Goal: Information Seeking & Learning: Learn about a topic

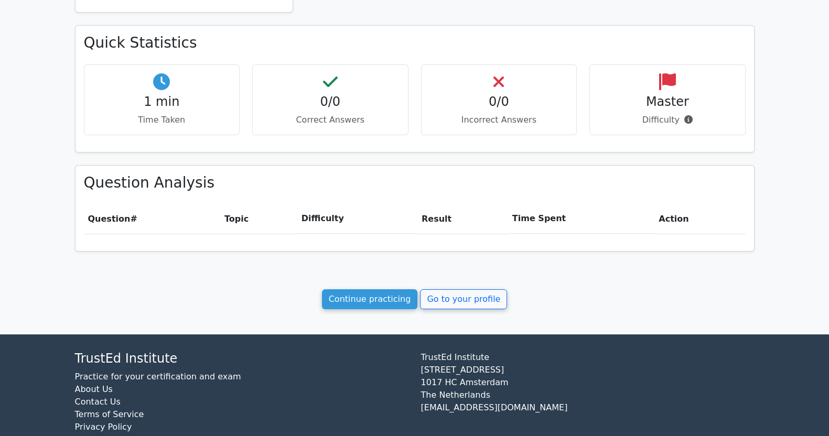
scroll to position [326, 0]
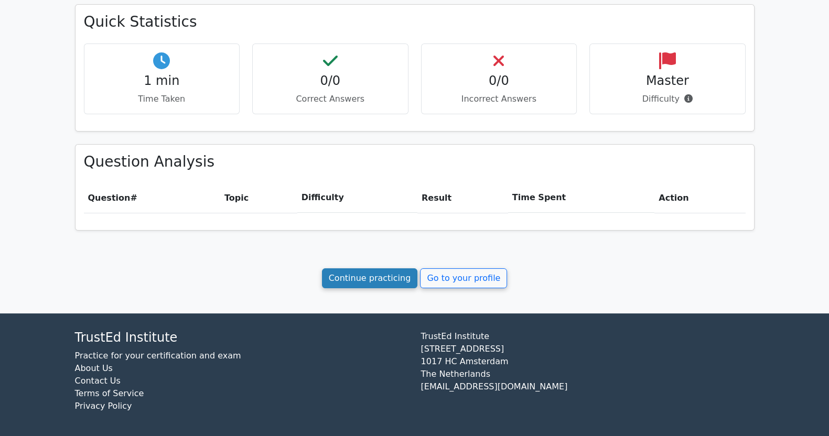
click at [367, 273] on link "Continue practicing" at bounding box center [370, 278] width 96 height 20
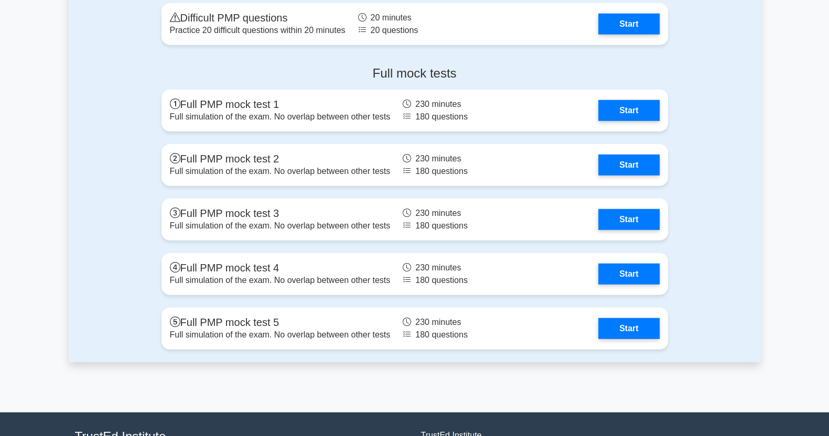
scroll to position [3533, 0]
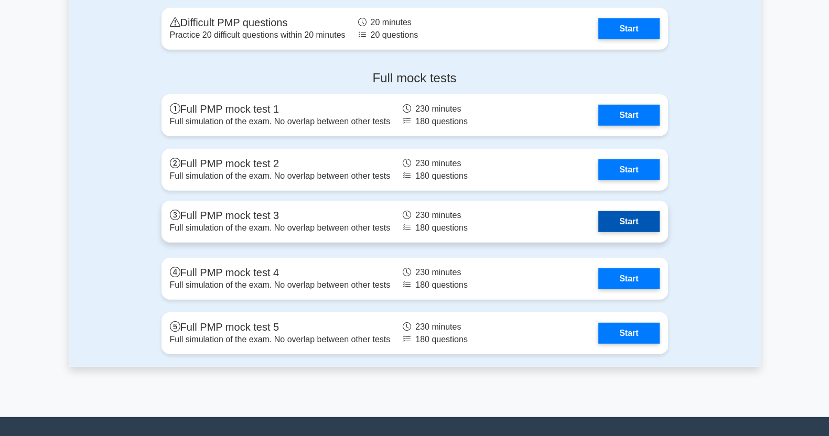
click at [628, 218] on link "Start" at bounding box center [628, 221] width 61 height 21
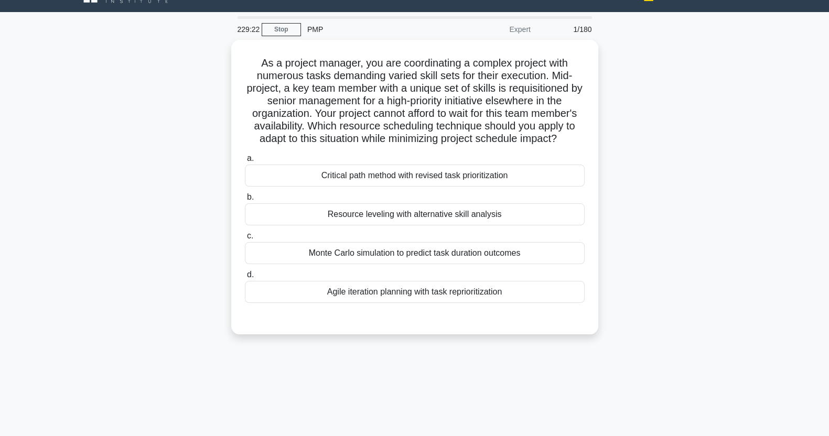
scroll to position [22, 0]
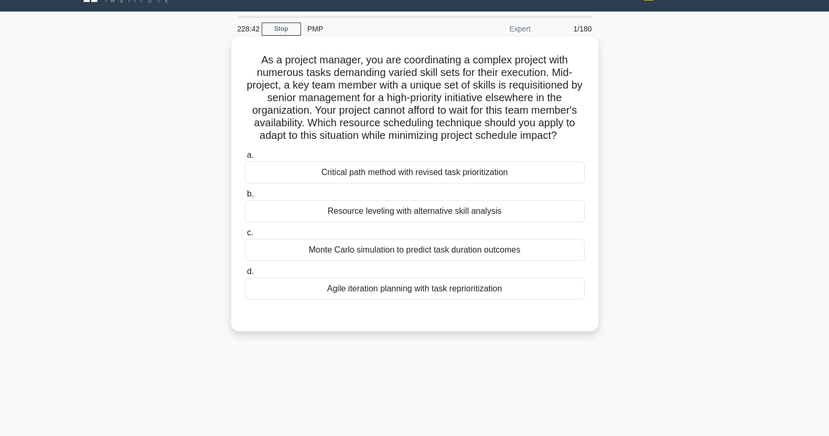
click at [515, 215] on div "Resource leveling with alternative skill analysis" at bounding box center [415, 211] width 340 height 22
click at [245, 198] on input "b. Resource leveling with alternative skill analysis" at bounding box center [245, 194] width 0 height 7
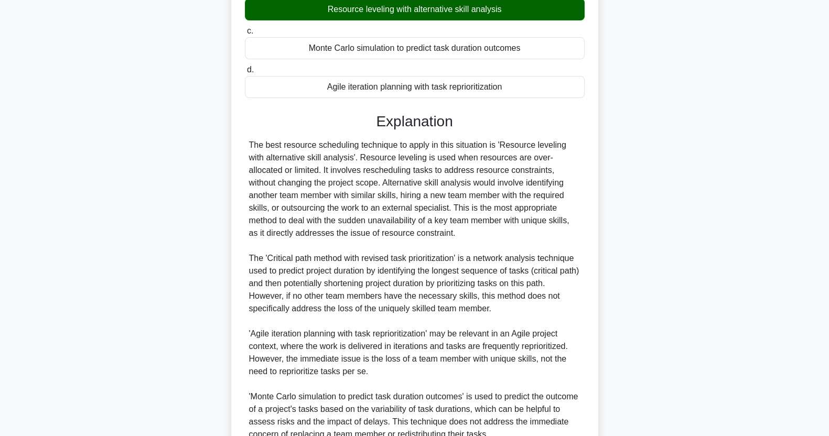
scroll to position [323, 0]
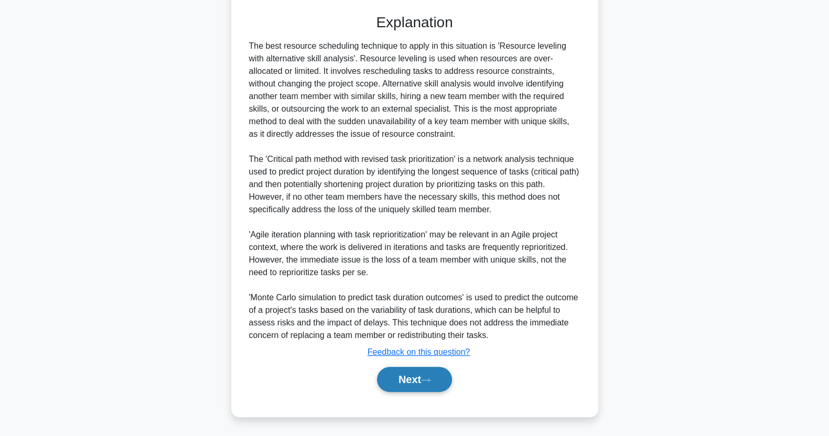
click at [429, 384] on button "Next" at bounding box center [414, 379] width 75 height 25
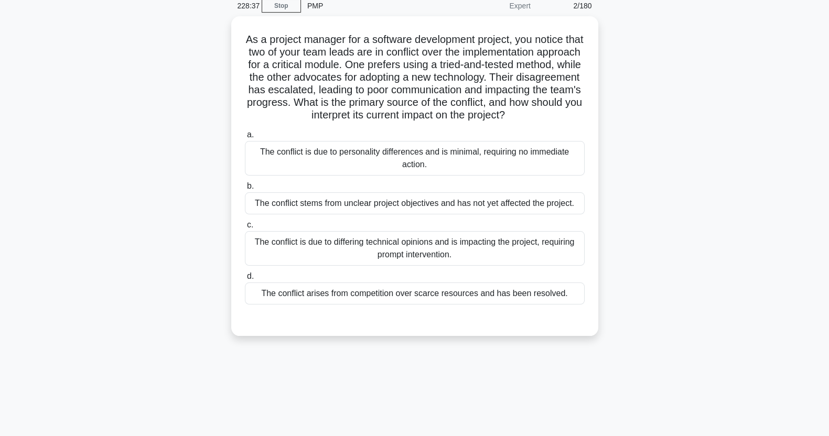
scroll to position [40, 0]
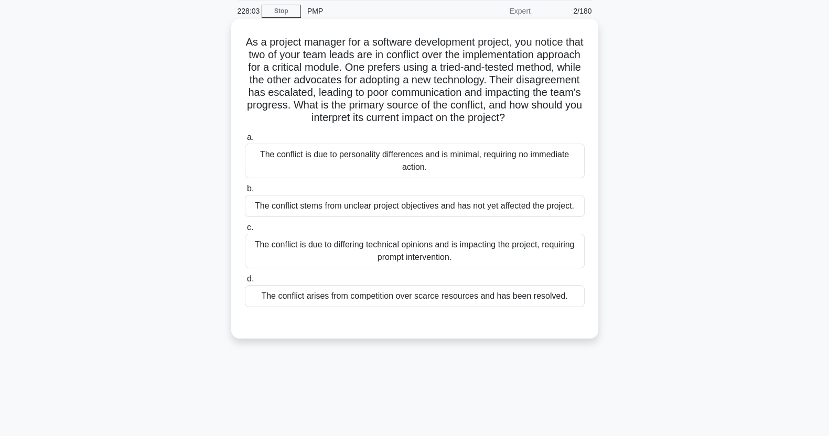
click at [533, 268] on div "The conflict is due to differing technical opinions and is impacting the projec…" at bounding box center [415, 251] width 340 height 35
click at [245, 231] on input "c. The conflict is due to differing technical opinions and is impacting the pro…" at bounding box center [245, 227] width 0 height 7
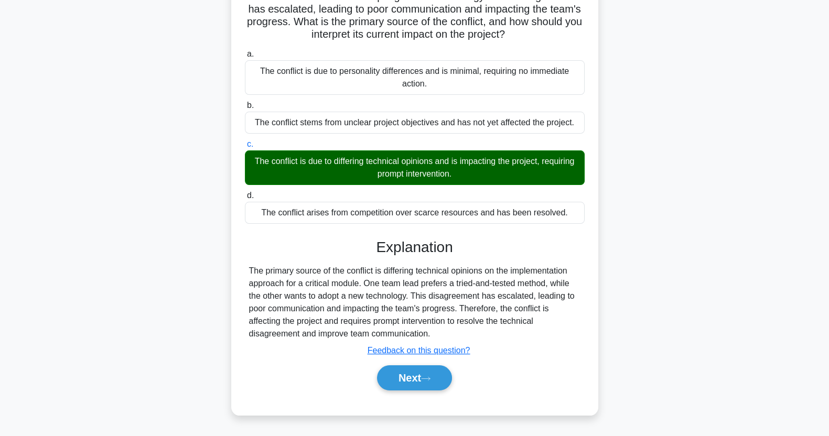
scroll to position [134, 0]
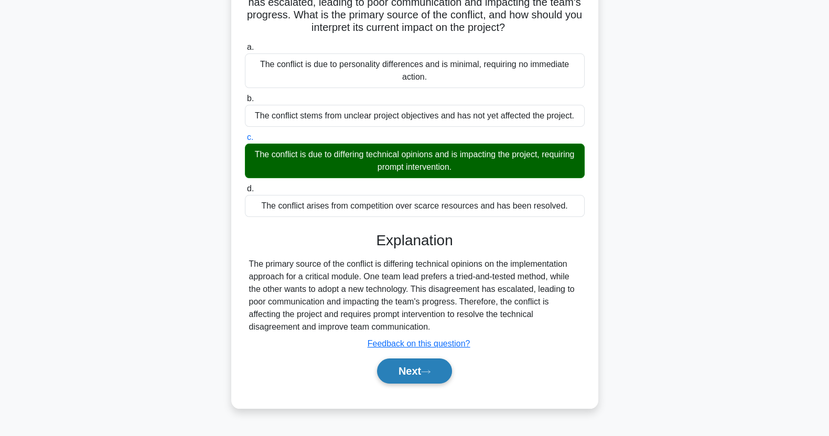
click at [426, 384] on button "Next" at bounding box center [414, 371] width 75 height 25
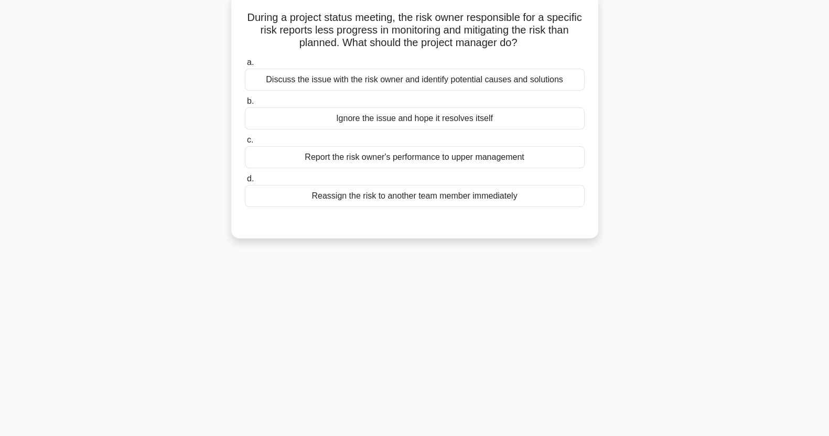
scroll to position [0, 0]
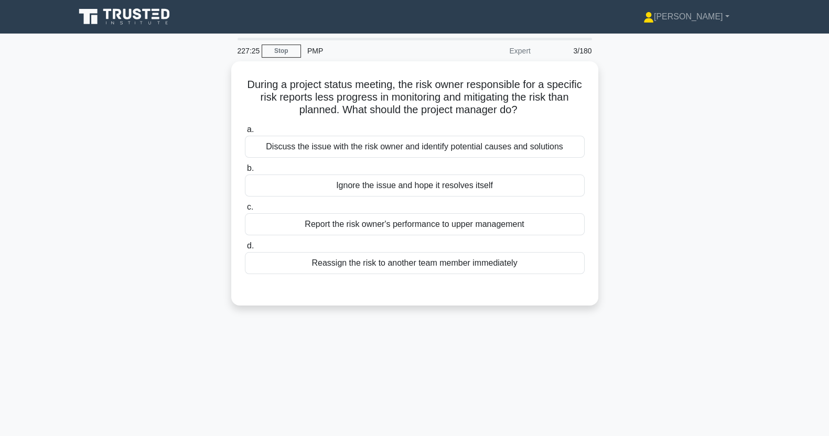
click at [540, 147] on div "Discuss the issue with the risk owner and identify potential causes and solutio…" at bounding box center [415, 147] width 340 height 22
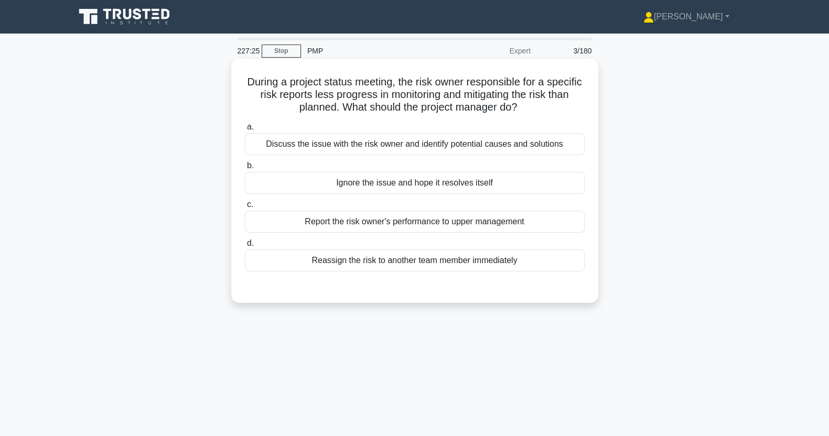
click at [245, 131] on input "a. Discuss the issue with the risk owner and identify potential causes and solu…" at bounding box center [245, 127] width 0 height 7
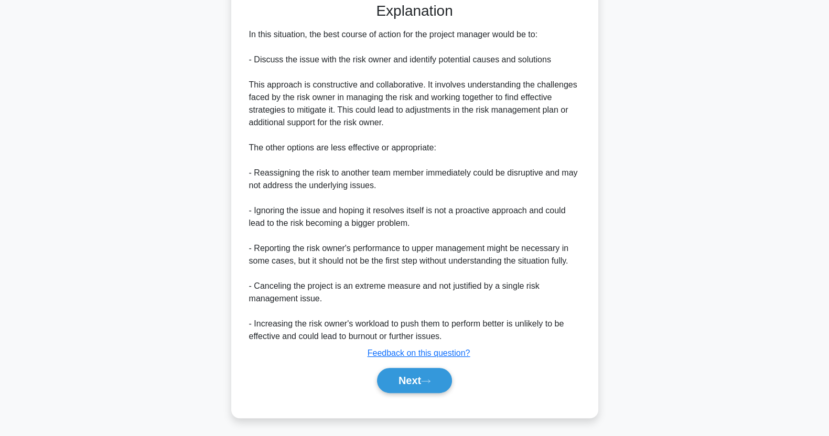
scroll to position [285, 0]
click at [415, 382] on button "Next" at bounding box center [414, 379] width 75 height 25
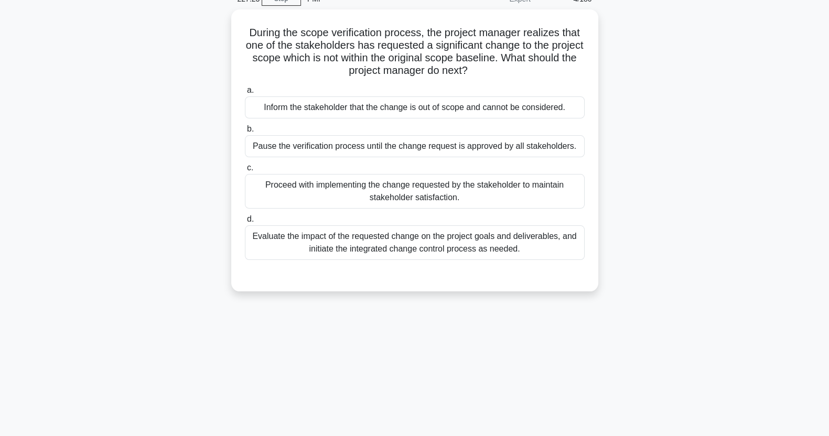
scroll to position [0, 0]
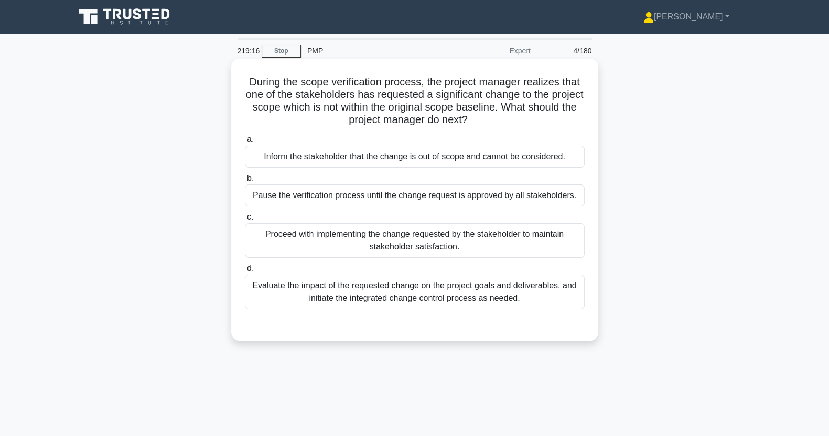
click at [329, 299] on div "Evaluate the impact of the requested change on the project goals and deliverabl…" at bounding box center [415, 292] width 340 height 35
click at [245, 272] on input "d. Evaluate the impact of the requested change on the project goals and deliver…" at bounding box center [245, 268] width 0 height 7
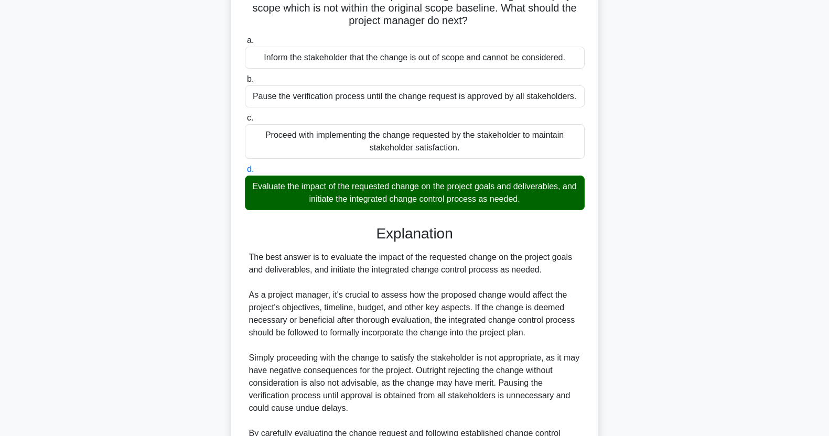
scroll to position [222, 0]
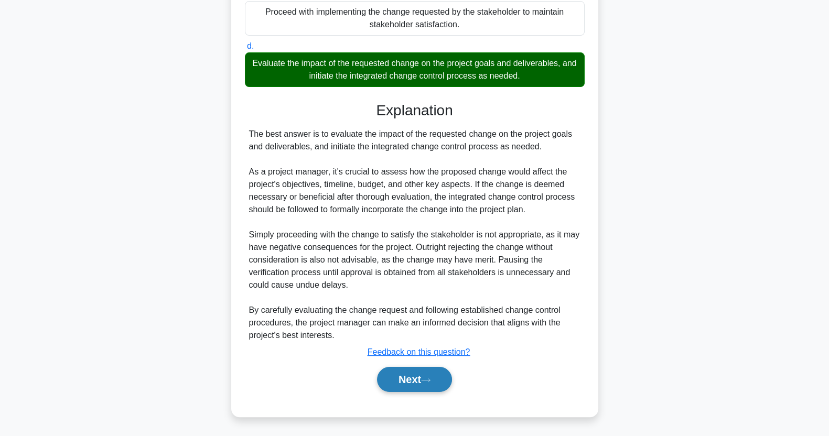
click at [408, 383] on button "Next" at bounding box center [414, 379] width 75 height 25
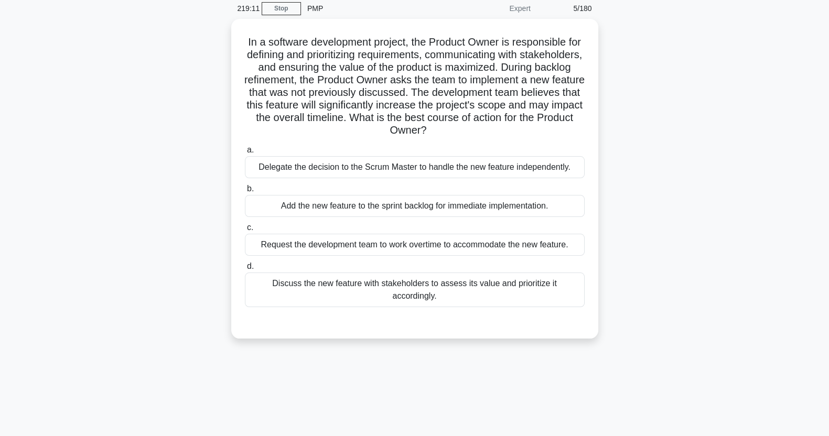
scroll to position [40, 0]
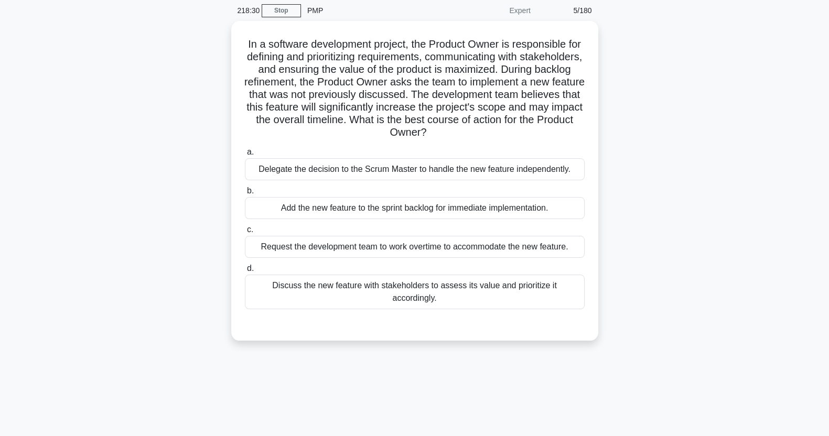
click at [488, 277] on div "Discuss the new feature with stakeholders to assess its value and prioritize it…" at bounding box center [415, 292] width 340 height 35
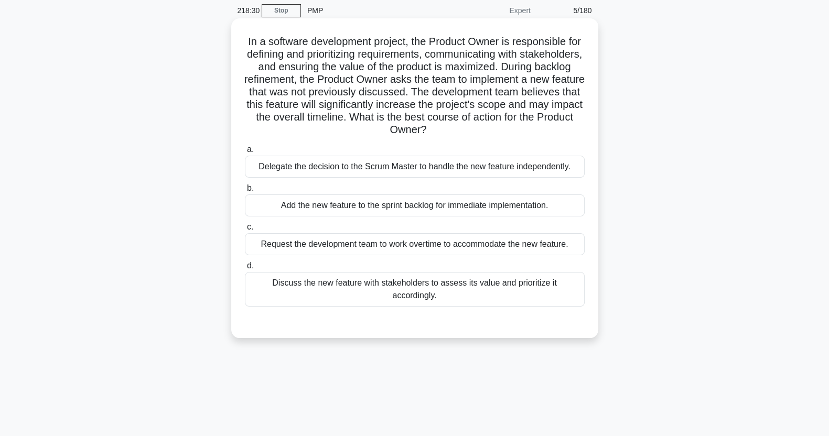
click at [245, 269] on input "d. Discuss the new feature with stakeholders to assess its value and prioritize…" at bounding box center [245, 266] width 0 height 7
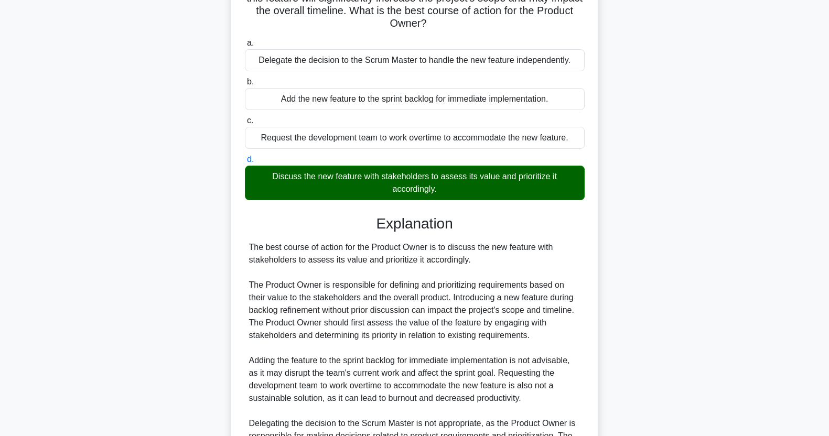
scroll to position [273, 0]
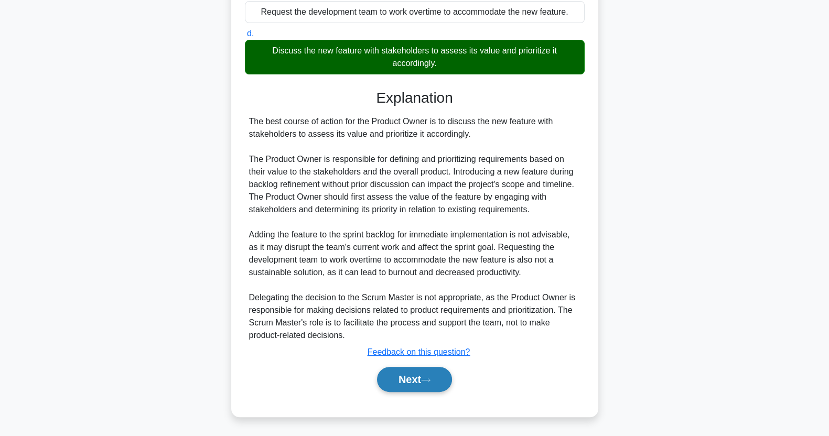
click at [420, 387] on button "Next" at bounding box center [414, 379] width 75 height 25
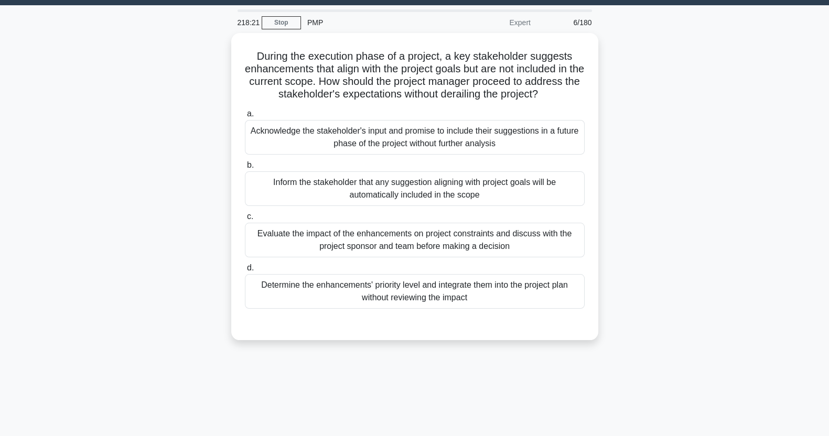
scroll to position [28, 0]
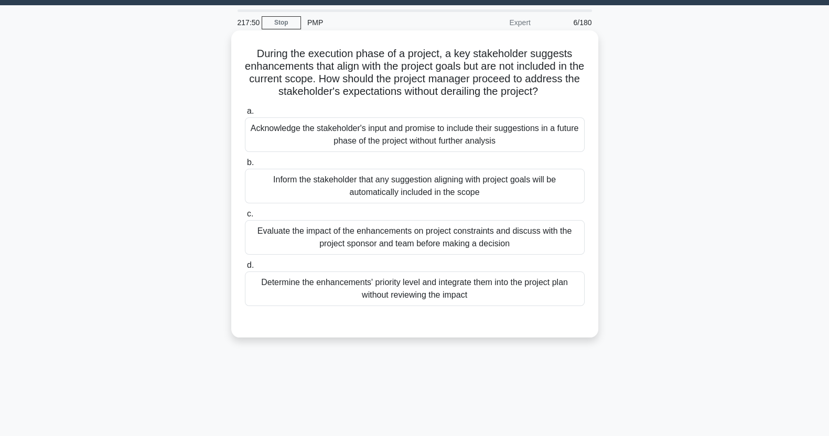
click at [527, 243] on div "Evaluate the impact of the enhancements on project constraints and discuss with…" at bounding box center [415, 237] width 340 height 35
click at [245, 218] on input "c. Evaluate the impact of the enhancements on project constraints and discuss w…" at bounding box center [245, 214] width 0 height 7
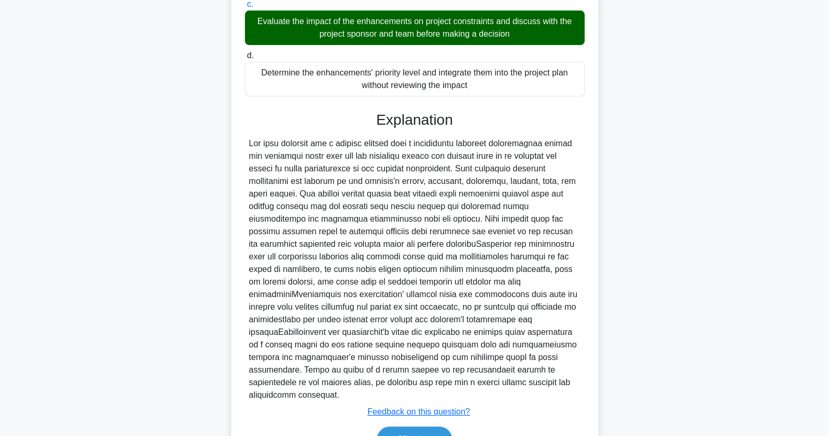
scroll to position [285, 0]
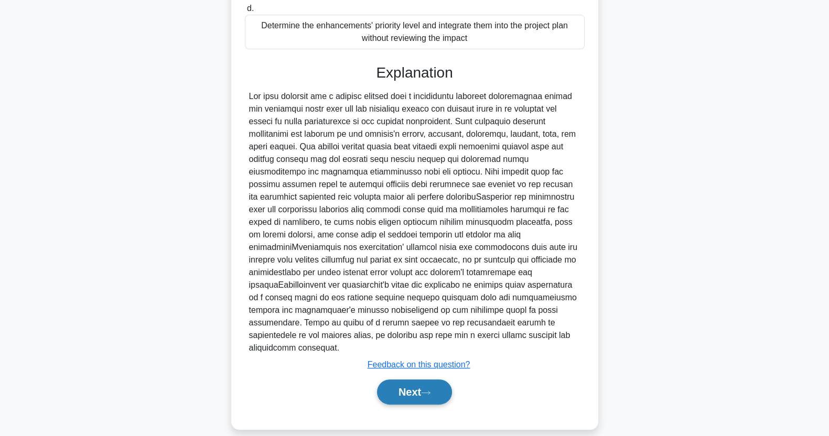
click at [418, 380] on button "Next" at bounding box center [414, 392] width 75 height 25
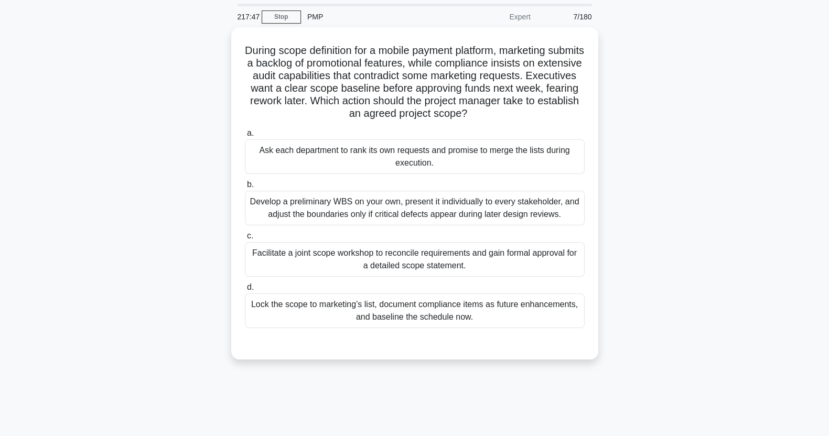
scroll to position [0, 0]
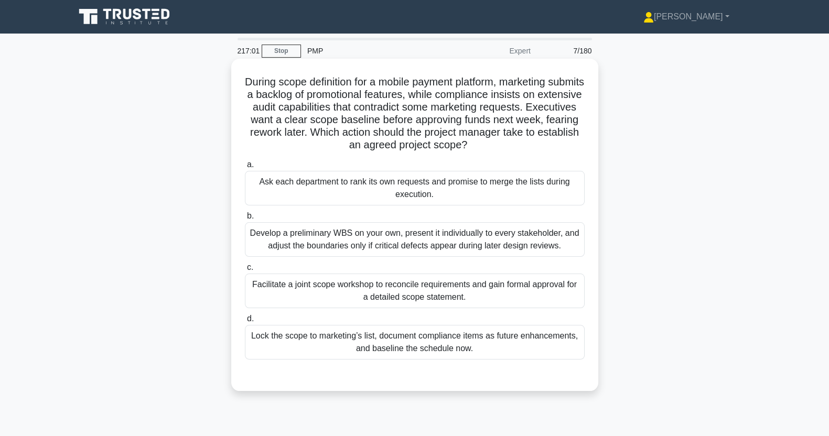
click at [526, 296] on div "Facilitate a joint scope workshop to reconcile requirements and gain formal app…" at bounding box center [415, 291] width 340 height 35
click at [245, 271] on input "c. Facilitate a joint scope workshop to reconcile requirements and gain formal …" at bounding box center [245, 267] width 0 height 7
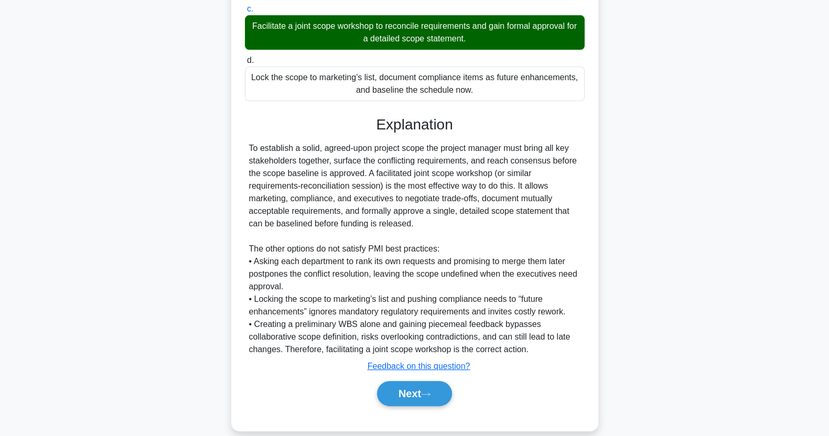
scroll to position [273, 0]
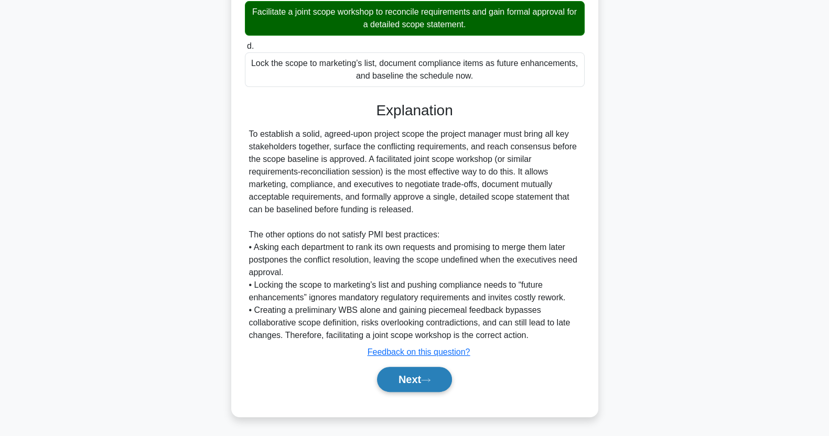
click at [425, 381] on icon at bounding box center [425, 380] width 9 height 6
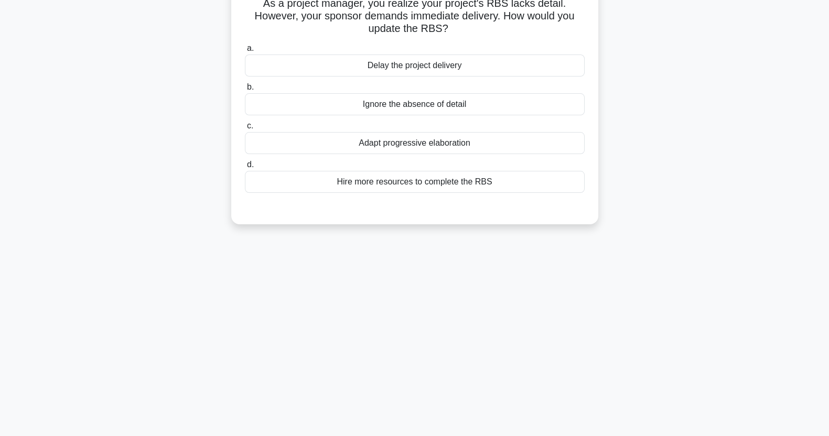
scroll to position [0, 0]
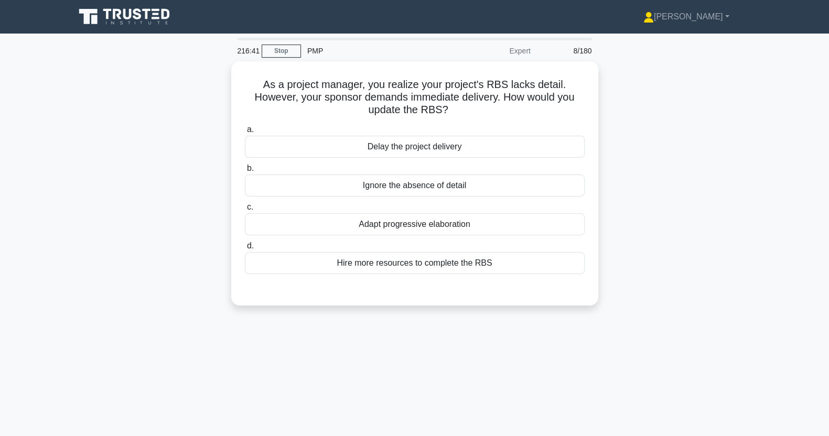
click at [500, 232] on div "Adapt progressive elaboration" at bounding box center [415, 224] width 340 height 22
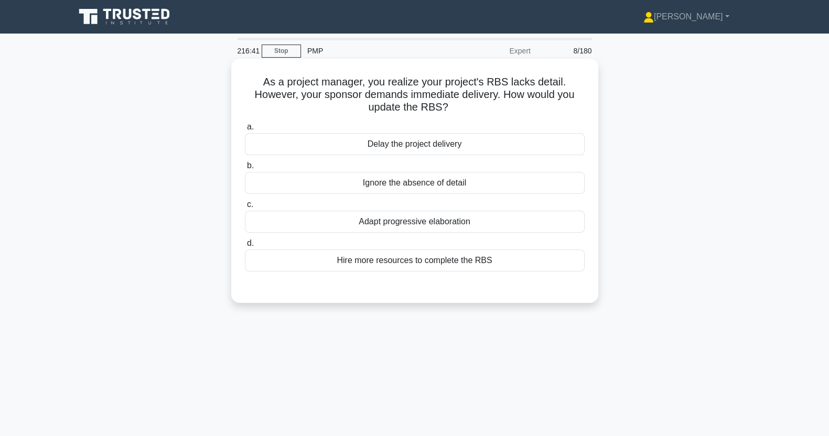
click at [245, 208] on input "c. Adapt progressive elaboration" at bounding box center [245, 204] width 0 height 7
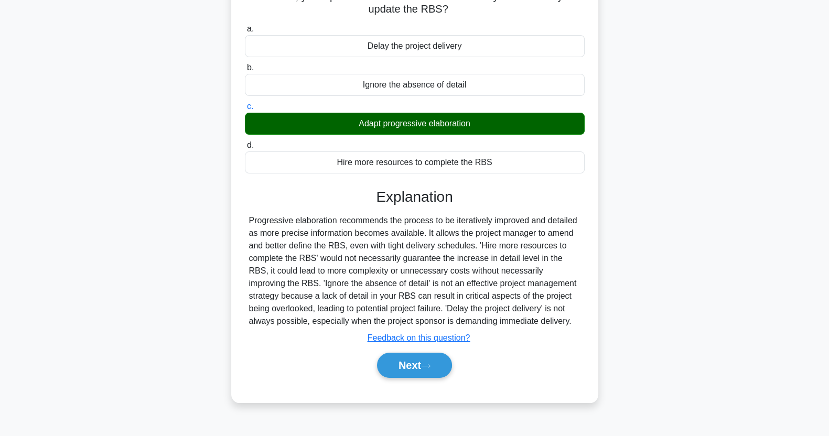
scroll to position [131, 0]
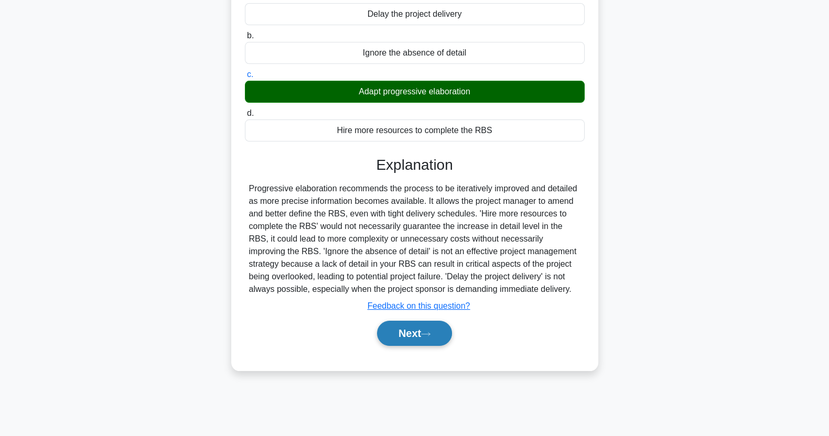
click at [429, 338] on button "Next" at bounding box center [414, 333] width 75 height 25
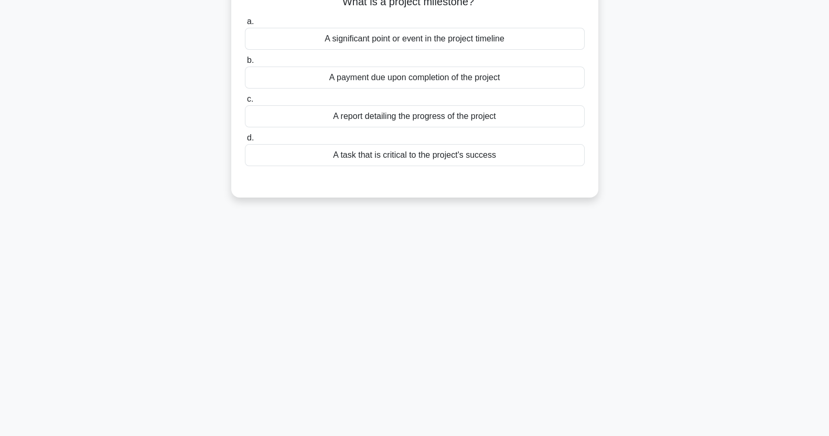
scroll to position [0, 0]
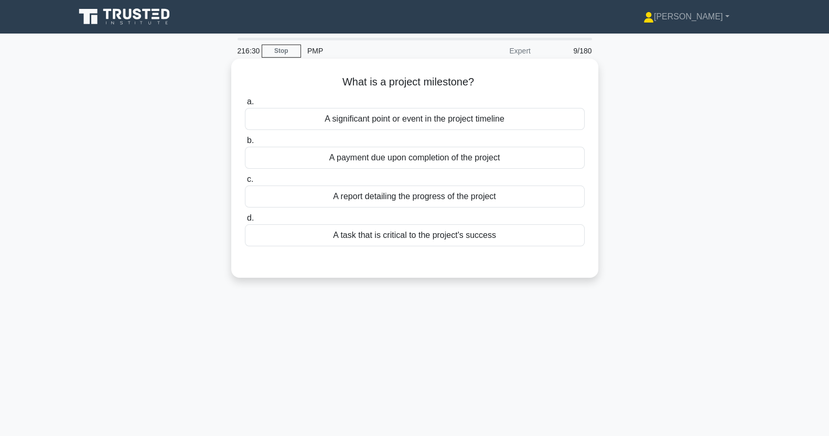
click at [519, 122] on div "A significant point or event in the project timeline" at bounding box center [415, 119] width 340 height 22
click at [245, 105] on input "a. A significant point or event in the project timeline" at bounding box center [245, 102] width 0 height 7
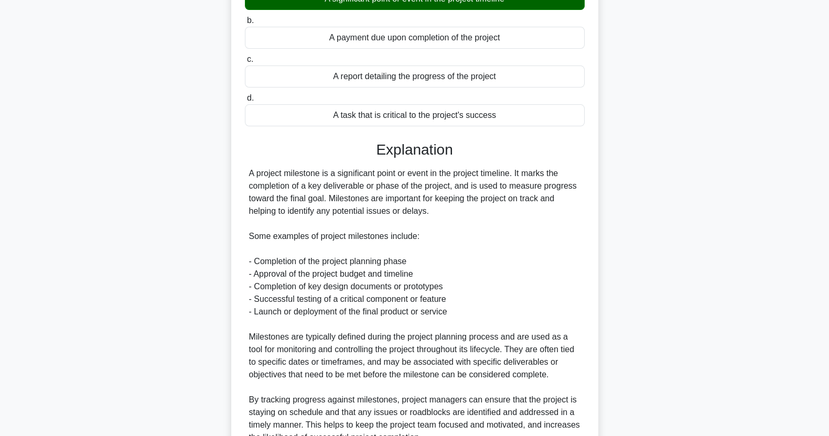
scroll to position [222, 0]
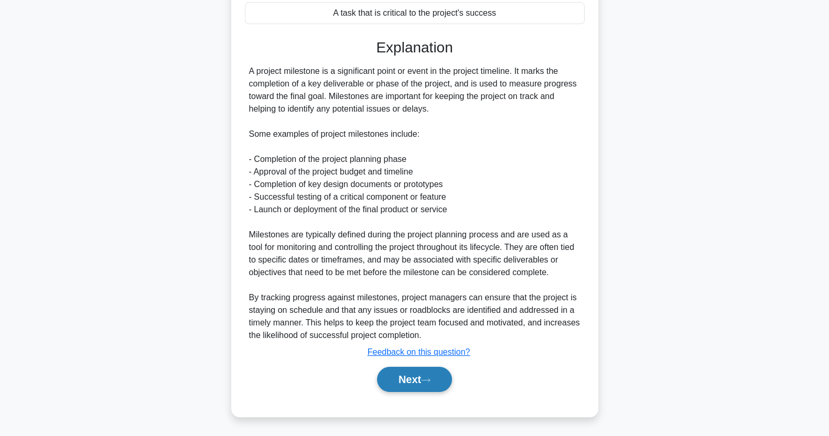
click at [428, 375] on button "Next" at bounding box center [414, 379] width 75 height 25
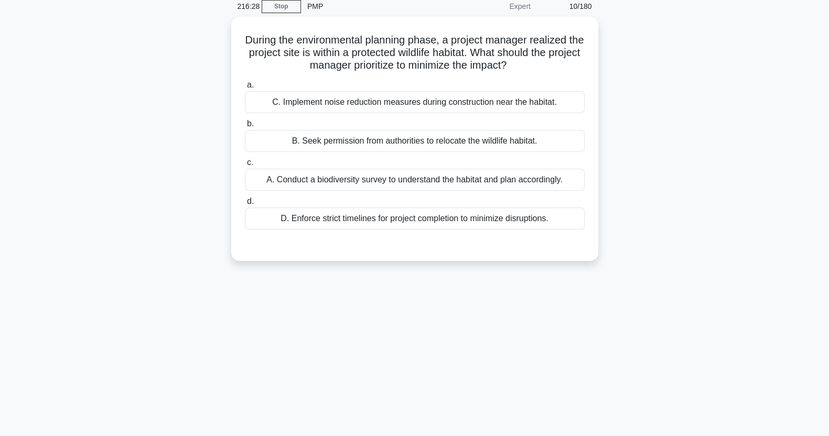
scroll to position [0, 0]
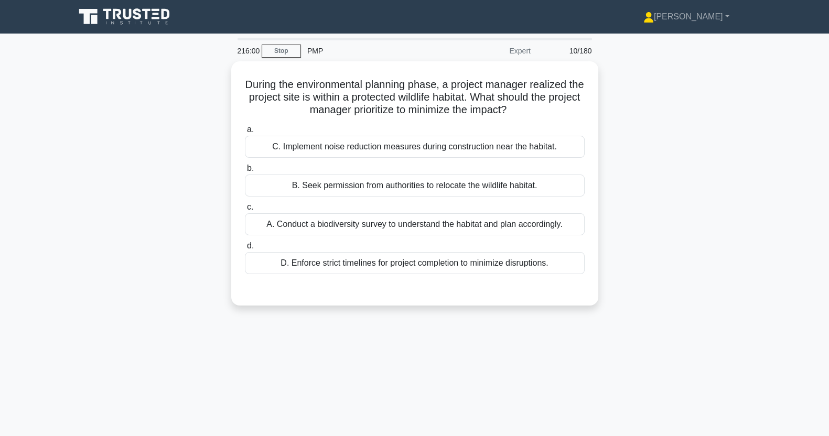
click at [487, 224] on div "A. Conduct a biodiversity survey to understand the habitat and plan accordingly." at bounding box center [415, 224] width 340 height 22
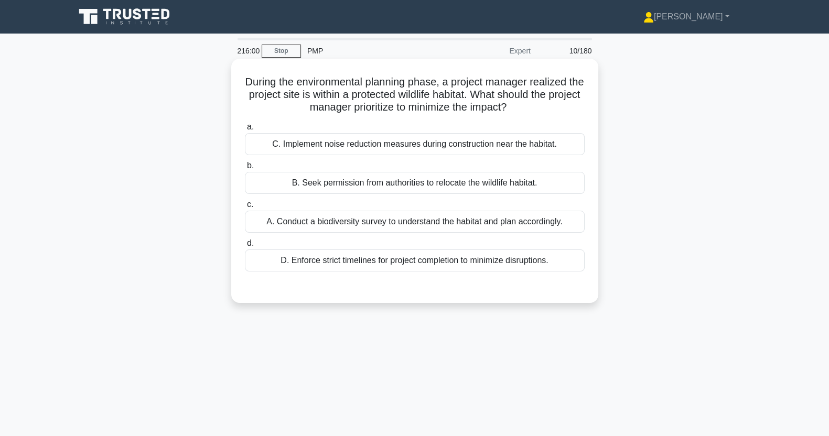
click at [245, 208] on input "c. A. Conduct a biodiversity survey to understand the habitat and plan accordin…" at bounding box center [245, 204] width 0 height 7
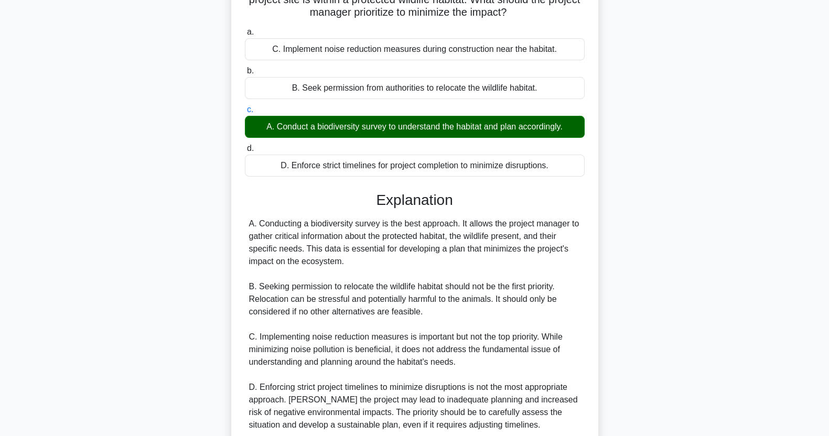
scroll to position [185, 0]
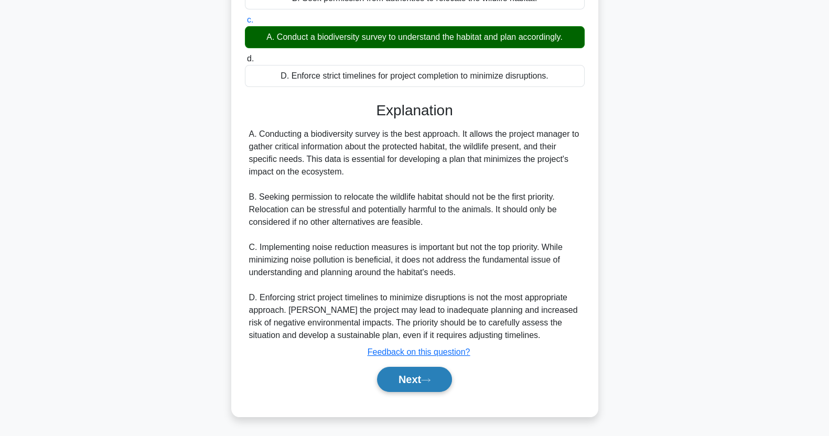
click at [425, 380] on icon at bounding box center [425, 380] width 9 height 6
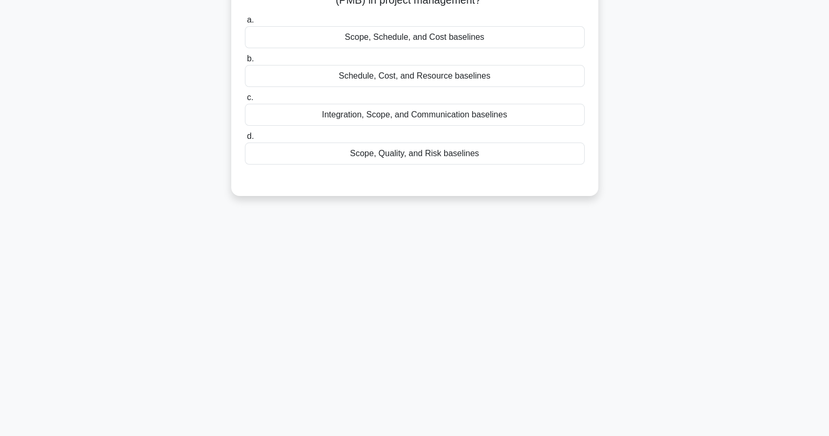
scroll to position [0, 0]
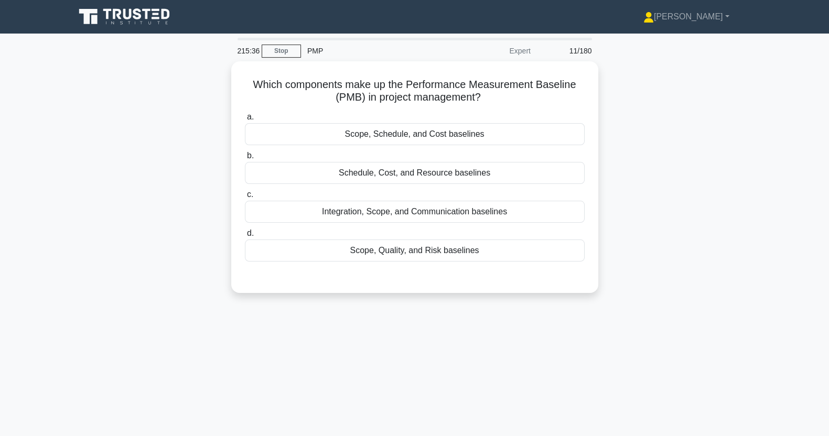
click at [482, 136] on div "Scope, Schedule, and Cost baselines" at bounding box center [415, 134] width 340 height 22
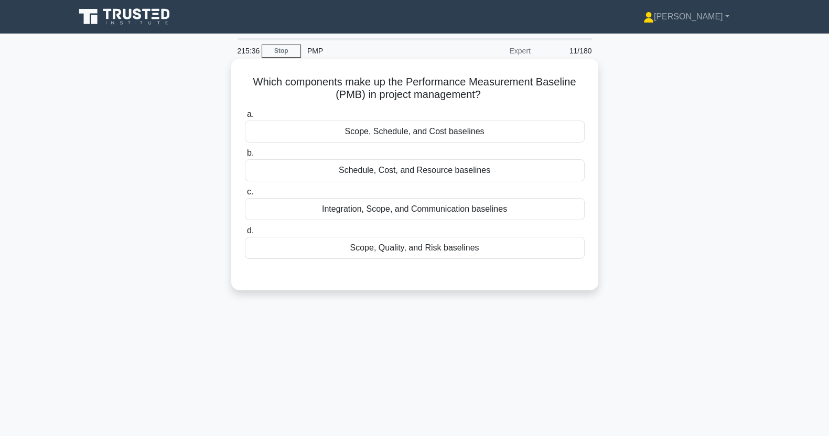
click at [245, 118] on input "a. Scope, Schedule, and Cost baselines" at bounding box center [245, 114] width 0 height 7
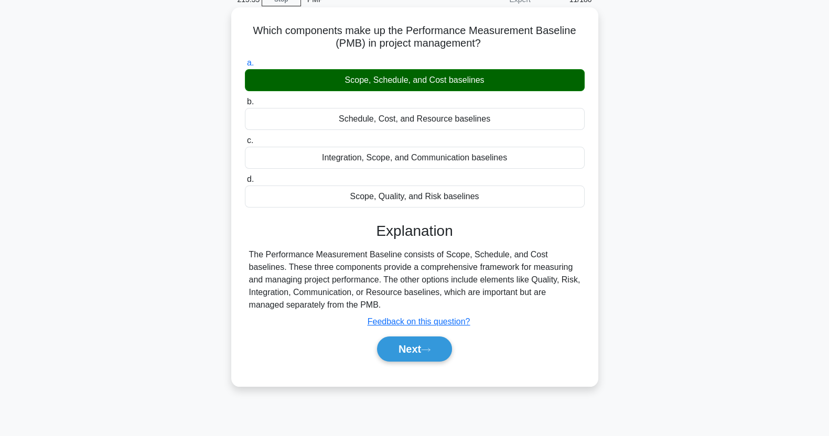
scroll to position [131, 0]
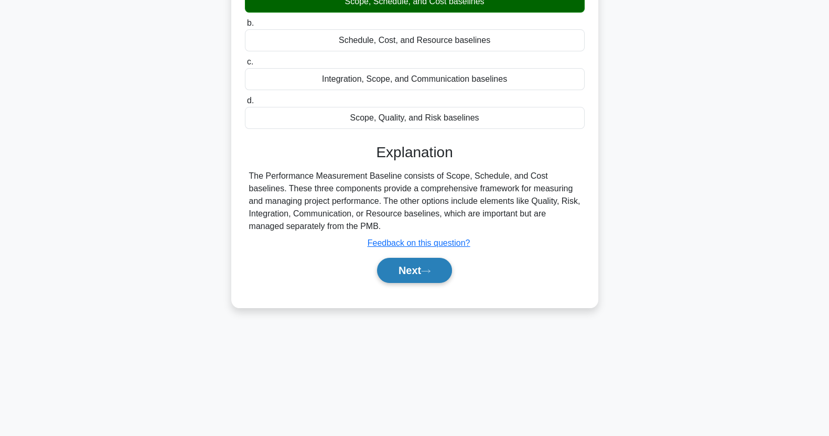
click at [429, 265] on button "Next" at bounding box center [414, 270] width 75 height 25
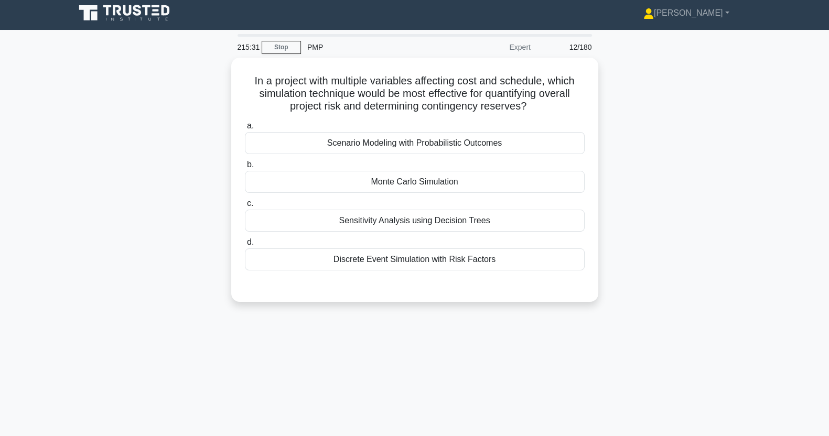
scroll to position [0, 0]
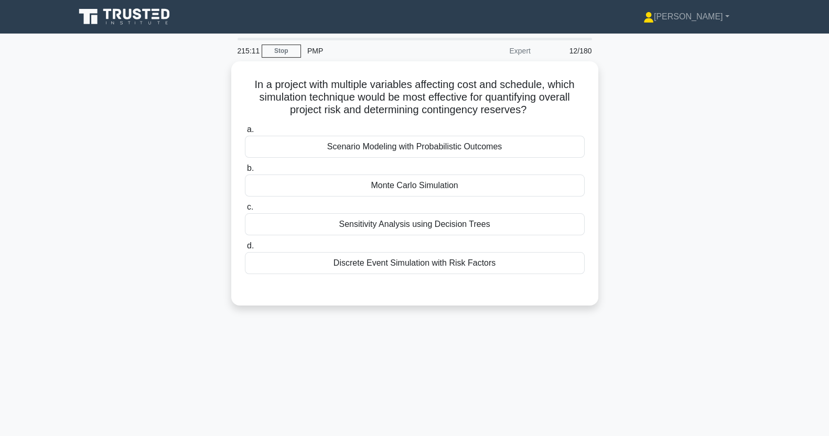
click at [476, 191] on div "Monte Carlo Simulation" at bounding box center [415, 186] width 340 height 22
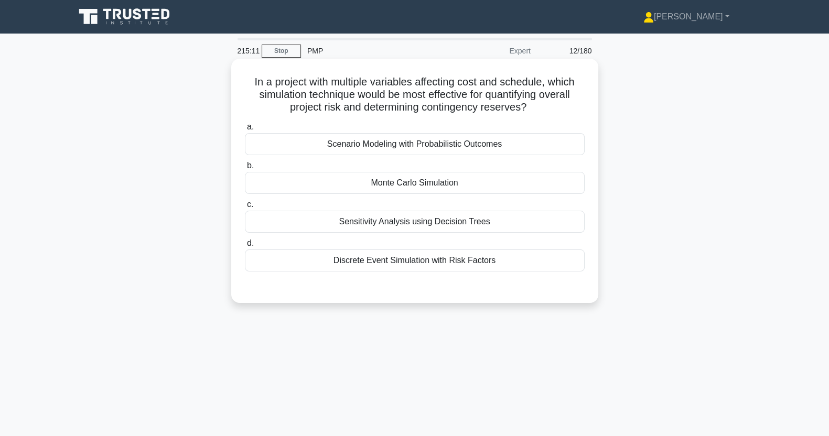
click at [245, 169] on input "b. Monte Carlo Simulation" at bounding box center [245, 165] width 0 height 7
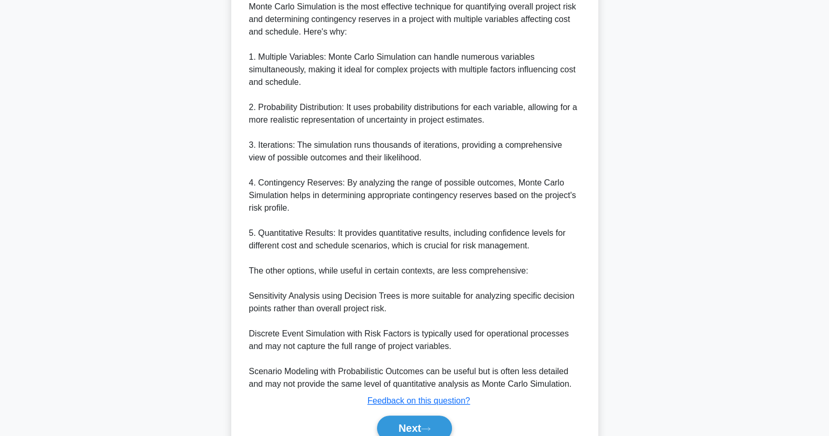
scroll to position [361, 0]
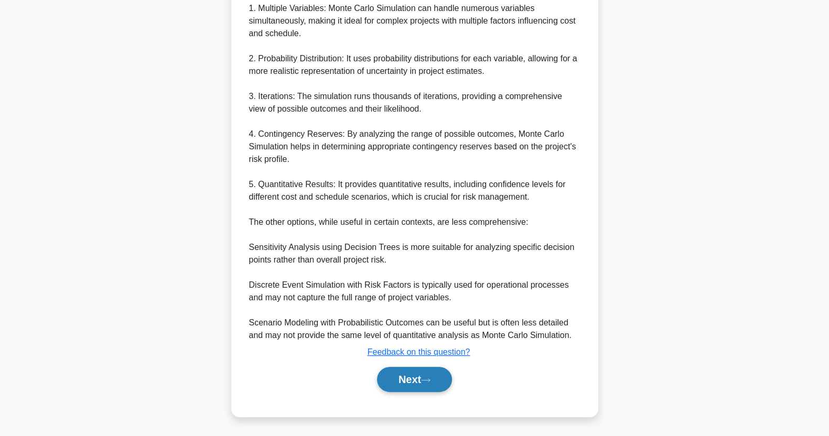
click at [419, 382] on button "Next" at bounding box center [414, 379] width 75 height 25
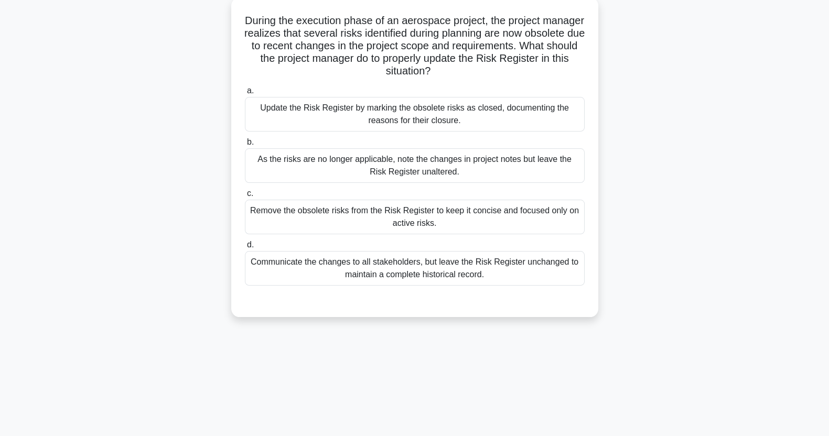
scroll to position [64, 0]
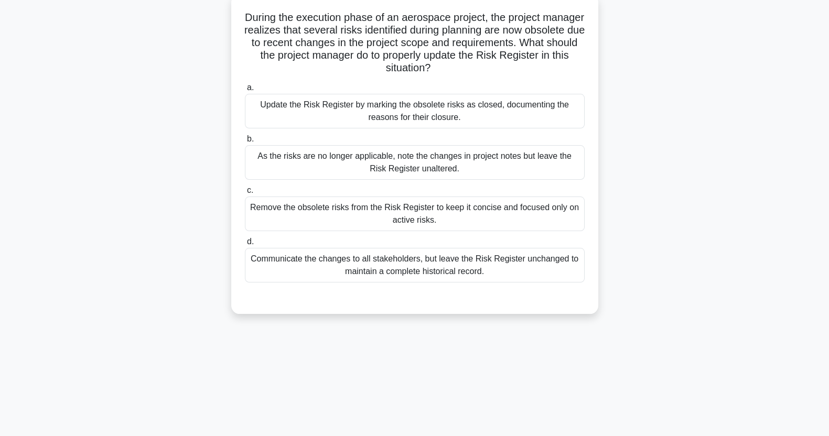
click at [498, 267] on div "Communicate the changes to all stakeholders, but leave the Risk Register unchan…" at bounding box center [415, 265] width 340 height 35
click at [245, 245] on input "d. Communicate the changes to all stakeholders, but leave the Risk Register unc…" at bounding box center [245, 242] width 0 height 7
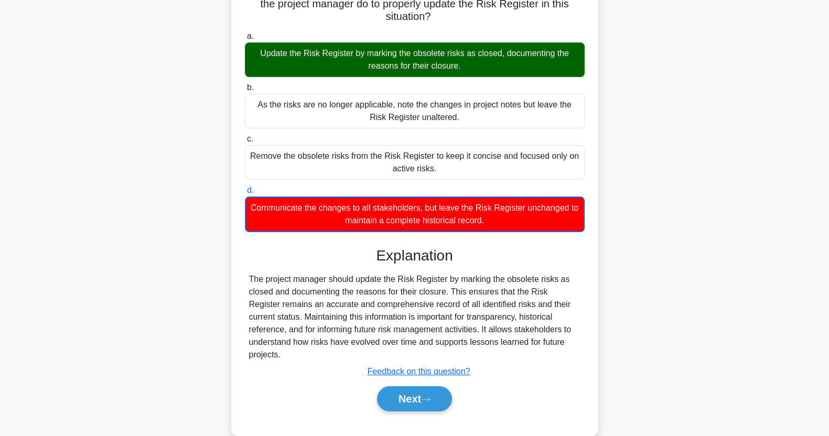
scroll to position [131, 0]
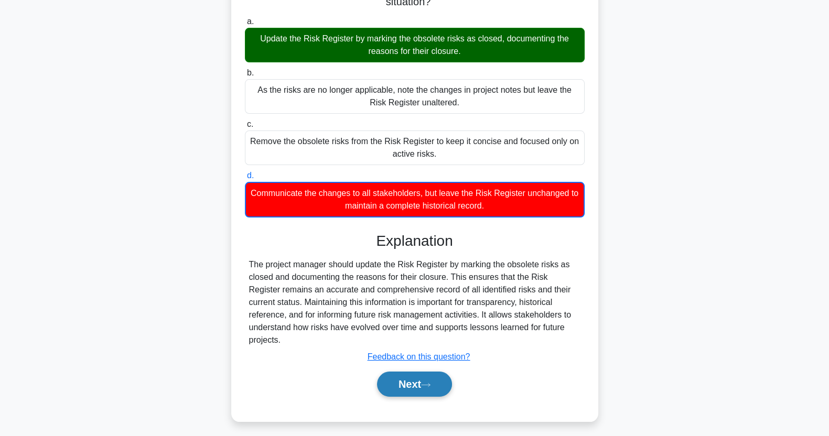
click at [428, 375] on button "Next" at bounding box center [414, 384] width 75 height 25
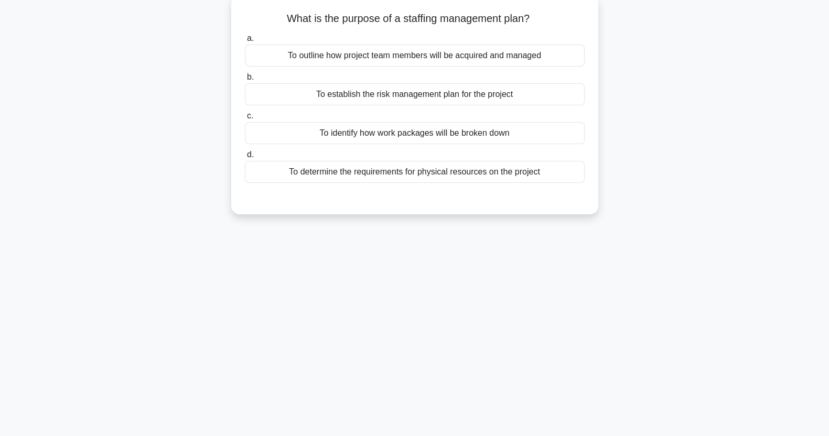
scroll to position [0, 0]
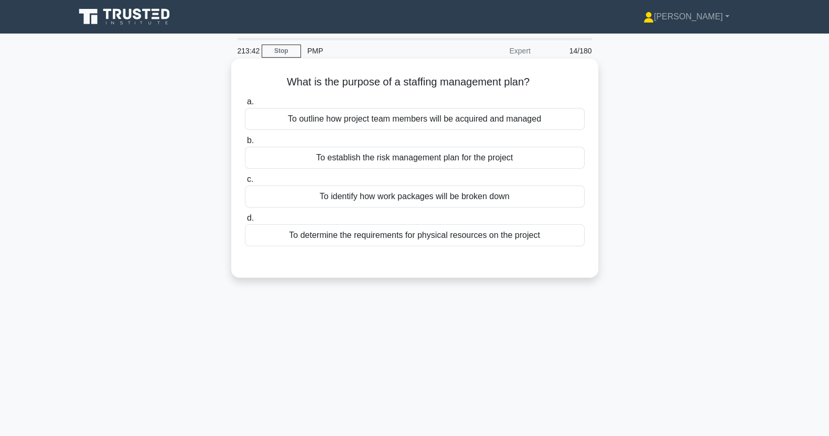
click at [519, 123] on div "To outline how project team members will be acquired and managed" at bounding box center [415, 119] width 340 height 22
click at [245, 105] on input "a. To outline how project team members will be acquired and managed" at bounding box center [245, 102] width 0 height 7
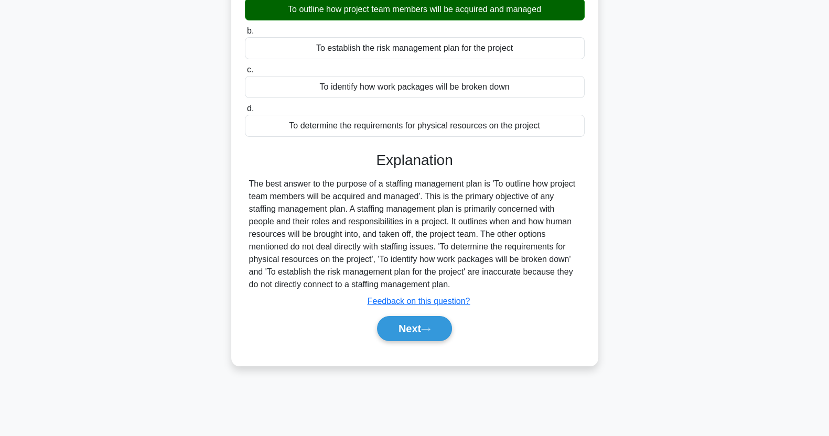
scroll to position [131, 0]
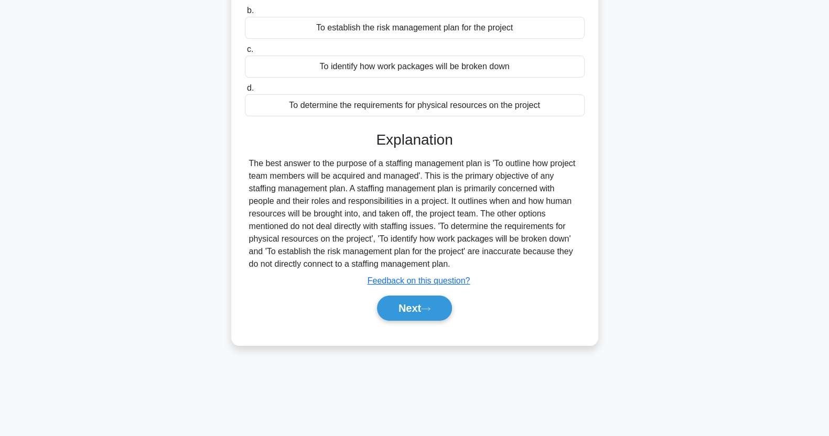
click at [430, 318] on button "Next" at bounding box center [414, 308] width 75 height 25
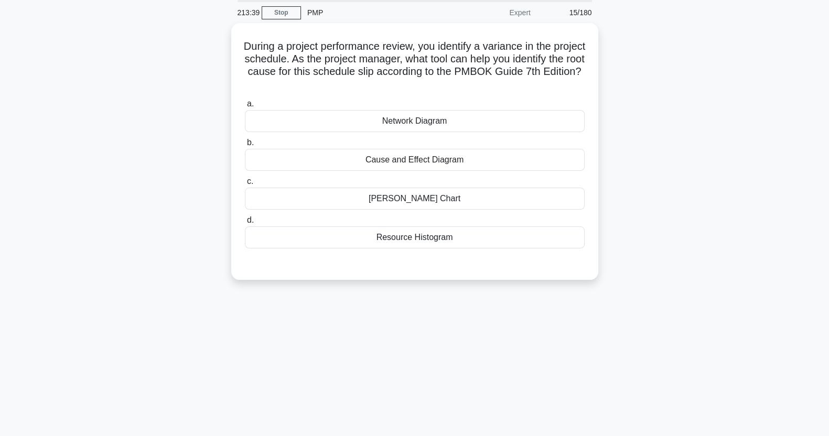
scroll to position [0, 0]
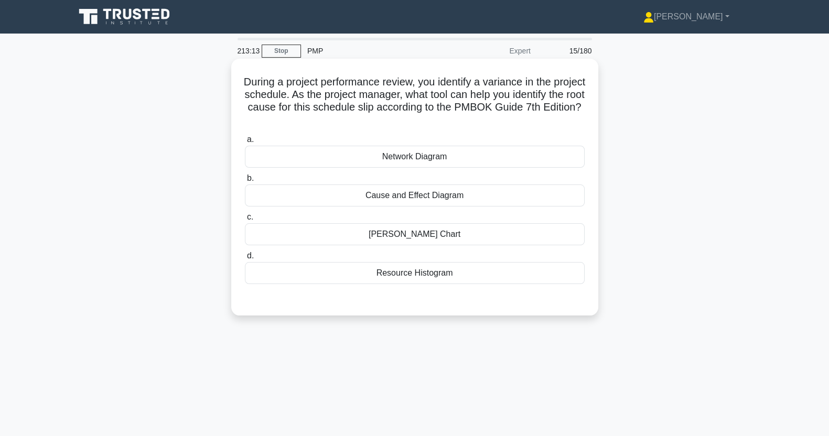
click at [489, 197] on div "Cause and Effect Diagram" at bounding box center [415, 196] width 340 height 22
click at [245, 182] on input "b. Cause and Effect Diagram" at bounding box center [245, 178] width 0 height 7
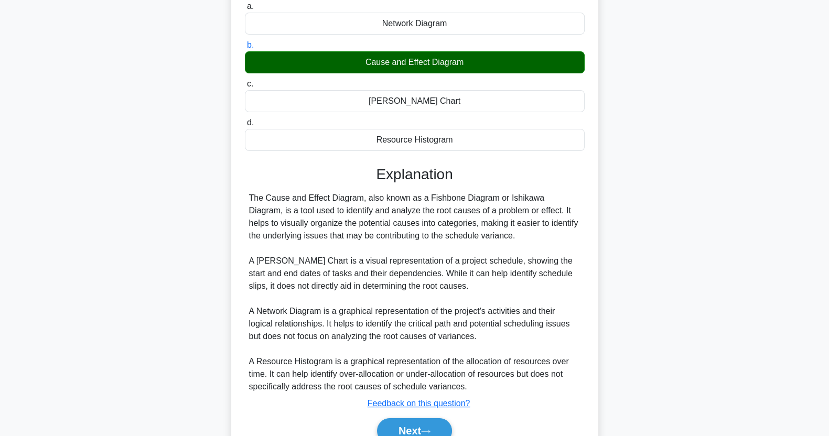
scroll to position [185, 0]
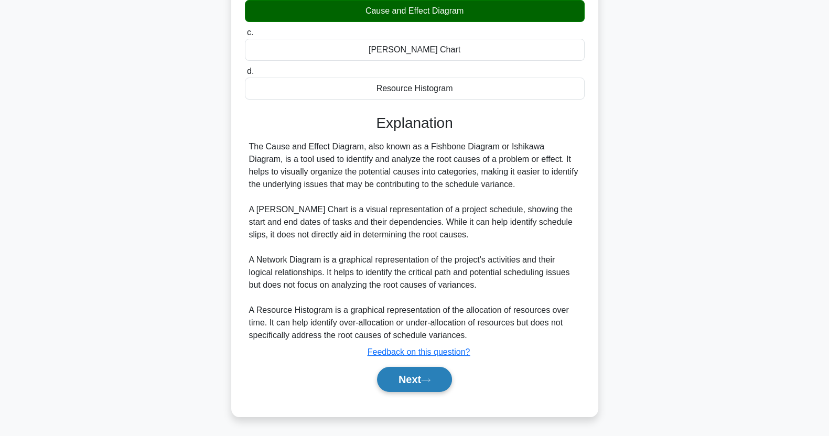
click at [414, 377] on button "Next" at bounding box center [414, 379] width 75 height 25
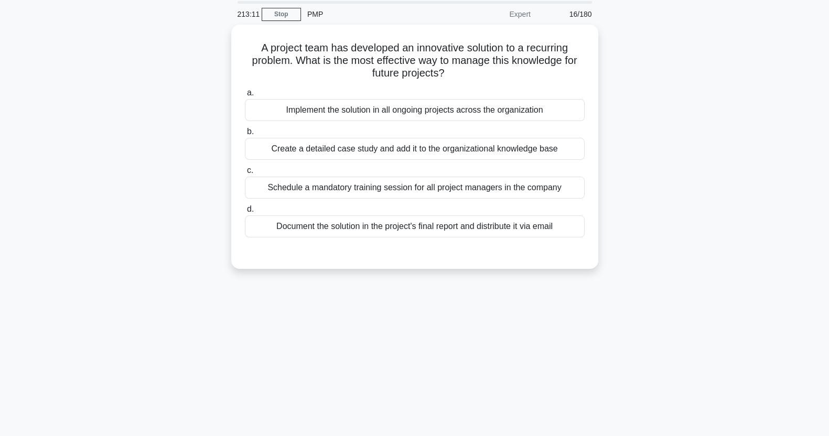
scroll to position [0, 0]
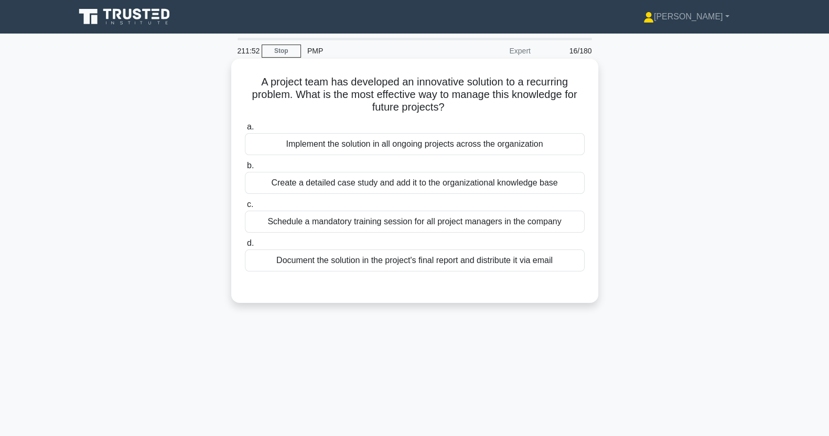
click at [543, 185] on div "Create a detailed case study and add it to the organizational knowledge base" at bounding box center [415, 183] width 340 height 22
click at [245, 169] on input "b. Create a detailed case study and add it to the organizational knowledge base" at bounding box center [245, 165] width 0 height 7
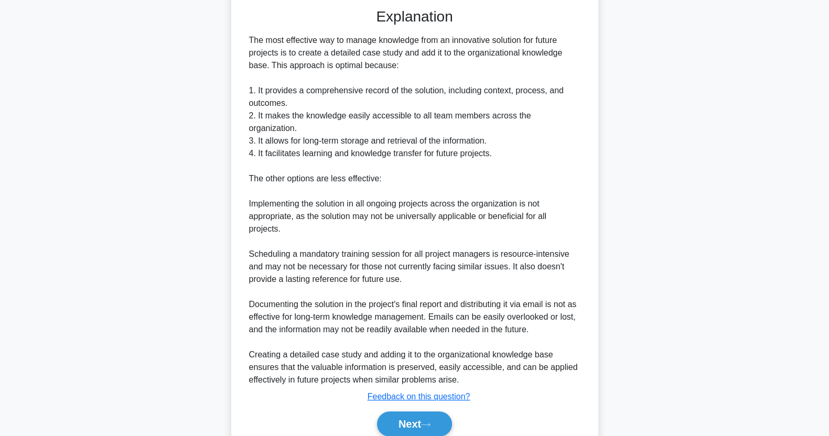
scroll to position [310, 0]
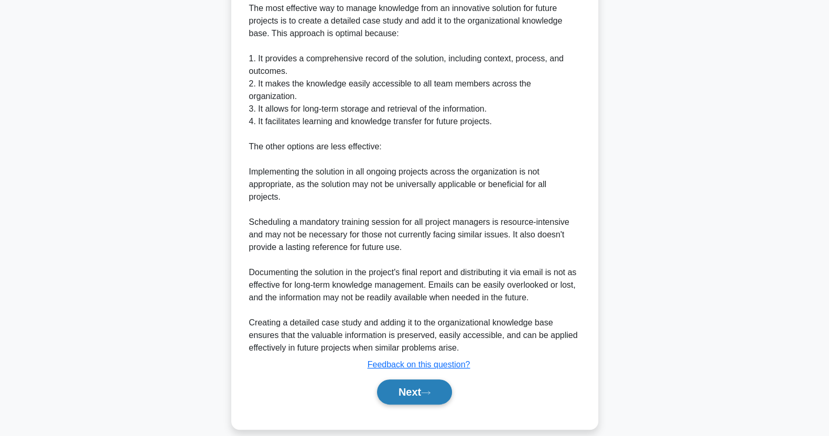
click at [420, 381] on button "Next" at bounding box center [414, 392] width 75 height 25
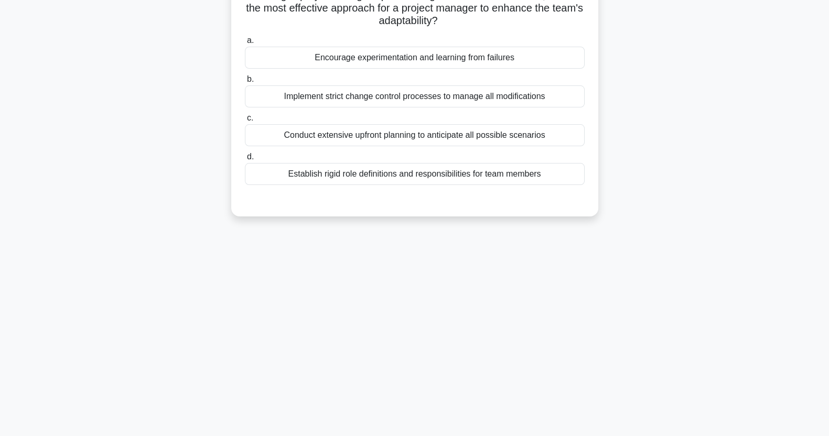
scroll to position [0, 0]
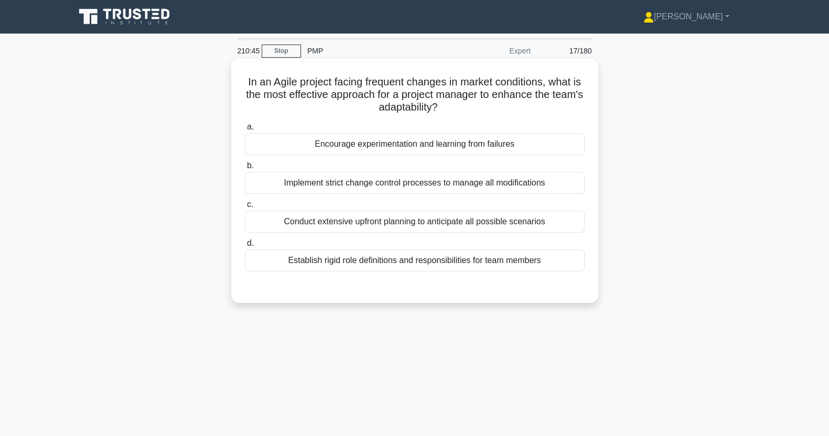
click at [465, 151] on div "Encourage experimentation and learning from failures" at bounding box center [415, 144] width 340 height 22
click at [245, 131] on input "a. Encourage experimentation and learning from failures" at bounding box center [245, 127] width 0 height 7
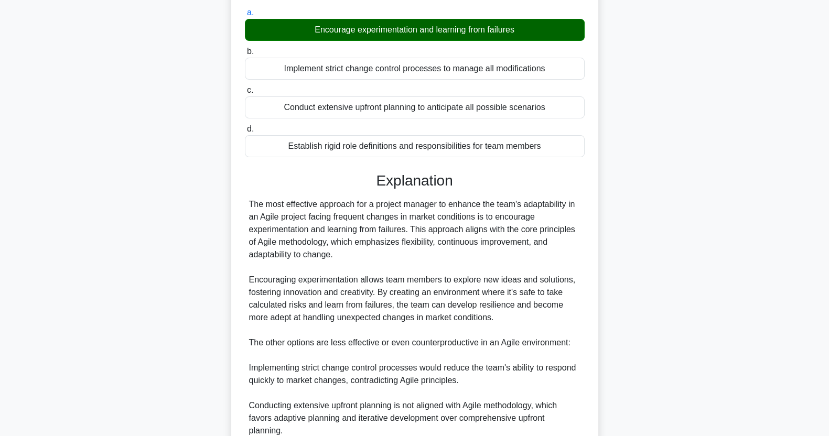
scroll to position [298, 0]
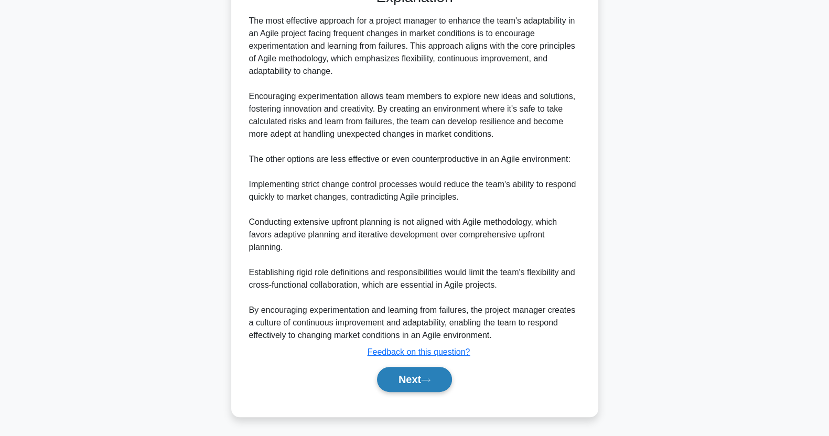
click at [437, 385] on button "Next" at bounding box center [414, 379] width 75 height 25
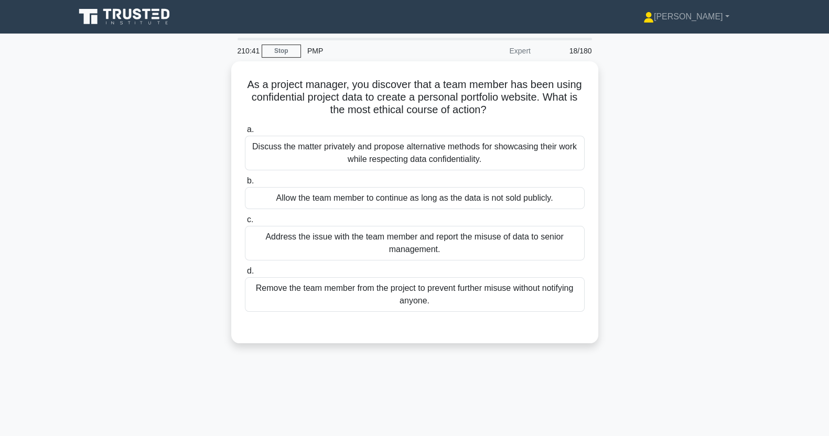
scroll to position [0, 0]
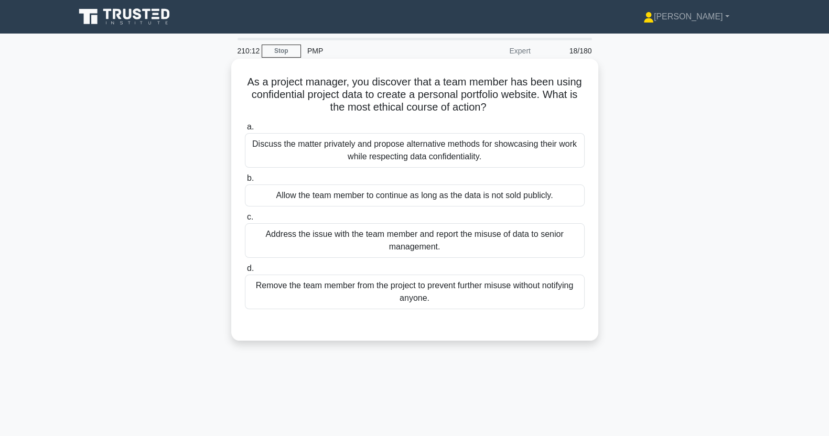
click at [437, 245] on div "Address the issue with the team member and report the misuse of data to senior …" at bounding box center [415, 240] width 340 height 35
click at [245, 221] on input "c. Address the issue with the team member and report the misuse of data to seni…" at bounding box center [245, 217] width 0 height 7
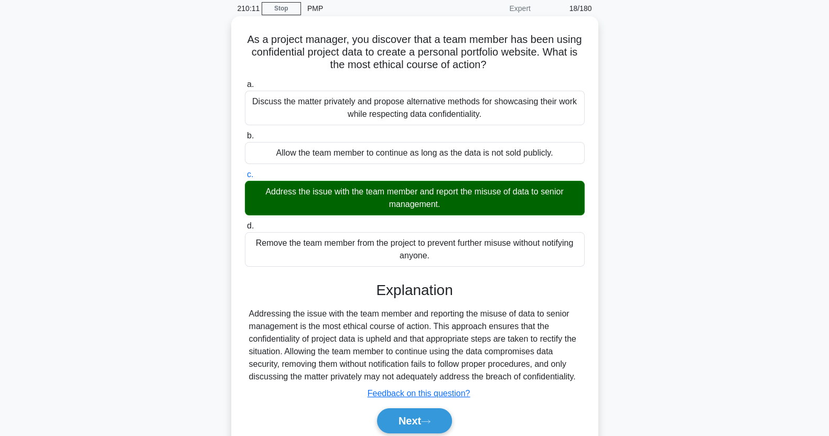
scroll to position [131, 0]
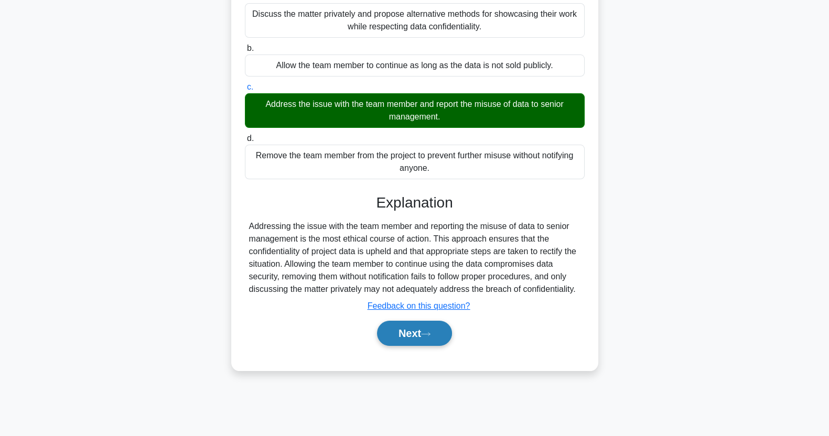
click at [429, 331] on icon at bounding box center [425, 334] width 9 height 6
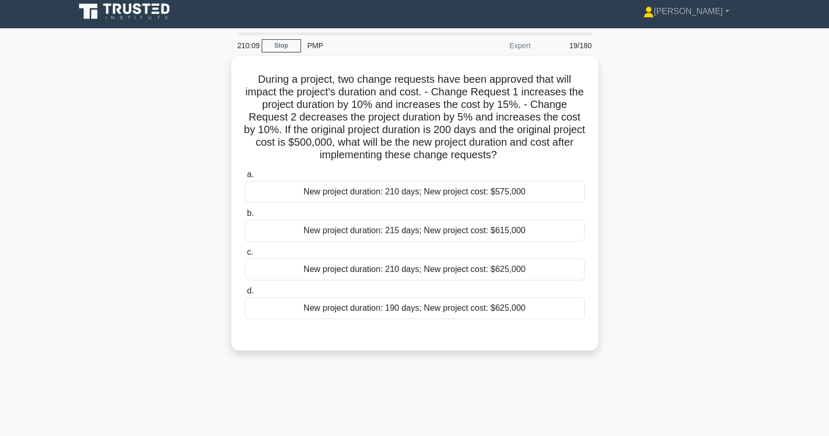
scroll to position [0, 0]
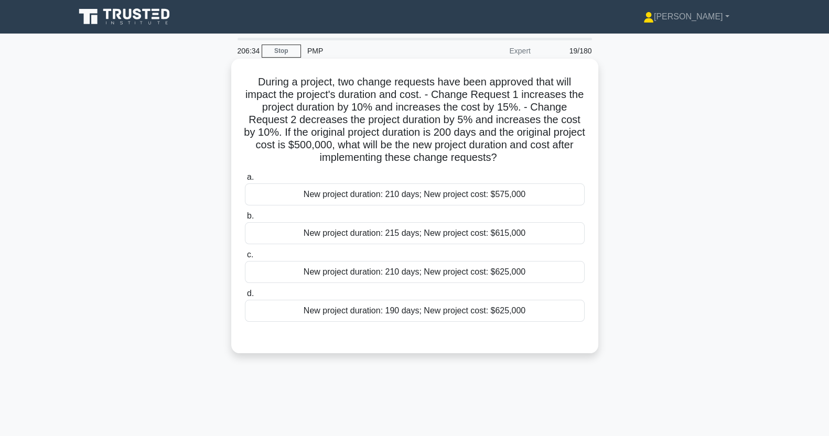
click at [534, 277] on div "New project duration: 210 days; New project cost: $625,000" at bounding box center [415, 272] width 340 height 22
click at [245, 258] on input "c. New project duration: 210 days; New project cost: $625,000" at bounding box center [245, 255] width 0 height 7
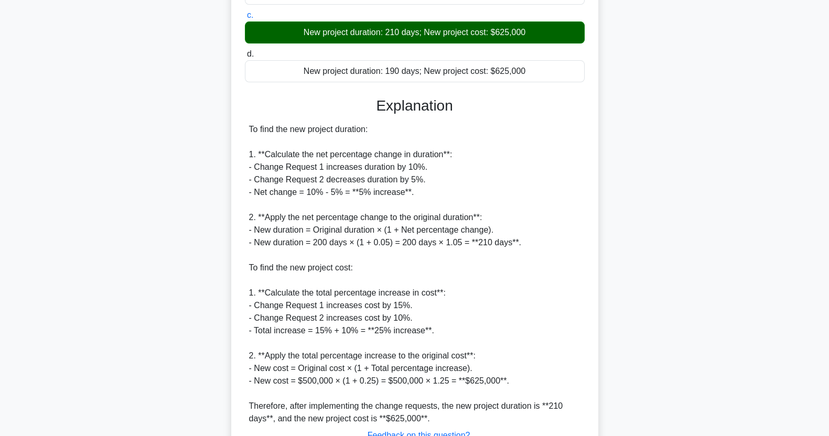
scroll to position [323, 0]
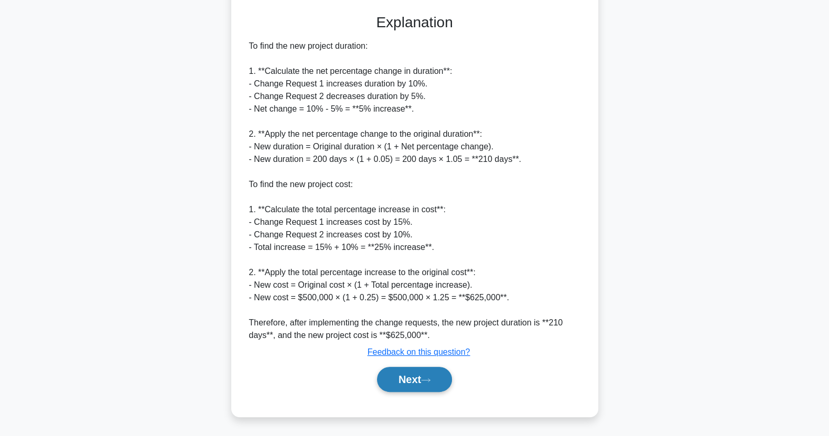
click at [428, 388] on button "Next" at bounding box center [414, 379] width 75 height 25
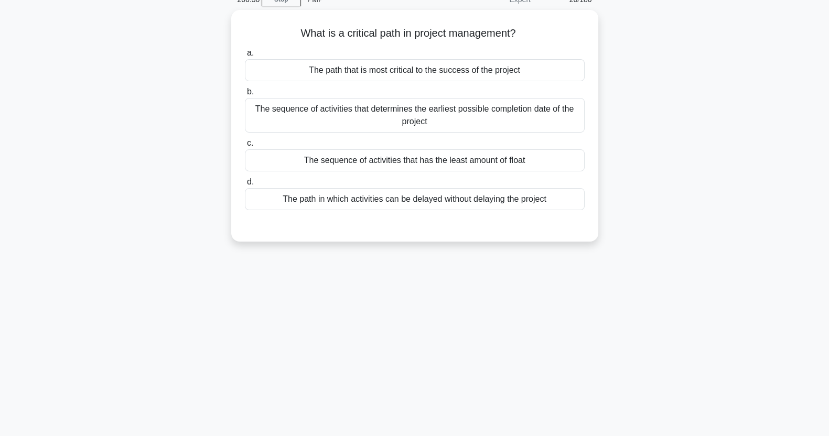
scroll to position [0, 0]
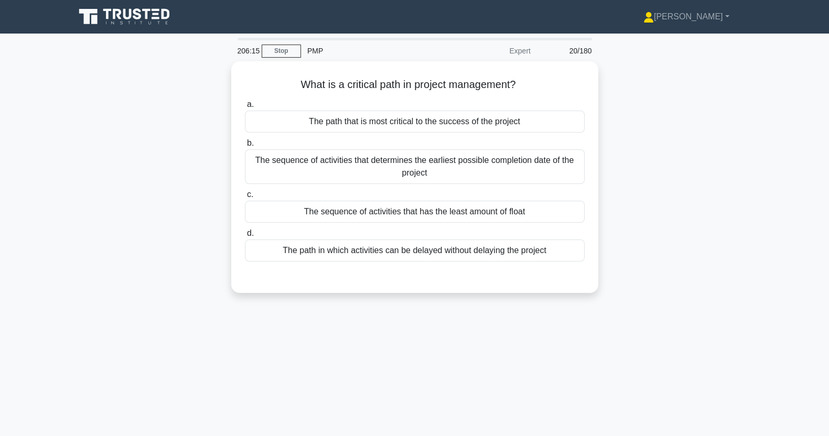
click at [510, 170] on div "The sequence of activities that determines the earliest possible completion dat…" at bounding box center [415, 166] width 340 height 35
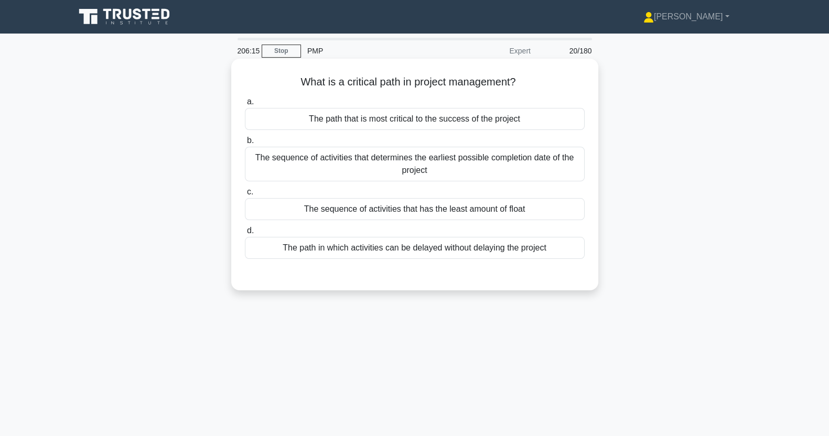
click at [245, 144] on input "b. The sequence of activities that determines the earliest possible completion …" at bounding box center [245, 140] width 0 height 7
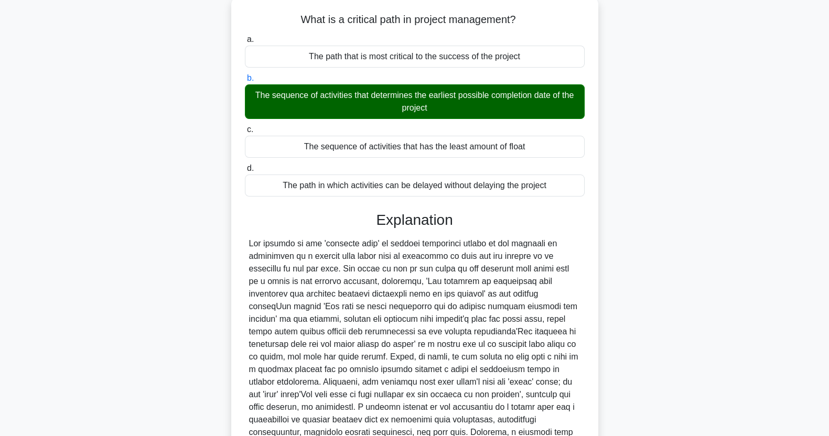
scroll to position [185, 0]
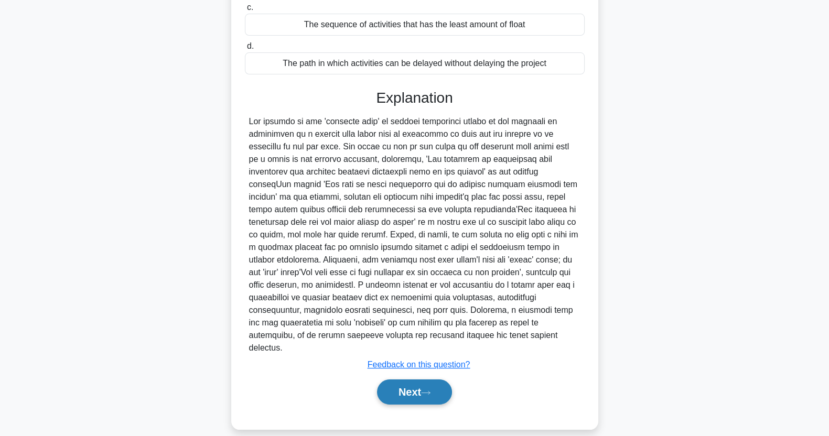
click at [418, 380] on button "Next" at bounding box center [414, 392] width 75 height 25
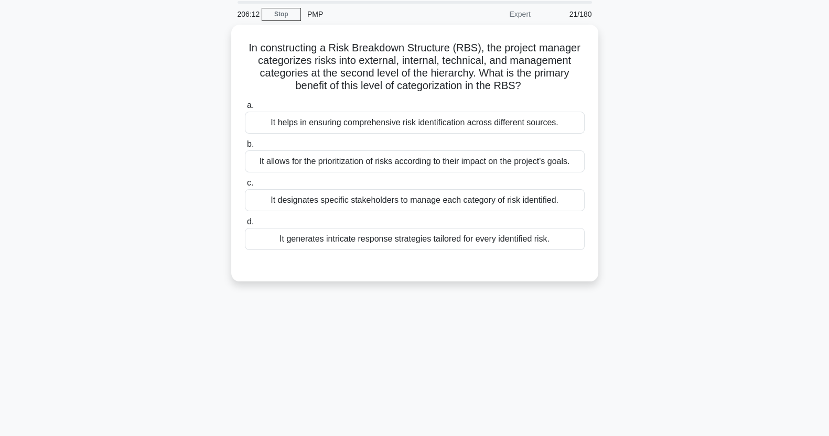
scroll to position [0, 0]
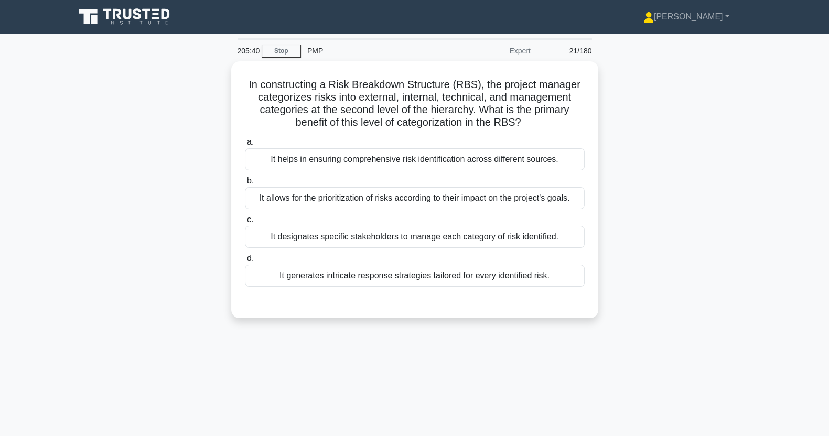
click at [280, 161] on div "It helps in ensuring comprehensive risk identification across different sources." at bounding box center [415, 159] width 340 height 22
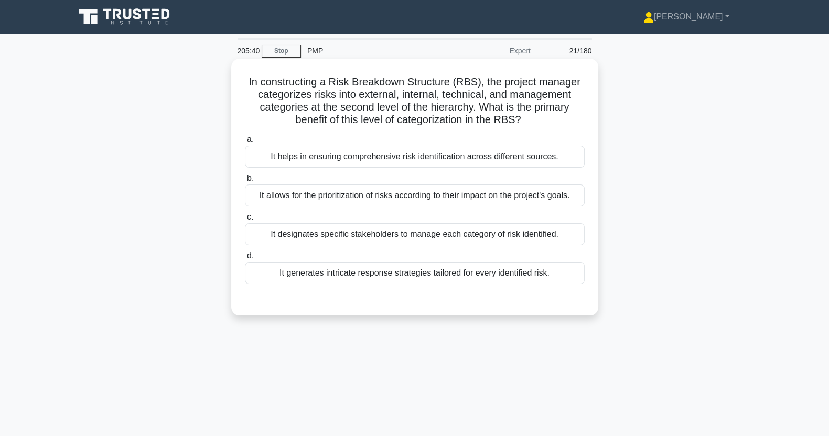
click at [245, 143] on input "a. It helps in ensuring comprehensive risk identification across different sour…" at bounding box center [245, 139] width 0 height 7
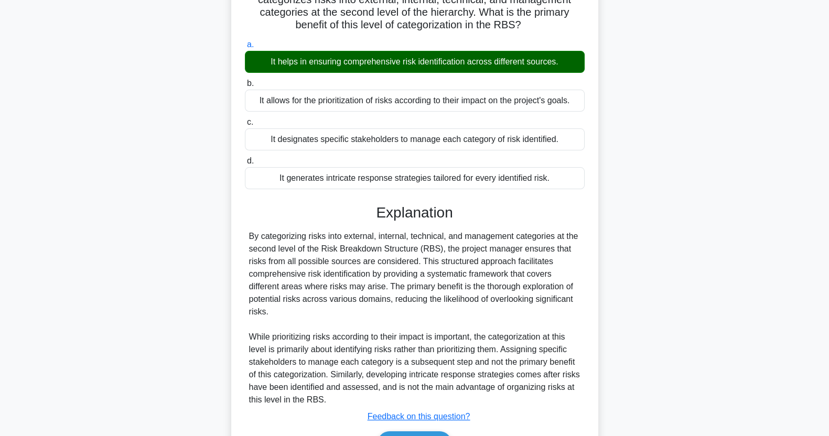
scroll to position [159, 0]
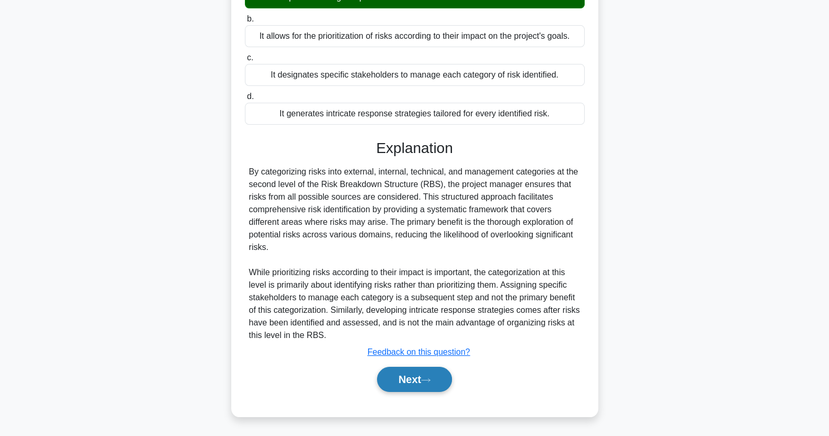
click at [405, 377] on button "Next" at bounding box center [414, 379] width 75 height 25
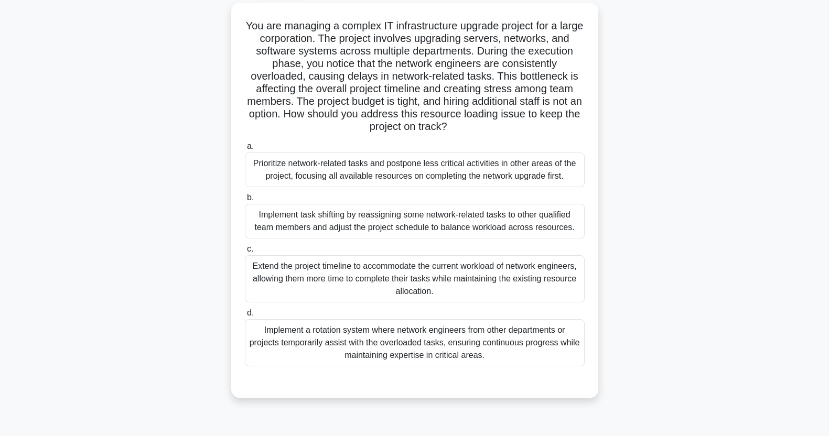
scroll to position [63, 0]
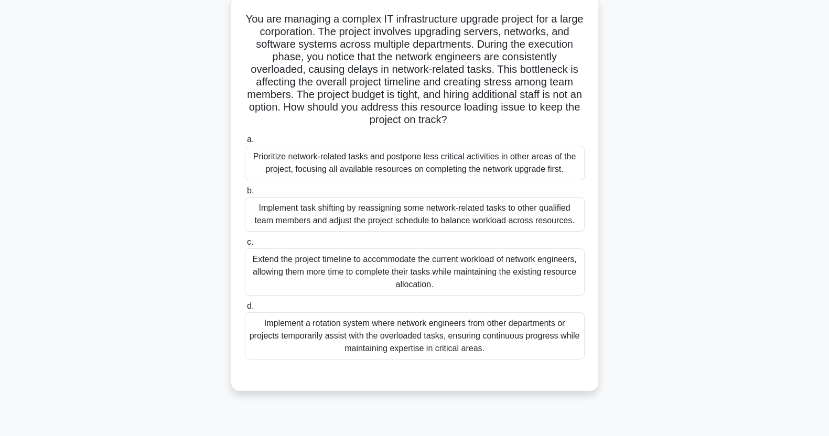
click at [521, 217] on div "Implement task shifting by reassigning some network-related tasks to other qual…" at bounding box center [415, 214] width 340 height 35
click at [245, 194] on input "b. Implement task shifting by reassigning some network-related tasks to other q…" at bounding box center [245, 191] width 0 height 7
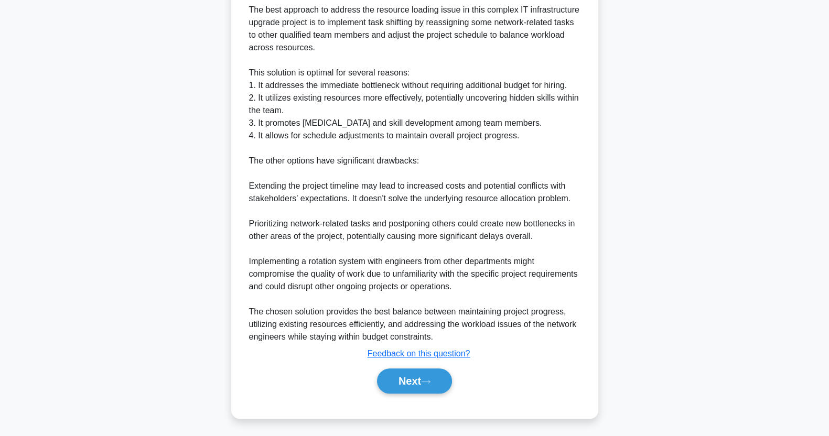
scroll to position [461, 0]
click at [418, 377] on button "Next" at bounding box center [414, 379] width 75 height 25
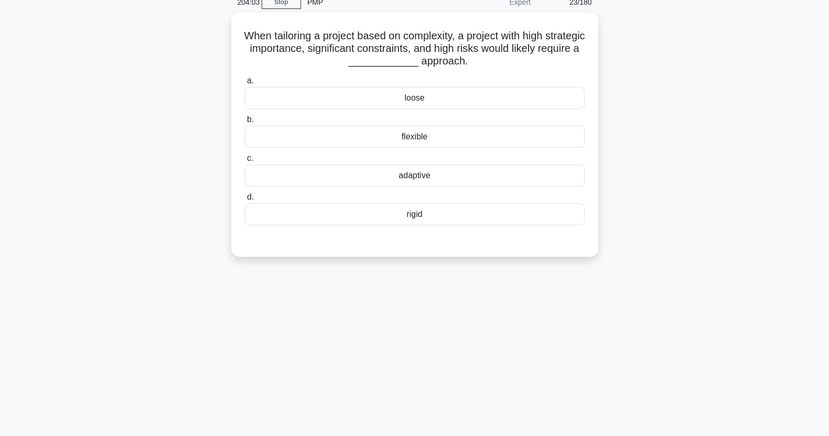
scroll to position [0, 0]
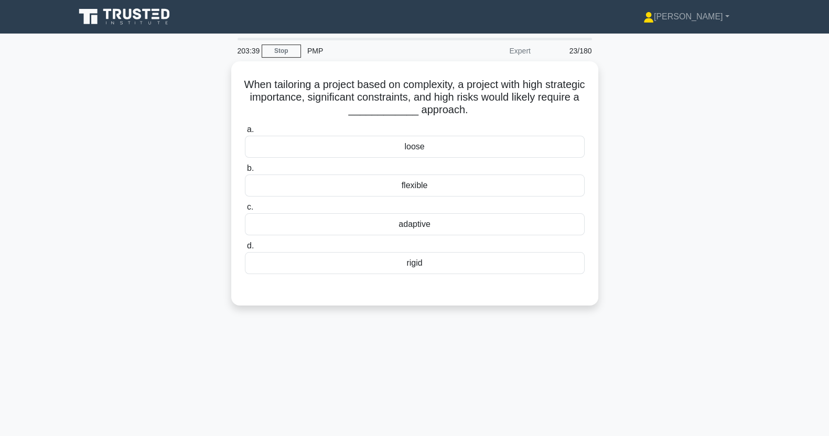
click at [370, 230] on div "adaptive" at bounding box center [415, 224] width 340 height 22
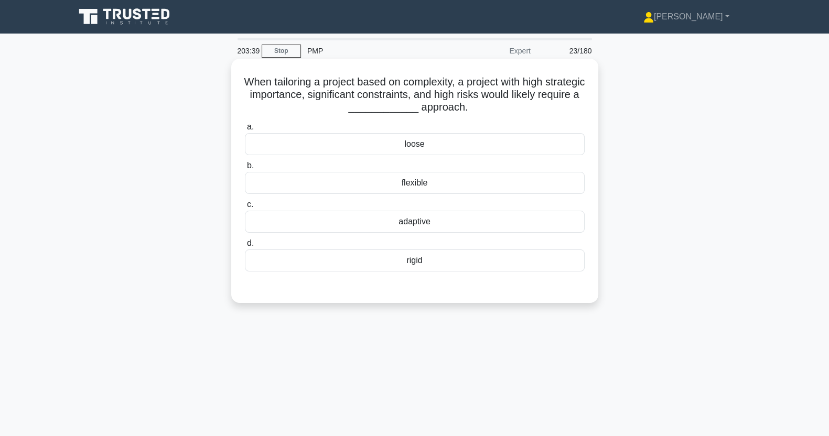
click at [245, 208] on input "c. adaptive" at bounding box center [245, 204] width 0 height 7
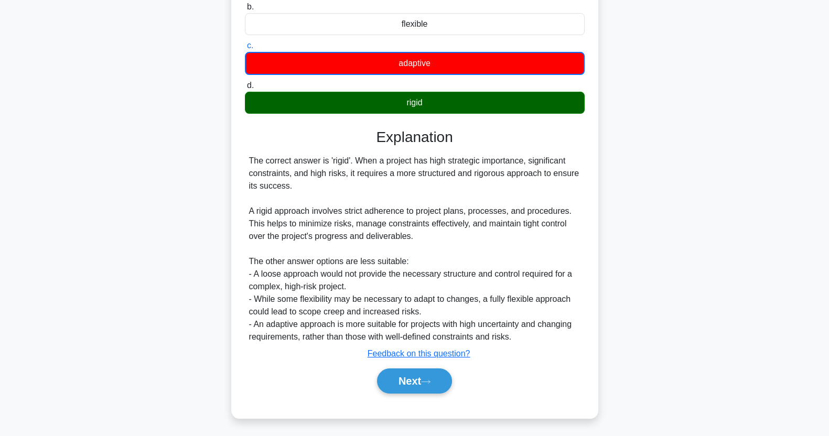
scroll to position [160, 0]
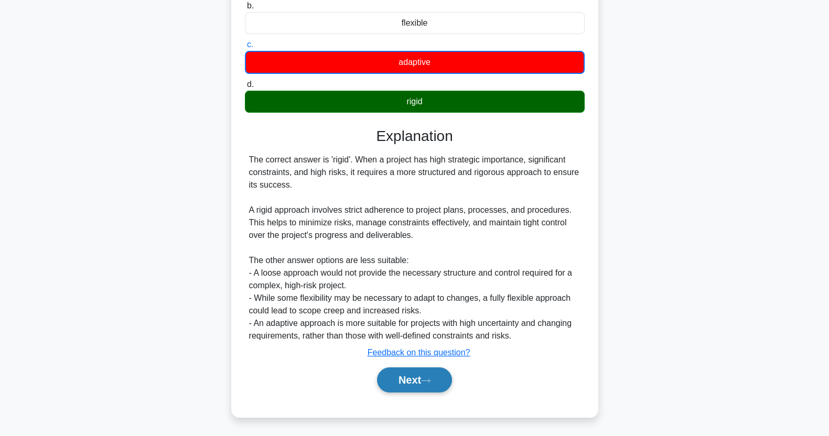
click at [413, 387] on button "Next" at bounding box center [414, 379] width 75 height 25
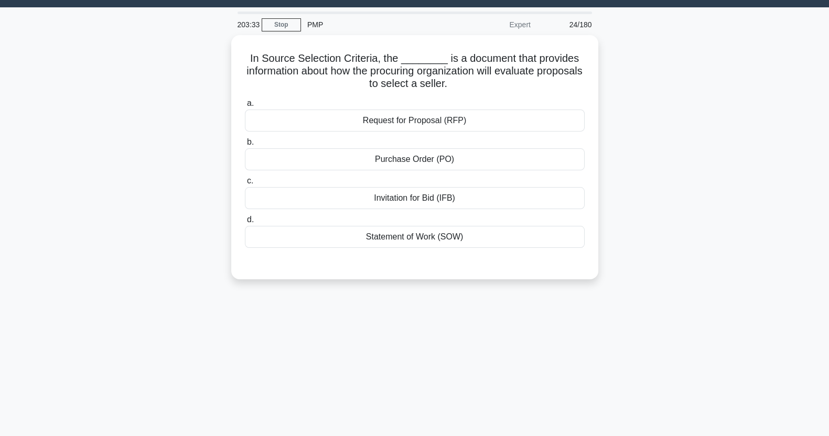
scroll to position [0, 0]
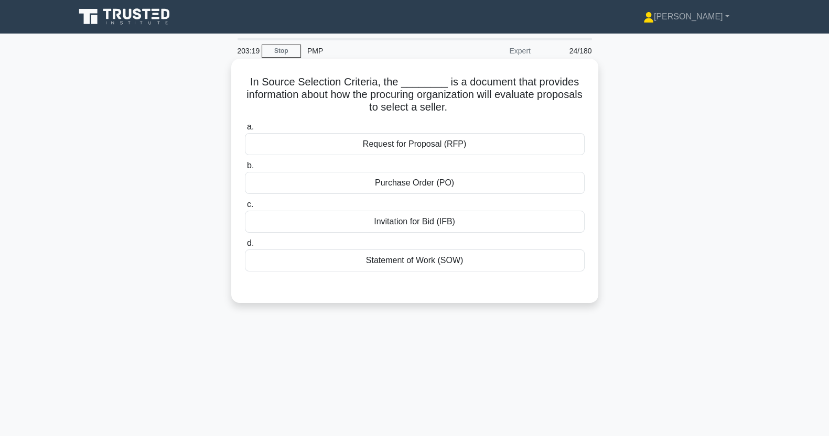
click at [314, 266] on div "Statement of Work (SOW)" at bounding box center [415, 261] width 340 height 22
click at [245, 247] on input "d. Statement of Work (SOW)" at bounding box center [245, 243] width 0 height 7
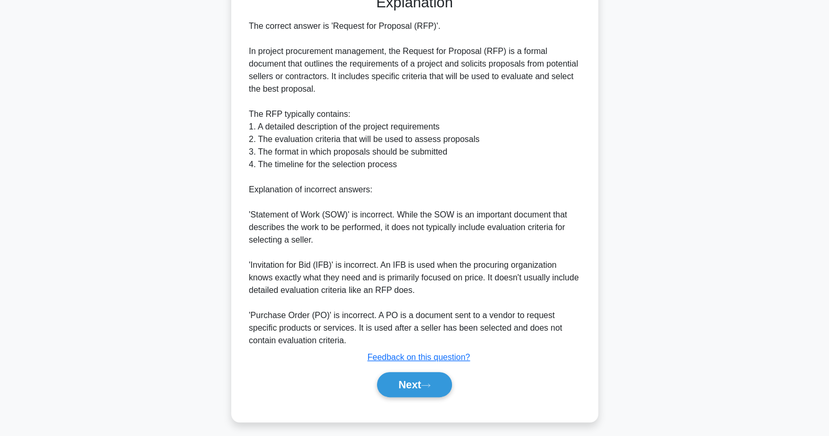
scroll to position [299, 0]
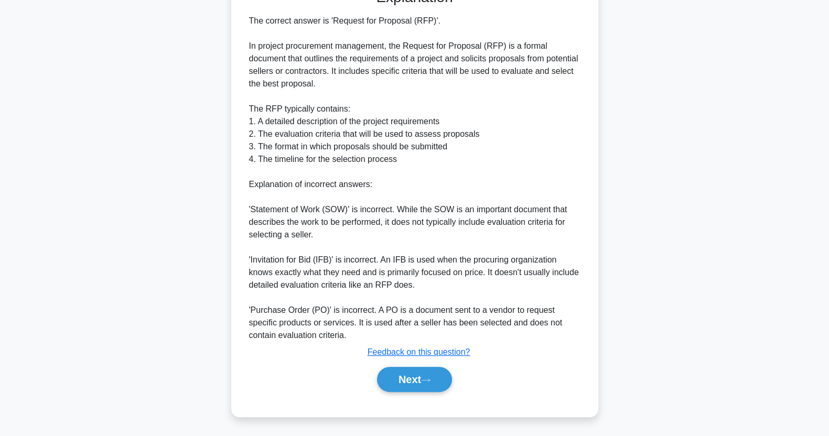
click at [400, 388] on button "Next" at bounding box center [414, 379] width 75 height 25
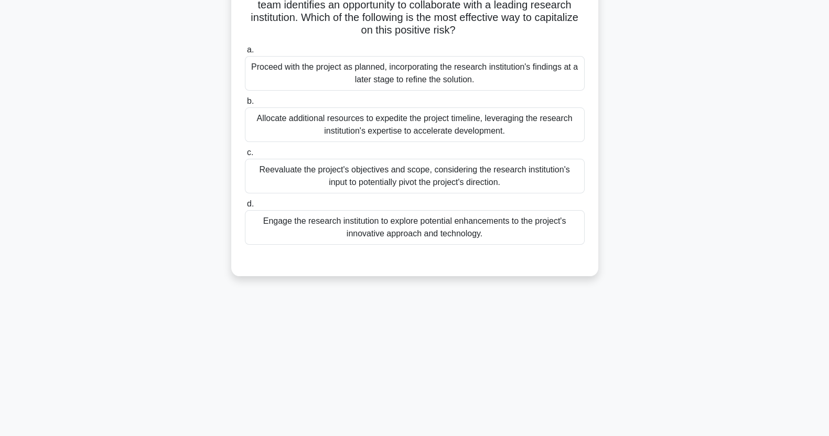
scroll to position [0, 0]
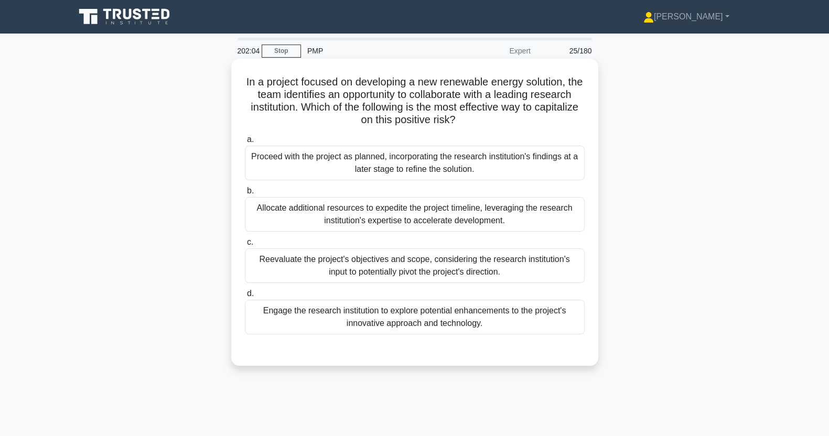
click at [304, 319] on div "Engage the research institution to explore potential enhancements to the projec…" at bounding box center [415, 317] width 340 height 35
click at [245, 297] on input "d. Engage the research institution to explore potential enhancements to the pro…" at bounding box center [245, 293] width 0 height 7
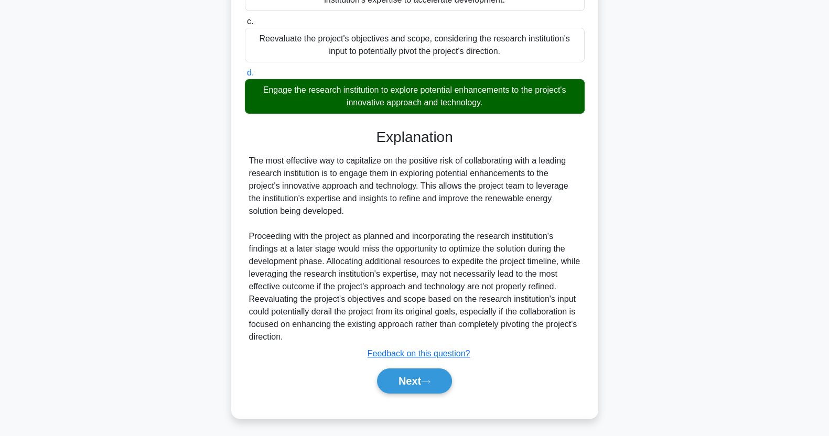
scroll to position [222, 0]
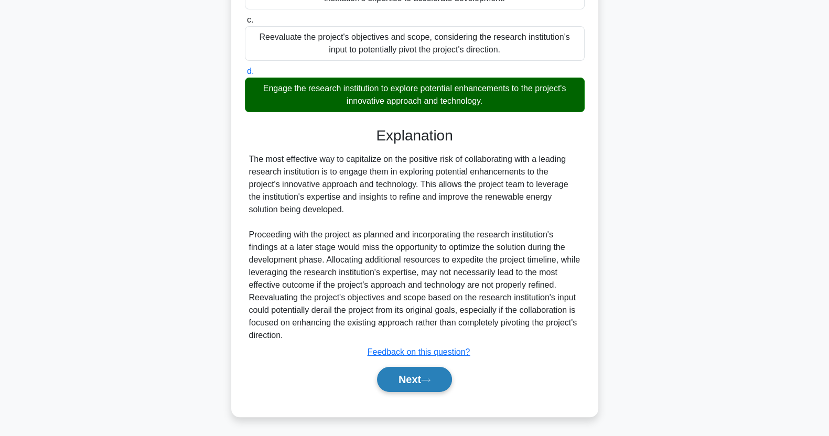
click at [402, 377] on button "Next" at bounding box center [414, 379] width 75 height 25
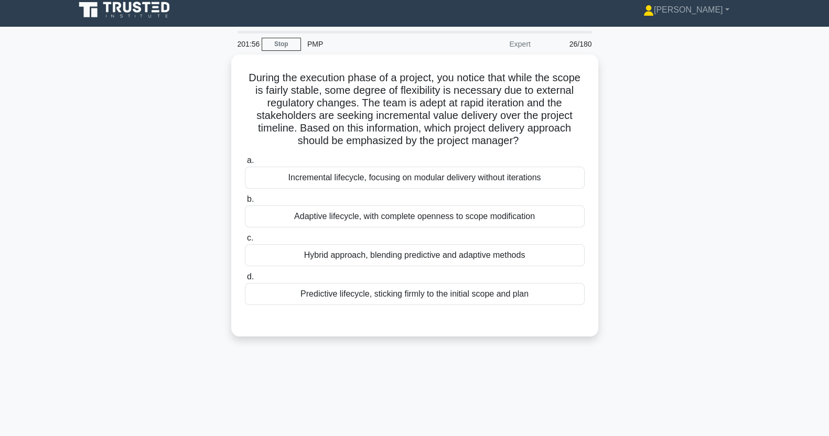
scroll to position [0, 0]
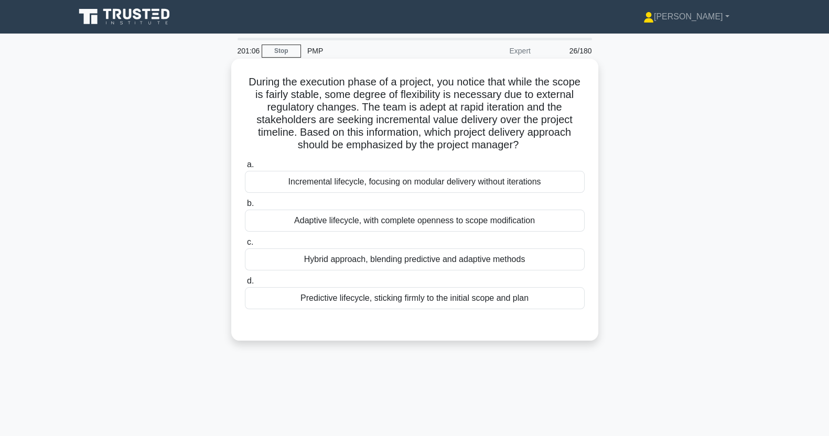
click at [294, 185] on div "Incremental lifecycle, focusing on modular delivery without iterations" at bounding box center [415, 182] width 340 height 22
click at [245, 168] on input "a. Incremental lifecycle, focusing on modular delivery without iterations" at bounding box center [245, 164] width 0 height 7
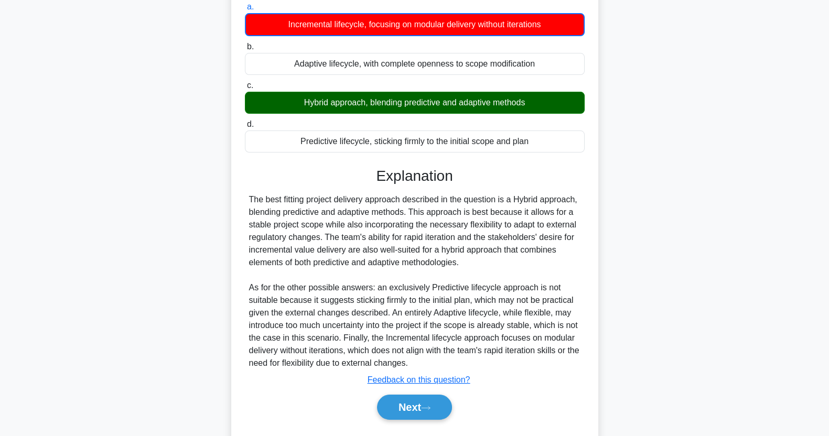
scroll to position [186, 0]
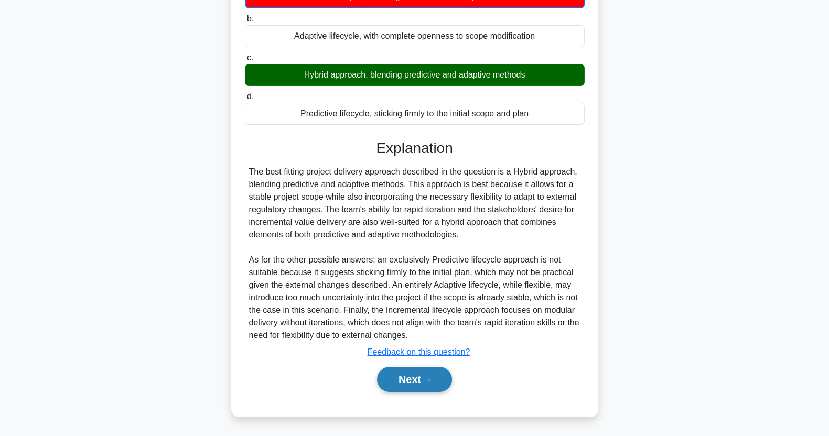
click at [406, 385] on button "Next" at bounding box center [414, 379] width 75 height 25
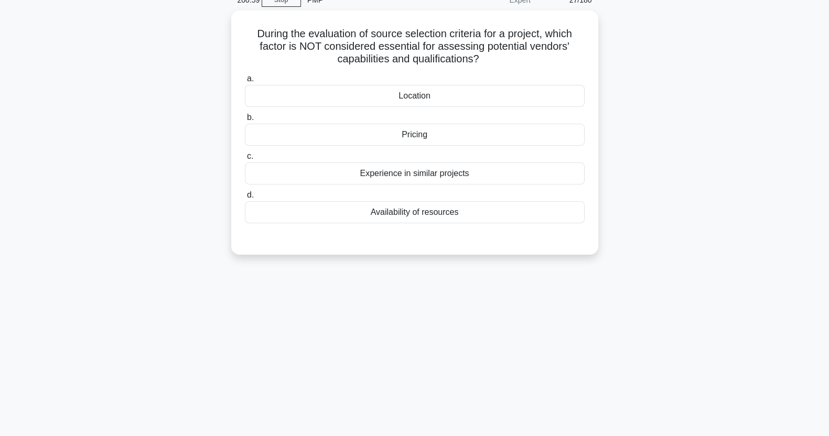
scroll to position [0, 0]
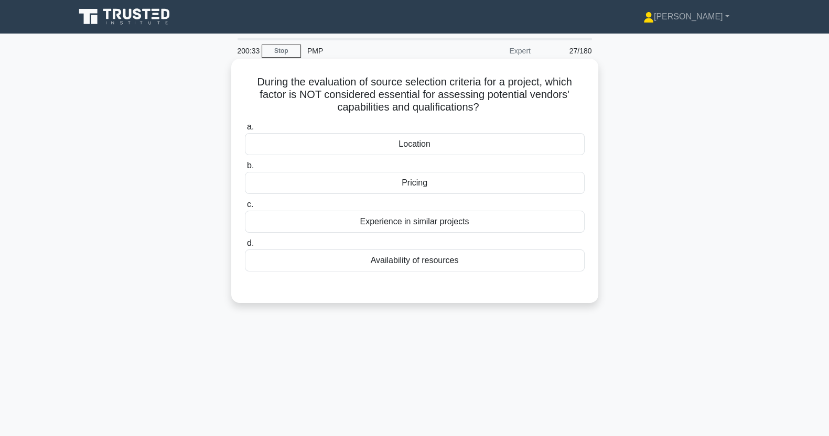
click at [305, 268] on div "Availability of resources" at bounding box center [415, 261] width 340 height 22
click at [245, 247] on input "d. Availability of resources" at bounding box center [245, 243] width 0 height 7
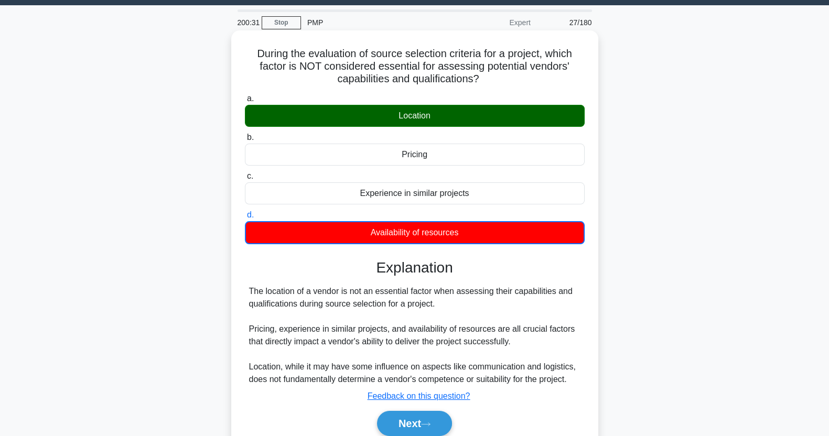
scroll to position [131, 0]
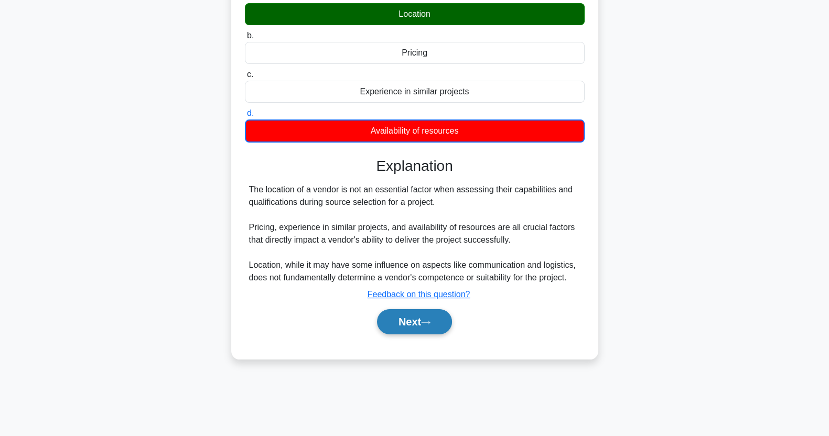
click at [419, 320] on button "Next" at bounding box center [414, 321] width 75 height 25
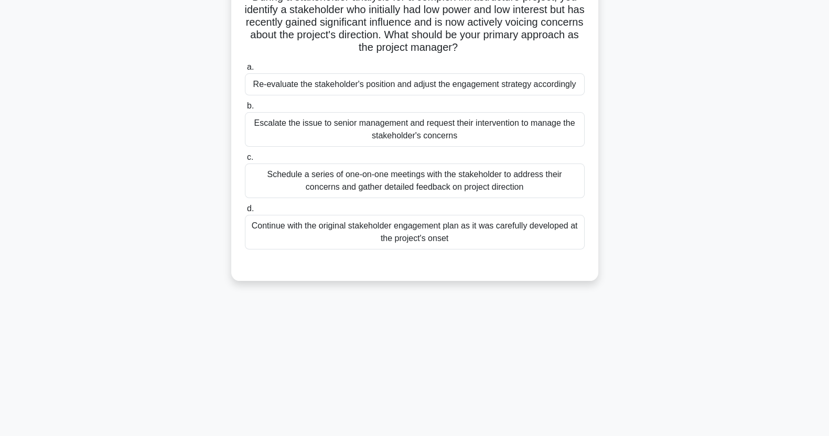
scroll to position [0, 0]
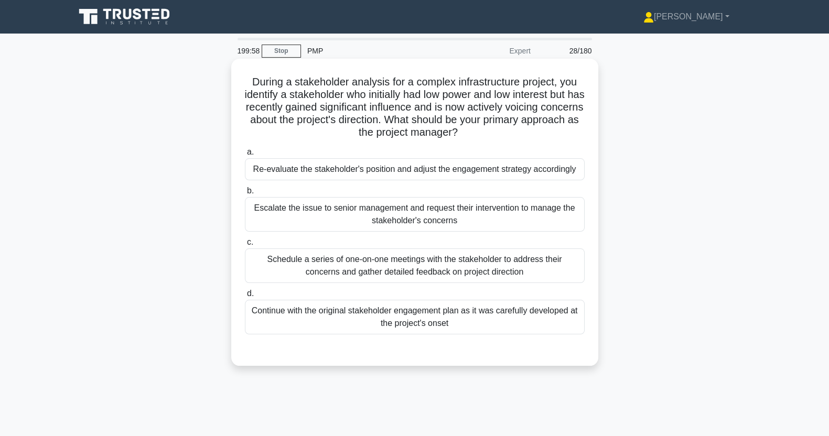
click at [279, 176] on div "Re-evaluate the stakeholder's position and adjust the engagement strategy accor…" at bounding box center [415, 169] width 340 height 22
click at [245, 156] on input "a. Re-evaluate the stakeholder's position and adjust the engagement strategy ac…" at bounding box center [245, 152] width 0 height 7
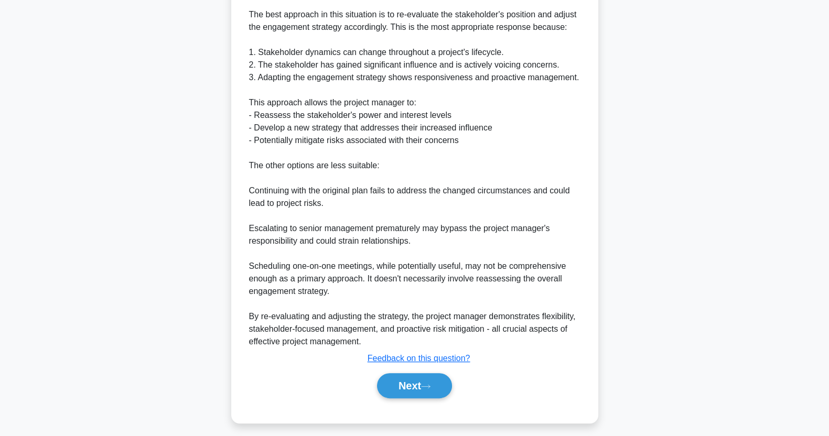
scroll to position [386, 0]
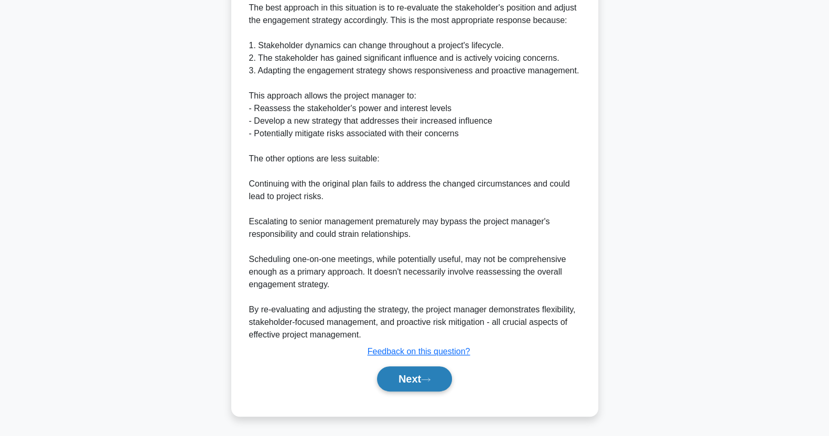
click at [407, 383] on button "Next" at bounding box center [414, 378] width 75 height 25
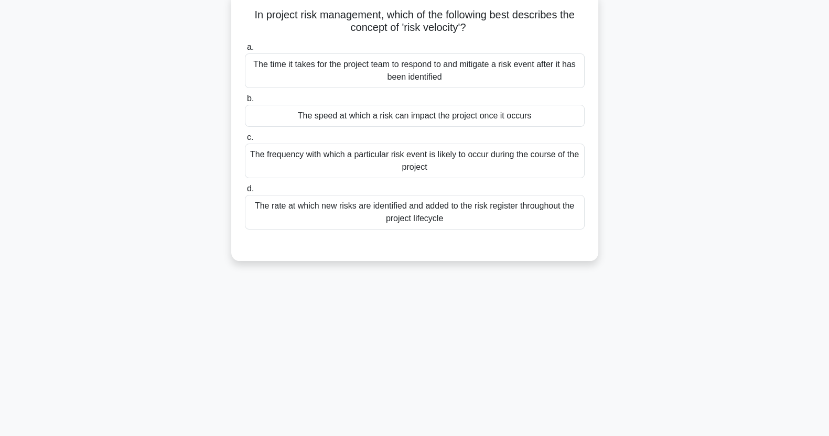
scroll to position [0, 0]
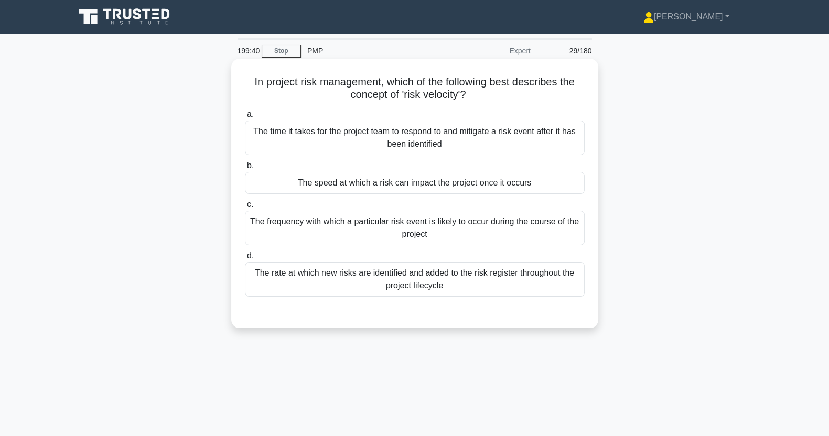
click at [311, 186] on div "The speed at which a risk can impact the project once it occurs" at bounding box center [415, 183] width 340 height 22
click at [245, 169] on input "b. The speed at which a risk can impact the project once it occurs" at bounding box center [245, 165] width 0 height 7
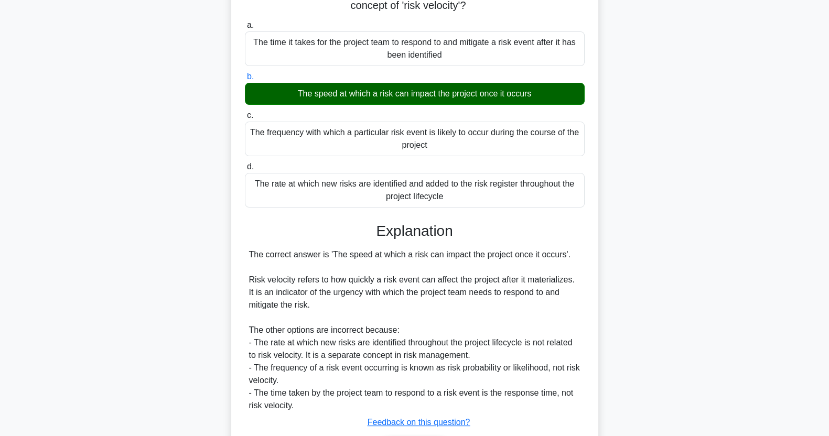
scroll to position [159, 0]
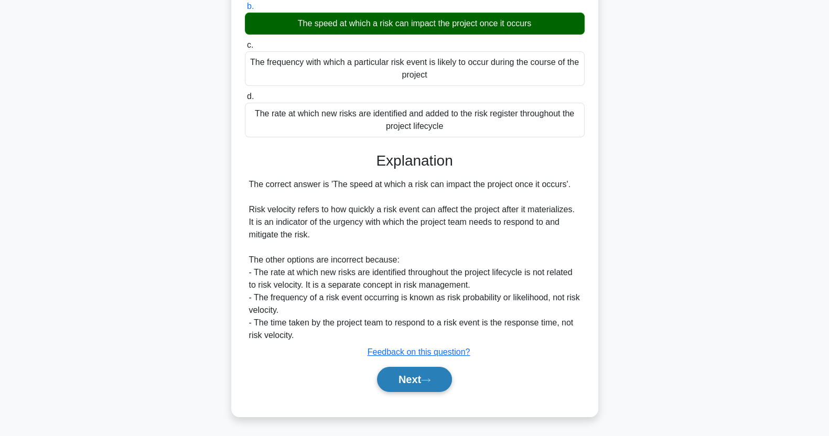
click at [406, 383] on button "Next" at bounding box center [414, 379] width 75 height 25
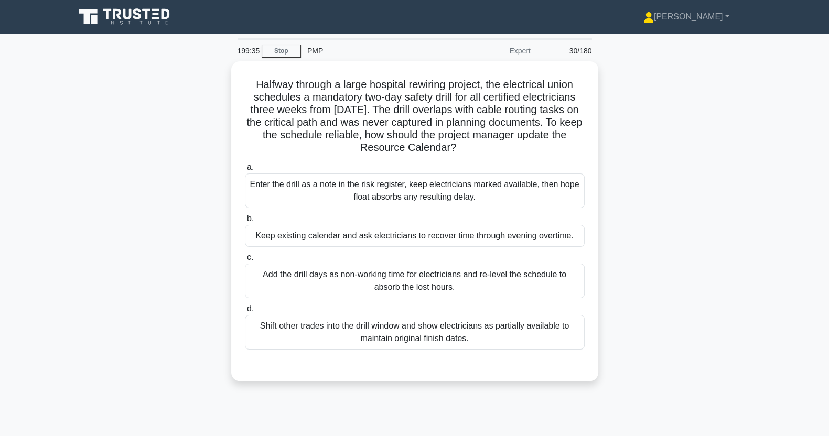
scroll to position [0, 0]
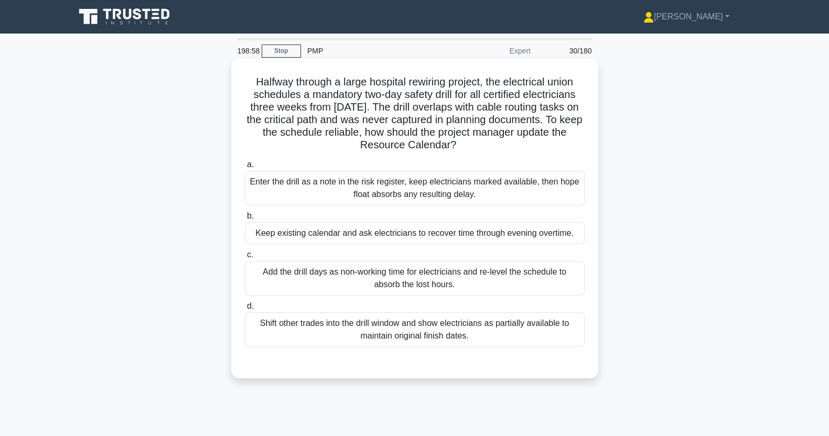
click at [298, 283] on div "Add the drill days as non-working time for electricians and re-level the schedu…" at bounding box center [415, 278] width 340 height 35
click at [245, 258] on input "c. Add the drill days as non-working time for electricians and re-level the sch…" at bounding box center [245, 255] width 0 height 7
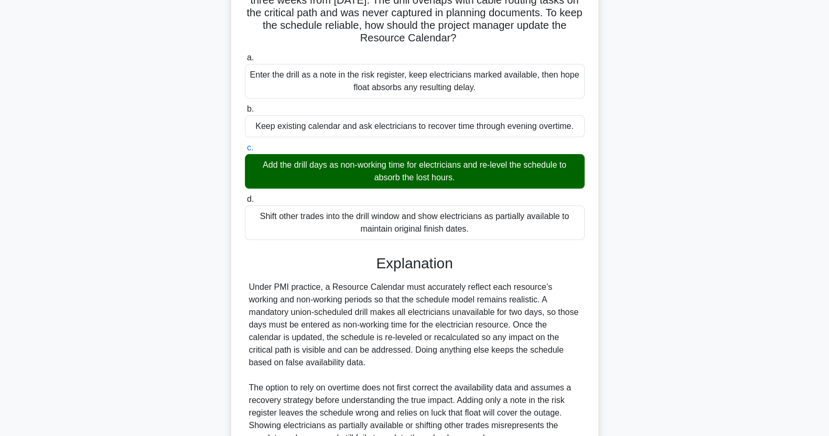
scroll to position [210, 0]
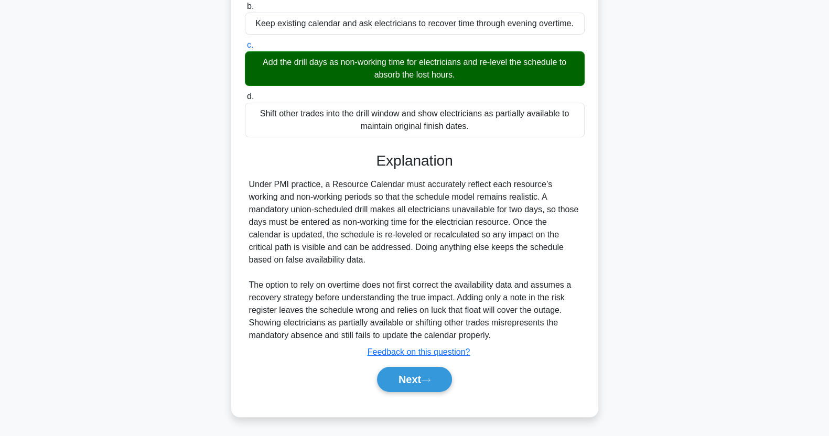
click at [423, 380] on button "Next" at bounding box center [414, 379] width 75 height 25
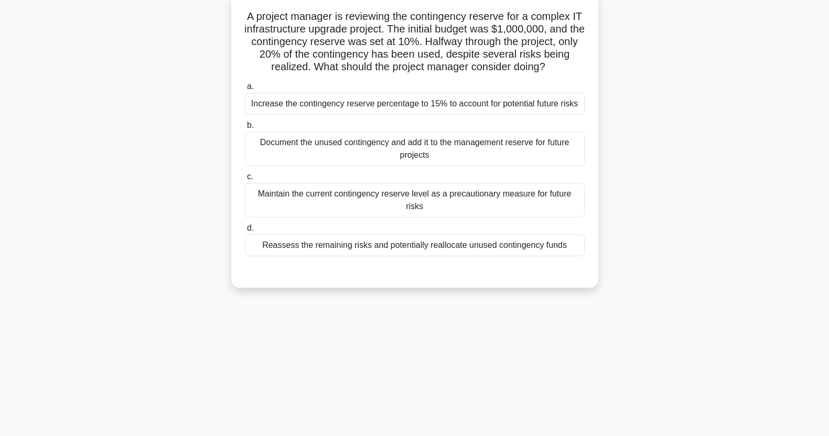
scroll to position [0, 0]
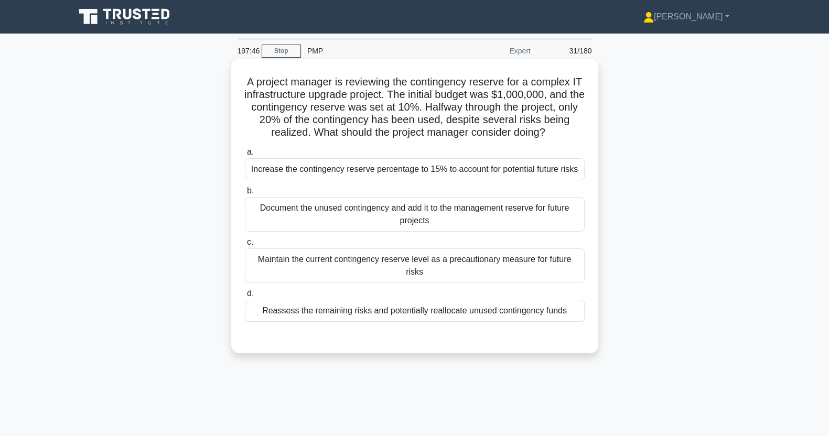
click at [560, 270] on div "Maintain the current contingency reserve level as a precautionary measure for f…" at bounding box center [415, 265] width 340 height 35
click at [245, 246] on input "c. Maintain the current contingency reserve level as a precautionary measure fo…" at bounding box center [245, 242] width 0 height 7
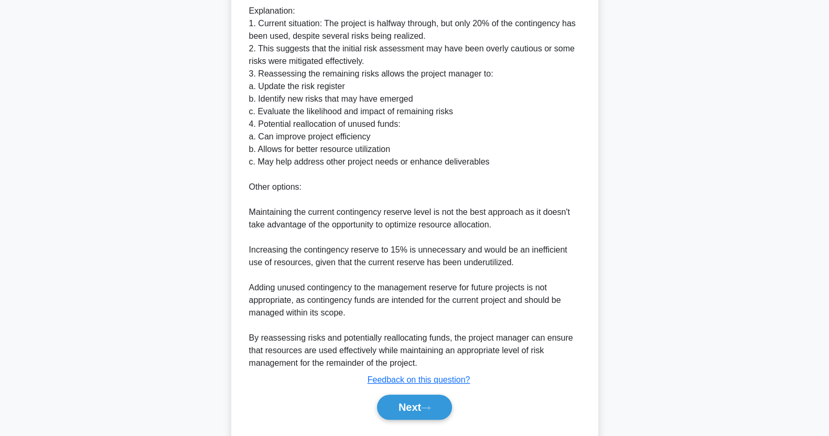
scroll to position [424, 0]
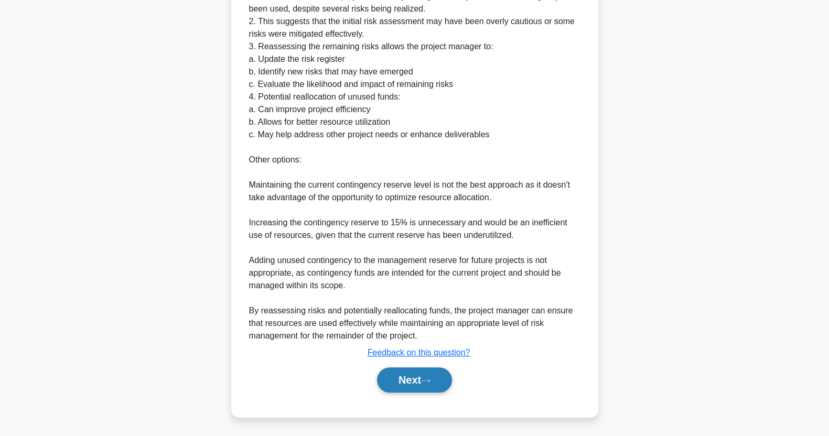
click at [422, 382] on button "Next" at bounding box center [414, 379] width 75 height 25
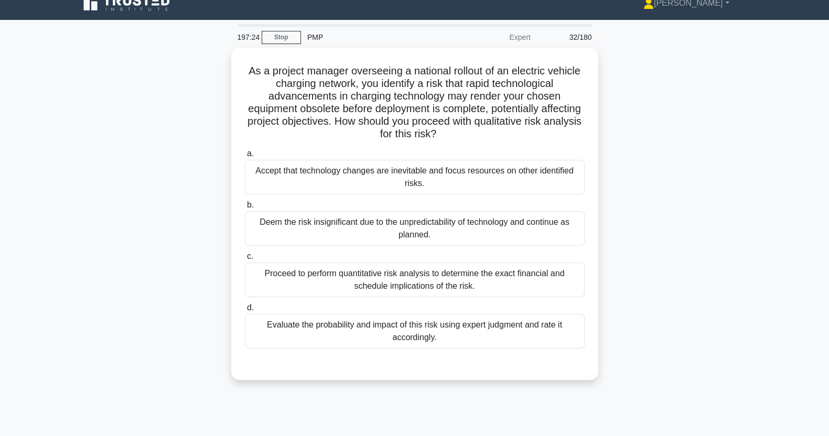
scroll to position [0, 0]
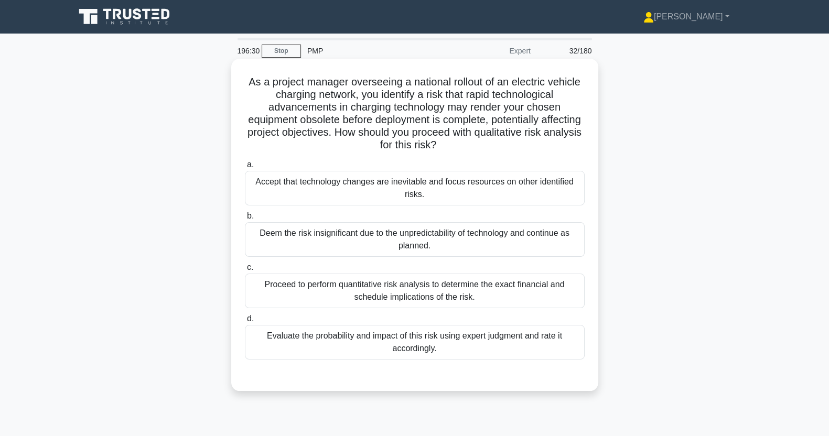
click at [470, 345] on div "Evaluate the probability and impact of this risk using expert judgment and rate…" at bounding box center [415, 342] width 340 height 35
click at [245, 322] on input "d. Evaluate the probability and impact of this risk using expert judgment and r…" at bounding box center [245, 319] width 0 height 7
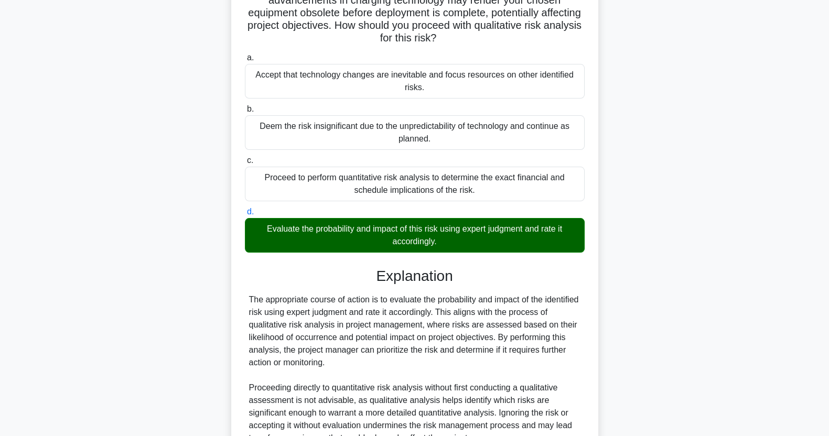
scroll to position [210, 0]
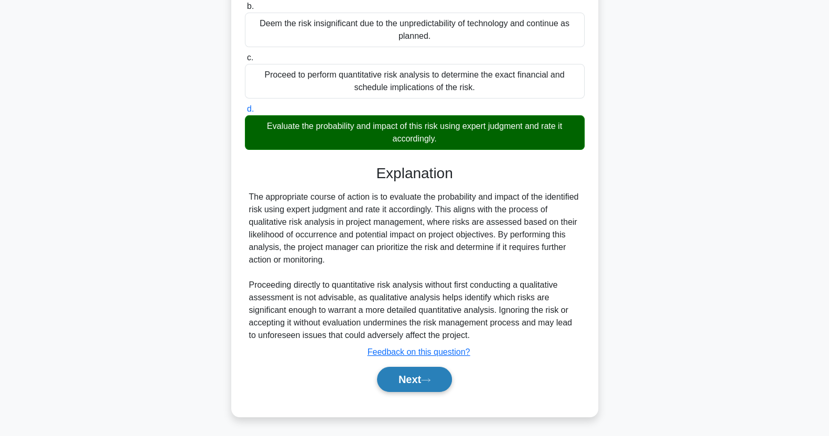
click at [430, 380] on icon at bounding box center [425, 379] width 8 height 3
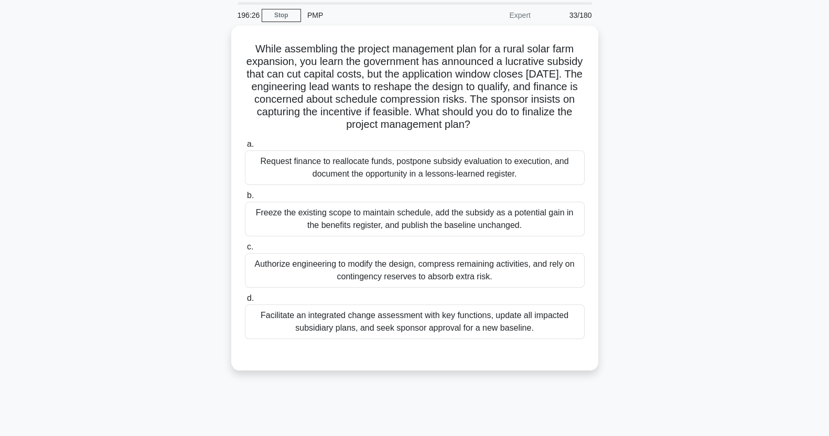
scroll to position [0, 0]
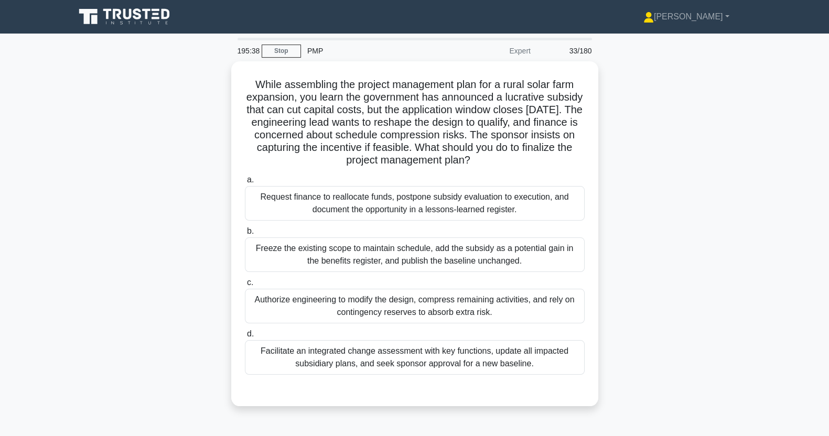
click at [550, 351] on div "Facilitate an integrated change assessment with key functions, update all impac…" at bounding box center [415, 357] width 340 height 35
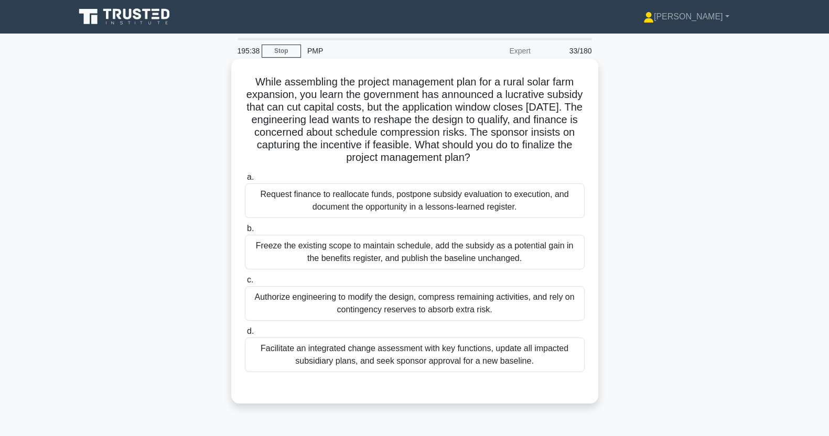
click at [245, 335] on input "d. Facilitate an integrated change assessment with key functions, update all im…" at bounding box center [245, 331] width 0 height 7
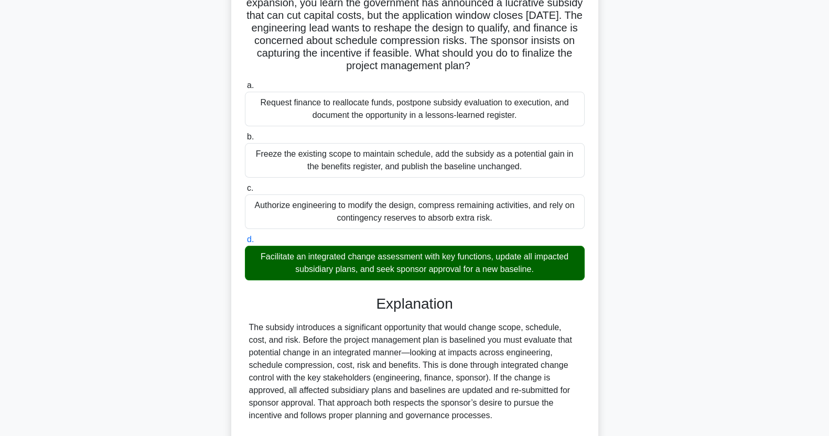
scroll to position [260, 0]
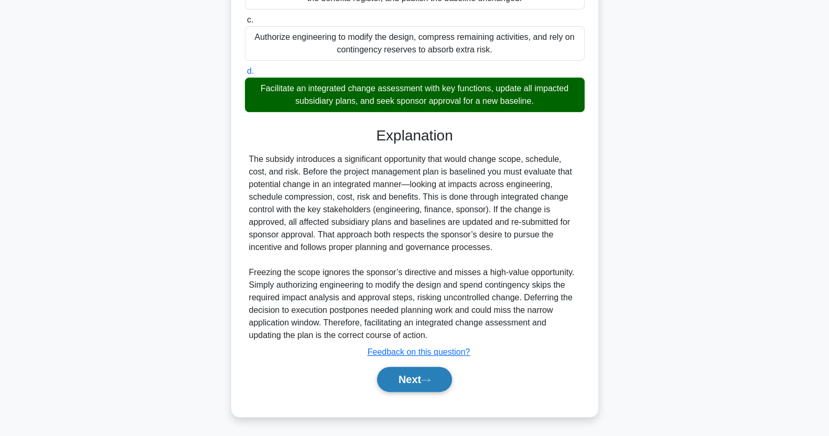
click at [403, 384] on button "Next" at bounding box center [414, 379] width 75 height 25
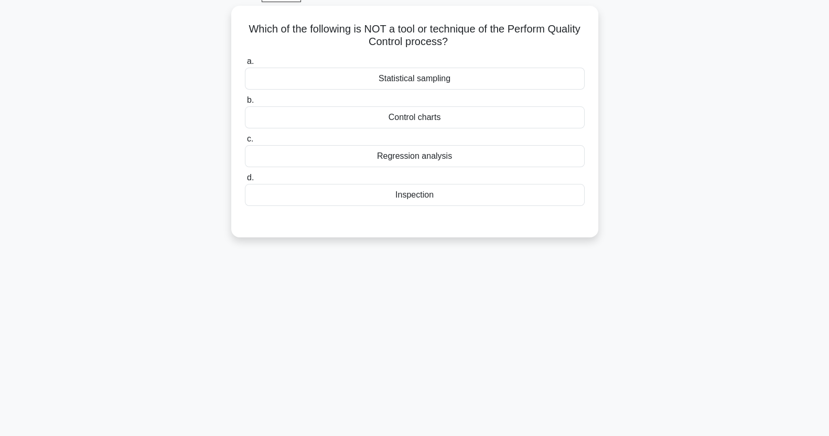
scroll to position [0, 0]
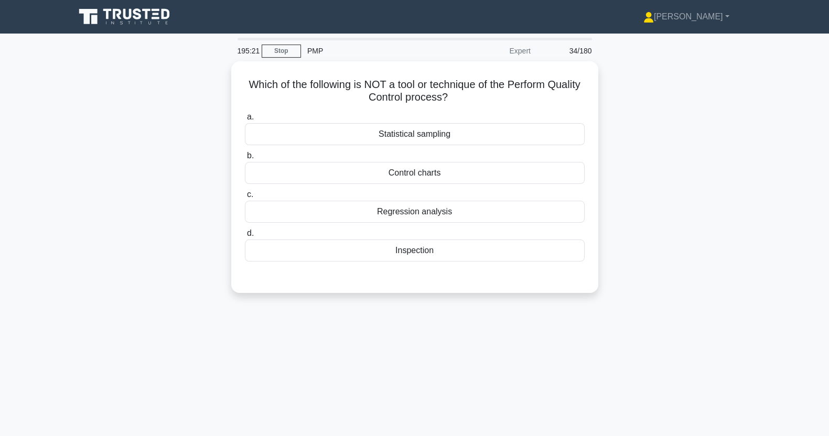
click at [520, 250] on div "Inspection" at bounding box center [415, 251] width 340 height 22
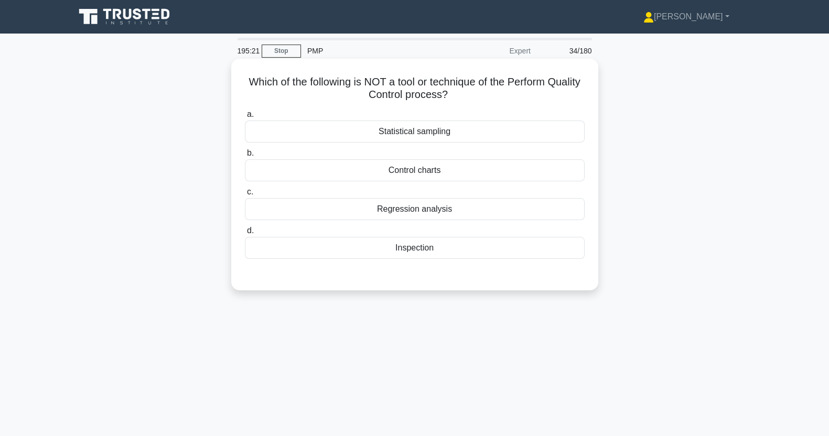
click at [245, 234] on input "d. Inspection" at bounding box center [245, 230] width 0 height 7
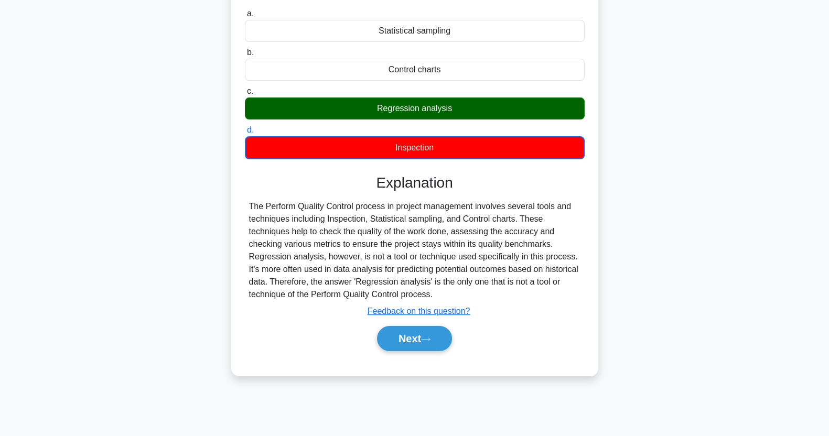
scroll to position [131, 0]
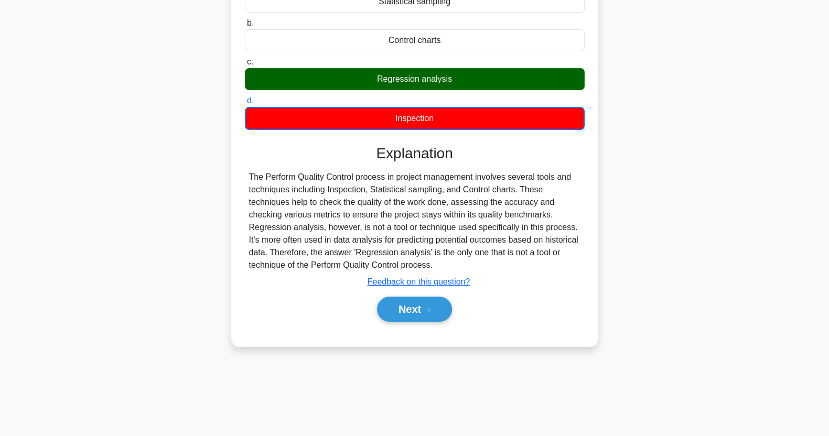
click at [404, 306] on button "Next" at bounding box center [414, 309] width 75 height 25
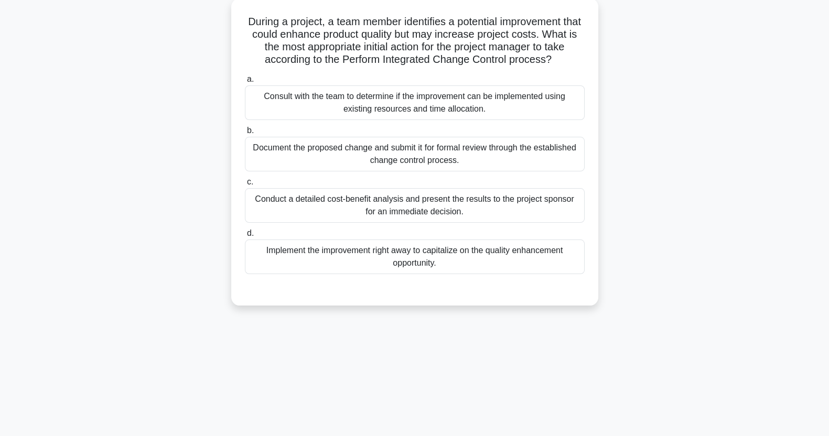
scroll to position [0, 0]
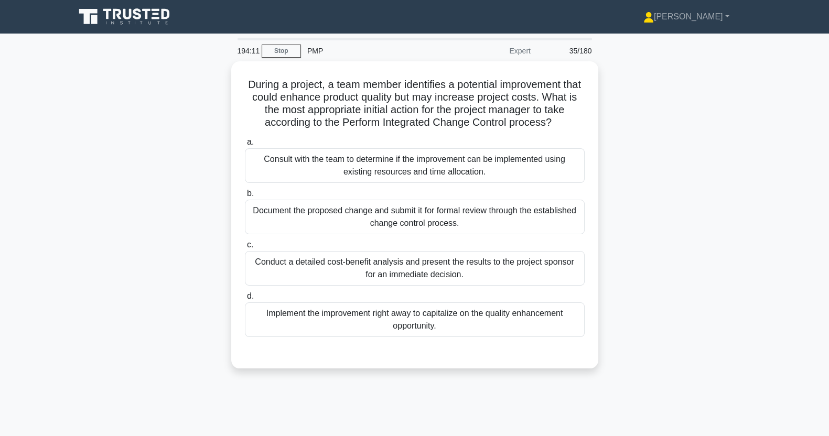
click at [422, 270] on div "Conduct a detailed cost-benefit analysis and present the results to the project…" at bounding box center [415, 268] width 340 height 35
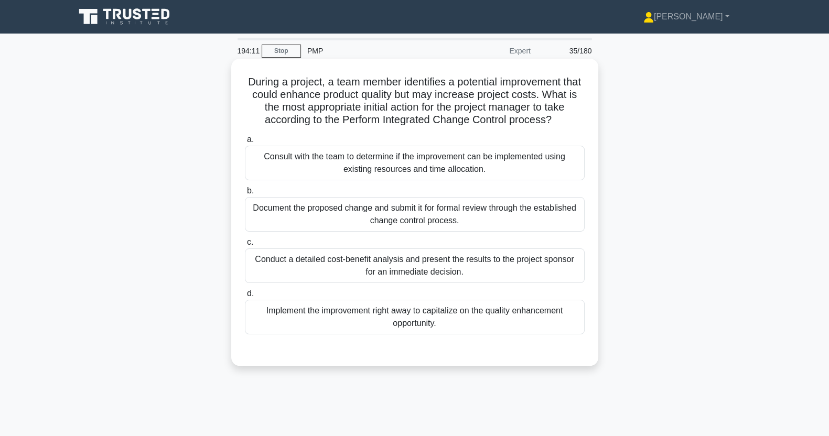
click at [245, 246] on input "c. Conduct a detailed cost-benefit analysis and present the results to the proj…" at bounding box center [245, 242] width 0 height 7
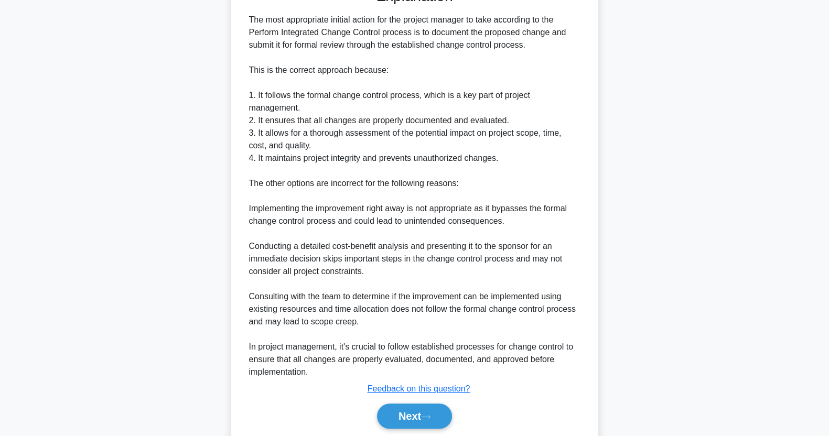
scroll to position [399, 0]
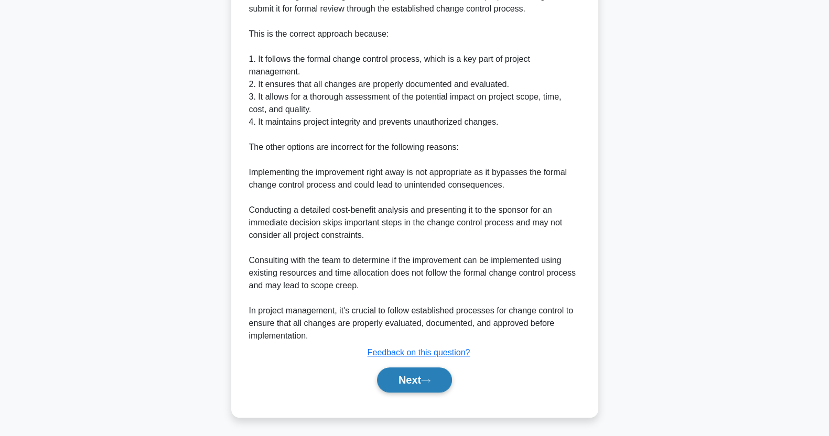
click at [425, 380] on icon at bounding box center [425, 381] width 9 height 6
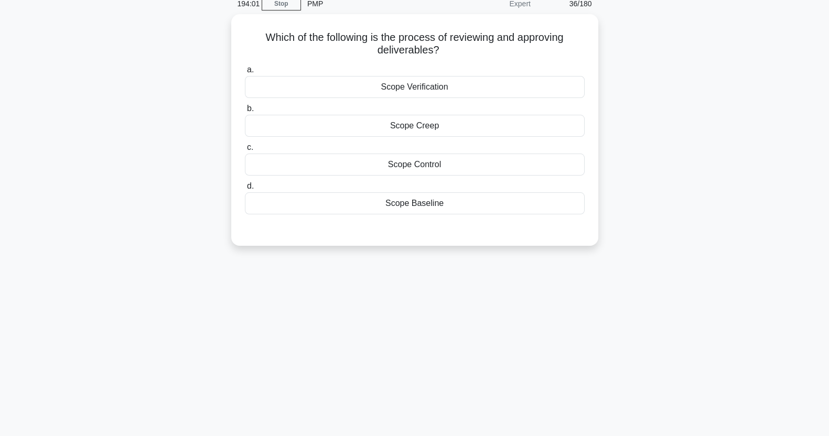
scroll to position [0, 0]
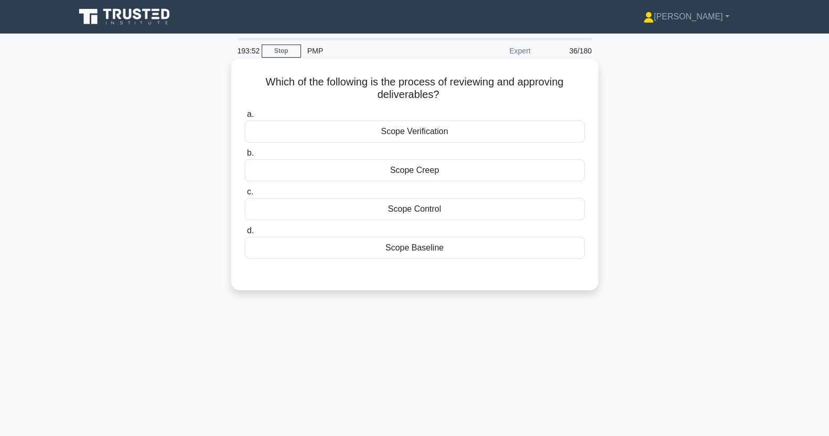
click at [490, 136] on div "Scope Verification" at bounding box center [415, 132] width 340 height 22
click at [245, 118] on input "a. Scope Verification" at bounding box center [245, 114] width 0 height 7
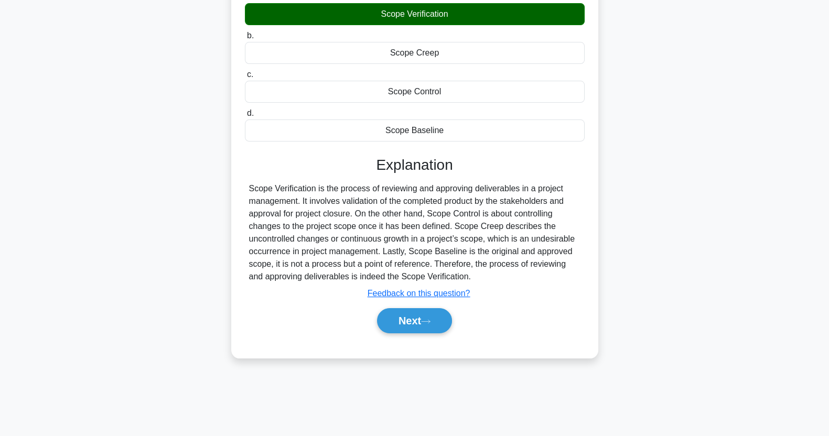
scroll to position [131, 0]
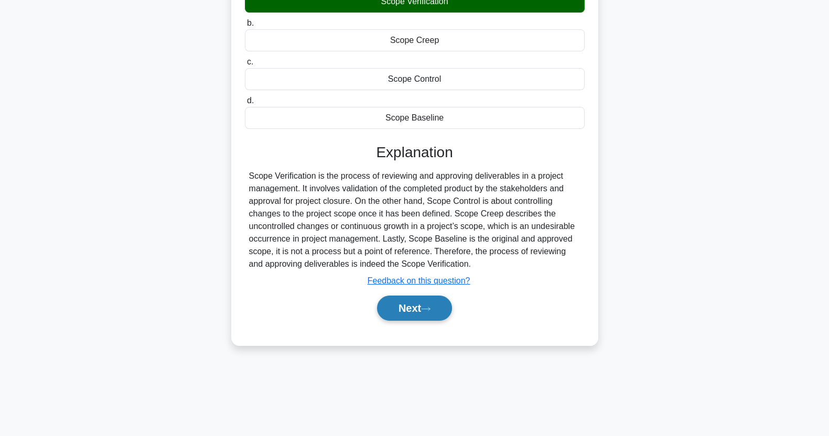
click at [425, 308] on button "Next" at bounding box center [414, 308] width 75 height 25
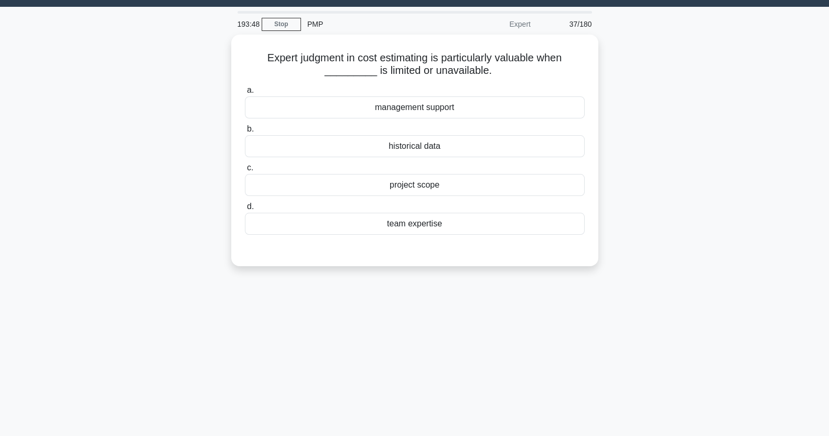
scroll to position [0, 0]
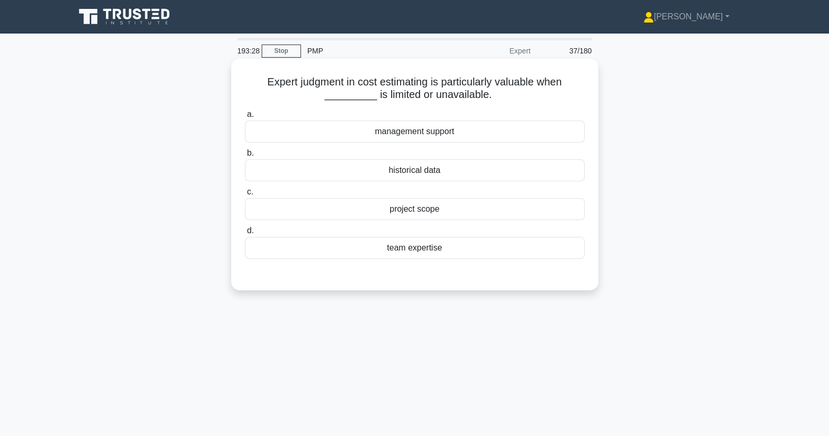
click at [362, 173] on div "historical data" at bounding box center [415, 170] width 340 height 22
click at [245, 157] on input "b. historical data" at bounding box center [245, 153] width 0 height 7
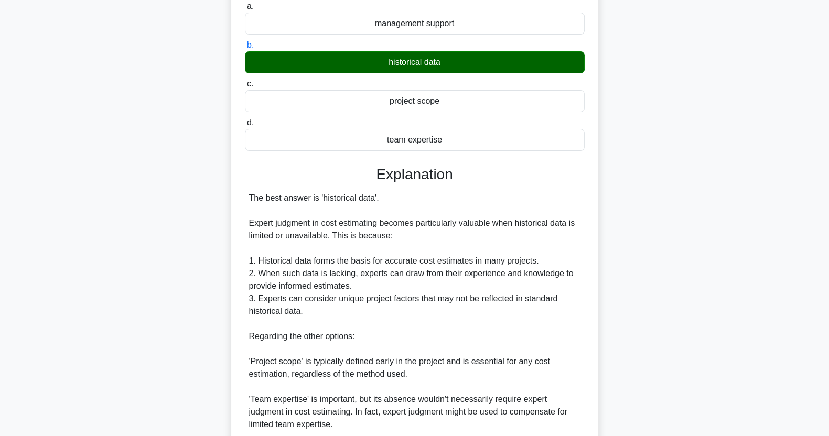
scroll to position [285, 0]
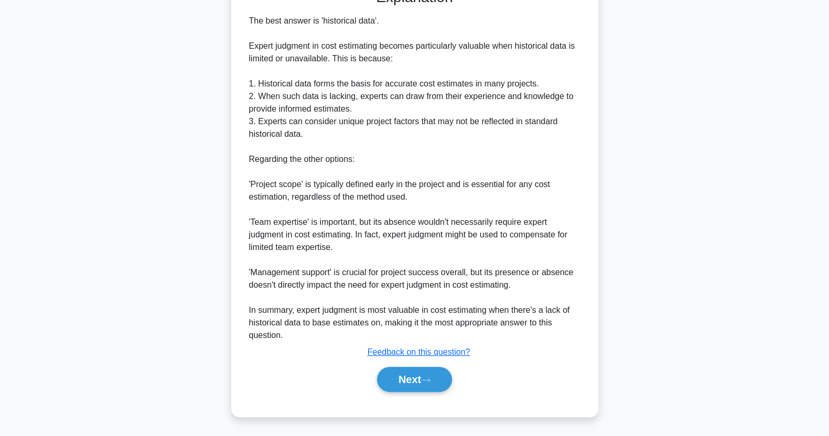
click at [406, 381] on button "Next" at bounding box center [414, 379] width 75 height 25
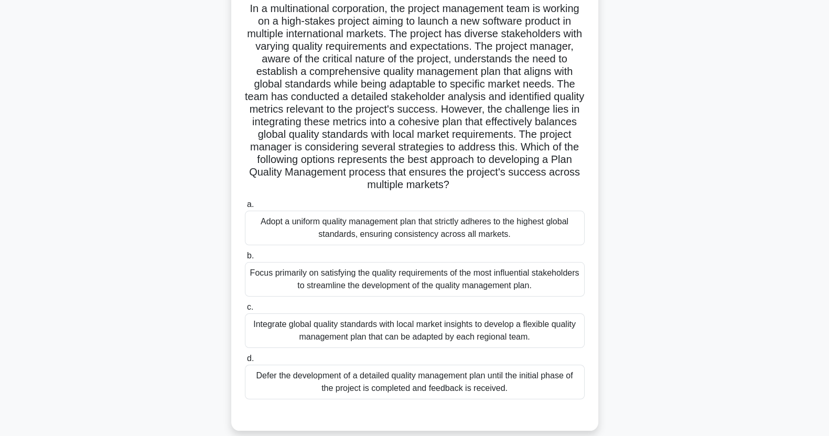
scroll to position [84, 0]
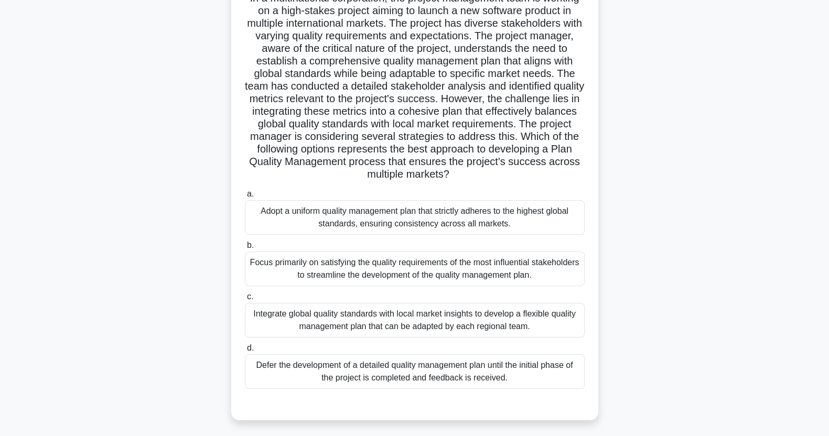
click at [501, 327] on div "Integrate global quality standards with local market insights to develop a flex…" at bounding box center [415, 320] width 340 height 35
click at [245, 300] on input "c. Integrate global quality standards with local market insights to develop a f…" at bounding box center [245, 297] width 0 height 7
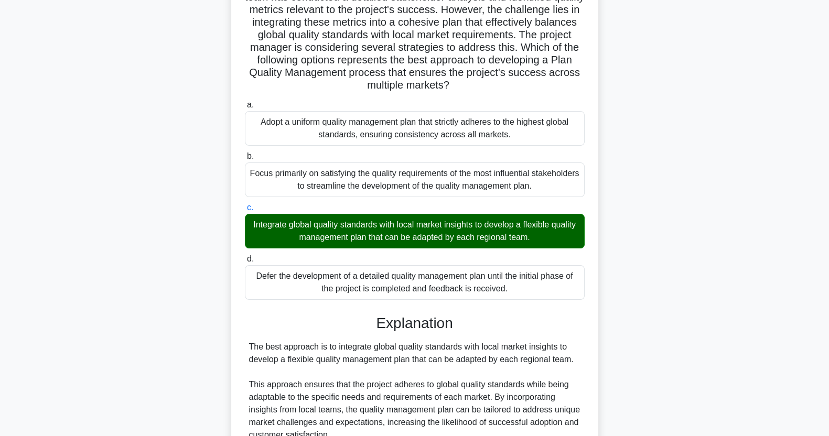
scroll to position [411, 0]
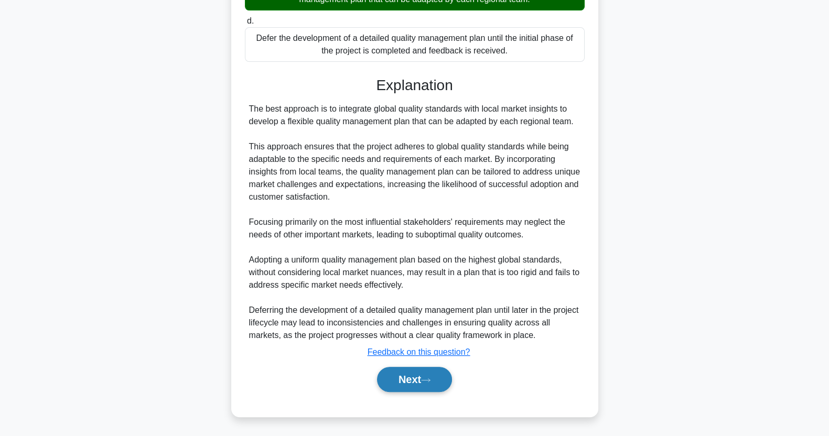
click at [419, 380] on button "Next" at bounding box center [414, 379] width 75 height 25
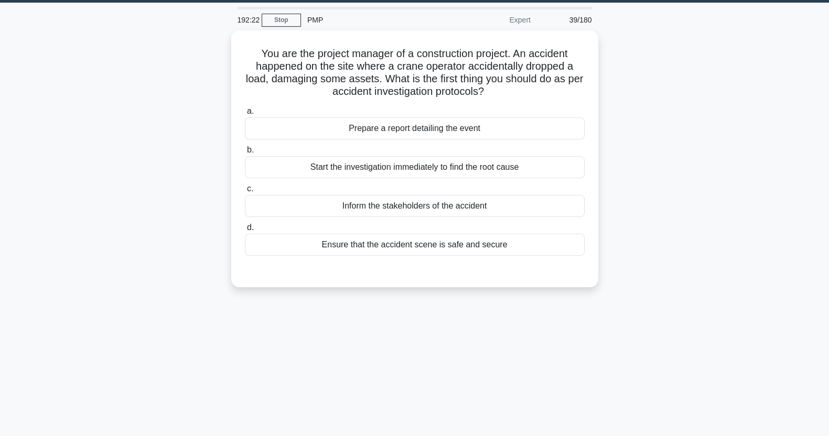
scroll to position [0, 0]
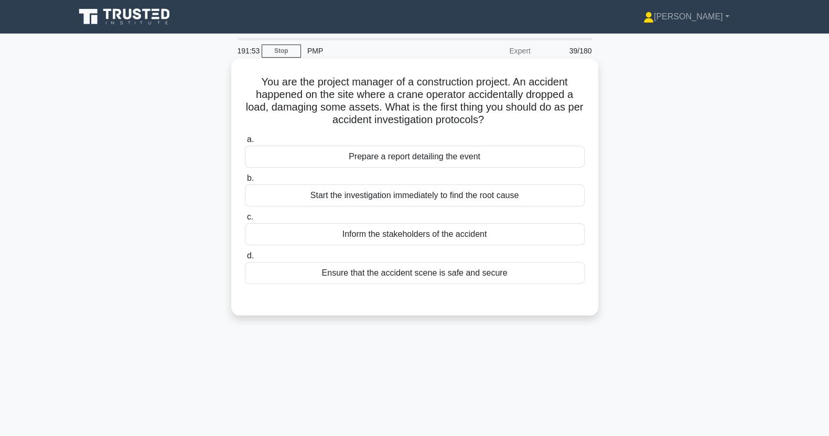
click at [545, 278] on div "Ensure that the accident scene is safe and secure" at bounding box center [415, 273] width 340 height 22
click at [245, 259] on input "d. Ensure that the accident scene is safe and secure" at bounding box center [245, 256] width 0 height 7
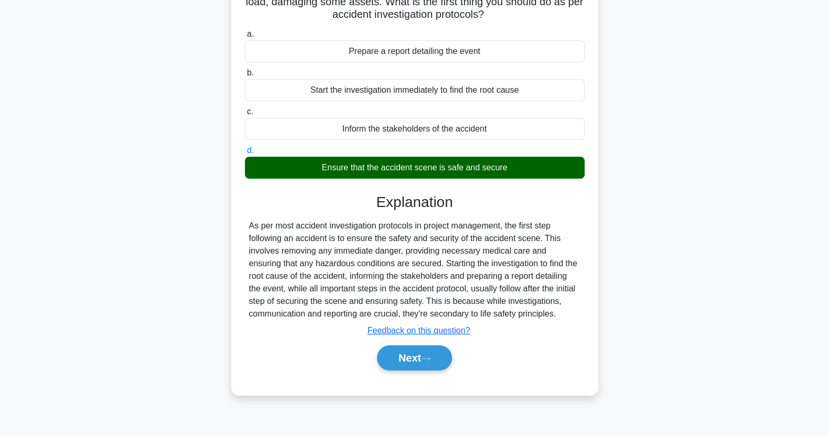
scroll to position [106, 0]
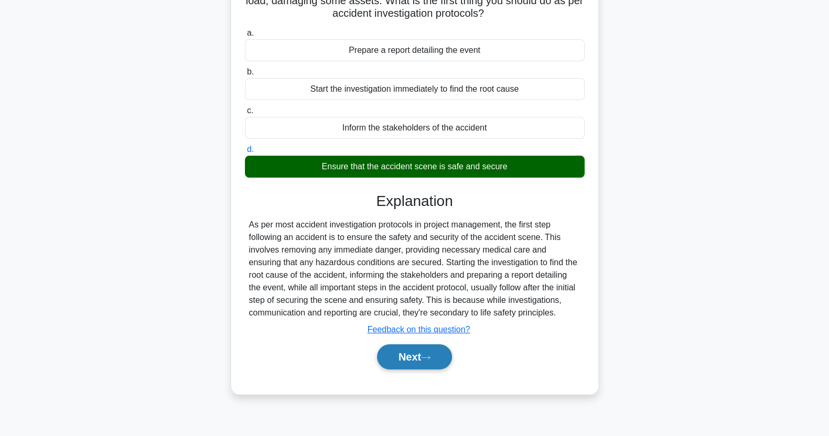
click at [408, 361] on button "Next" at bounding box center [414, 356] width 75 height 25
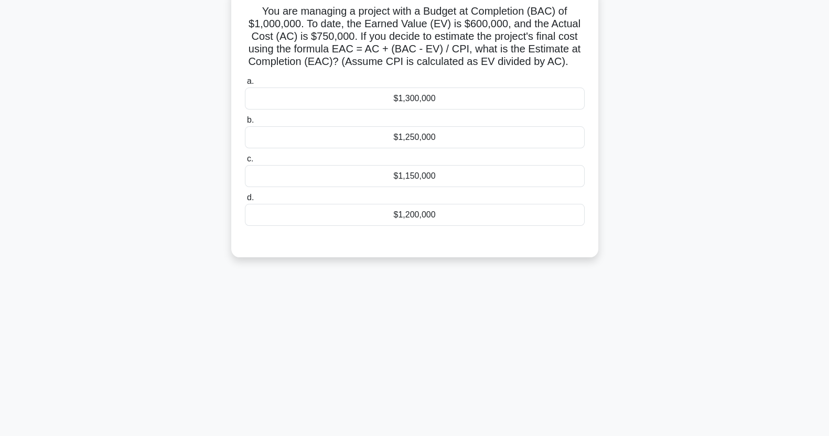
scroll to position [0, 0]
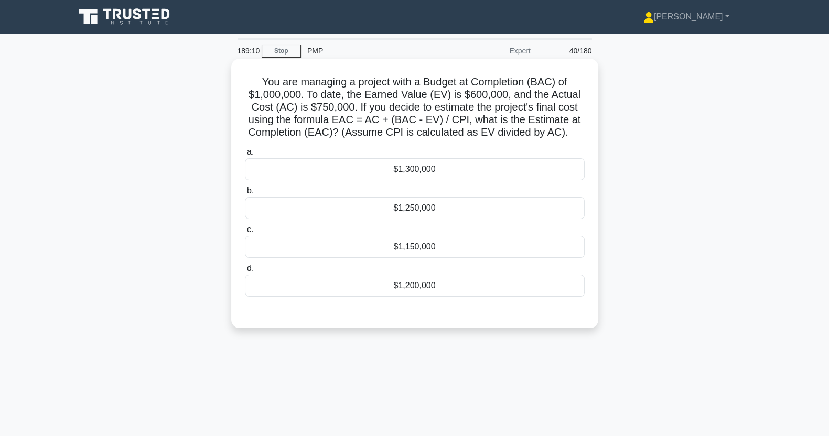
click at [467, 214] on div "$1,250,000" at bounding box center [415, 208] width 340 height 22
click at [245, 194] on input "b. $1,250,000" at bounding box center [245, 191] width 0 height 7
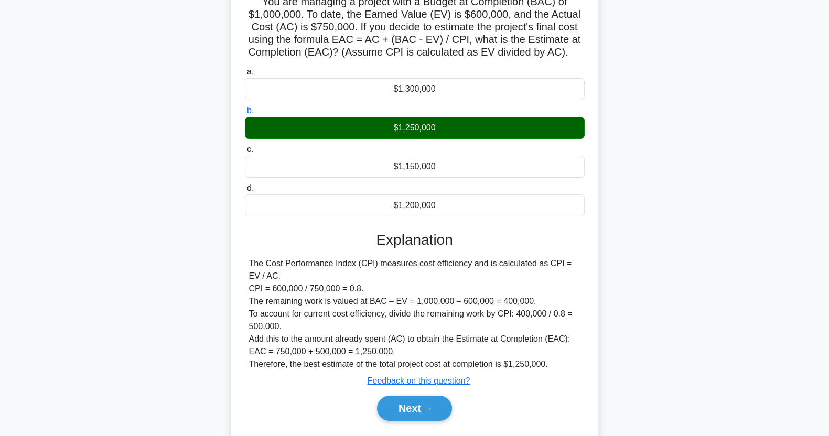
scroll to position [131, 0]
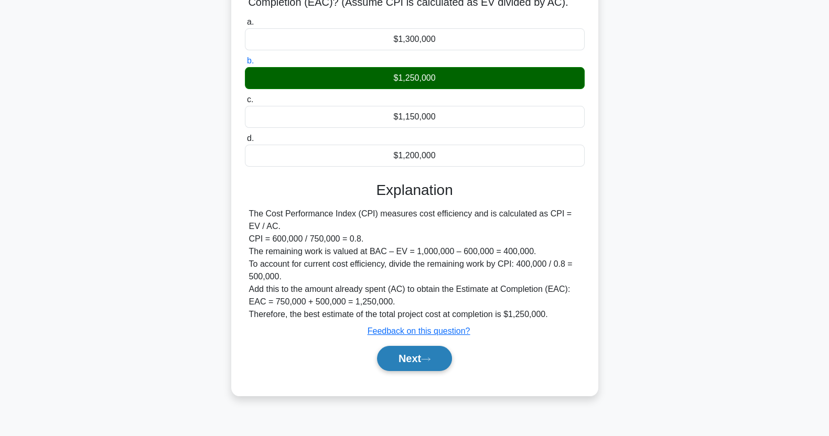
click at [433, 363] on button "Next" at bounding box center [414, 358] width 75 height 25
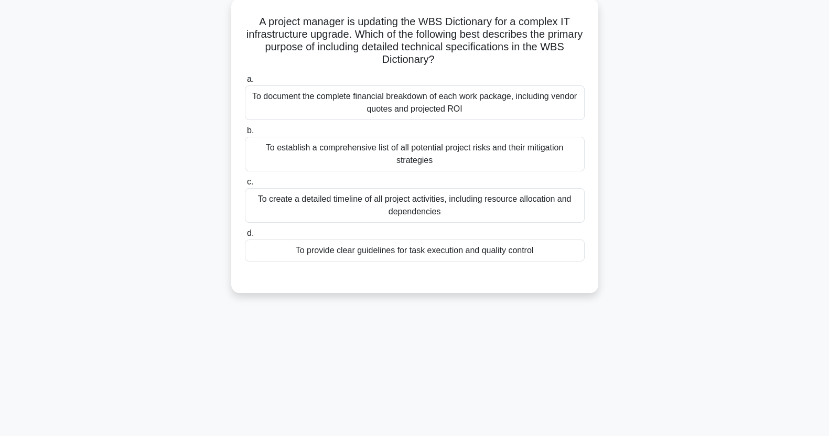
scroll to position [0, 0]
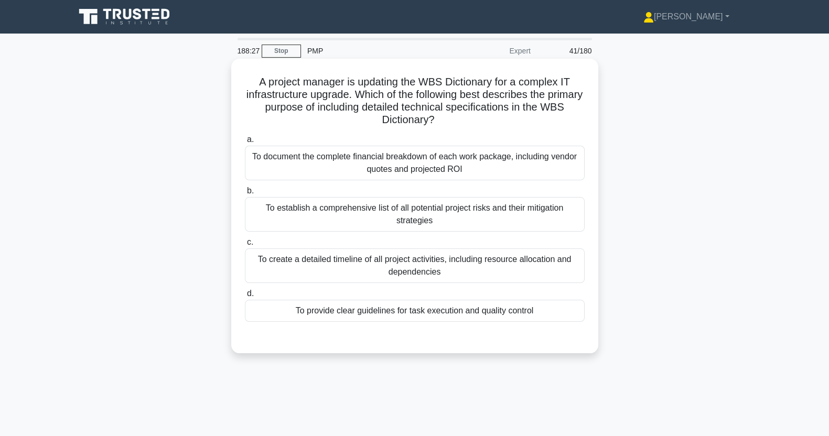
click at [545, 265] on div "To create a detailed timeline of all project activities, including resource all…" at bounding box center [415, 265] width 340 height 35
click at [245, 246] on input "c. To create a detailed timeline of all project activities, including resource …" at bounding box center [245, 242] width 0 height 7
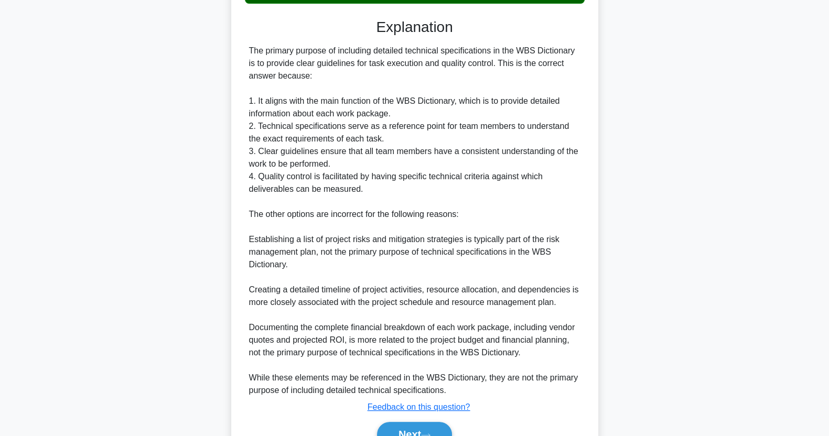
scroll to position [374, 0]
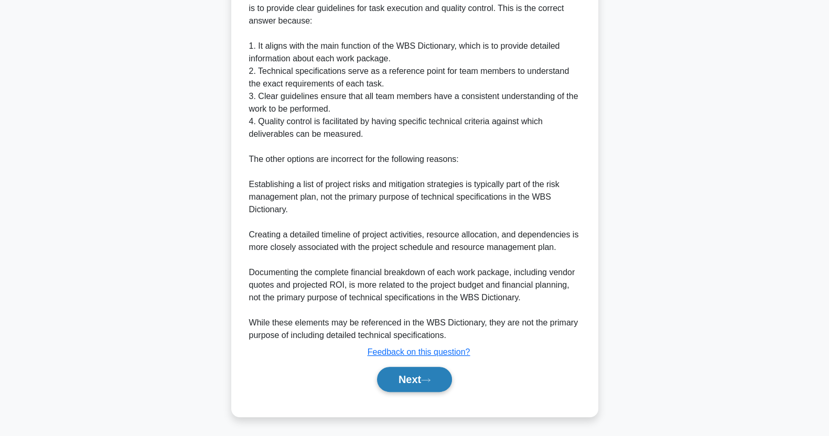
click at [430, 380] on icon at bounding box center [425, 379] width 8 height 3
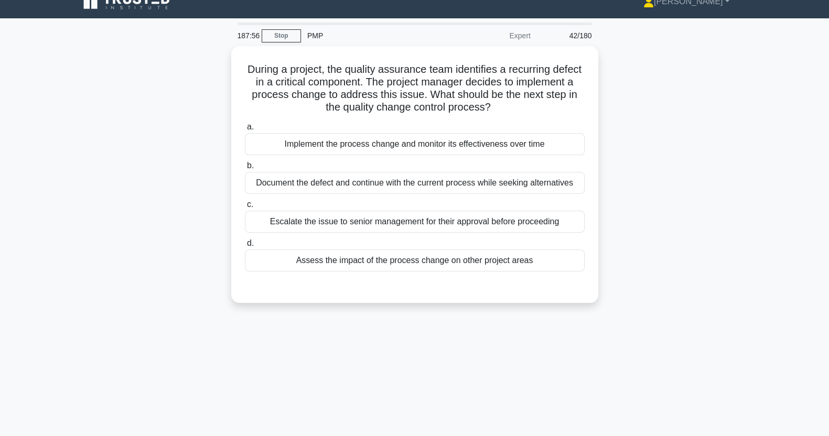
scroll to position [18, 0]
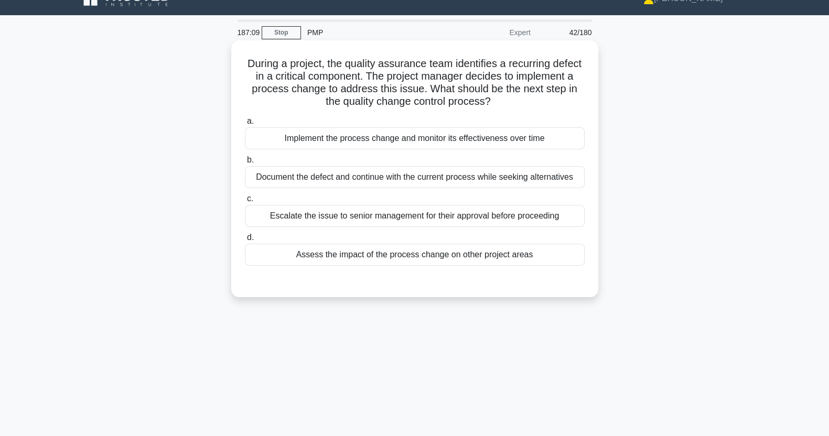
click at [292, 262] on div "Assess the impact of the process change on other project areas" at bounding box center [415, 255] width 340 height 22
click at [245, 241] on input "d. Assess the impact of the process change on other project areas" at bounding box center [245, 237] width 0 height 7
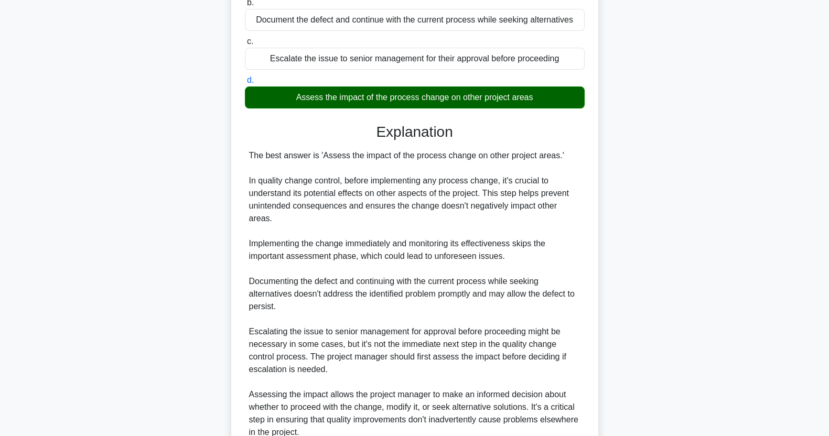
scroll to position [260, 0]
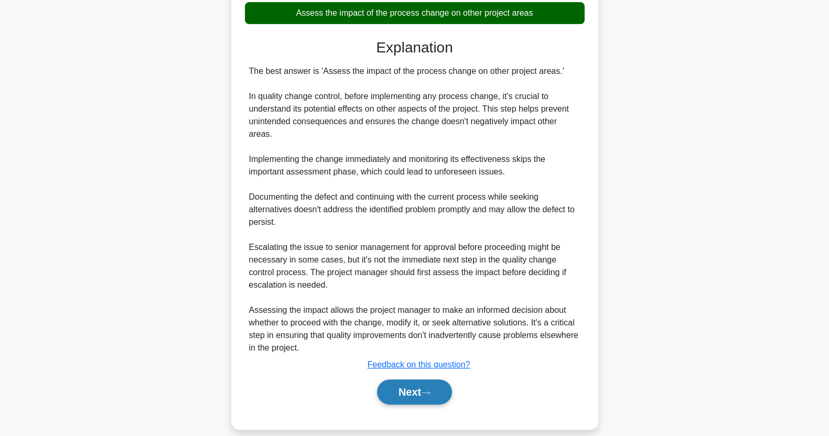
click at [427, 385] on button "Next" at bounding box center [414, 392] width 75 height 25
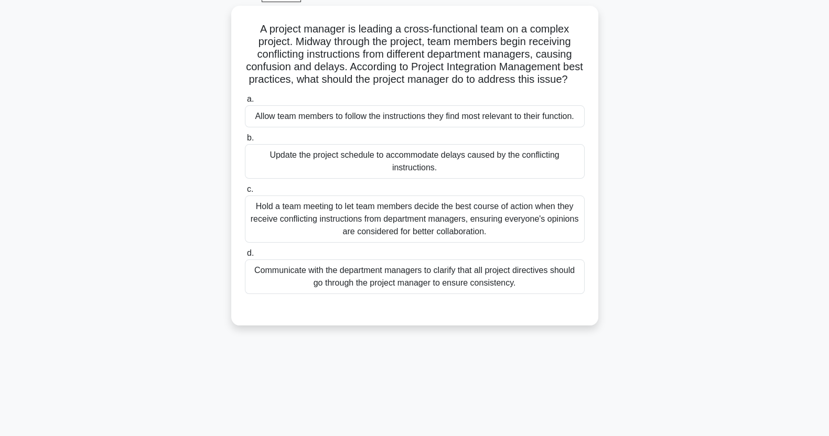
scroll to position [0, 0]
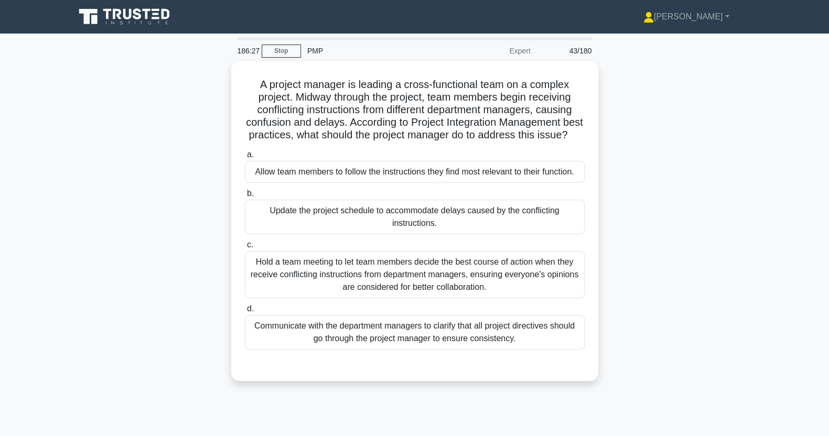
click at [523, 350] on div "Communicate with the department managers to clarify that all project directives…" at bounding box center [415, 332] width 340 height 35
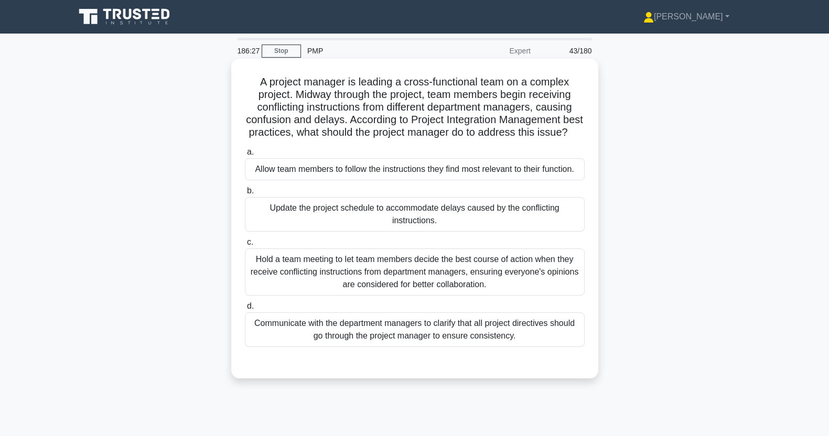
click at [245, 310] on input "d. Communicate with the department managers to clarify that all project directi…" at bounding box center [245, 306] width 0 height 7
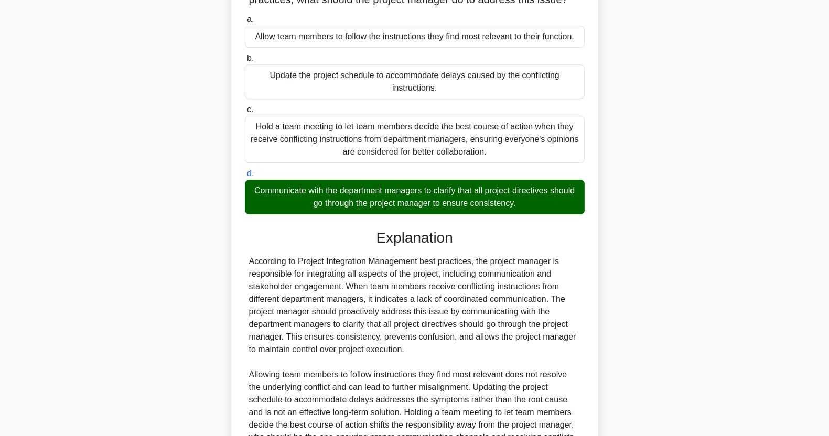
scroll to position [260, 0]
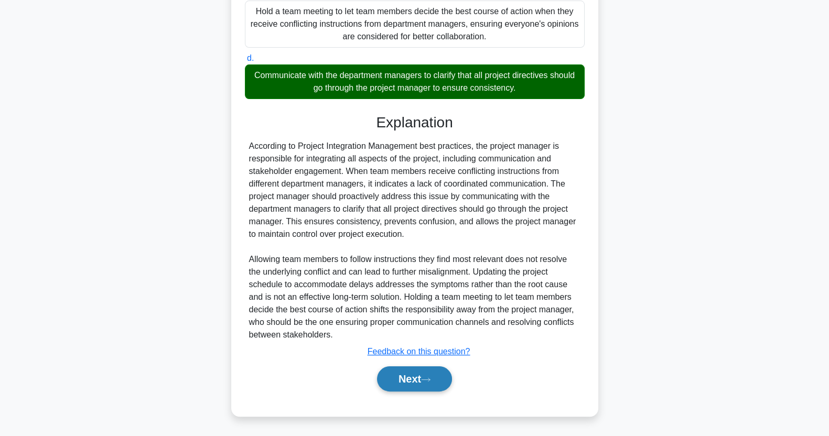
click at [422, 378] on button "Next" at bounding box center [414, 378] width 75 height 25
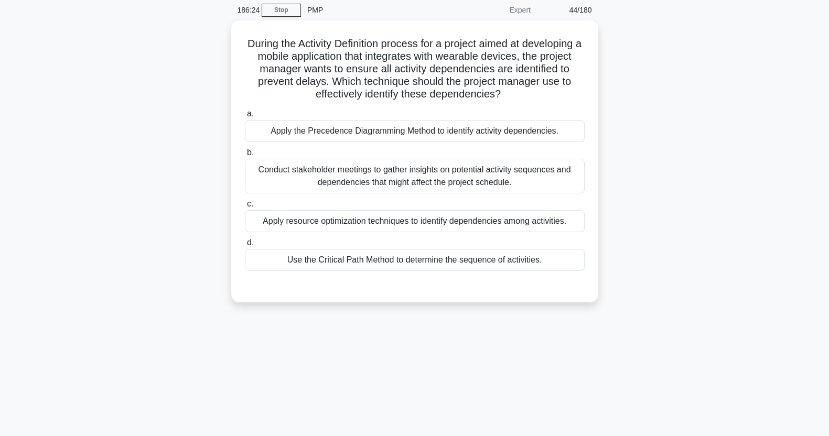
scroll to position [0, 0]
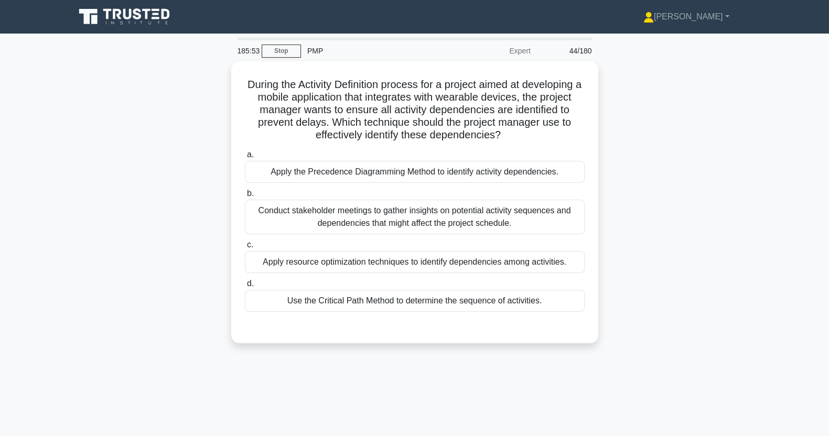
click at [537, 301] on div "Use the Critical Path Method to determine the sequence of activities." at bounding box center [415, 301] width 340 height 22
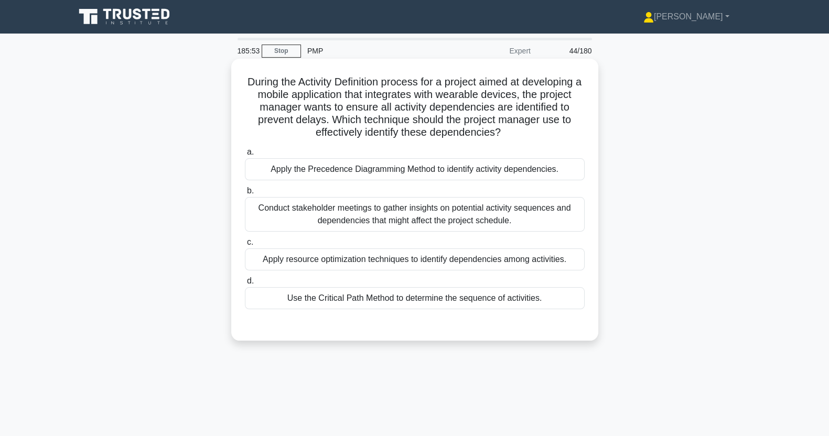
click at [245, 285] on input "d. Use the Critical Path Method to determine the sequence of activities." at bounding box center [245, 281] width 0 height 7
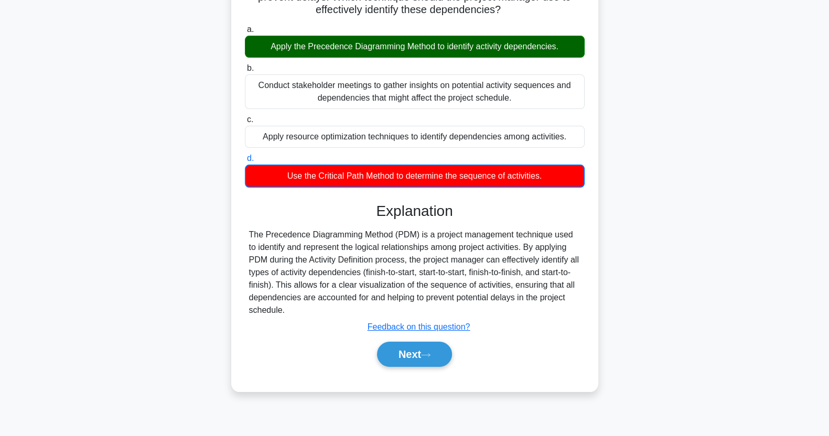
scroll to position [131, 0]
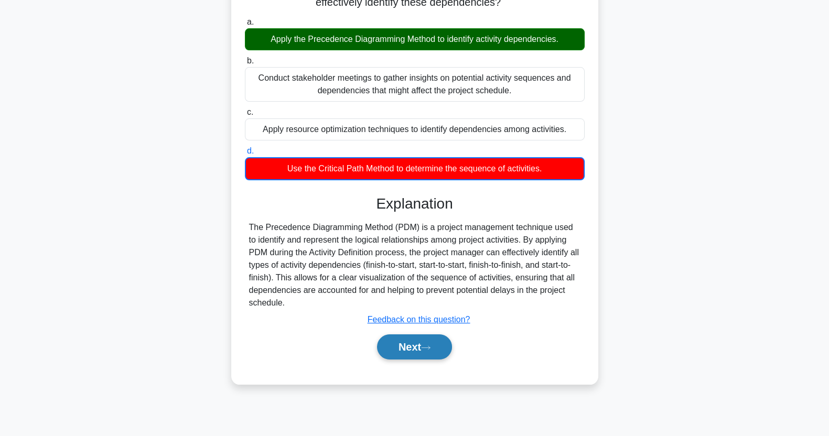
click at [415, 343] on button "Next" at bounding box center [414, 346] width 75 height 25
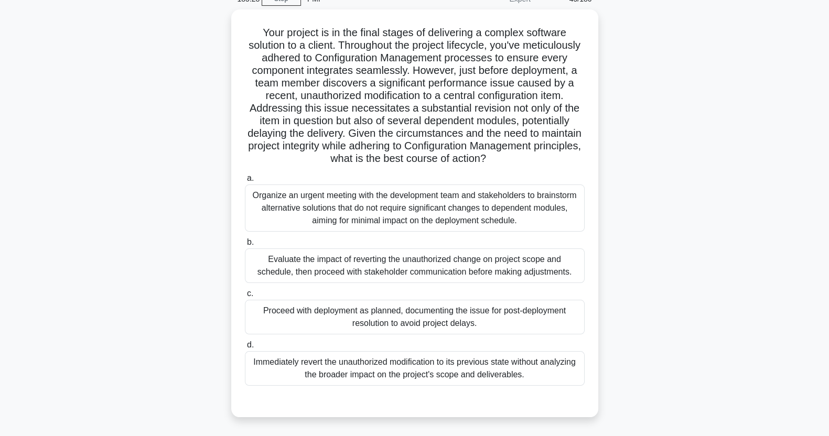
scroll to position [51, 0]
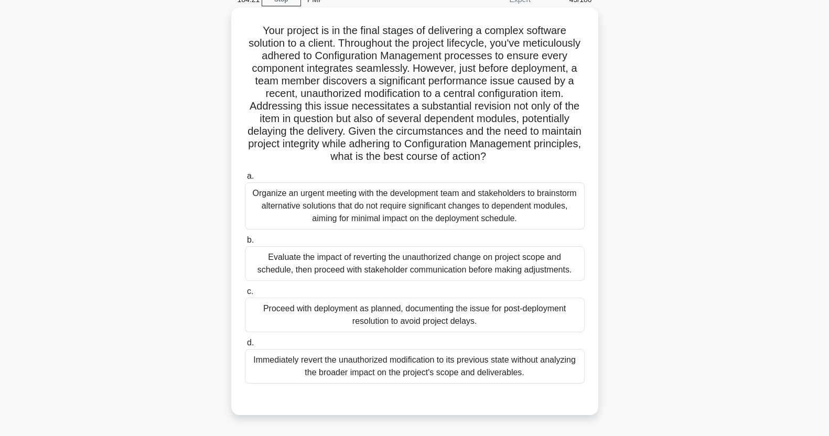
click at [523, 275] on div "Evaluate the impact of reverting the unauthorized change on project scope and s…" at bounding box center [415, 263] width 340 height 35
click at [245, 244] on input "b. Evaluate the impact of reverting the unauthorized change on project scope an…" at bounding box center [245, 240] width 0 height 7
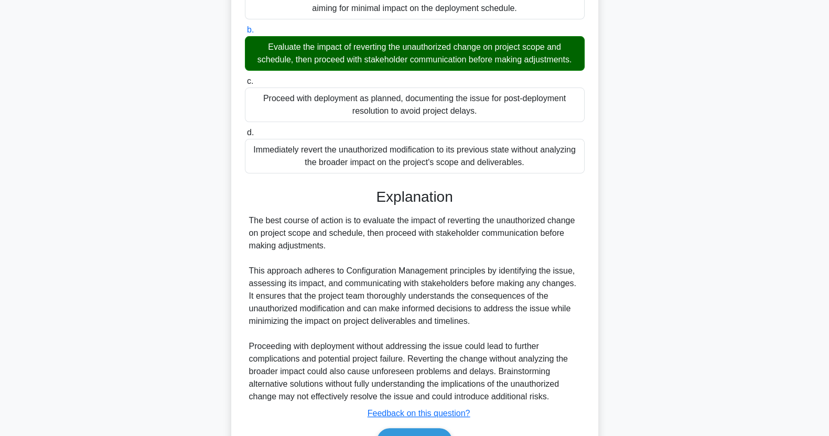
scroll to position [323, 0]
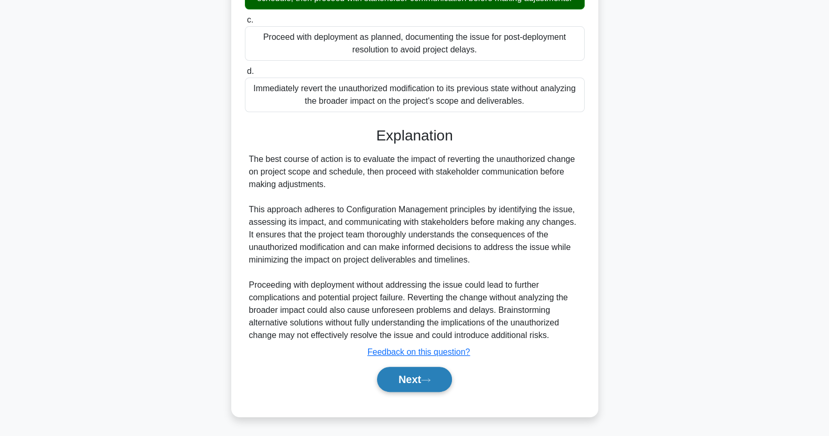
click at [422, 383] on button "Next" at bounding box center [414, 379] width 75 height 25
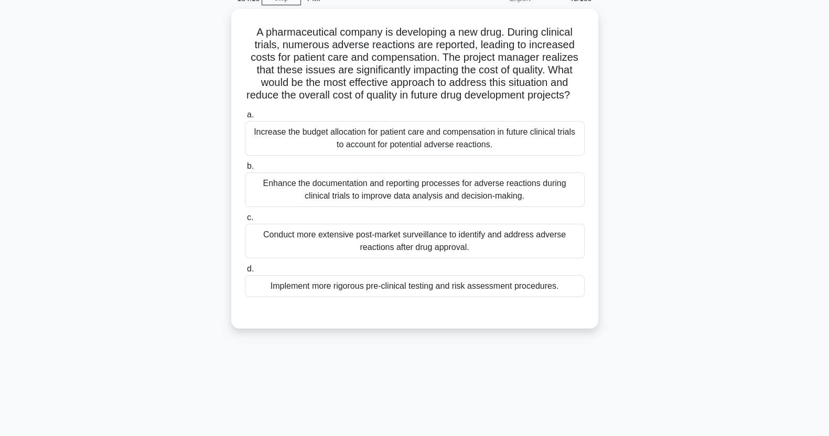
scroll to position [0, 0]
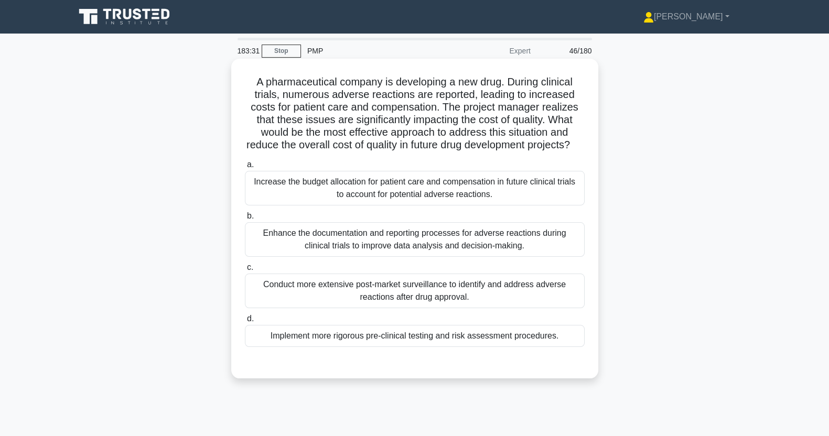
click at [317, 347] on div "Implement more rigorous pre-clinical testing and risk assessment procedures." at bounding box center [415, 336] width 340 height 22
click at [245, 322] on input "d. Implement more rigorous pre-clinical testing and risk assessment procedures." at bounding box center [245, 319] width 0 height 7
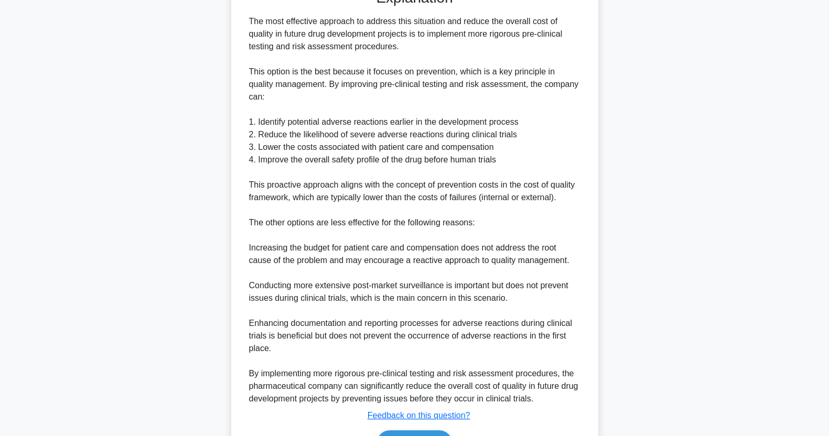
scroll to position [436, 0]
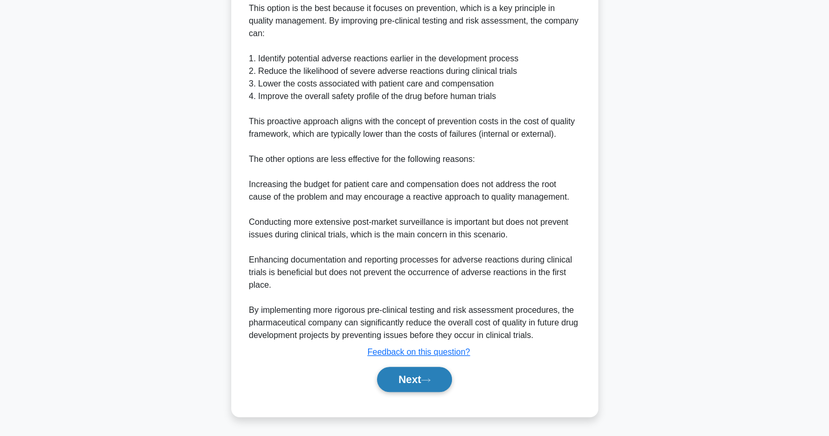
click at [401, 380] on button "Next" at bounding box center [414, 379] width 75 height 25
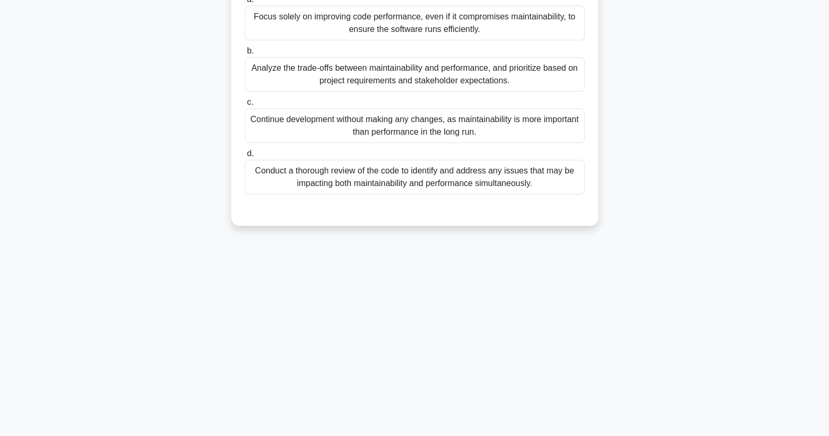
scroll to position [0, 0]
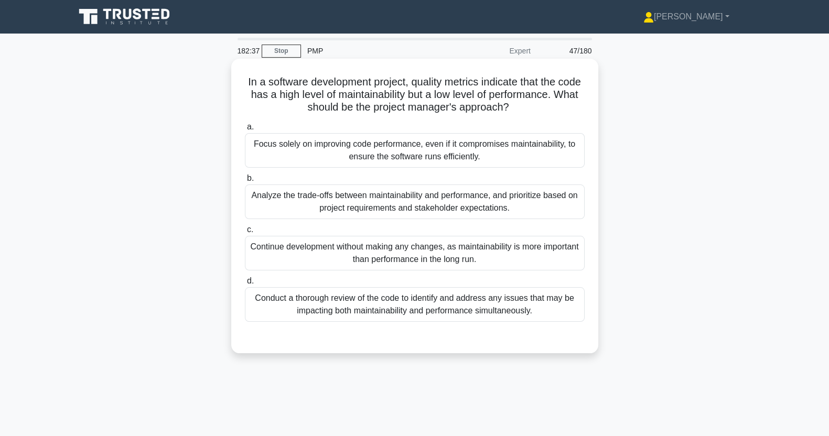
click at [319, 204] on div "Analyze the trade-offs between maintainability and performance, and prioritize …" at bounding box center [415, 202] width 340 height 35
click at [245, 182] on input "b. Analyze the trade-offs between maintainability and performance, and prioriti…" at bounding box center [245, 178] width 0 height 7
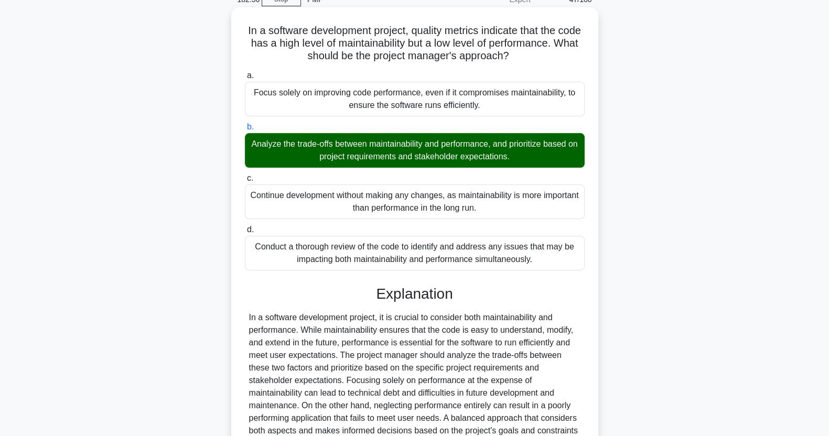
scroll to position [159, 0]
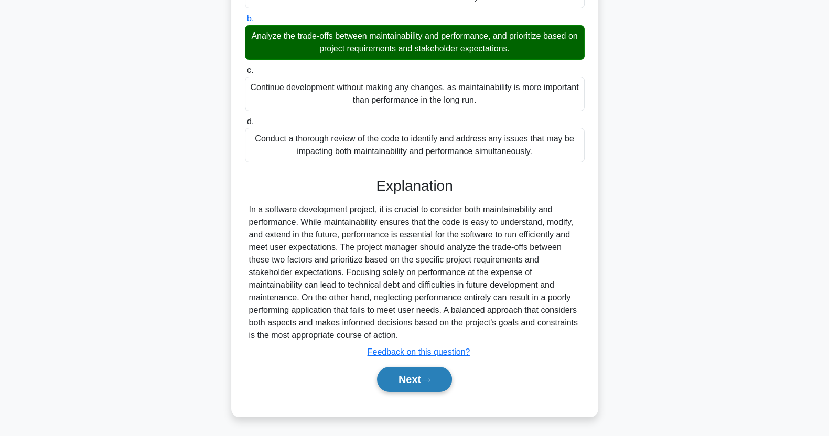
click at [408, 384] on button "Next" at bounding box center [414, 379] width 75 height 25
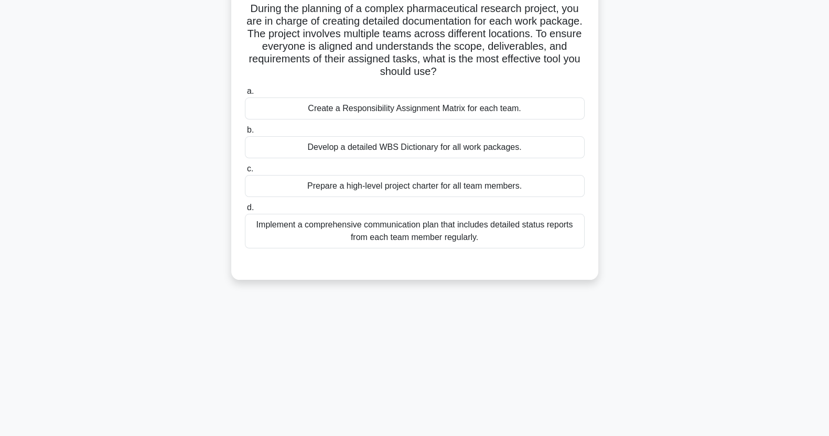
scroll to position [60, 0]
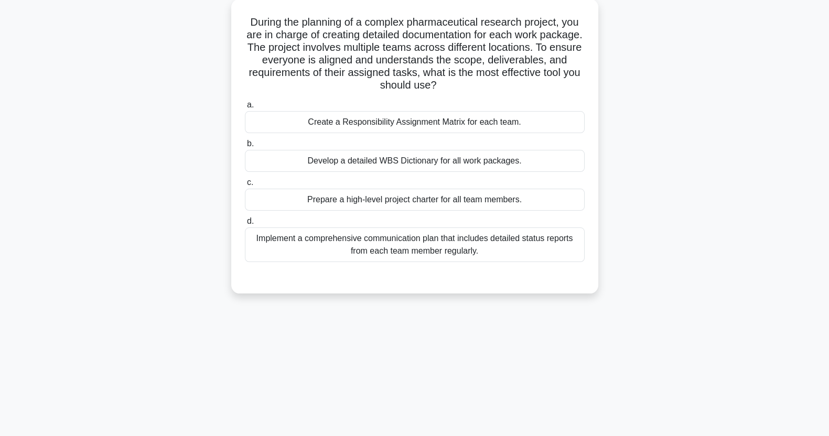
click at [528, 123] on div "Create a Responsibility Assignment Matrix for each team." at bounding box center [415, 122] width 340 height 22
click at [245, 109] on input "a. Create a Responsibility Assignment Matrix for each team." at bounding box center [245, 105] width 0 height 7
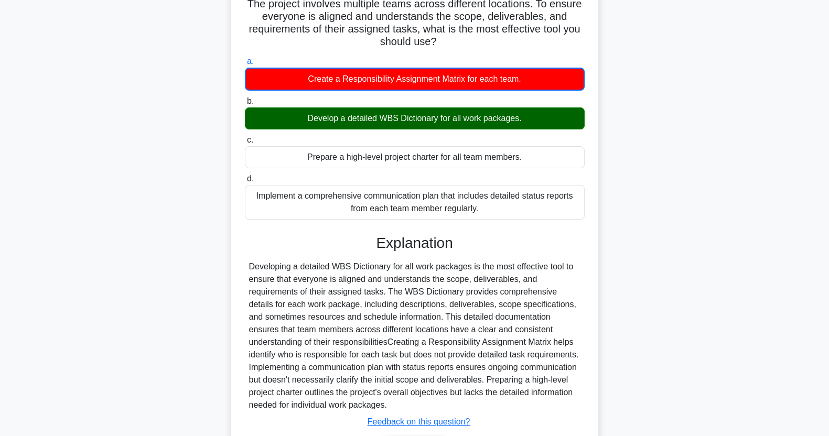
scroll to position [173, 0]
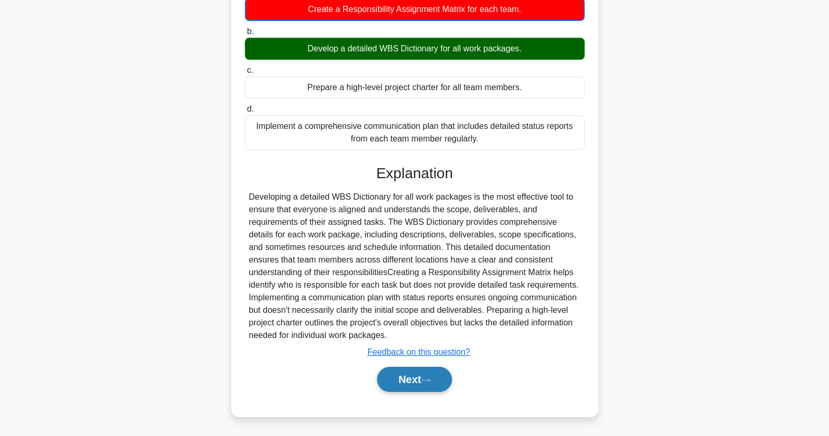
click at [415, 383] on button "Next" at bounding box center [414, 379] width 75 height 25
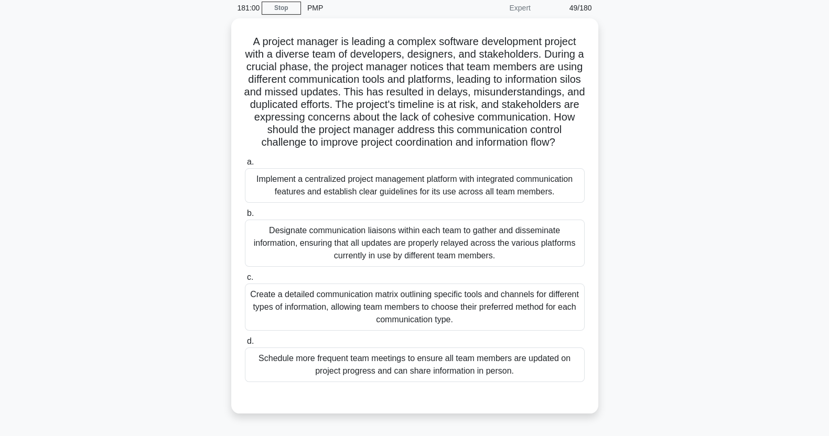
scroll to position [57, 0]
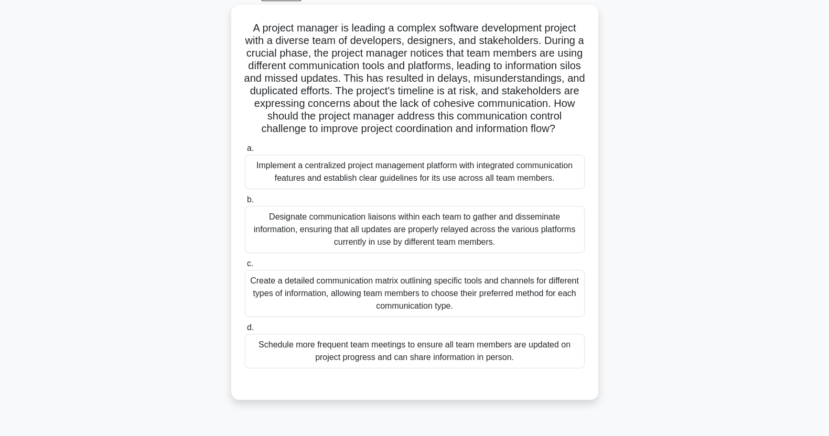
click at [524, 189] on div "Implement a centralized project management platform with integrated communicati…" at bounding box center [415, 172] width 340 height 35
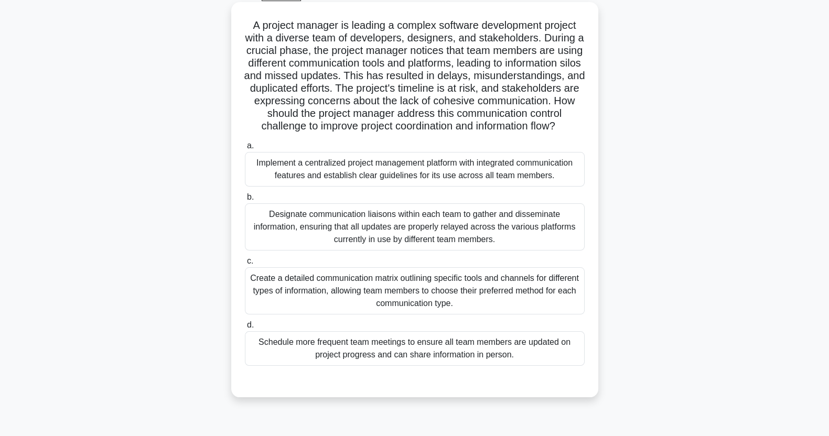
click at [245, 149] on input "a. Implement a centralized project management platform with integrated communic…" at bounding box center [245, 146] width 0 height 7
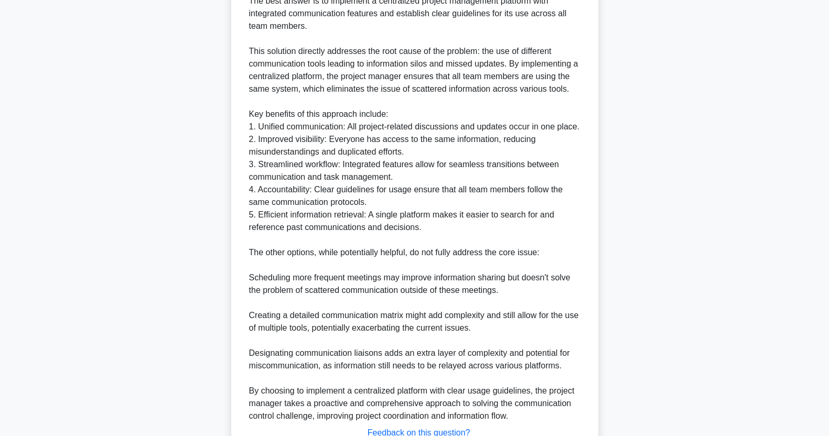
scroll to position [574, 0]
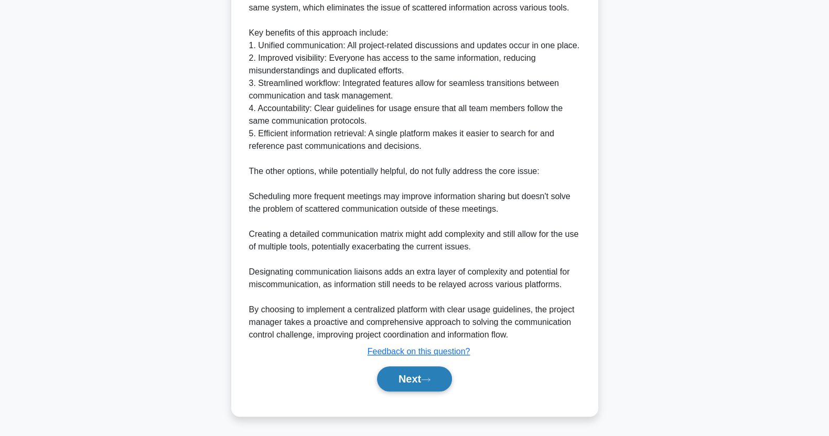
click at [422, 380] on button "Next" at bounding box center [414, 378] width 75 height 25
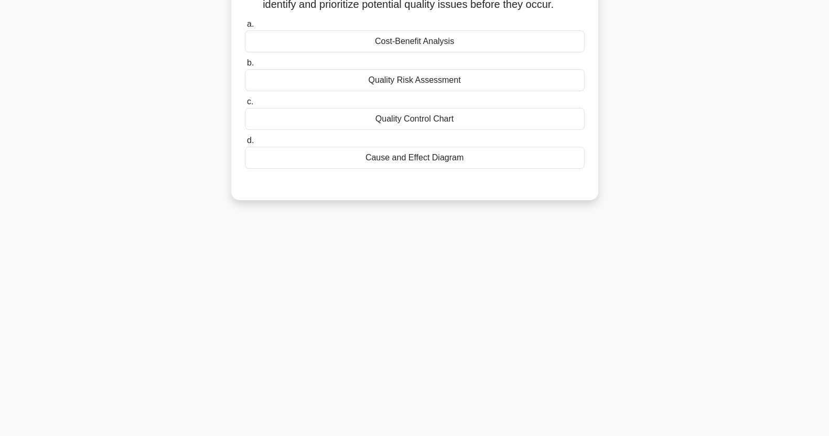
scroll to position [0, 0]
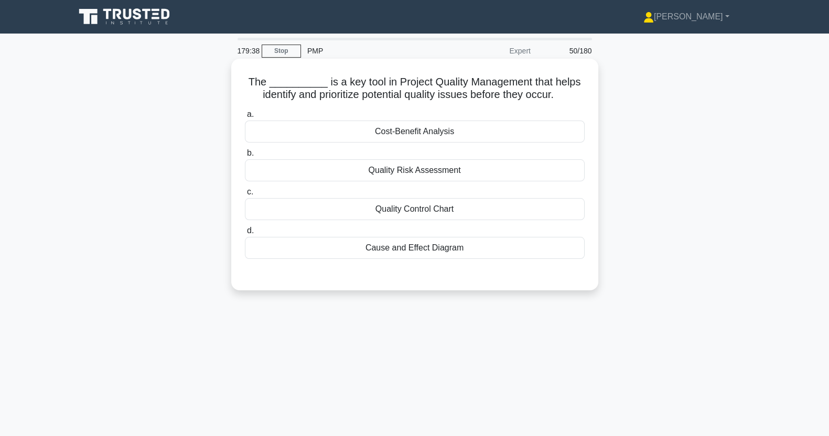
click at [457, 219] on div "Quality Control Chart" at bounding box center [415, 209] width 340 height 22
click at [245, 196] on input "c. Quality Control Chart" at bounding box center [245, 192] width 0 height 7
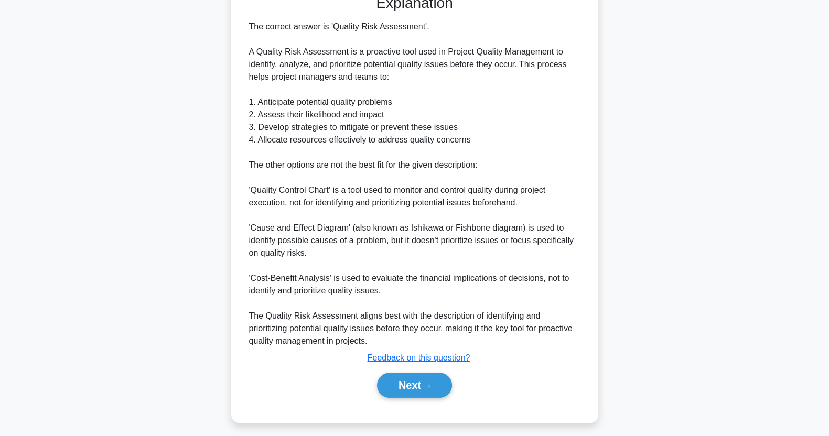
scroll to position [286, 0]
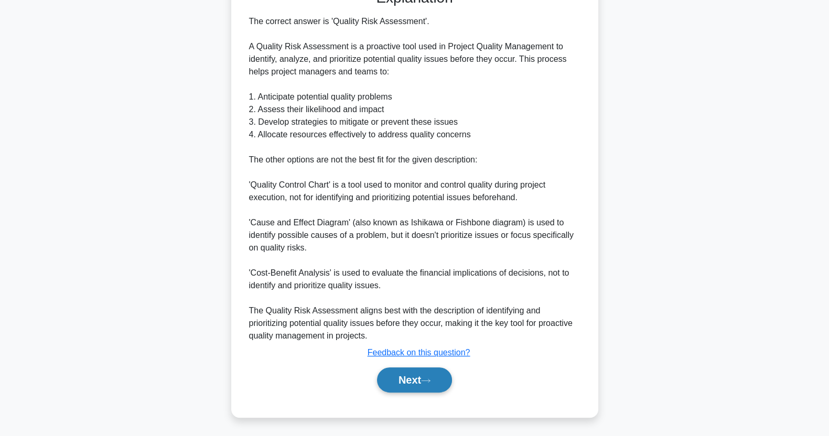
click at [417, 383] on button "Next" at bounding box center [414, 379] width 75 height 25
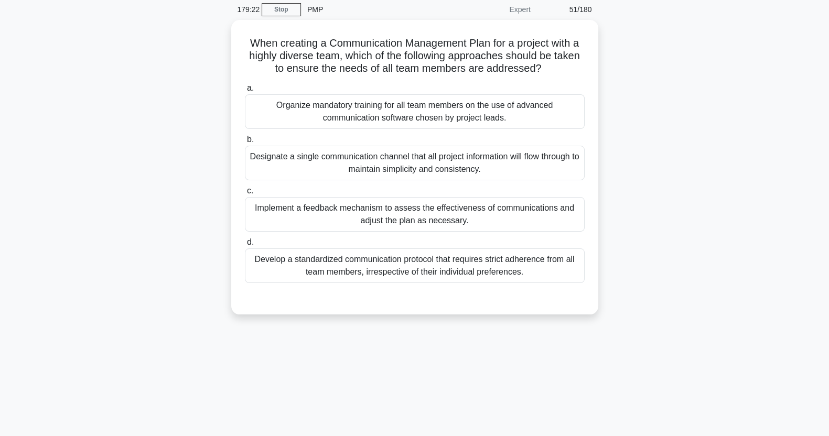
scroll to position [40, 0]
click at [535, 220] on div "Implement a feedback mechanism to assess the effectiveness of communications an…" at bounding box center [415, 213] width 340 height 35
click at [245, 193] on input "c. Implement a feedback mechanism to assess the effectiveness of communications…" at bounding box center [245, 190] width 0 height 7
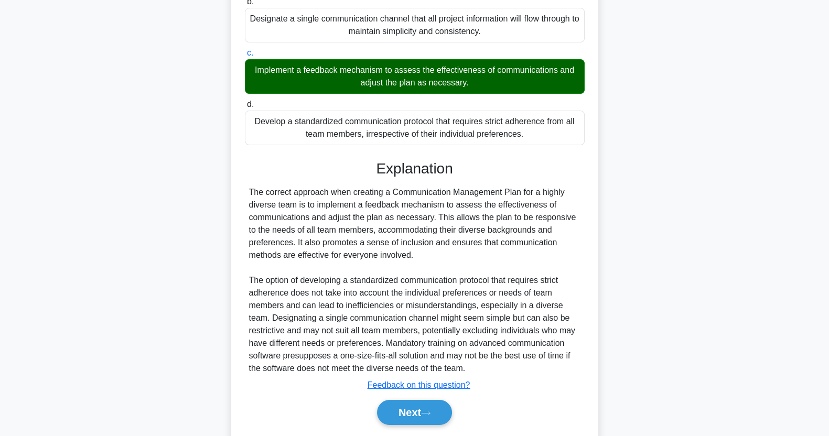
scroll to position [210, 0]
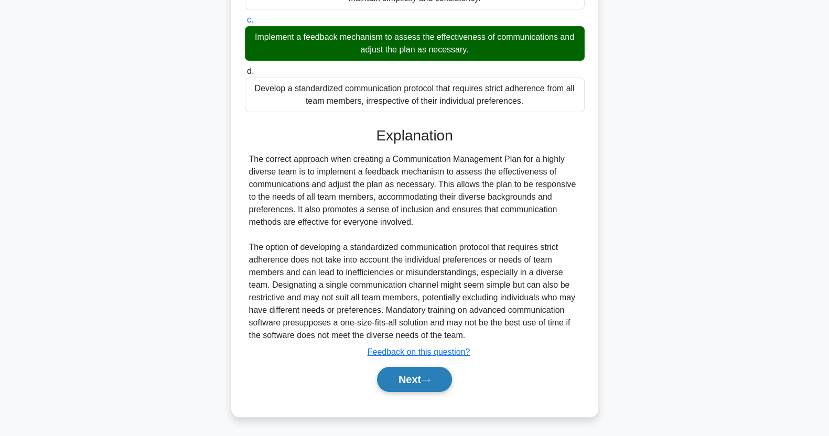
click at [423, 383] on button "Next" at bounding box center [414, 379] width 75 height 25
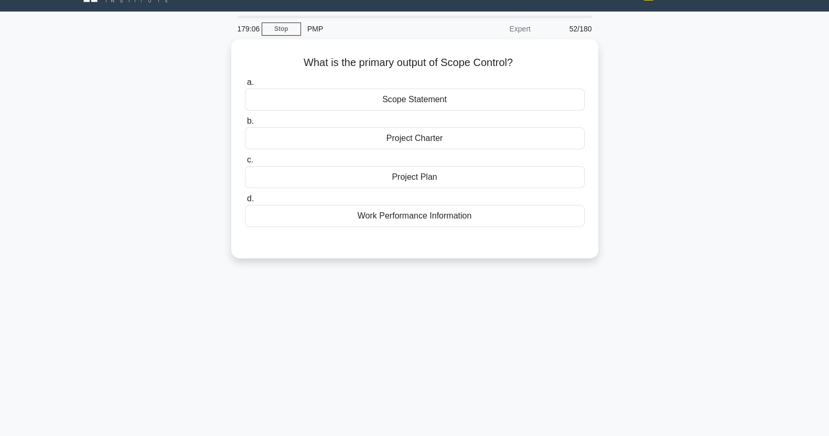
scroll to position [0, 0]
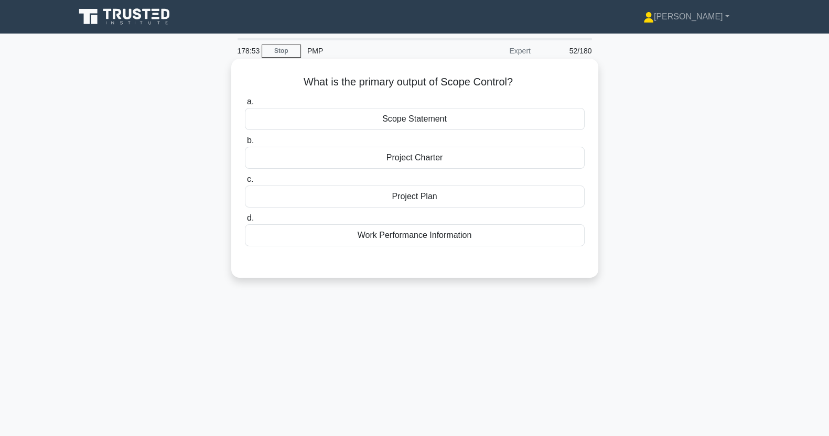
click at [533, 231] on div "Work Performance Information" at bounding box center [415, 235] width 340 height 22
click at [245, 222] on input "d. Work Performance Information" at bounding box center [245, 218] width 0 height 7
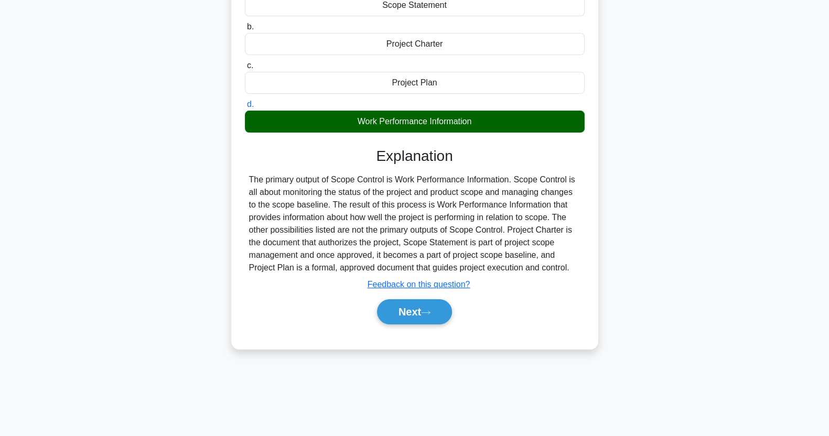
scroll to position [131, 0]
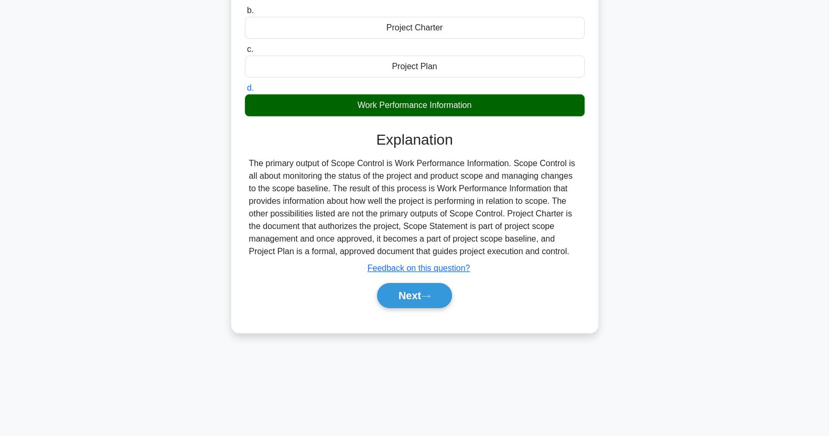
click at [428, 291] on button "Next" at bounding box center [414, 295] width 75 height 25
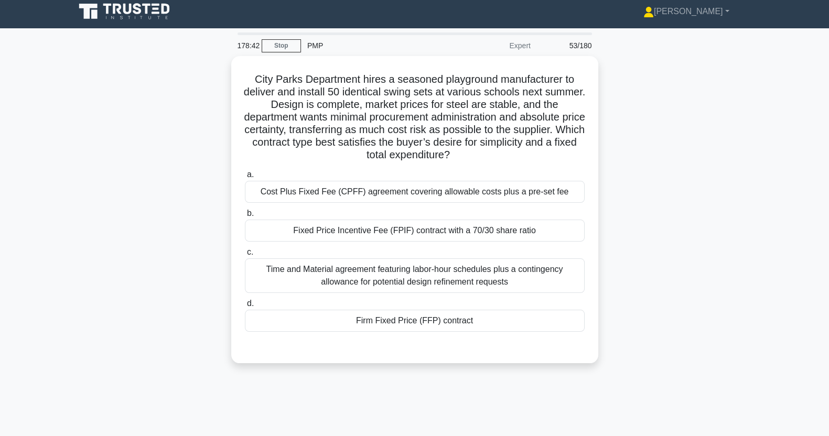
scroll to position [0, 0]
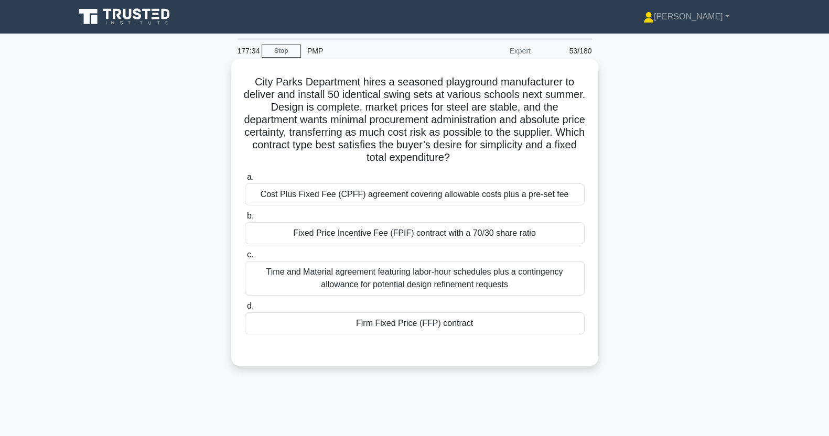
click at [410, 199] on div "Cost Plus Fixed Fee (CPFF) agreement covering allowable costs plus a pre-set fee" at bounding box center [415, 194] width 340 height 22
click at [245, 181] on input "a. Cost Plus Fixed Fee (CPFF) agreement covering allowable costs plus a pre-set…" at bounding box center [245, 177] width 0 height 7
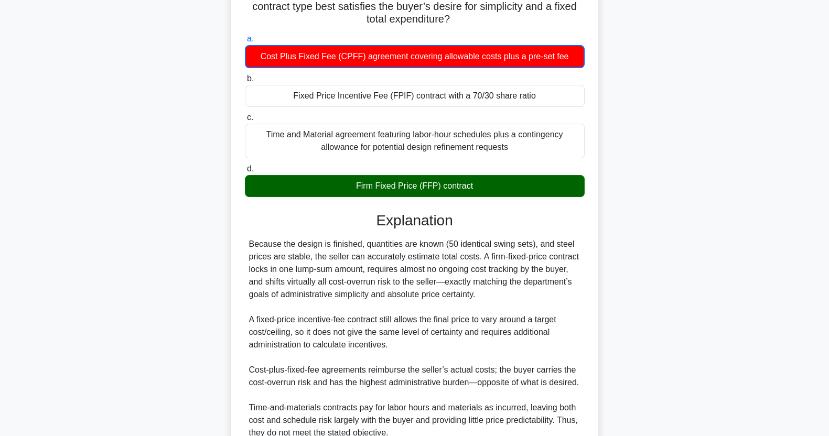
scroll to position [235, 0]
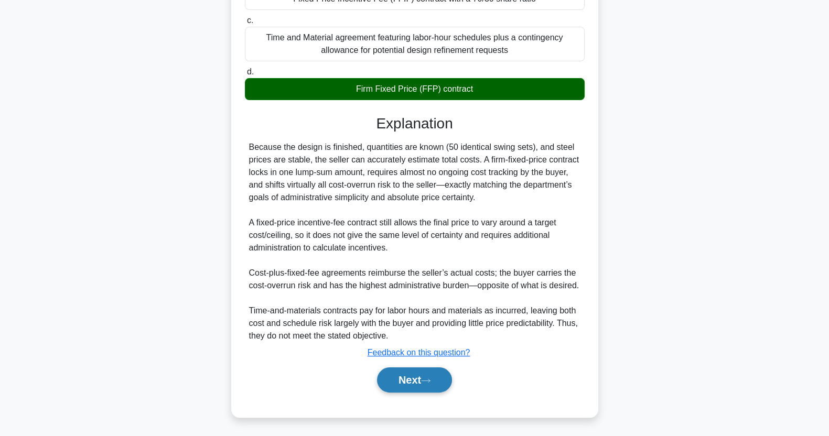
click at [415, 382] on button "Next" at bounding box center [414, 379] width 75 height 25
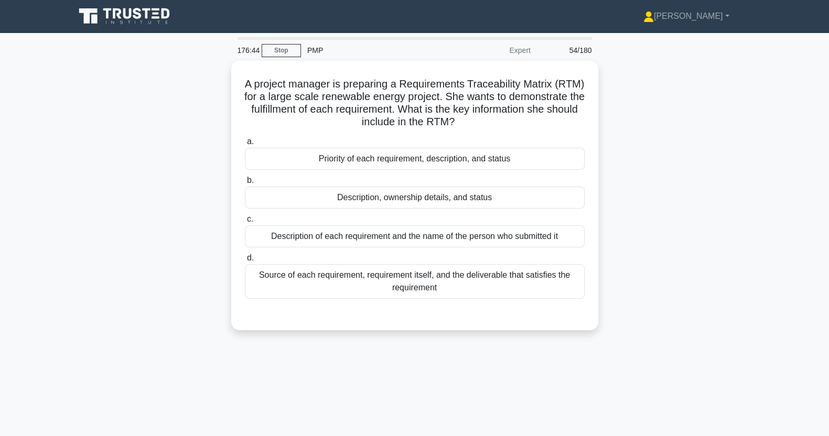
scroll to position [0, 0]
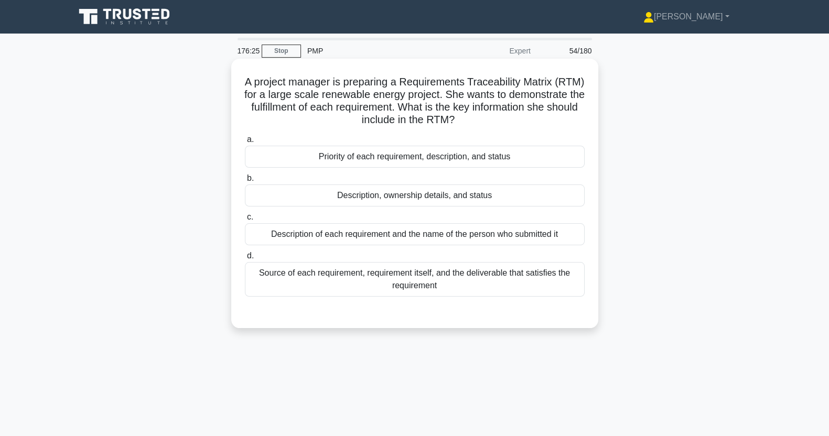
click at [523, 201] on div "Description, ownership details, and status" at bounding box center [415, 196] width 340 height 22
click at [245, 182] on input "b. Description, ownership details, and status" at bounding box center [245, 178] width 0 height 7
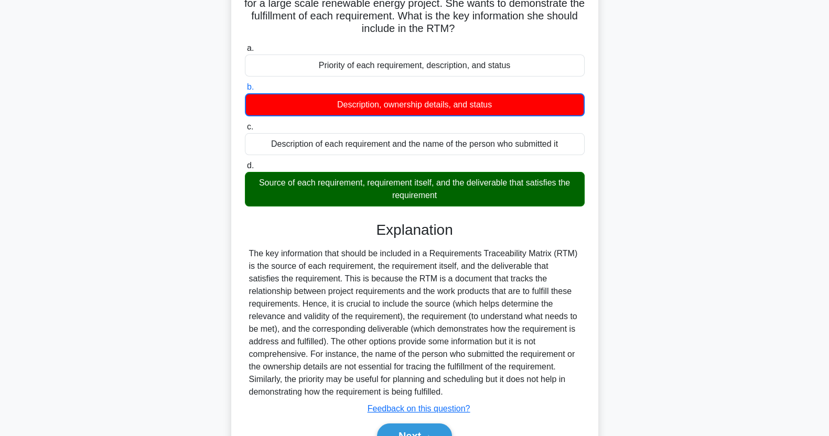
scroll to position [148, 0]
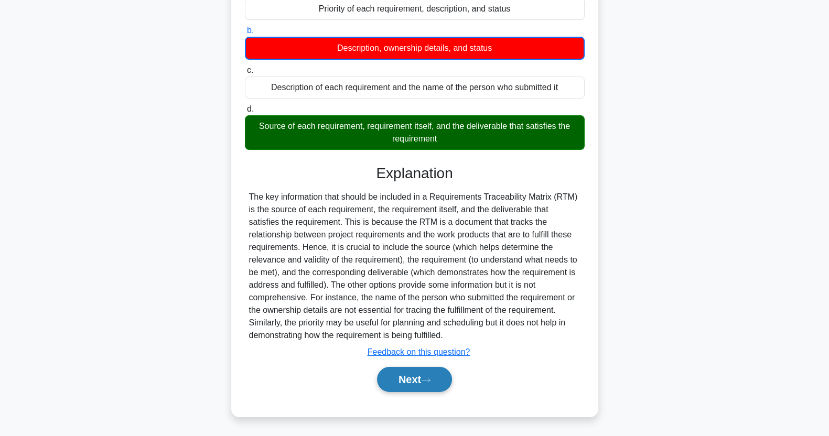
click at [420, 377] on button "Next" at bounding box center [414, 379] width 75 height 25
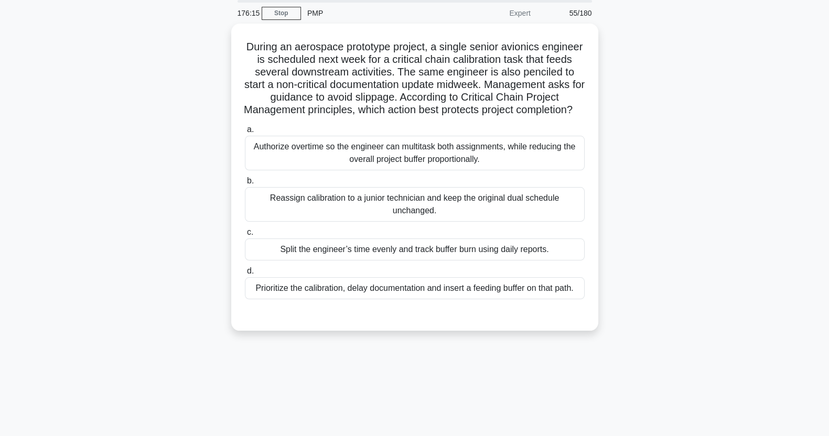
scroll to position [34, 0]
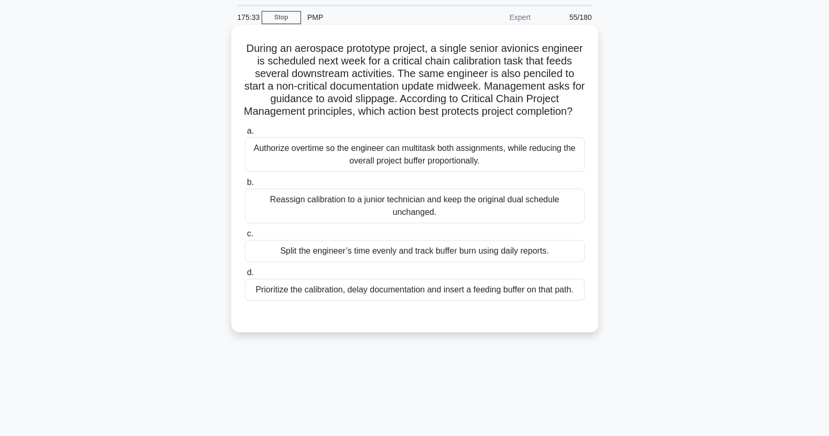
click at [504, 301] on div "Prioritize the calibration, delay documentation and insert a feeding buffer on …" at bounding box center [415, 290] width 340 height 22
click at [245, 276] on input "d. Prioritize the calibration, delay documentation and insert a feeding buffer …" at bounding box center [245, 272] width 0 height 7
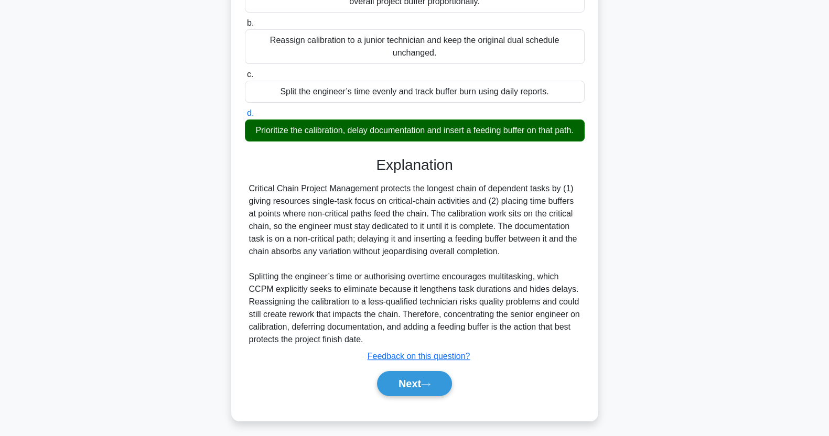
scroll to position [222, 0]
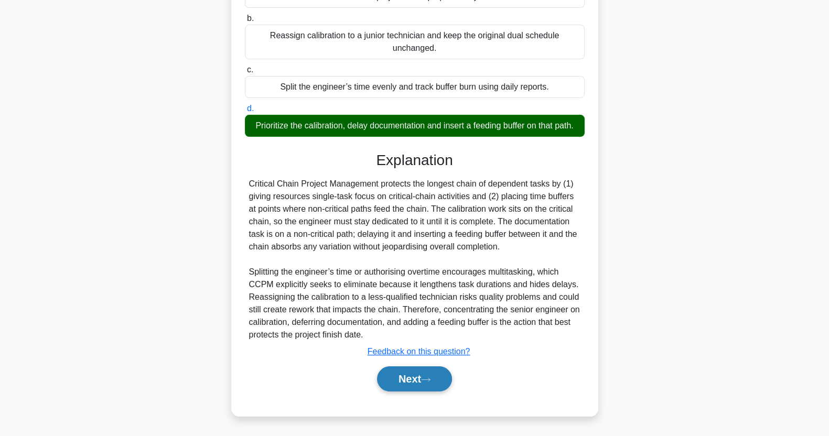
click at [413, 388] on button "Next" at bounding box center [414, 378] width 75 height 25
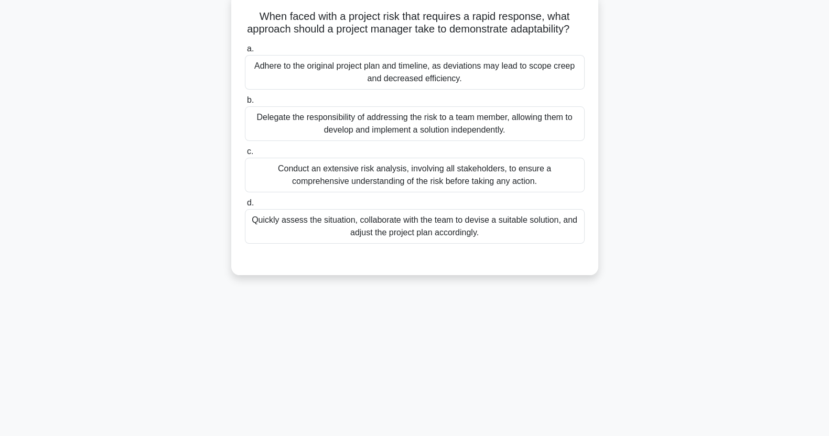
scroll to position [0, 0]
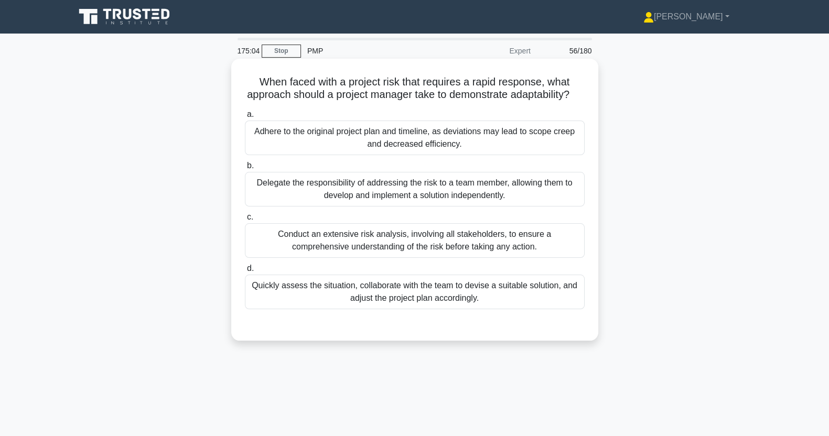
click at [503, 305] on div "Quickly assess the situation, collaborate with the team to devise a suitable so…" at bounding box center [415, 292] width 340 height 35
click at [245, 272] on input "d. Quickly assess the situation, collaborate with the team to devise a suitable…" at bounding box center [245, 268] width 0 height 7
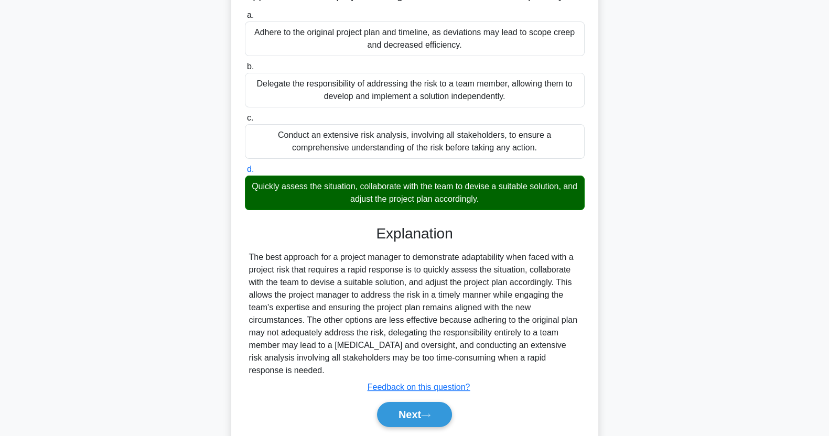
scroll to position [147, 0]
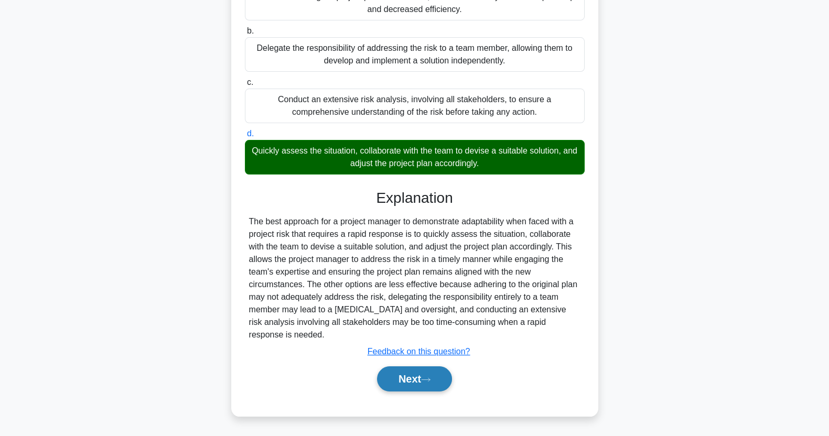
click at [414, 385] on button "Next" at bounding box center [414, 378] width 75 height 25
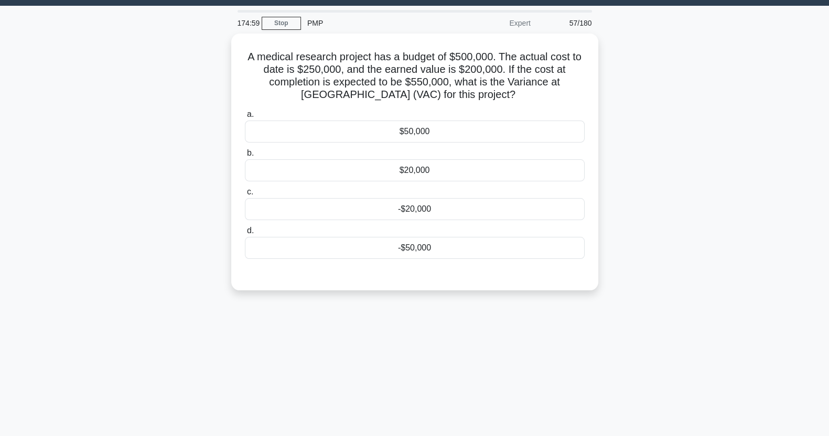
scroll to position [0, 0]
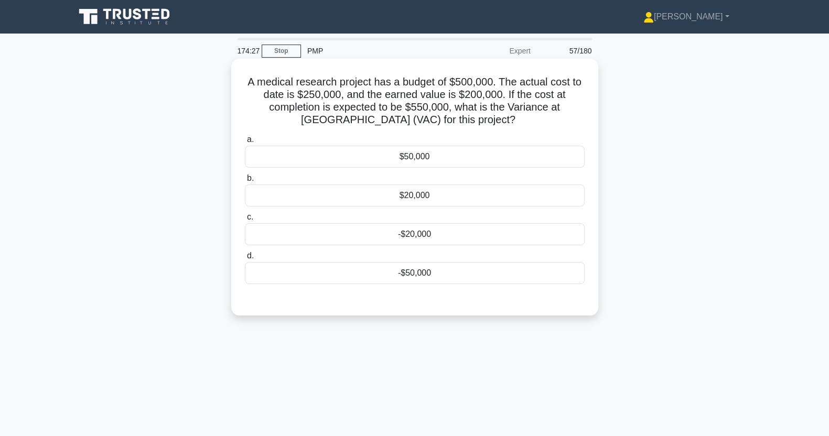
click at [424, 156] on div "$50,000" at bounding box center [415, 157] width 340 height 22
click at [245, 143] on input "a. $50,000" at bounding box center [245, 139] width 0 height 7
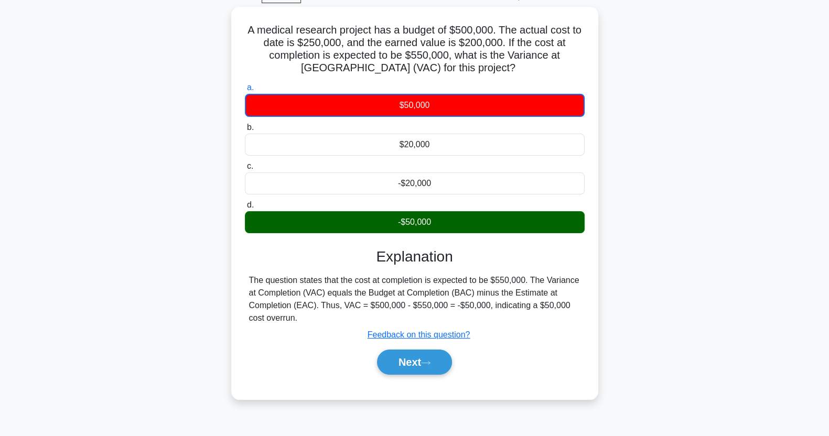
scroll to position [131, 0]
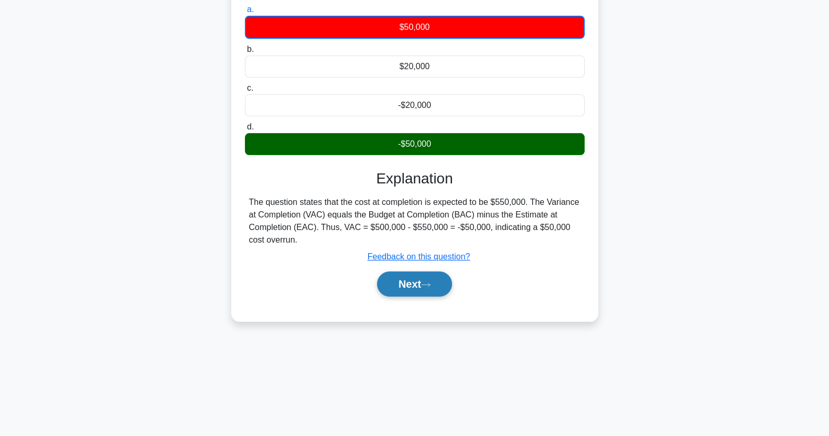
click at [410, 280] on button "Next" at bounding box center [414, 284] width 75 height 25
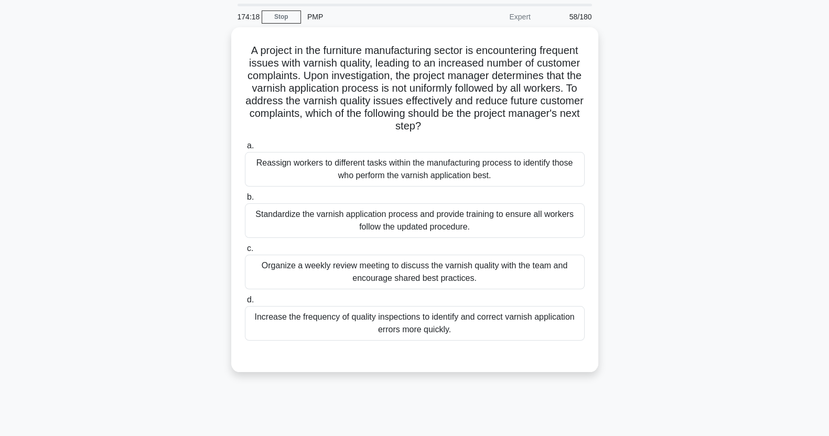
scroll to position [0, 0]
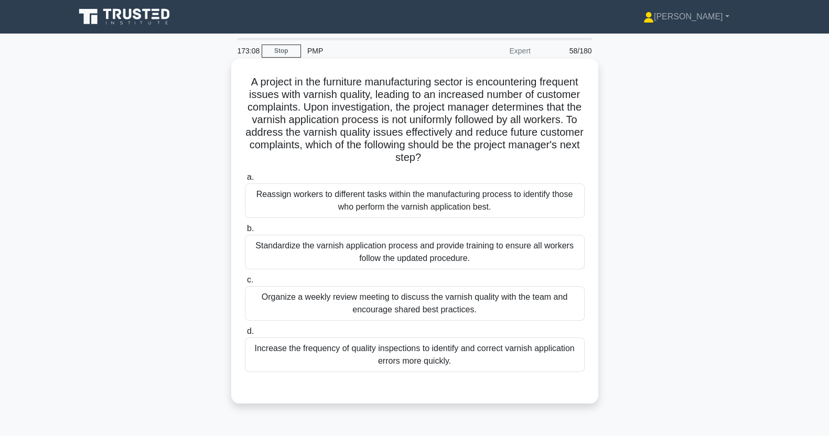
click at [275, 258] on div "Standardize the varnish application process and provide training to ensure all …" at bounding box center [415, 252] width 340 height 35
click at [245, 232] on input "b. Standardize the varnish application process and provide training to ensure a…" at bounding box center [245, 228] width 0 height 7
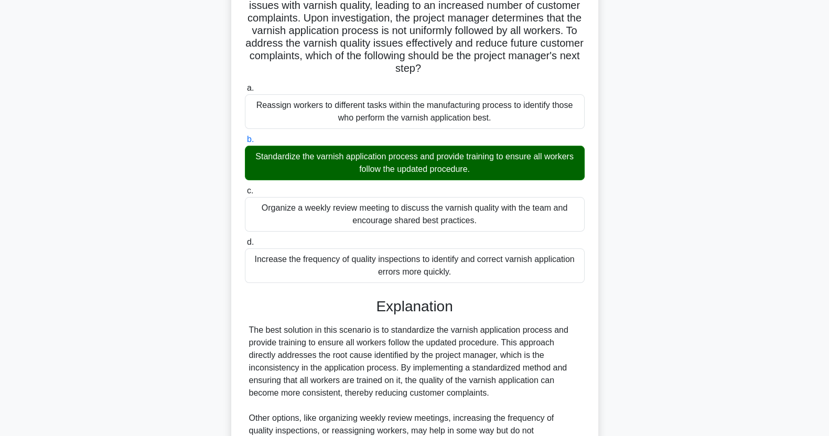
scroll to position [260, 0]
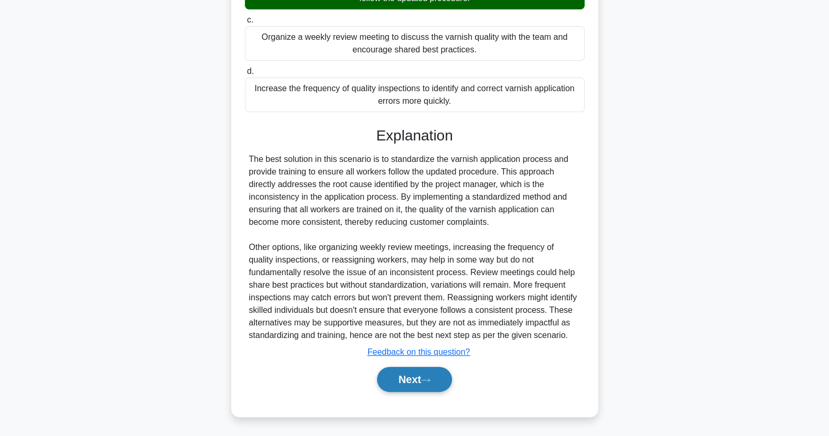
click at [404, 380] on button "Next" at bounding box center [414, 379] width 75 height 25
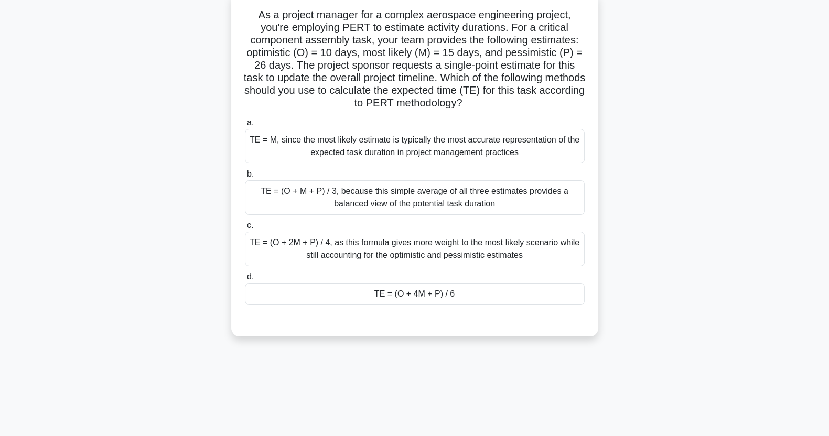
scroll to position [0, 0]
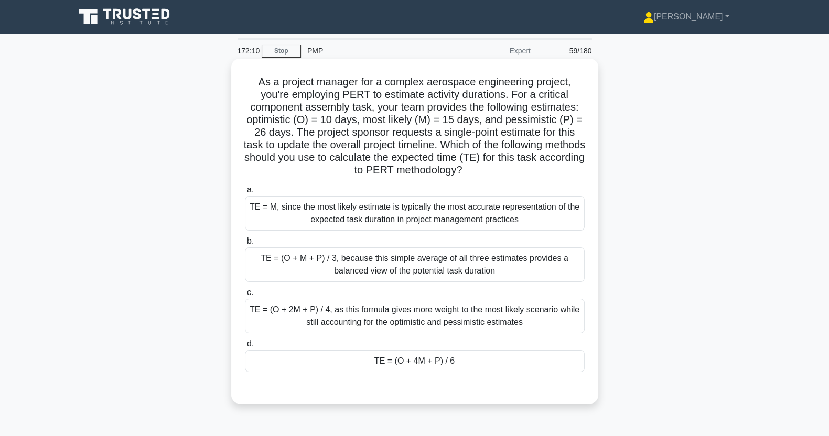
click at [338, 367] on div "TE = (O + 4M + P) / 6" at bounding box center [415, 361] width 340 height 22
click at [245, 348] on input "d. TE = (O + 4M + P) / 6" at bounding box center [245, 344] width 0 height 7
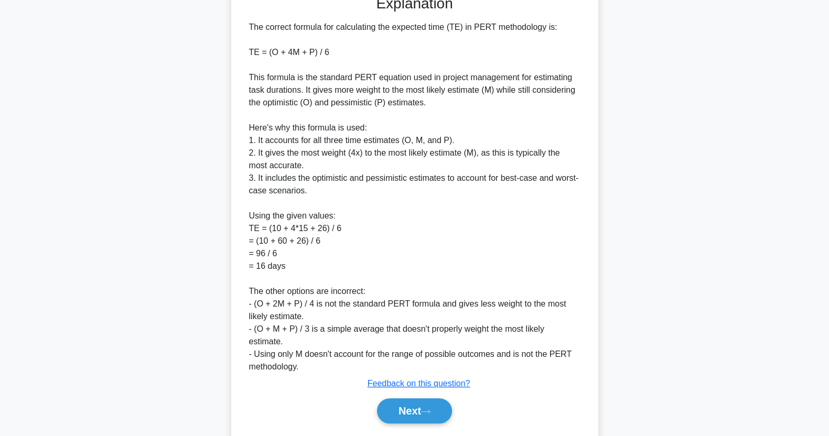
scroll to position [424, 0]
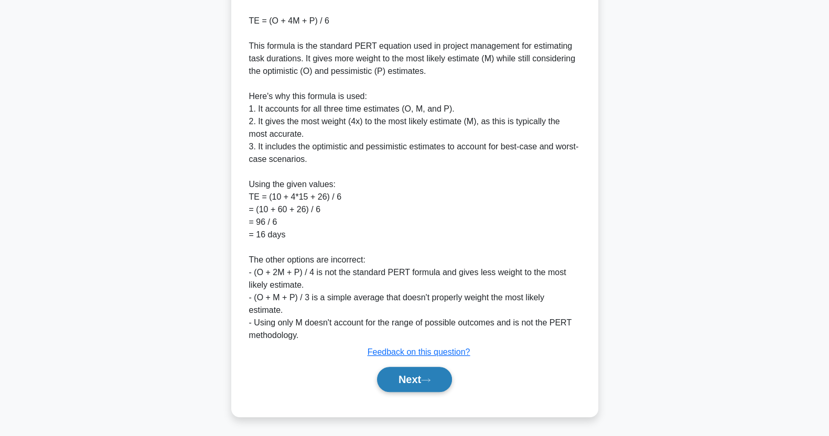
click at [404, 375] on button "Next" at bounding box center [414, 379] width 75 height 25
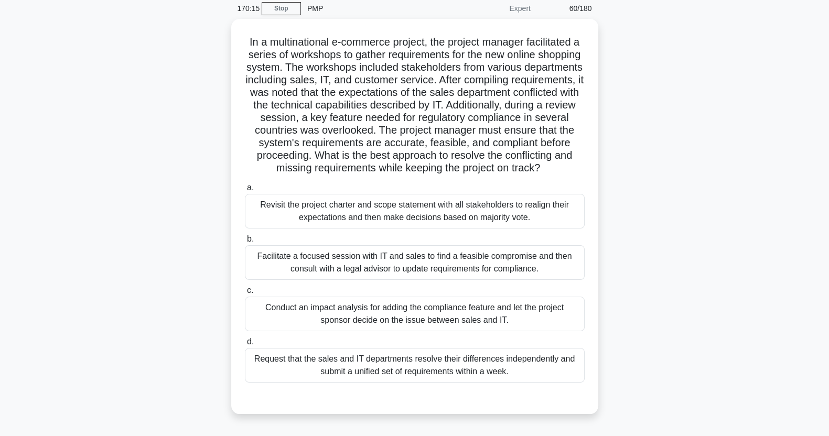
scroll to position [50, 0]
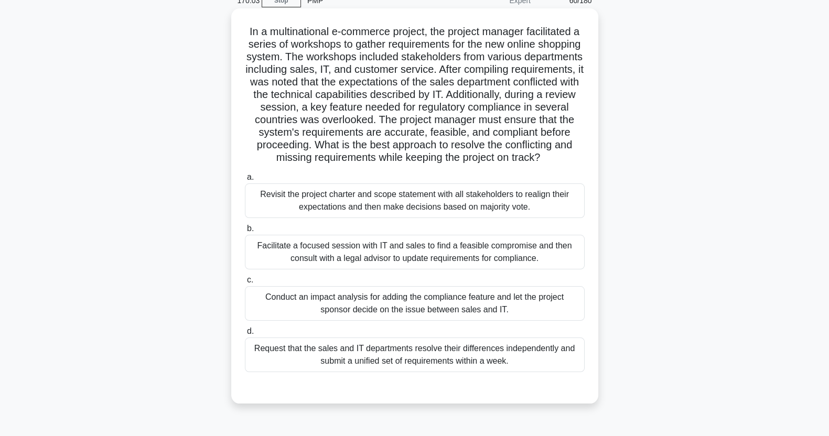
click at [278, 264] on div "Facilitate a focused session with IT and sales to find a feasible compromise an…" at bounding box center [415, 252] width 340 height 35
click at [245, 232] on input "b. Facilitate a focused session with IT and sales to find a feasible compromise…" at bounding box center [245, 228] width 0 height 7
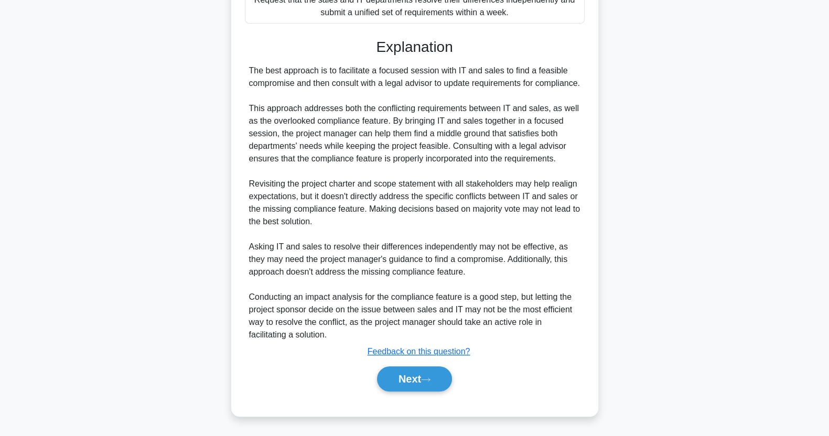
scroll to position [424, 0]
click at [417, 376] on button "Next" at bounding box center [414, 378] width 75 height 25
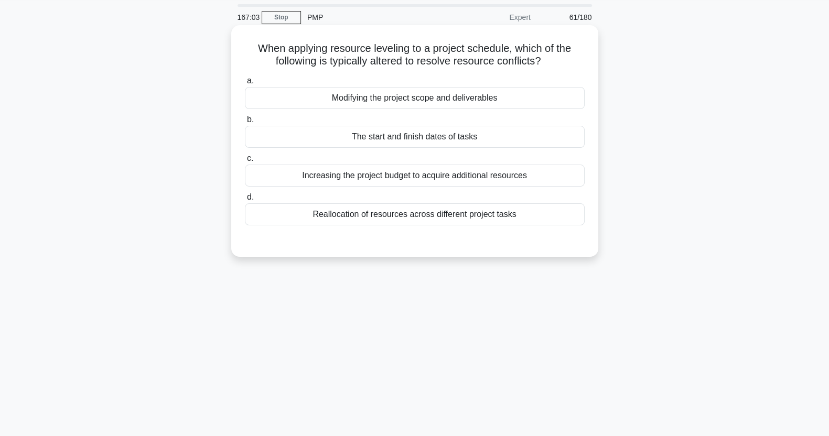
scroll to position [0, 0]
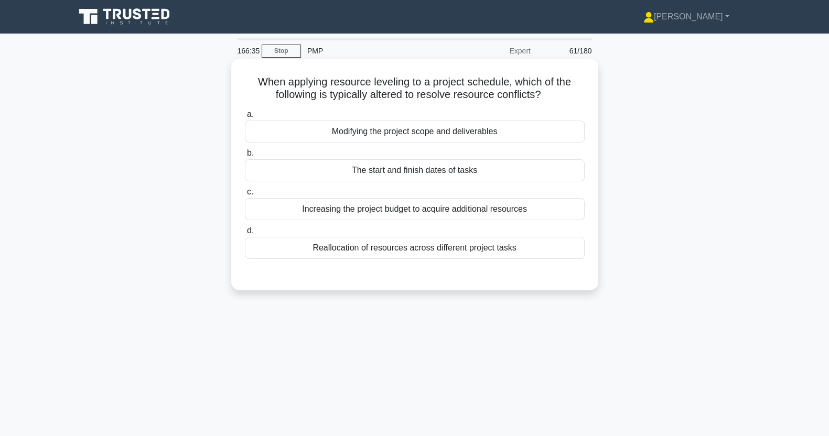
click at [526, 175] on div "The start and finish dates of tasks" at bounding box center [415, 170] width 340 height 22
click at [245, 157] on input "b. The start and finish dates of tasks" at bounding box center [245, 153] width 0 height 7
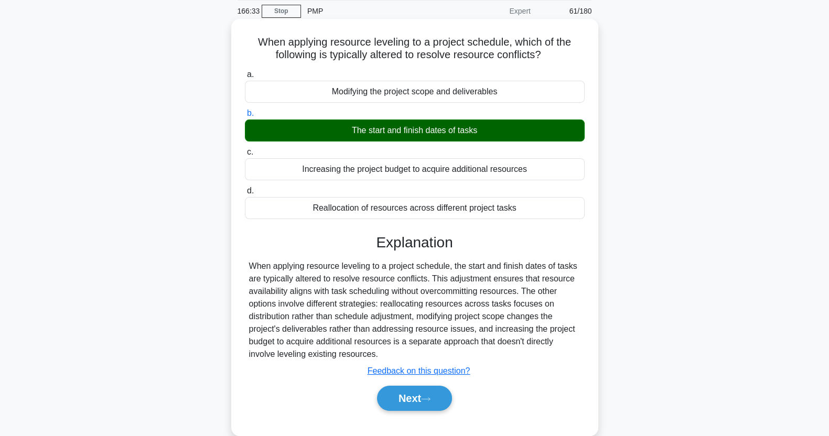
scroll to position [131, 0]
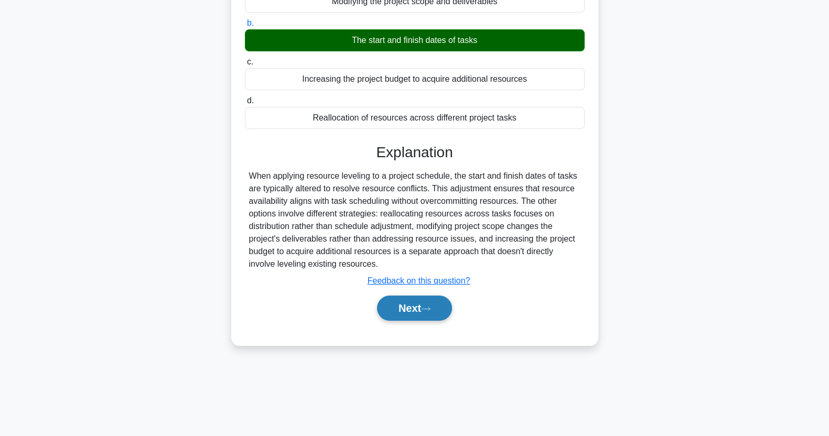
click at [426, 309] on icon at bounding box center [425, 309] width 9 height 6
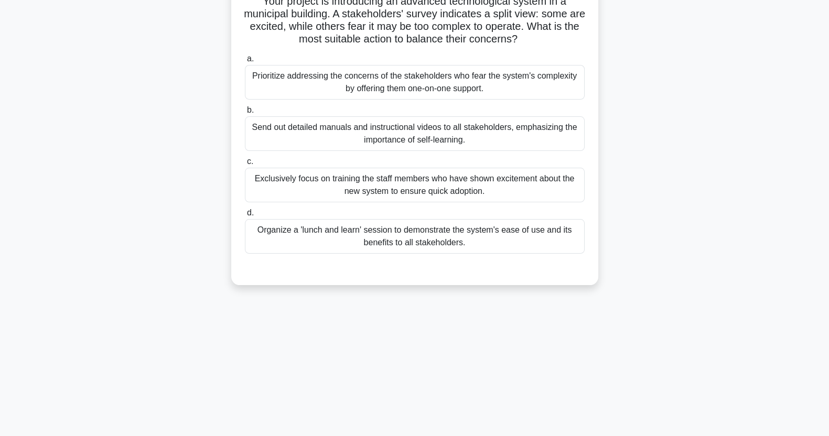
scroll to position [0, 0]
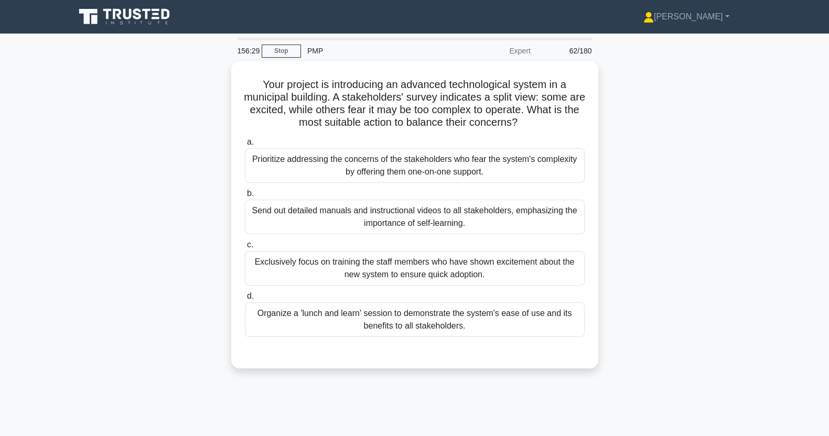
click at [179, 99] on div "Your project is introducing an advanced technological system in a municipal bui…" at bounding box center [415, 221] width 692 height 320
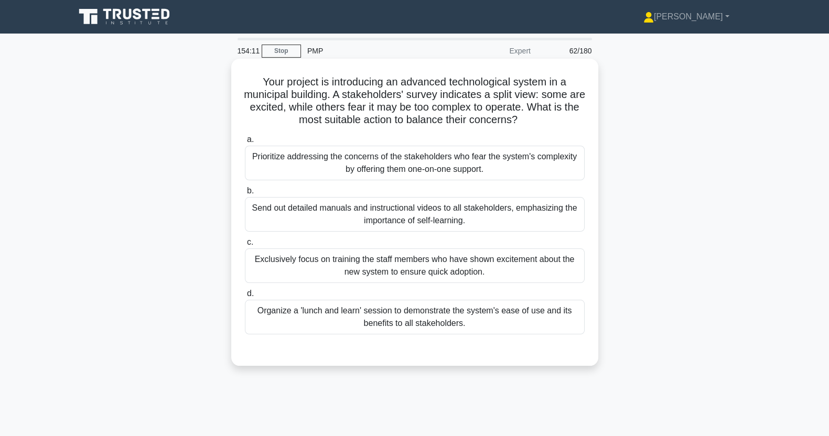
click at [530, 329] on div "Organize a 'lunch and learn' session to demonstrate the system's ease of use an…" at bounding box center [415, 317] width 340 height 35
click at [245, 297] on input "d. Organize a 'lunch and learn' session to demonstrate the system's ease of use…" at bounding box center [245, 293] width 0 height 7
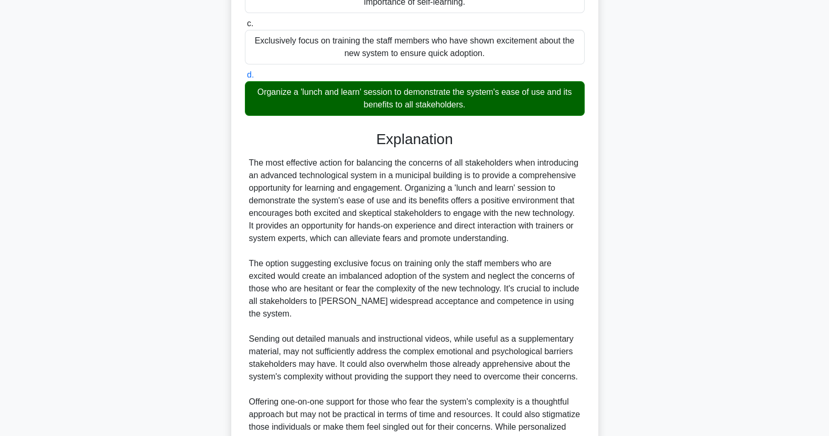
scroll to position [335, 0]
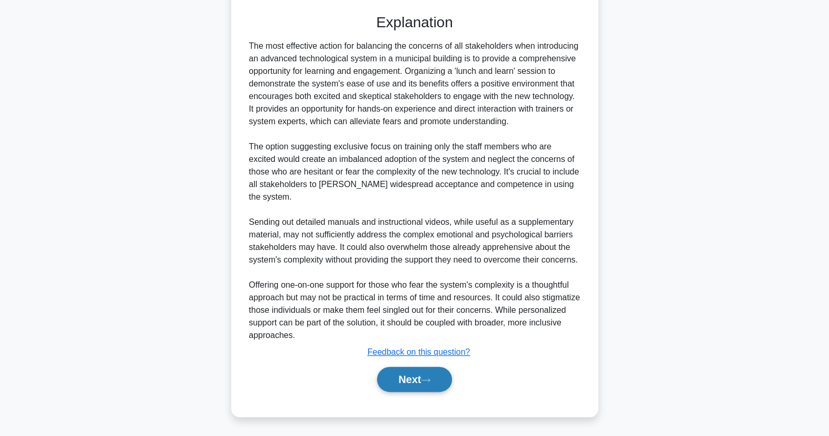
click at [435, 376] on button "Next" at bounding box center [414, 379] width 75 height 25
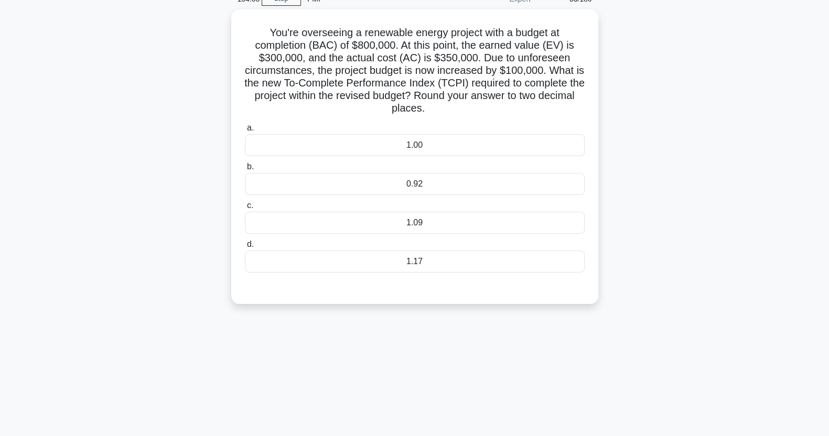
scroll to position [0, 0]
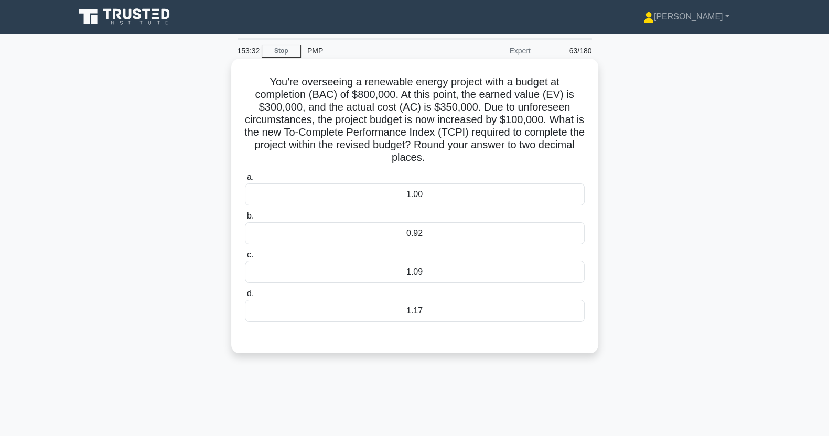
click at [506, 236] on div "0.92" at bounding box center [415, 233] width 340 height 22
click at [245, 220] on input "b. 0.92" at bounding box center [245, 216] width 0 height 7
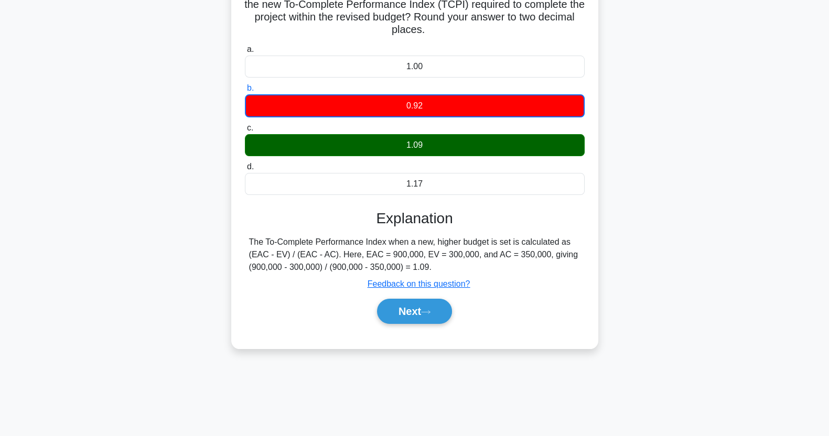
scroll to position [131, 0]
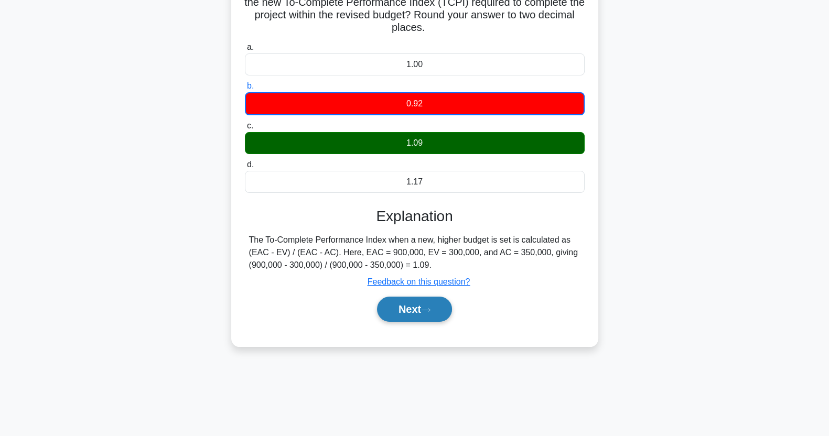
click at [429, 307] on icon at bounding box center [425, 310] width 9 height 6
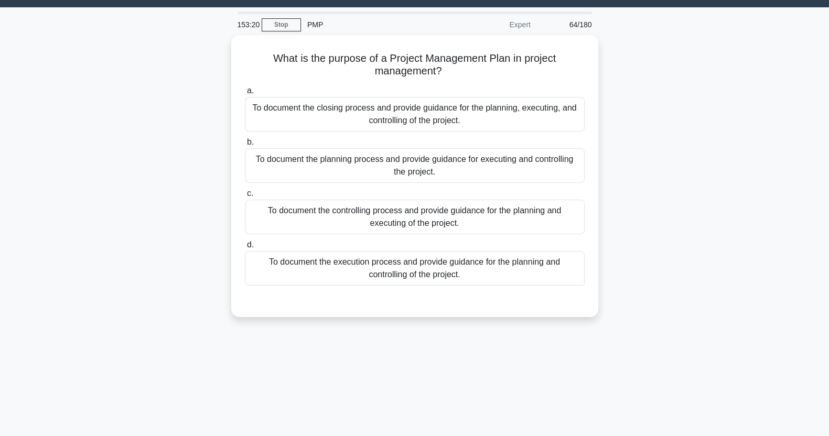
scroll to position [0, 0]
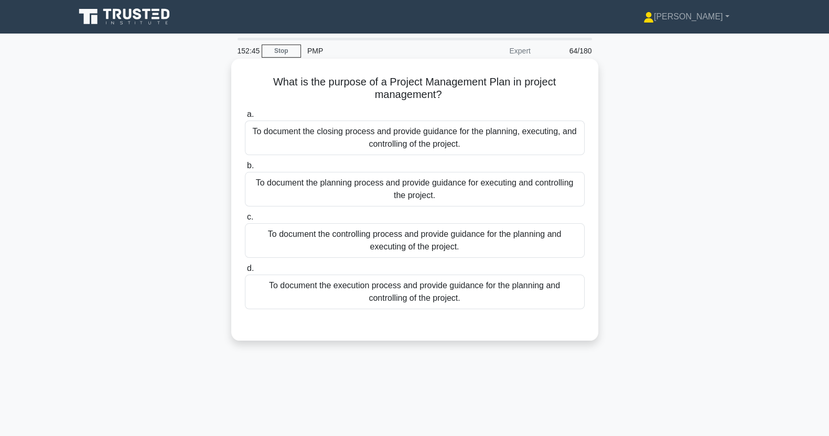
click at [522, 299] on div "To document the execution process and provide guidance for the planning and con…" at bounding box center [415, 292] width 340 height 35
click at [245, 272] on input "d. To document the execution process and provide guidance for the planning and …" at bounding box center [245, 268] width 0 height 7
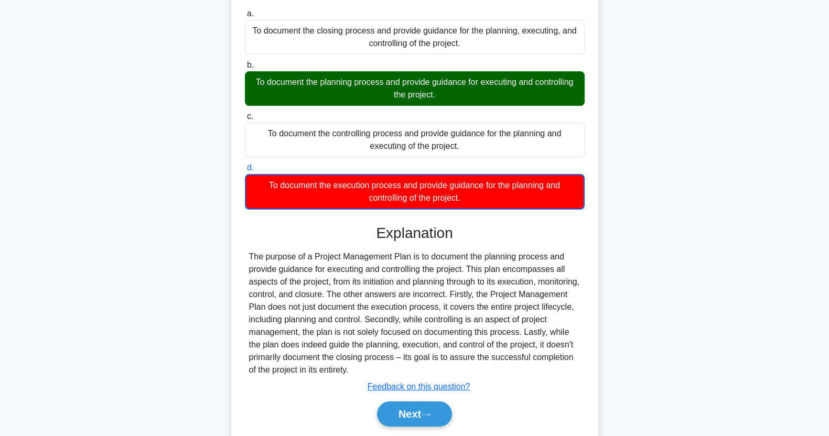
scroll to position [135, 0]
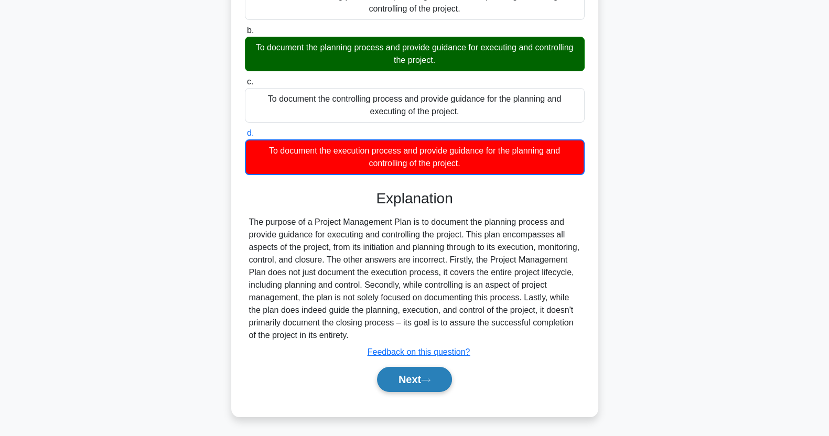
click at [424, 381] on button "Next" at bounding box center [414, 379] width 75 height 25
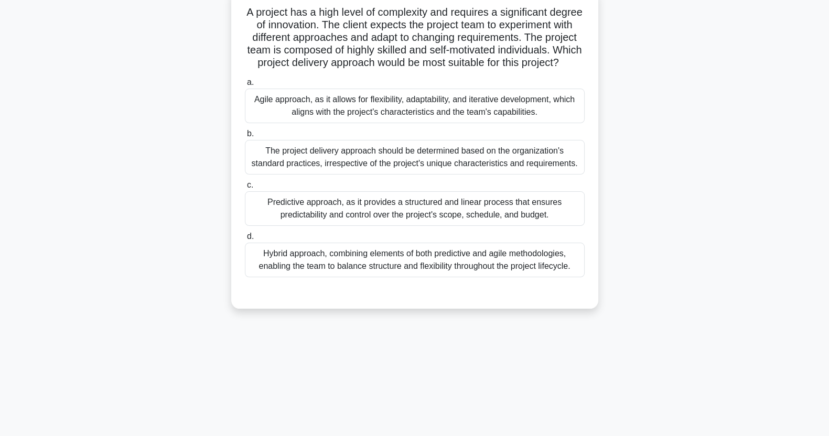
scroll to position [0, 0]
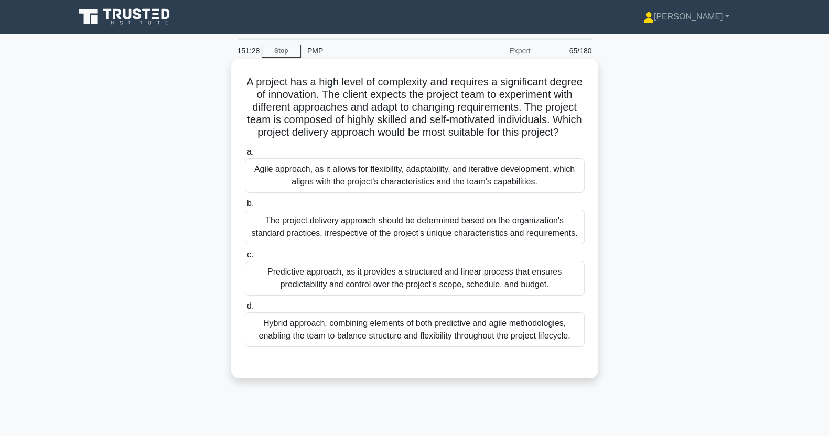
click at [315, 193] on div "Agile approach, as it allows for flexibility, adaptability, and iterative devel…" at bounding box center [415, 175] width 340 height 35
click at [245, 156] on input "a. Agile approach, as it allows for flexibility, adaptability, and iterative de…" at bounding box center [245, 152] width 0 height 7
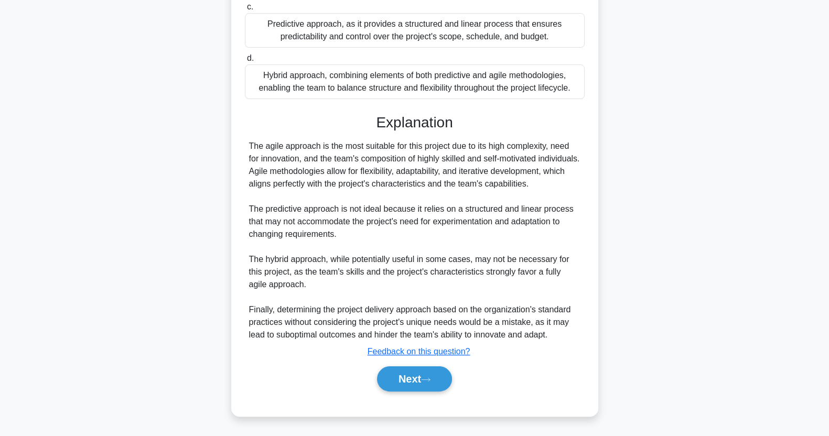
scroll to position [273, 0]
click at [409, 372] on button "Next" at bounding box center [414, 378] width 75 height 25
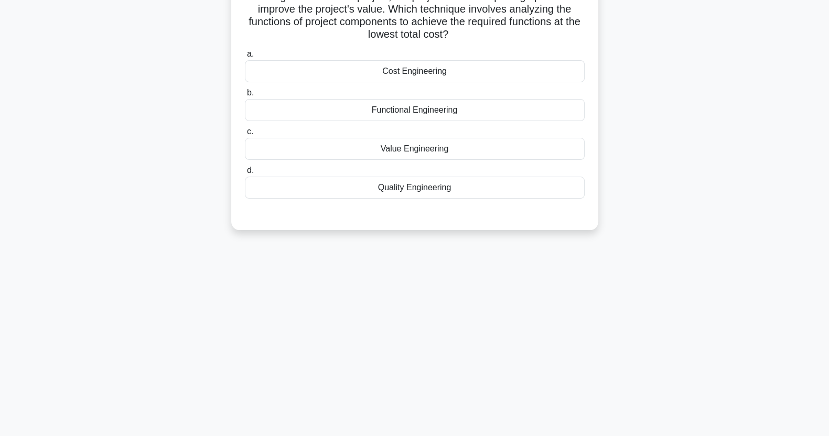
scroll to position [0, 0]
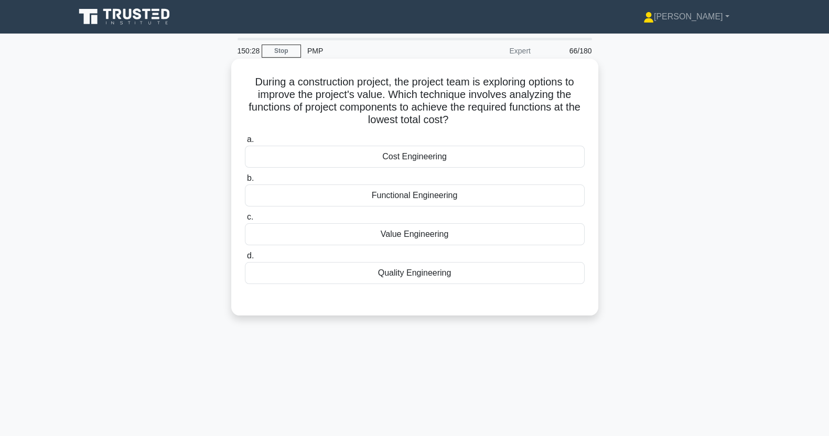
click at [494, 244] on div "Value Engineering" at bounding box center [415, 234] width 340 height 22
click at [245, 221] on input "c. Value Engineering" at bounding box center [245, 217] width 0 height 7
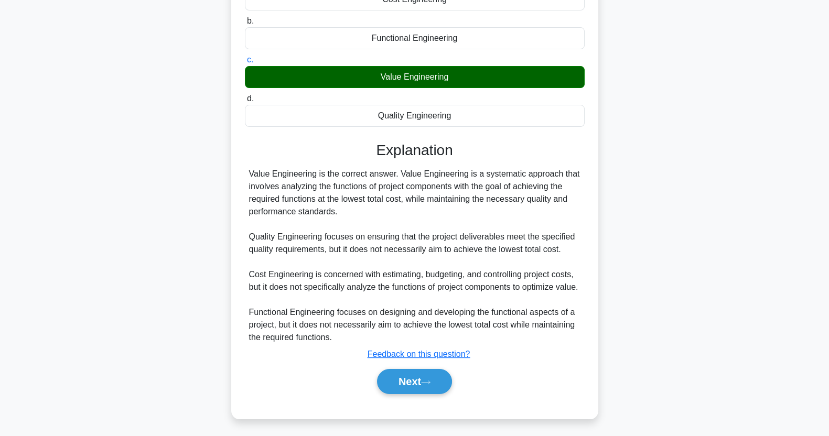
scroll to position [172, 0]
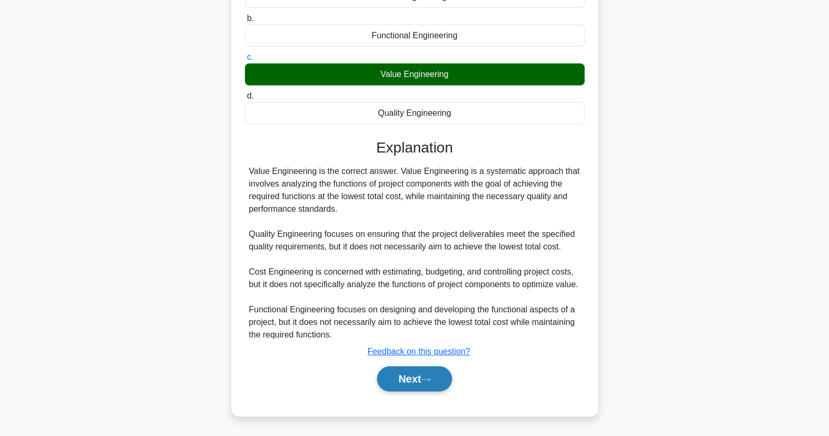
click at [429, 384] on button "Next" at bounding box center [414, 378] width 75 height 25
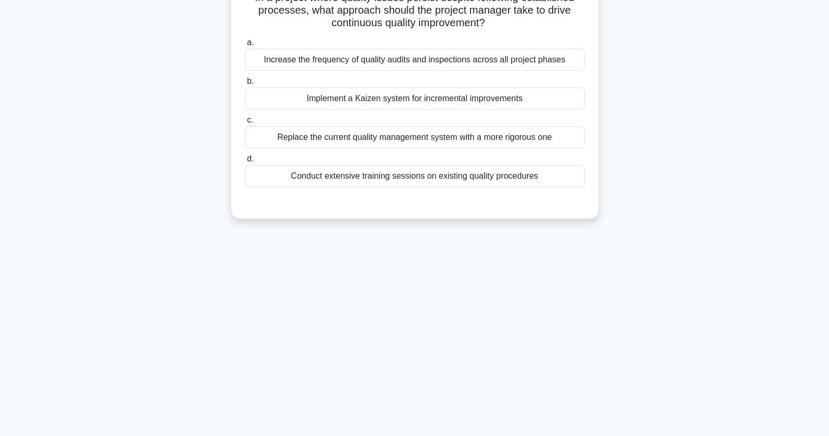
scroll to position [0, 0]
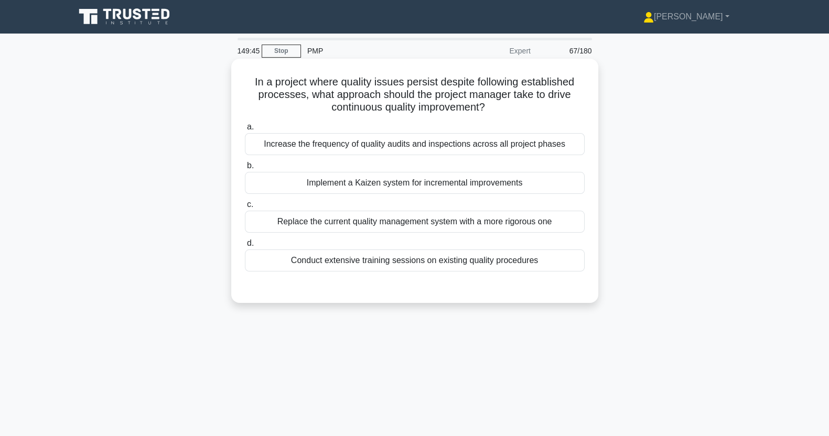
click at [558, 132] on label "a. Increase the frequency of quality audits and inspections across all project …" at bounding box center [415, 138] width 340 height 35
click at [245, 131] on input "a. Increase the frequency of quality audits and inspections across all project …" at bounding box center [245, 127] width 0 height 7
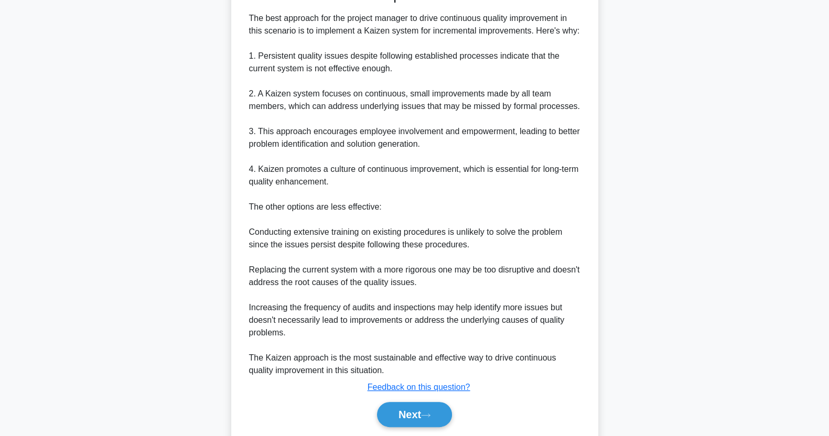
scroll to position [336, 0]
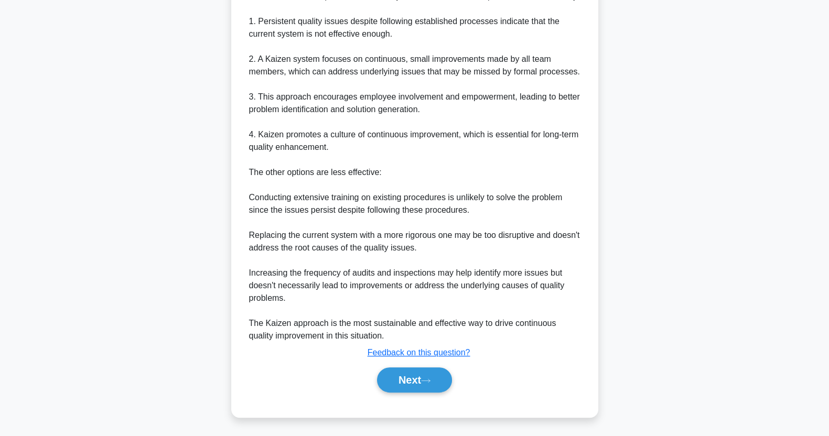
click at [411, 384] on button "Next" at bounding box center [414, 379] width 75 height 25
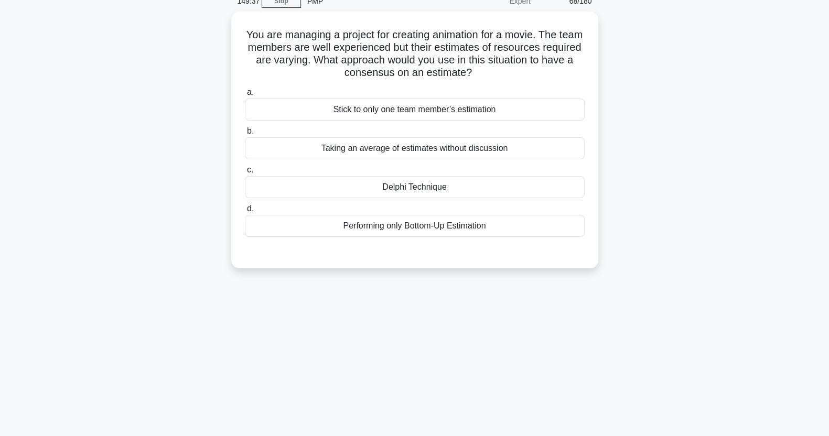
scroll to position [0, 0]
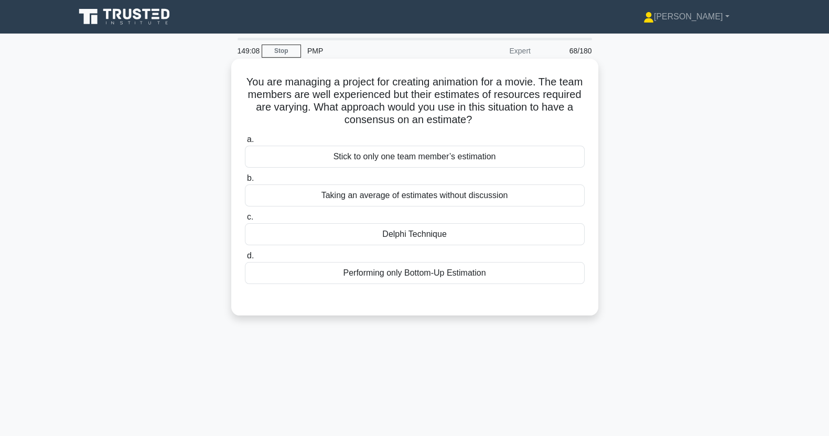
click at [431, 243] on div "Delphi Technique" at bounding box center [415, 234] width 340 height 22
click at [245, 221] on input "c. Delphi Technique" at bounding box center [245, 217] width 0 height 7
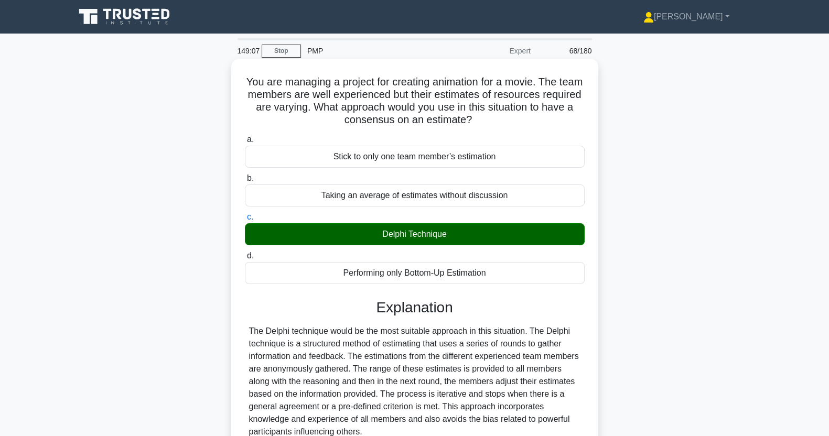
scroll to position [172, 0]
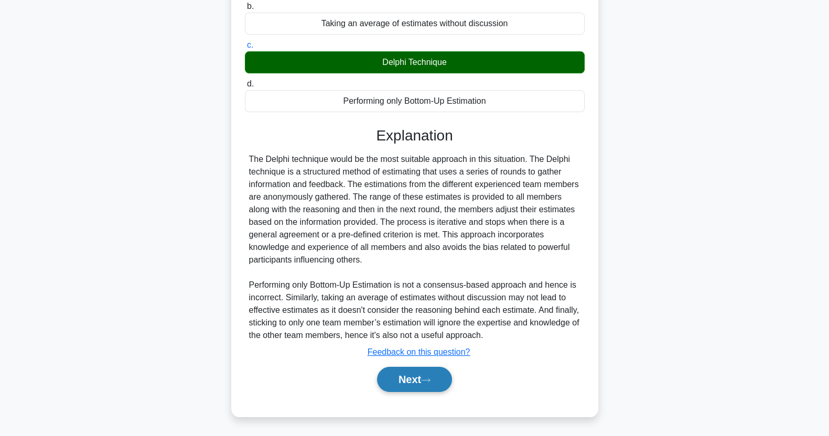
click at [417, 391] on button "Next" at bounding box center [414, 379] width 75 height 25
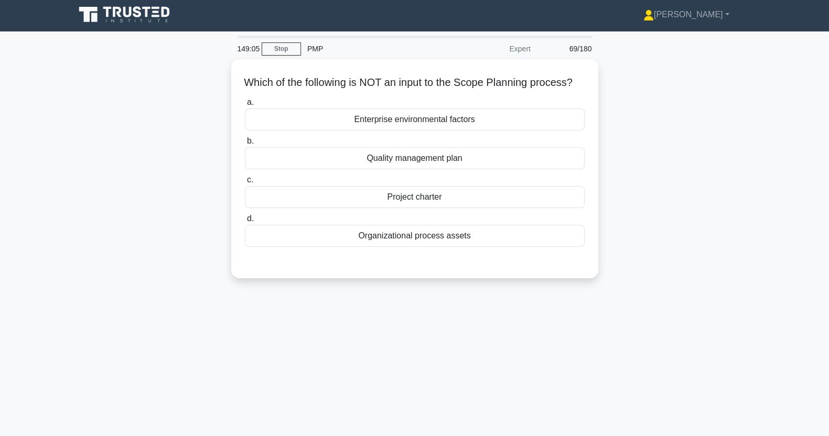
scroll to position [0, 0]
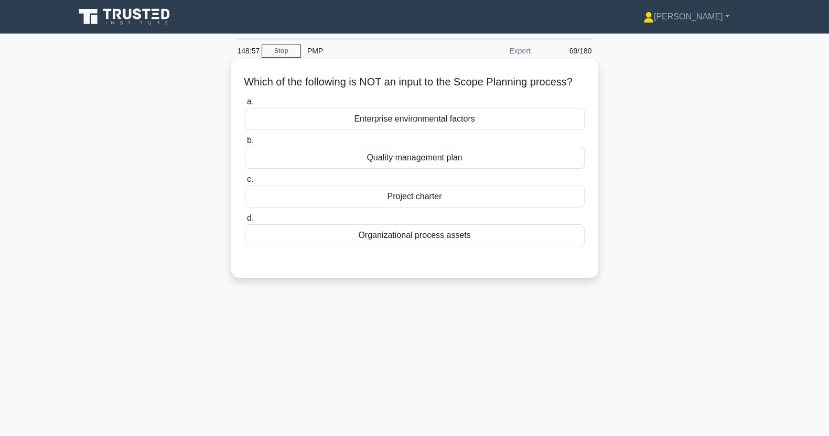
click at [498, 130] on div "Enterprise environmental factors" at bounding box center [415, 119] width 340 height 22
click at [245, 105] on input "a. Enterprise environmental factors" at bounding box center [245, 102] width 0 height 7
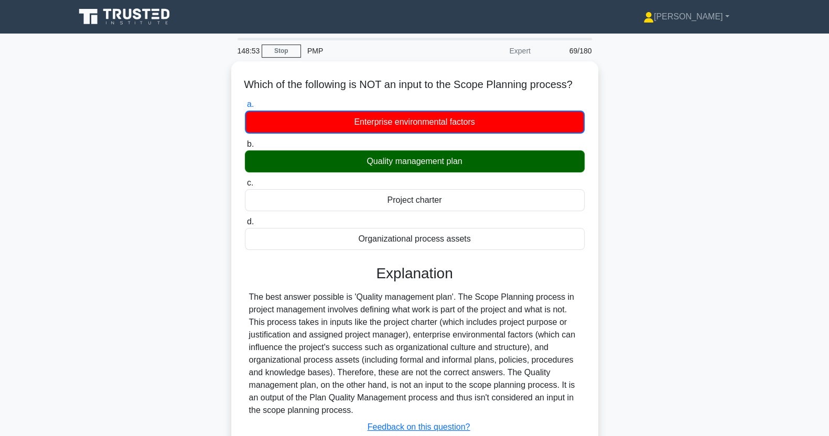
click at [0, 351] on main "148:53 Stop PMP Expert 69/180 Which of the following is NOT an input to the Sco…" at bounding box center [414, 300] width 829 height 533
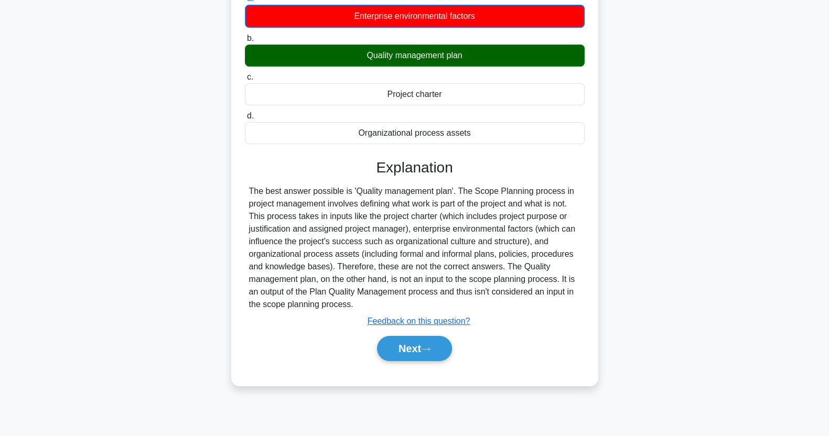
scroll to position [131, 0]
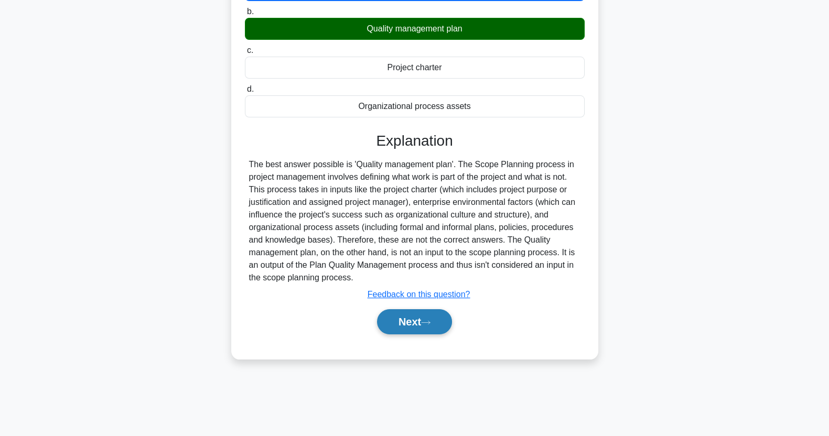
click at [412, 334] on button "Next" at bounding box center [414, 321] width 75 height 25
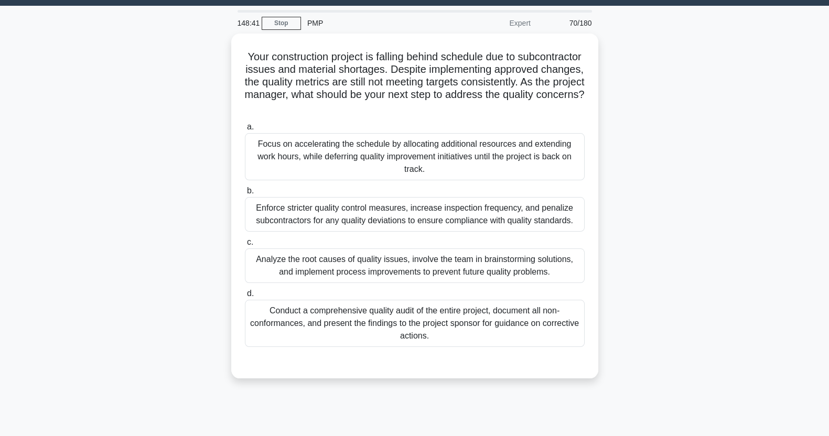
scroll to position [4, 0]
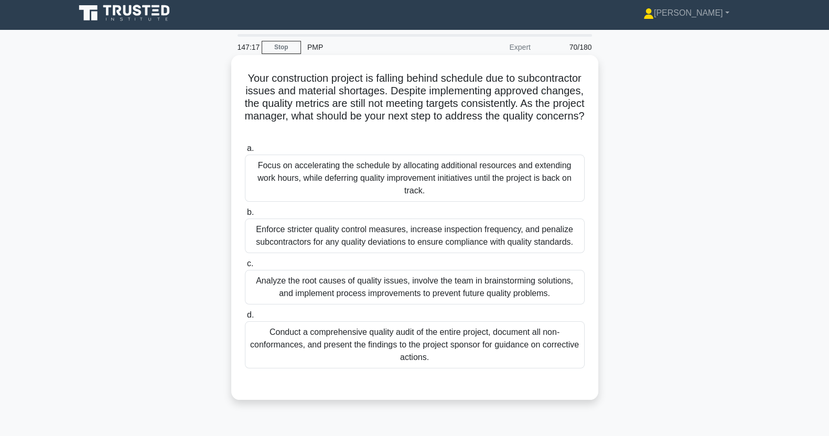
click at [507, 289] on div "Analyze the root causes of quality issues, involve the team in brainstorming so…" at bounding box center [415, 287] width 340 height 35
click at [245, 267] on input "c. Analyze the root causes of quality issues, involve the team in brainstorming…" at bounding box center [245, 264] width 0 height 7
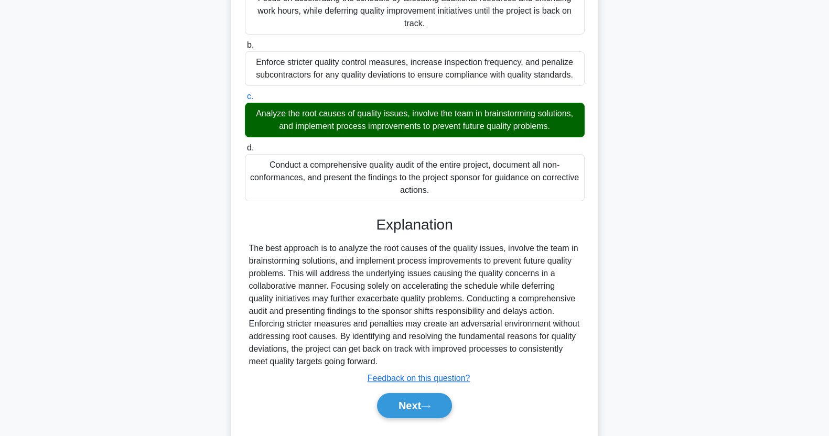
scroll to position [197, 0]
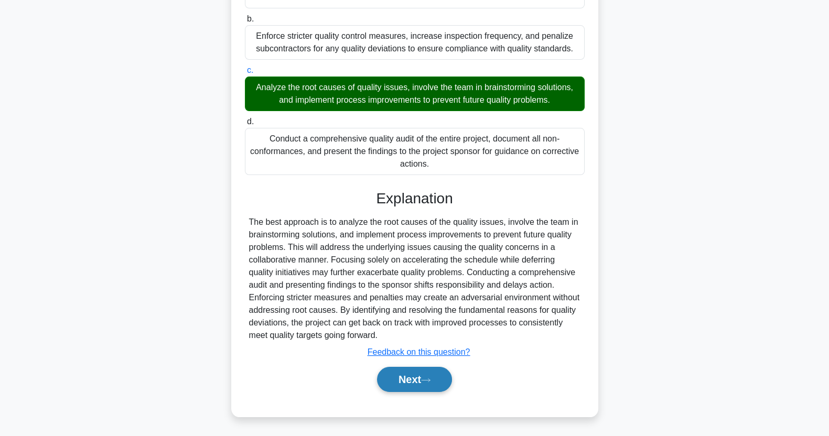
click at [418, 379] on button "Next" at bounding box center [414, 379] width 75 height 25
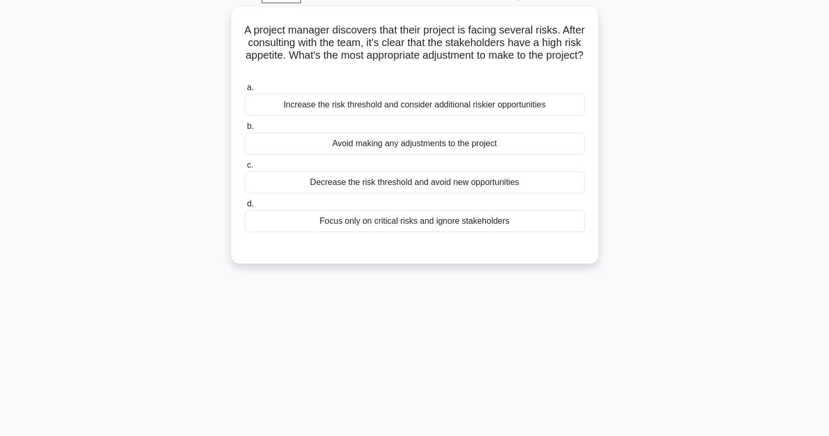
scroll to position [0, 0]
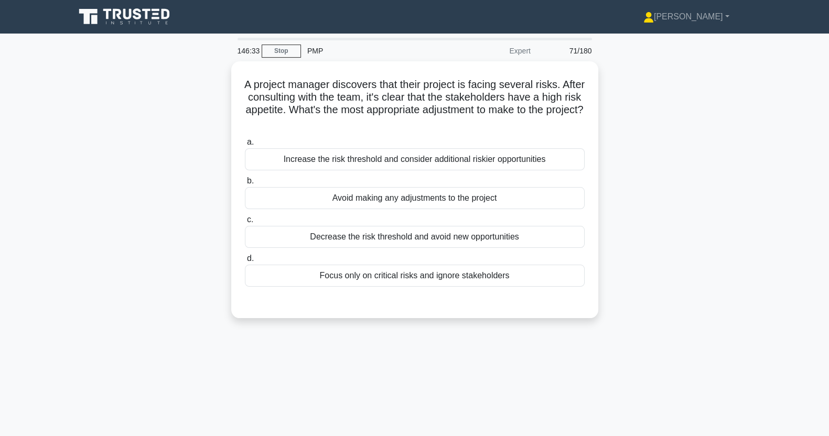
click at [301, 158] on div "Increase the risk threshold and consider additional riskier opportunities" at bounding box center [415, 159] width 340 height 22
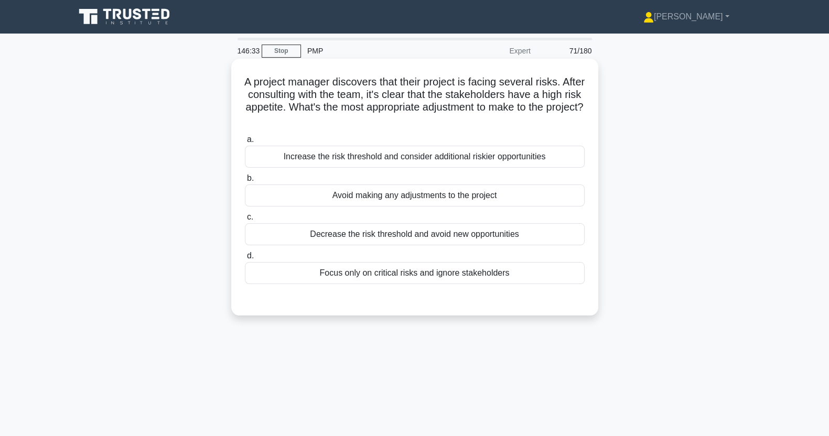
click at [245, 143] on input "a. Increase the risk threshold and consider additional riskier opportunities" at bounding box center [245, 139] width 0 height 7
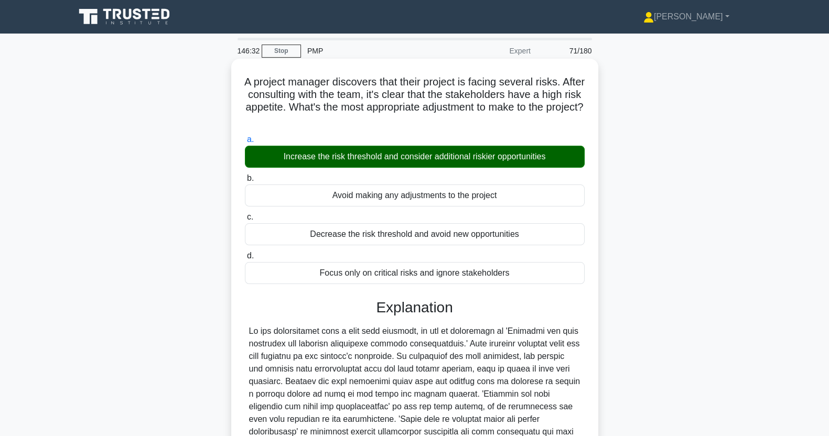
scroll to position [134, 0]
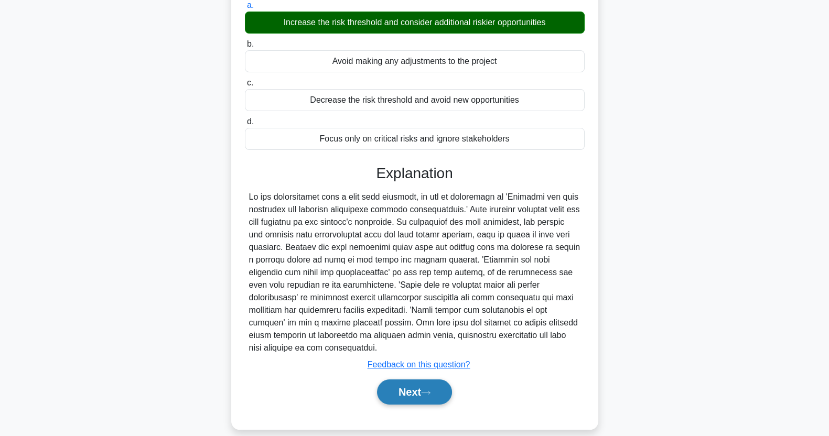
click at [413, 383] on button "Next" at bounding box center [414, 392] width 75 height 25
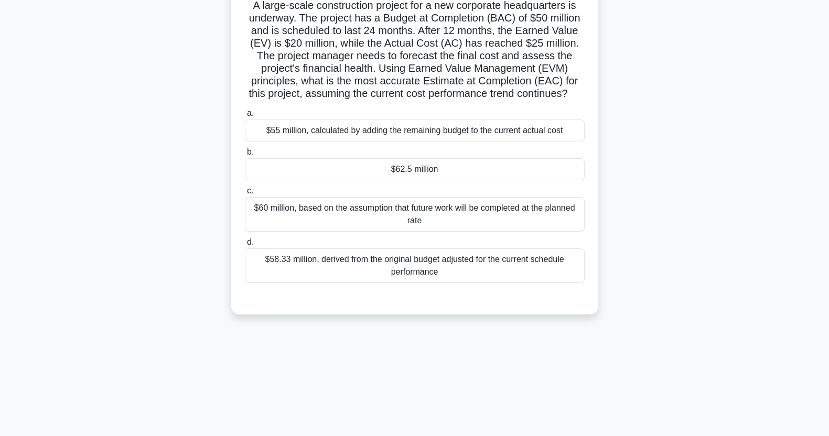
scroll to position [68, 0]
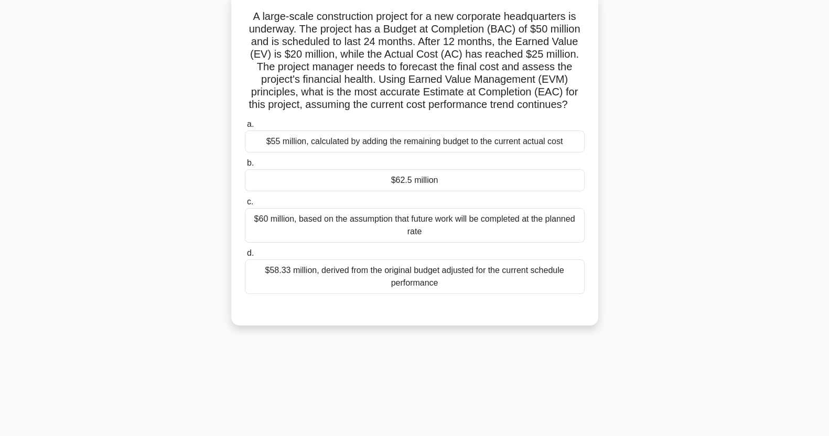
click at [277, 289] on div "$58.33 million, derived from the original budget adjusted for the current sched…" at bounding box center [415, 276] width 340 height 35
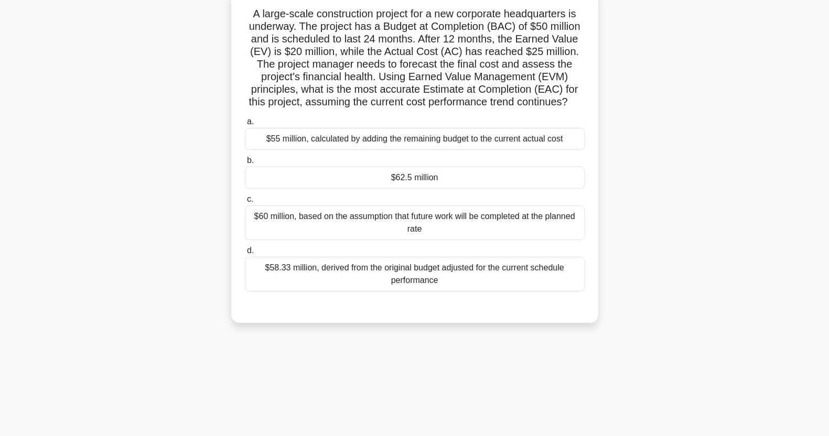
click at [245, 254] on input "d. $58.33 million, derived from the original budget adjusted for the current sc…" at bounding box center [245, 250] width 0 height 7
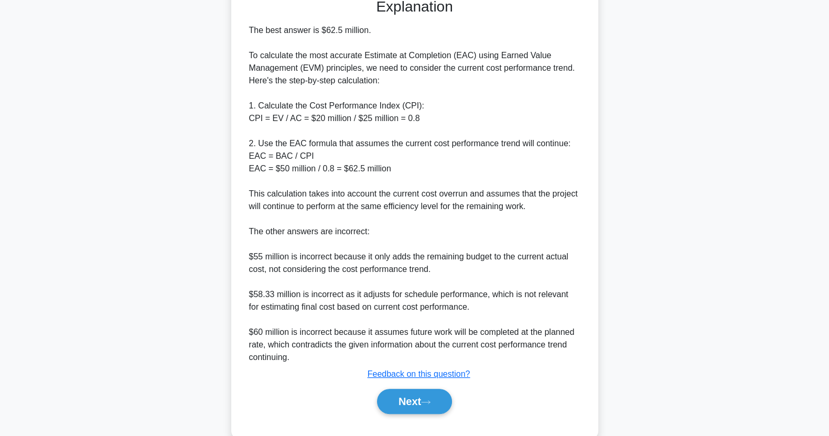
scroll to position [411, 0]
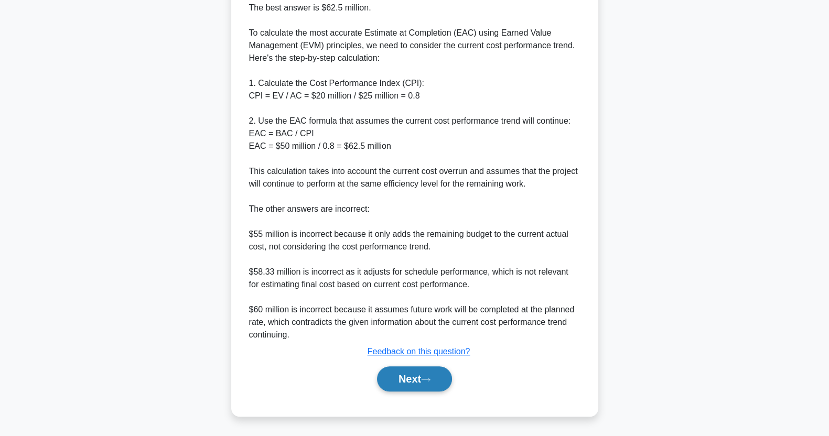
click at [409, 383] on button "Next" at bounding box center [414, 378] width 75 height 25
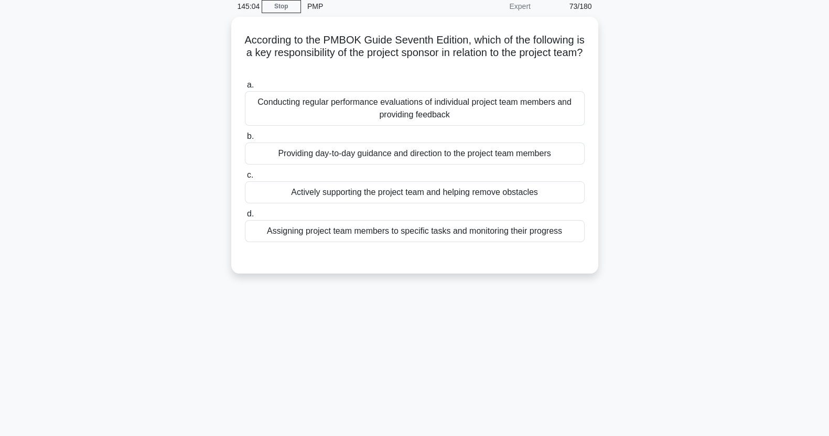
scroll to position [0, 0]
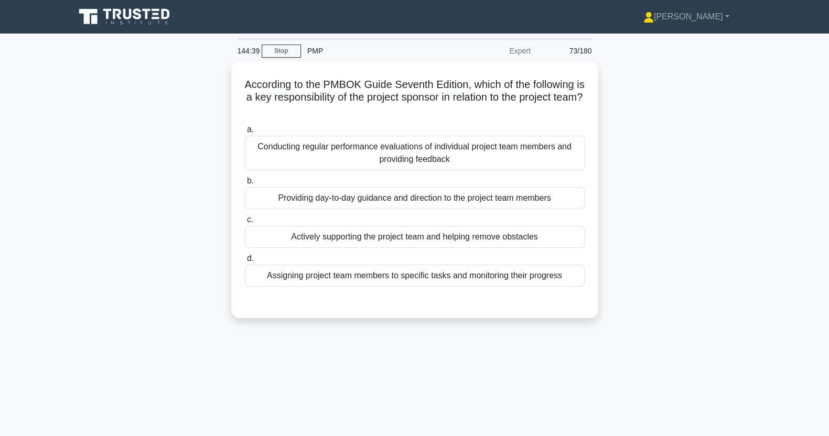
click at [275, 239] on div "Actively supporting the project team and helping remove obstacles" at bounding box center [415, 237] width 340 height 22
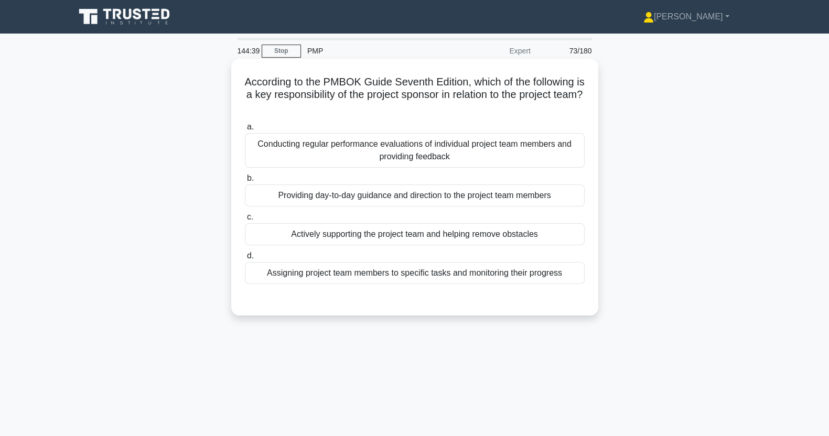
click at [245, 221] on input "c. Actively supporting the project team and helping remove obstacles" at bounding box center [245, 217] width 0 height 7
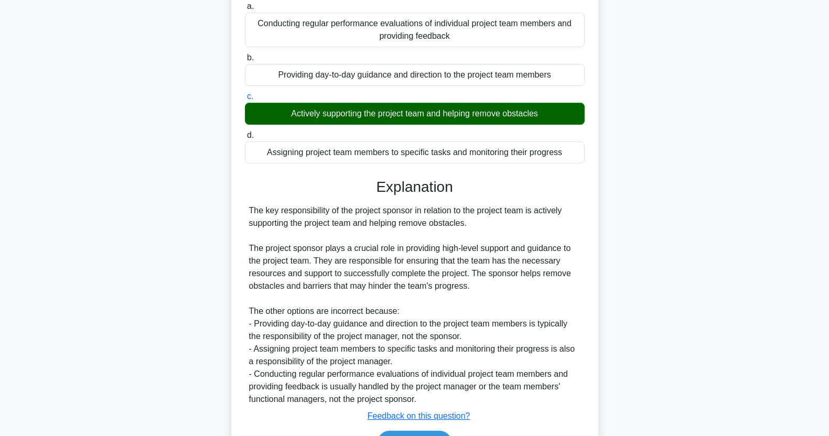
scroll to position [185, 0]
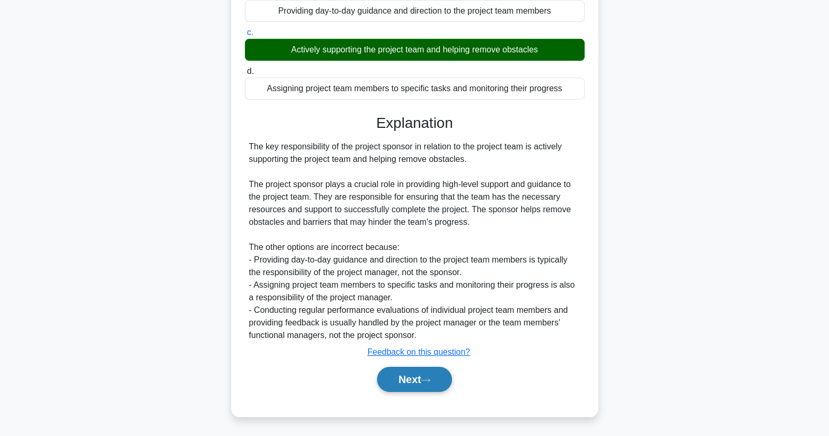
click at [404, 380] on button "Next" at bounding box center [414, 379] width 75 height 25
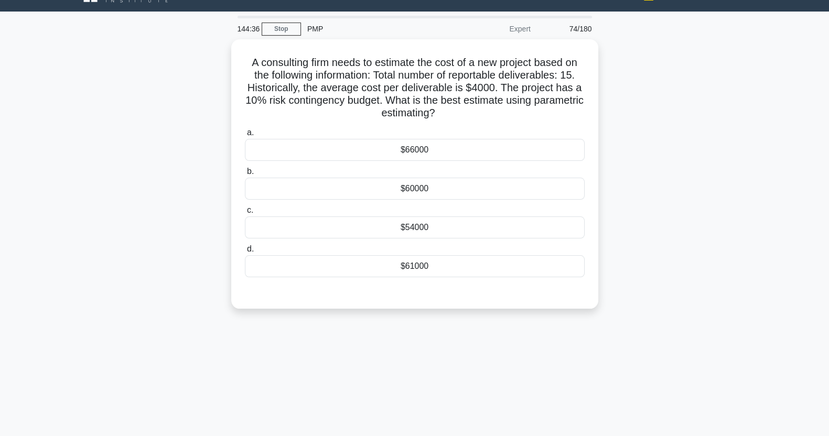
scroll to position [0, 0]
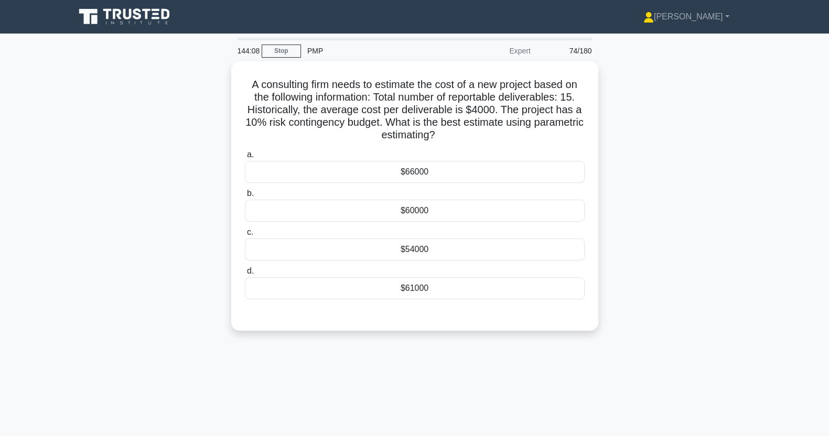
click at [475, 175] on div "$66000" at bounding box center [415, 172] width 340 height 22
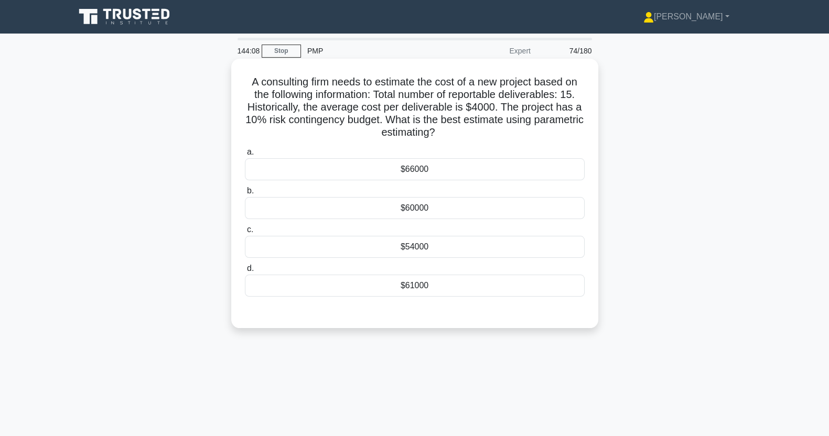
click at [245, 156] on input "a. $66000" at bounding box center [245, 152] width 0 height 7
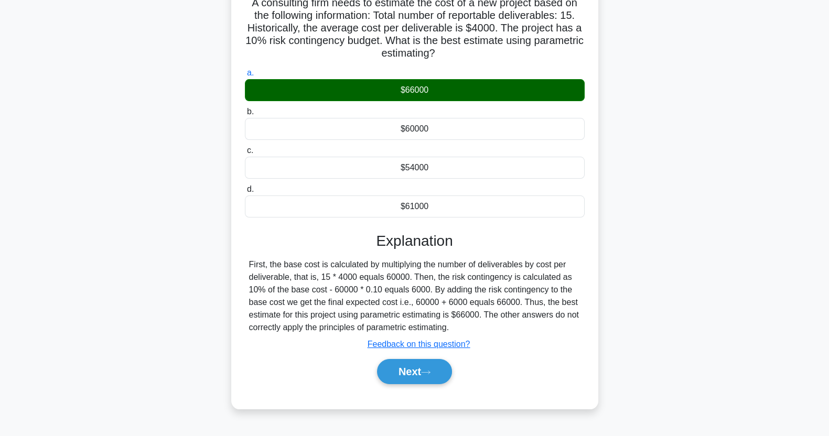
scroll to position [131, 0]
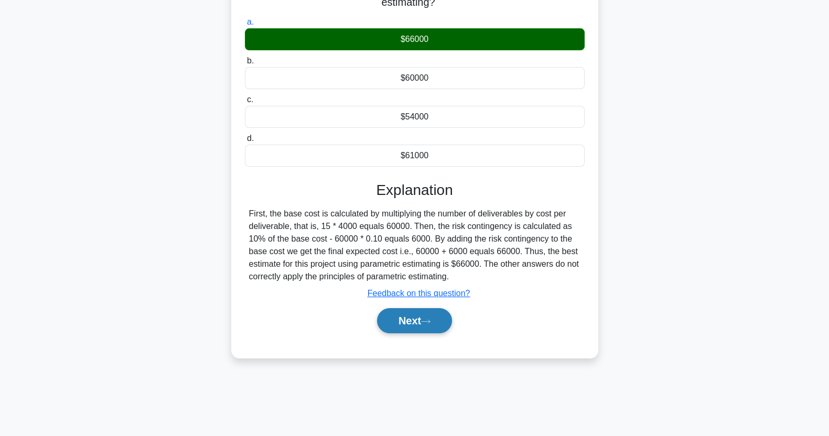
click at [428, 324] on button "Next" at bounding box center [414, 320] width 75 height 25
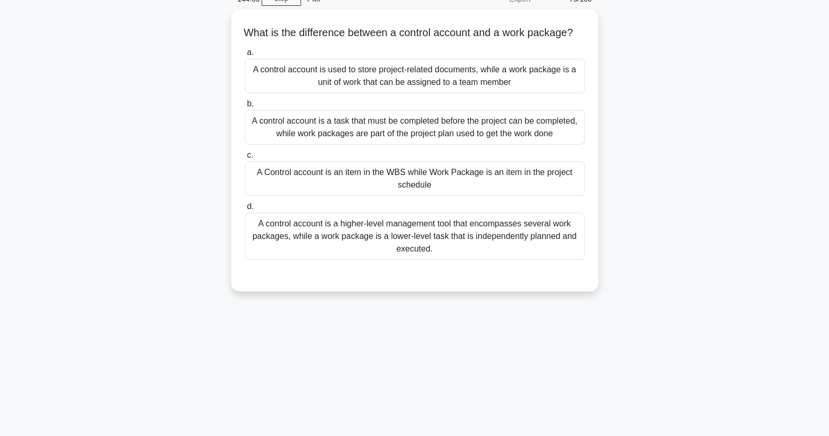
scroll to position [0, 0]
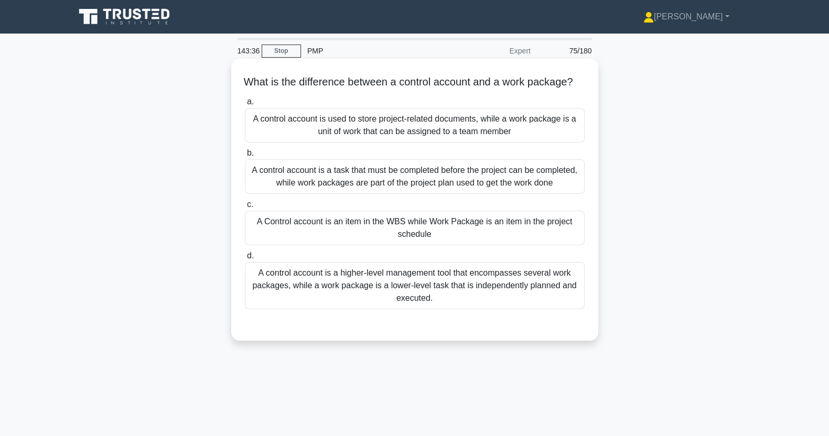
click at [303, 303] on div "A control account is a higher-level management tool that encompasses several wo…" at bounding box center [415, 285] width 340 height 47
click at [245, 259] on input "d. A control account is a higher-level management tool that encompasses several…" at bounding box center [245, 256] width 0 height 7
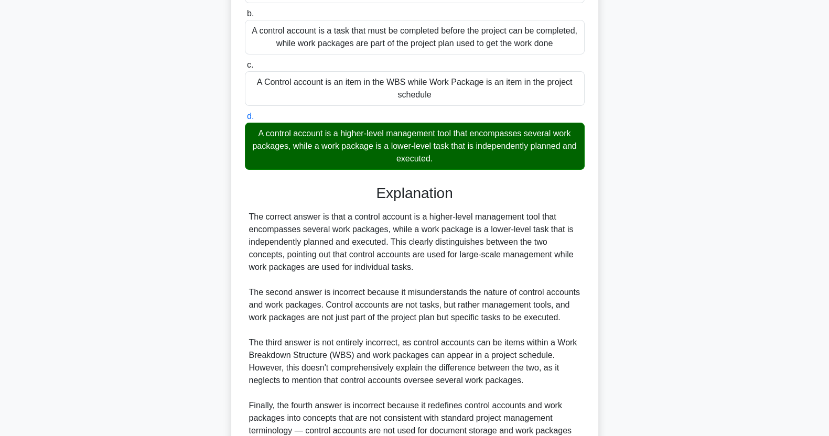
scroll to position [260, 0]
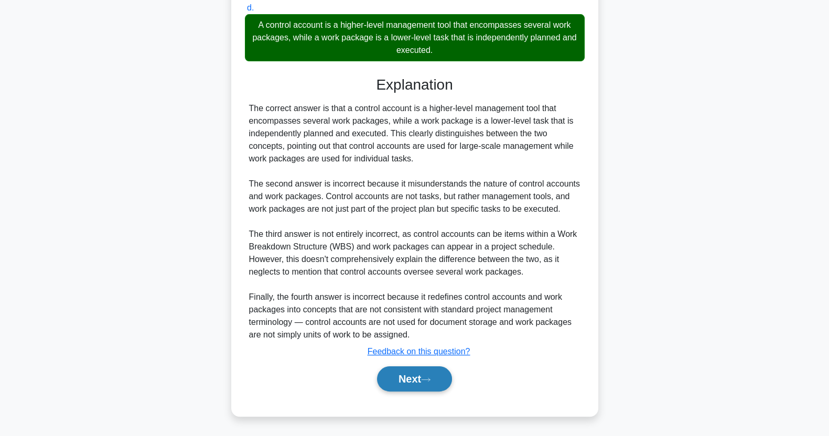
click at [411, 378] on button "Next" at bounding box center [414, 378] width 75 height 25
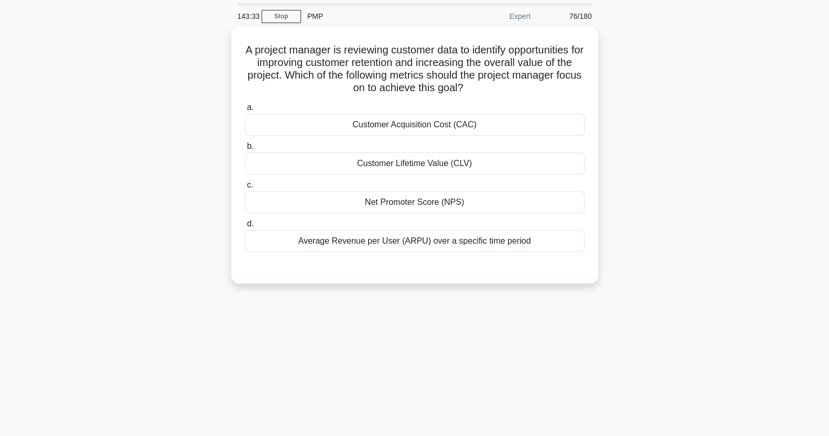
scroll to position [0, 0]
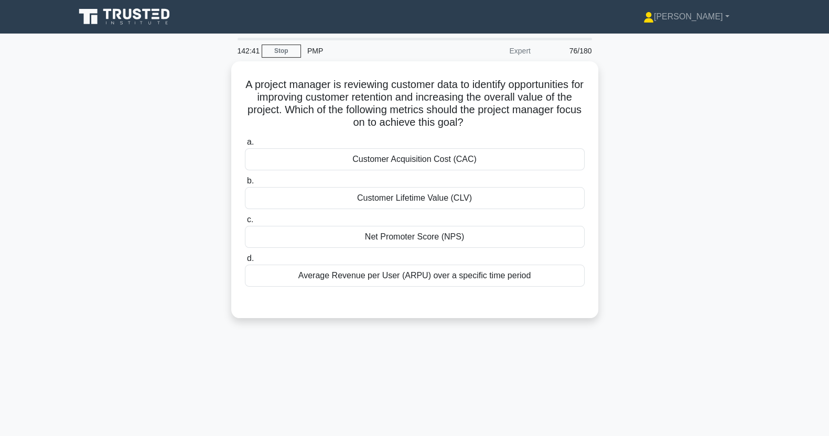
click at [283, 197] on div "Customer Lifetime Value (CLV)" at bounding box center [415, 198] width 340 height 22
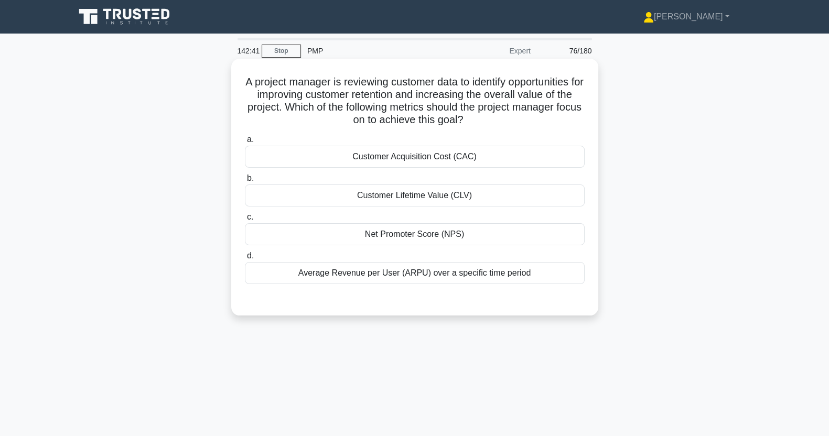
click at [245, 182] on input "b. Customer Lifetime Value (CLV)" at bounding box center [245, 178] width 0 height 7
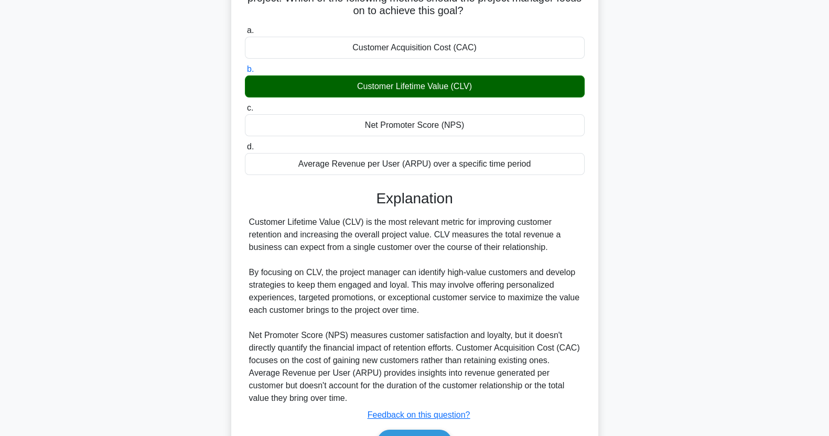
scroll to position [172, 0]
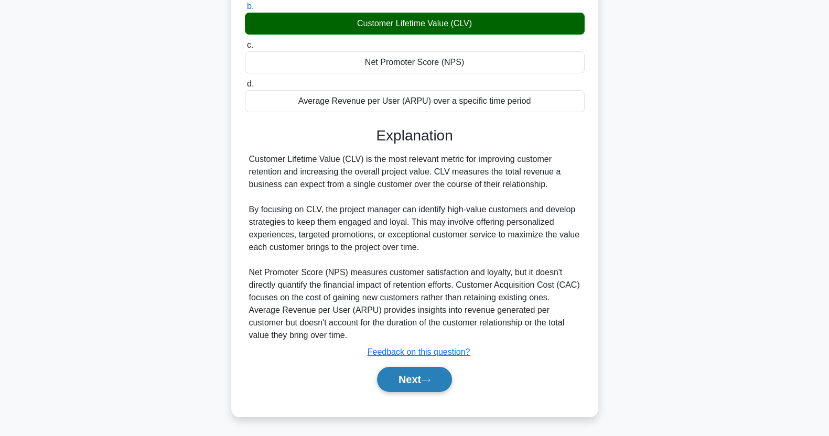
click at [401, 382] on button "Next" at bounding box center [414, 379] width 75 height 25
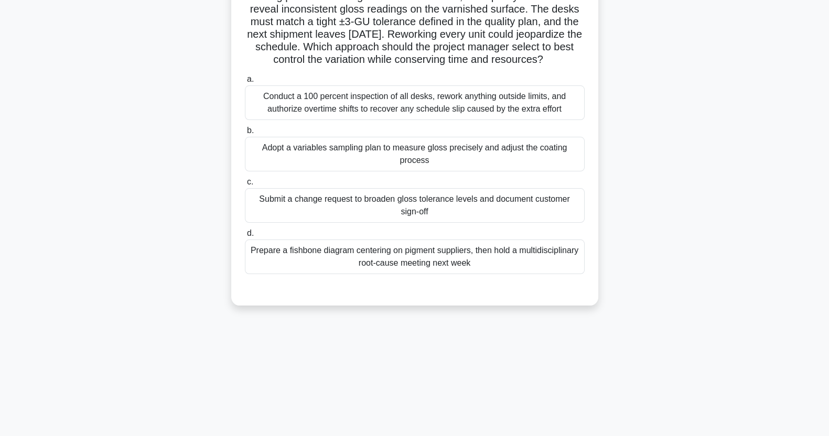
scroll to position [89, 0]
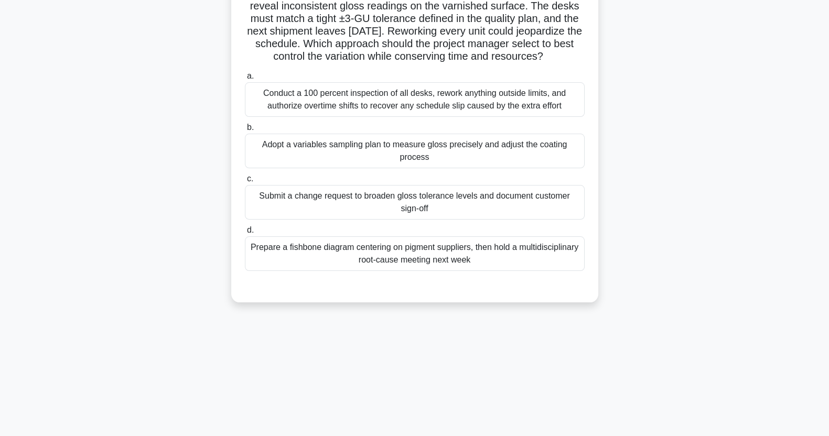
click at [502, 117] on div "Conduct a 100 percent inspection of all desks, rework anything outside limits, …" at bounding box center [415, 99] width 340 height 35
click at [245, 80] on input "a. Conduct a 100 percent inspection of all desks, rework anything outside limit…" at bounding box center [245, 76] width 0 height 7
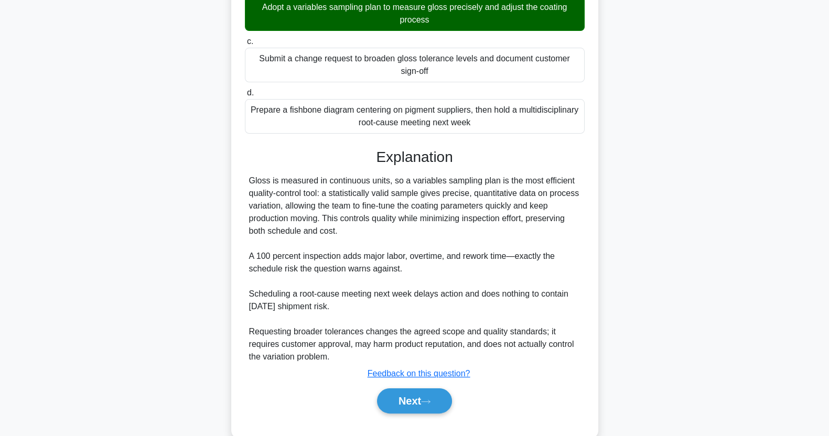
scroll to position [261, 0]
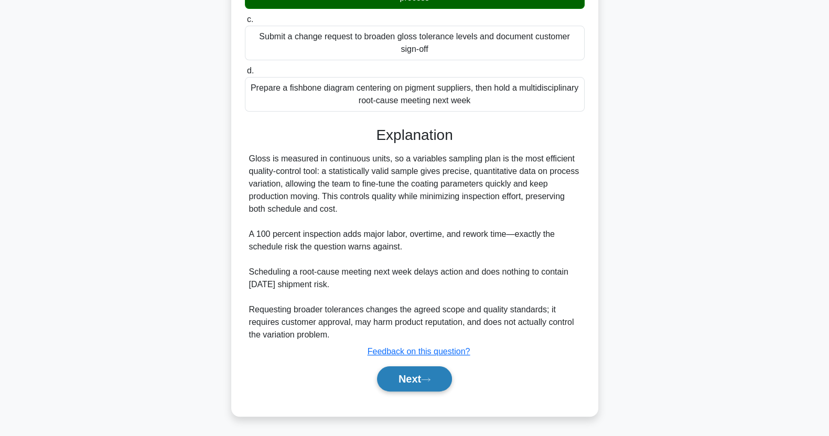
click at [404, 381] on button "Next" at bounding box center [414, 378] width 75 height 25
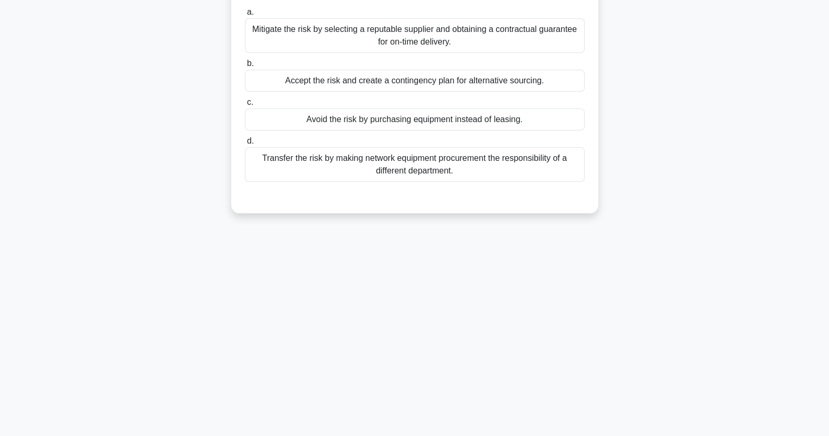
scroll to position [0, 0]
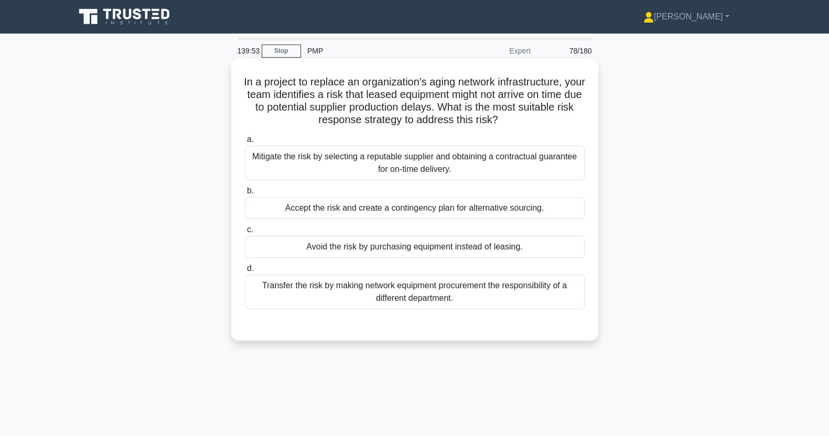
click at [573, 168] on div "Mitigate the risk by selecting a reputable supplier and obtaining a contractual…" at bounding box center [415, 163] width 340 height 35
click at [245, 143] on input "a. Mitigate the risk by selecting a reputable supplier and obtaining a contract…" at bounding box center [245, 139] width 0 height 7
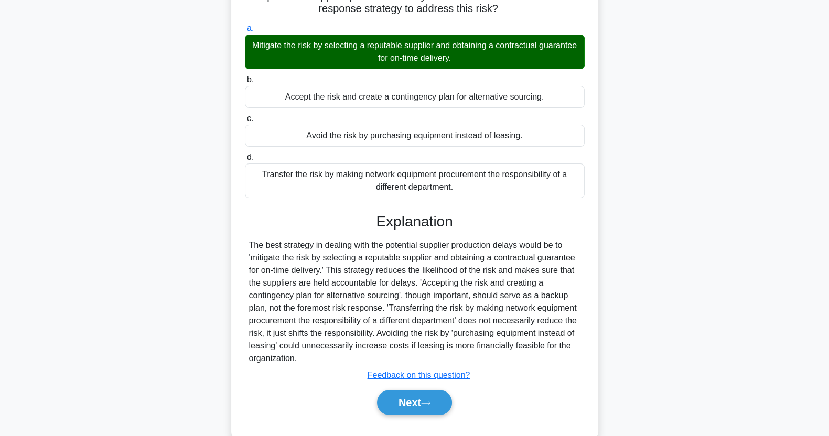
scroll to position [134, 0]
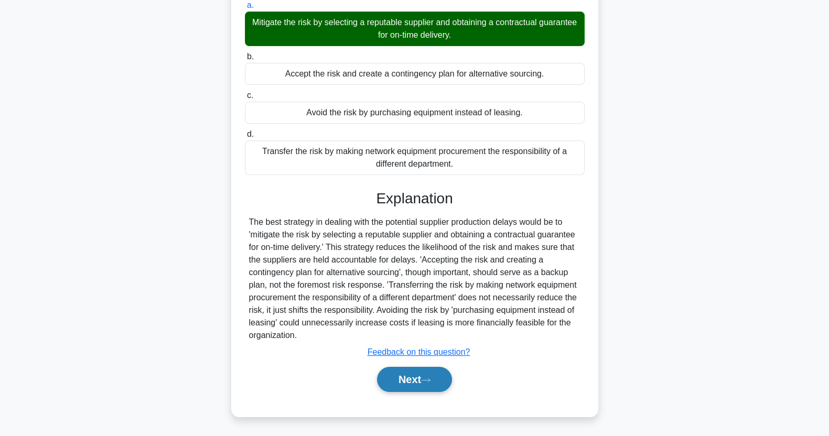
click at [430, 380] on icon at bounding box center [425, 379] width 8 height 3
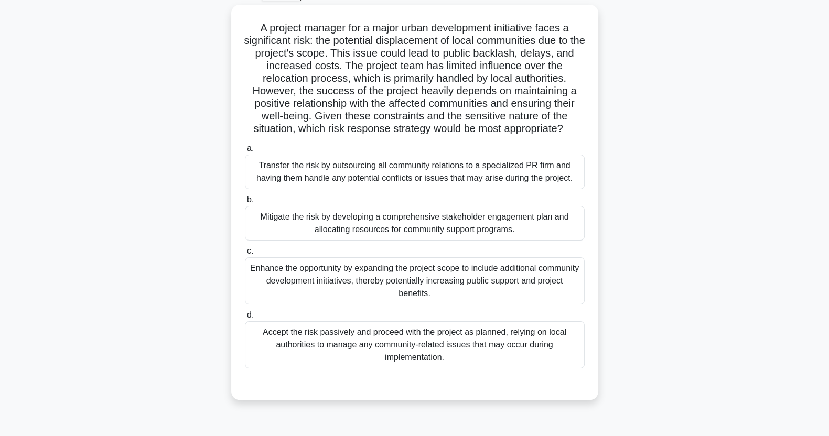
scroll to position [57, 0]
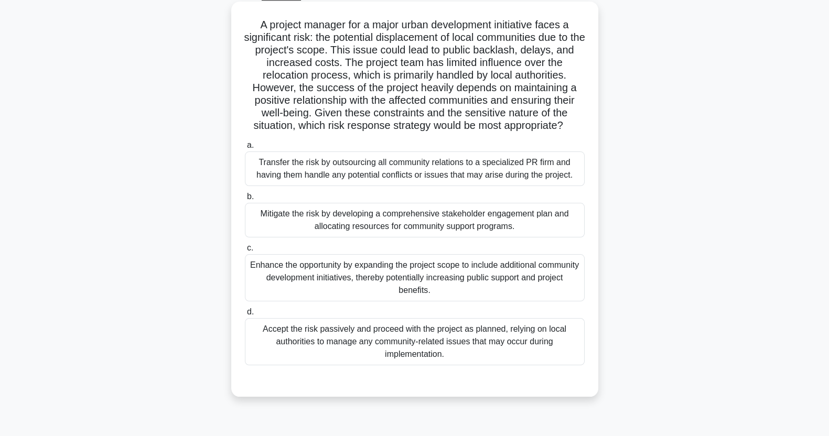
click at [493, 291] on div "Enhance the opportunity by expanding the project scope to include additional co…" at bounding box center [415, 277] width 340 height 47
click at [245, 252] on input "c. Enhance the opportunity by expanding the project scope to include additional…" at bounding box center [245, 248] width 0 height 7
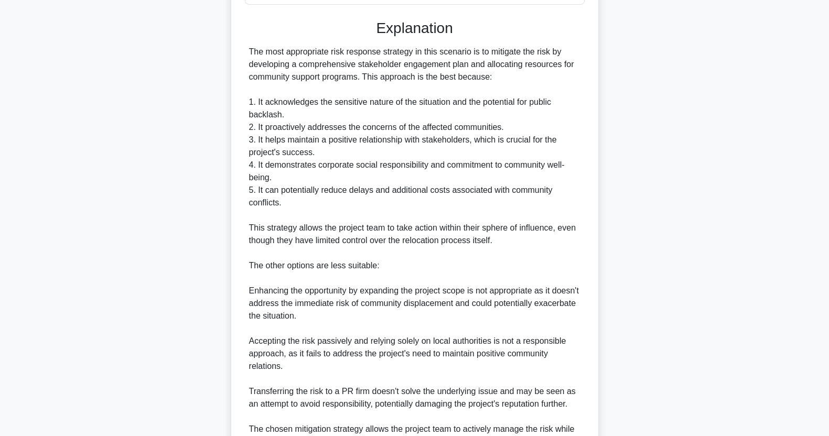
scroll to position [537, 0]
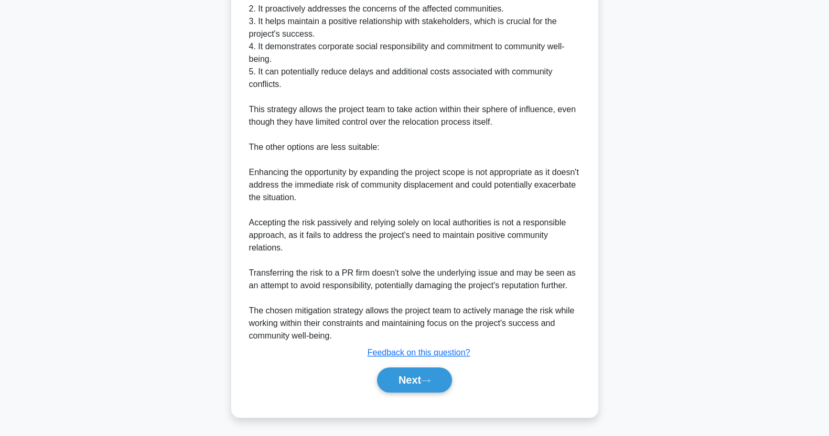
click at [425, 380] on icon at bounding box center [425, 381] width 9 height 6
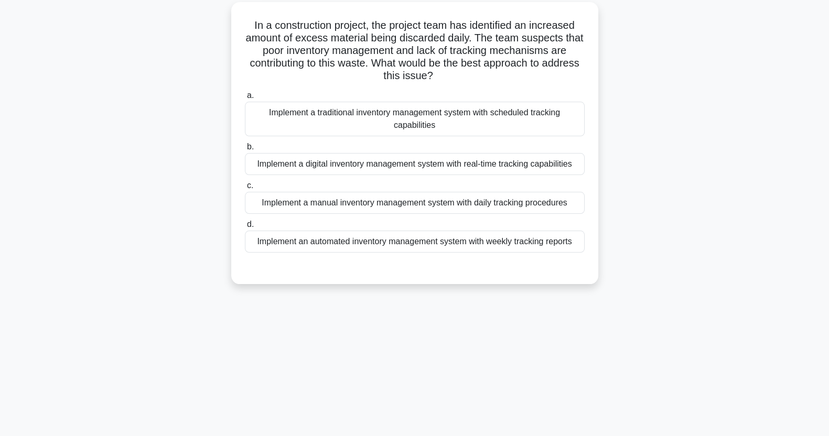
scroll to position [0, 0]
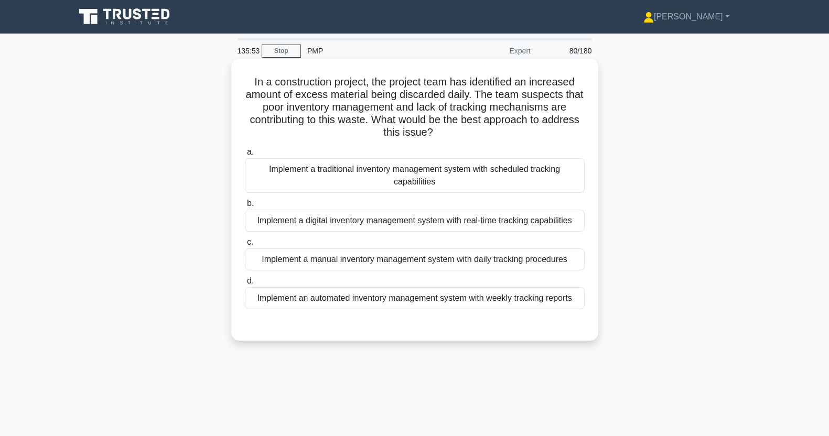
click at [546, 266] on div "Implement a manual inventory management system with daily tracking procedures" at bounding box center [415, 259] width 340 height 22
click at [245, 246] on input "c. Implement a manual inventory management system with daily tracking procedures" at bounding box center [245, 242] width 0 height 7
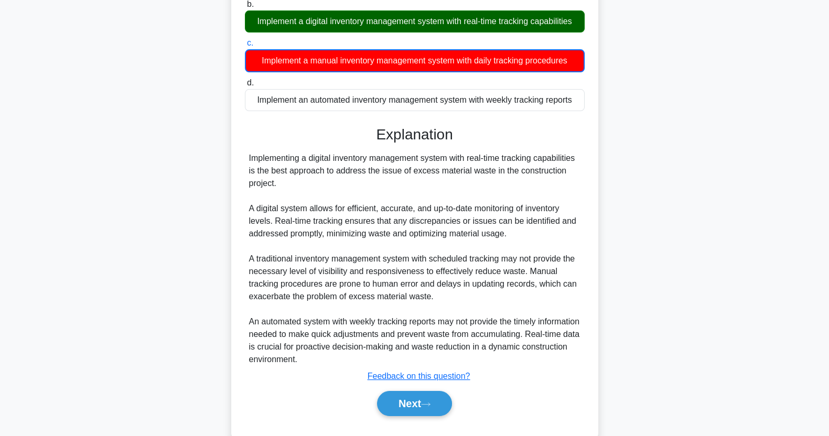
scroll to position [223, 0]
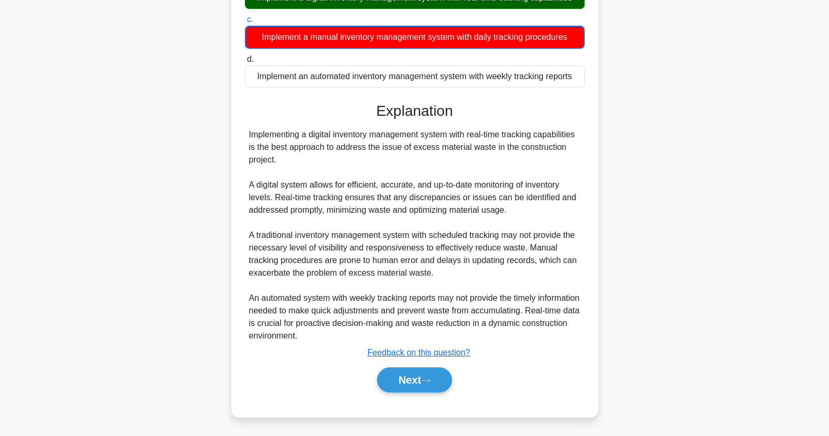
click at [422, 377] on button "Next" at bounding box center [414, 379] width 75 height 25
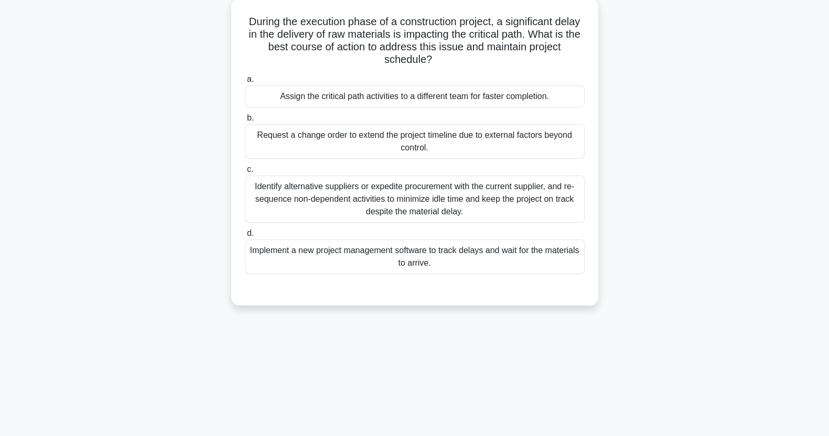
scroll to position [58, 0]
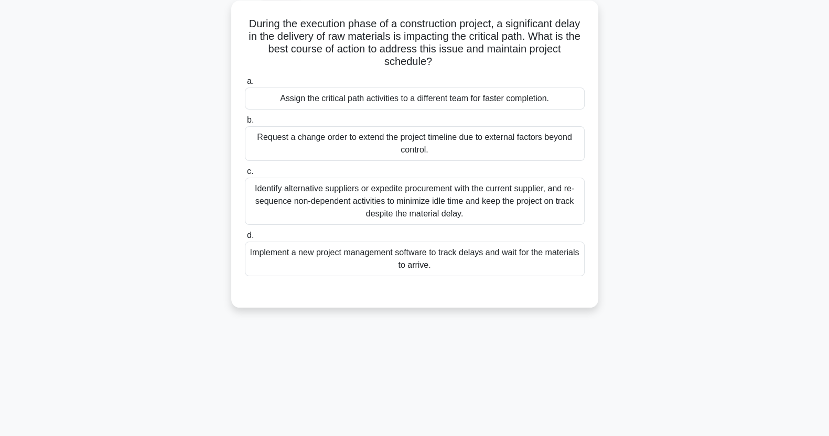
click at [492, 207] on div "Identify alternative suppliers or expedite procurement with the current supplie…" at bounding box center [415, 201] width 340 height 47
click at [245, 175] on input "c. Identify alternative suppliers or expedite procurement with the current supp…" at bounding box center [245, 171] width 0 height 7
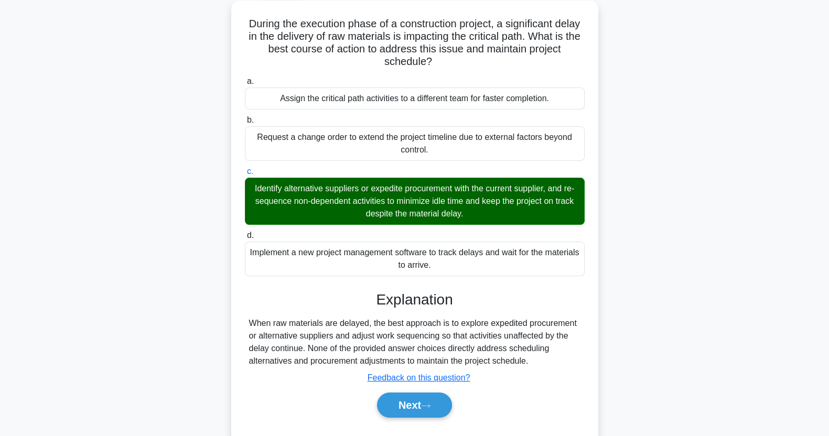
scroll to position [131, 0]
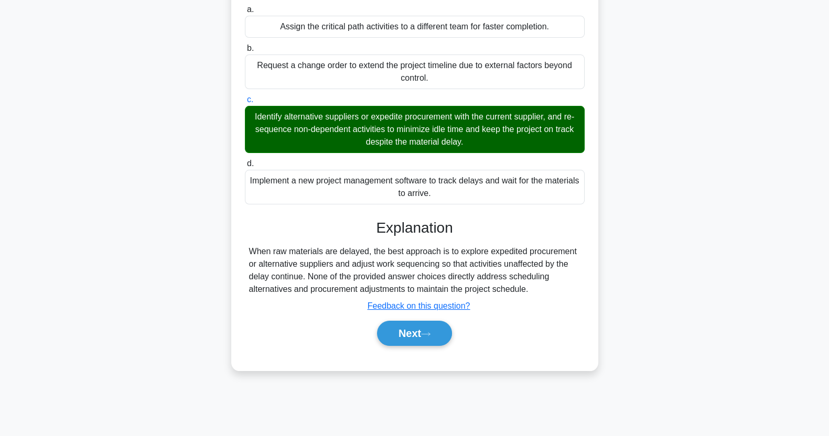
click at [430, 333] on icon at bounding box center [425, 334] width 9 height 6
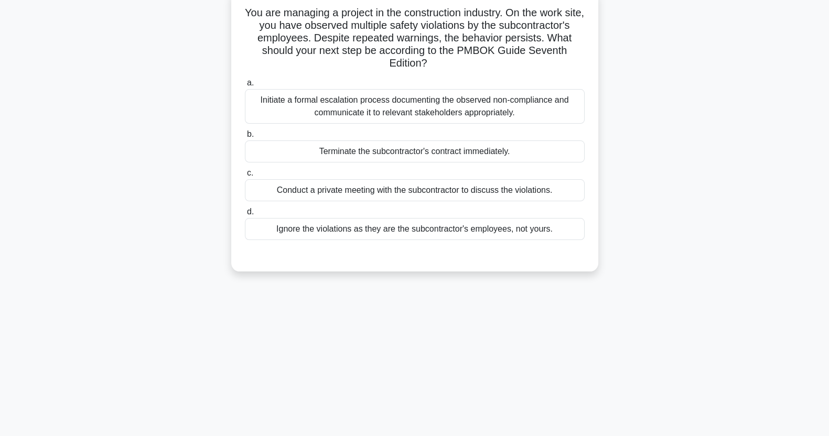
scroll to position [0, 0]
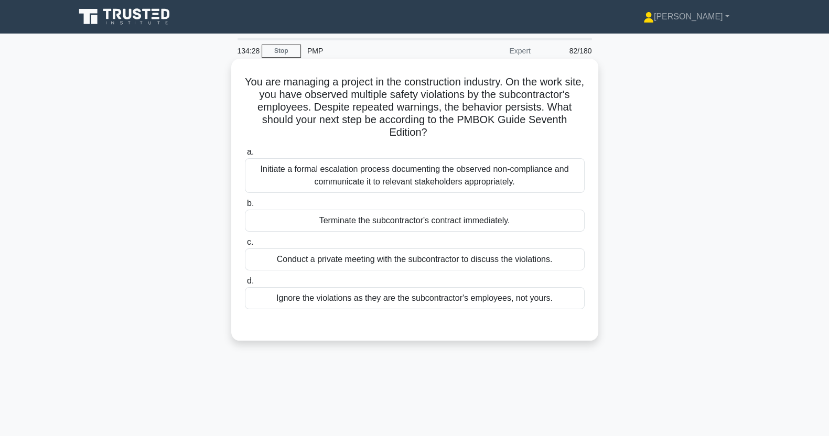
click at [519, 177] on div "Initiate a formal escalation process documenting the observed non-compliance an…" at bounding box center [415, 175] width 340 height 35
click at [245, 156] on input "a. Initiate a formal escalation process documenting the observed non-compliance…" at bounding box center [245, 152] width 0 height 7
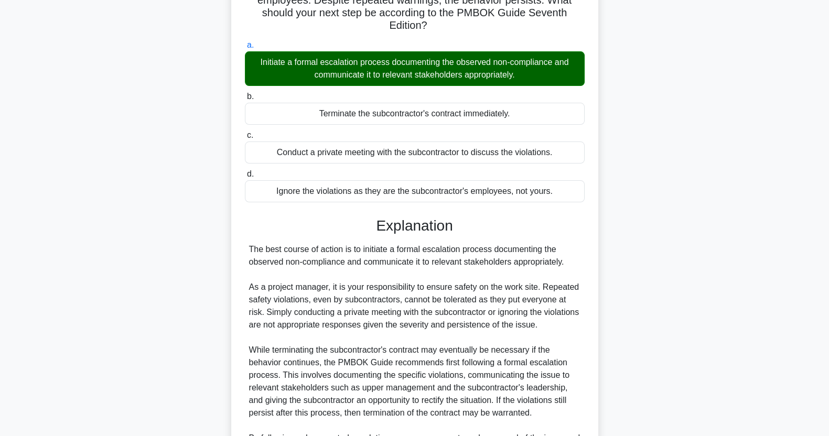
scroll to position [247, 0]
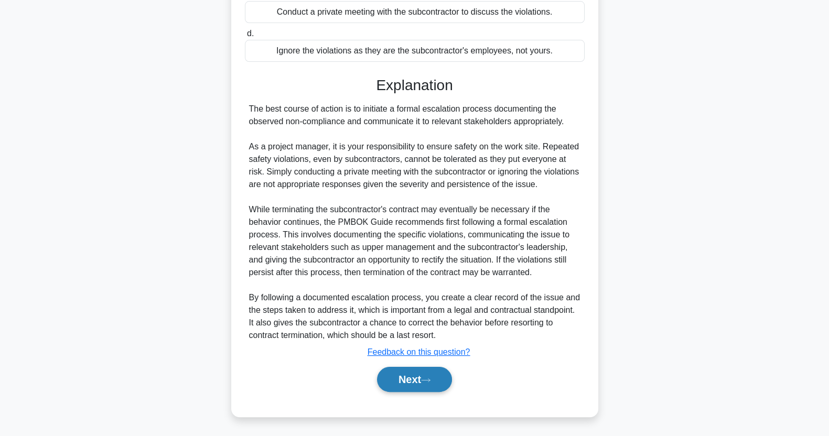
click at [425, 374] on button "Next" at bounding box center [414, 379] width 75 height 25
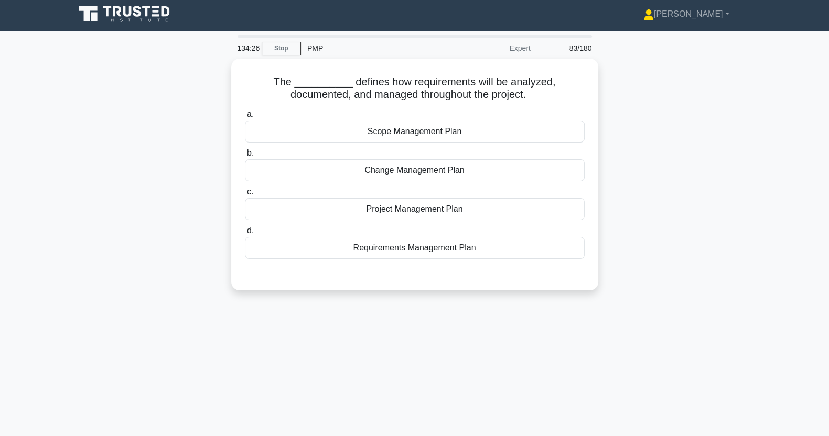
scroll to position [0, 0]
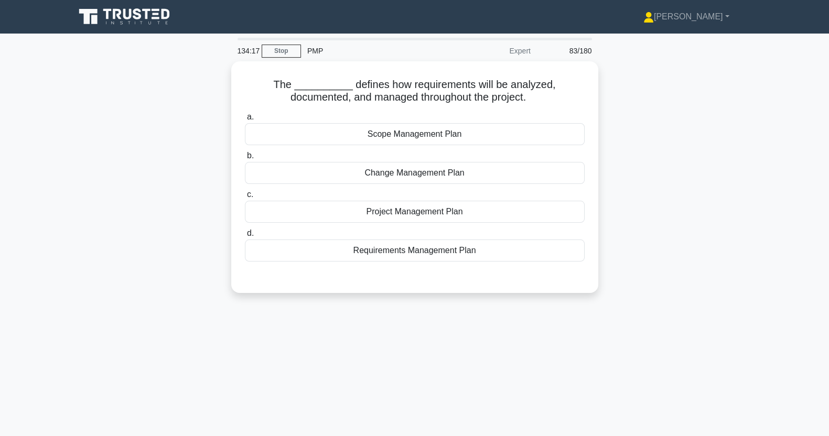
click at [306, 254] on div "Requirements Management Plan" at bounding box center [415, 251] width 340 height 22
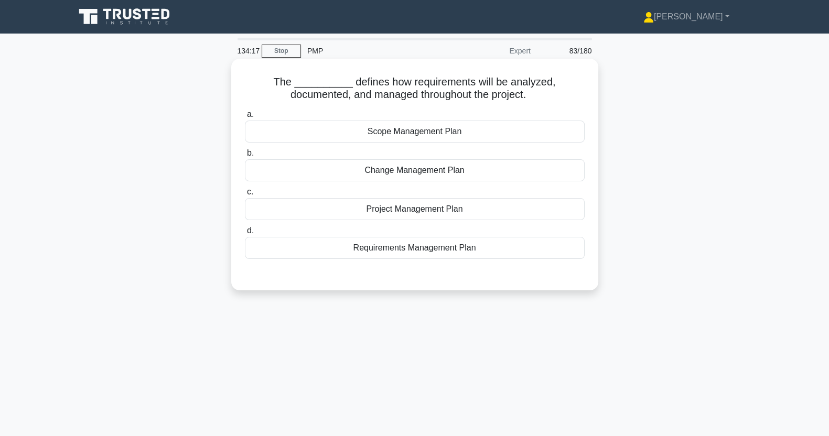
click at [245, 234] on input "d. Requirements Management Plan" at bounding box center [245, 230] width 0 height 7
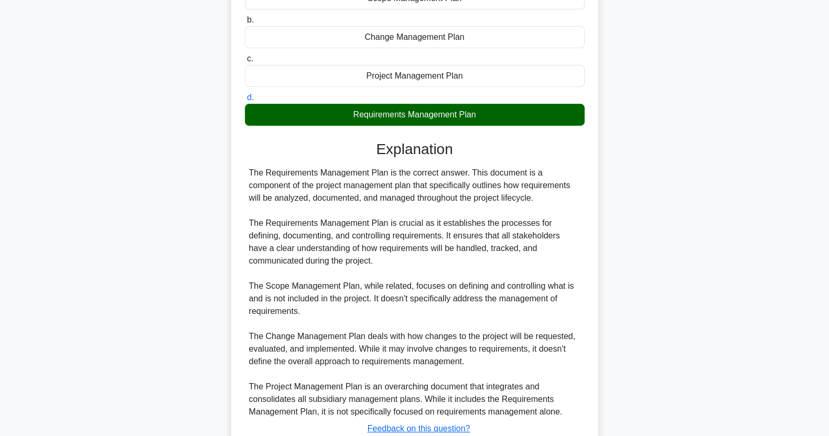
scroll to position [210, 0]
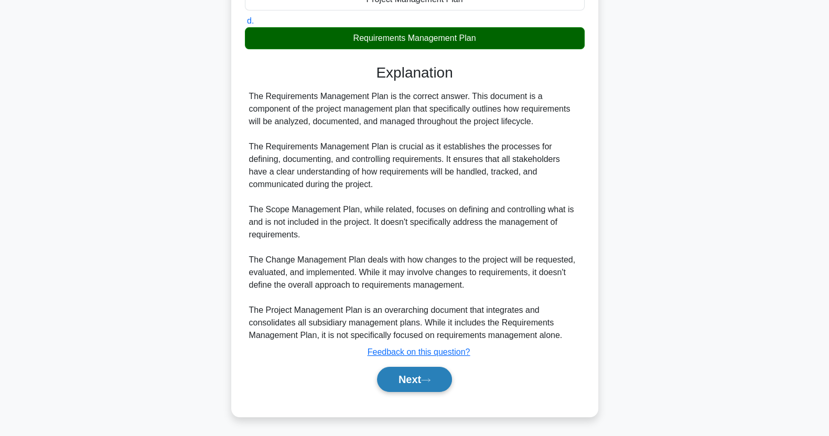
click at [425, 383] on button "Next" at bounding box center [414, 379] width 75 height 25
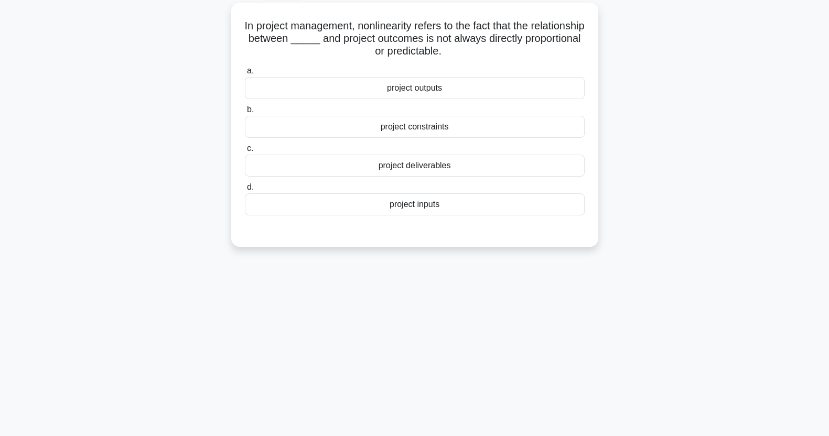
scroll to position [0, 0]
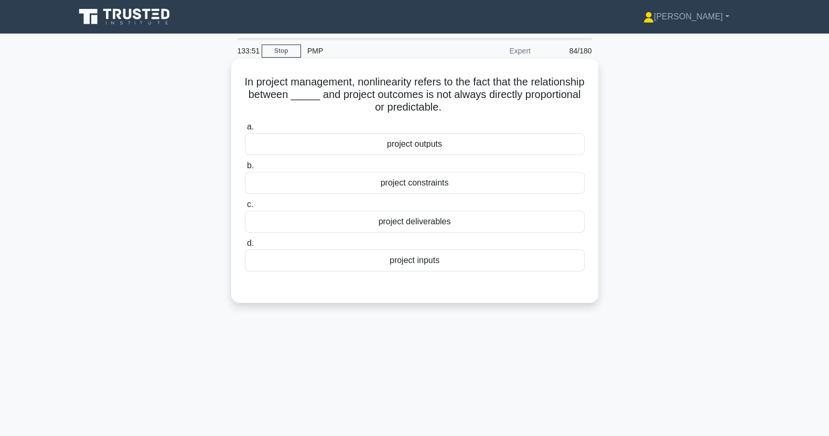
click at [280, 220] on div "project deliverables" at bounding box center [415, 222] width 340 height 22
click at [245, 208] on input "c. project deliverables" at bounding box center [245, 204] width 0 height 7
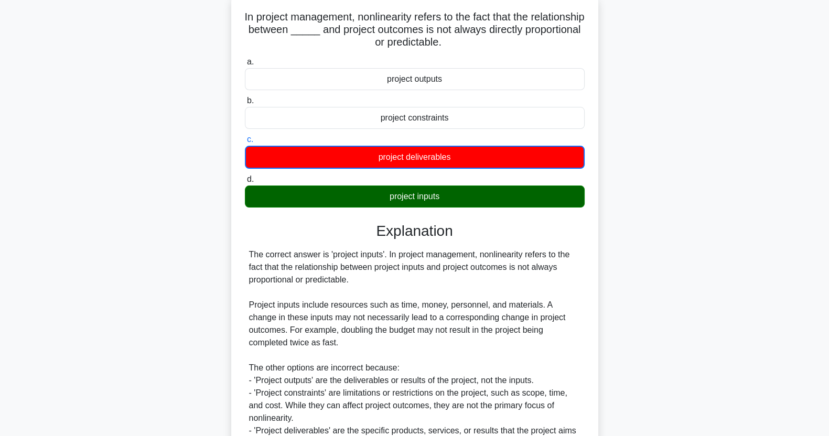
scroll to position [186, 0]
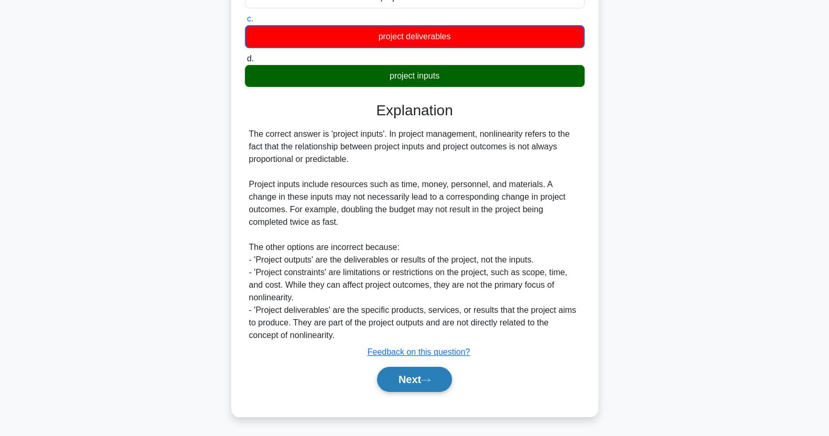
click at [400, 375] on button "Next" at bounding box center [414, 379] width 75 height 25
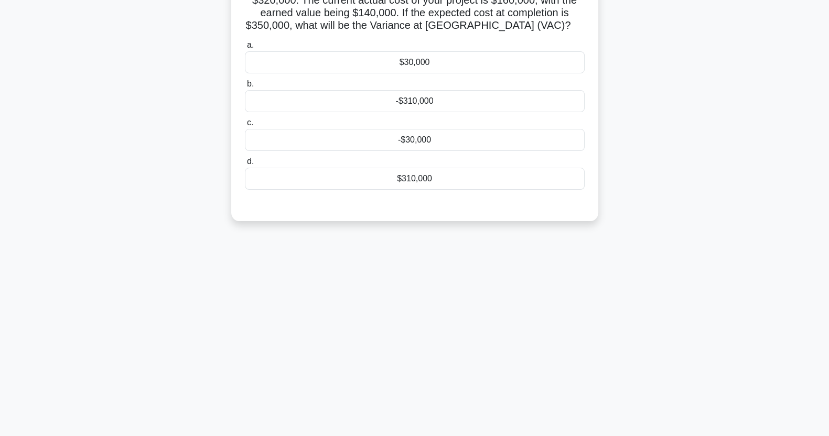
scroll to position [0, 0]
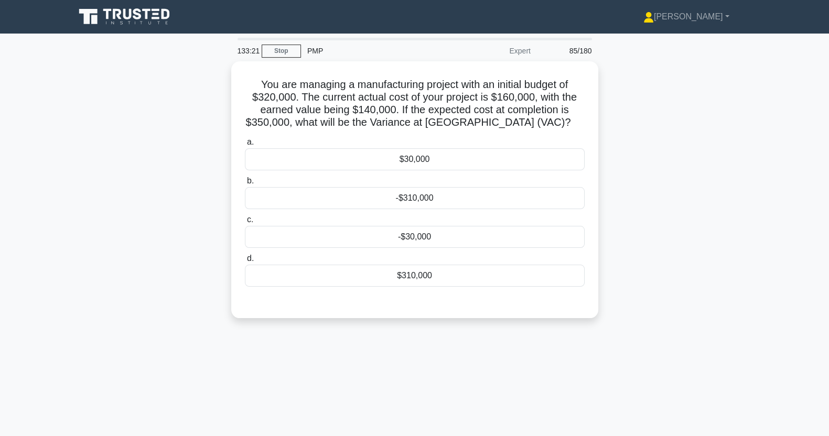
click at [360, 239] on div "-$30,000" at bounding box center [415, 237] width 340 height 22
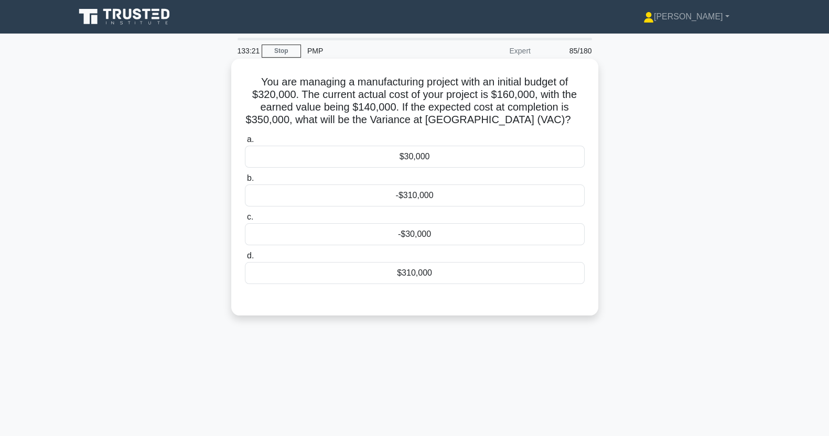
click at [245, 221] on input "c. -$30,000" at bounding box center [245, 217] width 0 height 7
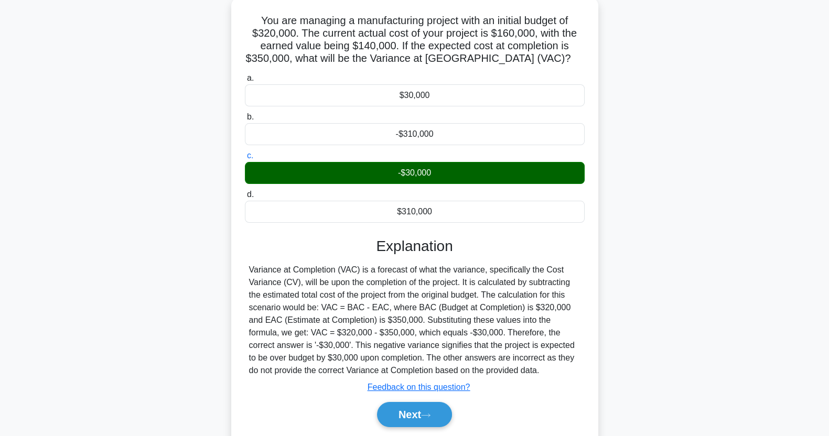
scroll to position [131, 0]
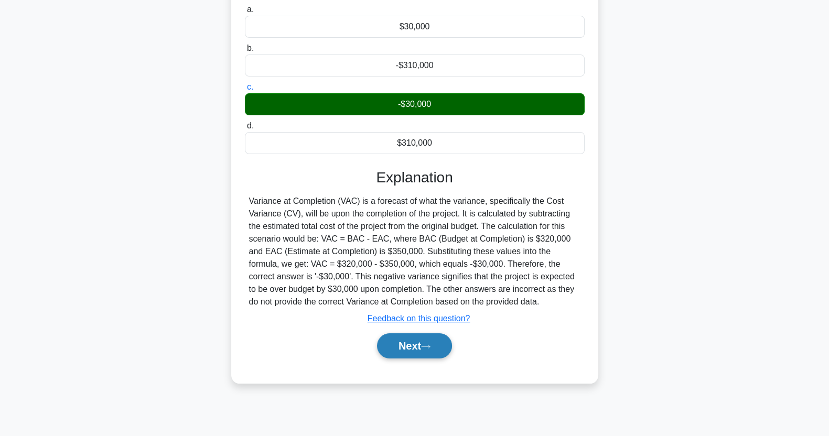
click at [426, 351] on button "Next" at bounding box center [414, 345] width 75 height 25
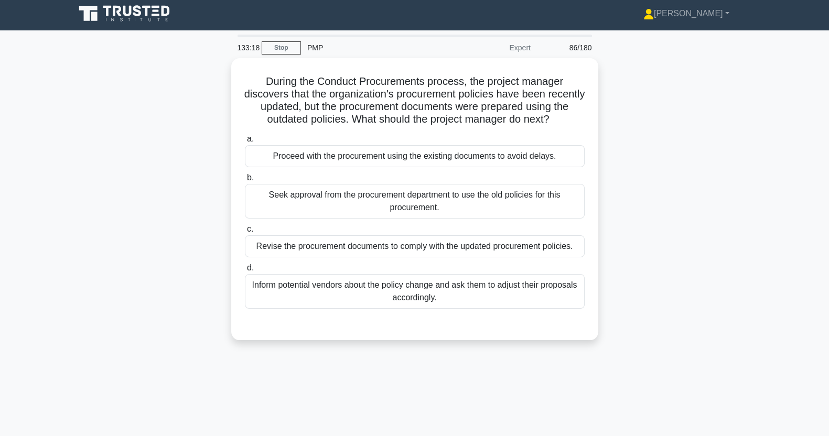
scroll to position [0, 0]
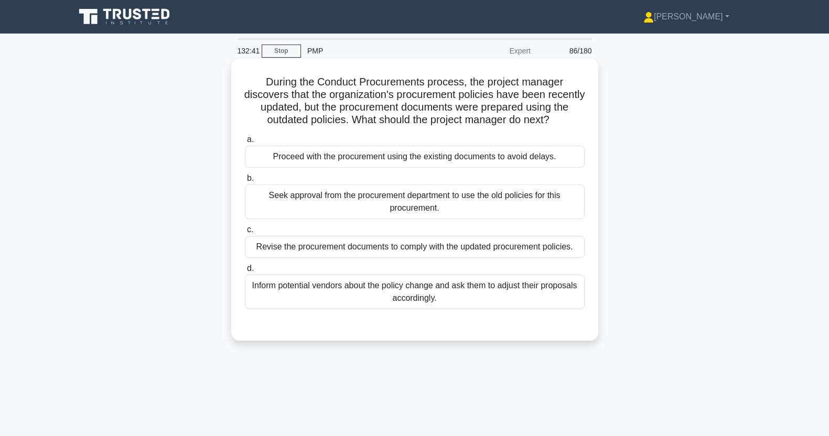
click at [508, 243] on div "Revise the procurement documents to comply with the updated procurement policie…" at bounding box center [415, 247] width 340 height 22
click at [245, 233] on input "c. Revise the procurement documents to comply with the updated procurement poli…" at bounding box center [245, 229] width 0 height 7
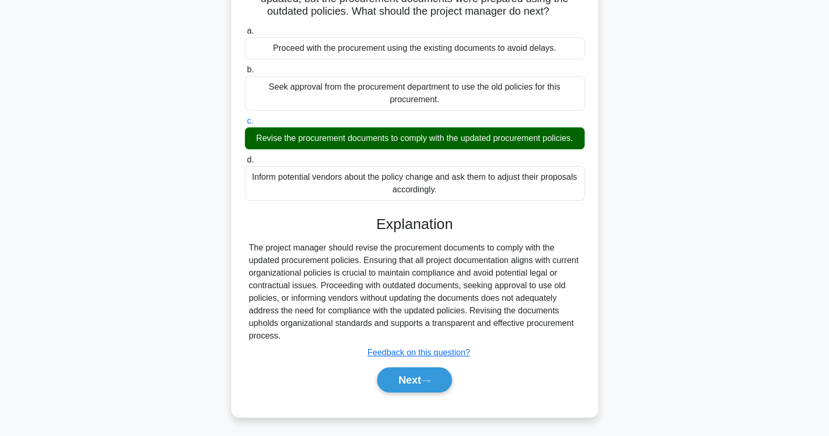
scroll to position [131, 0]
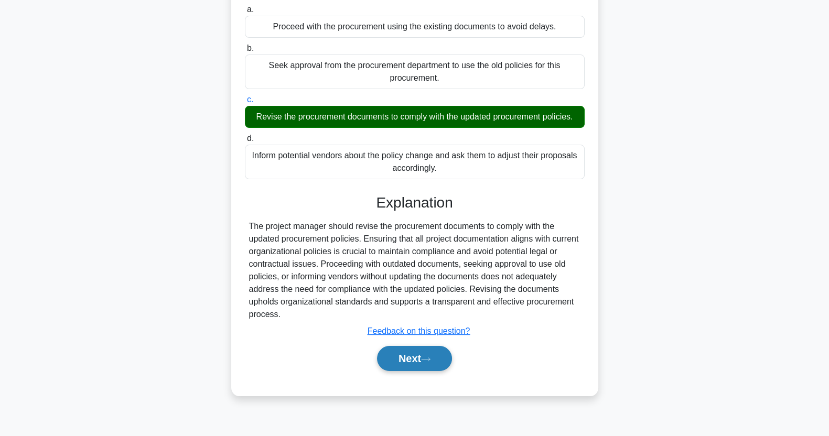
click at [419, 369] on button "Next" at bounding box center [414, 358] width 75 height 25
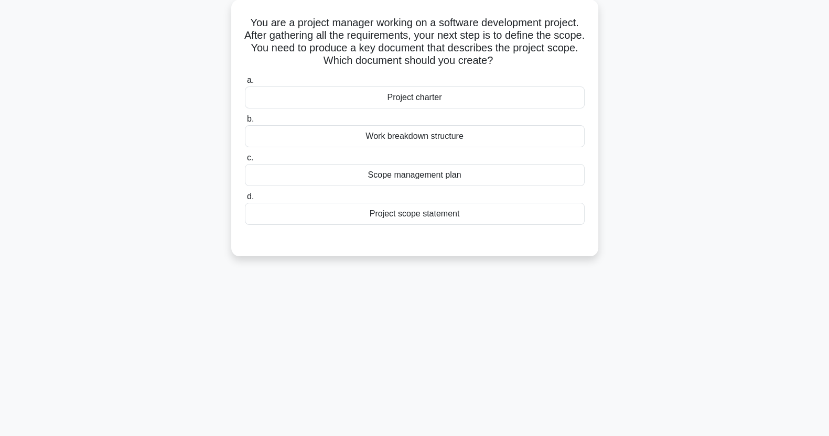
scroll to position [0, 0]
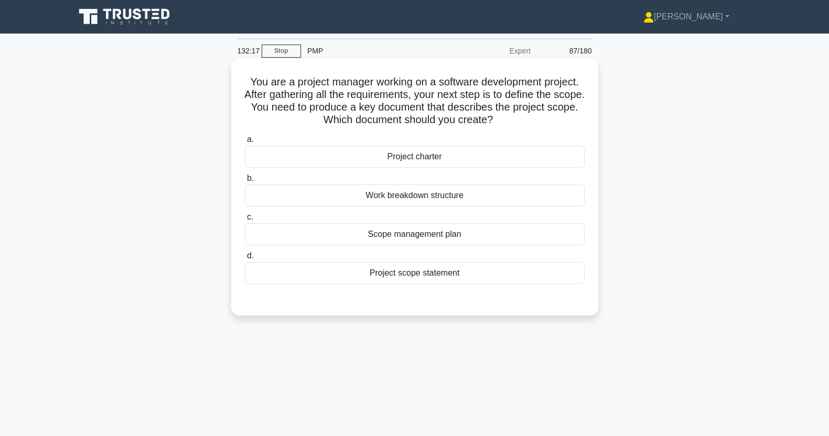
click at [303, 281] on div "Project scope statement" at bounding box center [415, 273] width 340 height 22
click at [245, 259] on input "d. Project scope statement" at bounding box center [245, 256] width 0 height 7
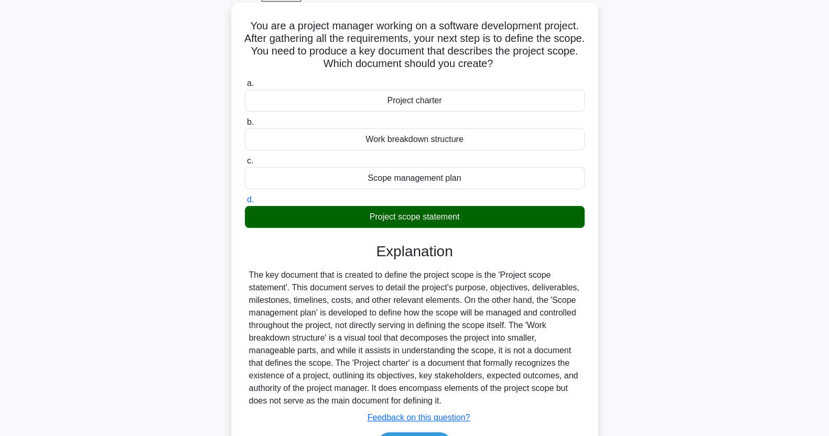
scroll to position [131, 0]
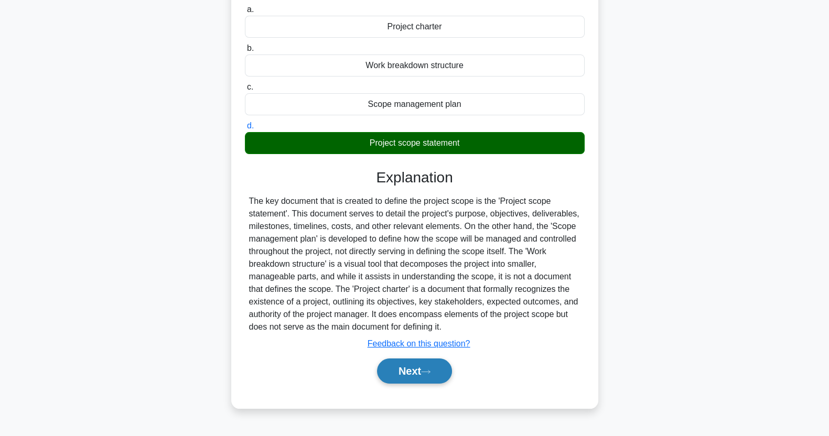
click at [401, 368] on button "Next" at bounding box center [414, 371] width 75 height 25
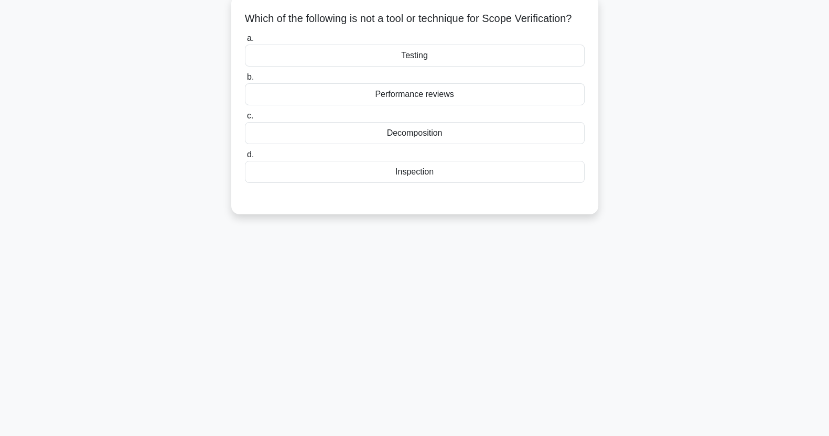
scroll to position [0, 0]
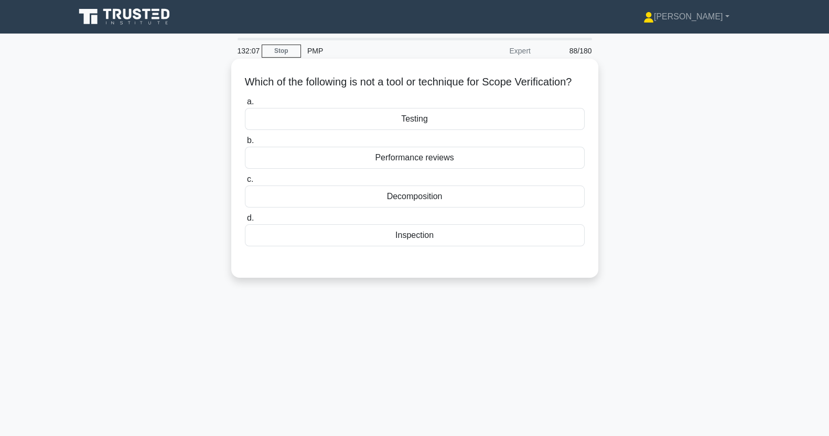
click at [276, 208] on div "Decomposition" at bounding box center [415, 197] width 340 height 22
click at [245, 183] on input "c. Decomposition" at bounding box center [245, 179] width 0 height 7
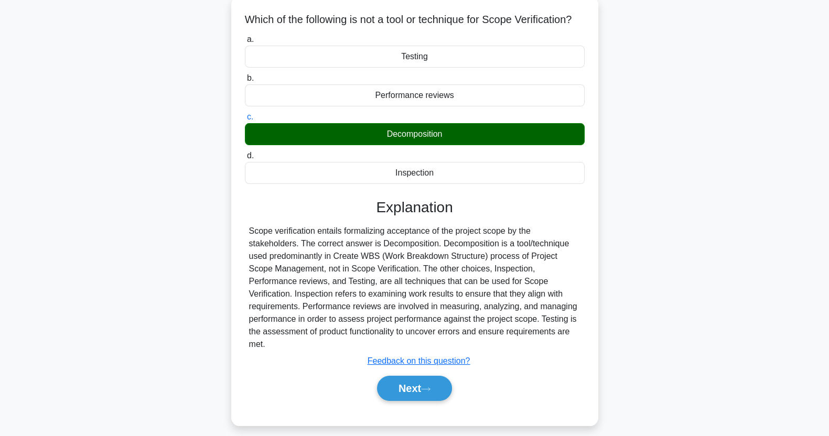
scroll to position [131, 0]
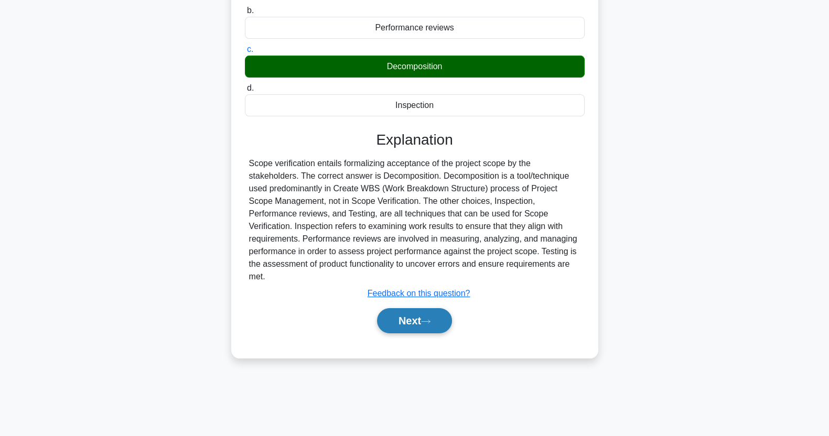
click at [403, 321] on button "Next" at bounding box center [414, 320] width 75 height 25
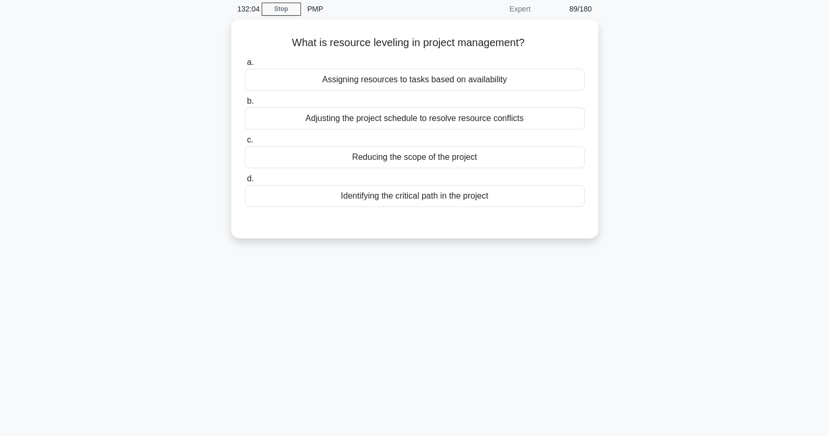
scroll to position [0, 0]
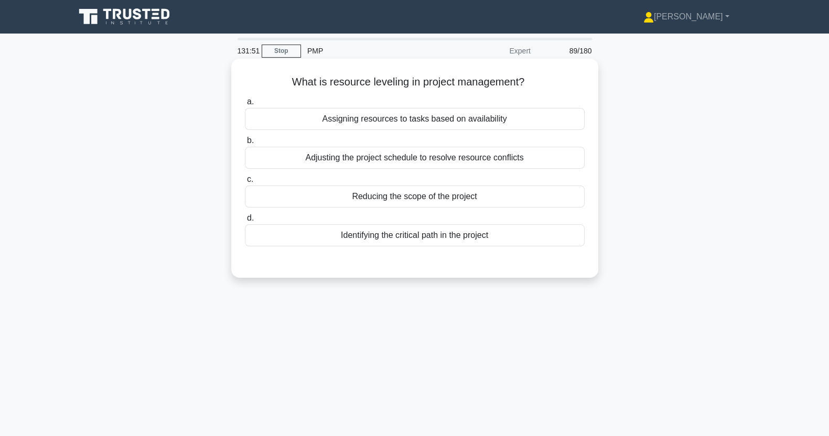
click at [288, 162] on div "Adjusting the project schedule to resolve resource conflicts" at bounding box center [415, 158] width 340 height 22
click at [245, 144] on input "b. Adjusting the project schedule to resolve resource conflicts" at bounding box center [245, 140] width 0 height 7
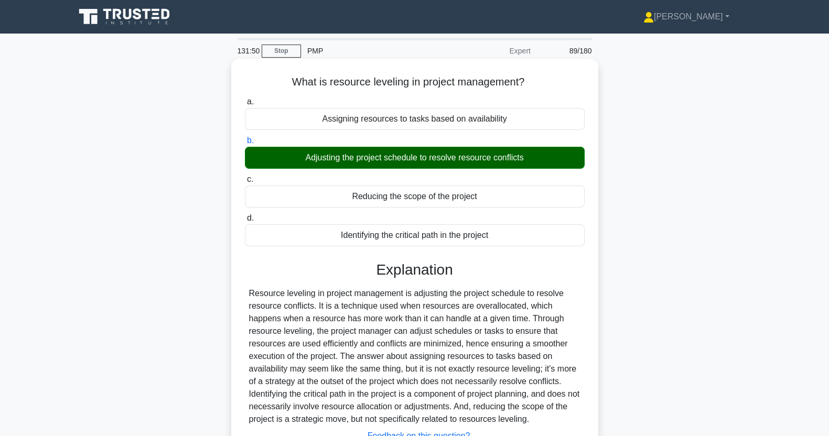
scroll to position [131, 0]
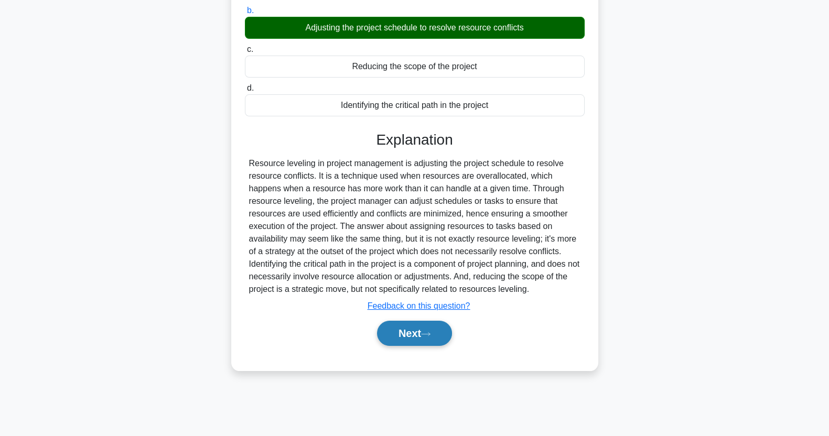
click at [414, 332] on button "Next" at bounding box center [414, 333] width 75 height 25
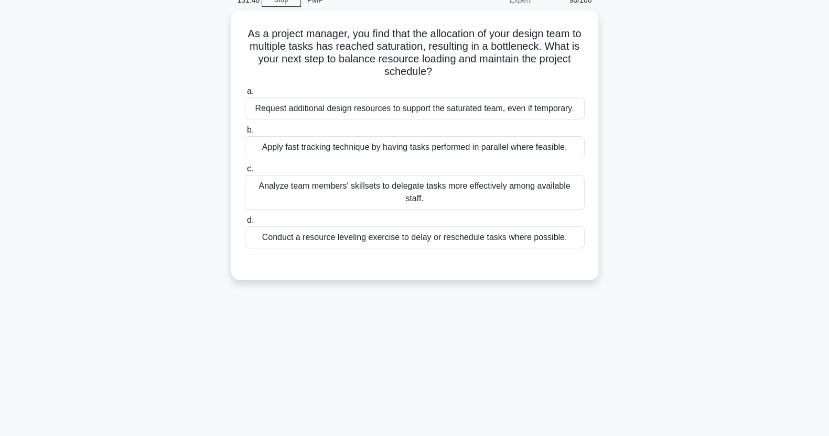
scroll to position [0, 0]
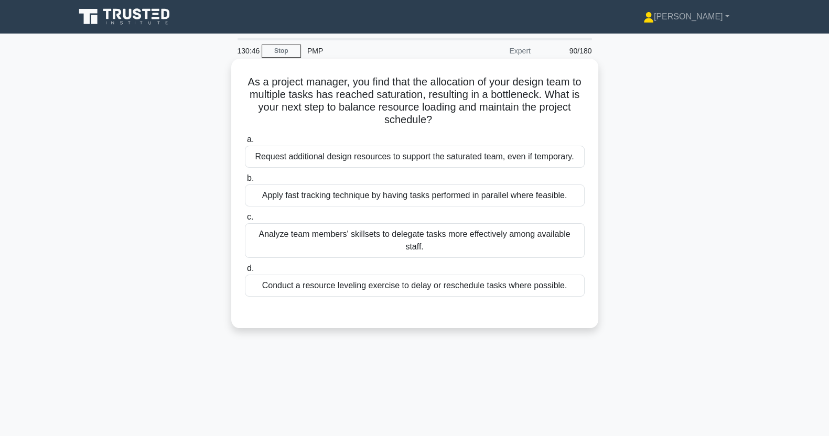
click at [348, 161] on div "Request additional design resources to support the saturated team, even if temp…" at bounding box center [415, 157] width 340 height 22
click at [245, 143] on input "a. Request additional design resources to support the saturated team, even if t…" at bounding box center [245, 139] width 0 height 7
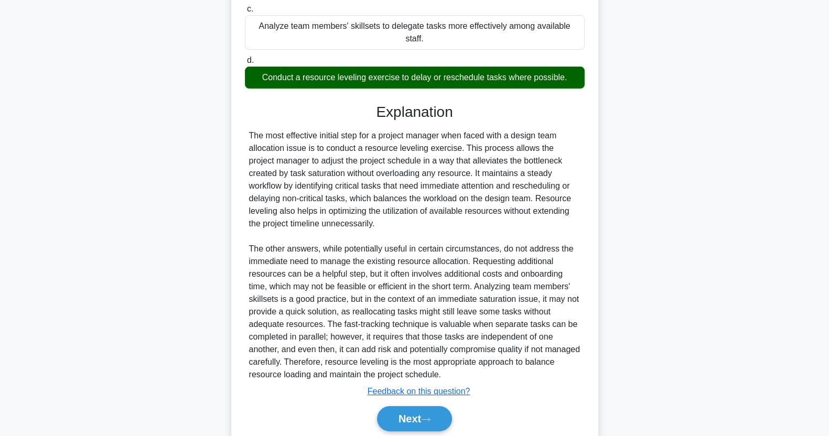
scroll to position [213, 0]
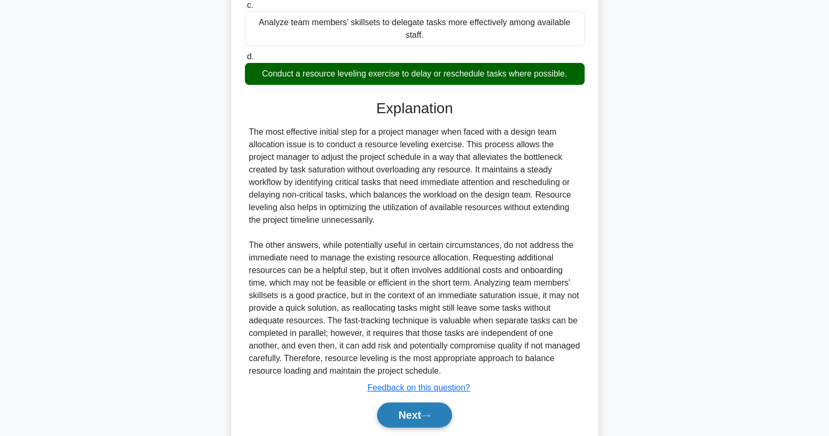
click at [420, 409] on button "Next" at bounding box center [414, 415] width 75 height 25
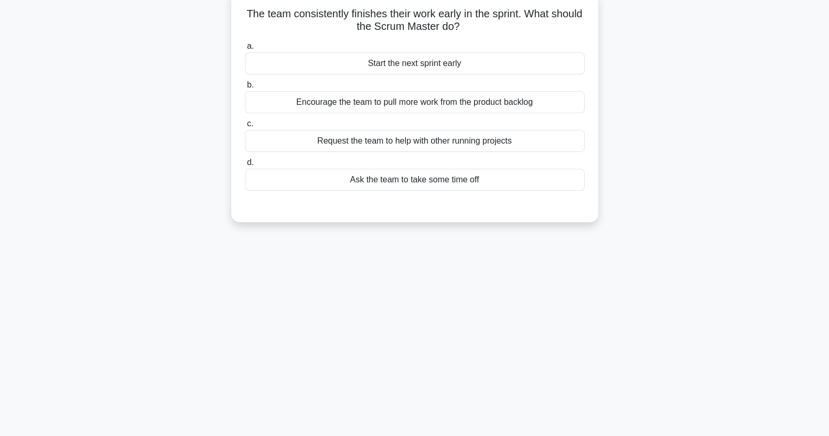
scroll to position [0, 0]
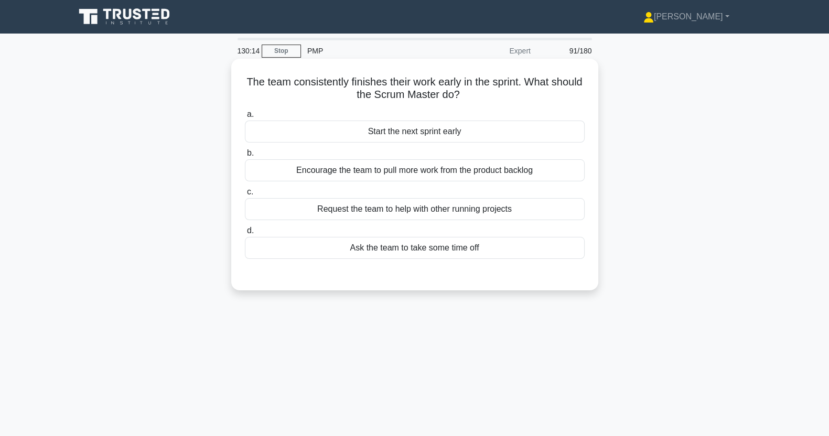
click at [469, 191] on label "c. Request the team to help with other running projects" at bounding box center [415, 203] width 340 height 35
click at [245, 191] on input "c. Request the team to help with other running projects" at bounding box center [245, 192] width 0 height 7
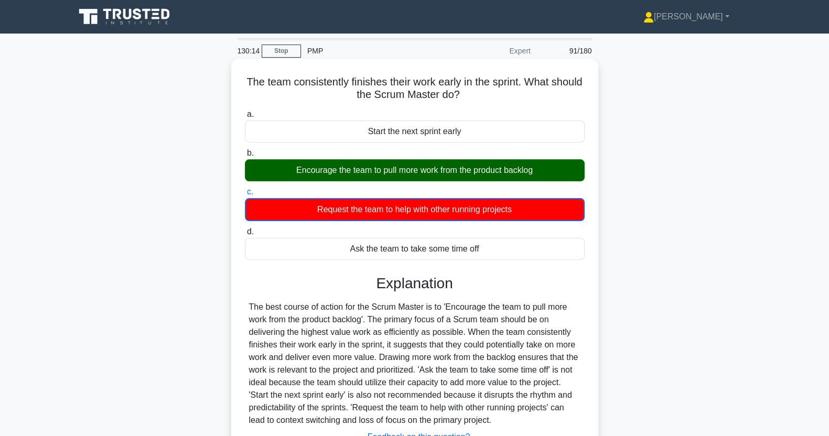
click at [498, 169] on div "Encourage the team to pull more work from the product backlog" at bounding box center [415, 170] width 340 height 22
click at [245, 157] on input "b. Encourage the team to pull more work from the product backlog" at bounding box center [245, 153] width 0 height 7
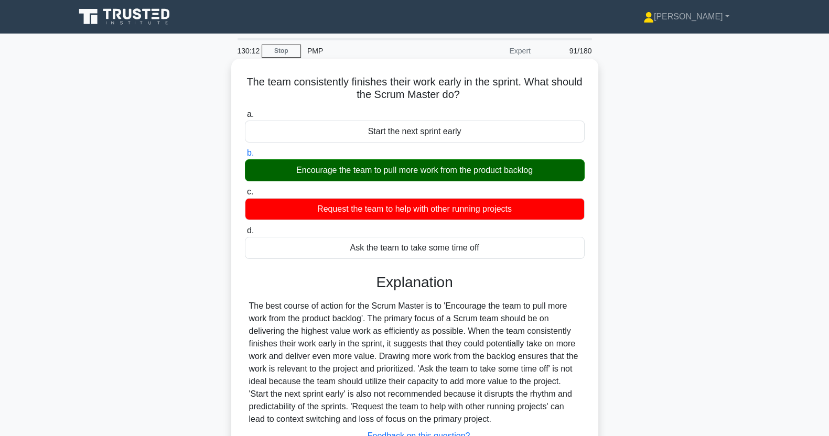
scroll to position [131, 0]
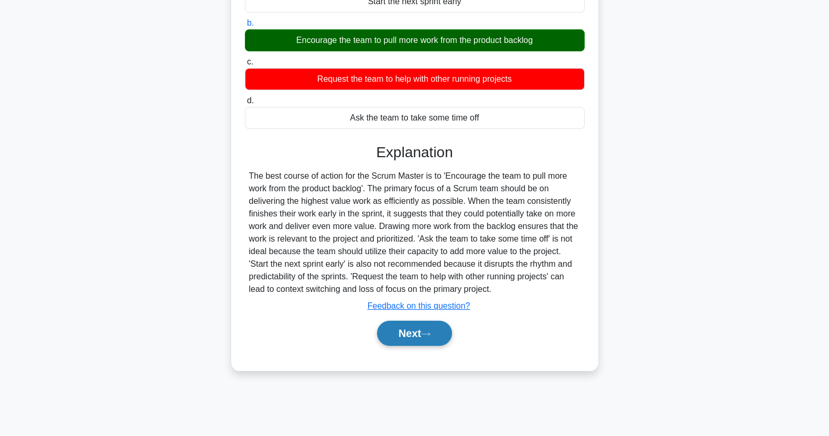
click at [418, 343] on button "Next" at bounding box center [414, 333] width 75 height 25
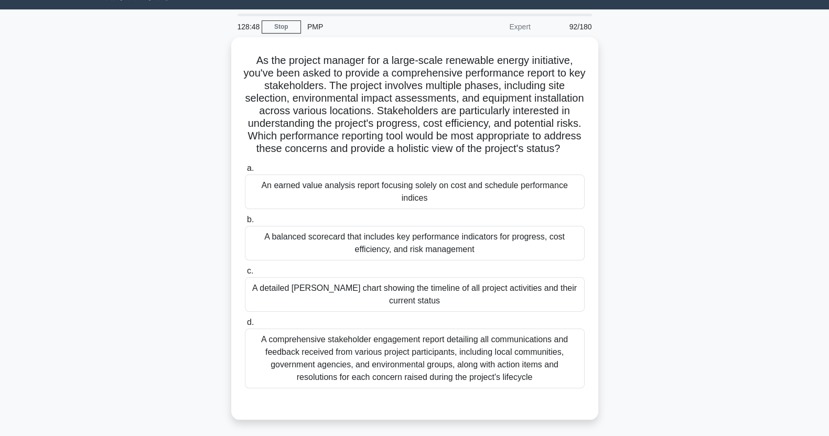
scroll to position [51, 0]
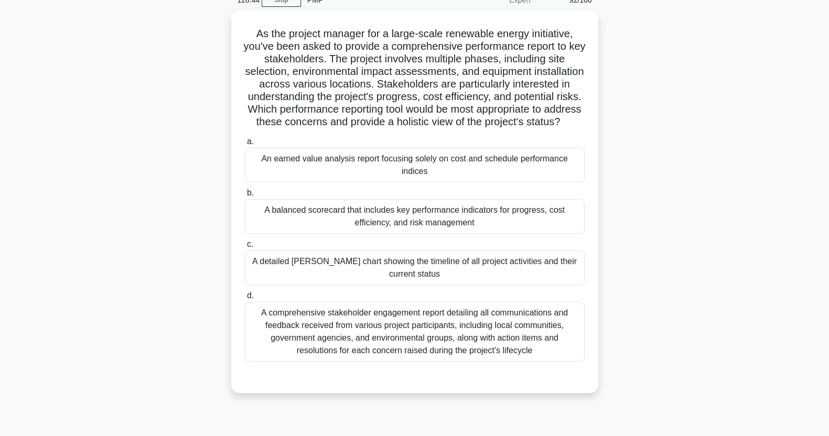
click at [493, 234] on div "A balanced scorecard that includes key performance indicators for progress, cos…" at bounding box center [415, 216] width 340 height 35
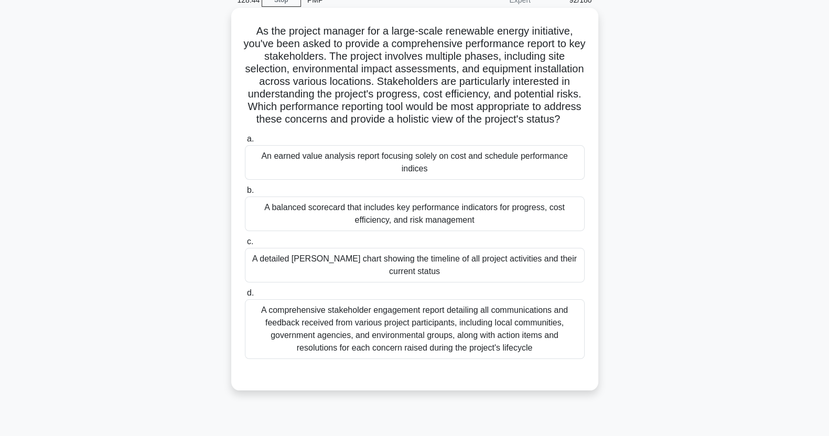
click at [245, 194] on input "b. A balanced scorecard that includes key performance indicators for progress, …" at bounding box center [245, 190] width 0 height 7
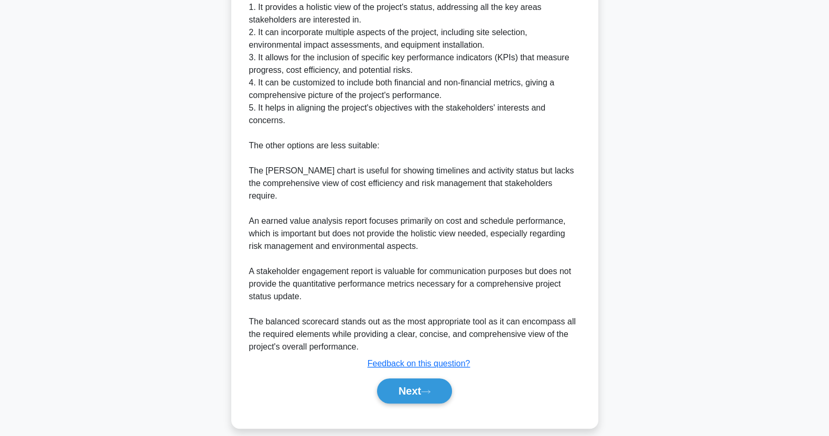
scroll to position [537, 0]
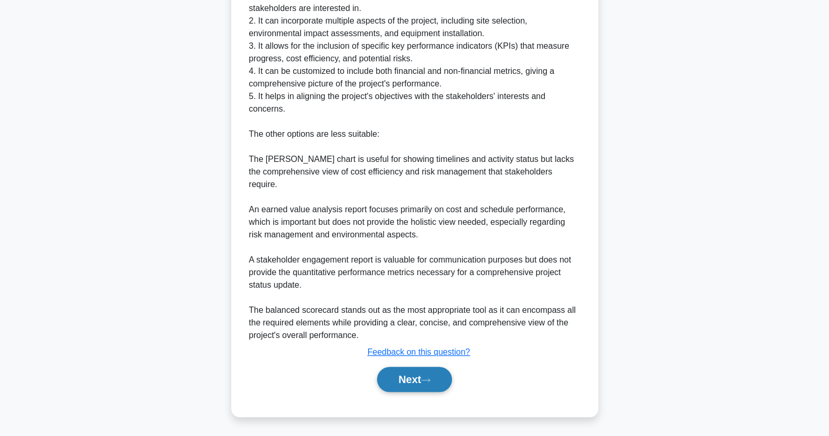
click at [411, 384] on button "Next" at bounding box center [414, 379] width 75 height 25
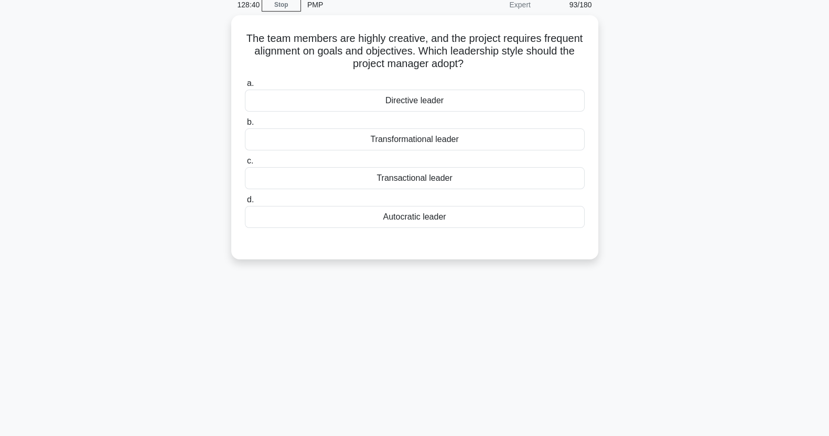
scroll to position [0, 0]
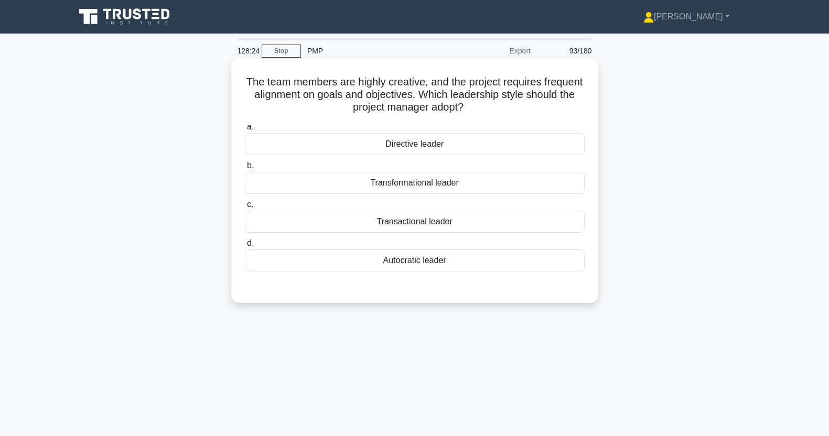
click at [476, 187] on div "Transformational leader" at bounding box center [415, 183] width 340 height 22
click at [245, 169] on input "b. Transformational leader" at bounding box center [245, 165] width 0 height 7
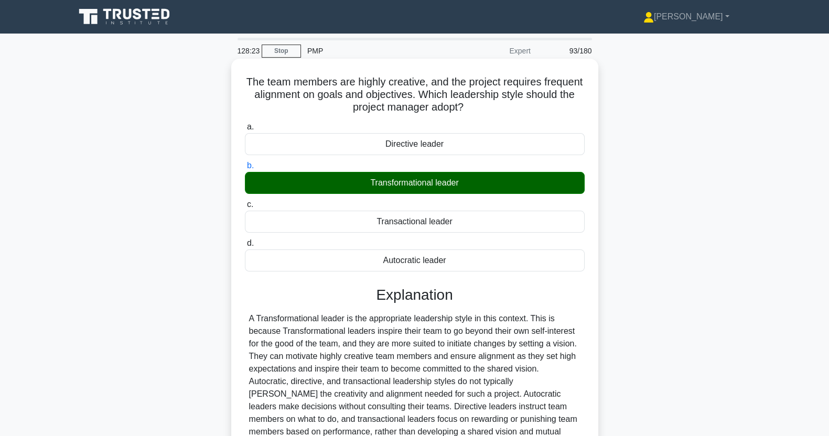
scroll to position [131, 0]
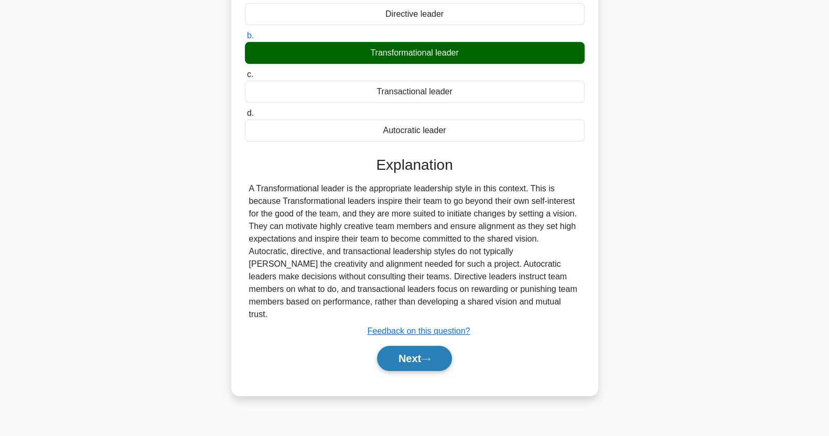
click at [417, 347] on button "Next" at bounding box center [414, 358] width 75 height 25
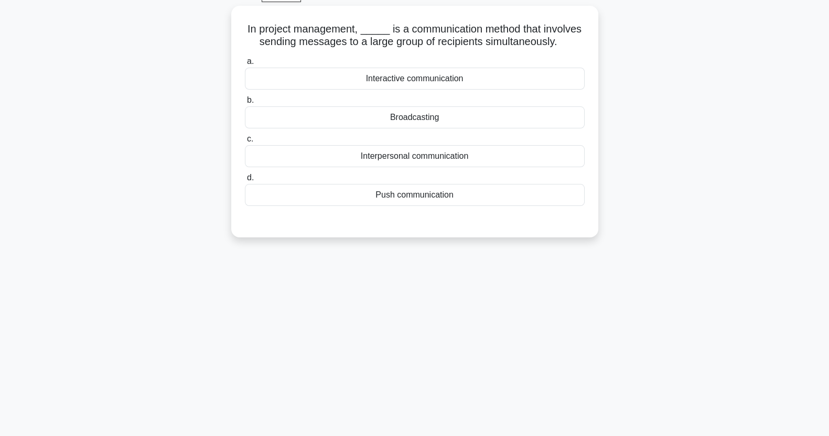
scroll to position [0, 0]
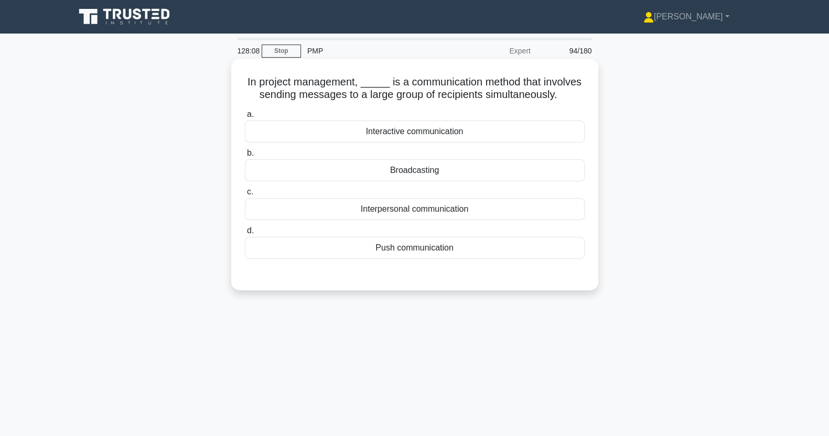
click at [453, 171] on div "Broadcasting" at bounding box center [415, 170] width 340 height 22
click at [245, 157] on input "b. Broadcasting" at bounding box center [245, 153] width 0 height 7
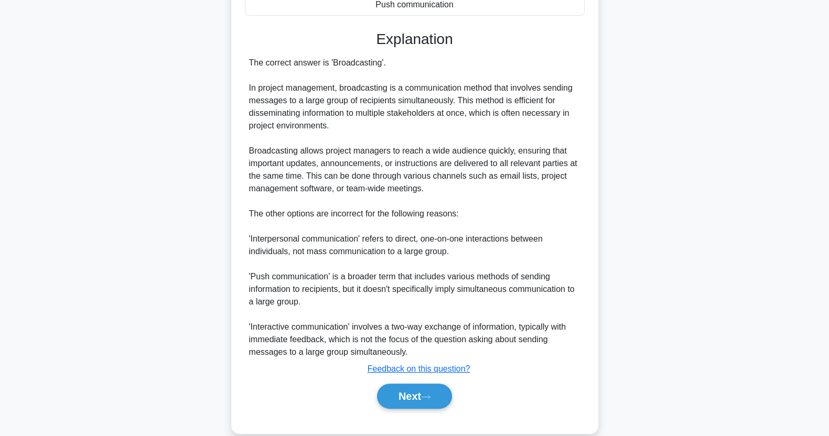
scroll to position [260, 0]
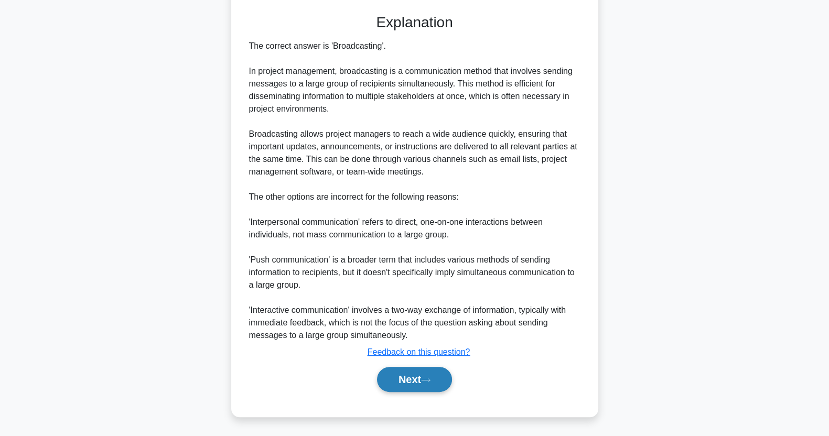
click at [419, 379] on button "Next" at bounding box center [414, 379] width 75 height 25
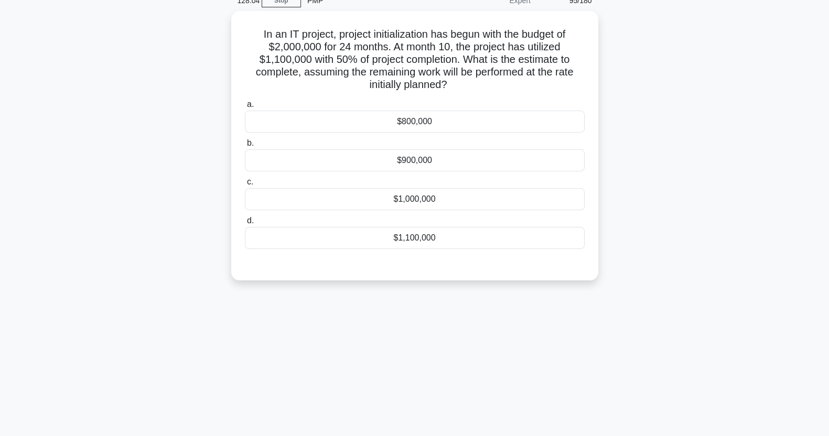
scroll to position [0, 0]
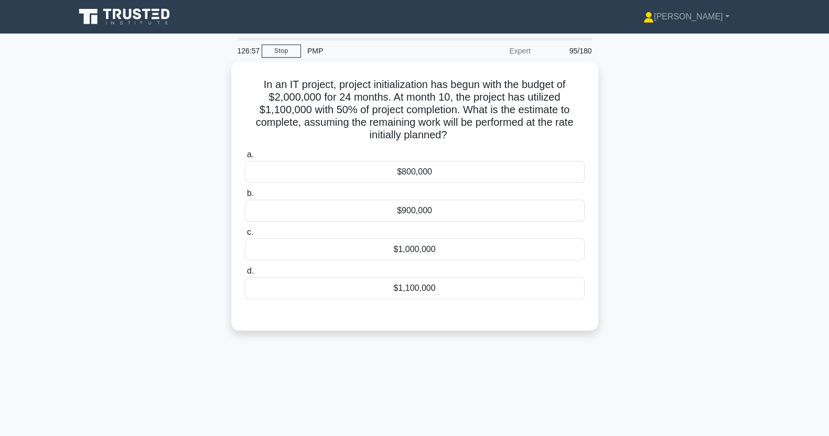
click at [269, 219] on div "$900,000" at bounding box center [415, 211] width 340 height 22
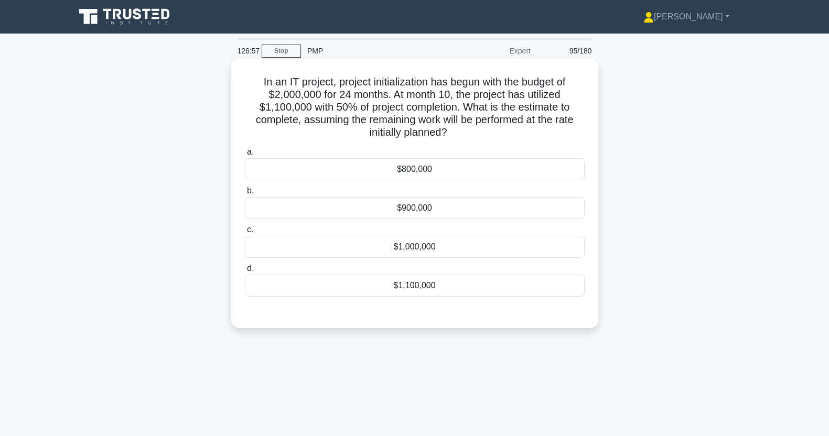
click at [245, 194] on input "b. $900,000" at bounding box center [245, 191] width 0 height 7
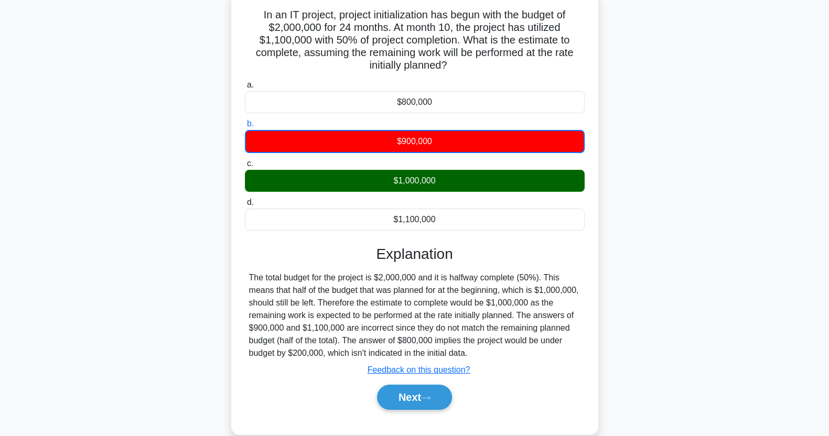
scroll to position [71, 0]
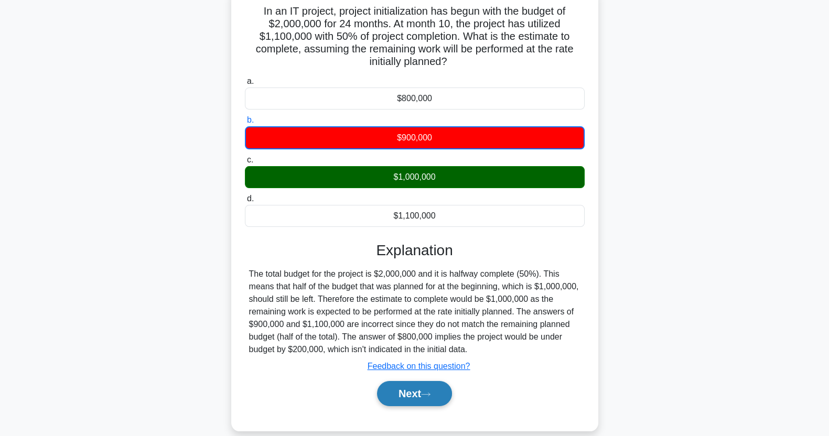
click at [417, 402] on button "Next" at bounding box center [414, 393] width 75 height 25
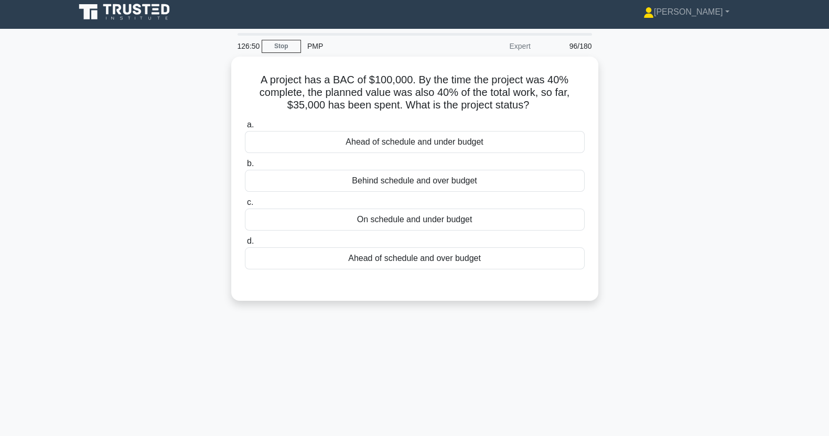
scroll to position [0, 0]
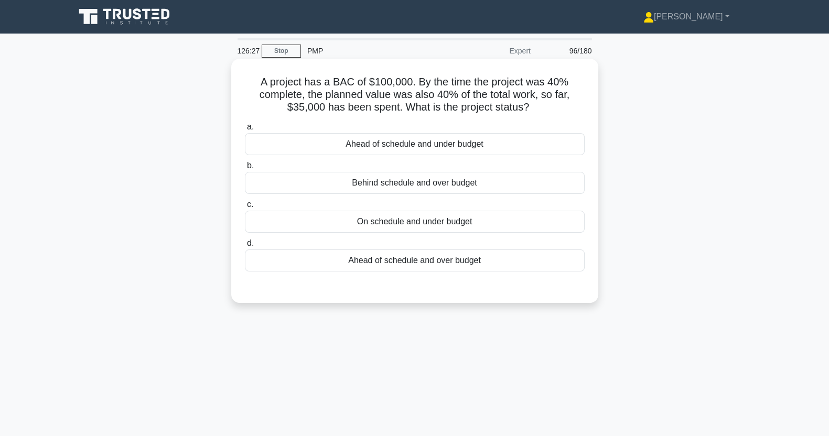
click at [507, 225] on div "On schedule and under budget" at bounding box center [415, 222] width 340 height 22
click at [245, 208] on input "c. On schedule and under budget" at bounding box center [245, 204] width 0 height 7
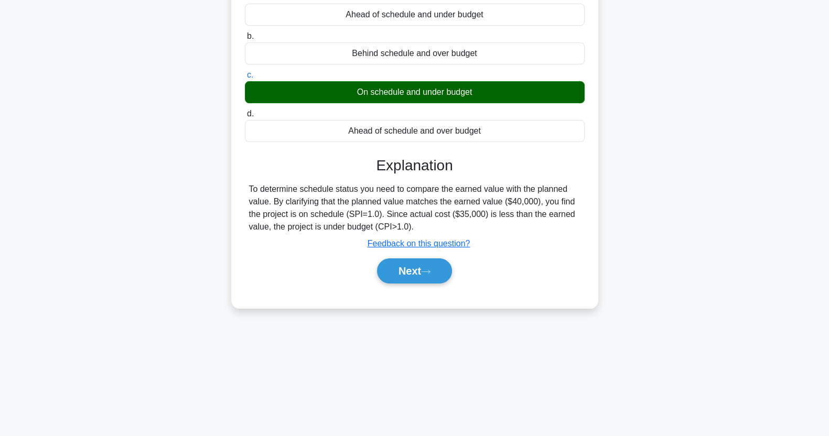
scroll to position [131, 0]
click at [420, 271] on button "Next" at bounding box center [414, 270] width 75 height 25
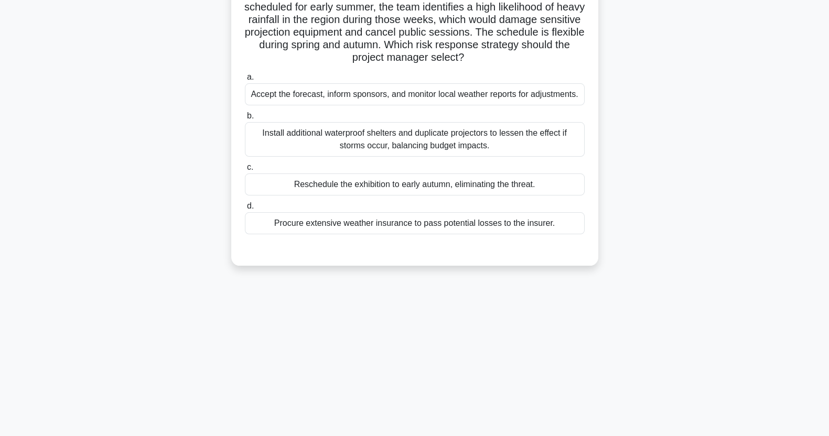
scroll to position [0, 0]
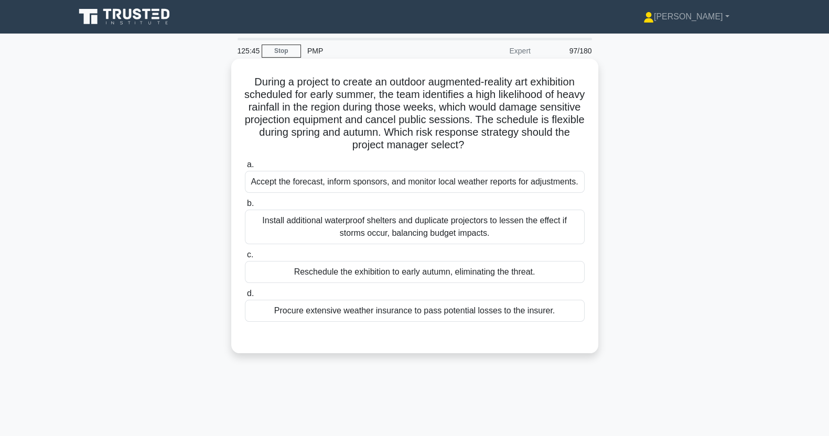
click at [535, 278] on div "Reschedule the exhibition to early autumn, eliminating the threat." at bounding box center [415, 272] width 340 height 22
click at [245, 258] on input "c. Reschedule the exhibition to early autumn, eliminating the threat." at bounding box center [245, 255] width 0 height 7
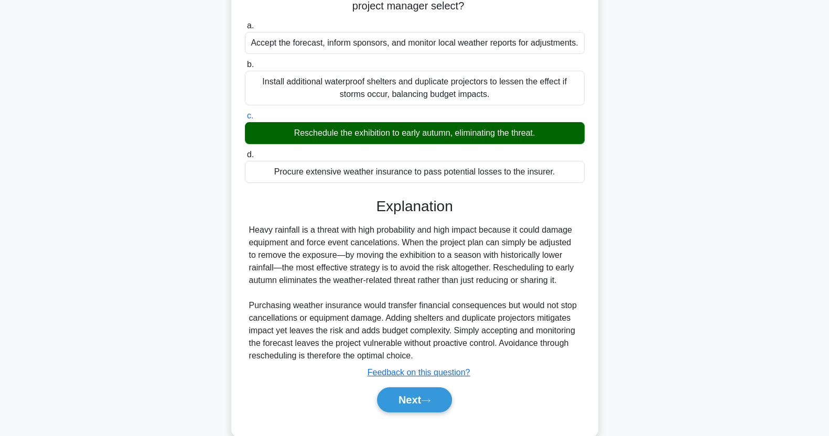
scroll to position [159, 0]
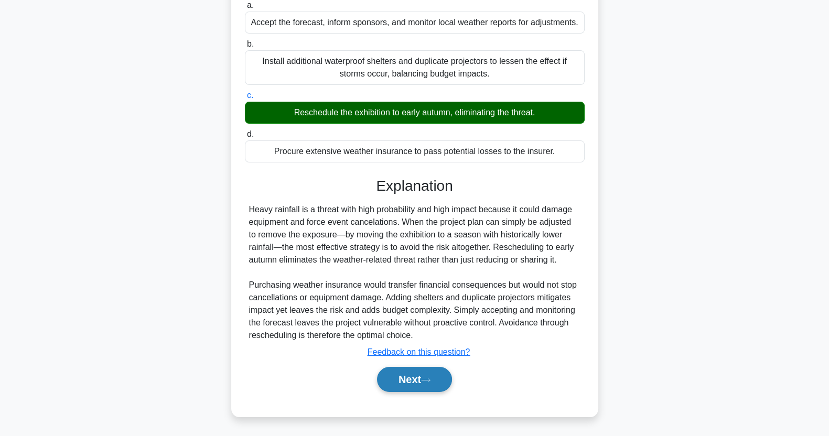
click at [404, 378] on button "Next" at bounding box center [414, 379] width 75 height 25
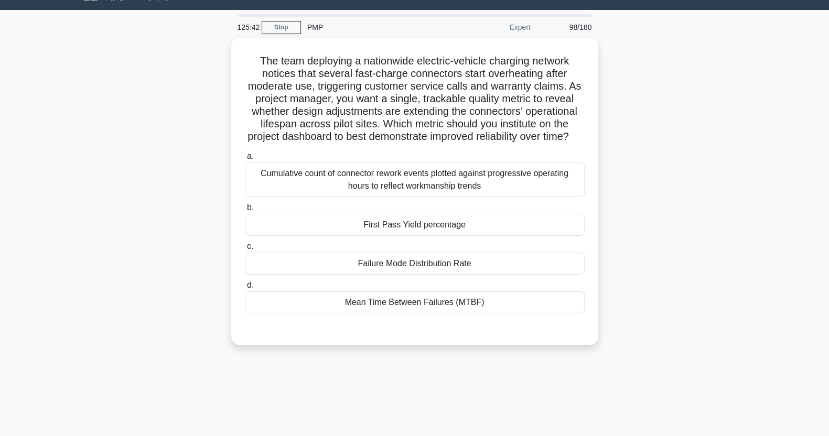
scroll to position [0, 0]
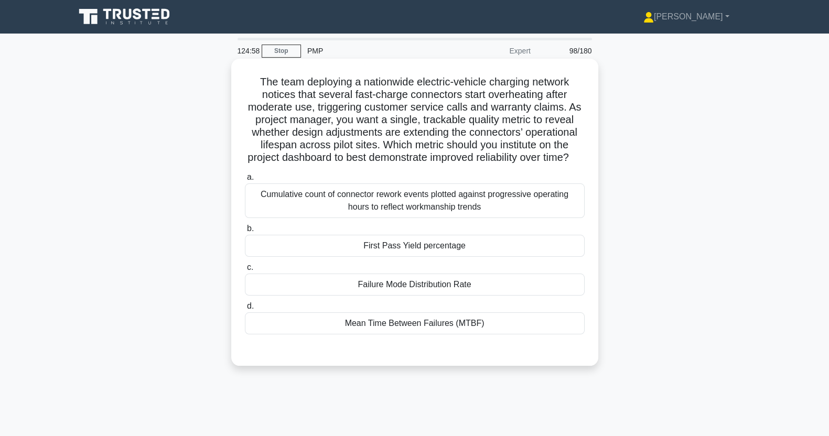
click at [526, 334] on div "Mean Time Between Failures (MTBF)" at bounding box center [415, 323] width 340 height 22
click at [245, 310] on input "d. Mean Time Between Failures (MTBF)" at bounding box center [245, 306] width 0 height 7
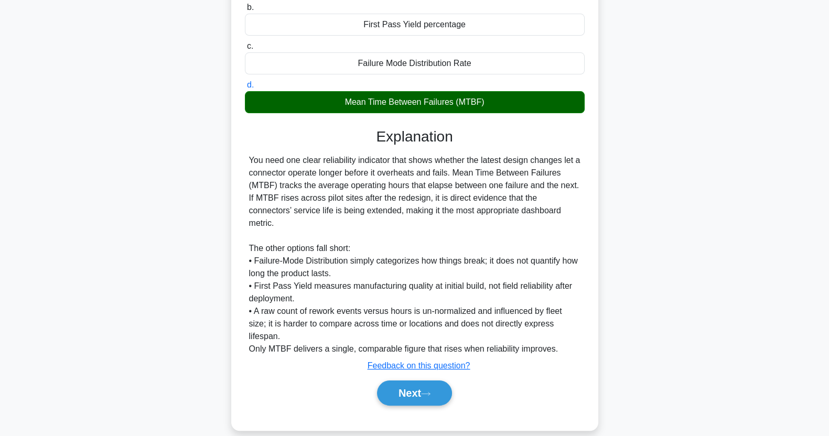
scroll to position [235, 0]
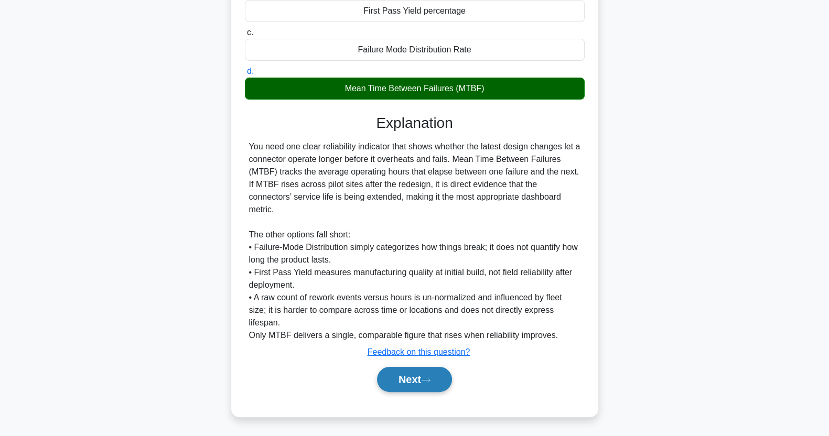
click at [430, 386] on button "Next" at bounding box center [414, 379] width 75 height 25
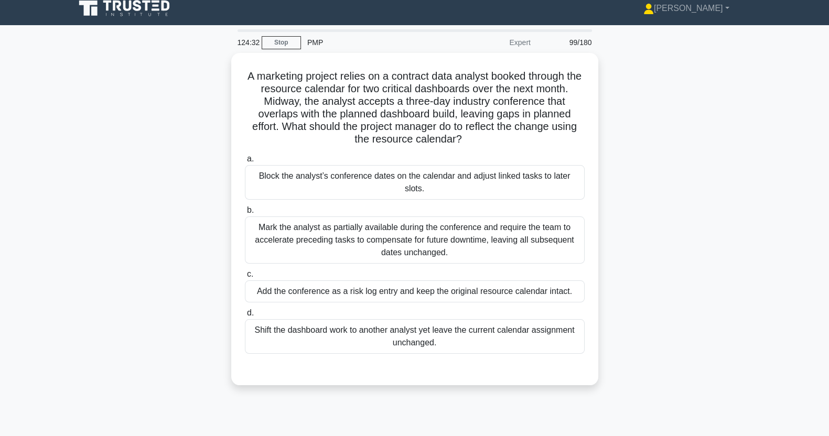
scroll to position [15, 0]
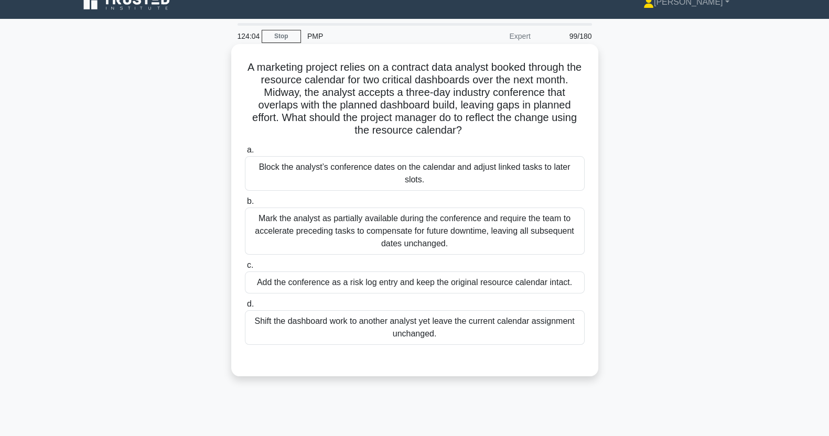
click at [550, 279] on div "Add the conference as a risk log entry and keep the original resource calendar …" at bounding box center [415, 283] width 340 height 22
click at [245, 269] on input "c. Add the conference as a risk log entry and keep the original resource calend…" at bounding box center [245, 265] width 0 height 7
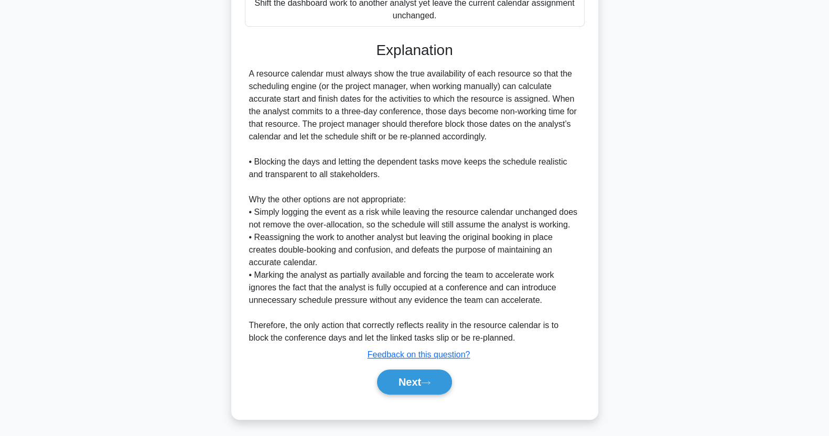
scroll to position [336, 0]
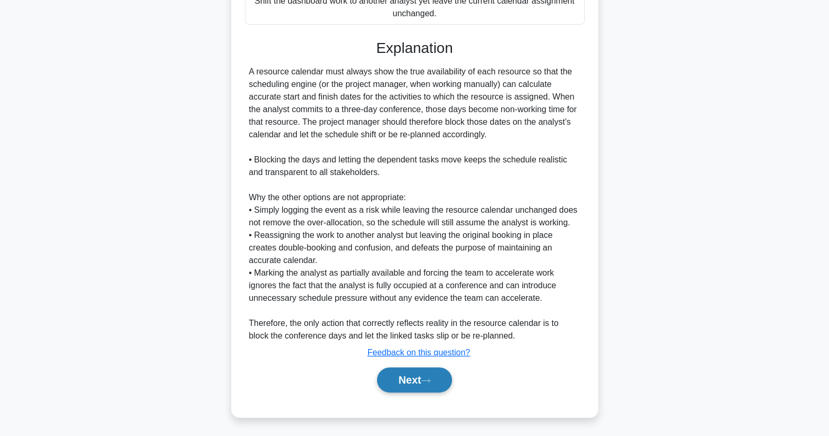
click at [399, 384] on button "Next" at bounding box center [414, 379] width 75 height 25
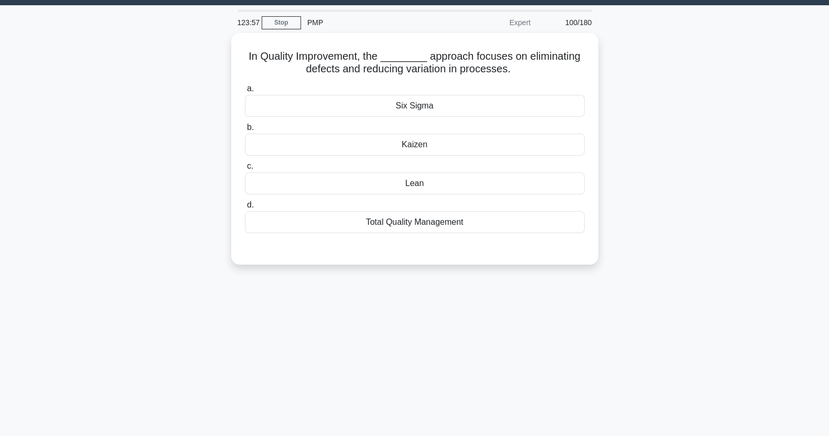
scroll to position [0, 0]
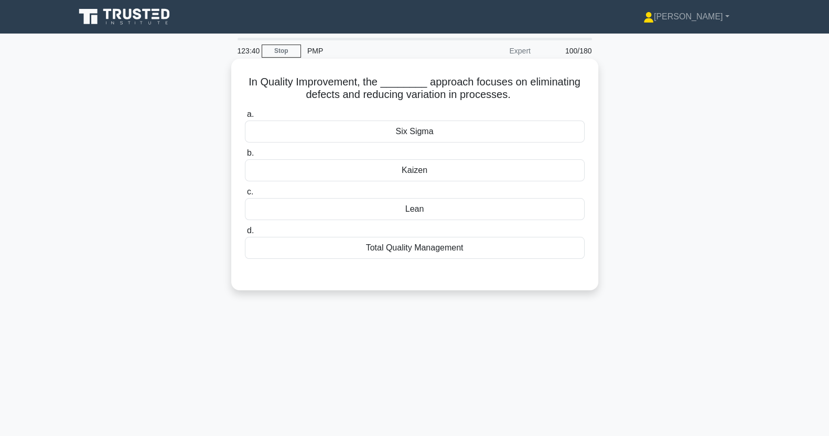
click at [539, 255] on div "Total Quality Management" at bounding box center [415, 248] width 340 height 22
click at [245, 234] on input "d. Total Quality Management" at bounding box center [245, 230] width 0 height 7
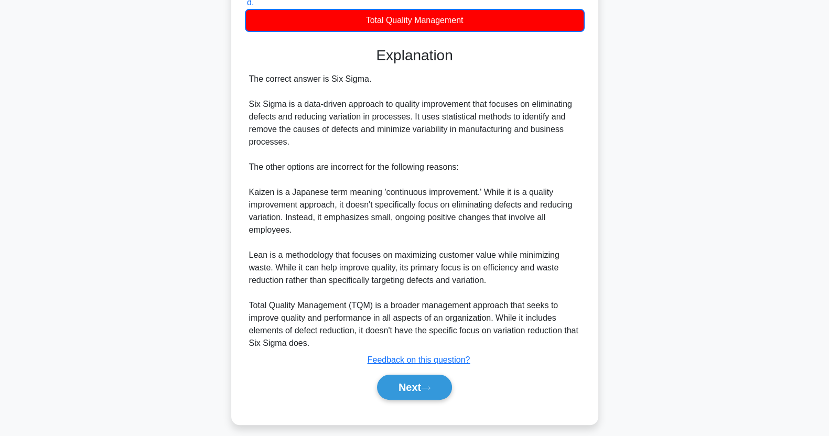
scroll to position [225, 0]
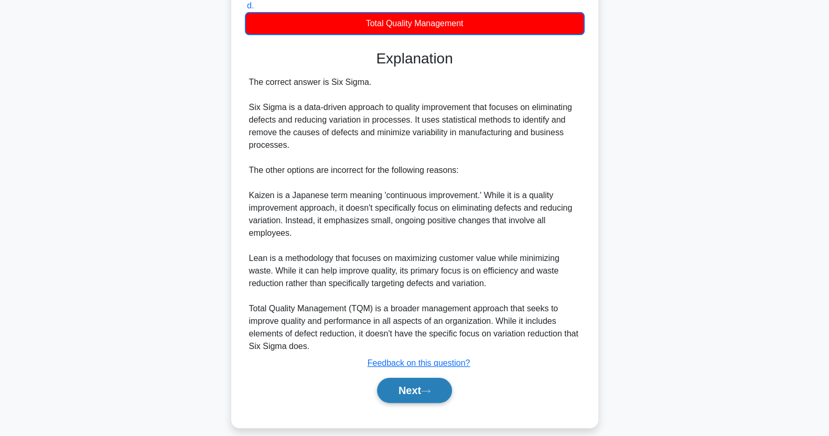
click at [408, 399] on button "Next" at bounding box center [414, 390] width 75 height 25
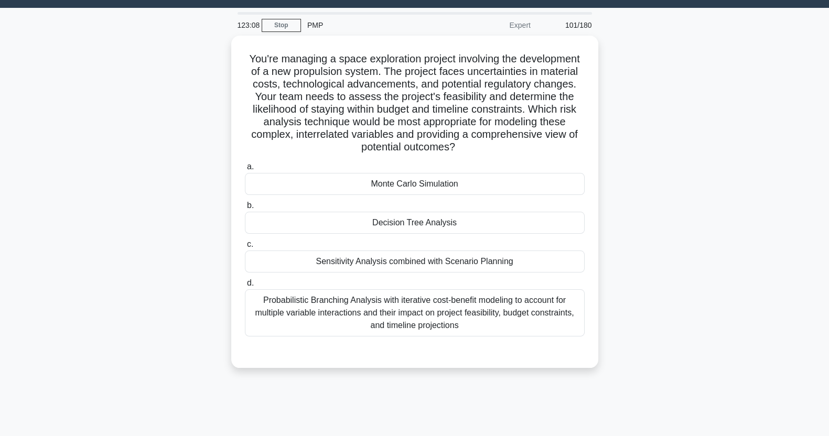
scroll to position [0, 0]
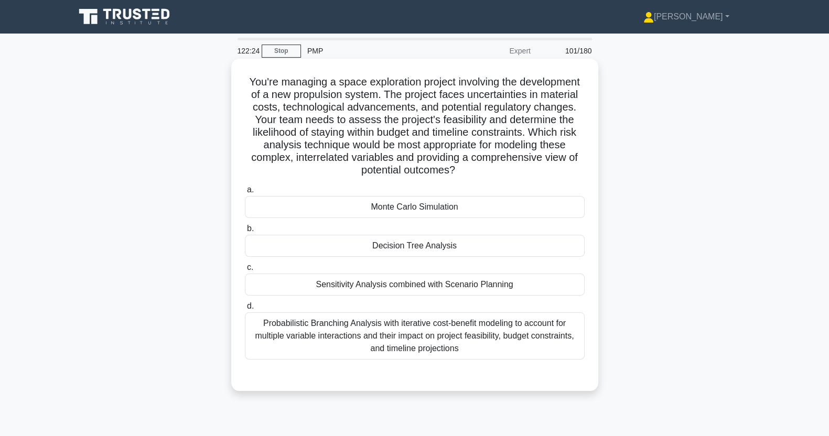
click at [493, 208] on div "Monte Carlo Simulation" at bounding box center [415, 207] width 340 height 22
click at [245, 193] on input "a. Monte Carlo Simulation" at bounding box center [245, 190] width 0 height 7
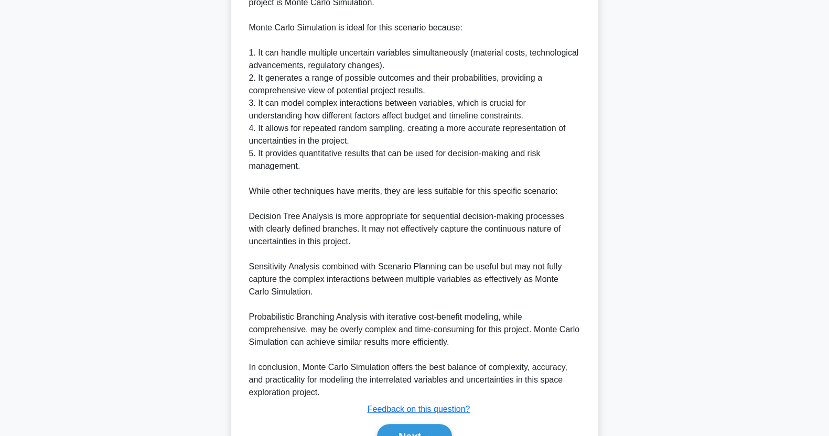
scroll to position [486, 0]
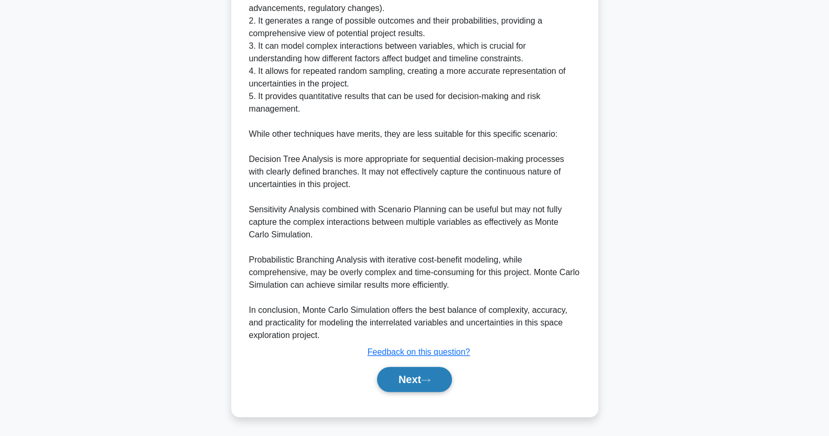
click at [426, 376] on button "Next" at bounding box center [414, 379] width 75 height 25
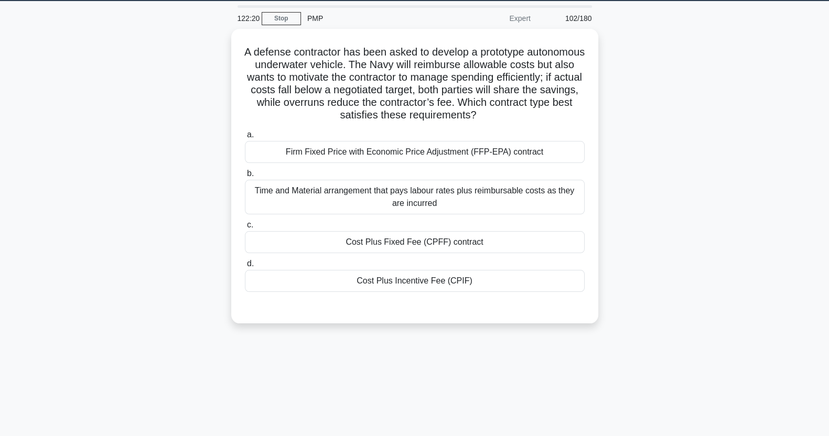
scroll to position [0, 0]
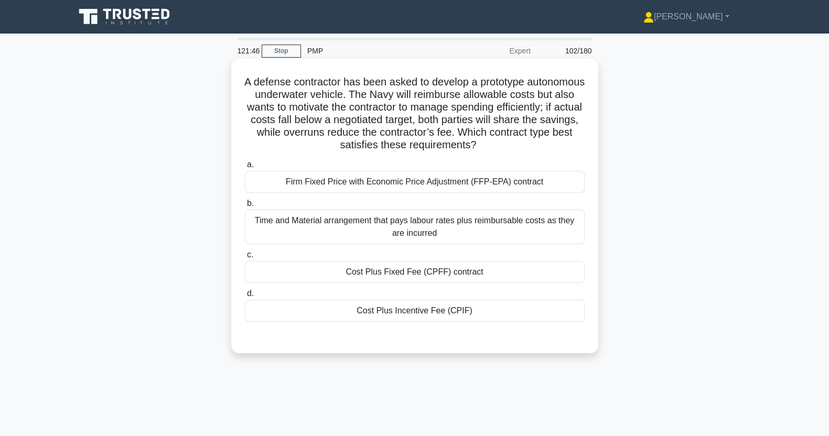
click at [309, 315] on div "Cost Plus Incentive Fee (CPIF)" at bounding box center [415, 311] width 340 height 22
click at [245, 297] on input "d. Cost Plus Incentive Fee (CPIF)" at bounding box center [245, 293] width 0 height 7
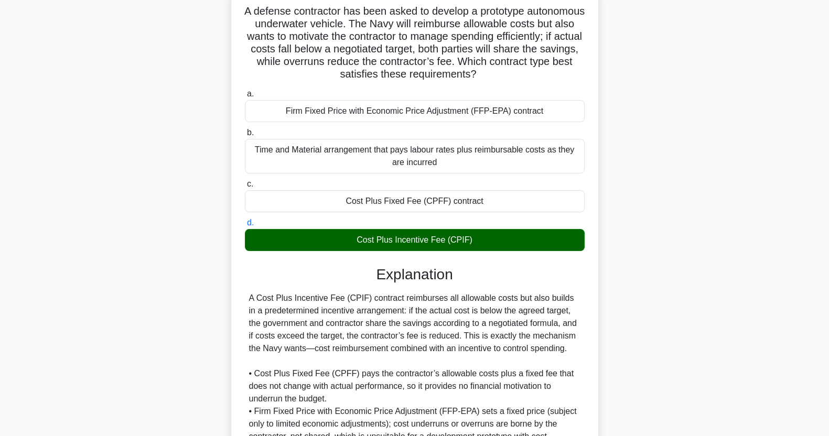
scroll to position [235, 0]
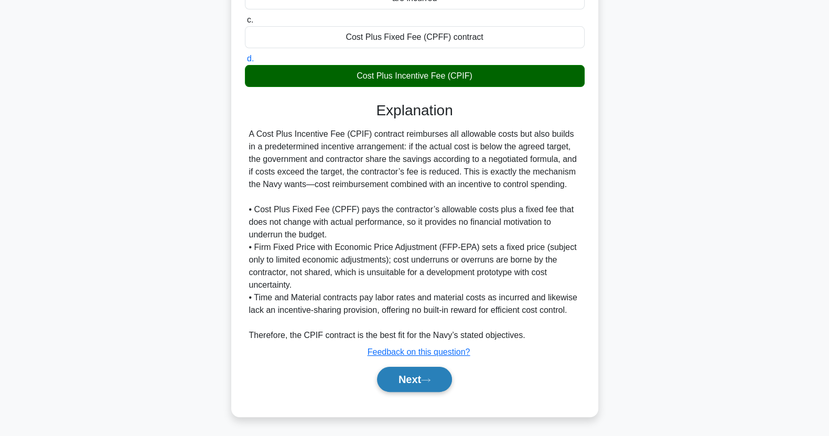
click at [399, 376] on button "Next" at bounding box center [414, 379] width 75 height 25
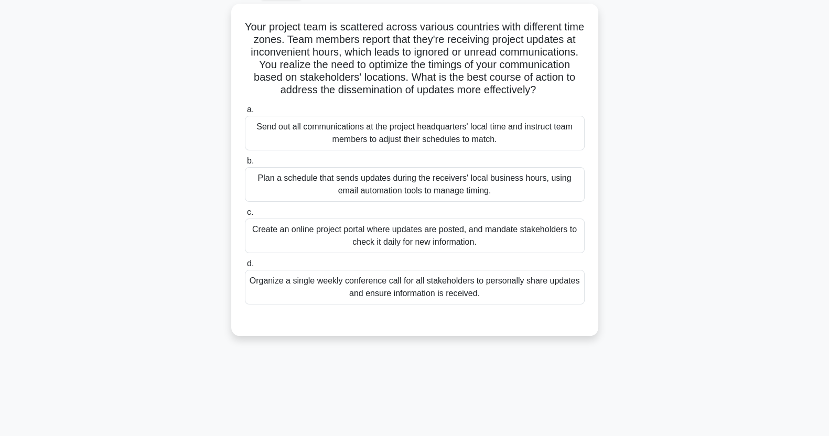
scroll to position [57, 0]
click at [272, 190] on div "Plan a schedule that sends updates during the receivers' local business hours, …" at bounding box center [415, 183] width 340 height 35
click at [245, 163] on input "b. Plan a schedule that sends updates during the receivers' local business hour…" at bounding box center [245, 159] width 0 height 7
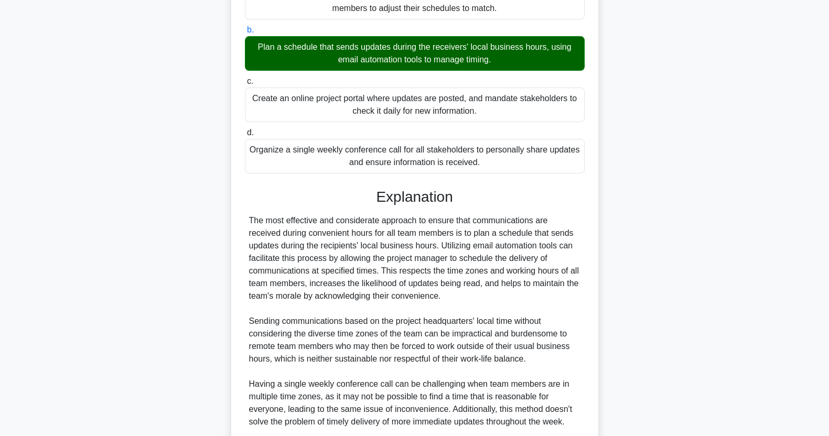
scroll to position [361, 0]
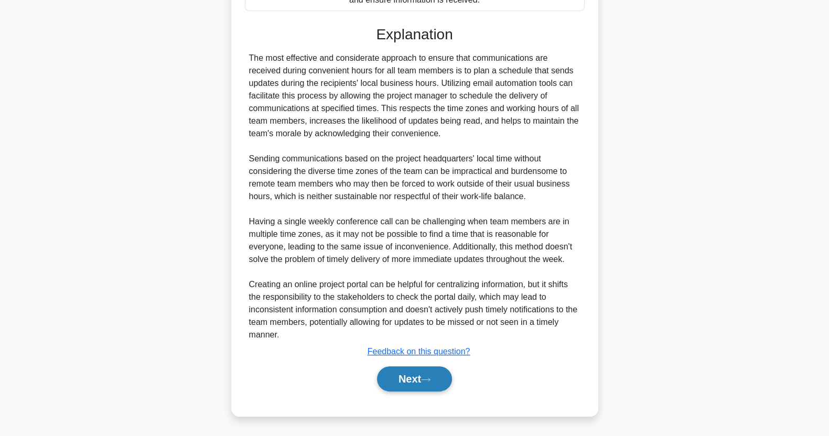
click at [427, 382] on icon at bounding box center [425, 380] width 9 height 6
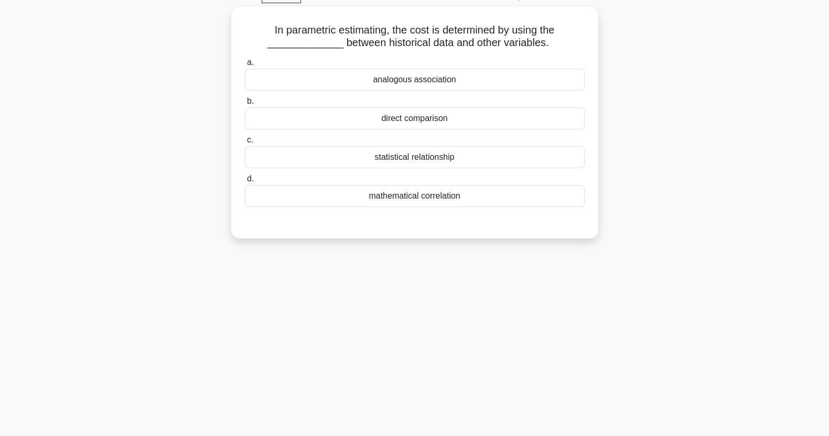
scroll to position [0, 0]
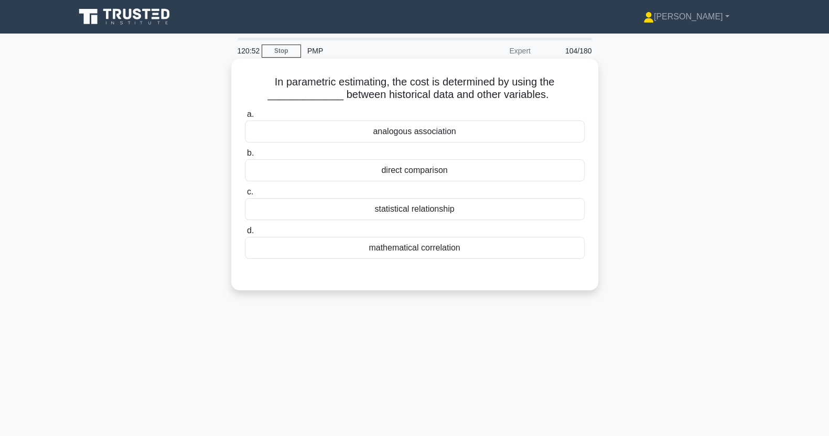
click at [495, 216] on div "statistical relationship" at bounding box center [415, 209] width 340 height 22
click at [245, 196] on input "c. statistical relationship" at bounding box center [245, 192] width 0 height 7
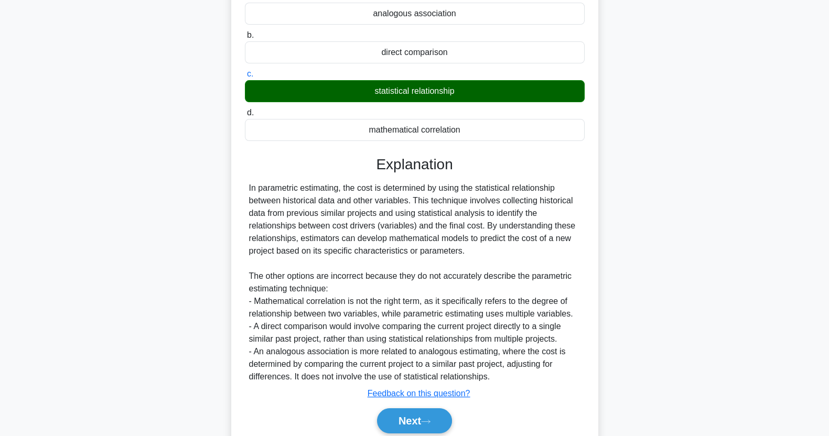
scroll to position [159, 0]
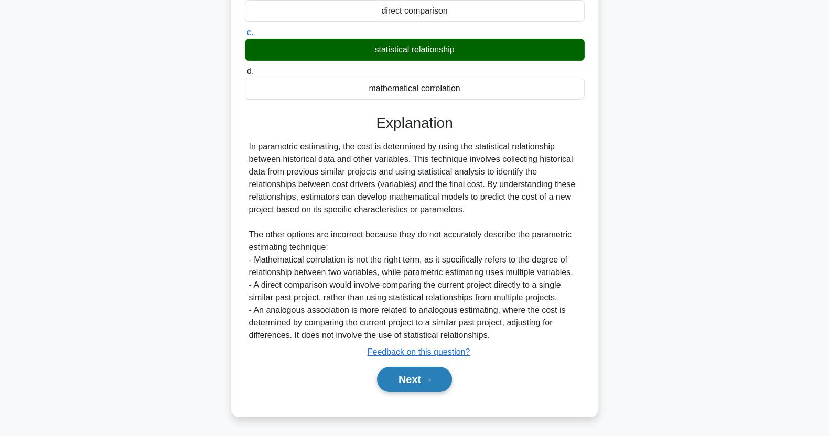
click at [426, 385] on button "Next" at bounding box center [414, 379] width 75 height 25
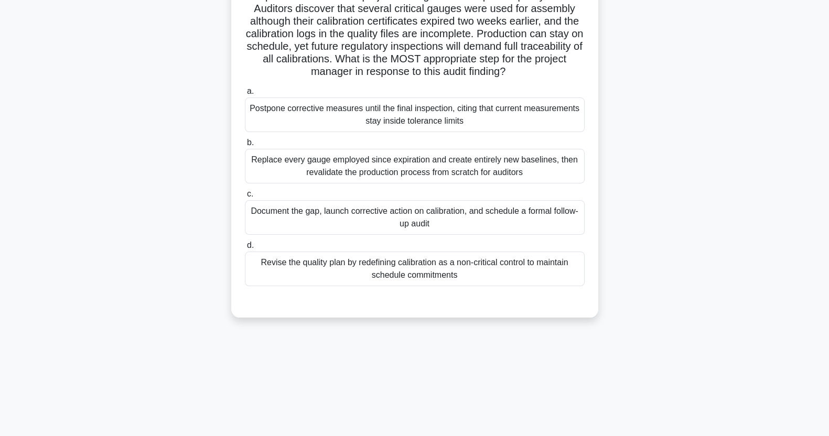
scroll to position [27, 0]
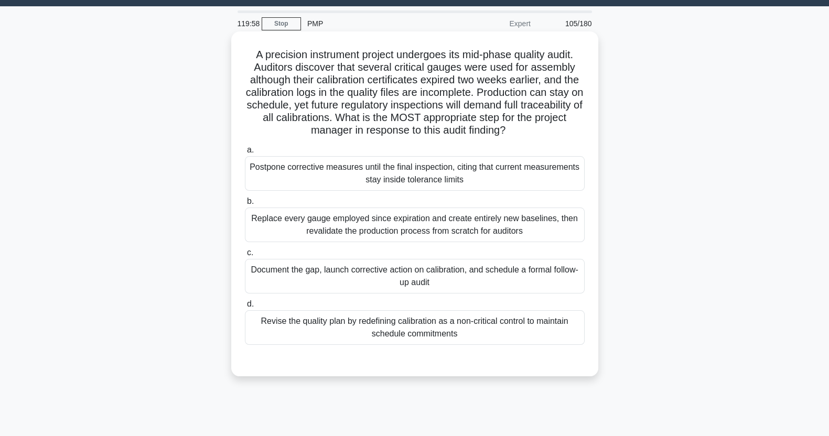
click at [311, 274] on div "Document the gap, launch corrective action on calibration, and schedule a forma…" at bounding box center [415, 276] width 340 height 35
click at [245, 256] on input "c. Document the gap, launch corrective action on calibration, and schedule a fo…" at bounding box center [245, 253] width 0 height 7
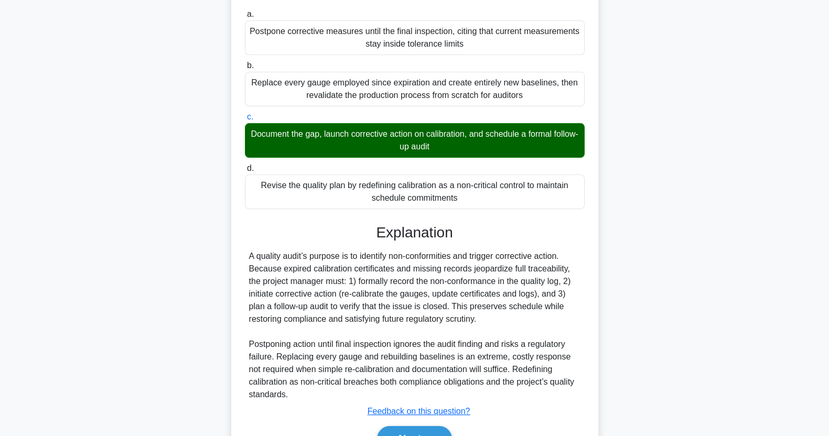
scroll to position [222, 0]
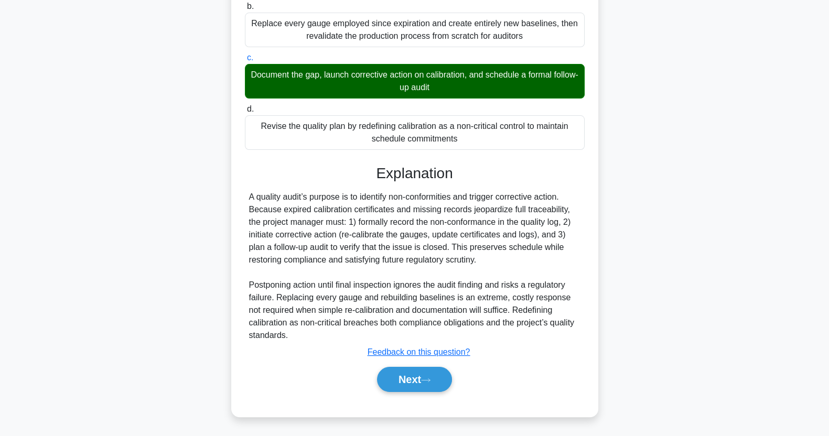
click at [430, 383] on button "Next" at bounding box center [414, 379] width 75 height 25
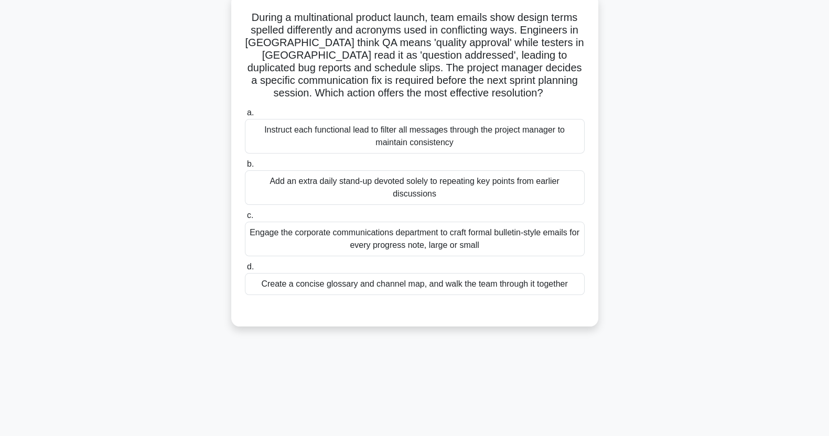
scroll to position [0, 0]
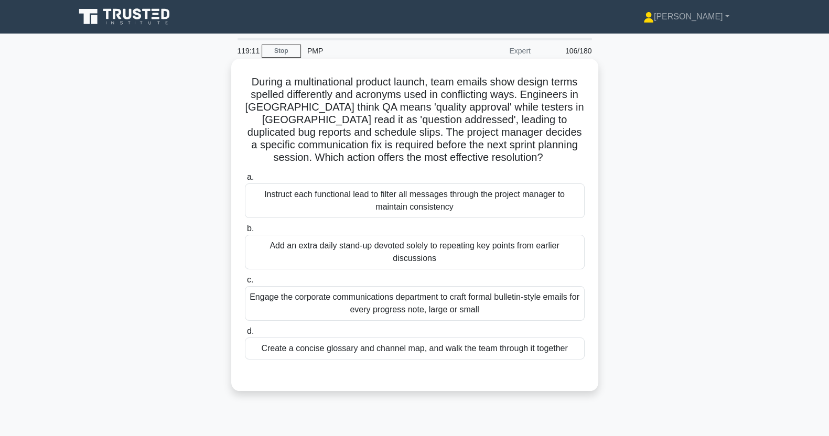
click at [299, 355] on div "Create a concise glossary and channel map, and walk the team through it together" at bounding box center [415, 349] width 340 height 22
click at [245, 335] on input "d. Create a concise glossary and channel map, and walk the team through it toge…" at bounding box center [245, 331] width 0 height 7
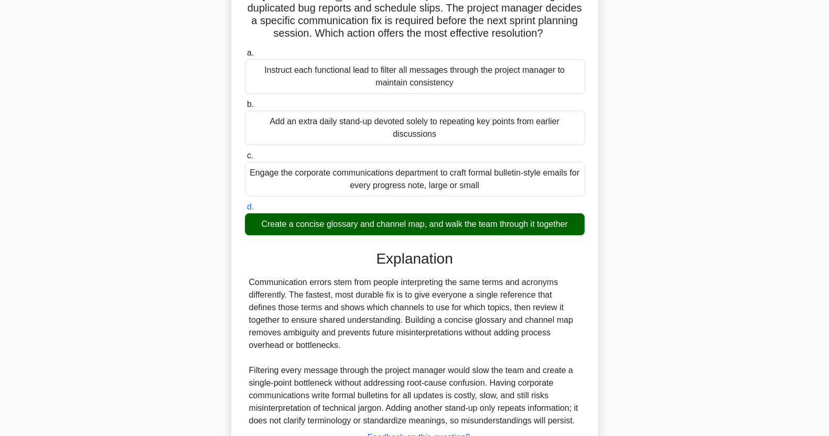
scroll to position [222, 0]
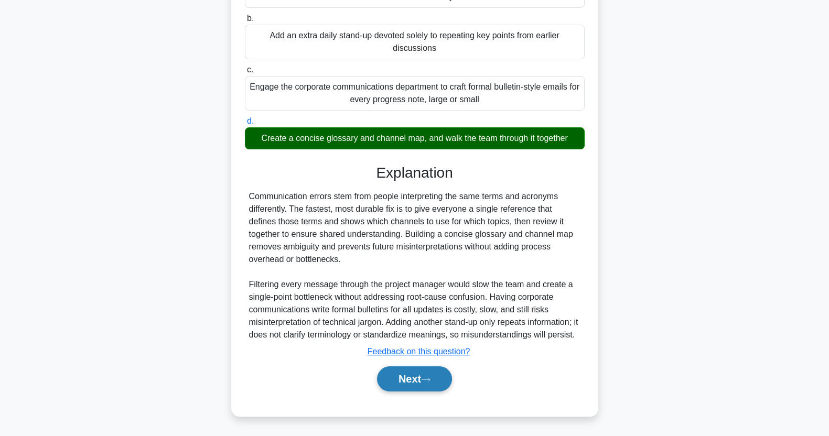
click at [406, 387] on button "Next" at bounding box center [414, 378] width 75 height 25
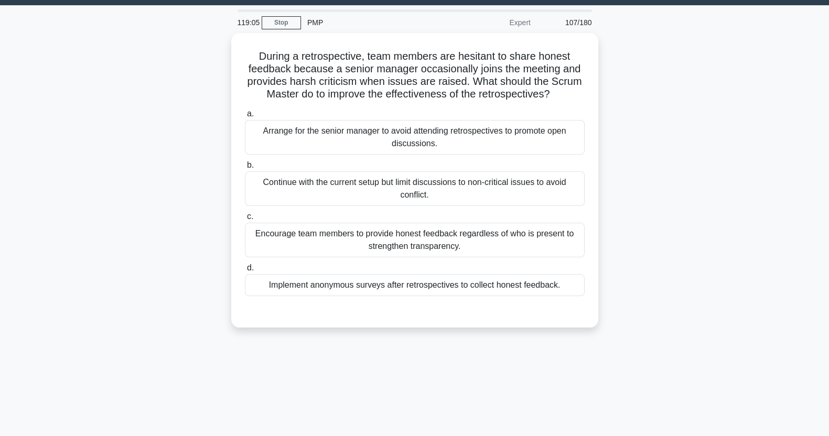
scroll to position [26, 0]
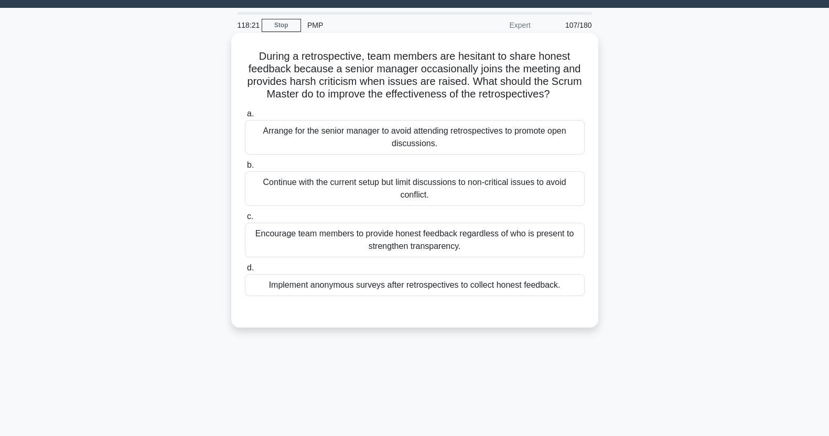
click at [330, 243] on div "Encourage team members to provide honest feedback regardless of who is present …" at bounding box center [415, 240] width 340 height 35
click at [245, 220] on input "c. Encourage team members to provide honest feedback regardless of who is prese…" at bounding box center [245, 216] width 0 height 7
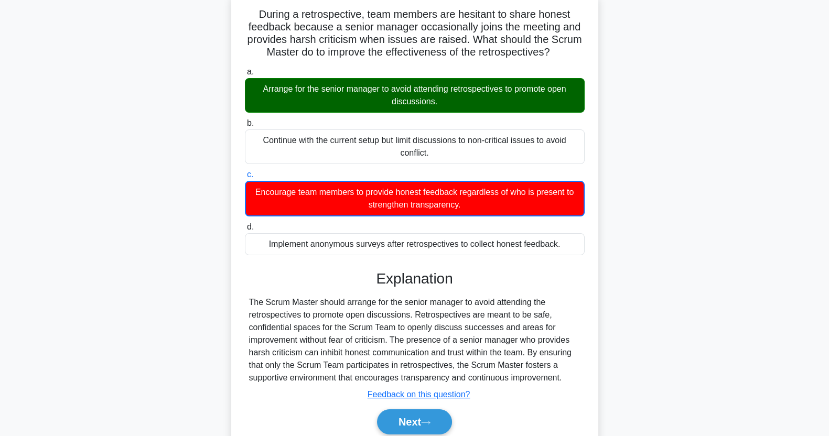
scroll to position [131, 0]
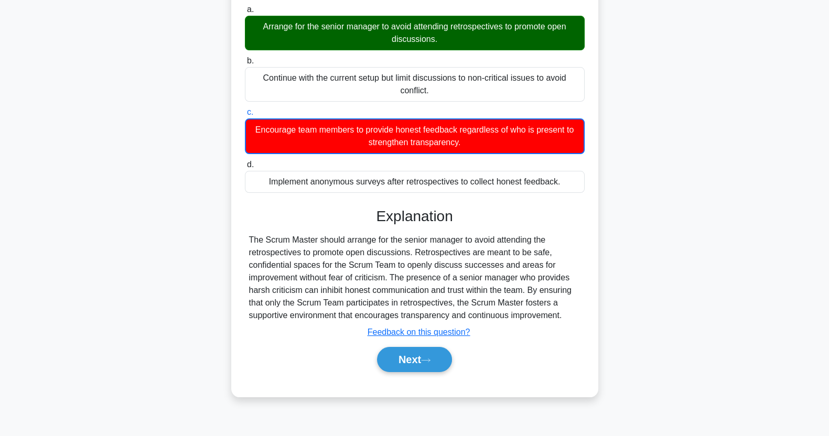
click at [406, 359] on button "Next" at bounding box center [414, 359] width 75 height 25
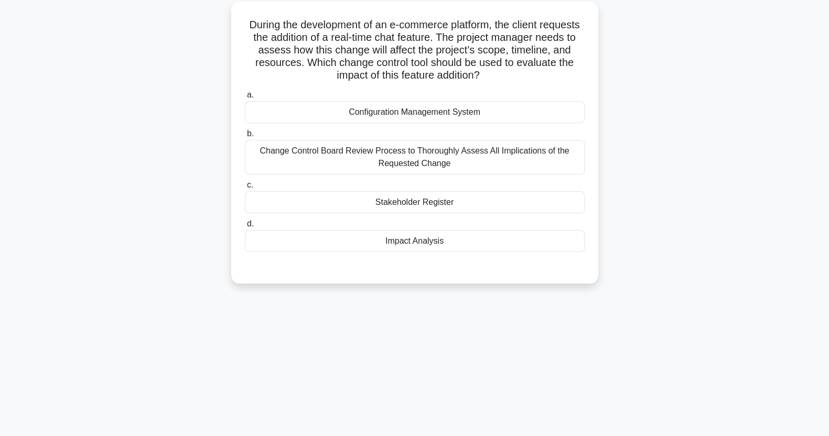
scroll to position [0, 0]
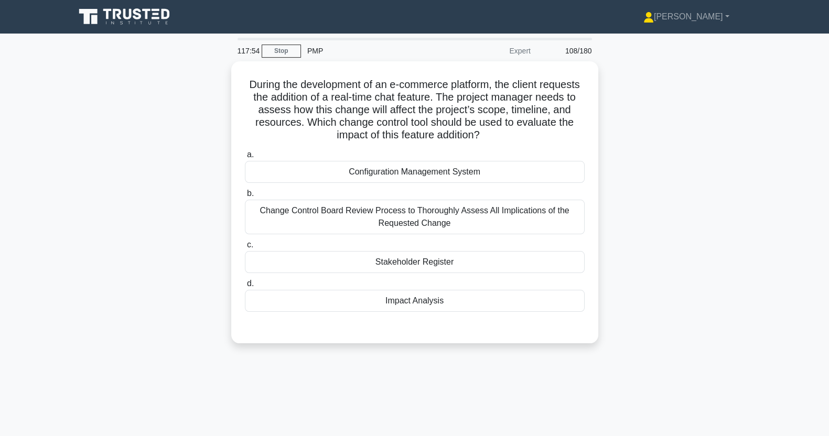
click at [0, 236] on main "117:54 Stop PMP Expert 108/180 .spinner_0XTQ{transform-origin:center;animation:…" at bounding box center [414, 300] width 829 height 533
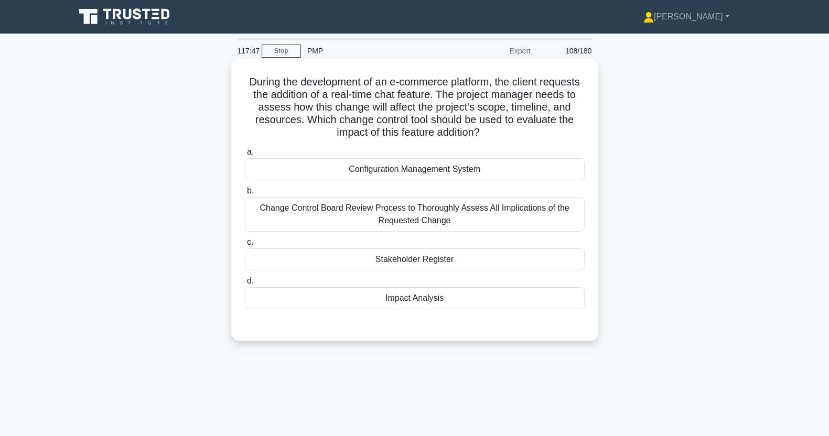
click at [517, 294] on div "Impact Analysis" at bounding box center [415, 298] width 340 height 22
click at [245, 285] on input "d. Impact Analysis" at bounding box center [245, 281] width 0 height 7
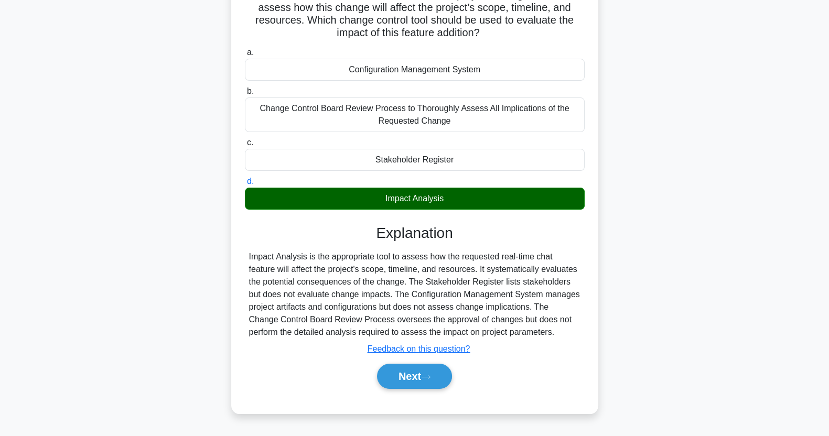
scroll to position [131, 0]
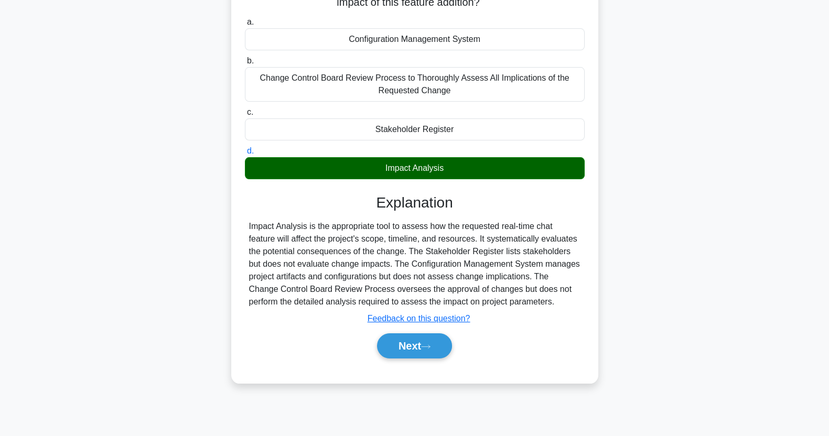
click at [438, 345] on button "Next" at bounding box center [414, 345] width 75 height 25
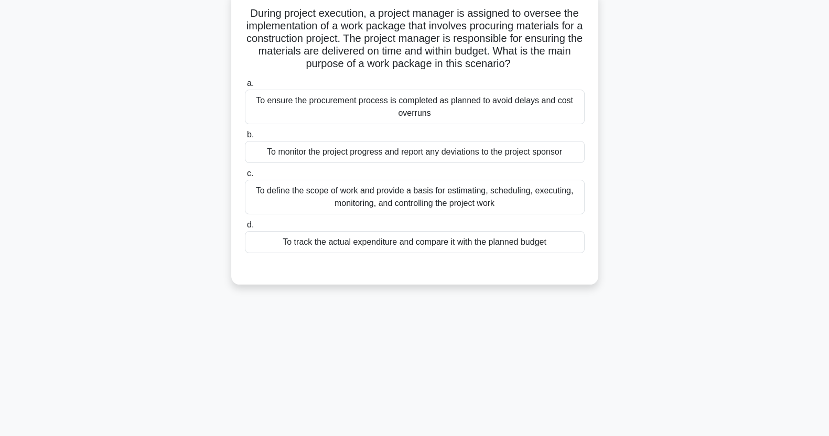
scroll to position [0, 0]
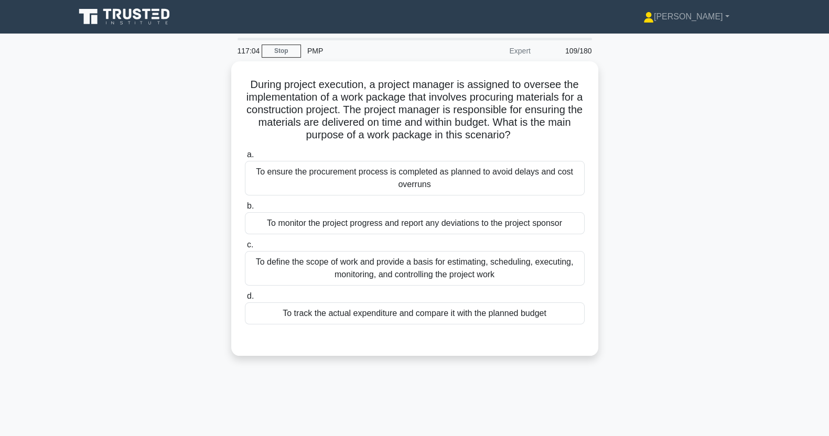
click at [532, 267] on div "To define the scope of work and provide a basis for estimating, scheduling, exe…" at bounding box center [415, 268] width 340 height 35
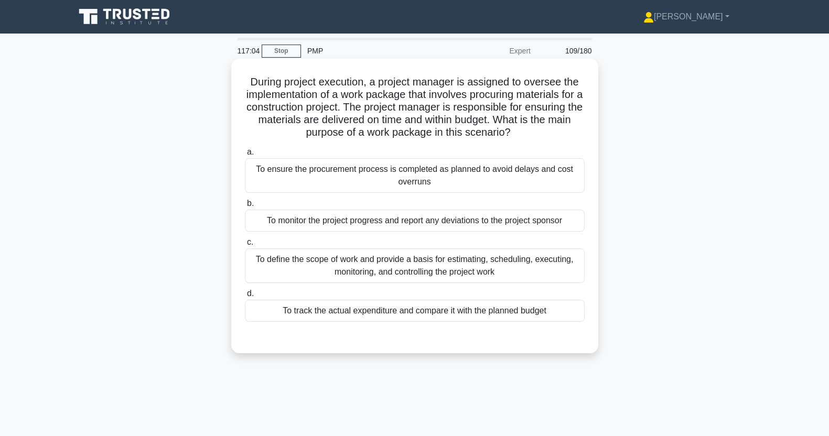
click at [245, 246] on input "c. To define the scope of work and provide a basis for estimating, scheduling, …" at bounding box center [245, 242] width 0 height 7
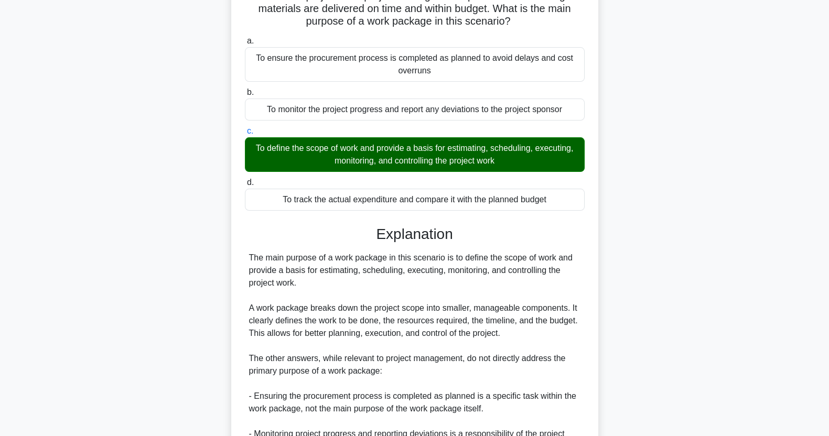
scroll to position [260, 0]
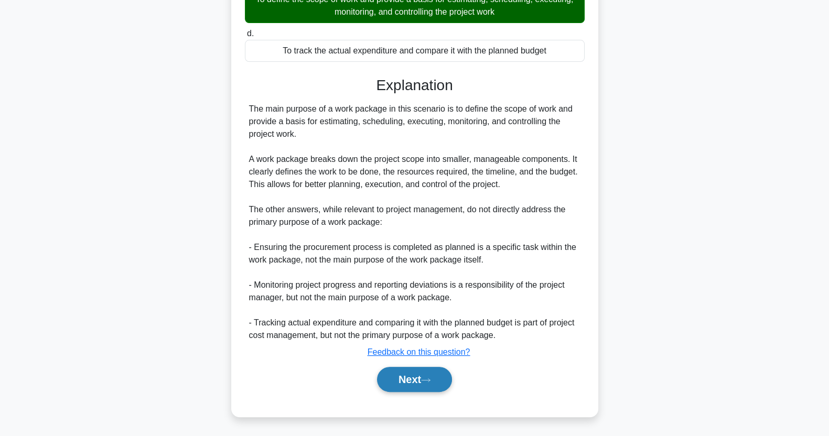
click at [430, 380] on icon at bounding box center [425, 380] width 9 height 6
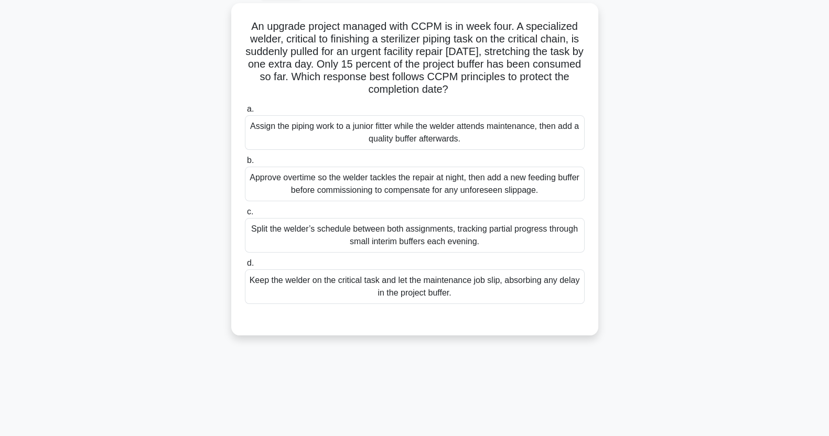
scroll to position [0, 0]
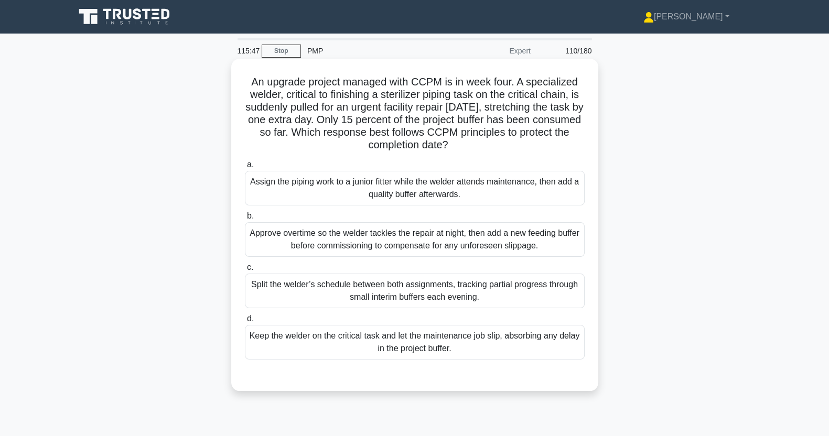
click at [522, 294] on div "Split the welder’s schedule between both assignments, tracking partial progress…" at bounding box center [415, 291] width 340 height 35
click at [245, 271] on input "c. Split the welder’s schedule between both assignments, tracking partial progr…" at bounding box center [245, 267] width 0 height 7
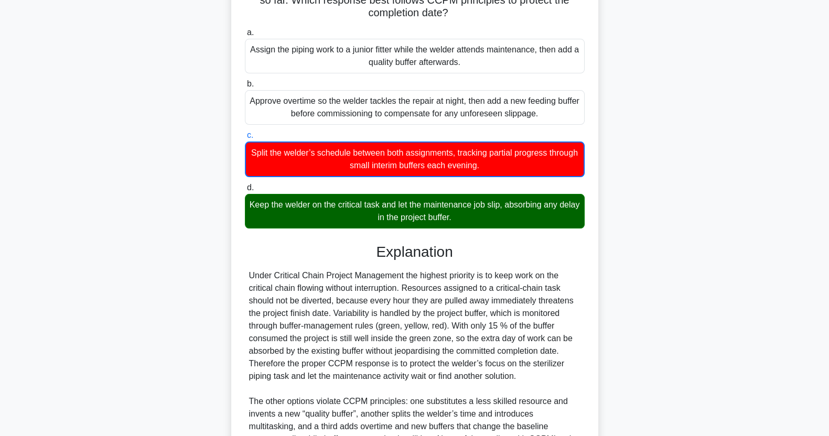
scroll to position [248, 0]
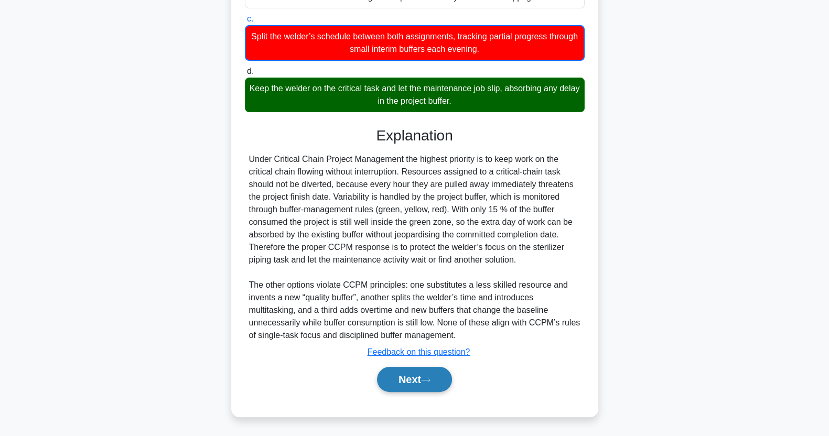
click at [429, 373] on button "Next" at bounding box center [414, 379] width 75 height 25
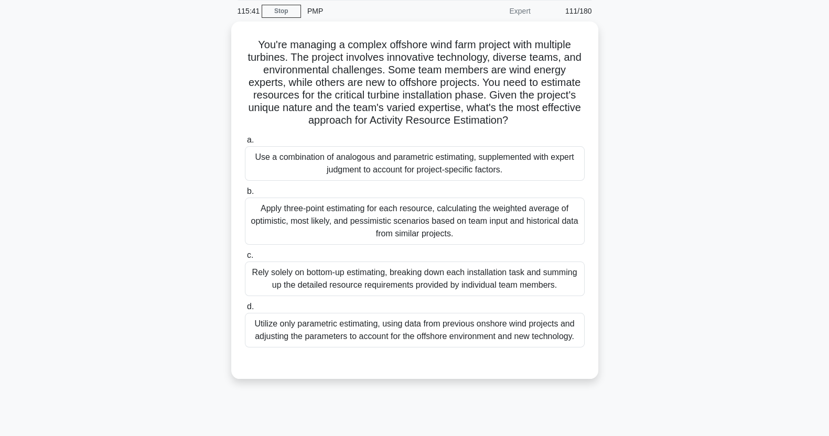
scroll to position [0, 0]
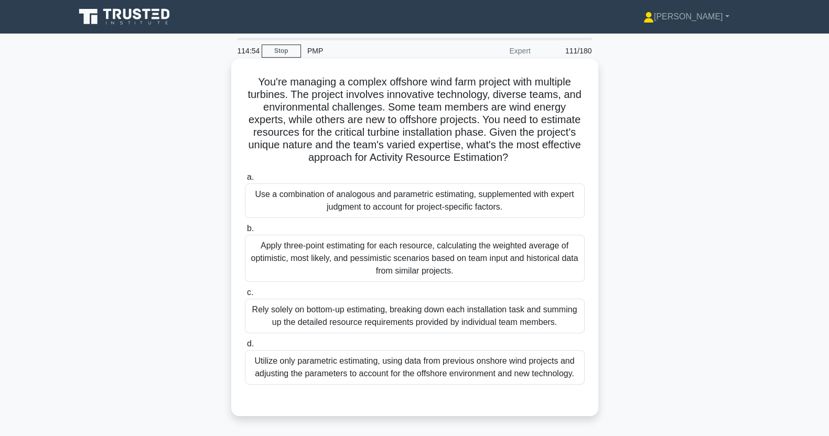
click at [540, 205] on div "Use a combination of analogous and parametric estimating, supplemented with exp…" at bounding box center [415, 200] width 340 height 35
click at [245, 181] on input "a. Use a combination of analogous and parametric estimating, supplemented with …" at bounding box center [245, 177] width 0 height 7
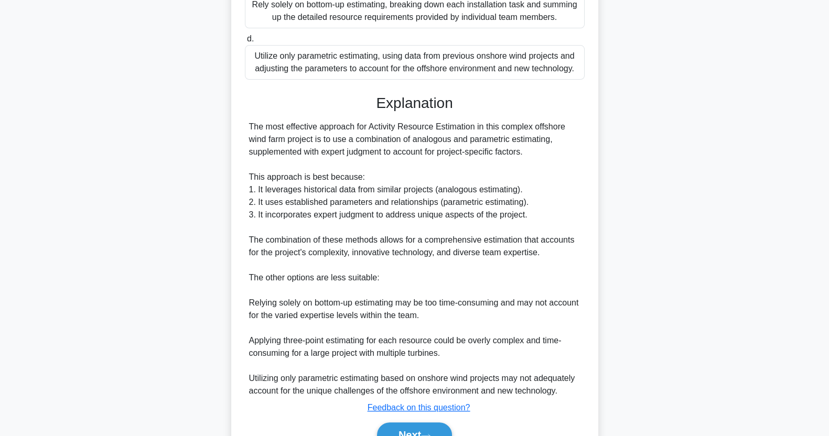
scroll to position [361, 0]
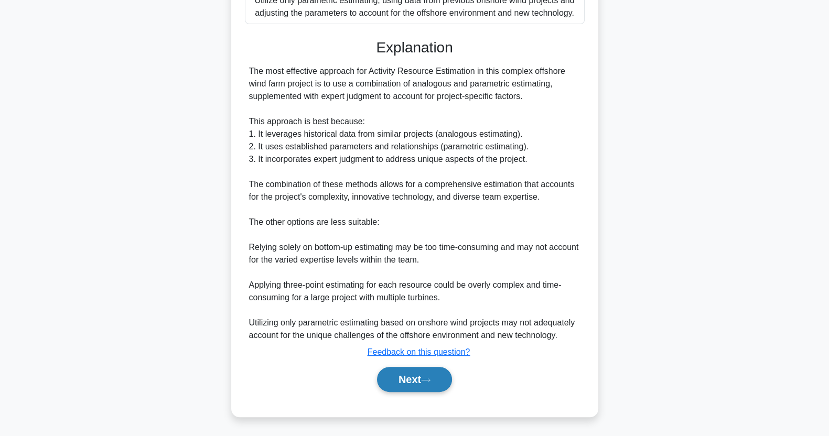
click at [432, 375] on button "Next" at bounding box center [414, 379] width 75 height 25
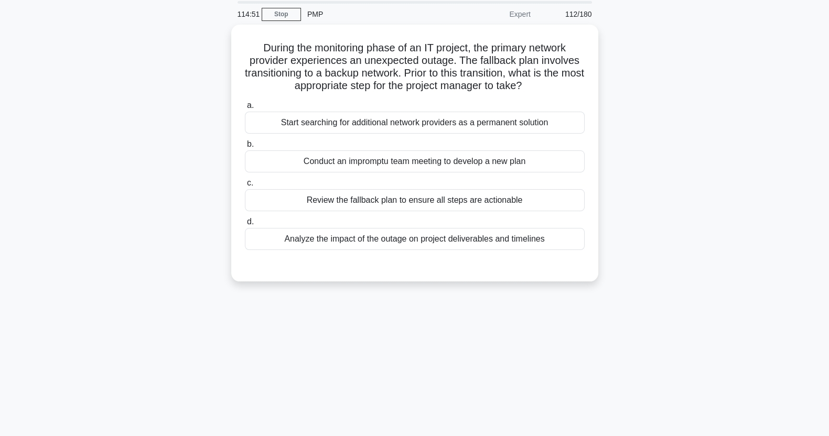
scroll to position [0, 0]
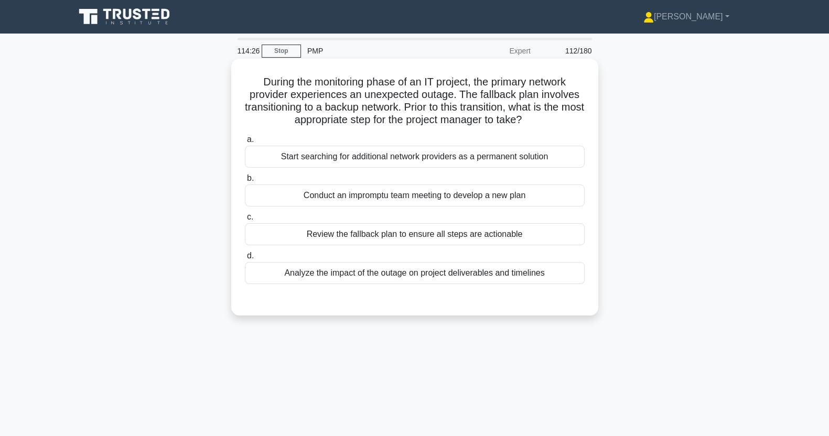
click at [545, 239] on div "Review the fallback plan to ensure all steps are actionable" at bounding box center [415, 234] width 340 height 22
click at [245, 221] on input "c. Review the fallback plan to ensure all steps are actionable" at bounding box center [245, 217] width 0 height 7
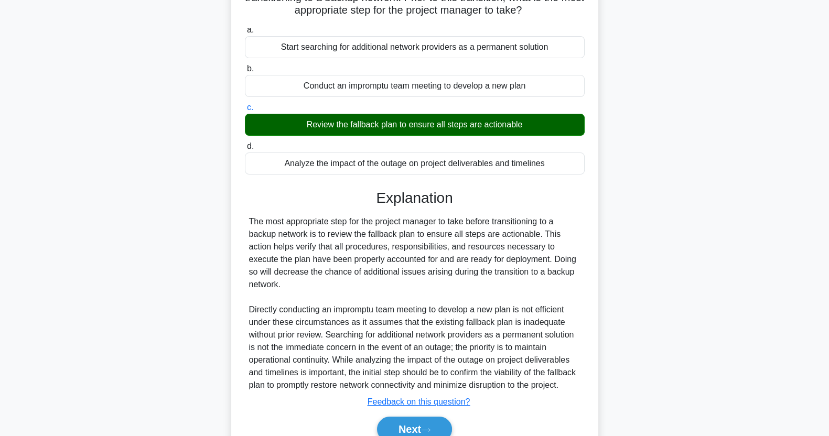
scroll to position [172, 0]
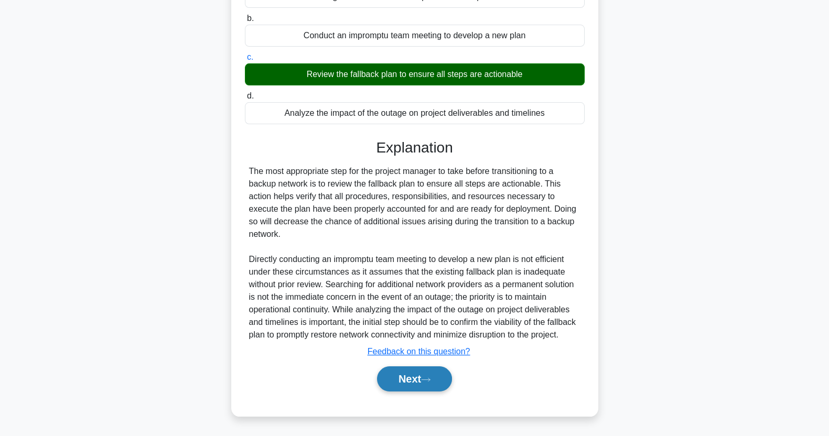
click at [434, 383] on button "Next" at bounding box center [414, 378] width 75 height 25
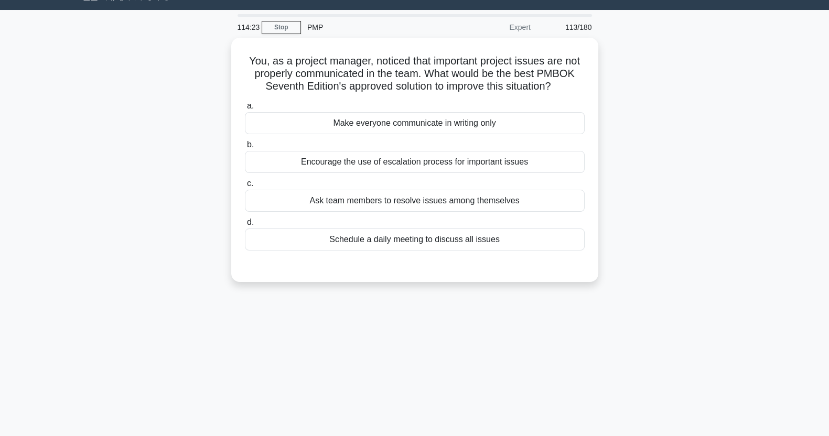
scroll to position [0, 0]
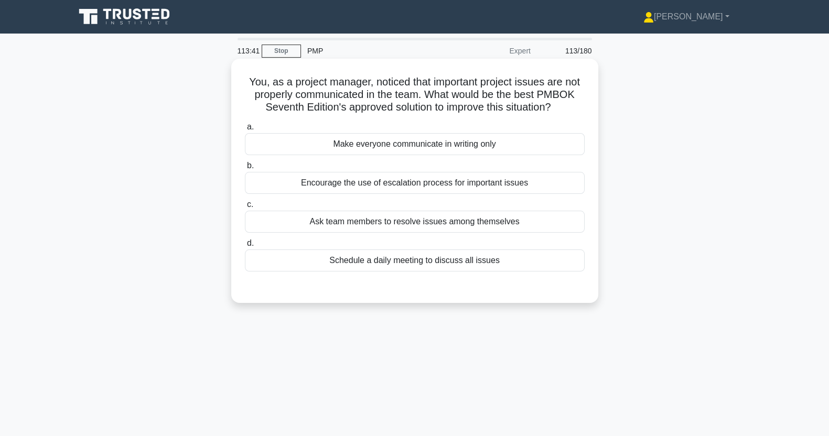
click at [535, 263] on div "Schedule a daily meeting to discuss all issues" at bounding box center [415, 261] width 340 height 22
click at [245, 247] on input "d. Schedule a daily meeting to discuss all issues" at bounding box center [245, 243] width 0 height 7
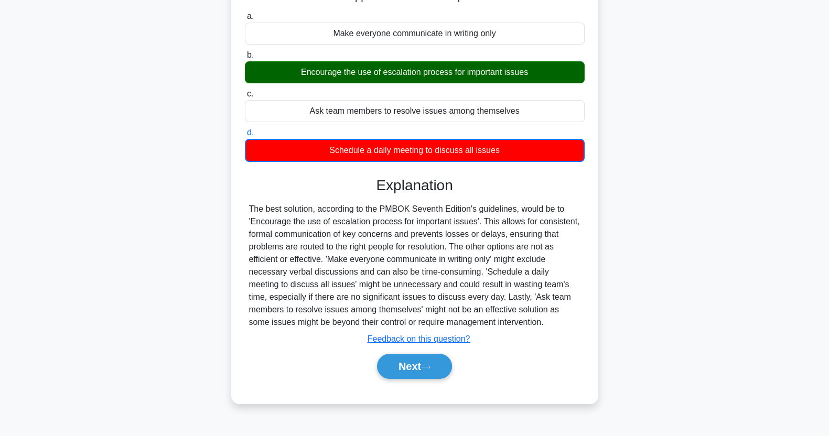
scroll to position [131, 0]
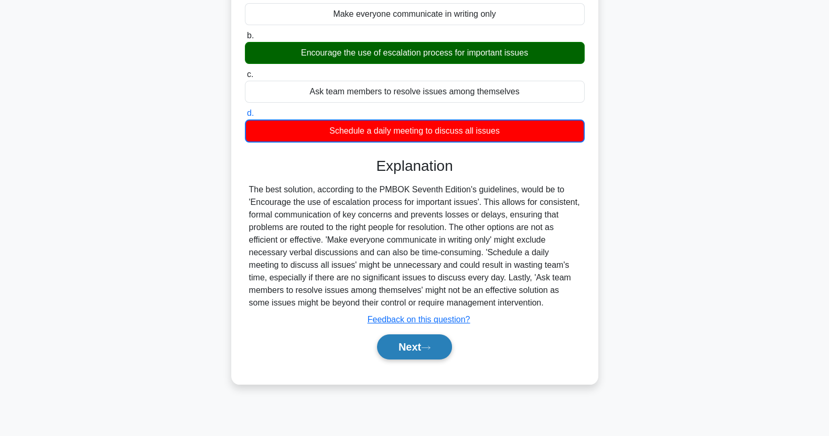
click at [429, 354] on button "Next" at bounding box center [414, 346] width 75 height 25
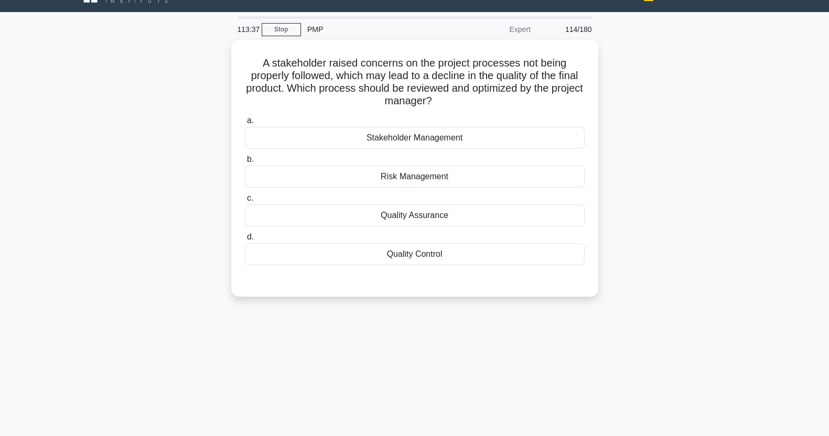
scroll to position [0, 0]
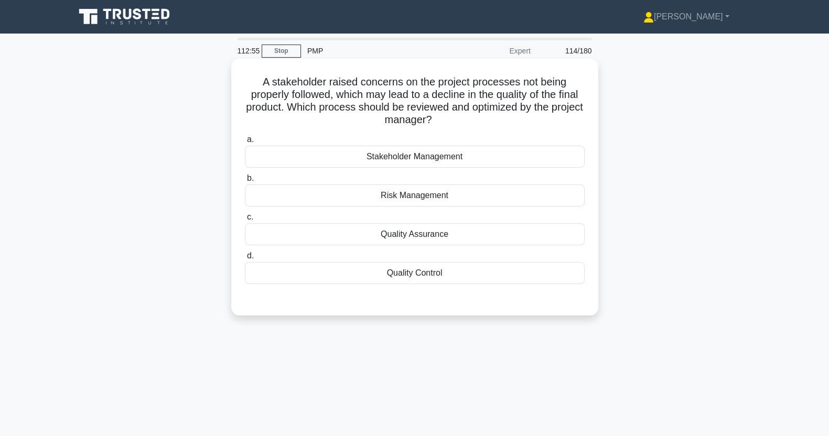
click at [277, 240] on div "Quality Assurance" at bounding box center [415, 234] width 340 height 22
click at [245, 221] on input "c. Quality Assurance" at bounding box center [245, 217] width 0 height 7
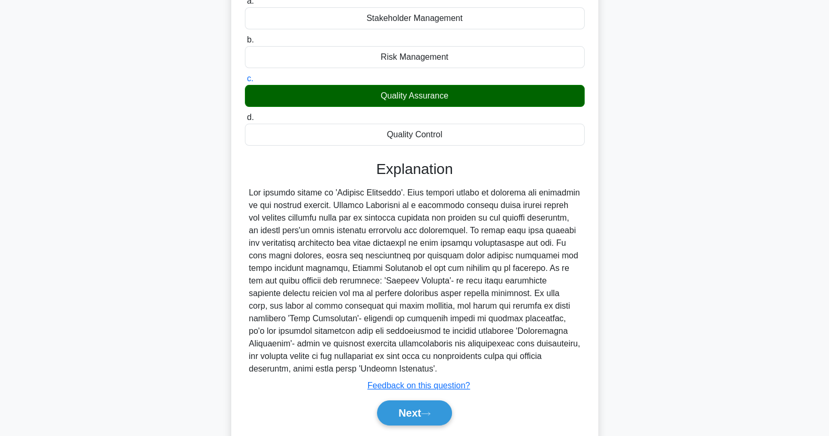
scroll to position [172, 0]
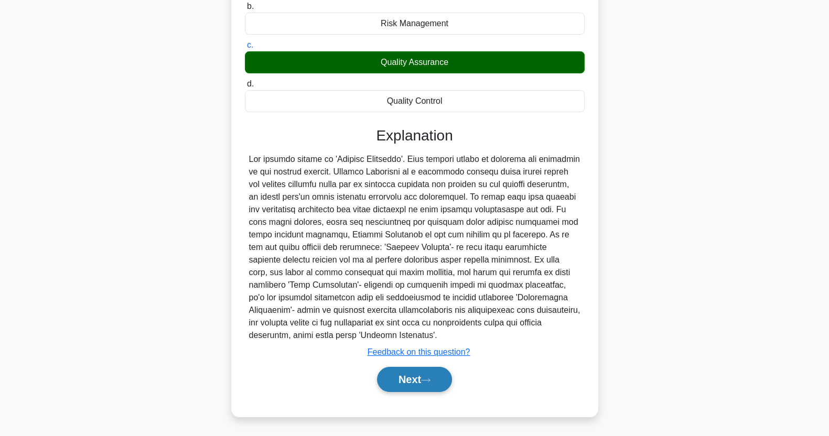
click at [405, 381] on button "Next" at bounding box center [414, 379] width 75 height 25
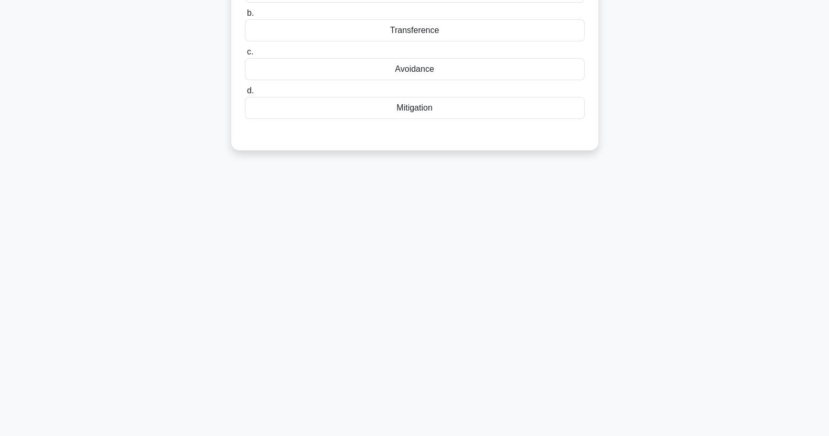
scroll to position [0, 0]
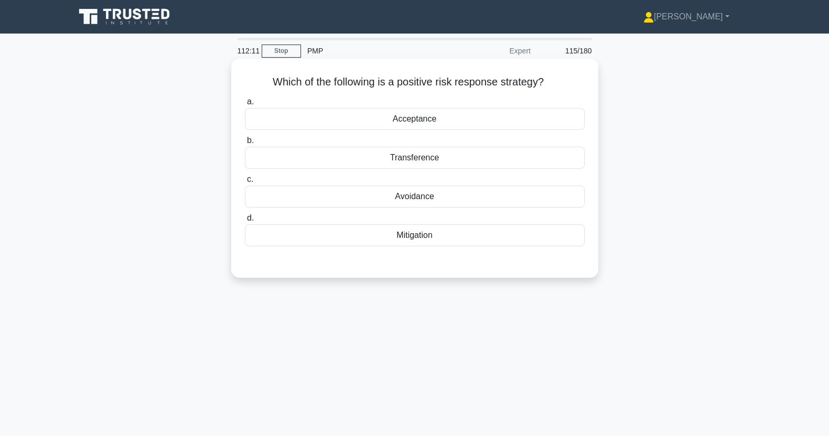
click at [289, 120] on div "Acceptance" at bounding box center [415, 119] width 340 height 22
click at [245, 105] on input "a. Acceptance" at bounding box center [245, 102] width 0 height 7
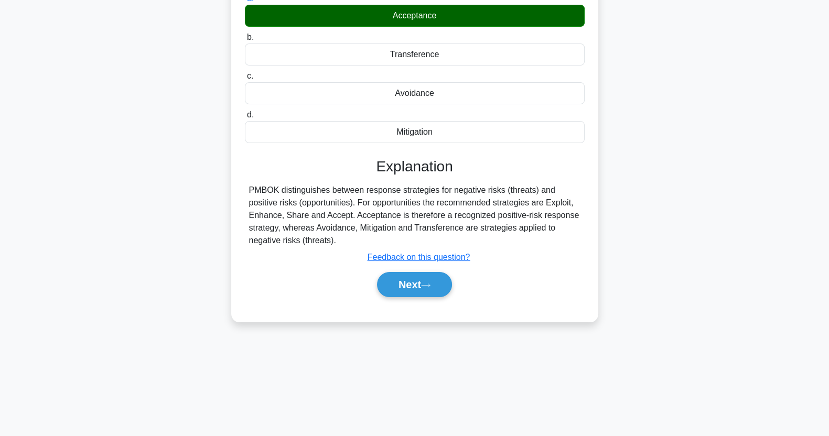
scroll to position [131, 0]
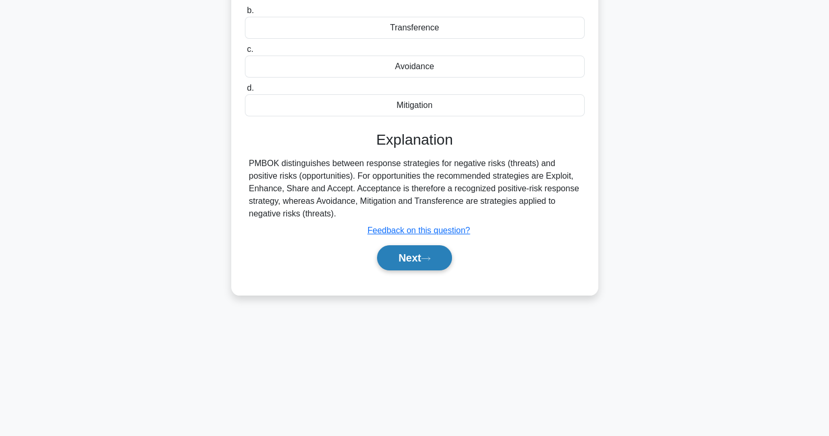
click at [406, 257] on button "Next" at bounding box center [414, 257] width 75 height 25
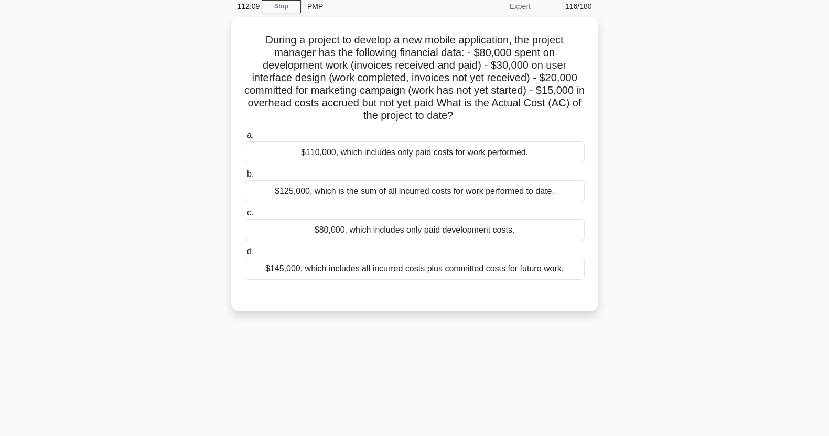
scroll to position [0, 0]
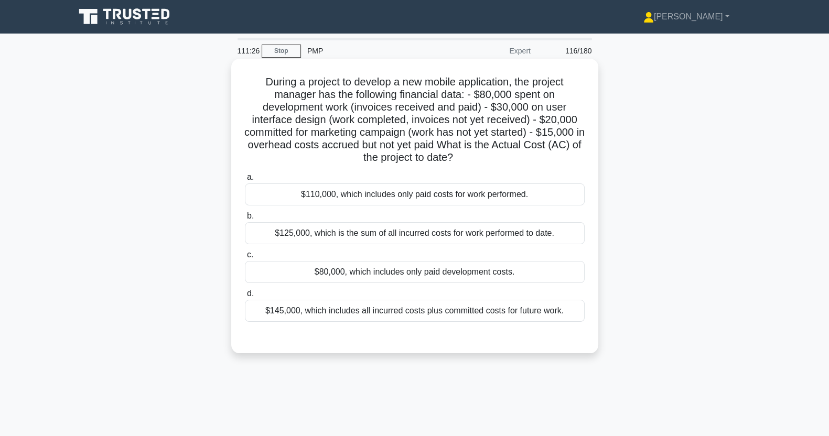
click at [526, 272] on div "$80,000, which includes only paid development costs." at bounding box center [415, 272] width 340 height 22
click at [245, 258] on input "c. $80,000, which includes only paid development costs." at bounding box center [245, 255] width 0 height 7
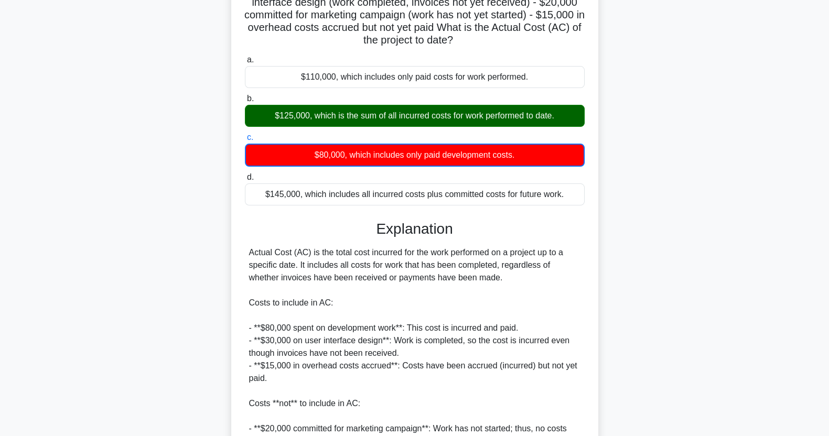
scroll to position [248, 0]
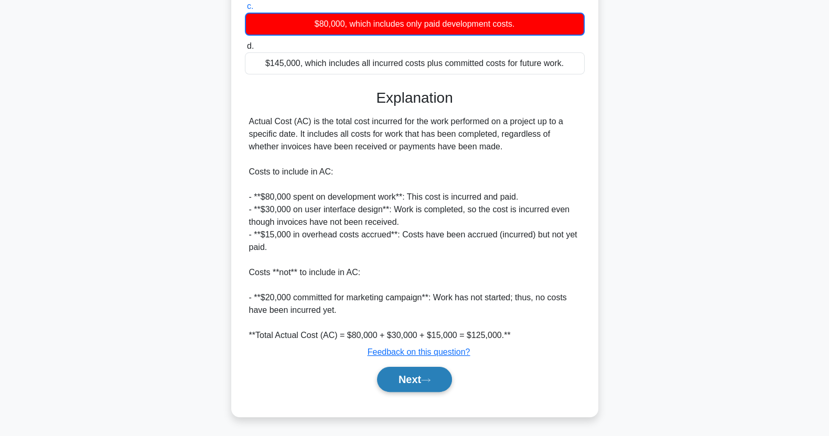
click at [407, 381] on button "Next" at bounding box center [414, 379] width 75 height 25
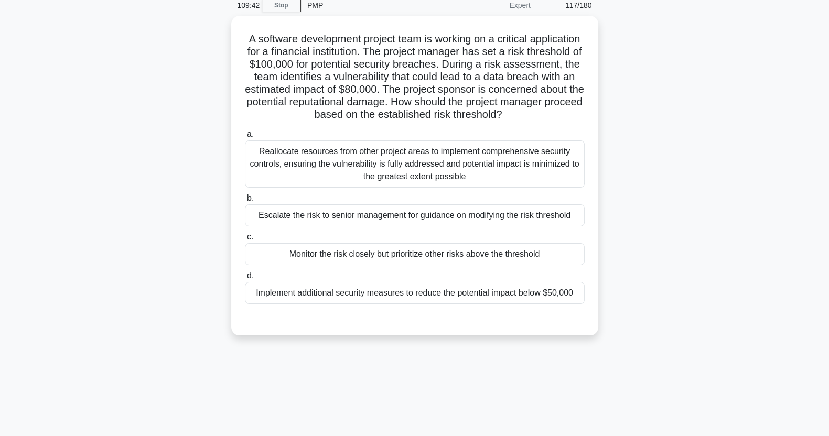
scroll to position [46, 0]
click at [489, 258] on div "Monitor the risk closely but prioritize other risks above the threshold" at bounding box center [415, 254] width 340 height 22
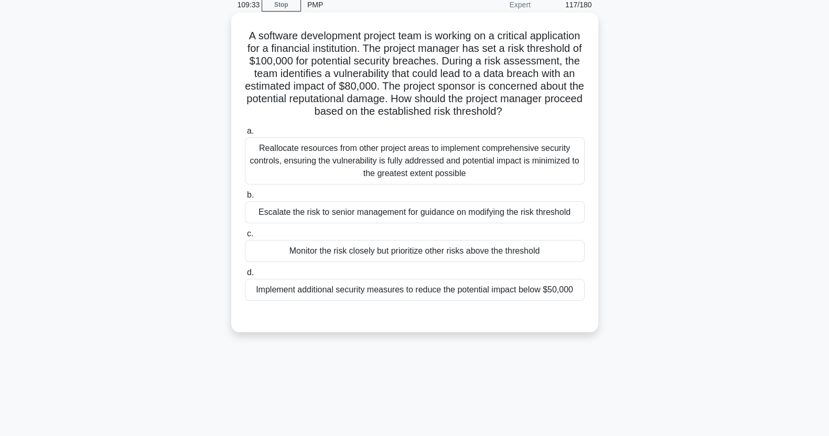
click at [245, 237] on input "c. Monitor the risk closely but prioritize other risks above the threshold" at bounding box center [245, 234] width 0 height 7
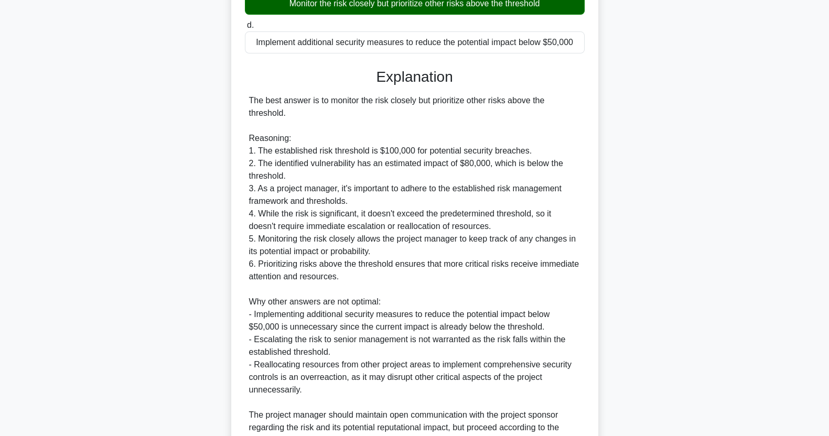
scroll to position [398, 0]
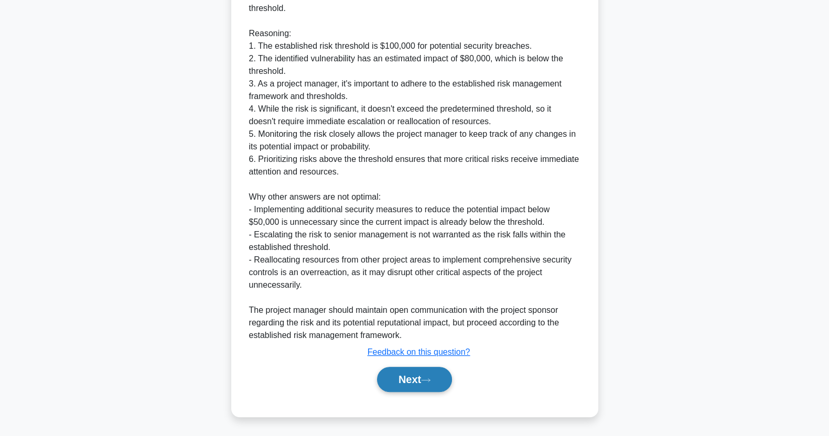
click at [409, 383] on button "Next" at bounding box center [414, 379] width 75 height 25
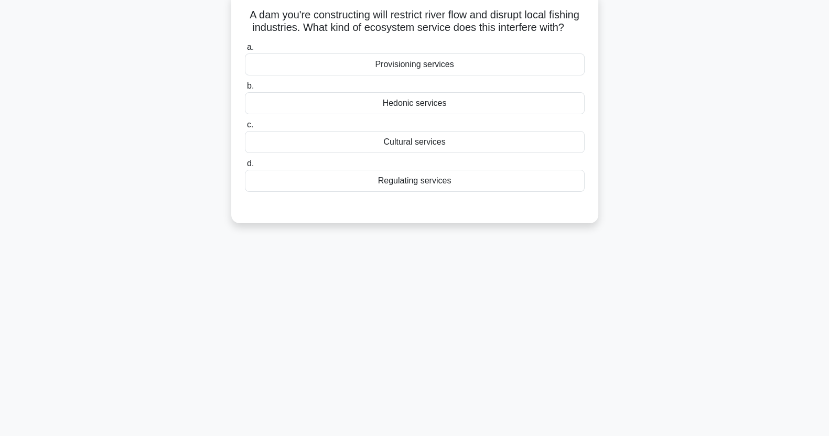
scroll to position [0, 0]
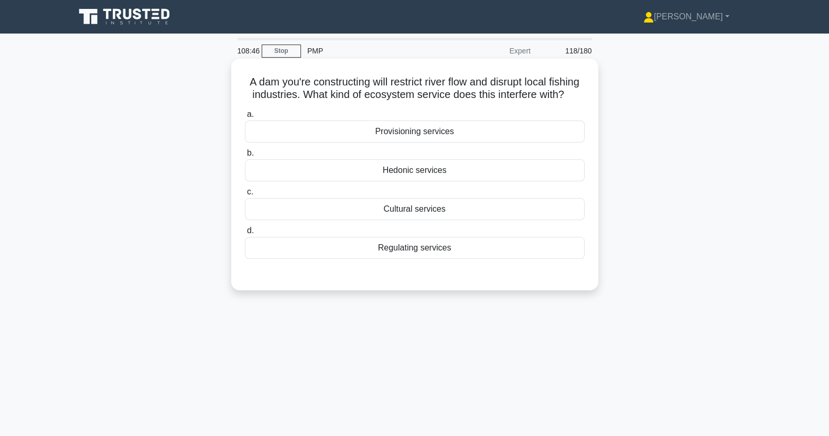
click at [485, 181] on div "Hedonic services" at bounding box center [415, 170] width 340 height 22
click at [245, 157] on input "b. Hedonic services" at bounding box center [245, 153] width 0 height 7
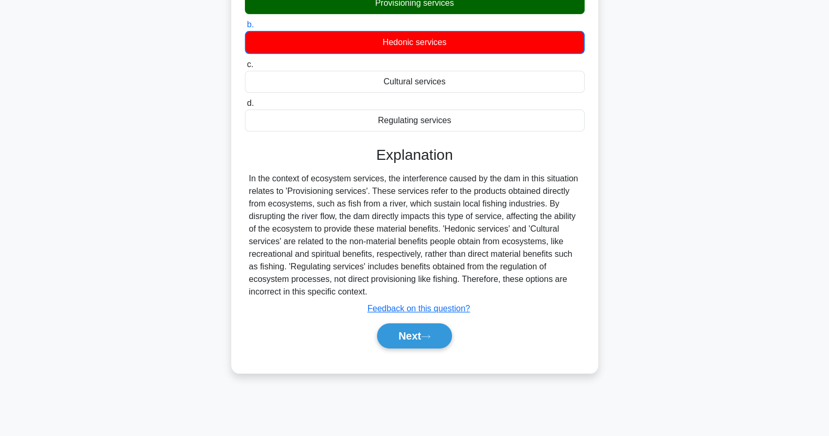
scroll to position [129, 0]
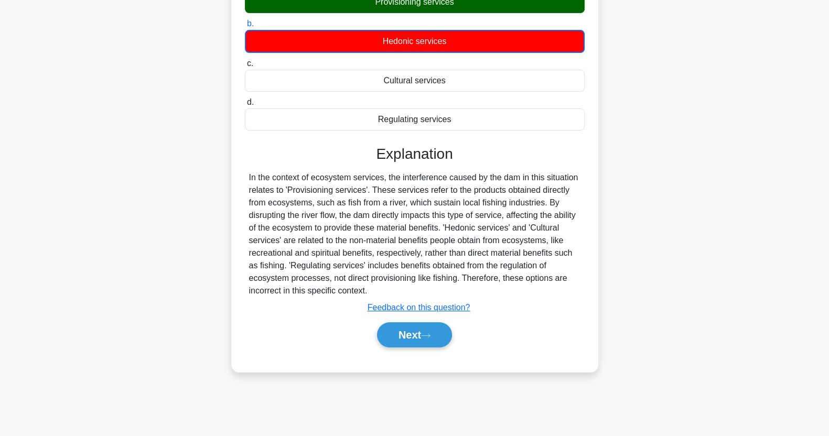
click at [753, 166] on div "A dam you're constructing will restrict river flow and disrupt local fishing in…" at bounding box center [415, 160] width 692 height 456
click at [413, 348] on button "Next" at bounding box center [414, 334] width 75 height 25
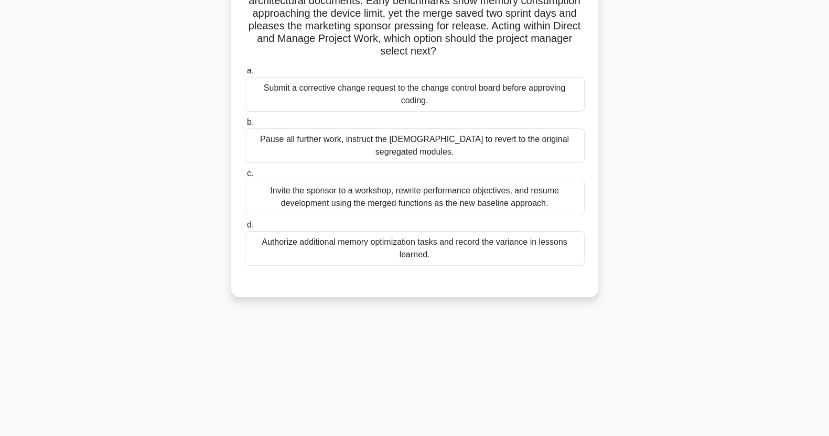
scroll to position [0, 0]
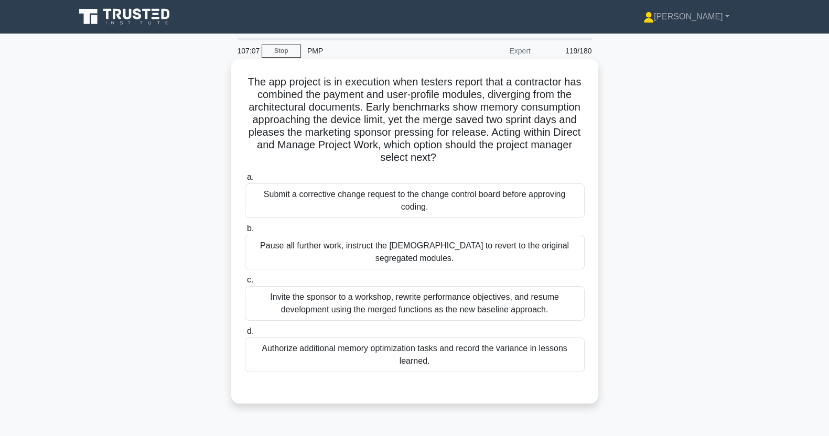
click at [511, 252] on div "Pause all further work, instruct the [DEMOGRAPHIC_DATA] to revert to the origin…" at bounding box center [415, 252] width 340 height 35
click at [245, 232] on input "b. Pause all further work, instruct the [DEMOGRAPHIC_DATA] to revert to the ori…" at bounding box center [245, 228] width 0 height 7
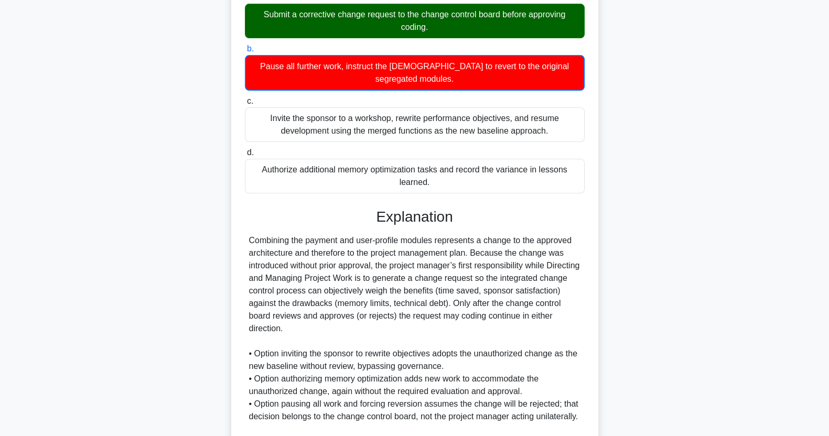
scroll to position [299, 0]
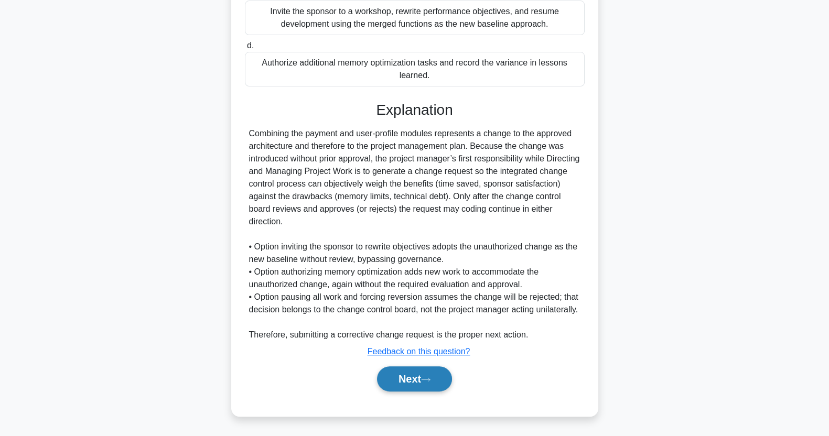
click at [420, 385] on button "Next" at bounding box center [414, 378] width 75 height 25
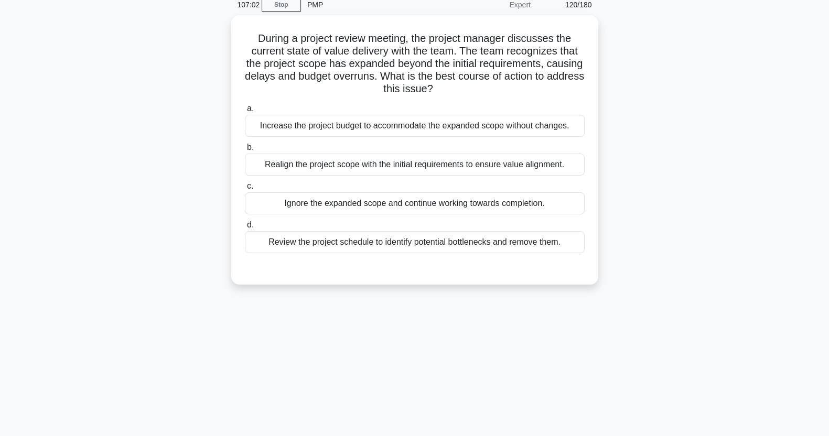
scroll to position [0, 0]
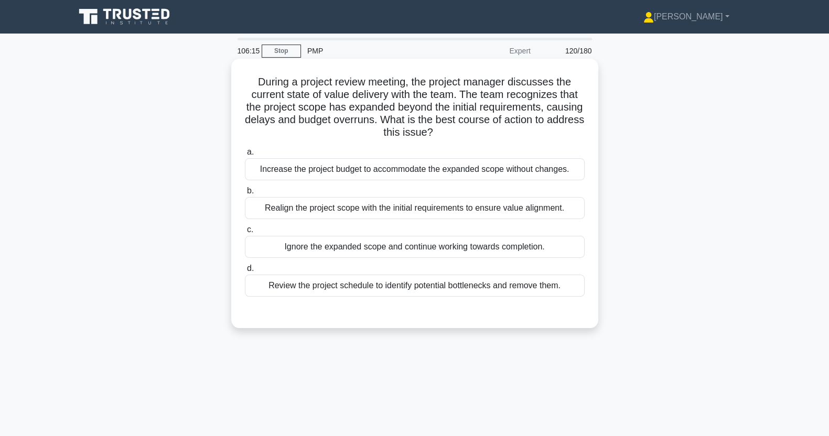
click at [524, 293] on div "Review the project schedule to identify potential bottlenecks and remove them." at bounding box center [415, 286] width 340 height 22
click at [245, 272] on input "d. Review the project schedule to identify potential bottlenecks and remove the…" at bounding box center [245, 268] width 0 height 7
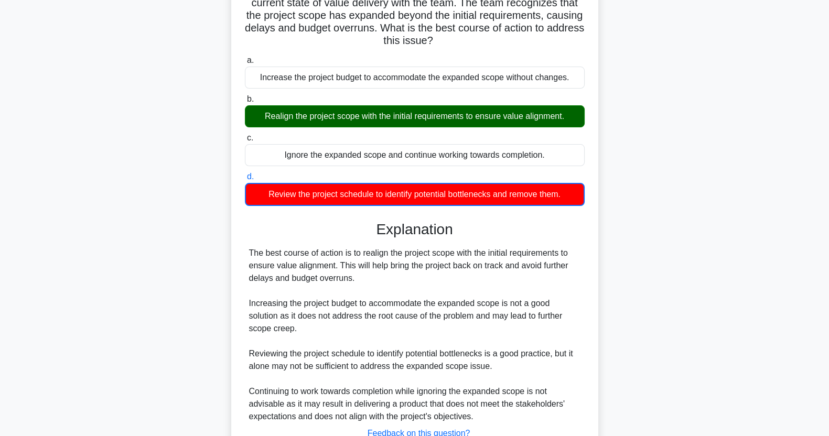
scroll to position [173, 0]
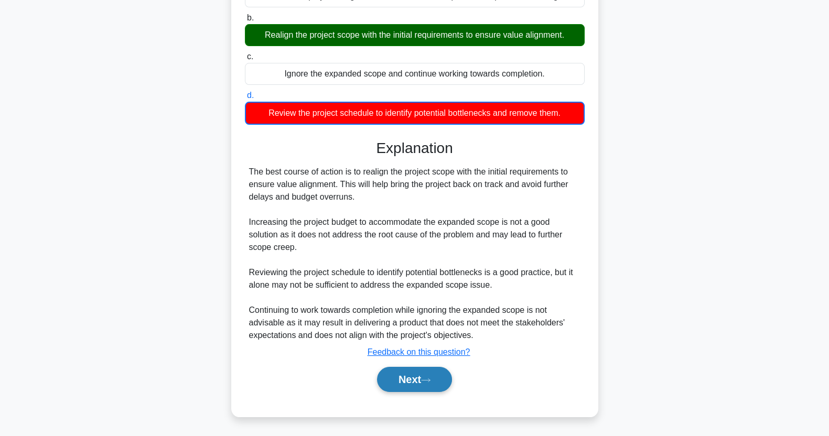
click at [442, 373] on button "Next" at bounding box center [414, 379] width 75 height 25
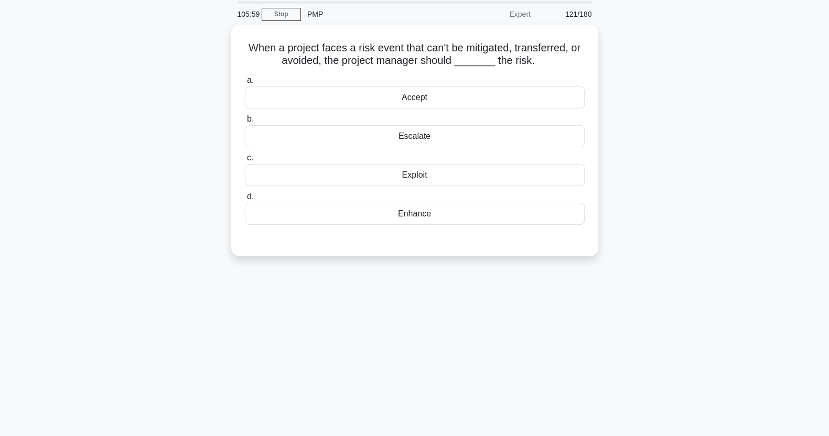
scroll to position [32, 0]
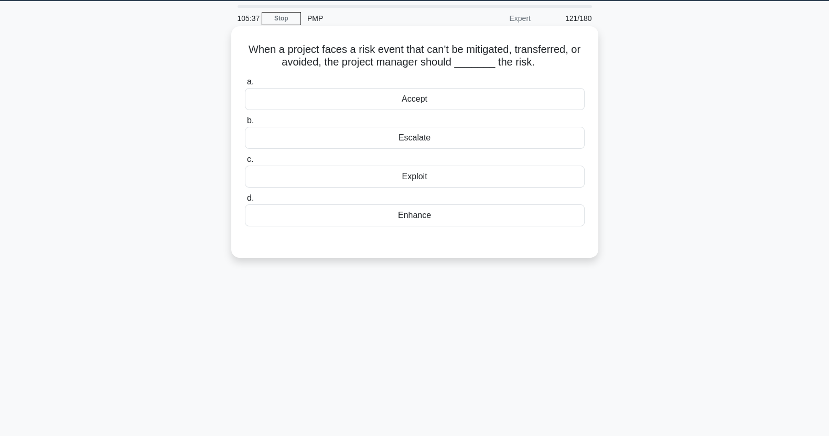
click at [513, 110] on div "Accept" at bounding box center [415, 99] width 340 height 22
click at [245, 85] on input "a. Accept" at bounding box center [245, 82] width 0 height 7
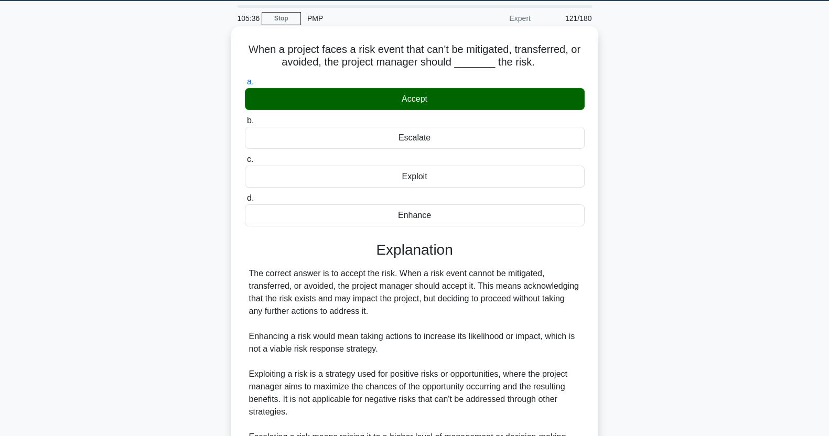
scroll to position [159, 0]
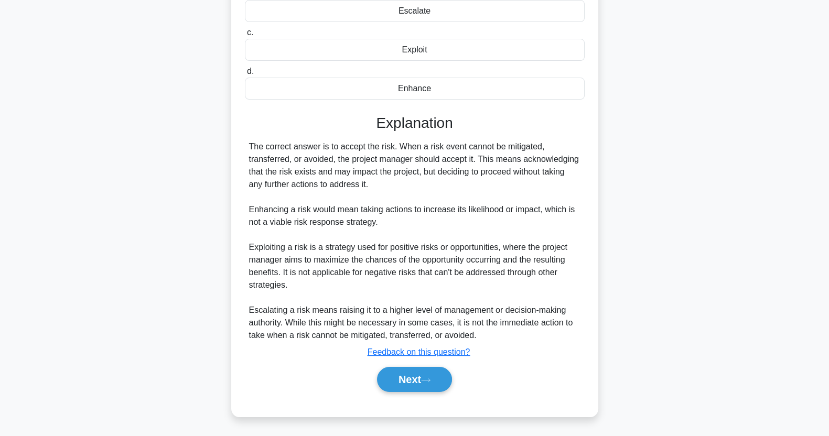
click at [422, 384] on button "Next" at bounding box center [414, 379] width 75 height 25
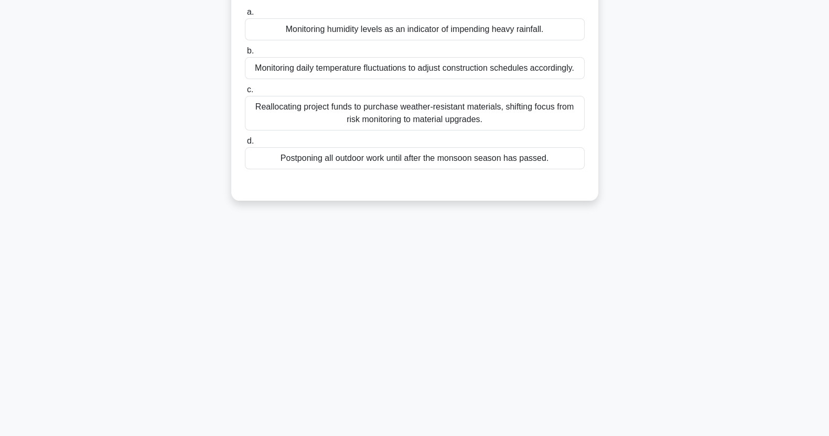
scroll to position [0, 0]
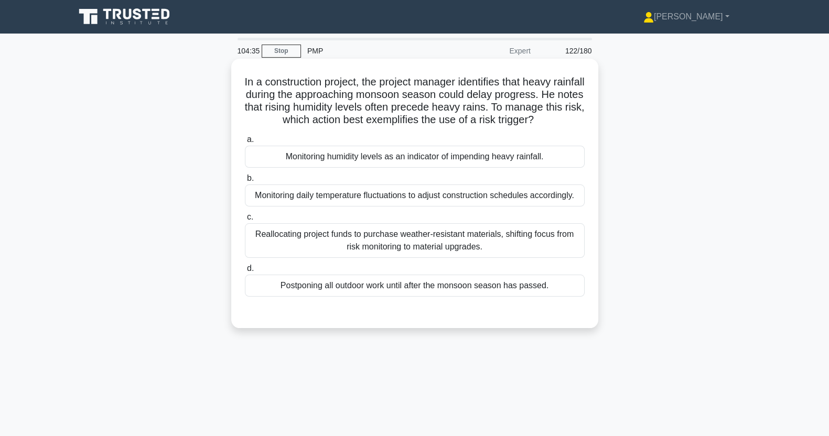
click at [552, 168] on div "Monitoring humidity levels as an indicator of impending heavy rainfall." at bounding box center [415, 157] width 340 height 22
click at [245, 143] on input "a. Monitoring humidity levels as an indicator of impending heavy rainfall." at bounding box center [245, 139] width 0 height 7
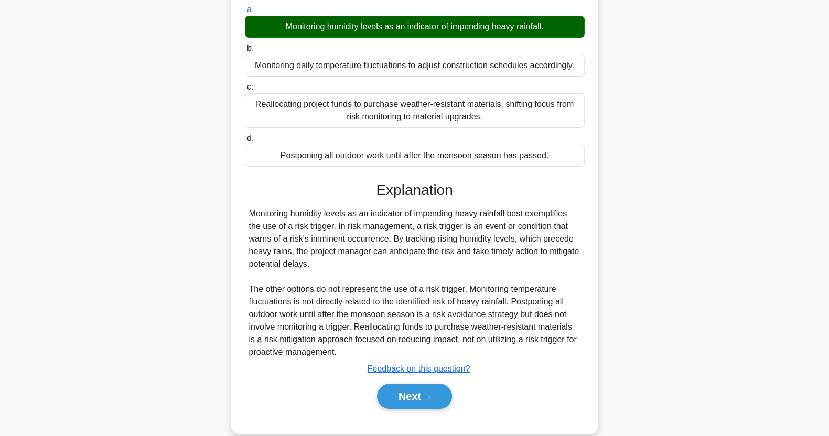
scroll to position [159, 0]
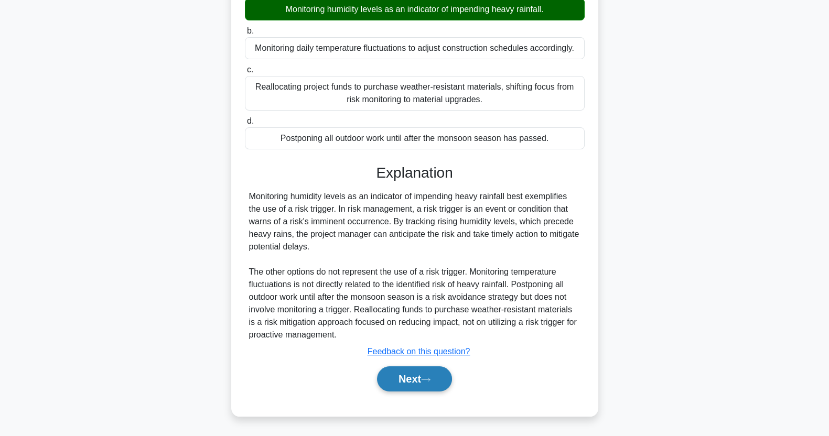
click at [422, 378] on button "Next" at bounding box center [414, 378] width 75 height 25
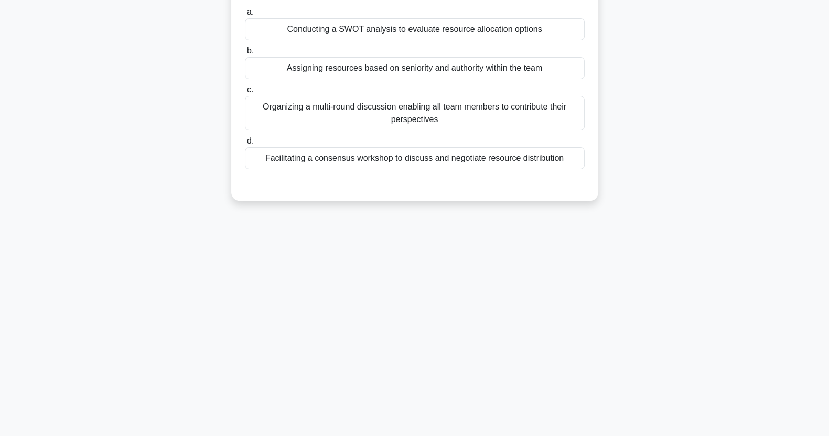
scroll to position [0, 0]
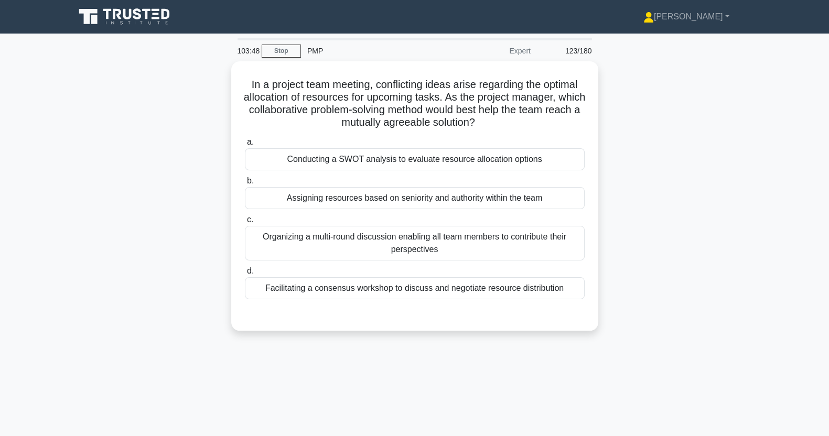
click at [548, 290] on div "Facilitating a consensus workshop to discuss and negotiate resource distribution" at bounding box center [415, 288] width 340 height 22
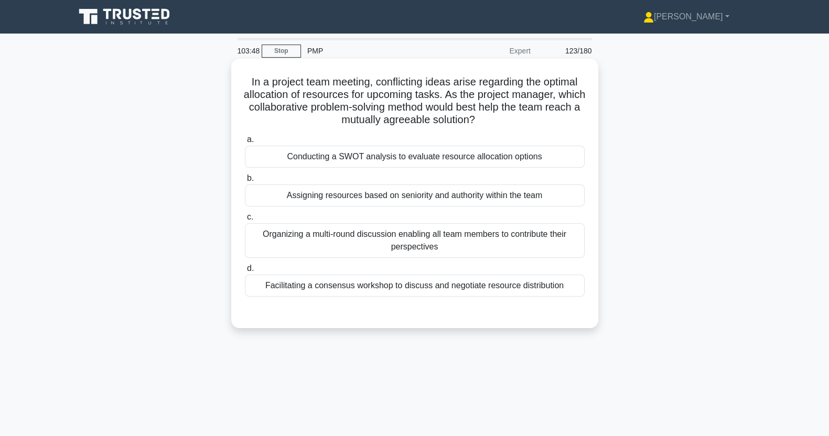
click at [245, 272] on input "d. Facilitating a consensus workshop to discuss and negotiate resource distribu…" at bounding box center [245, 268] width 0 height 7
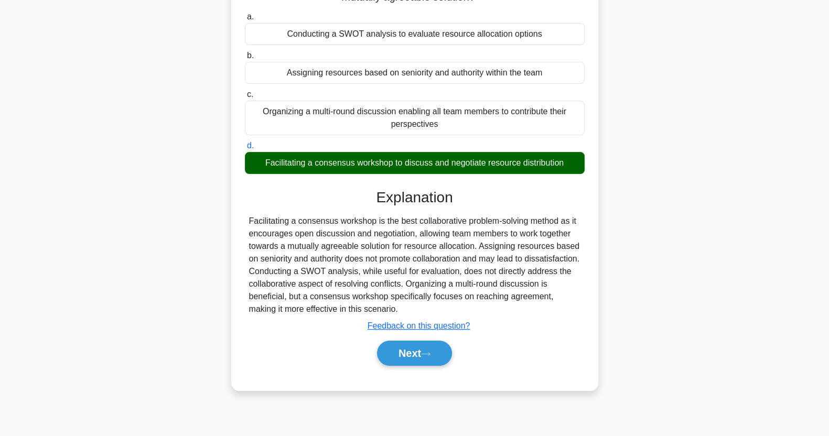
scroll to position [131, 0]
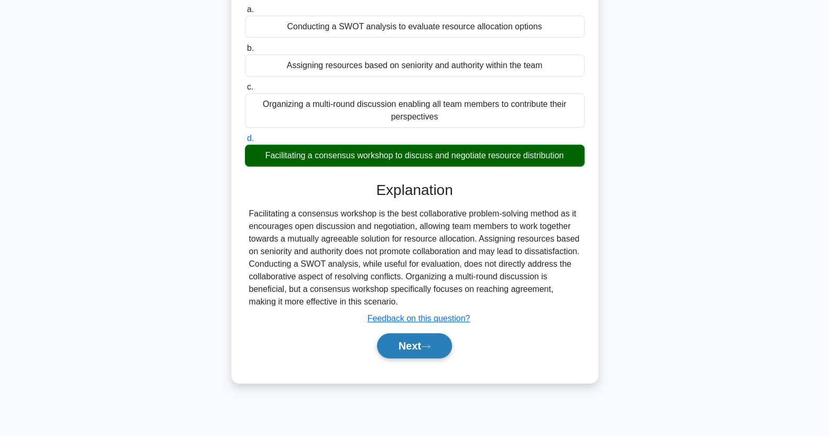
click at [422, 351] on button "Next" at bounding box center [414, 345] width 75 height 25
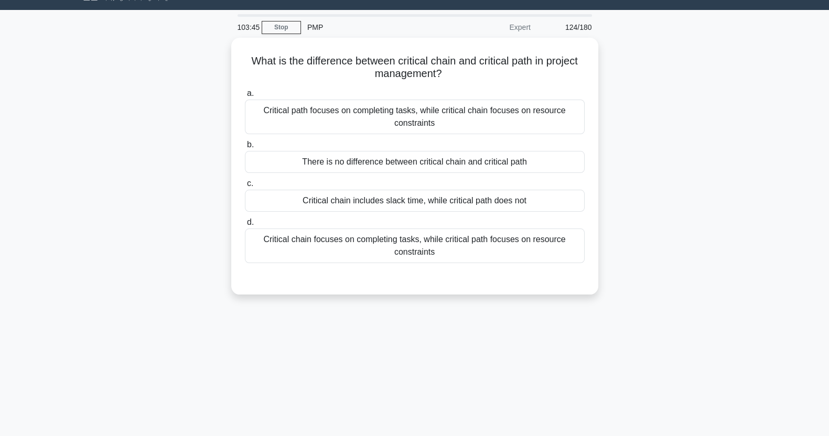
scroll to position [0, 0]
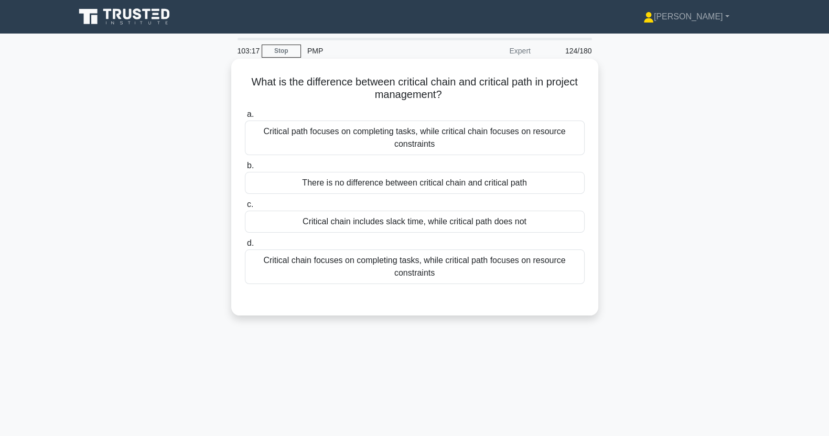
click at [555, 222] on div "Critical chain includes slack time, while critical path does not" at bounding box center [415, 222] width 340 height 22
click at [245, 208] on input "c. Critical chain includes slack time, while critical path does not" at bounding box center [245, 204] width 0 height 7
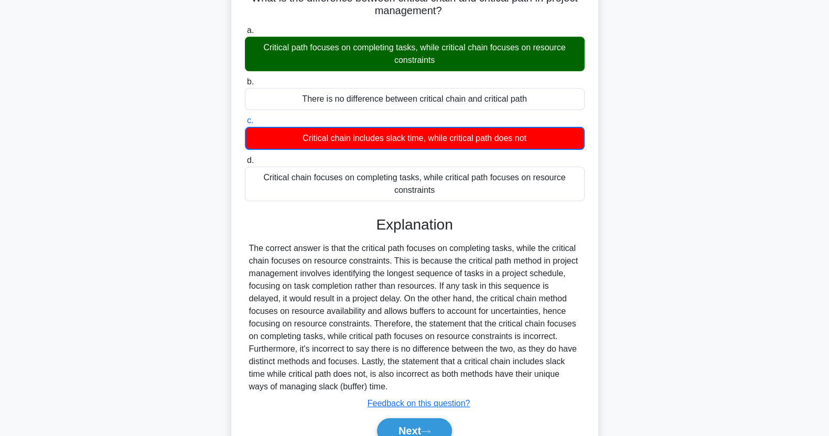
scroll to position [135, 0]
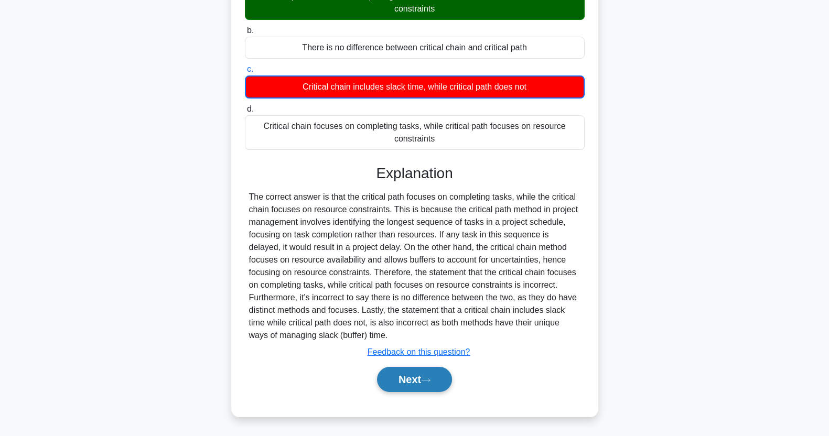
click at [424, 386] on button "Next" at bounding box center [414, 379] width 75 height 25
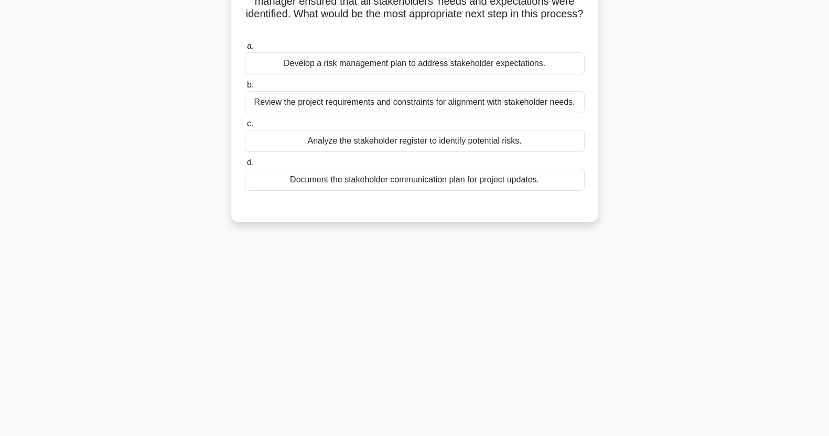
scroll to position [0, 0]
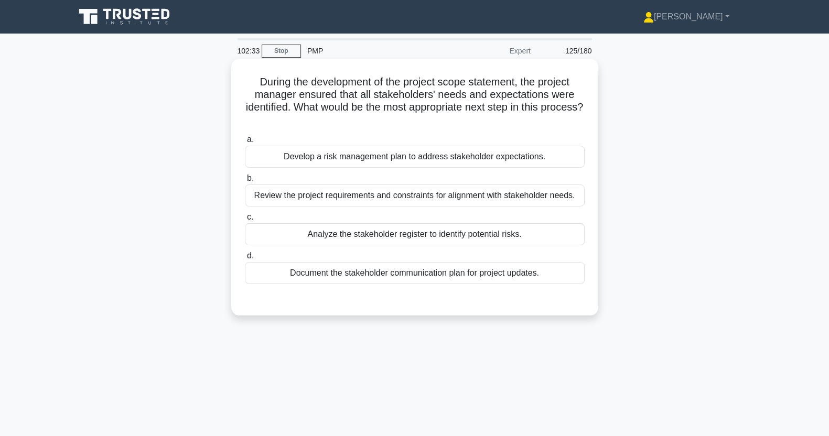
click at [538, 199] on div "Review the project requirements and constraints for alignment with stakeholder …" at bounding box center [415, 196] width 340 height 22
click at [245, 182] on input "b. Review the project requirements and constraints for alignment with stakehold…" at bounding box center [245, 178] width 0 height 7
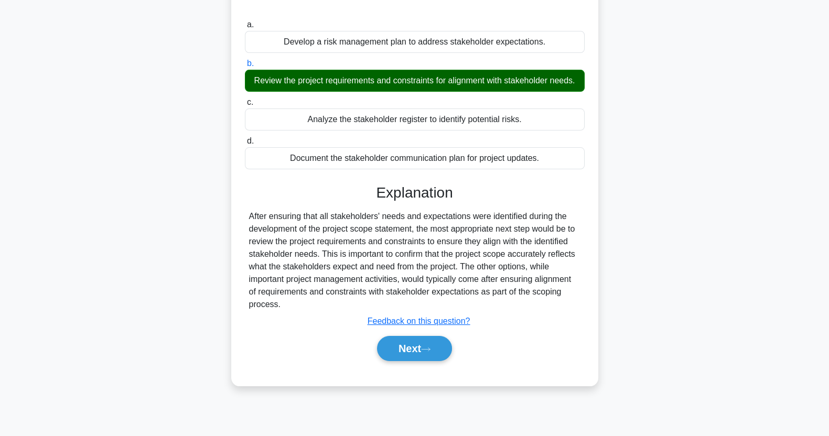
scroll to position [131, 0]
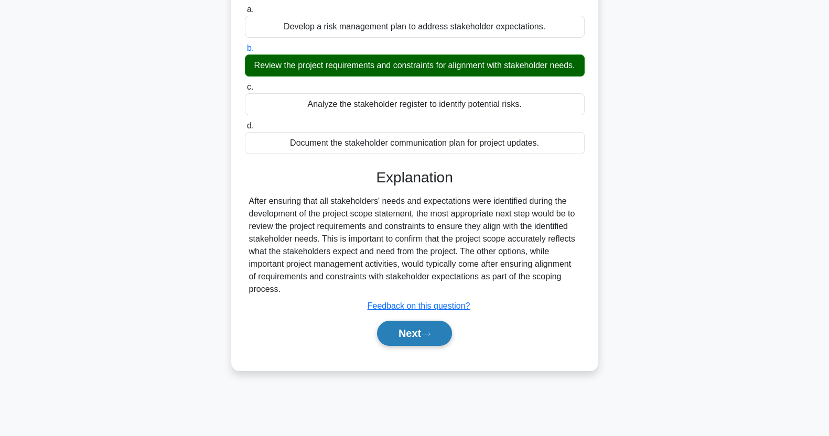
click at [426, 333] on icon at bounding box center [425, 333] width 8 height 3
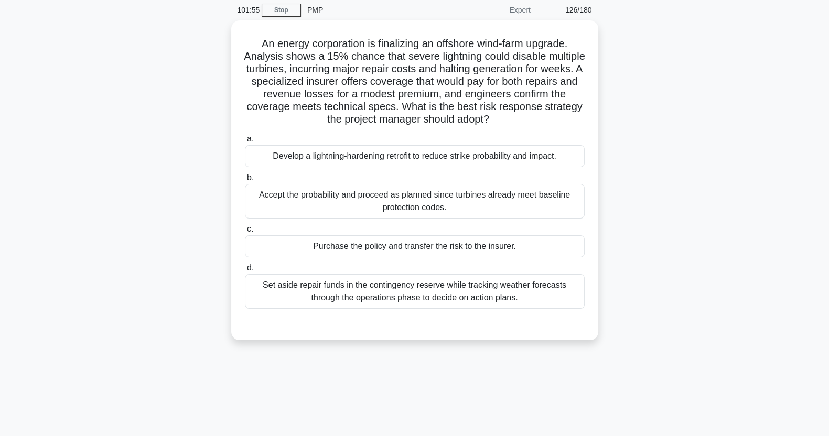
scroll to position [44, 0]
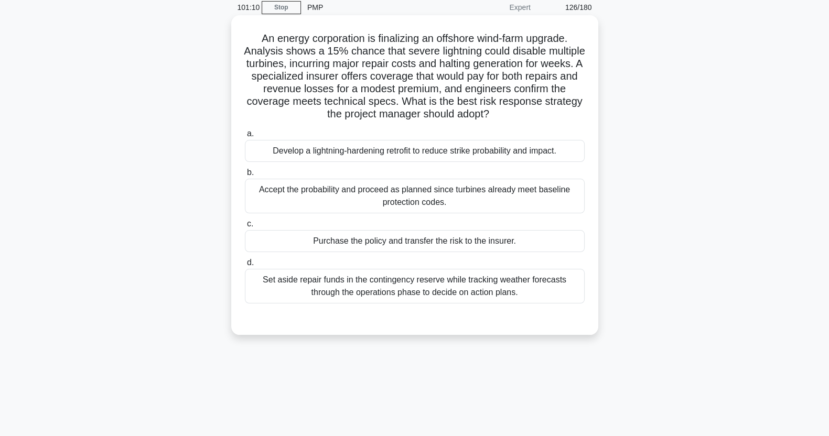
click at [526, 232] on label "c. Purchase the policy and transfer the risk to the insurer." at bounding box center [415, 235] width 340 height 35
click at [245, 227] on input "c. Purchase the policy and transfer the risk to the insurer." at bounding box center [245, 224] width 0 height 7
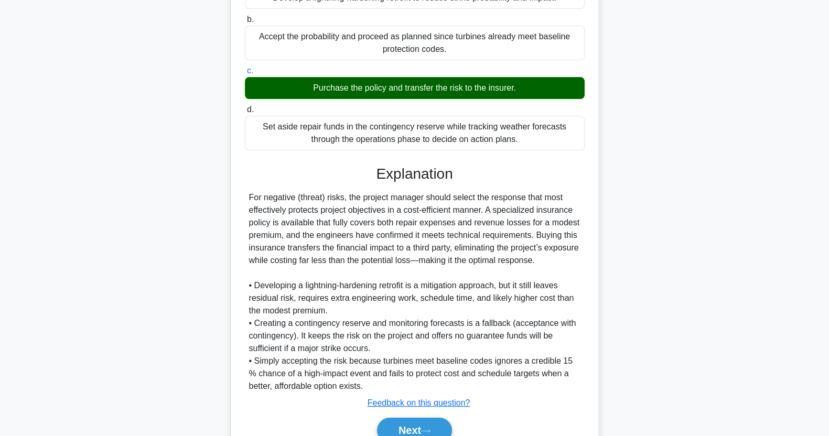
scroll to position [247, 0]
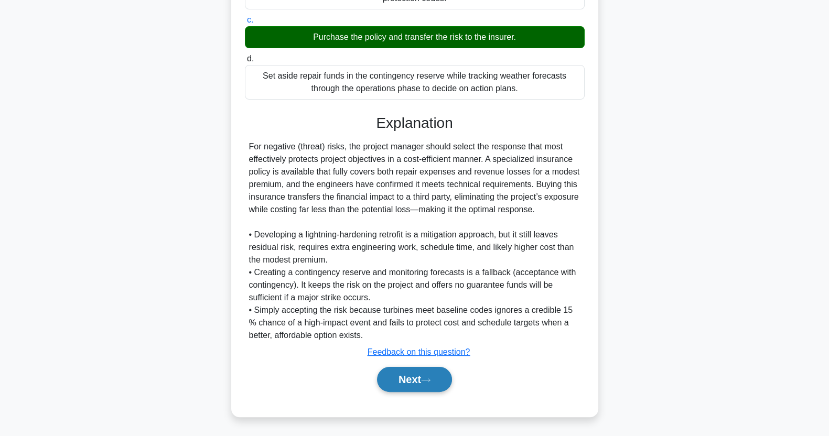
click at [418, 376] on button "Next" at bounding box center [414, 379] width 75 height 25
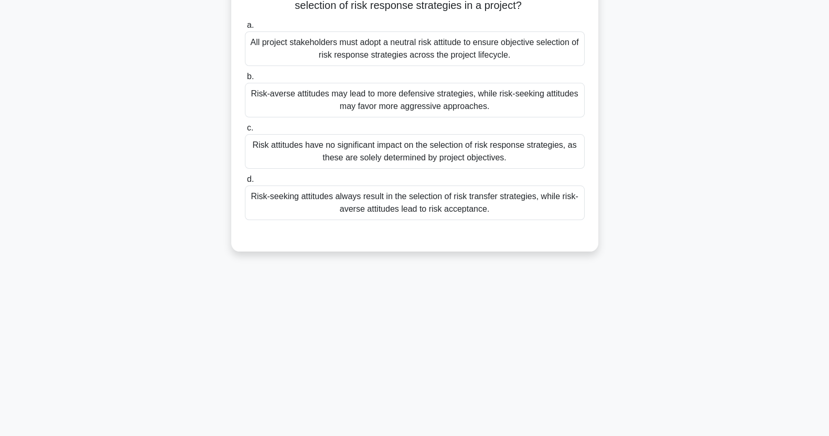
scroll to position [0, 0]
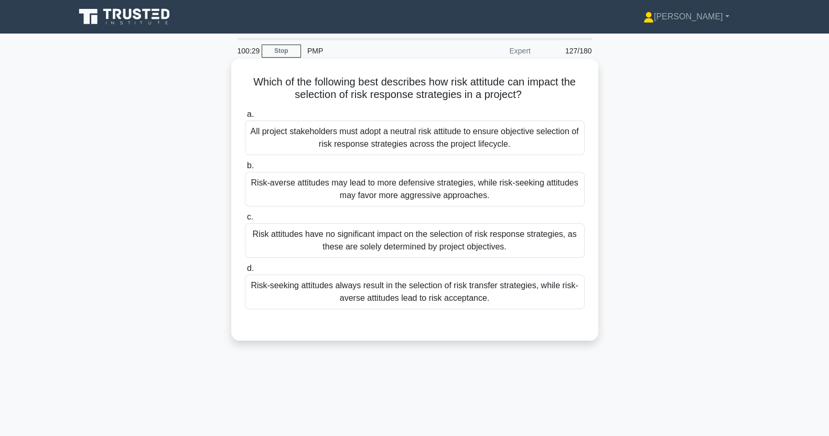
click at [301, 189] on div "Risk-averse attitudes may lead to more defensive strategies, while risk-seeking…" at bounding box center [415, 189] width 340 height 35
click at [245, 169] on input "b. Risk-averse attitudes may lead to more defensive strategies, while risk-seek…" at bounding box center [245, 165] width 0 height 7
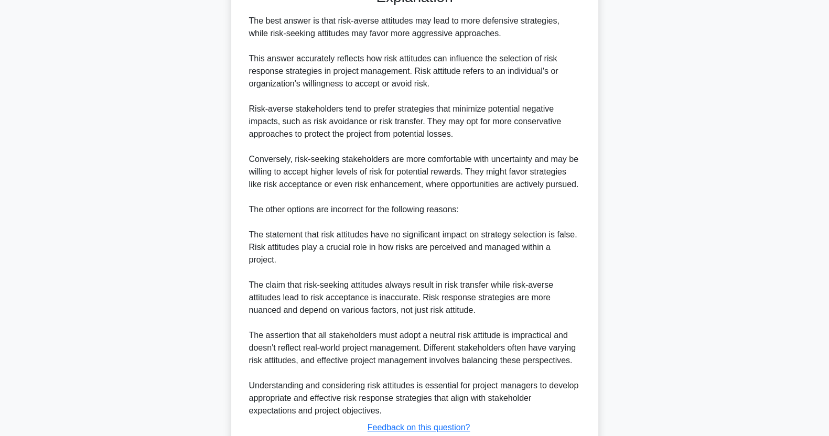
scroll to position [398, 0]
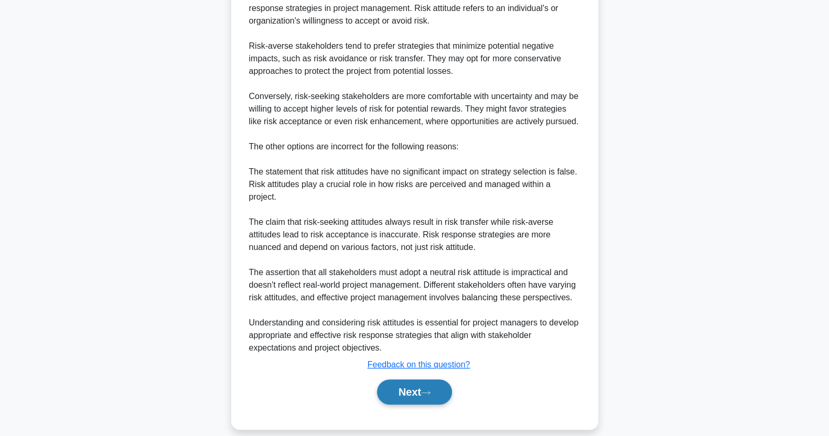
click at [398, 380] on button "Next" at bounding box center [414, 392] width 75 height 25
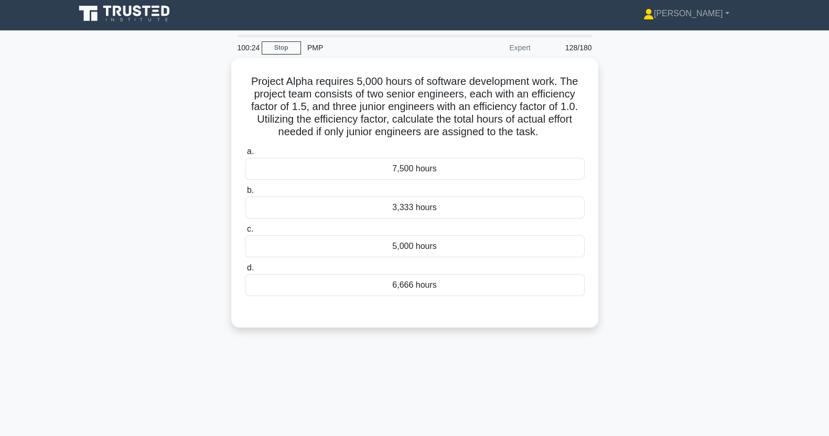
scroll to position [0, 0]
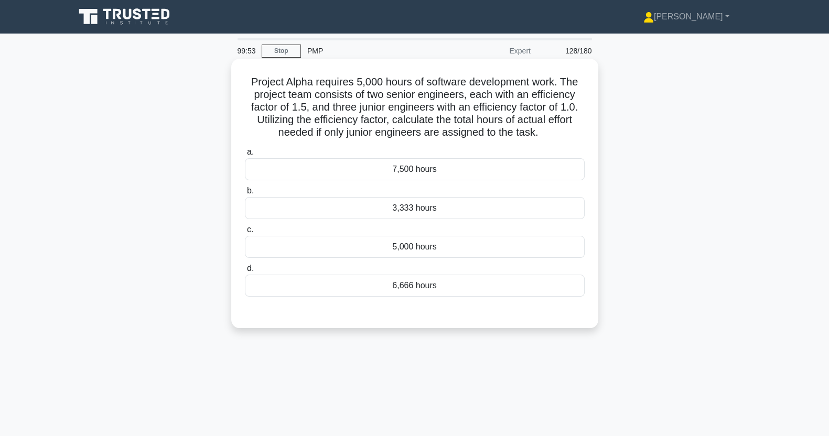
click at [526, 171] on div "7,500 hours" at bounding box center [415, 169] width 340 height 22
click at [245, 156] on input "a. 7,500 hours" at bounding box center [245, 152] width 0 height 7
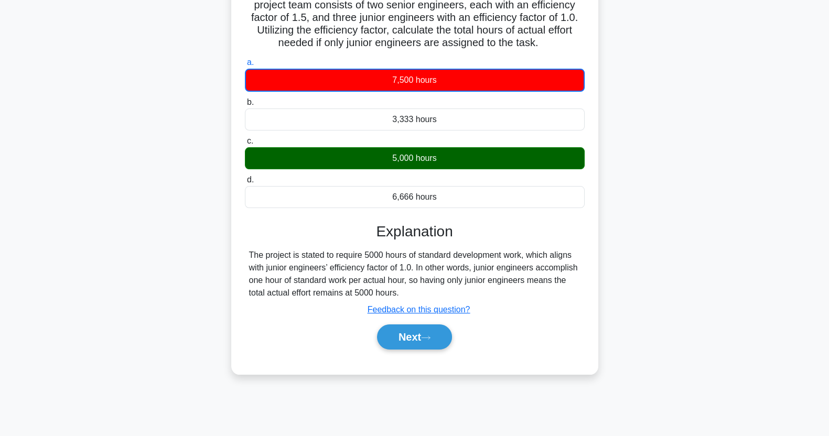
scroll to position [131, 0]
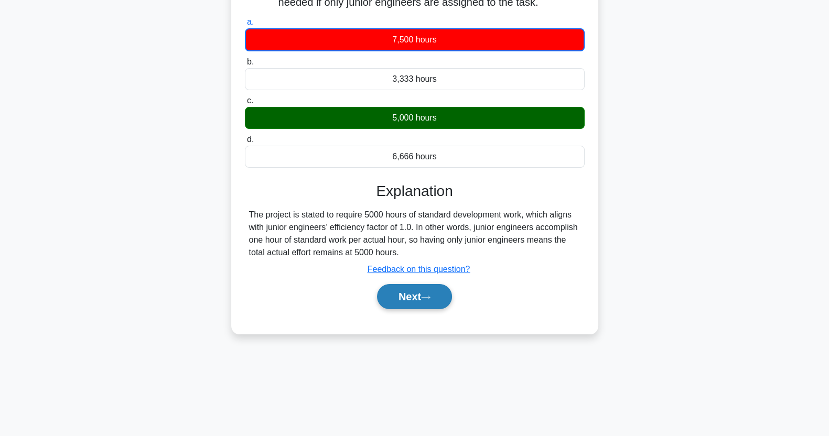
click at [404, 305] on button "Next" at bounding box center [414, 296] width 75 height 25
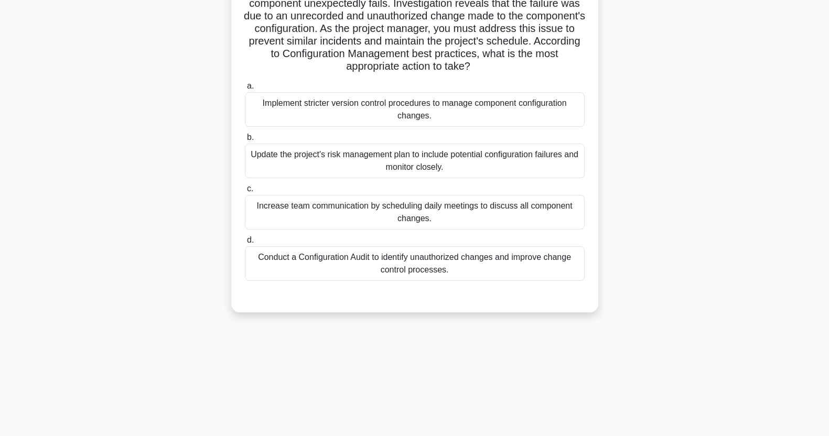
scroll to position [0, 0]
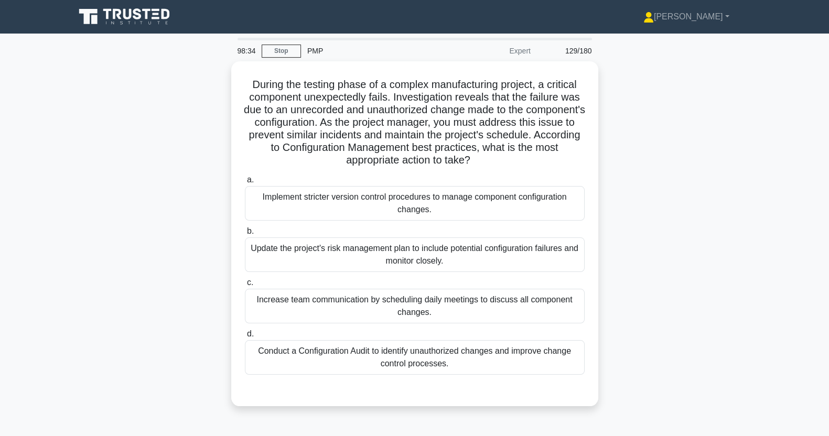
click at [89, 279] on div "During the testing phase of a complex manufacturing project, a critical compone…" at bounding box center [415, 239] width 692 height 357
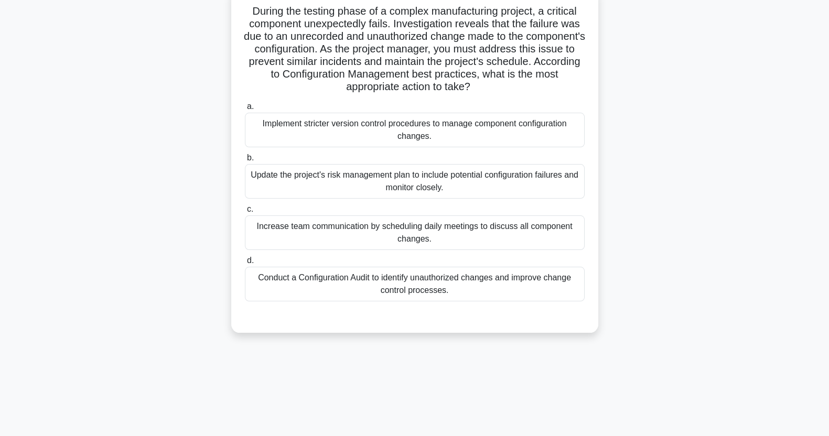
scroll to position [74, 0]
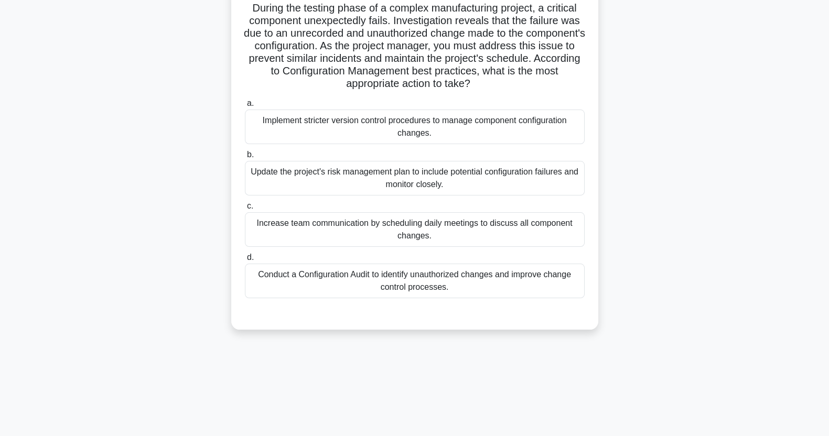
click at [454, 289] on div "Conduct a Configuration Audit to identify unauthorized changes and improve chan…" at bounding box center [415, 281] width 340 height 35
click at [245, 261] on input "d. Conduct a Configuration Audit to identify unauthorized changes and improve c…" at bounding box center [245, 257] width 0 height 7
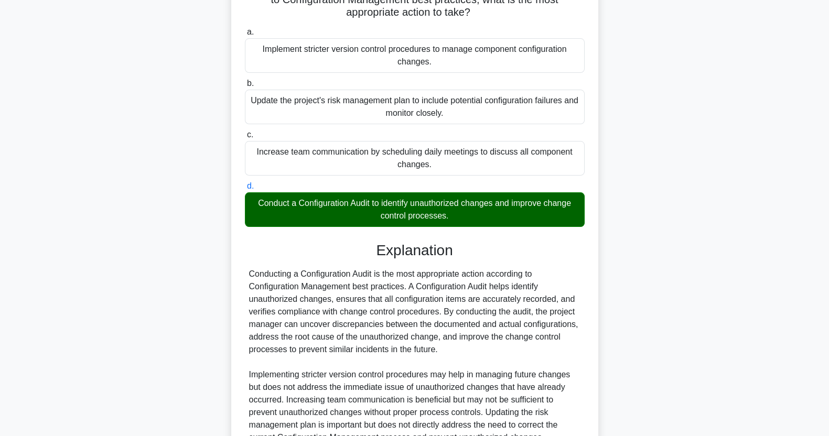
scroll to position [247, 0]
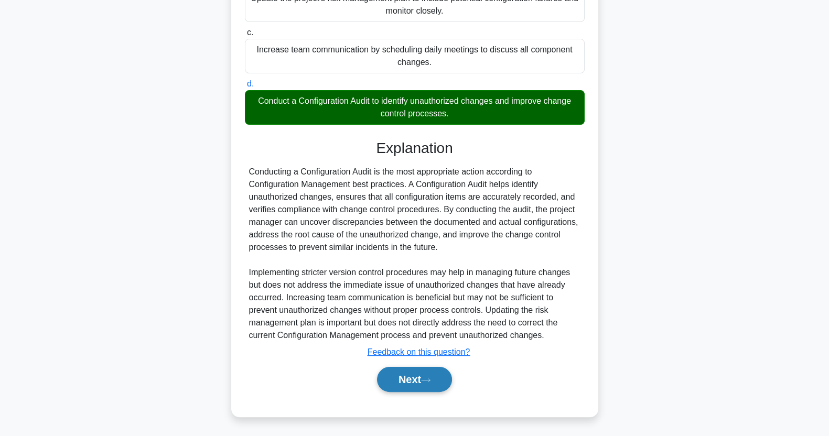
click at [419, 383] on button "Next" at bounding box center [414, 379] width 75 height 25
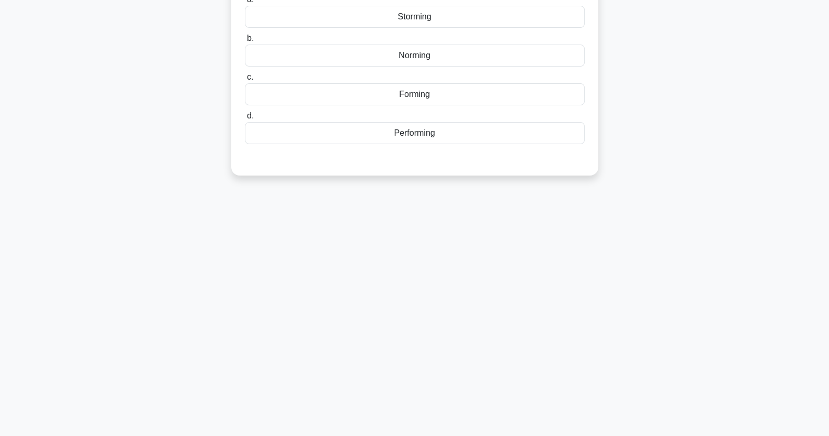
scroll to position [0, 0]
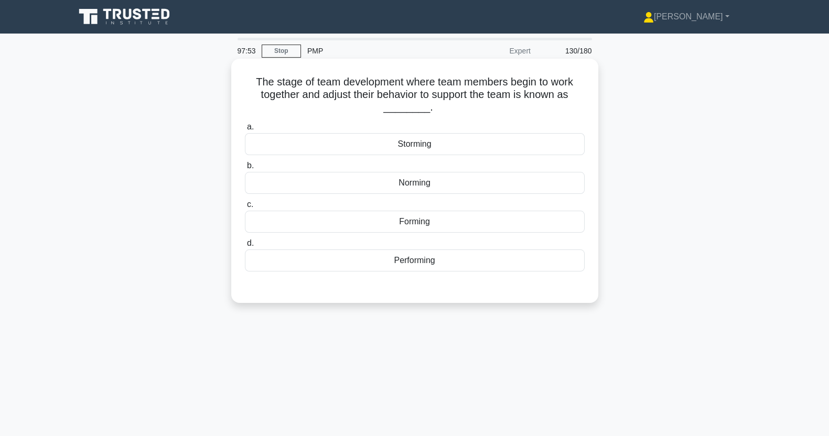
click at [286, 221] on div "Forming" at bounding box center [415, 222] width 340 height 22
click at [245, 208] on input "c. Forming" at bounding box center [245, 204] width 0 height 7
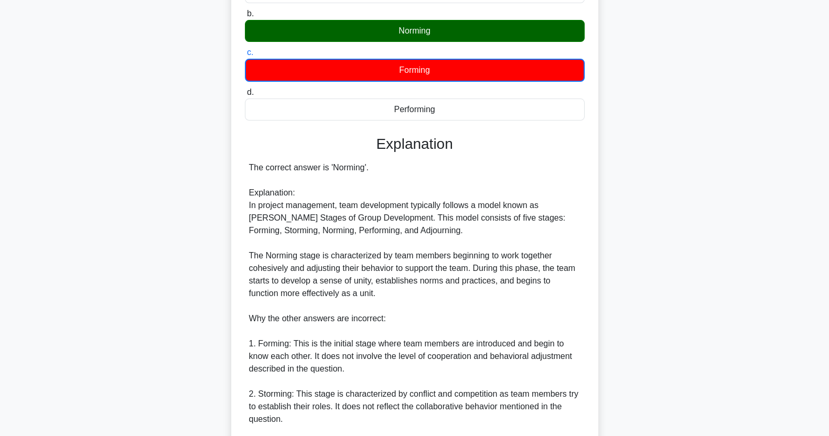
scroll to position [336, 0]
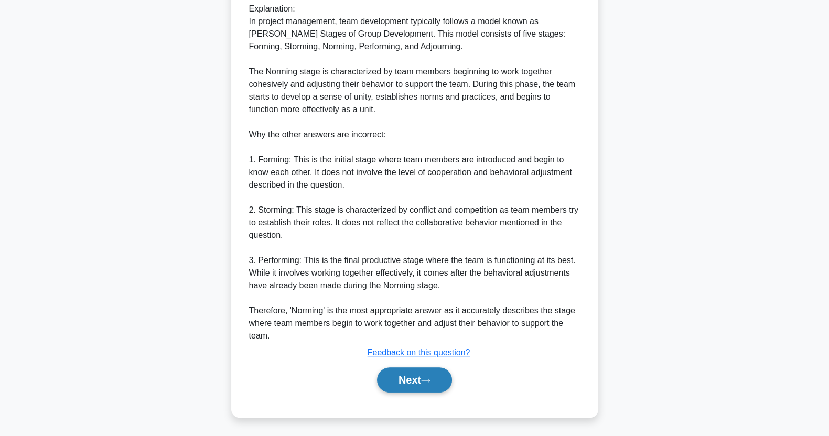
click at [409, 375] on button "Next" at bounding box center [414, 379] width 75 height 25
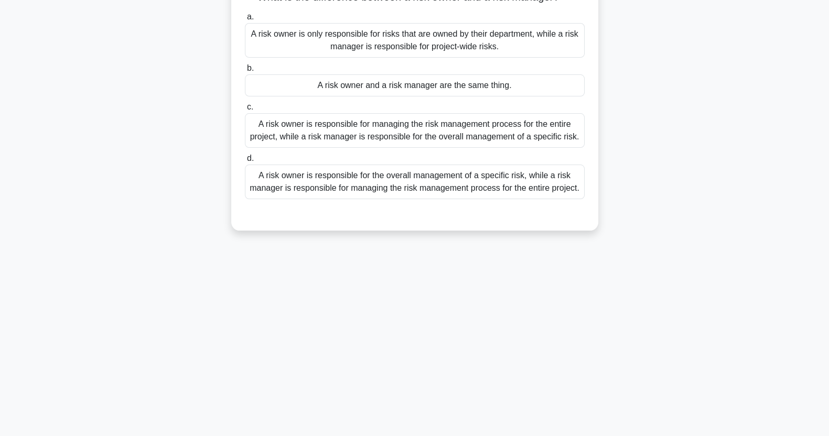
scroll to position [0, 0]
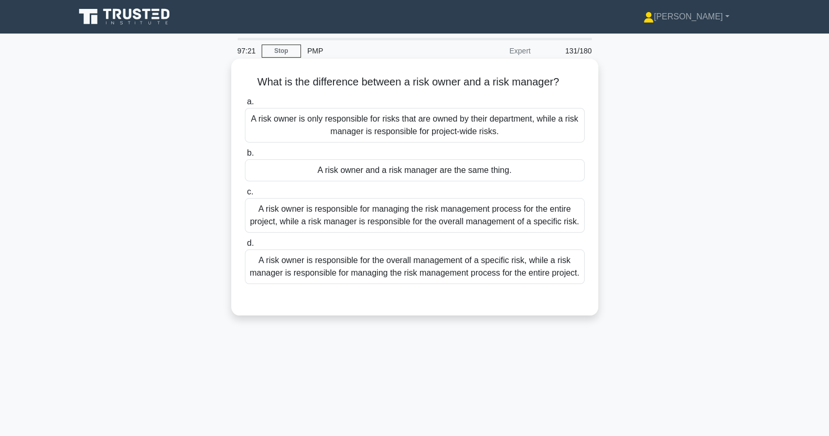
click at [310, 270] on div "A risk owner is responsible for the overall management of a specific risk, whil…" at bounding box center [415, 267] width 340 height 35
click at [245, 247] on input "d. A risk owner is responsible for the overall management of a specific risk, w…" at bounding box center [245, 243] width 0 height 7
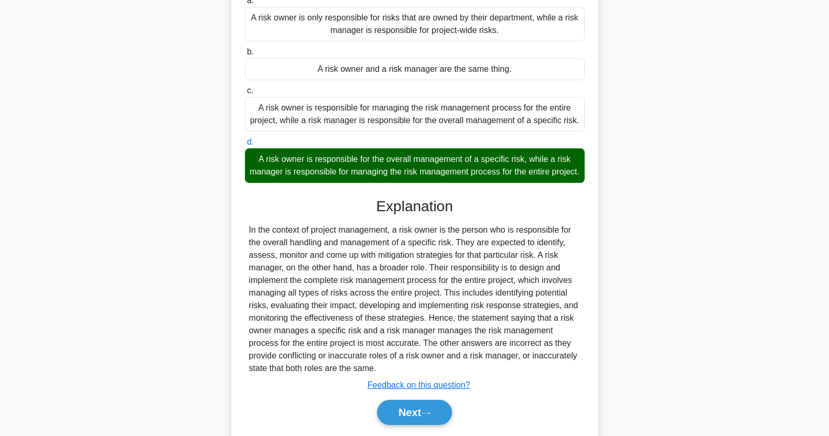
scroll to position [147, 0]
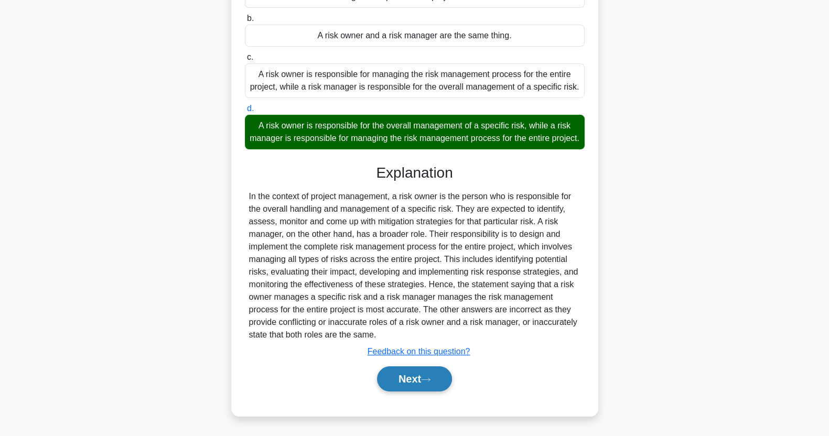
click at [401, 381] on button "Next" at bounding box center [414, 378] width 75 height 25
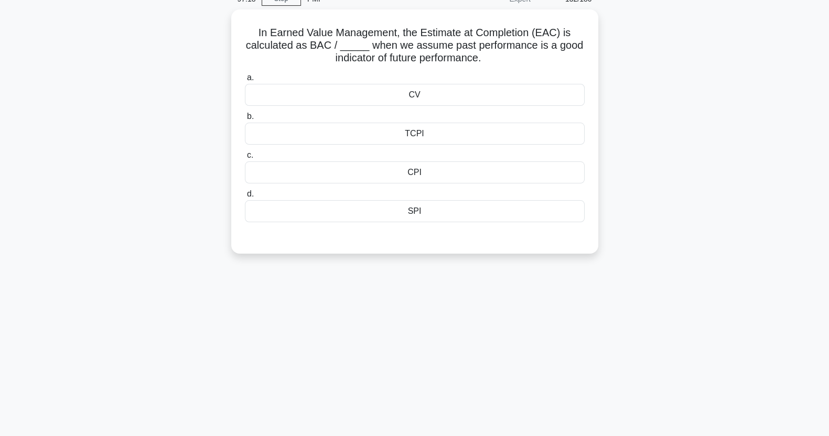
scroll to position [0, 0]
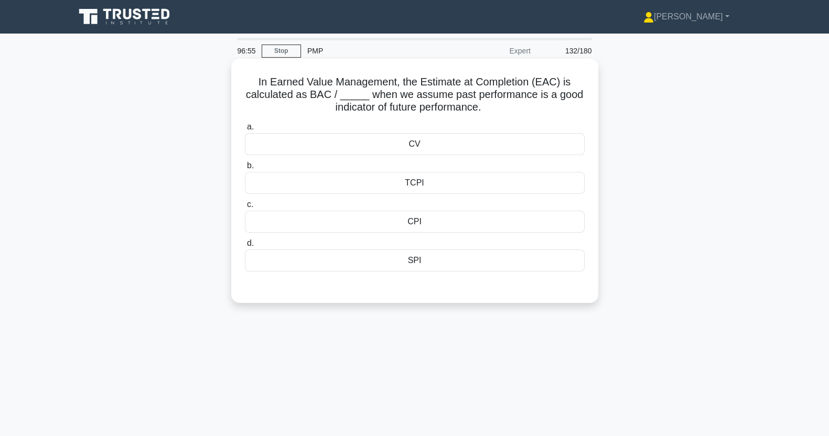
click at [318, 272] on div "SPI" at bounding box center [415, 261] width 340 height 22
click at [245, 247] on input "d. SPI" at bounding box center [245, 243] width 0 height 7
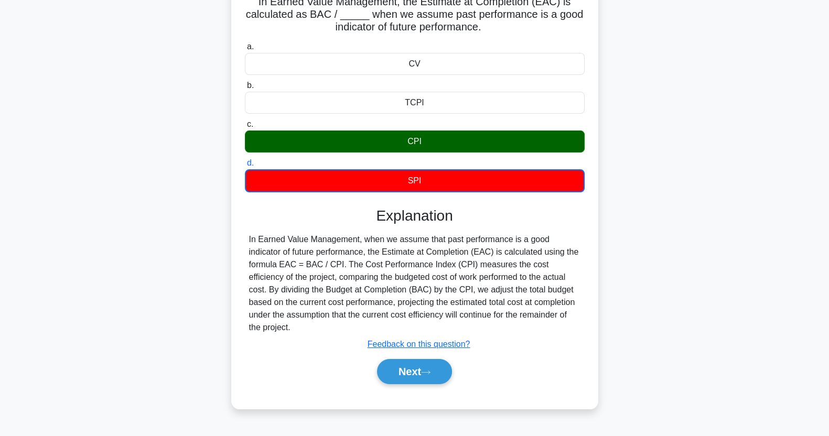
scroll to position [131, 0]
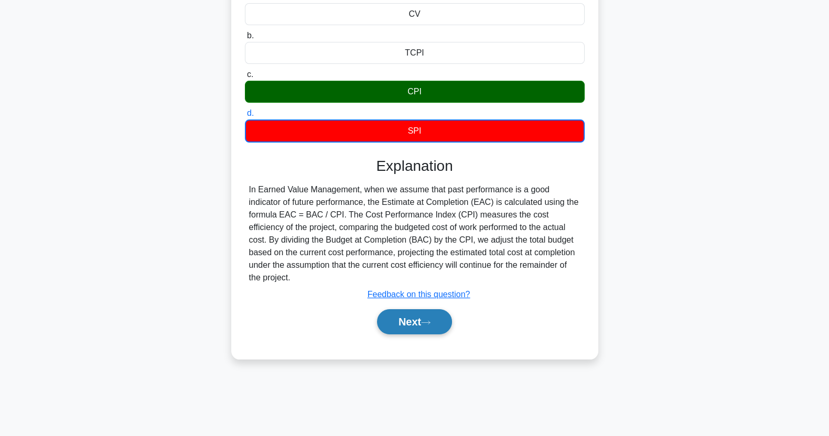
click at [406, 319] on button "Next" at bounding box center [414, 321] width 75 height 25
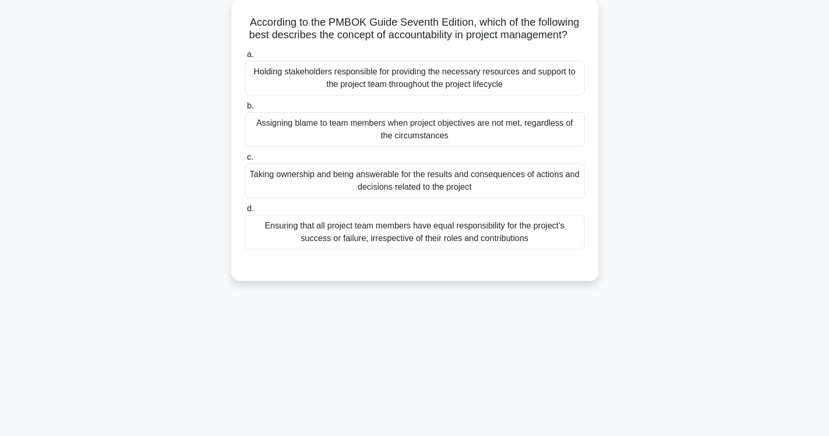
scroll to position [0, 0]
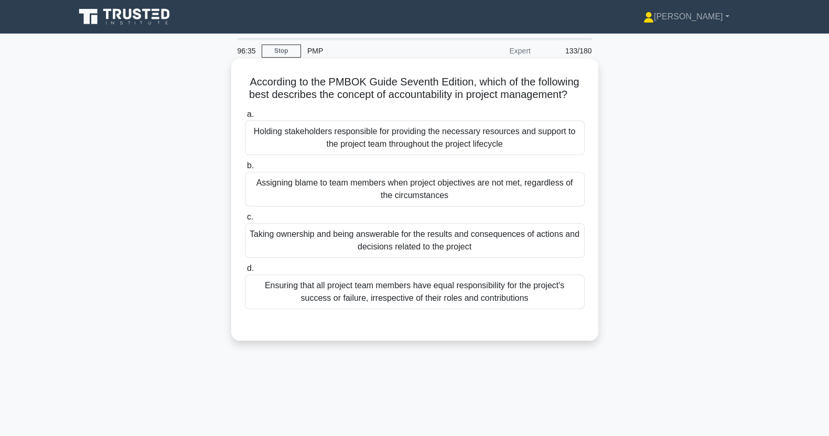
click at [295, 252] on div "Taking ownership and being answerable for the results and consequences of actio…" at bounding box center [415, 240] width 340 height 35
click at [245, 221] on input "c. Taking ownership and being answerable for the results and consequences of ac…" at bounding box center [245, 217] width 0 height 7
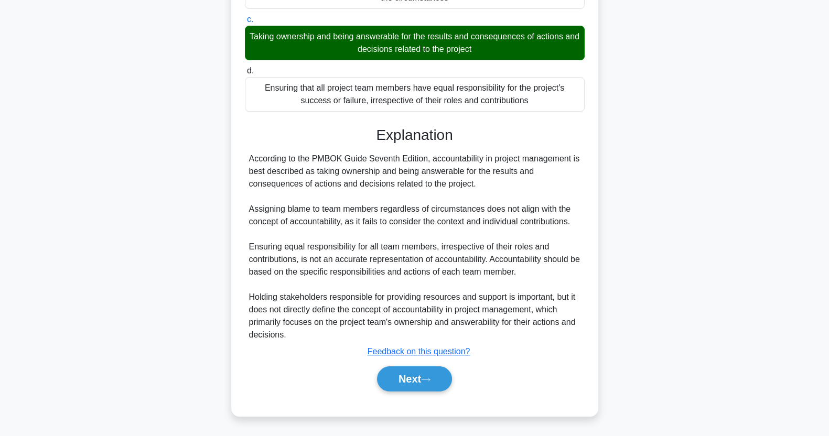
scroll to position [210, 0]
click at [403, 376] on button "Next" at bounding box center [414, 378] width 75 height 25
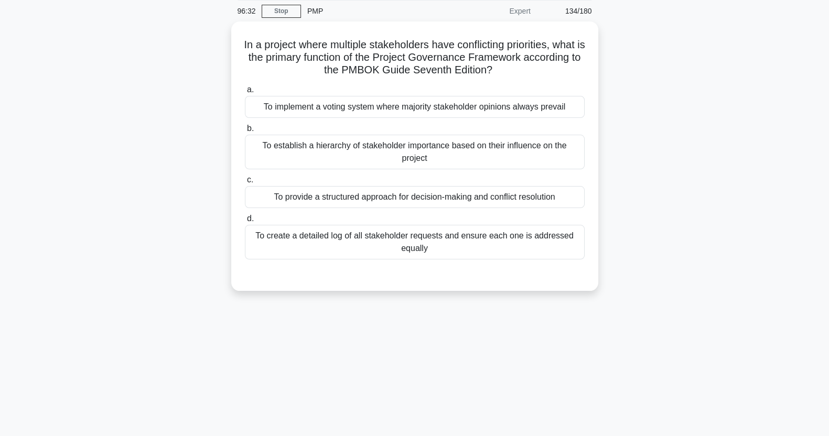
scroll to position [0, 0]
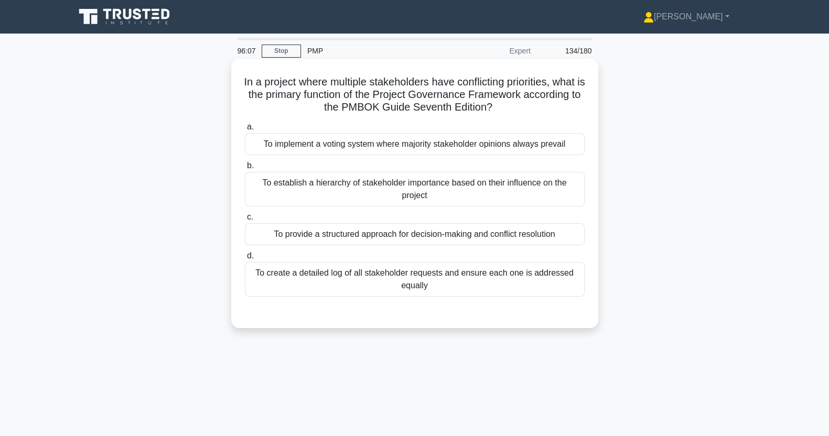
click at [265, 230] on div "To provide a structured approach for decision-making and conflict resolution" at bounding box center [415, 234] width 340 height 22
click at [245, 221] on input "c. To provide a structured approach for decision-making and conflict resolution" at bounding box center [245, 217] width 0 height 7
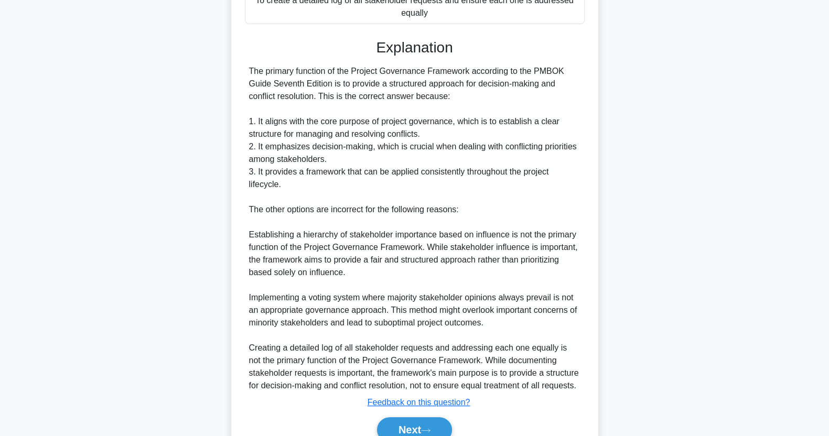
scroll to position [323, 0]
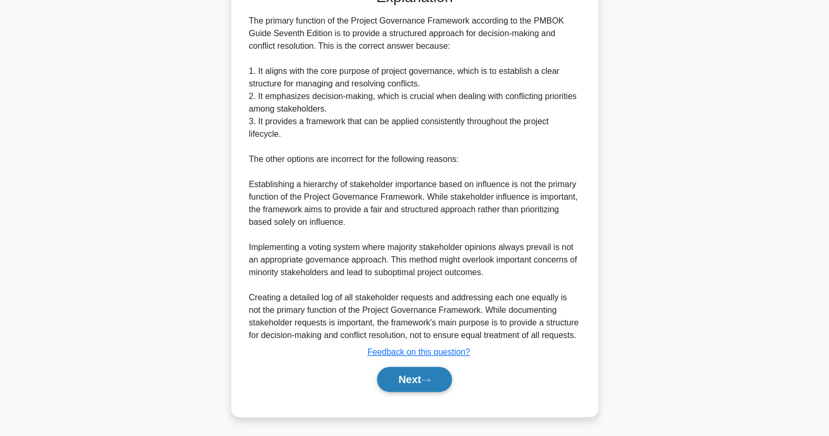
click at [399, 377] on button "Next" at bounding box center [414, 379] width 75 height 25
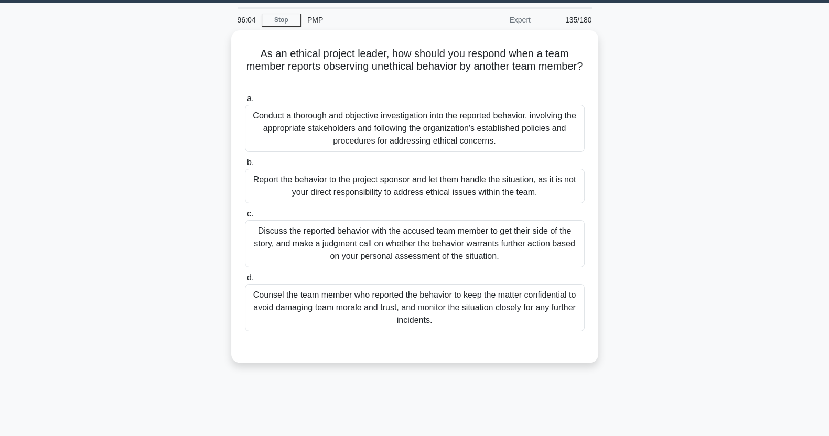
scroll to position [0, 0]
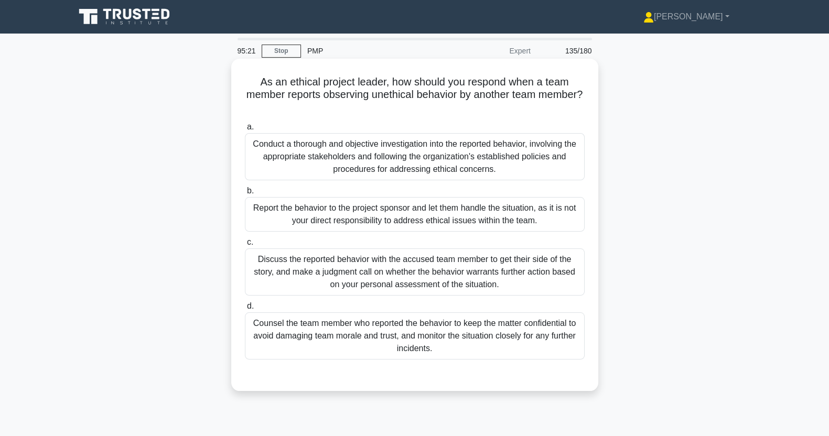
click at [274, 157] on div "Conduct a thorough and objective investigation into the reported behavior, invo…" at bounding box center [415, 156] width 340 height 47
click at [245, 131] on input "a. Conduct a thorough and objective investigation into the reported behavior, i…" at bounding box center [245, 127] width 0 height 7
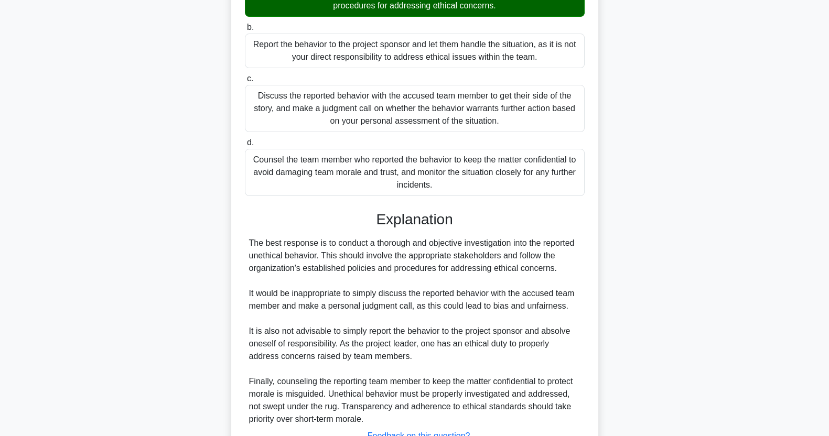
scroll to position [247, 0]
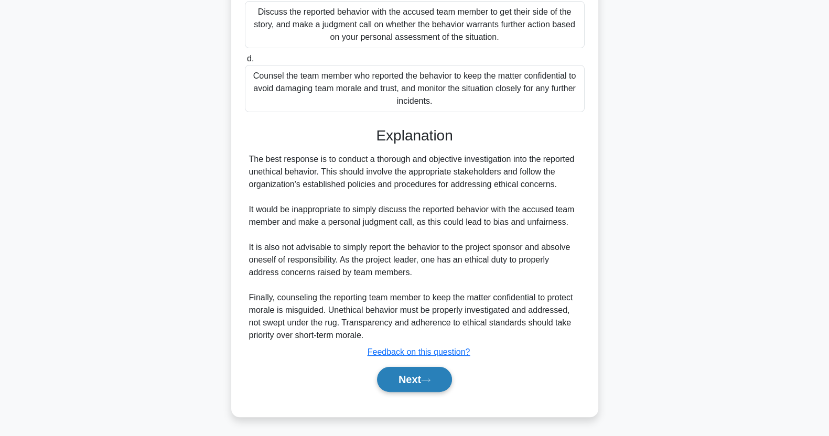
click at [403, 372] on button "Next" at bounding box center [414, 379] width 75 height 25
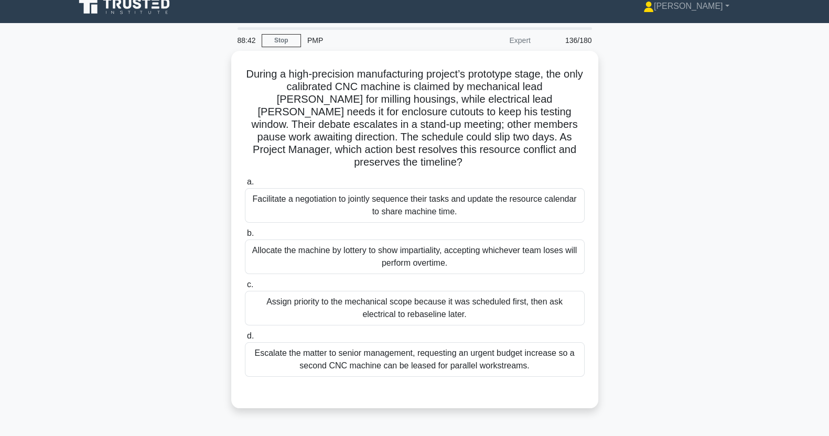
scroll to position [0, 0]
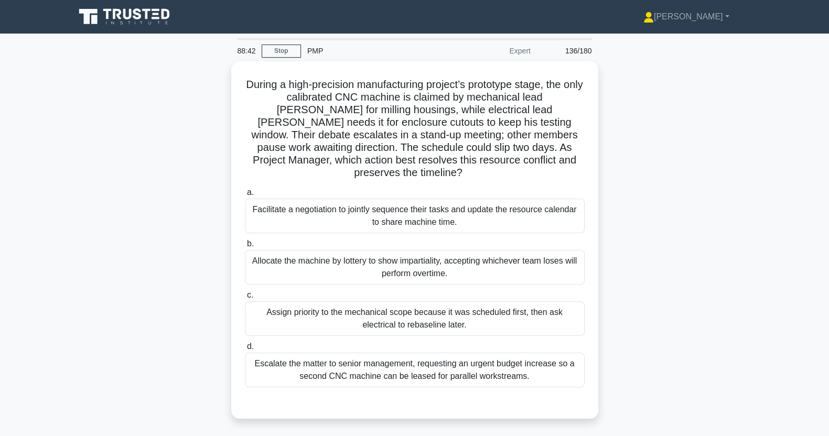
click at [758, 339] on div "During a high-precision manufacturing project’s prototype stage, the only calib…" at bounding box center [415, 246] width 692 height 370
click at [140, 257] on div "During a high-precision manufacturing project’s prototype stage, the only calib…" at bounding box center [415, 246] width 692 height 370
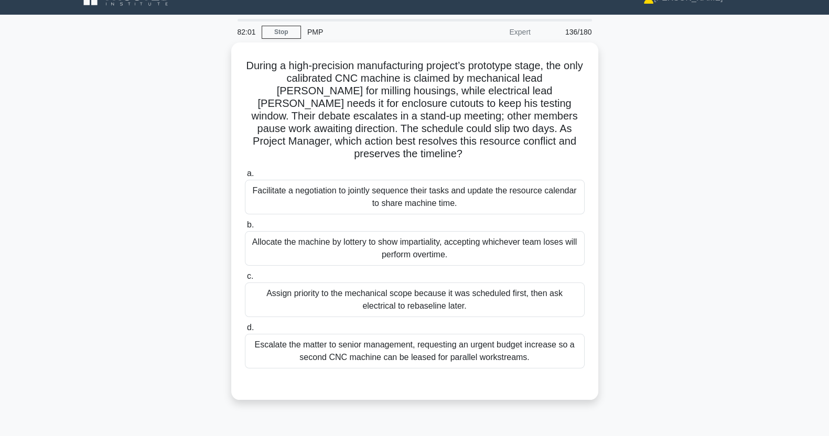
scroll to position [26, 0]
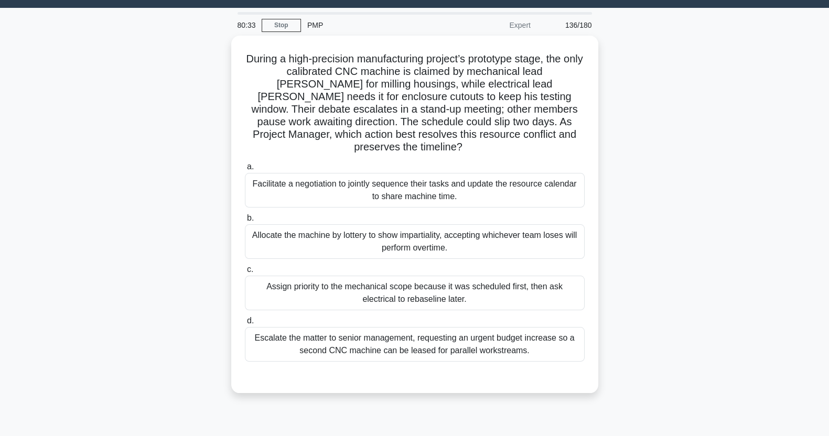
click at [270, 177] on div "Facilitate a negotiation to jointly sequence their tasks and update the resourc…" at bounding box center [415, 190] width 340 height 35
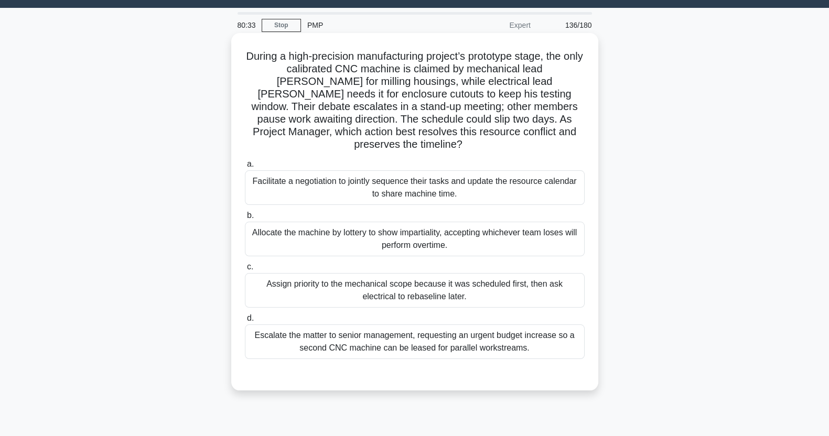
click at [245, 168] on input "a. Facilitate a negotiation to jointly sequence their tasks and update the reso…" at bounding box center [245, 164] width 0 height 7
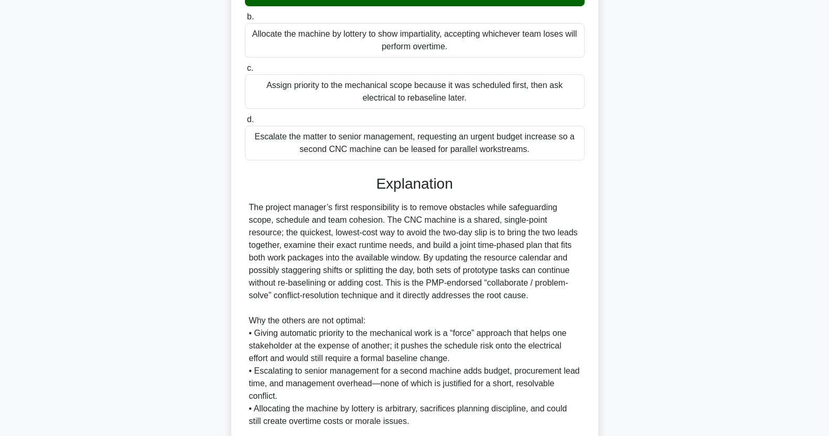
scroll to position [335, 0]
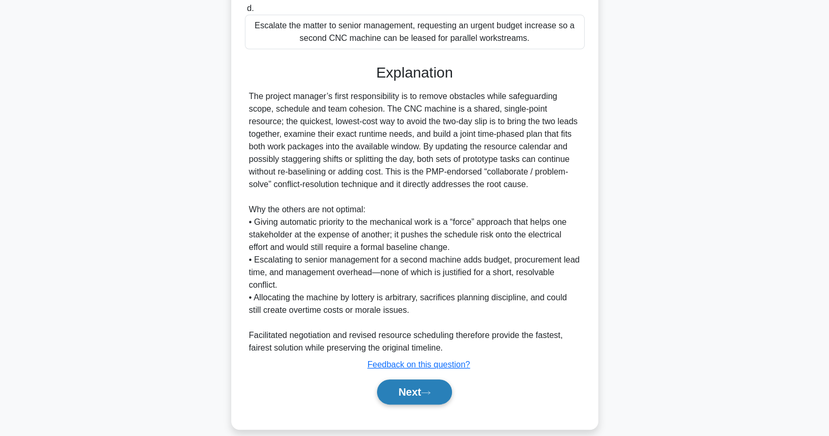
click at [405, 380] on button "Next" at bounding box center [414, 392] width 75 height 25
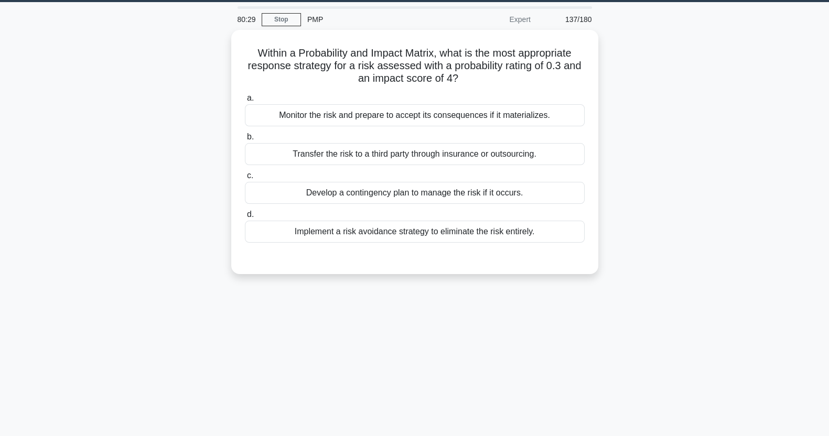
scroll to position [0, 0]
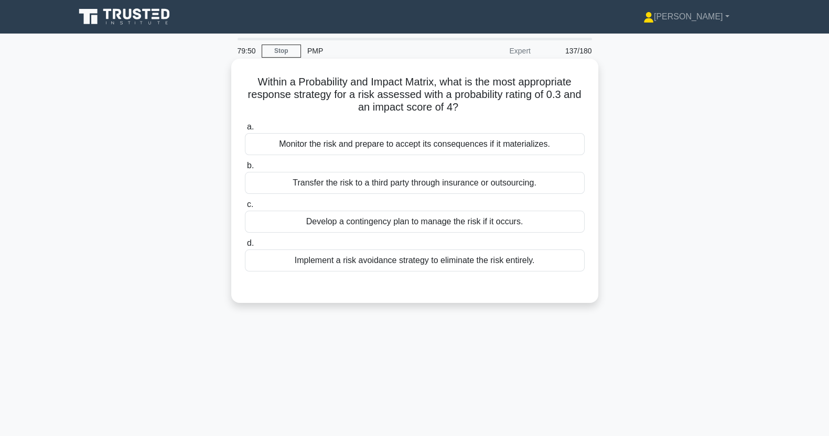
click at [313, 223] on div "Develop a contingency plan to manage the risk if it occurs." at bounding box center [415, 222] width 340 height 22
click at [245, 208] on input "c. Develop a contingency plan to manage the risk if it occurs." at bounding box center [245, 204] width 0 height 7
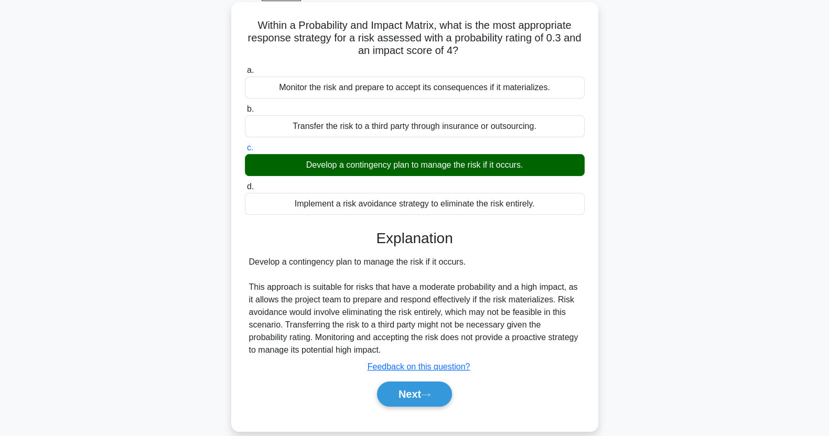
scroll to position [131, 0]
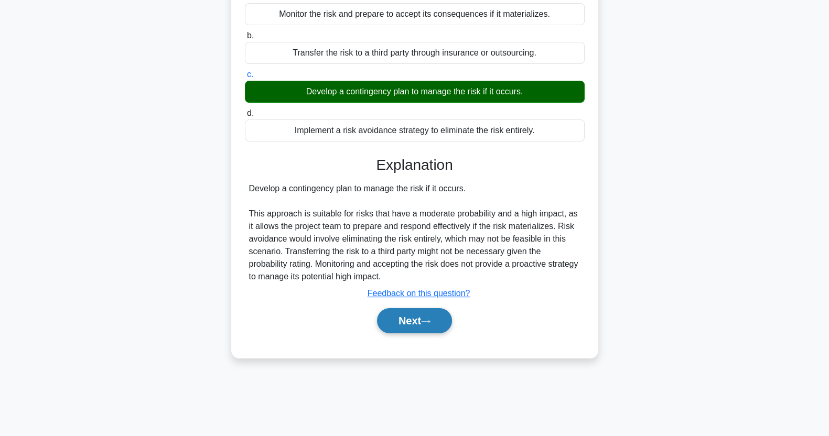
click at [393, 326] on button "Next" at bounding box center [414, 320] width 75 height 25
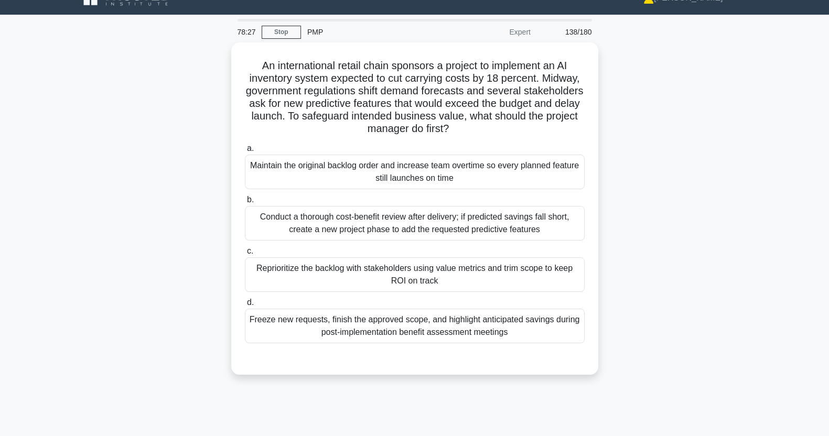
scroll to position [26, 0]
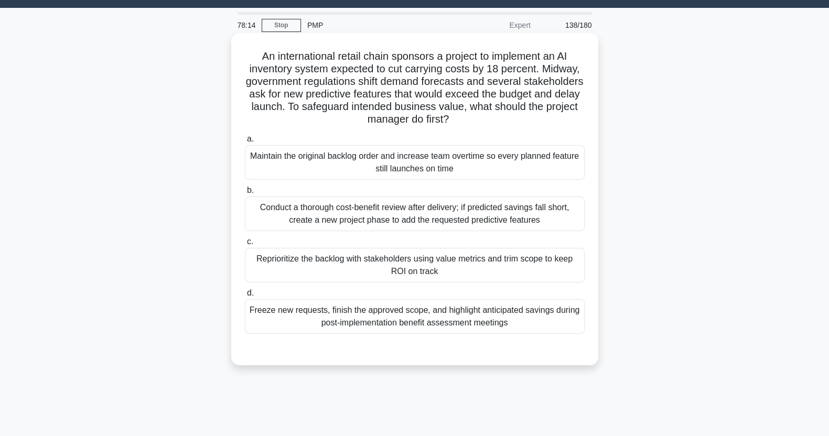
click at [290, 220] on div "Conduct a thorough cost-benefit review after delivery; if predicted savings fal…" at bounding box center [415, 214] width 340 height 35
click at [245, 194] on input "b. Conduct a thorough cost-benefit review after delivery; if predicted savings …" at bounding box center [245, 190] width 0 height 7
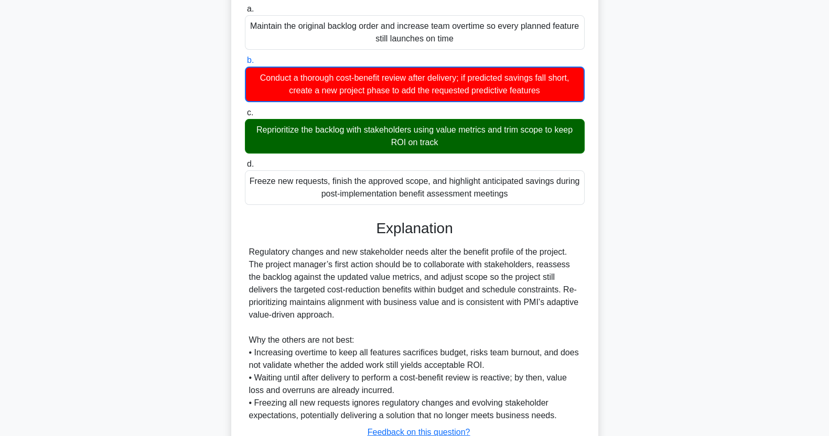
scroll to position [235, 0]
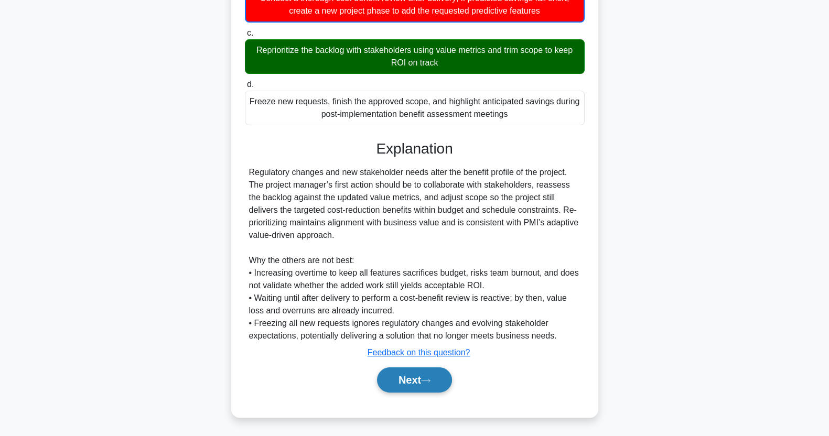
click at [403, 378] on button "Next" at bounding box center [414, 379] width 75 height 25
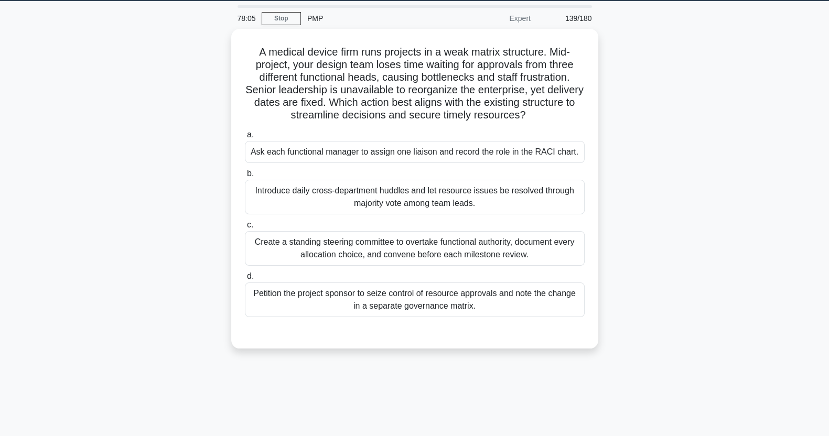
scroll to position [0, 0]
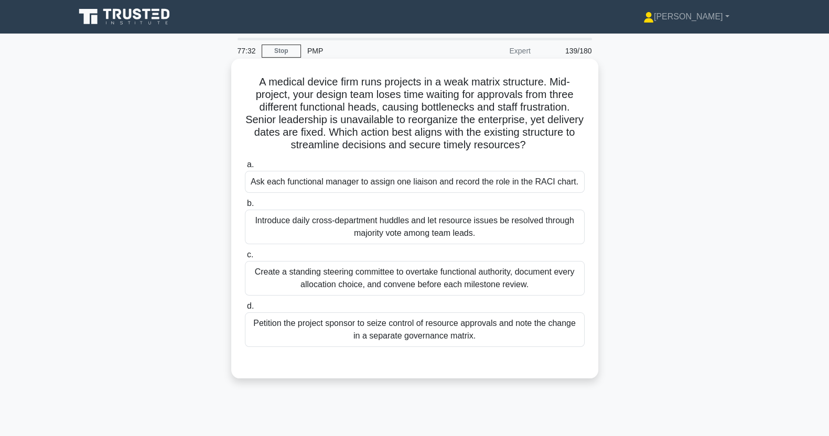
click at [266, 181] on div "Ask each functional manager to assign one liaison and record the role in the RA…" at bounding box center [415, 182] width 340 height 22
click at [245, 168] on input "a. Ask each functional manager to assign one liaison and record the role in the…" at bounding box center [245, 164] width 0 height 7
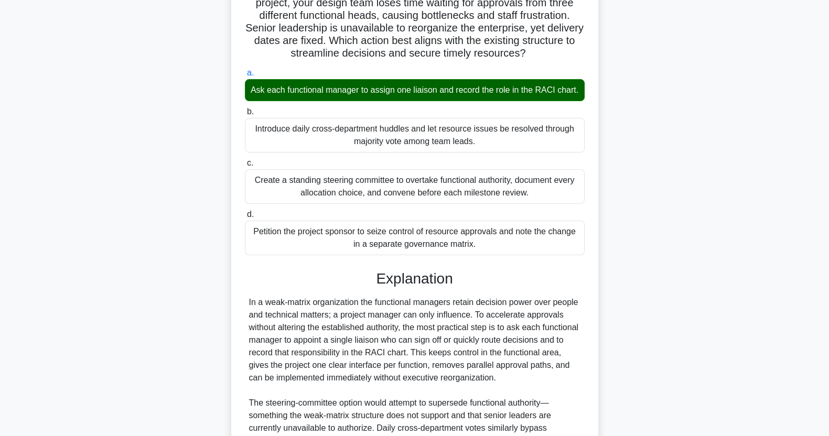
scroll to position [260, 0]
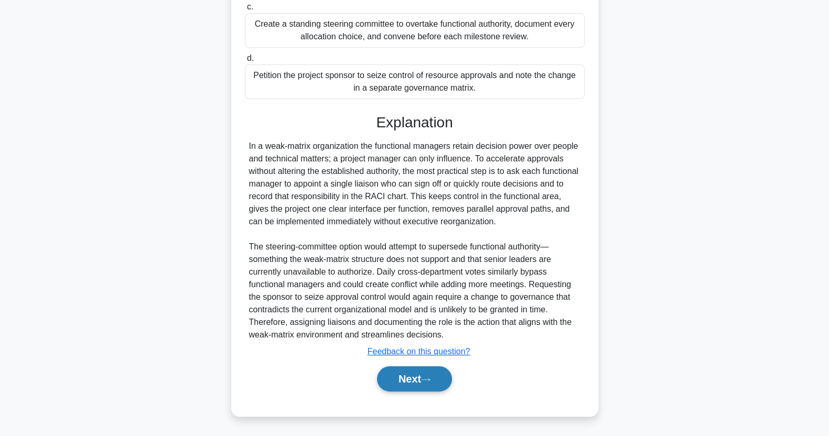
click at [415, 383] on button "Next" at bounding box center [414, 378] width 75 height 25
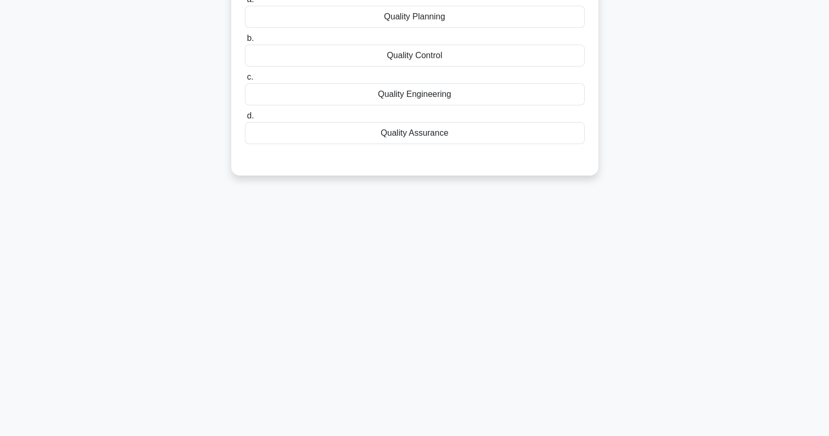
scroll to position [0, 0]
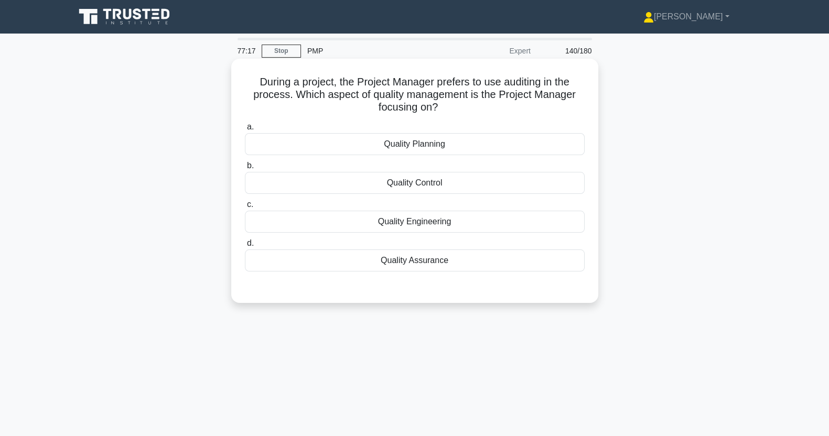
click at [348, 268] on div "Quality Assurance" at bounding box center [415, 261] width 340 height 22
click at [245, 247] on input "d. Quality Assurance" at bounding box center [245, 243] width 0 height 7
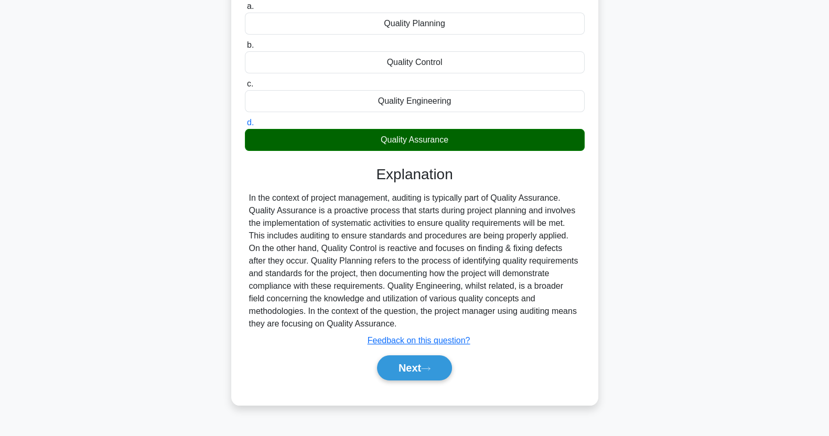
scroll to position [131, 0]
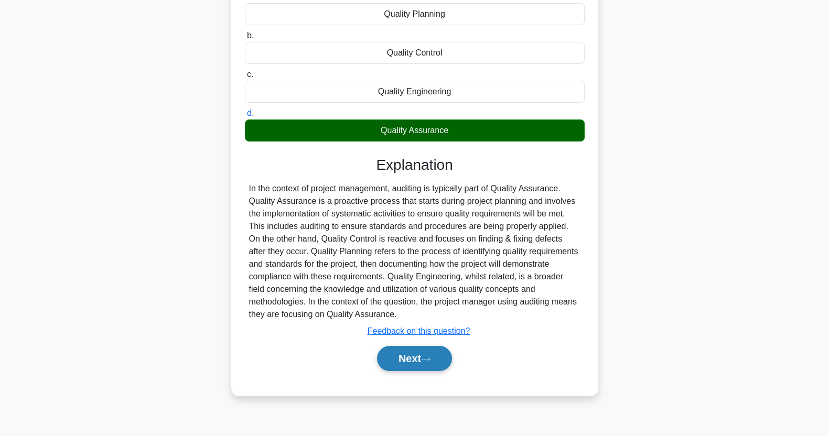
click at [414, 361] on button "Next" at bounding box center [414, 358] width 75 height 25
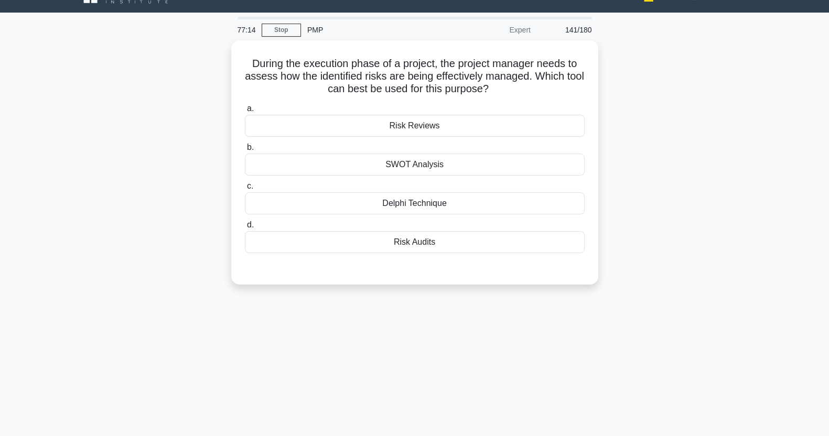
scroll to position [0, 0]
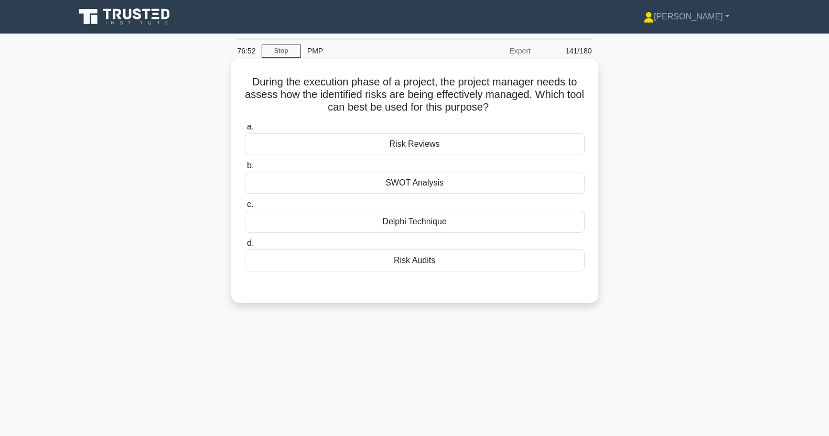
click at [514, 268] on div "Risk Audits" at bounding box center [415, 261] width 340 height 22
click at [245, 247] on input "d. Risk Audits" at bounding box center [245, 243] width 0 height 7
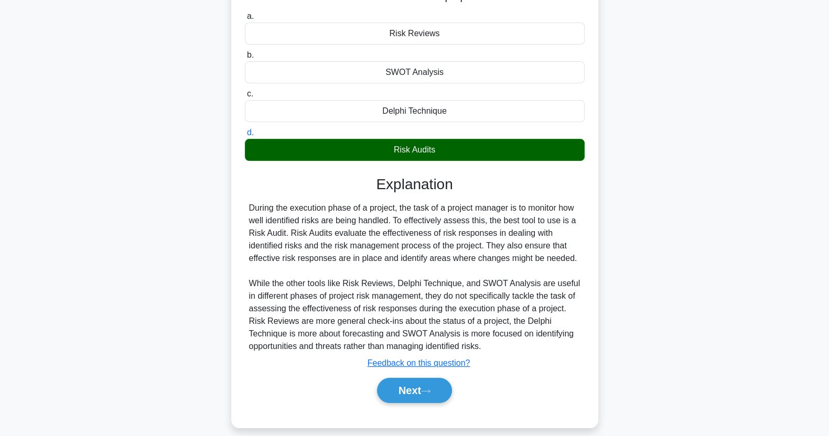
scroll to position [131, 0]
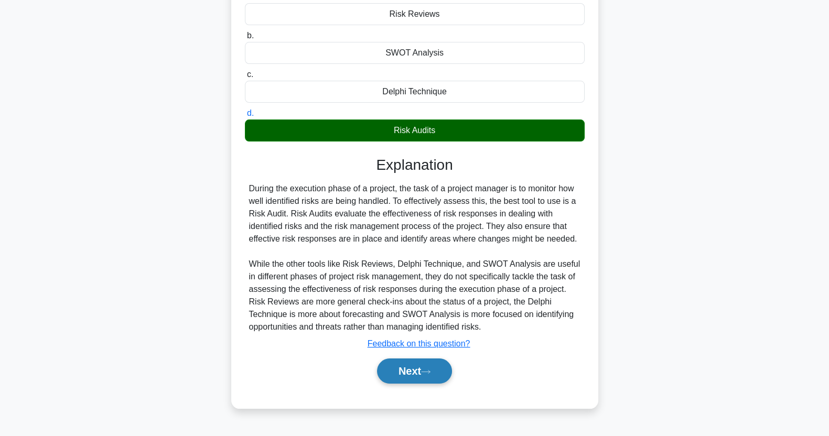
click at [417, 370] on button "Next" at bounding box center [414, 371] width 75 height 25
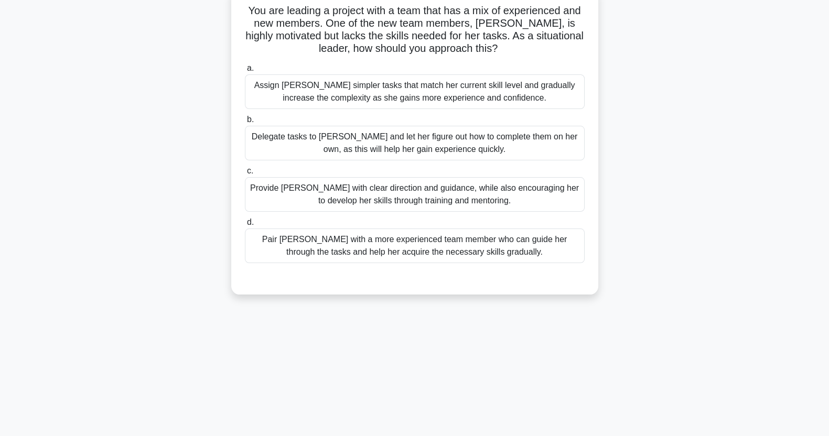
scroll to position [0, 0]
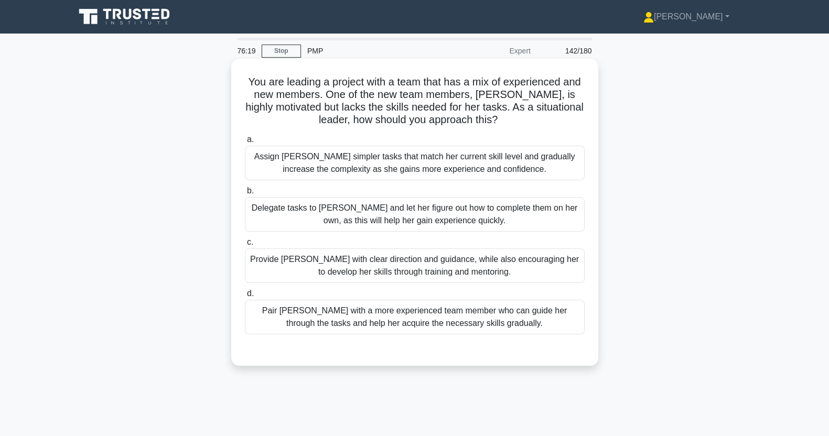
click at [276, 162] on div "Assign [PERSON_NAME] simpler tasks that match her current skill level and gradu…" at bounding box center [415, 163] width 340 height 35
click at [245, 143] on input "a. Assign [PERSON_NAME] simpler tasks that match her current skill level and gr…" at bounding box center [245, 139] width 0 height 7
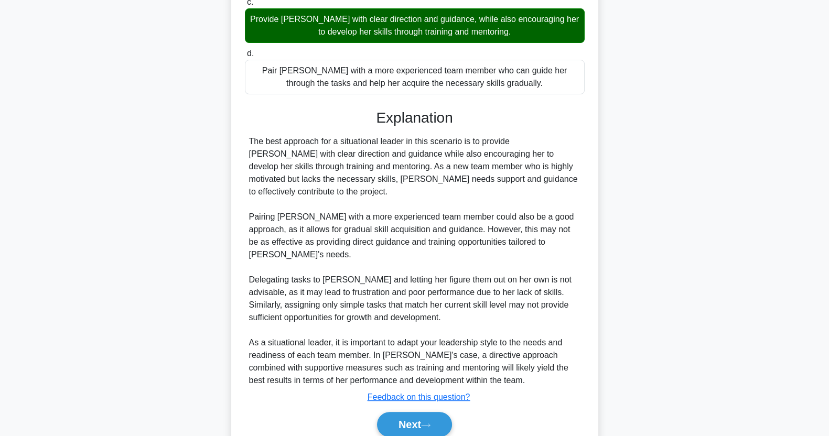
scroll to position [261, 0]
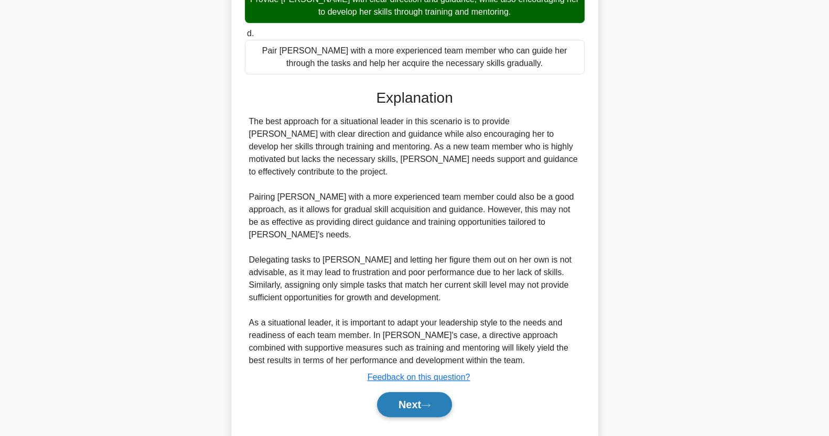
click at [408, 392] on button "Next" at bounding box center [414, 404] width 75 height 25
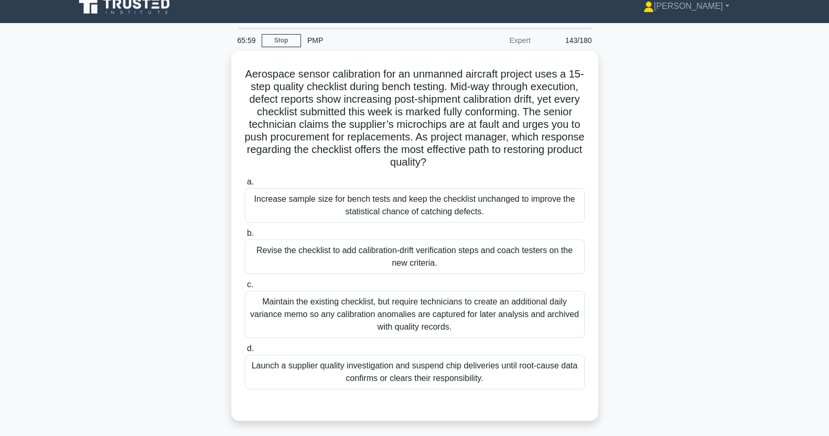
scroll to position [12, 0]
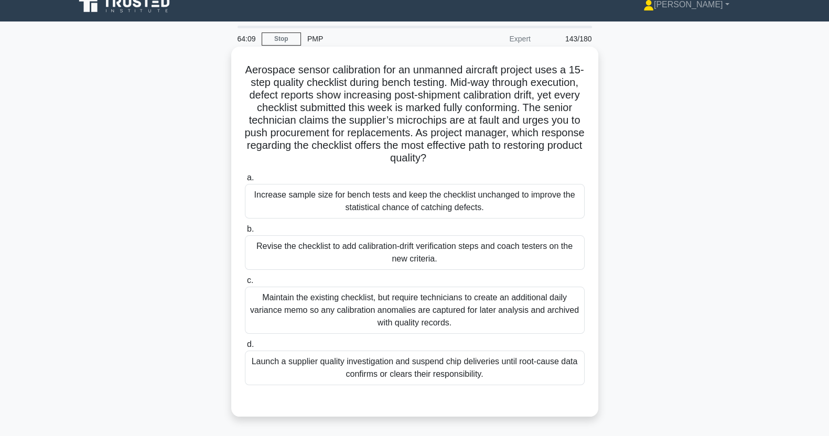
click at [299, 366] on div "Launch a supplier quality investigation and suspend chip deliveries until root-…" at bounding box center [415, 368] width 340 height 35
click at [245, 348] on input "d. Launch a supplier quality investigation and suspend chip deliveries until ro…" at bounding box center [245, 344] width 0 height 7
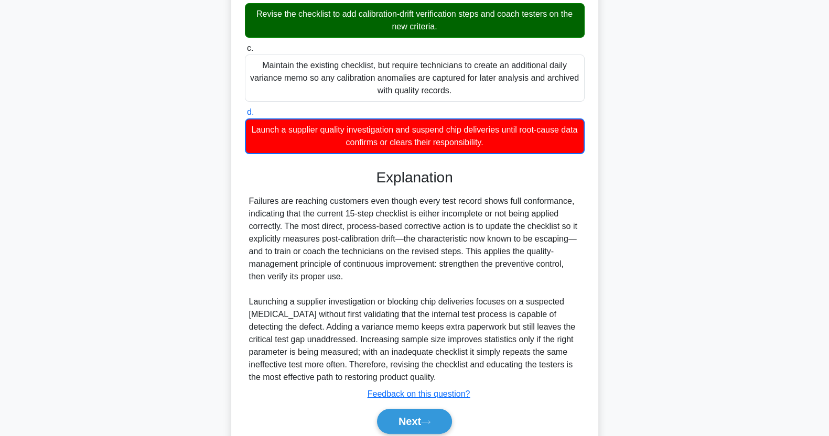
scroll to position [286, 0]
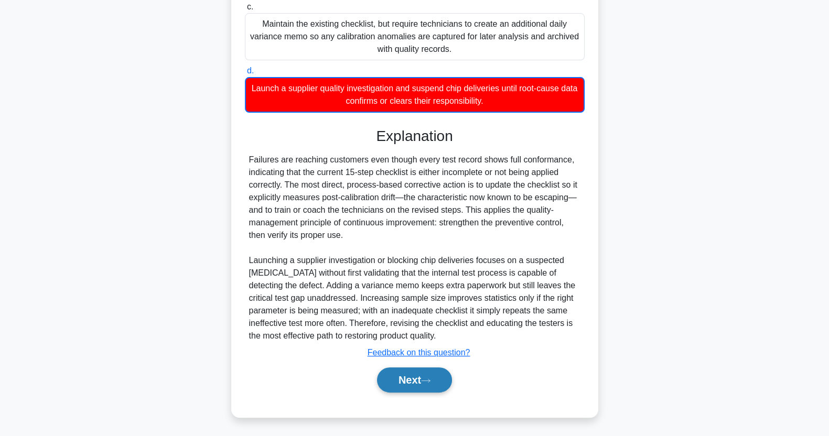
click at [391, 382] on button "Next" at bounding box center [414, 379] width 75 height 25
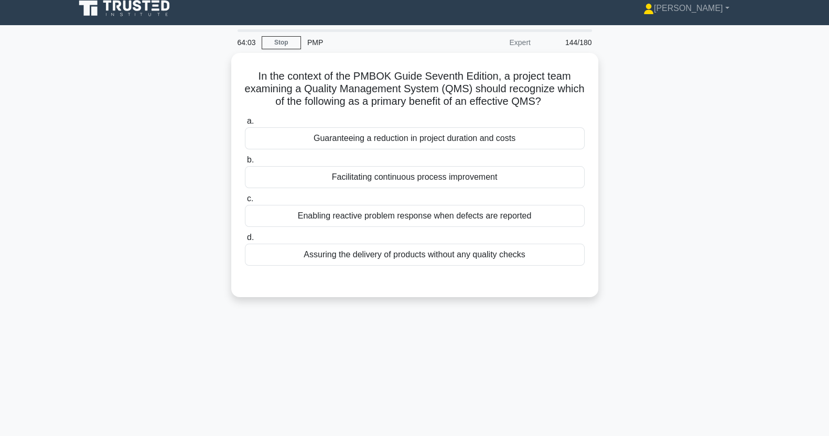
scroll to position [0, 0]
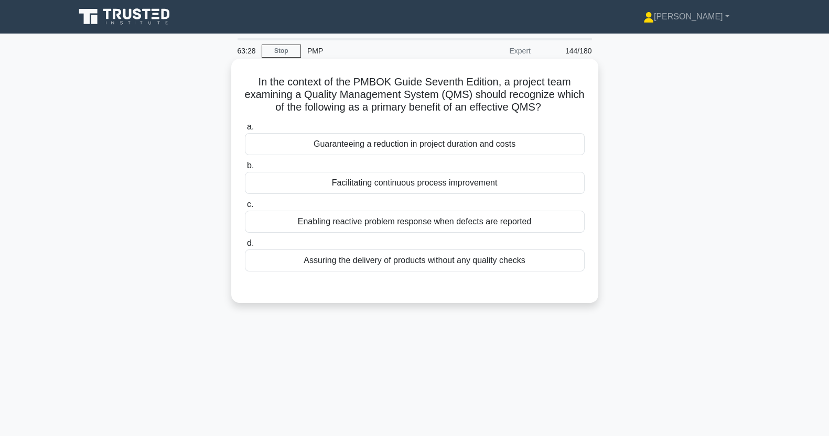
click at [483, 189] on div "Facilitating continuous process improvement" at bounding box center [415, 183] width 340 height 22
click at [245, 169] on input "b. Facilitating continuous process improvement" at bounding box center [245, 165] width 0 height 7
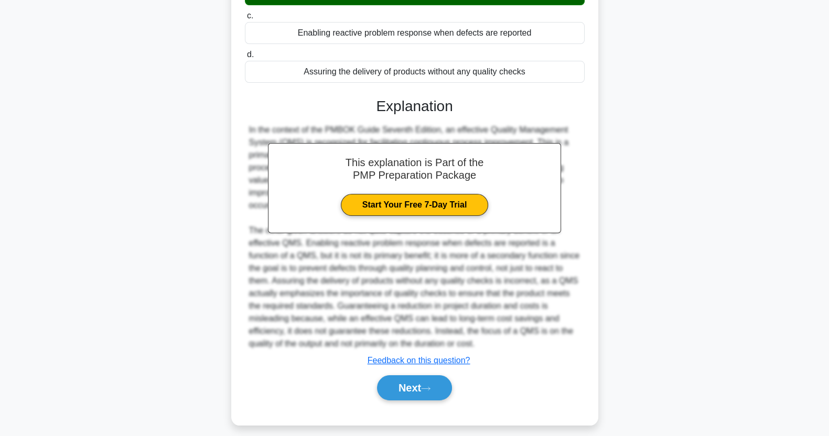
scroll to position [197, 0]
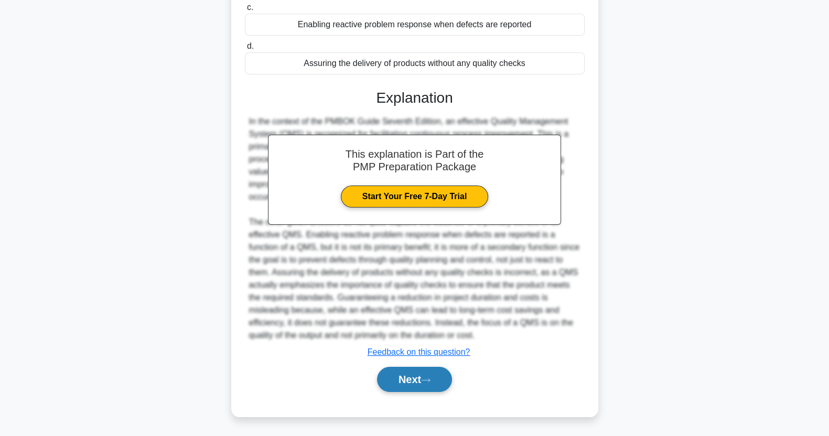
click at [411, 385] on button "Next" at bounding box center [414, 379] width 75 height 25
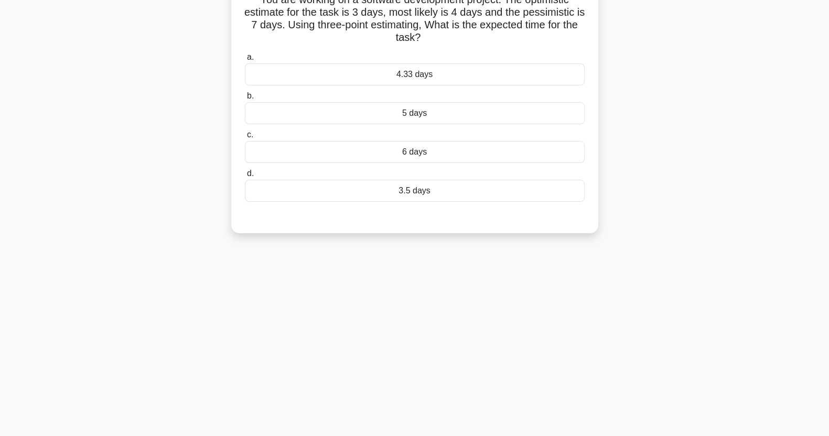
scroll to position [0, 0]
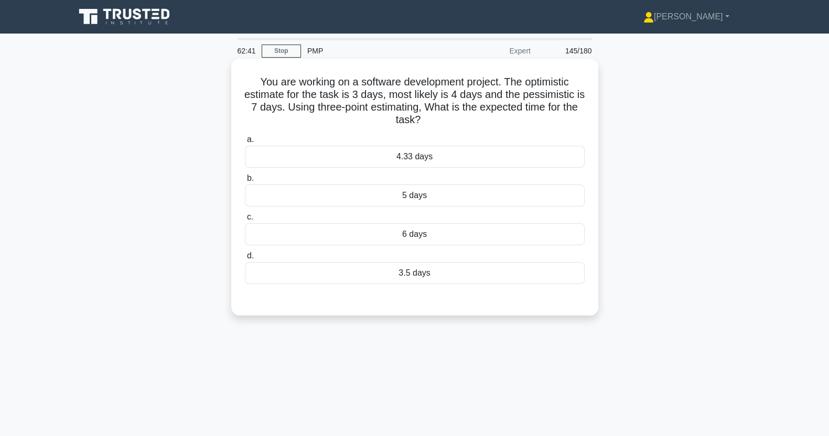
click at [460, 160] on div "4.33 days" at bounding box center [415, 157] width 340 height 22
click at [245, 143] on input "a. 4.33 days" at bounding box center [245, 139] width 0 height 7
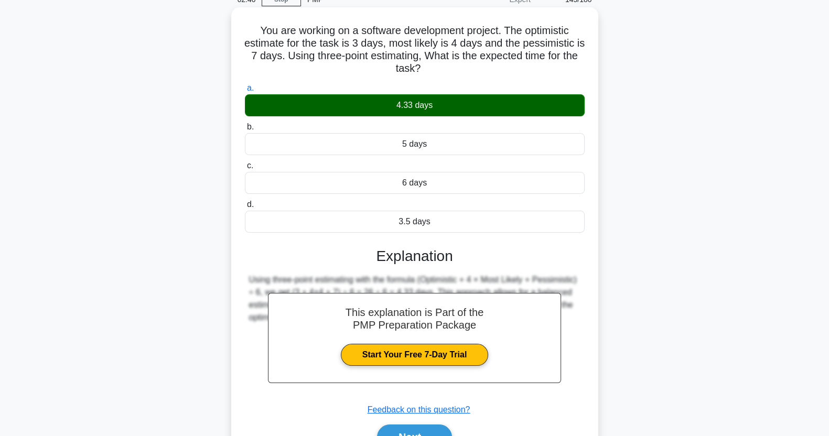
scroll to position [131, 0]
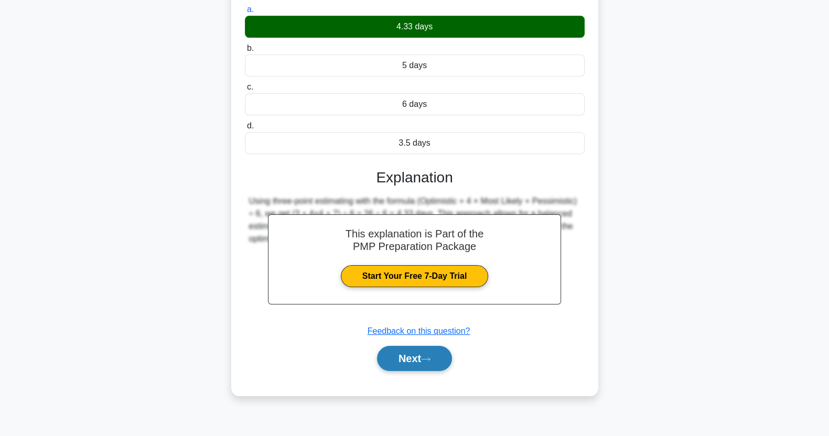
click at [425, 364] on button "Next" at bounding box center [414, 358] width 75 height 25
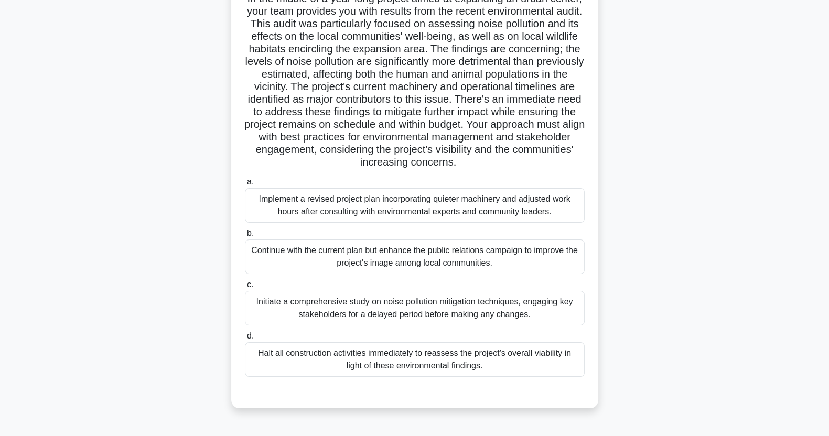
scroll to position [101, 0]
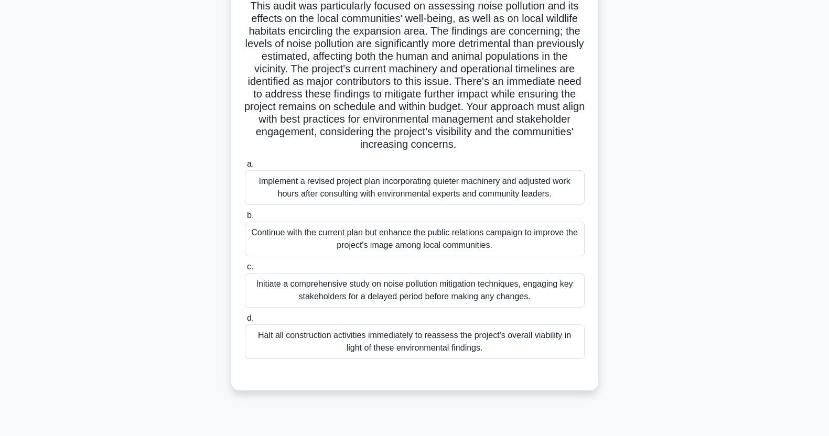
click at [529, 351] on div "Halt all construction activities immediately to reassess the project's overall …" at bounding box center [415, 341] width 340 height 35
click at [245, 322] on input "d. Halt all construction activities immediately to reassess the project's overa…" at bounding box center [245, 318] width 0 height 7
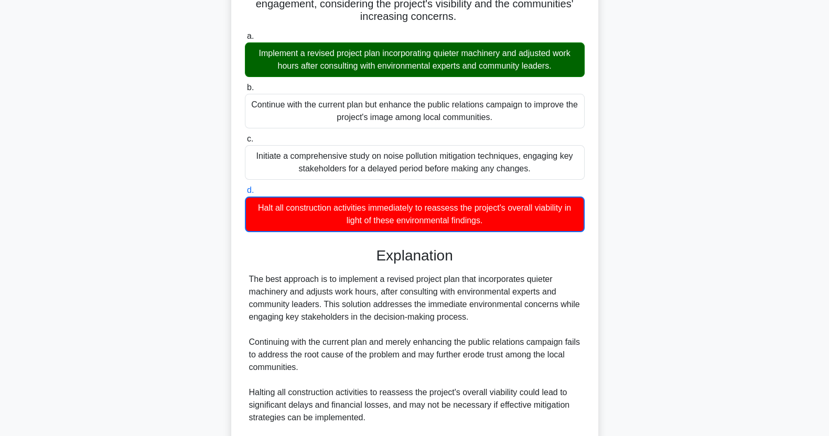
scroll to position [374, 0]
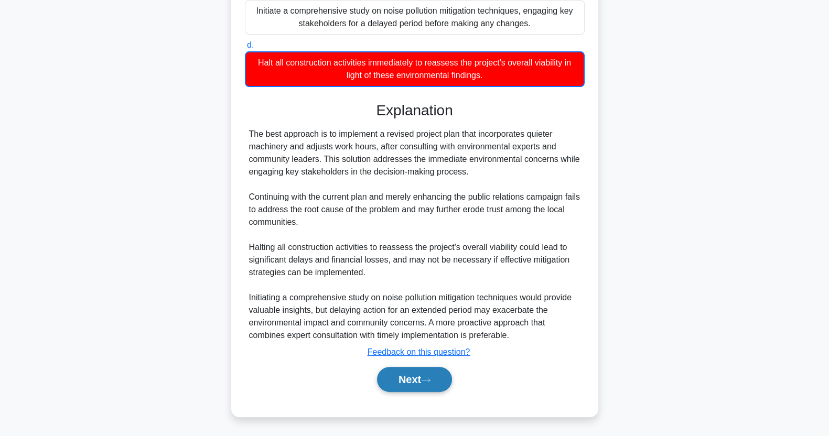
click at [421, 384] on button "Next" at bounding box center [414, 379] width 75 height 25
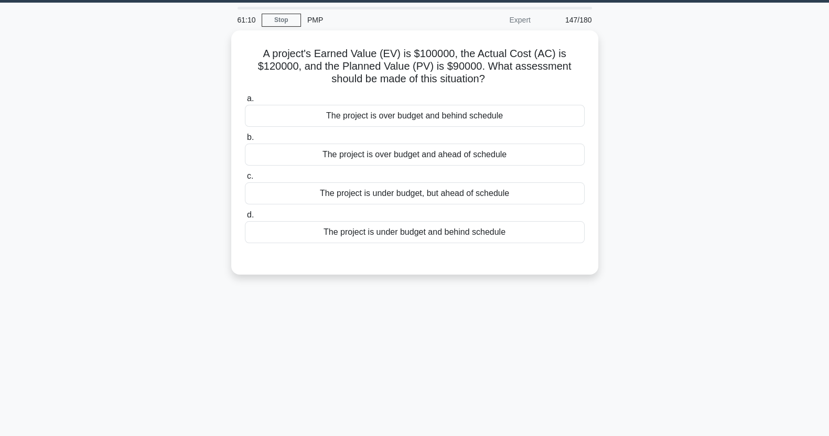
scroll to position [0, 0]
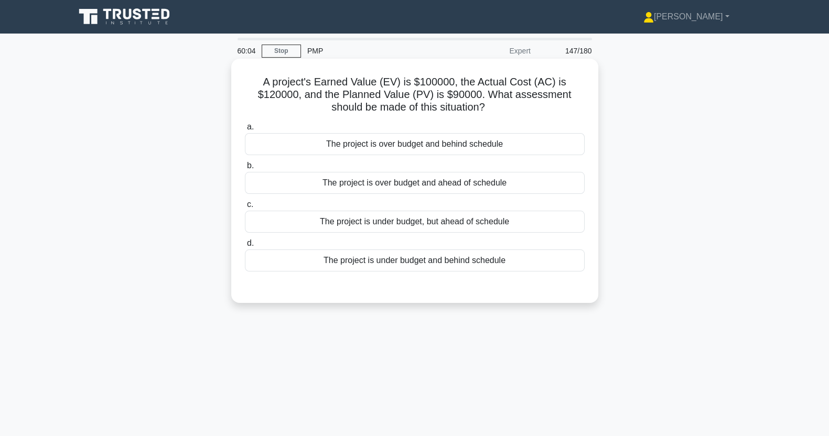
click at [544, 191] on div "The project is over budget and ahead of schedule" at bounding box center [415, 183] width 340 height 22
click at [245, 169] on input "b. The project is over budget and ahead of schedule" at bounding box center [245, 165] width 0 height 7
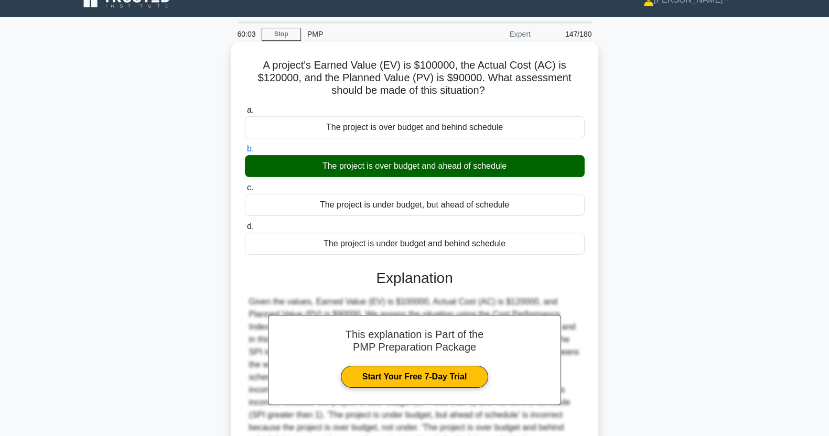
scroll to position [131, 0]
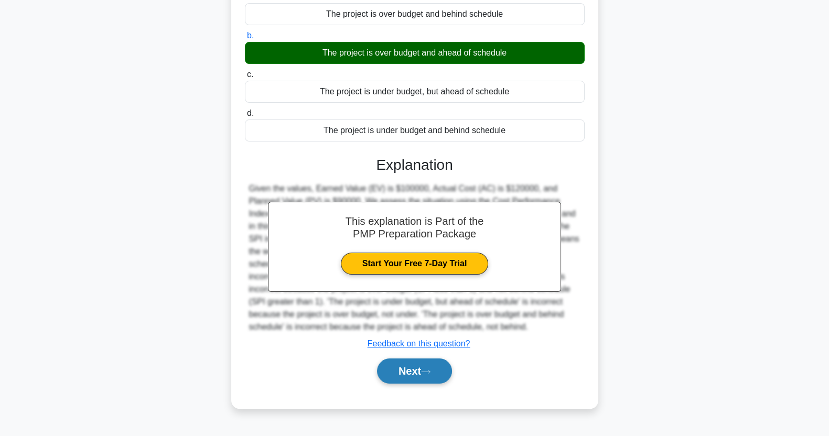
click at [425, 377] on button "Next" at bounding box center [414, 371] width 75 height 25
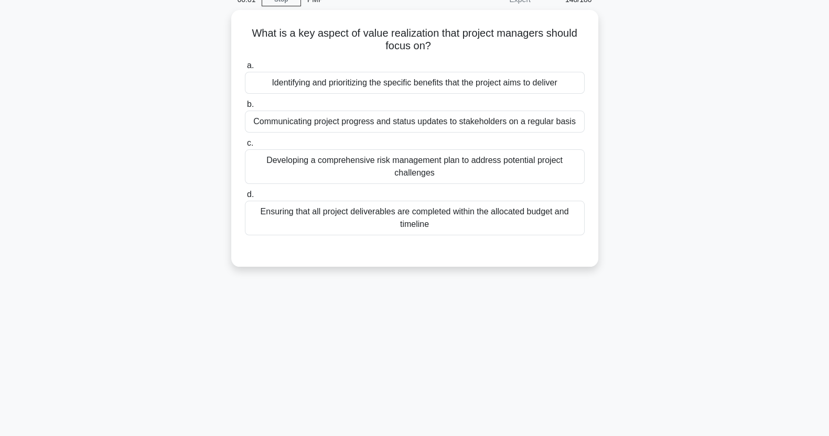
scroll to position [0, 0]
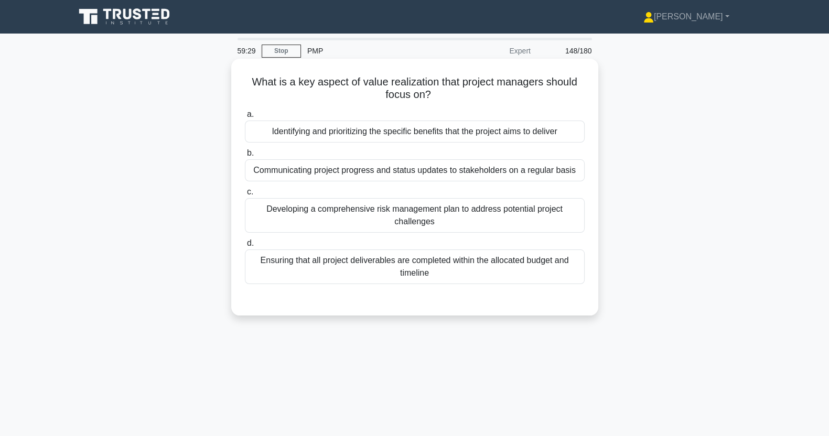
click at [516, 134] on div "Identifying and prioritizing the specific benefits that the project aims to del…" at bounding box center [415, 132] width 340 height 22
click at [245, 118] on input "a. Identifying and prioritizing the specific benefits that the project aims to …" at bounding box center [245, 114] width 0 height 7
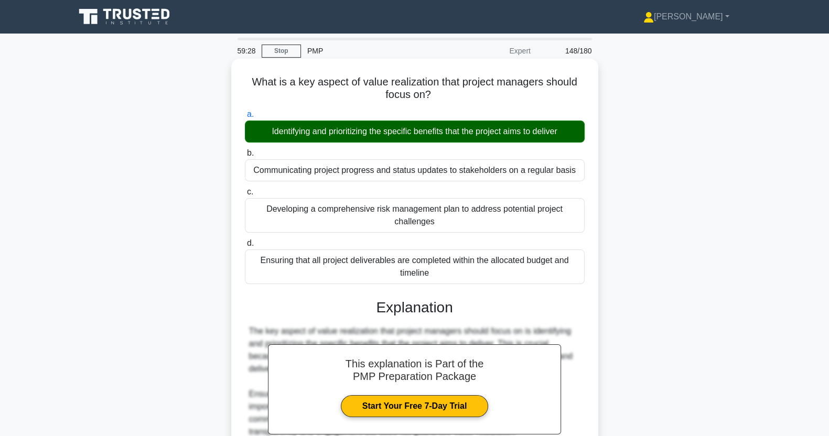
scroll to position [159, 0]
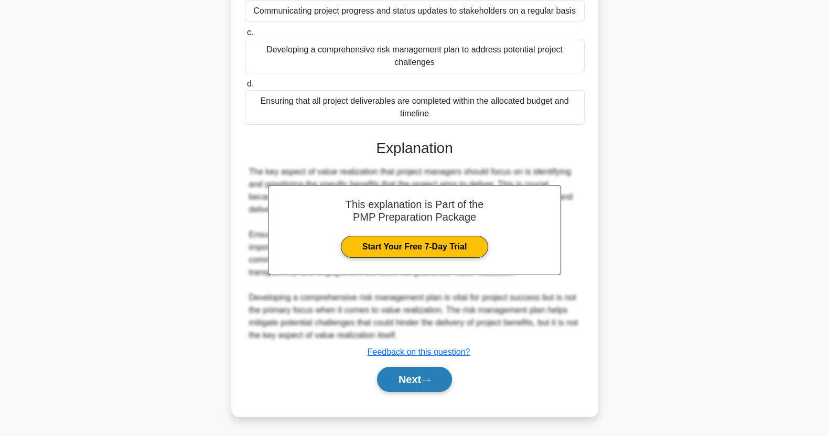
click at [403, 384] on button "Next" at bounding box center [414, 379] width 75 height 25
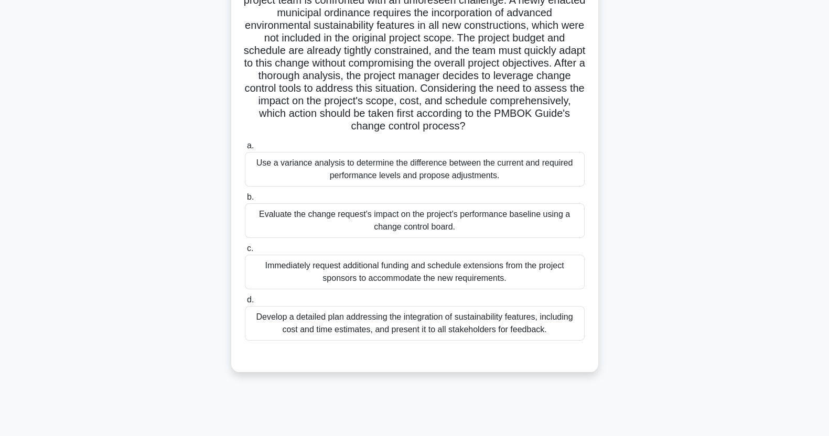
scroll to position [53, 0]
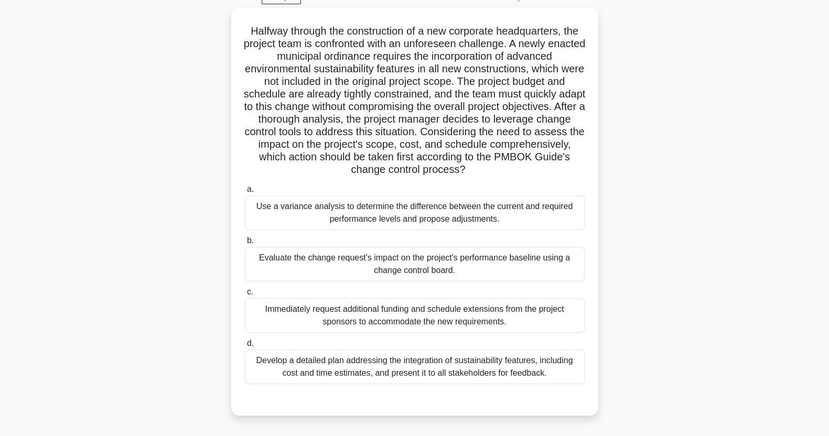
click at [533, 267] on div "Evaluate the change request's impact on the project's performance baseline usin…" at bounding box center [415, 264] width 340 height 35
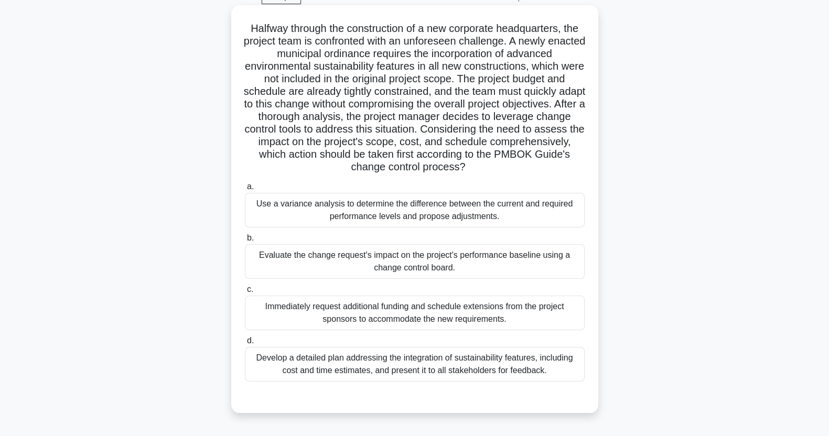
click at [245, 242] on input "b. Evaluate the change request's impact on the project's performance baseline u…" at bounding box center [245, 238] width 0 height 7
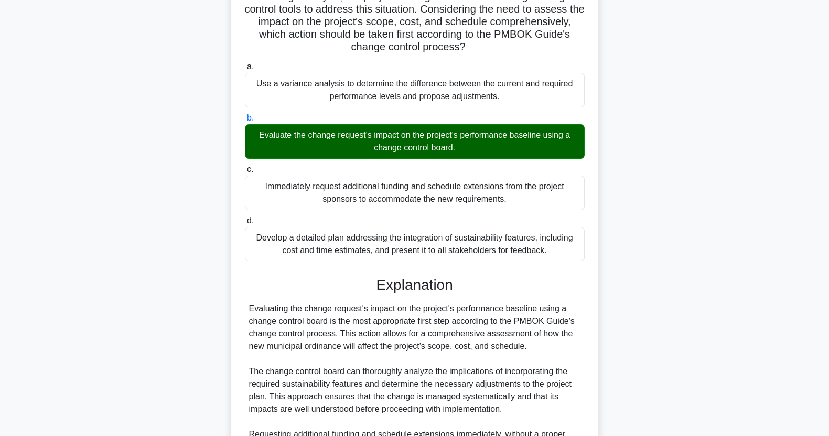
scroll to position [411, 0]
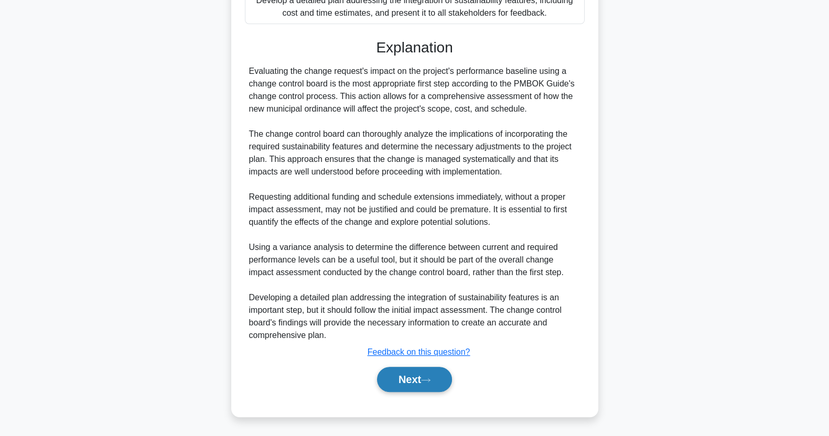
click at [428, 377] on icon at bounding box center [425, 380] width 9 height 6
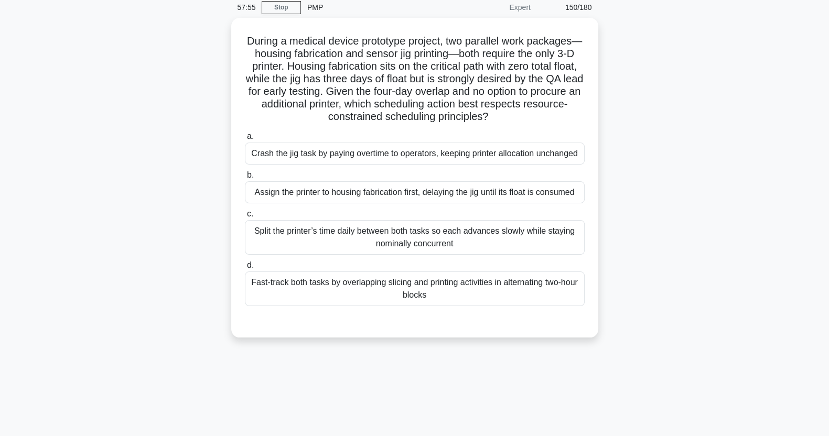
scroll to position [0, 0]
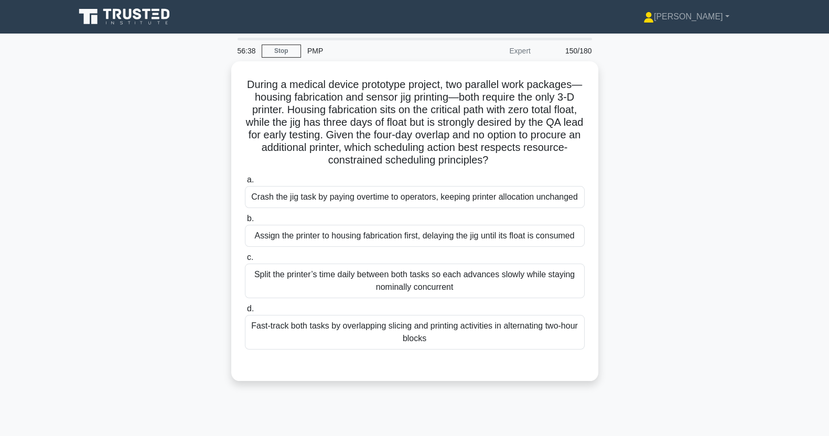
click at [309, 241] on div "Assign the printer to housing fabrication first, delaying the jig until its flo…" at bounding box center [415, 236] width 340 height 22
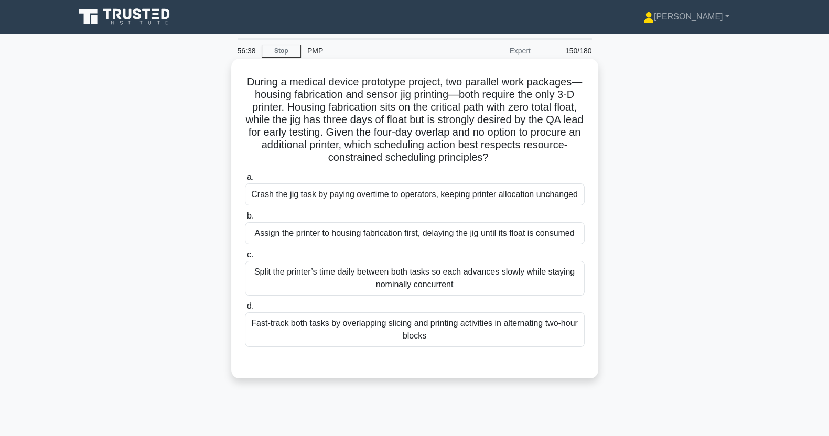
click at [245, 220] on input "b. Assign the printer to housing fabrication first, delaying the jig until its …" at bounding box center [245, 216] width 0 height 7
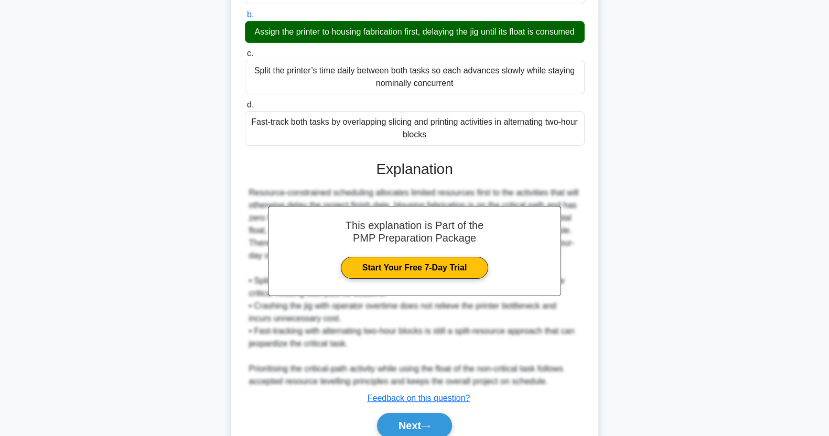
scroll to position [260, 0]
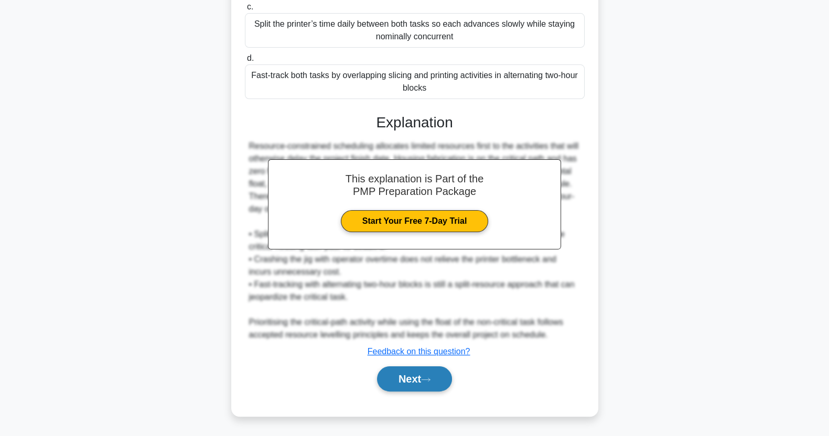
click at [400, 387] on button "Next" at bounding box center [414, 378] width 75 height 25
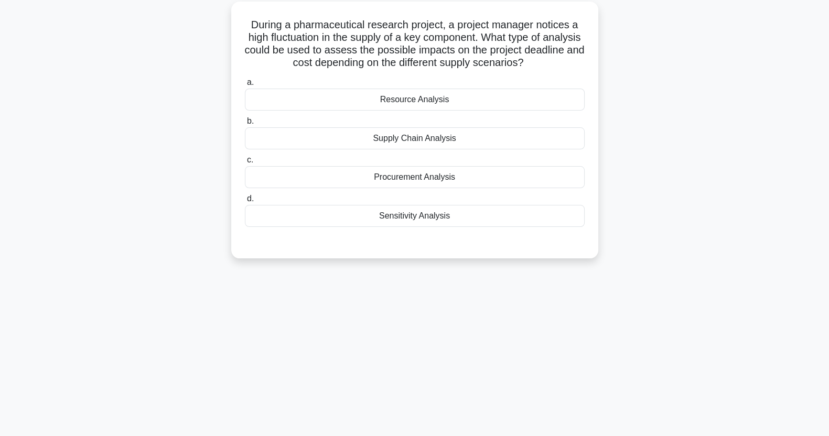
scroll to position [0, 0]
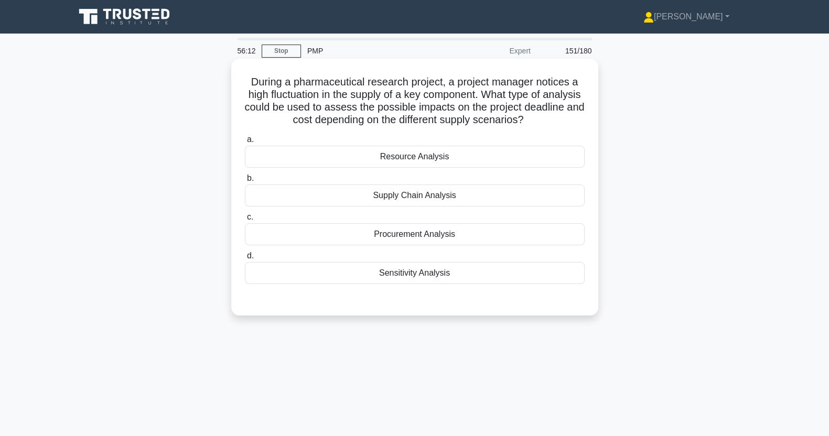
click at [463, 278] on div "Sensitivity Analysis" at bounding box center [415, 273] width 340 height 22
click at [245, 259] on input "d. Sensitivity Analysis" at bounding box center [245, 256] width 0 height 7
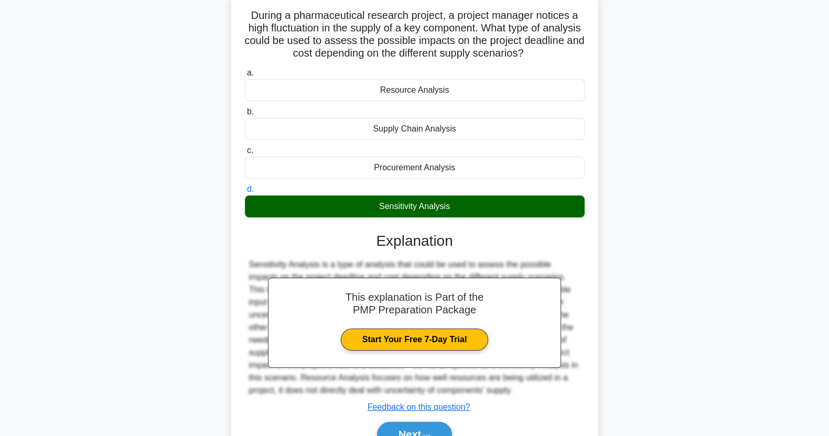
scroll to position [131, 0]
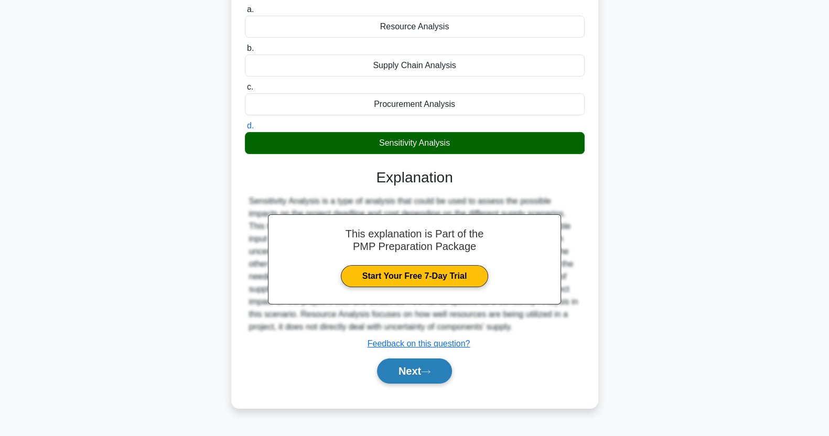
click at [400, 375] on button "Next" at bounding box center [414, 371] width 75 height 25
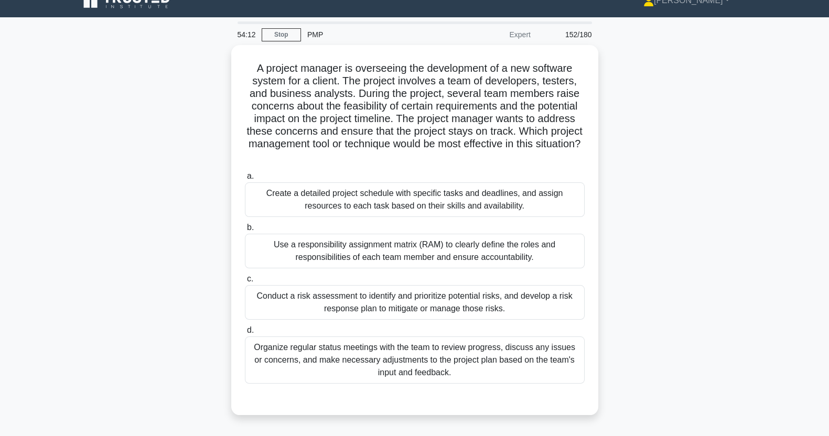
scroll to position [25, 0]
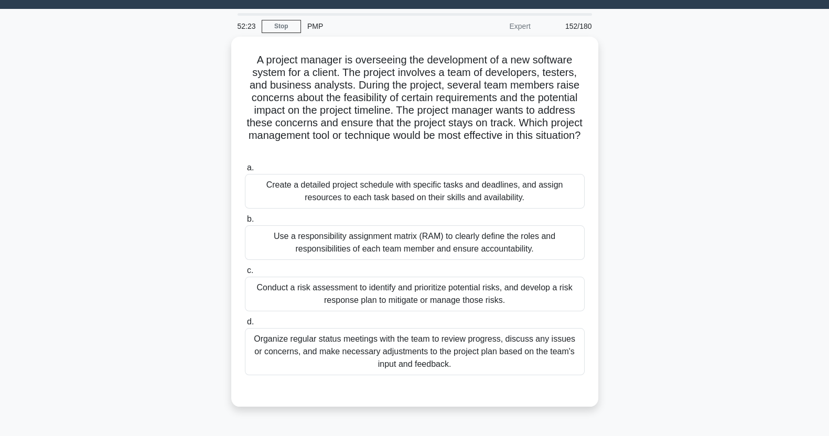
click at [778, 185] on main "52:23 Stop PMP Expert 152/180" at bounding box center [414, 275] width 829 height 533
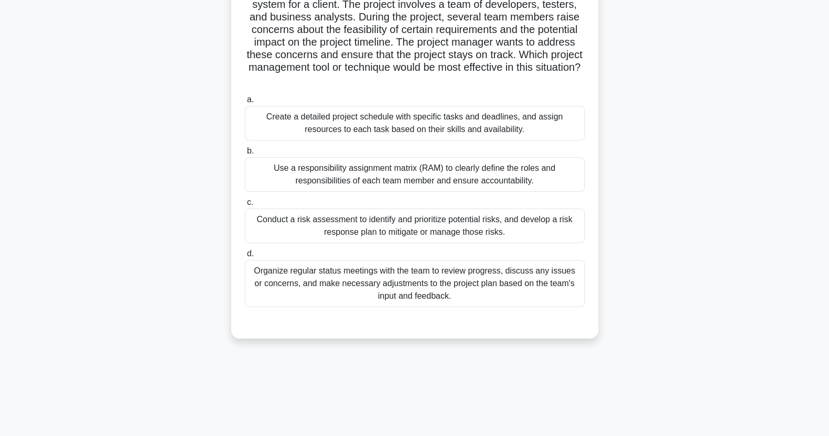
scroll to position [94, 0]
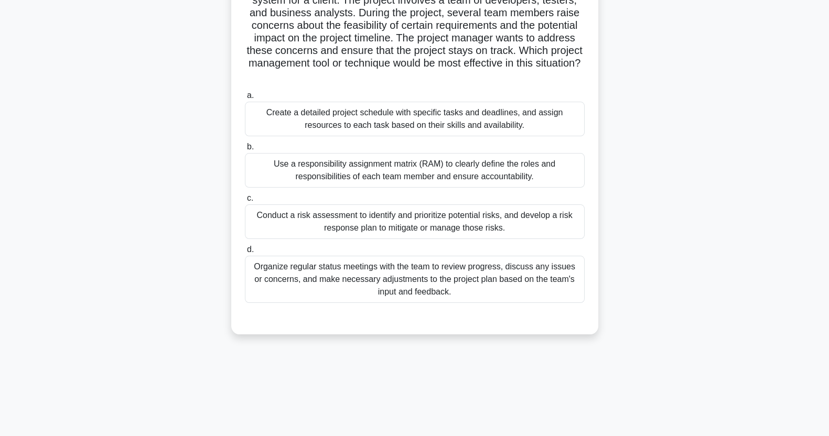
click at [312, 294] on div "Organize regular status meetings with the team to review progress, discuss any …" at bounding box center [415, 279] width 340 height 47
click at [245, 253] on input "d. Organize regular status meetings with the team to review progress, discuss a…" at bounding box center [245, 249] width 0 height 7
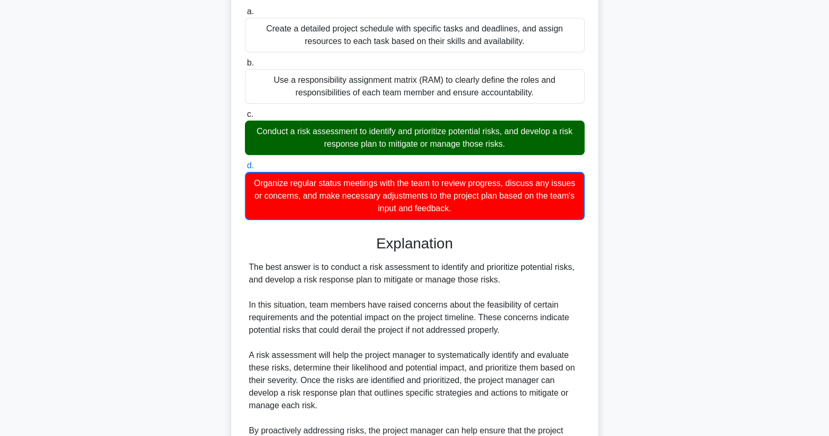
scroll to position [336, 0]
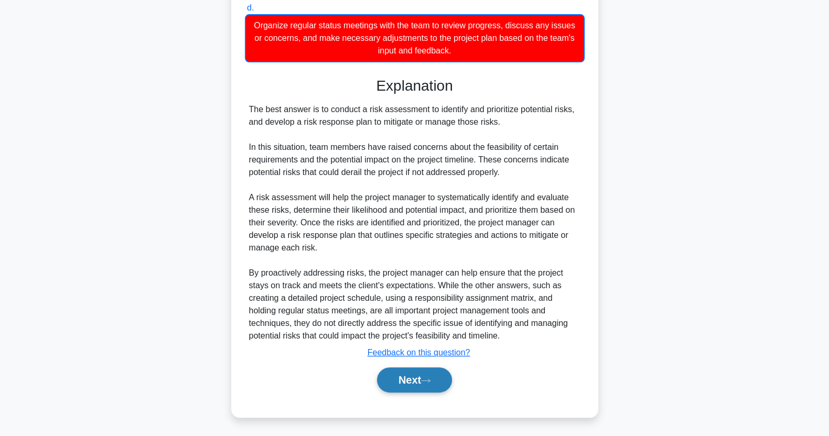
click at [424, 381] on button "Next" at bounding box center [414, 379] width 75 height 25
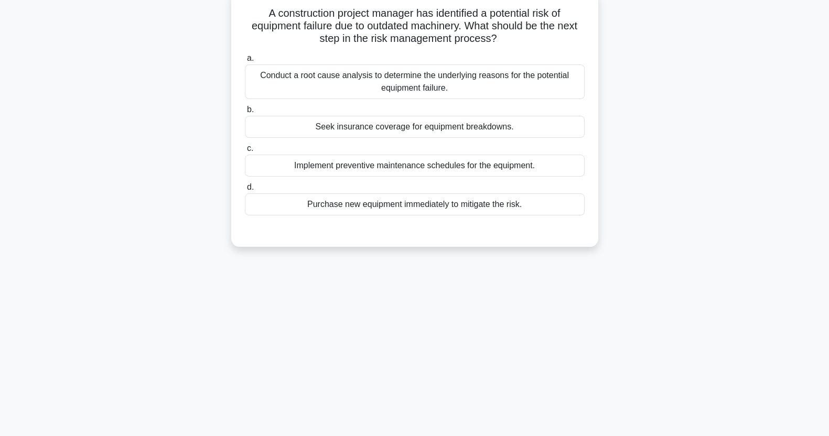
scroll to position [0, 0]
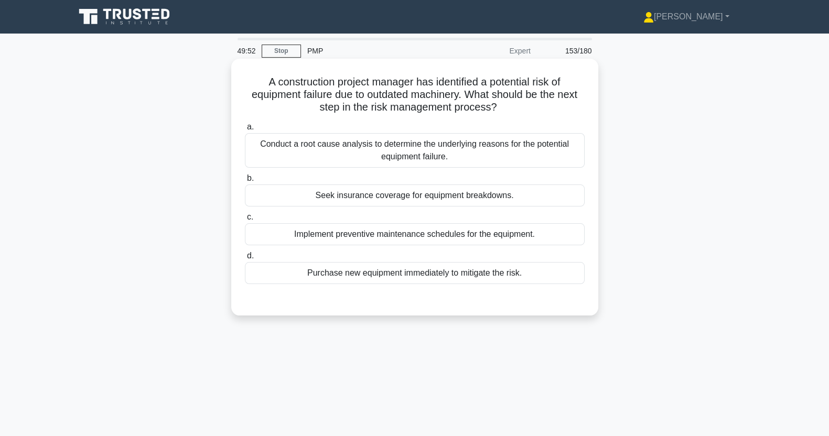
click at [358, 232] on div "Implement preventive maintenance schedules for the equipment." at bounding box center [415, 234] width 340 height 22
click at [245, 221] on input "c. Implement preventive maintenance schedules for the equipment." at bounding box center [245, 217] width 0 height 7
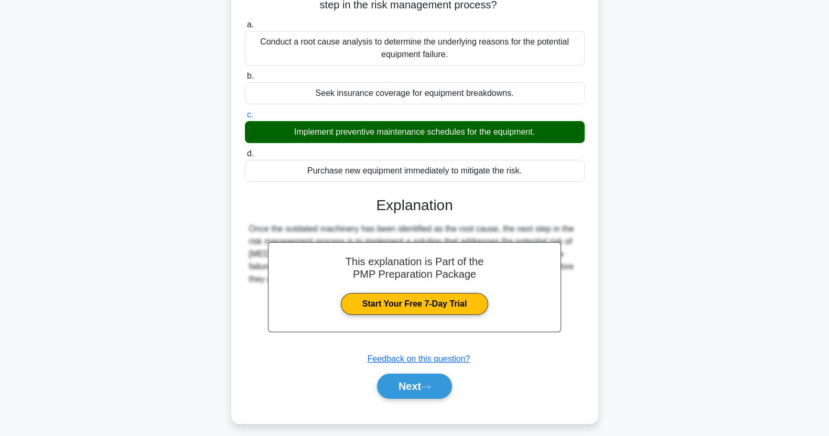
scroll to position [131, 0]
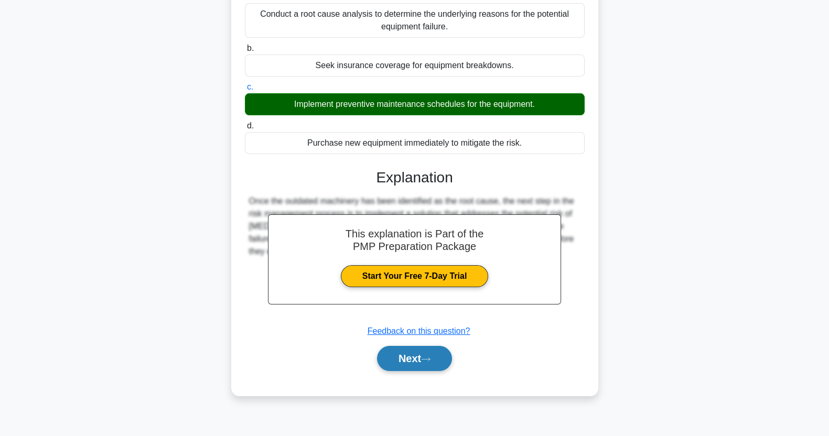
click at [414, 360] on button "Next" at bounding box center [414, 358] width 75 height 25
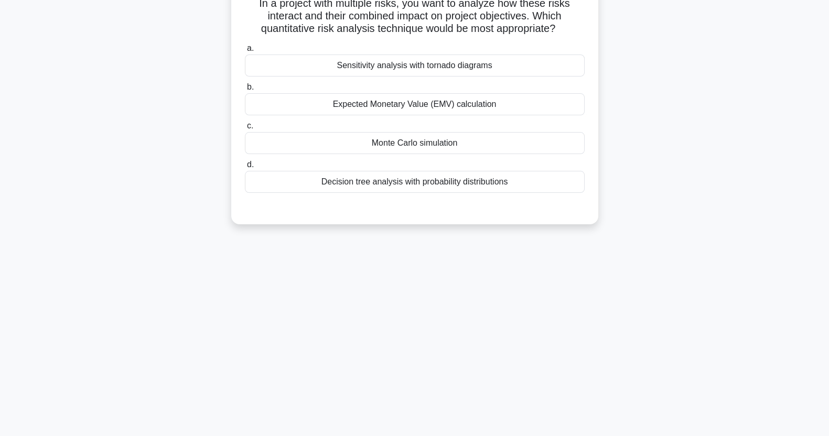
scroll to position [0, 0]
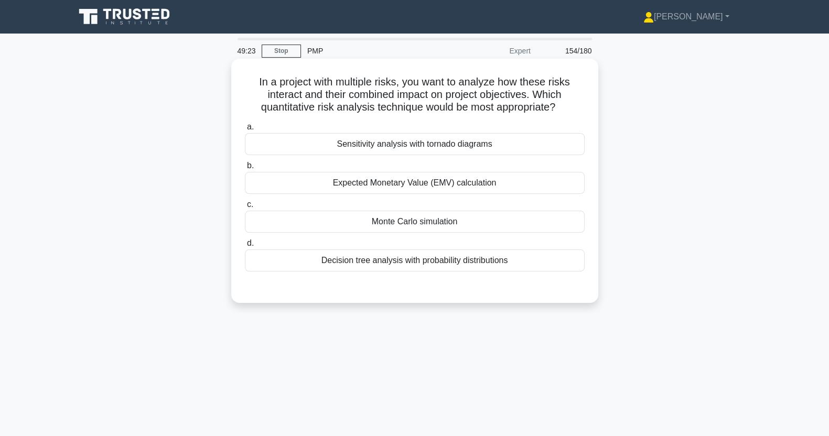
click at [276, 149] on div "Sensitivity analysis with tornado diagrams" at bounding box center [415, 144] width 340 height 22
click at [245, 131] on input "a. Sensitivity analysis with tornado diagrams" at bounding box center [245, 127] width 0 height 7
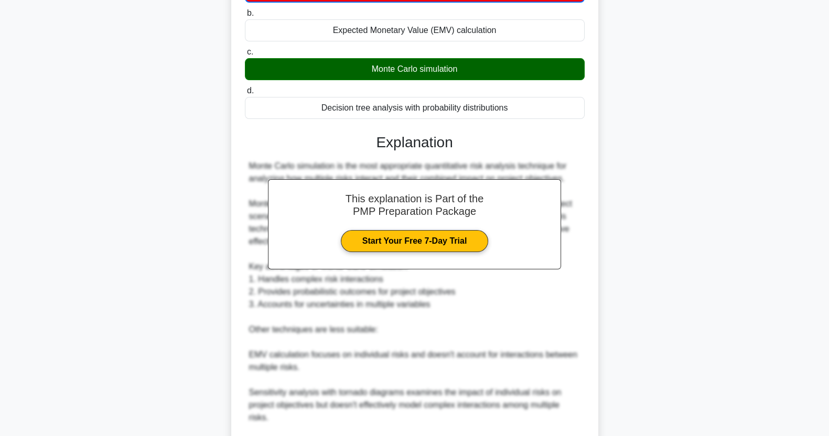
scroll to position [311, 0]
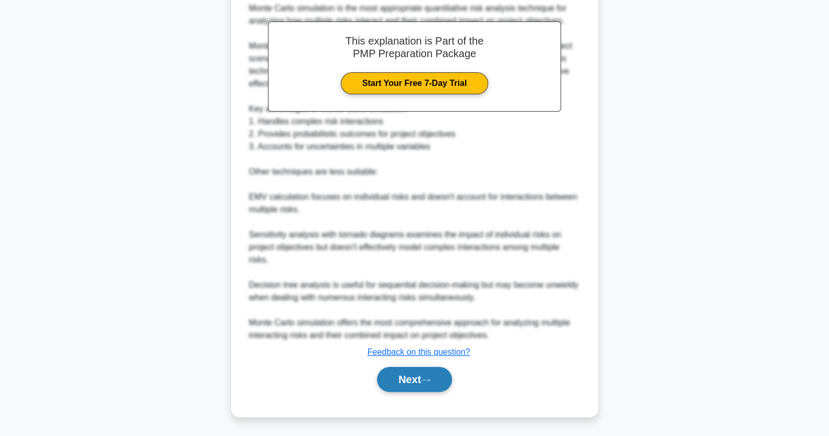
click at [405, 382] on button "Next" at bounding box center [414, 379] width 75 height 25
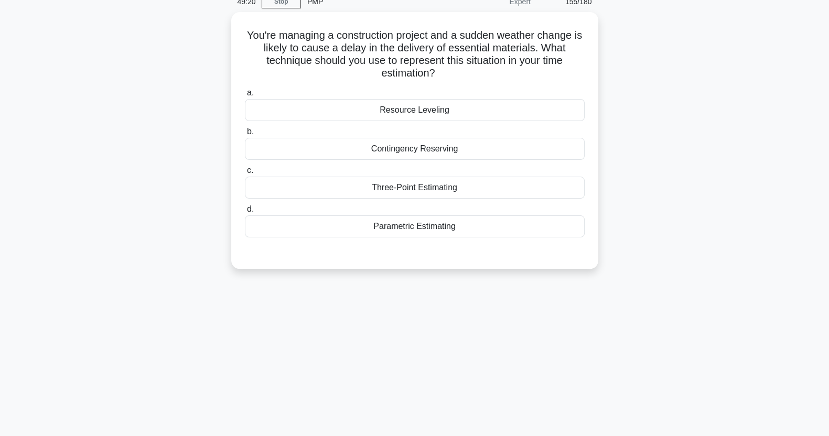
scroll to position [0, 0]
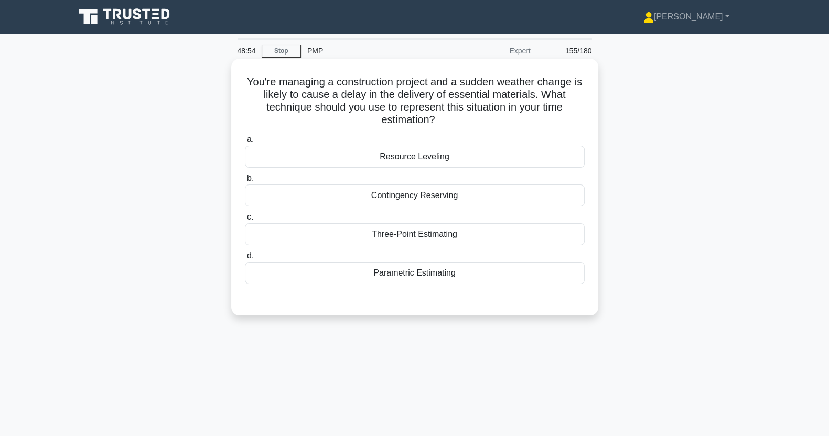
click at [280, 197] on div "Contingency Reserving" at bounding box center [415, 196] width 340 height 22
click at [245, 182] on input "b. Contingency Reserving" at bounding box center [245, 178] width 0 height 7
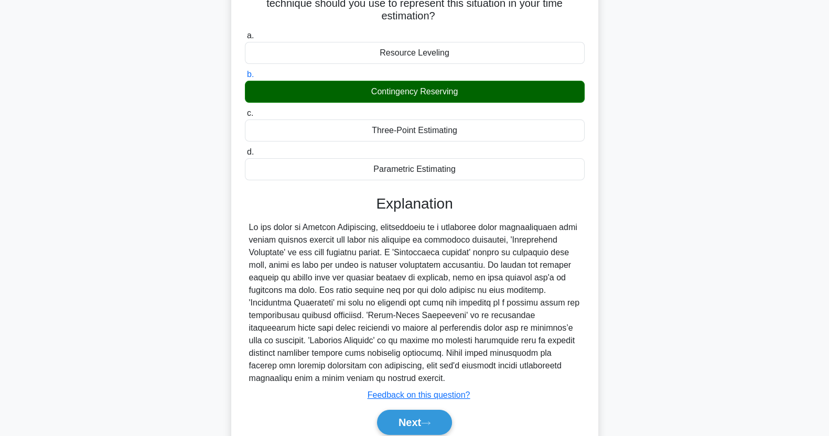
scroll to position [147, 0]
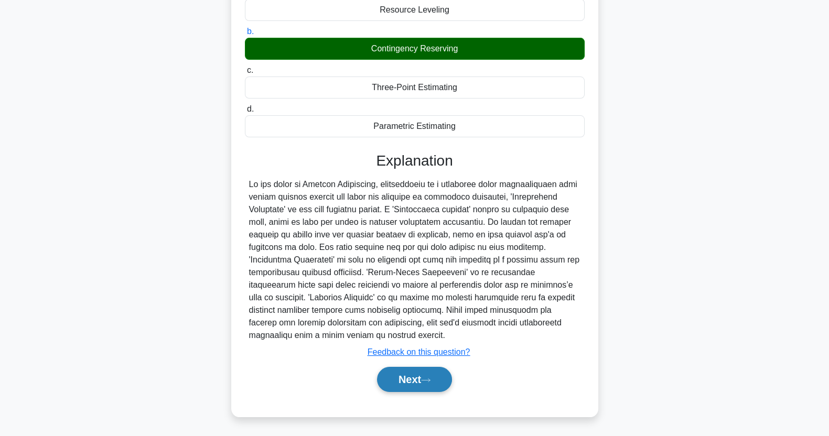
click at [413, 377] on button "Next" at bounding box center [414, 379] width 75 height 25
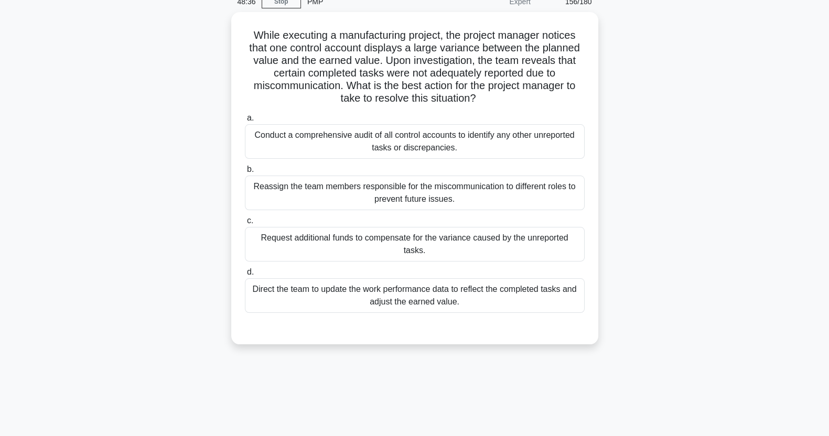
scroll to position [48, 0]
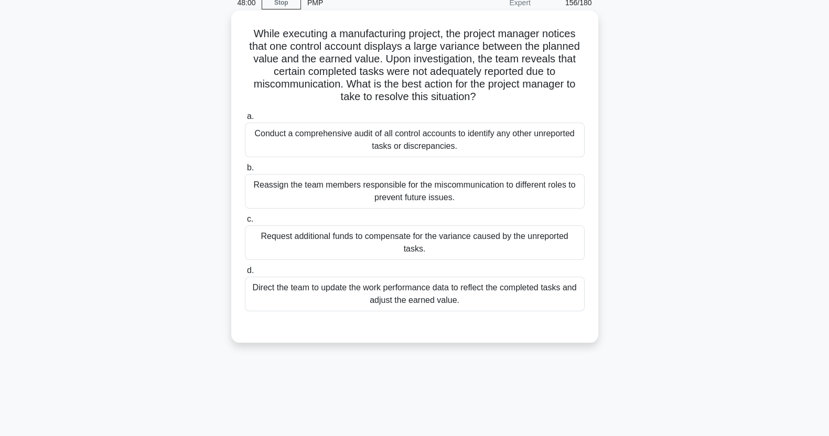
click at [521, 144] on div "Conduct a comprehensive audit of all control accounts to identify any other unr…" at bounding box center [415, 140] width 340 height 35
click at [245, 120] on input "a. Conduct a comprehensive audit of all control accounts to identify any other …" at bounding box center [245, 116] width 0 height 7
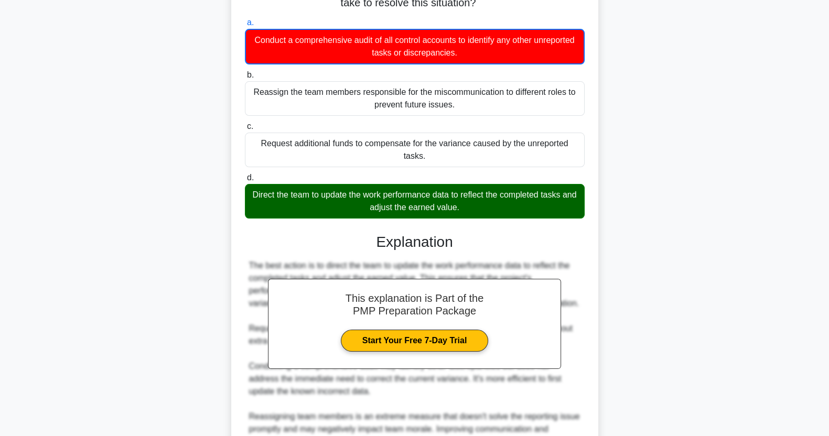
scroll to position [235, 0]
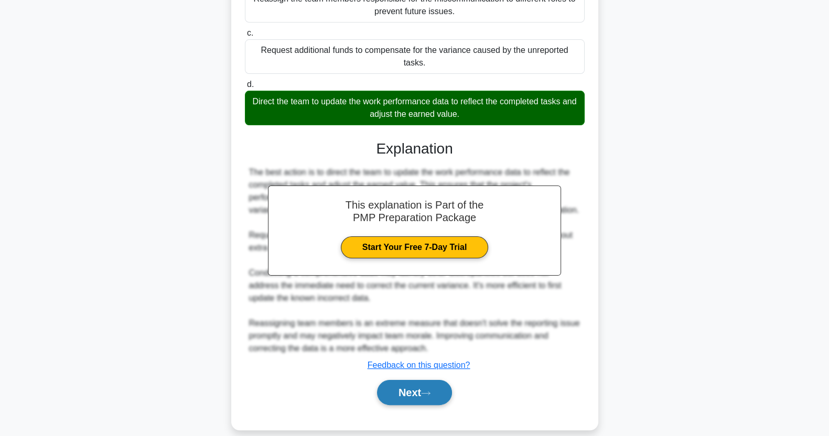
click at [425, 391] on icon at bounding box center [425, 394] width 9 height 6
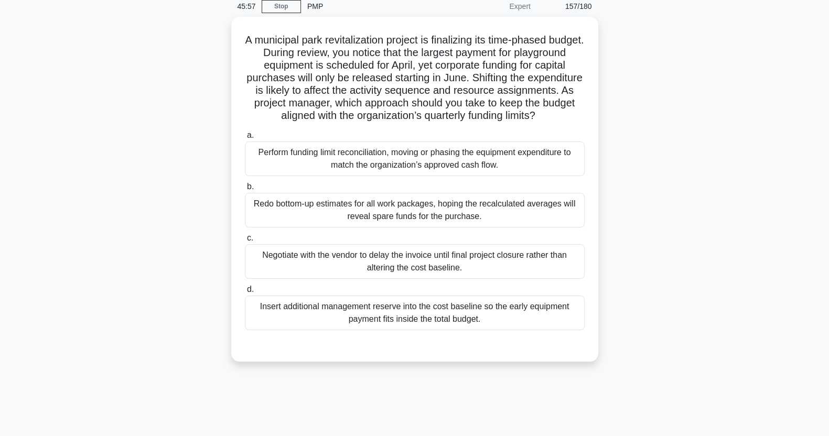
scroll to position [46, 0]
click at [0, 393] on main "44:29 Stop PMP Expert 157/180 a. b. c." at bounding box center [414, 253] width 829 height 533
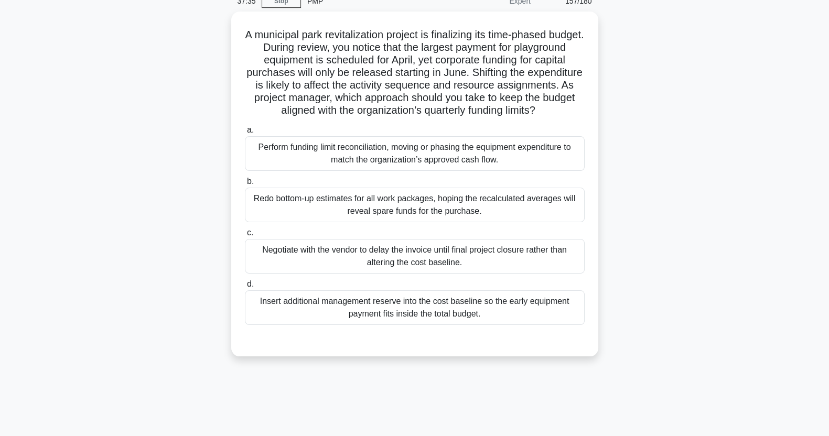
scroll to position [49, 0]
click at [55, 355] on main "37:26 Stop PMP Expert 157/180 a. b. c." at bounding box center [414, 251] width 829 height 533
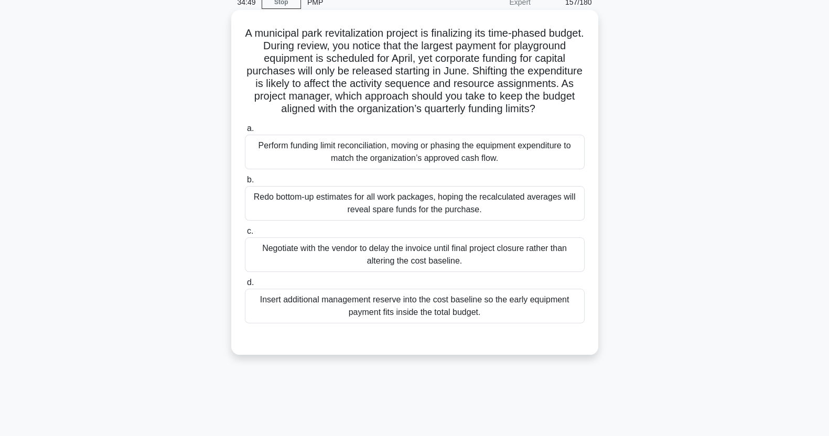
click at [286, 260] on div "Negotiate with the vendor to delay the invoice until final project closure rath…" at bounding box center [415, 254] width 340 height 35
click at [245, 235] on input "c. Negotiate with the vendor to delay the invoice until final project closure r…" at bounding box center [245, 231] width 0 height 7
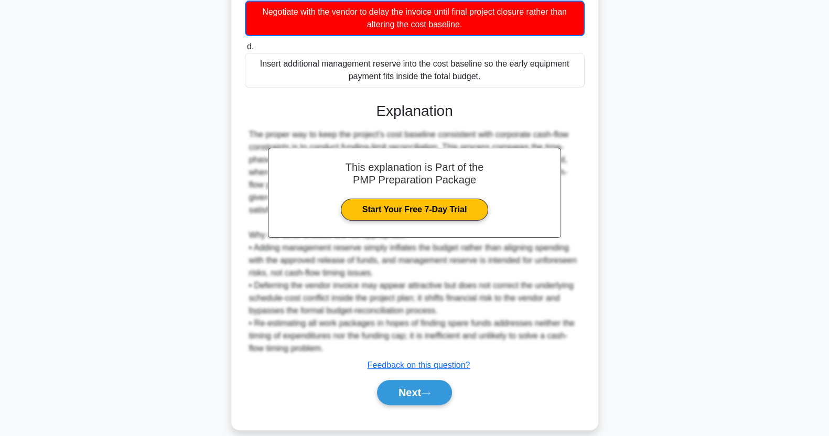
scroll to position [299, 0]
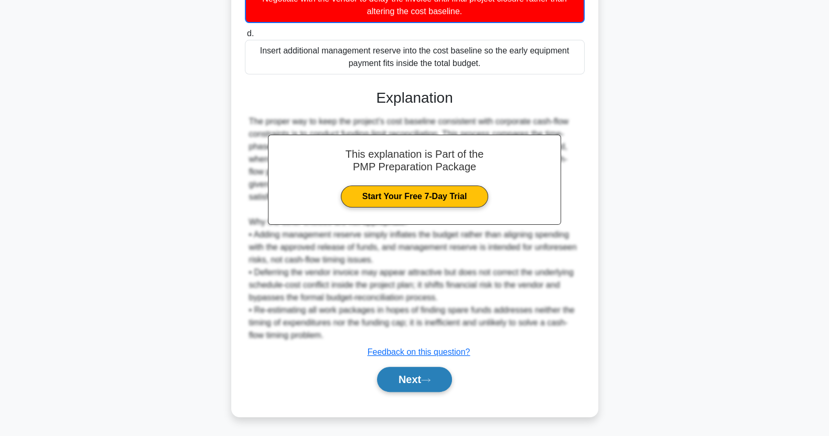
click at [408, 386] on button "Next" at bounding box center [414, 379] width 75 height 25
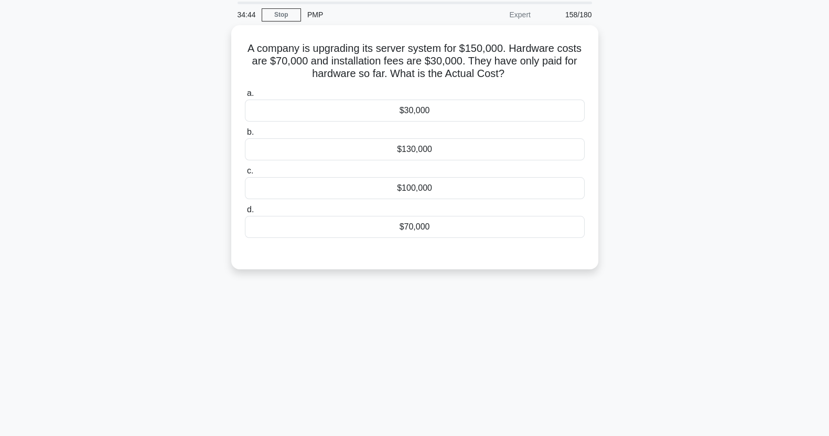
scroll to position [0, 0]
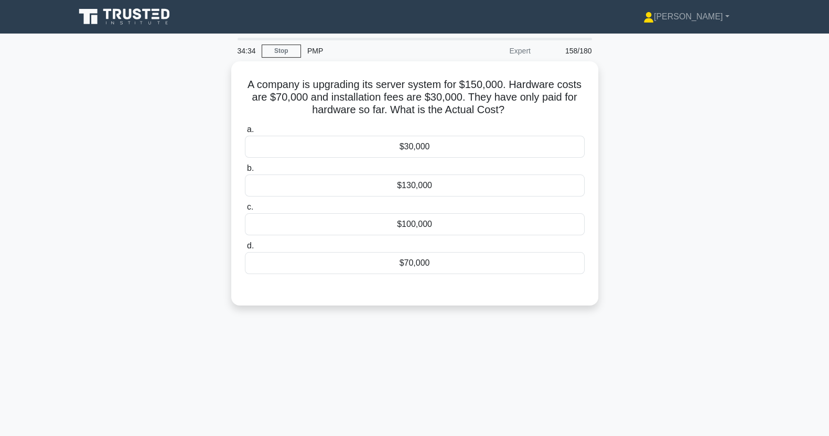
click at [476, 265] on div "$70,000" at bounding box center [415, 263] width 340 height 22
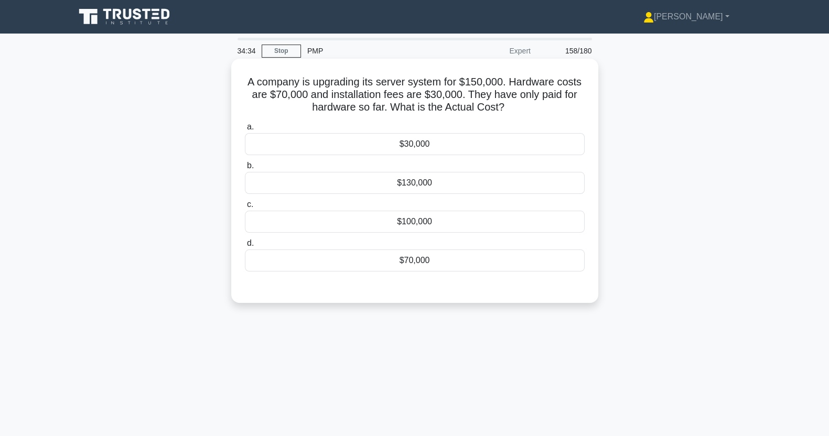
click at [245, 247] on input "d. $70,000" at bounding box center [245, 243] width 0 height 7
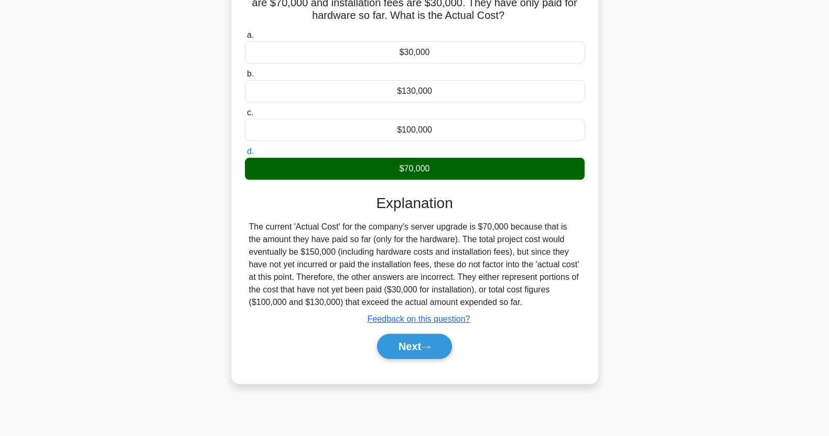
scroll to position [131, 0]
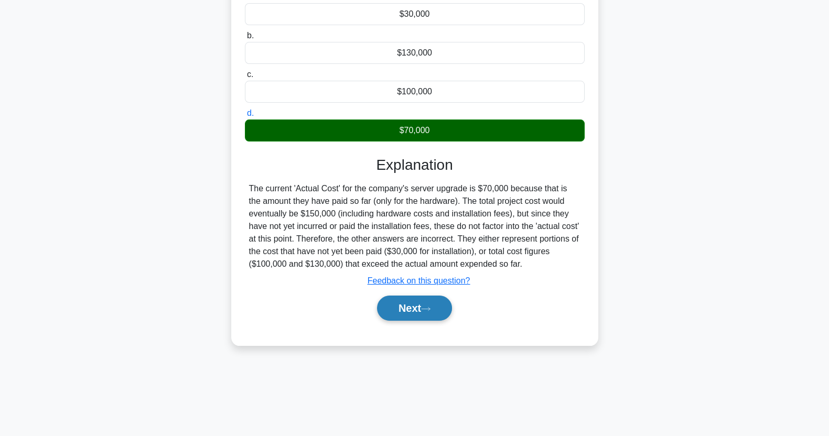
click at [420, 313] on button "Next" at bounding box center [414, 308] width 75 height 25
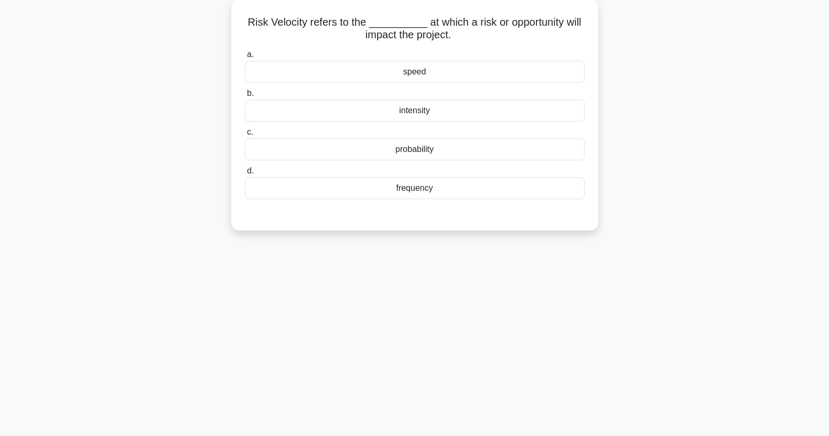
scroll to position [0, 0]
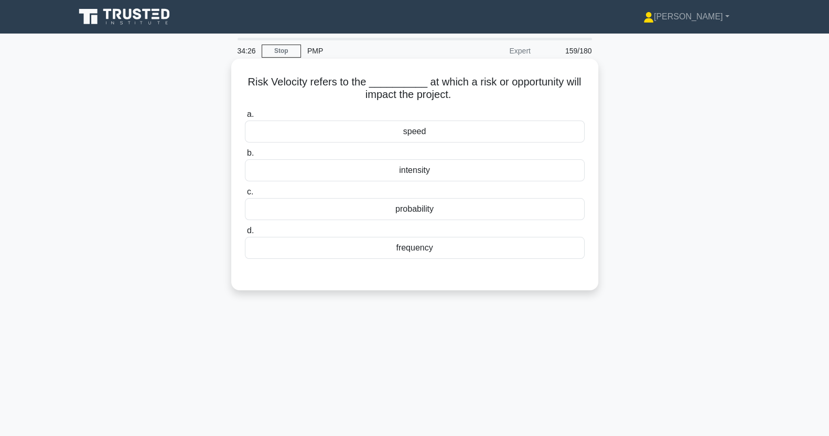
click at [494, 134] on div "speed" at bounding box center [415, 132] width 340 height 22
click at [245, 118] on input "a. speed" at bounding box center [245, 114] width 0 height 7
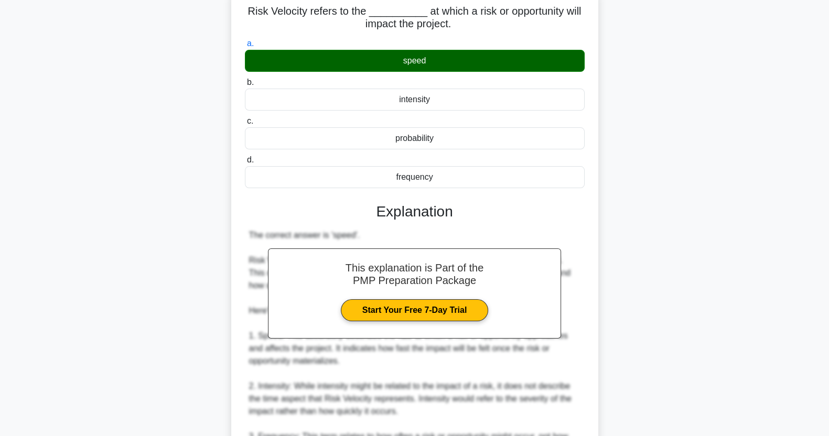
scroll to position [298, 0]
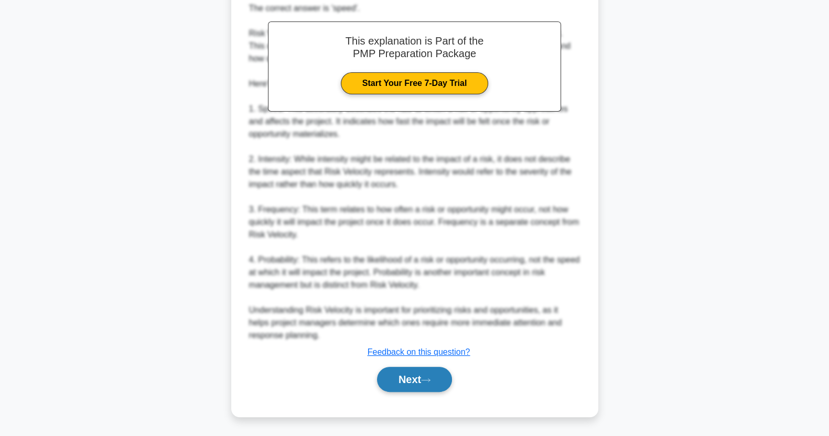
click at [427, 377] on icon at bounding box center [425, 380] width 9 height 6
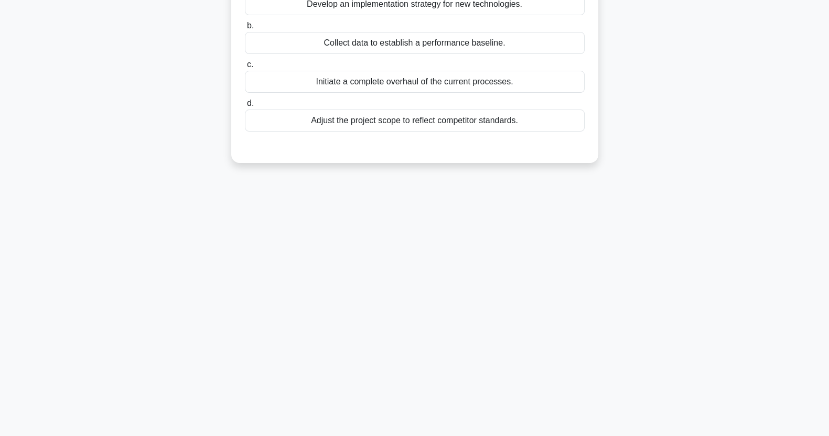
scroll to position [0, 0]
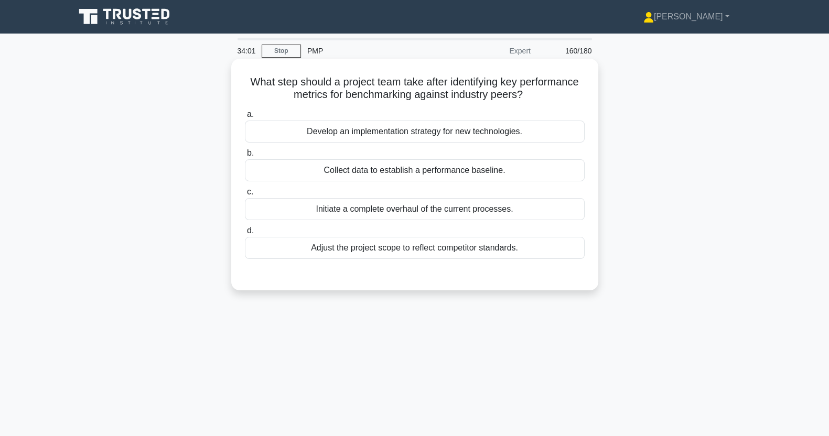
click at [514, 176] on div "Collect data to establish a performance baseline." at bounding box center [415, 170] width 340 height 22
click at [245, 157] on input "b. Collect data to establish a performance baseline." at bounding box center [245, 153] width 0 height 7
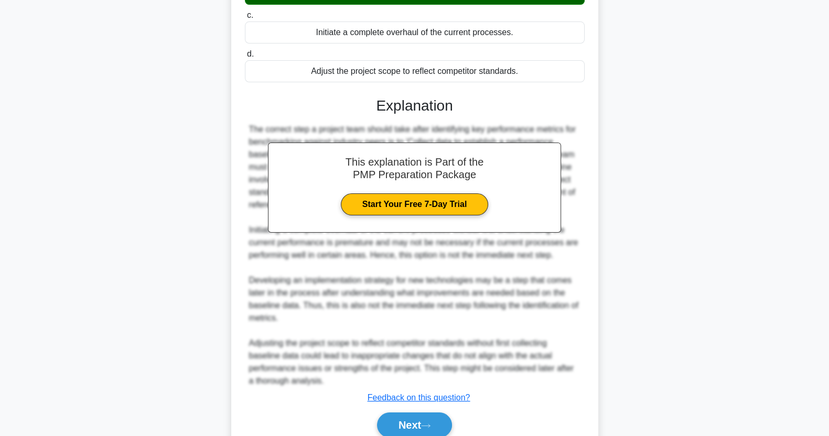
scroll to position [222, 0]
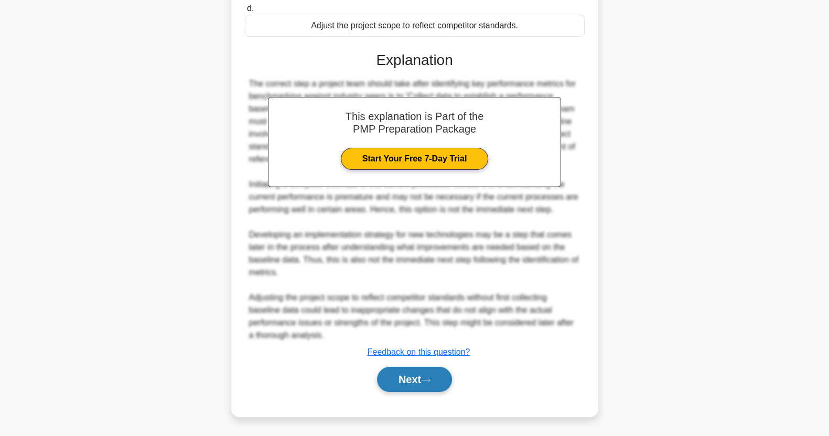
click at [430, 381] on icon at bounding box center [425, 380] width 9 height 6
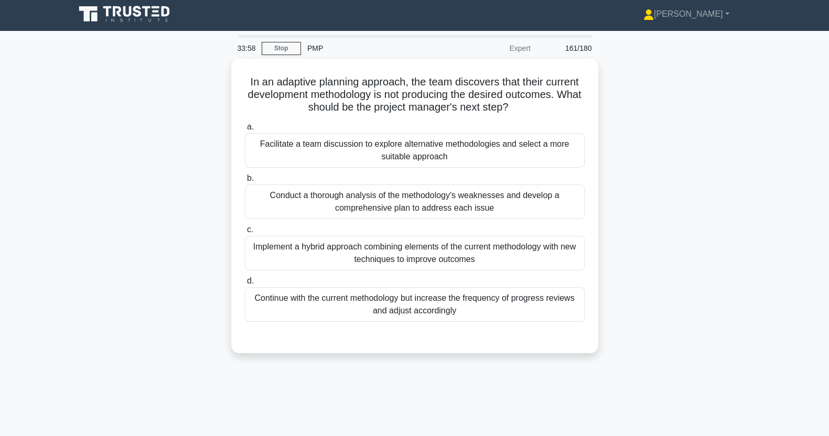
scroll to position [0, 0]
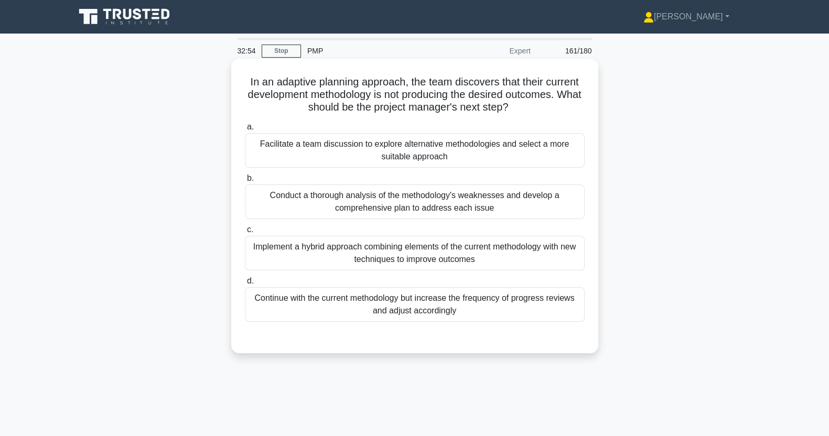
click at [522, 149] on div "Facilitate a team discussion to explore alternative methodologies and select a …" at bounding box center [415, 150] width 340 height 35
click at [245, 131] on input "a. Facilitate a team discussion to explore alternative methodologies and select…" at bounding box center [245, 127] width 0 height 7
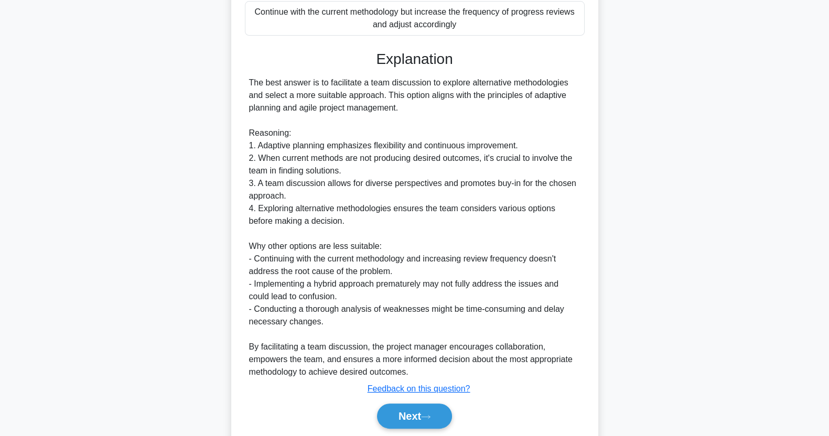
scroll to position [323, 0]
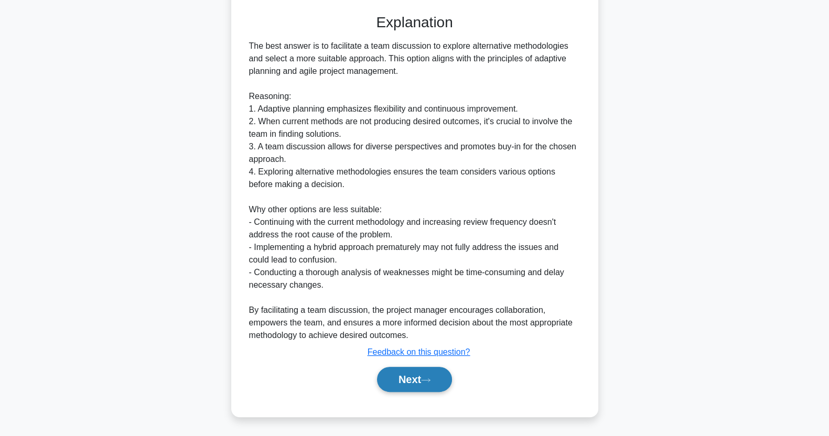
click at [420, 382] on button "Next" at bounding box center [414, 379] width 75 height 25
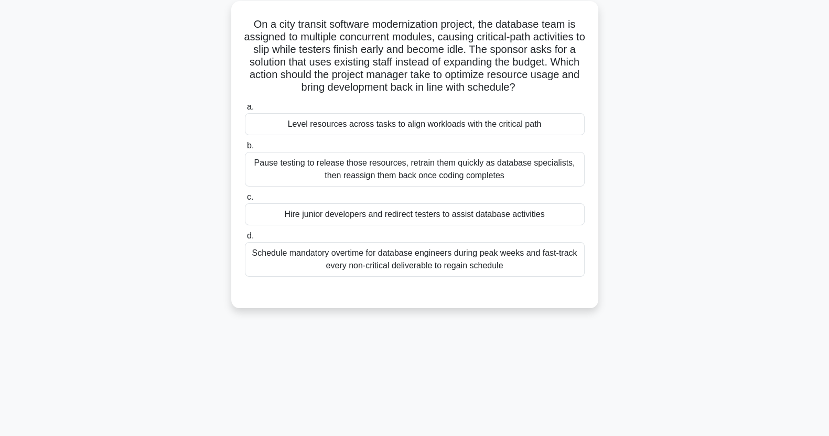
scroll to position [0, 0]
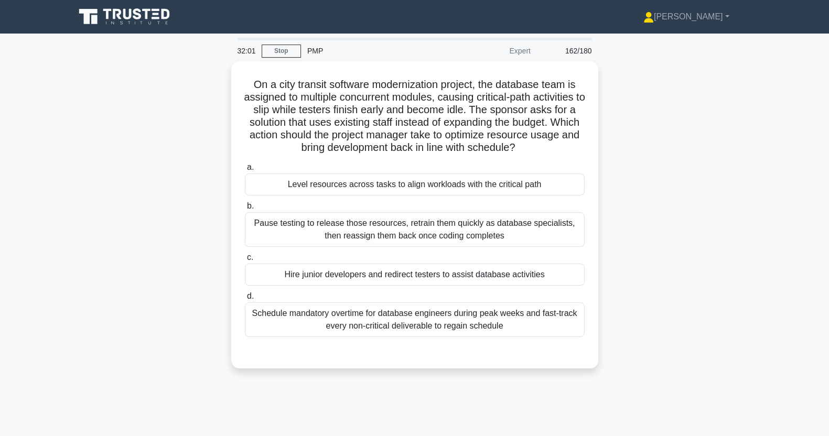
click at [524, 186] on div "Level resources across tasks to align workloads with the critical path" at bounding box center [415, 185] width 340 height 22
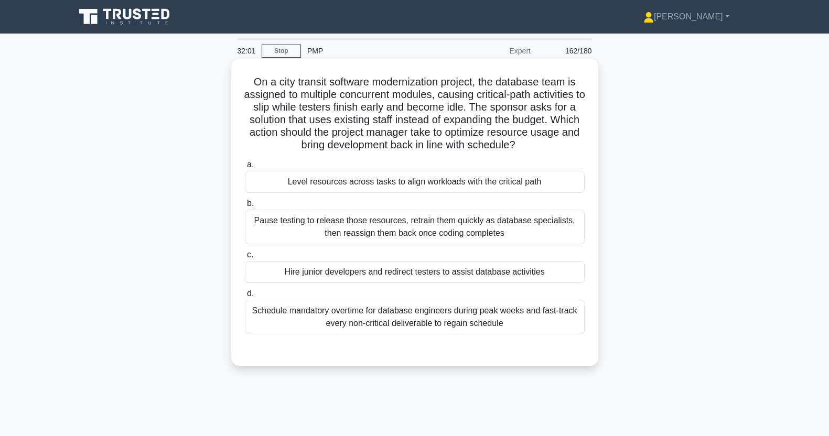
click at [245, 168] on input "a. Level resources across tasks to align workloads with the critical path" at bounding box center [245, 164] width 0 height 7
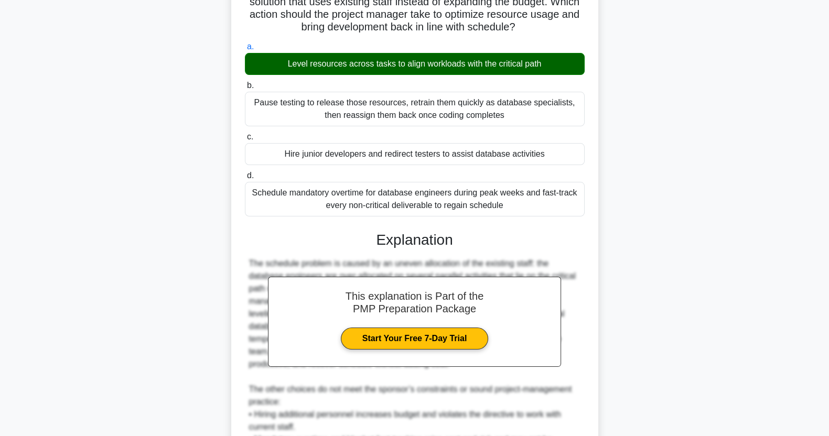
scroll to position [285, 0]
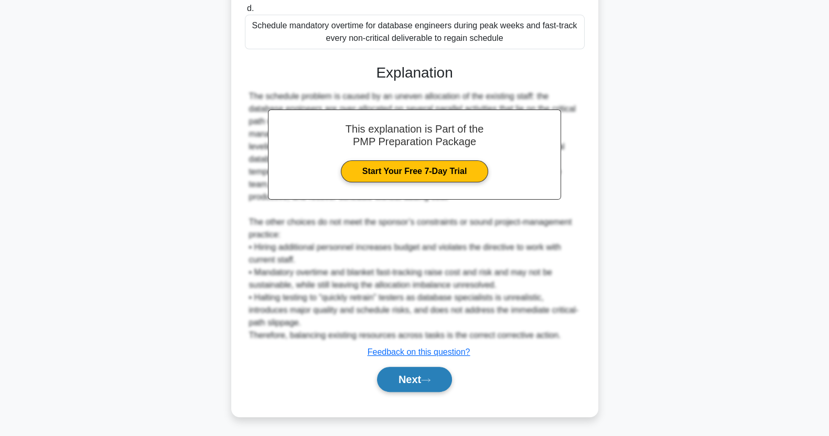
click at [429, 375] on button "Next" at bounding box center [414, 379] width 75 height 25
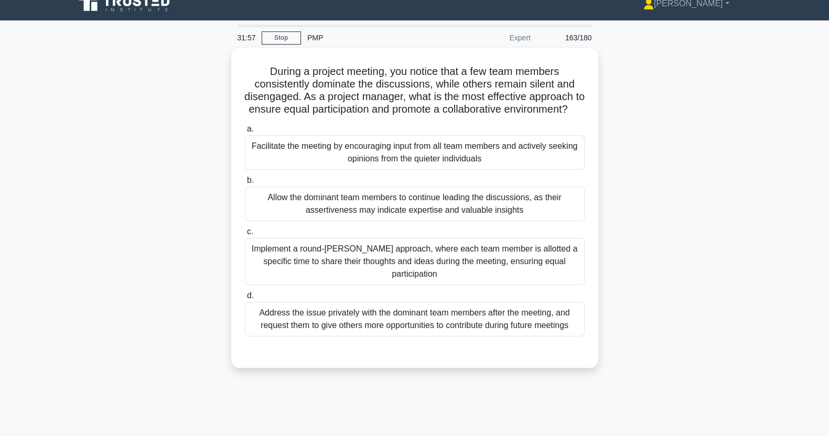
scroll to position [0, 0]
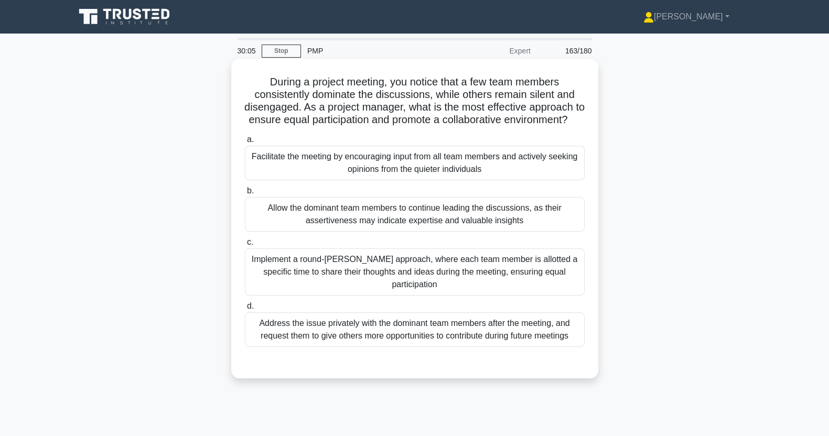
click at [540, 173] on div "Facilitate the meeting by encouraging input from all team members and actively …" at bounding box center [415, 163] width 340 height 35
click at [245, 143] on input "a. Facilitate the meeting by encouraging input from all team members and active…" at bounding box center [245, 139] width 0 height 7
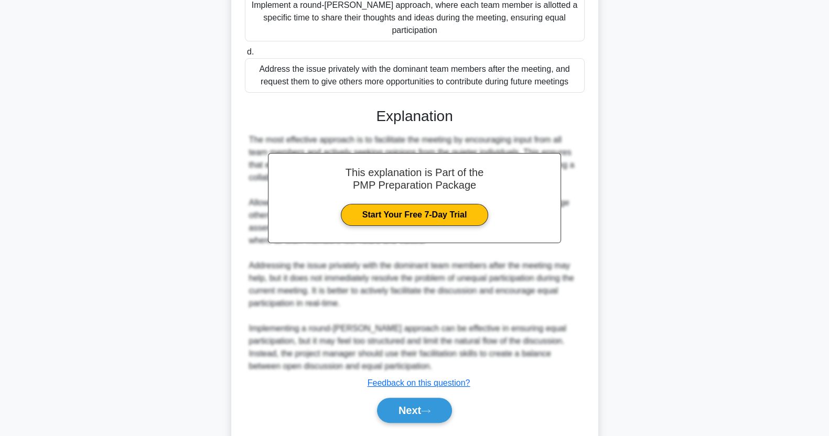
scroll to position [285, 0]
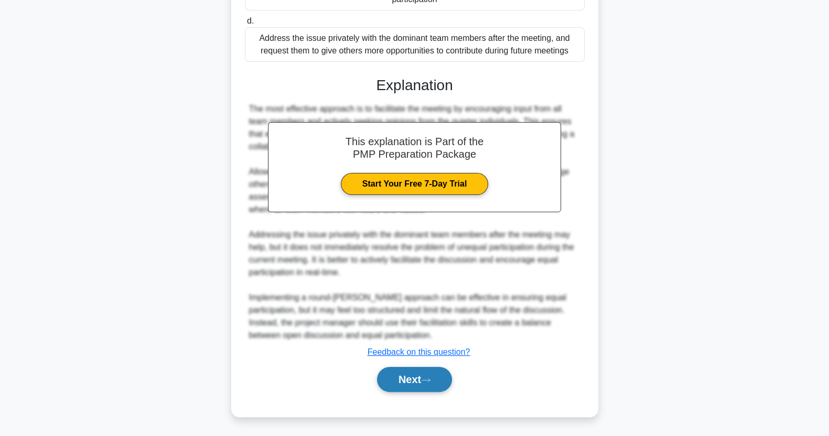
click at [430, 380] on icon at bounding box center [425, 380] width 9 height 6
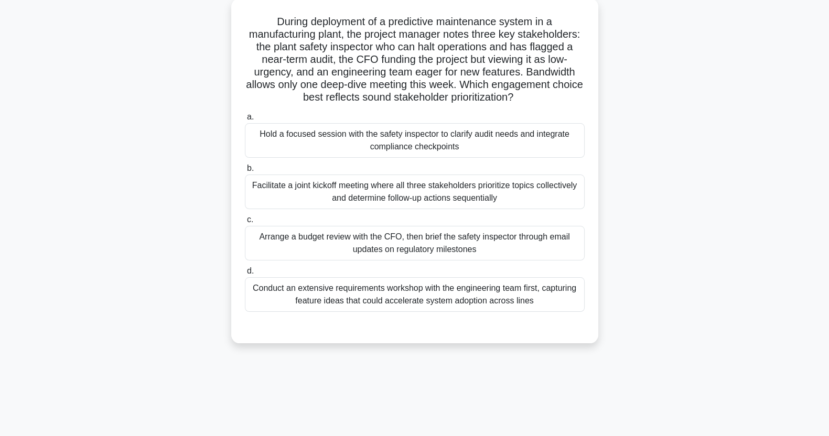
scroll to position [60, 0]
click at [515, 197] on div "Facilitate a joint kickoff meeting where all three stakeholders prioritize topi…" at bounding box center [415, 192] width 340 height 35
click at [245, 172] on input "b. Facilitate a joint kickoff meeting where all three stakeholders prioritize t…" at bounding box center [245, 168] width 0 height 7
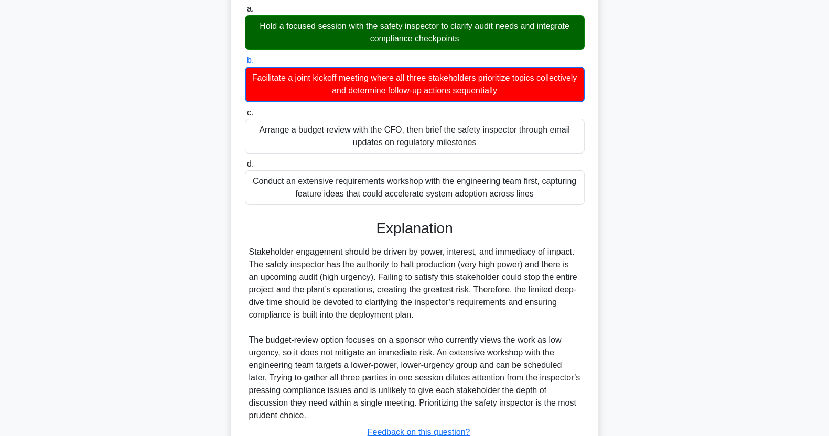
scroll to position [248, 0]
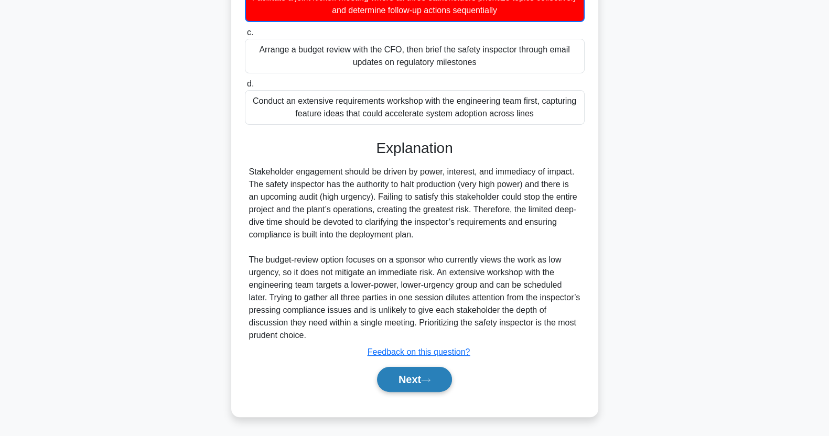
click at [419, 391] on button "Next" at bounding box center [414, 379] width 75 height 25
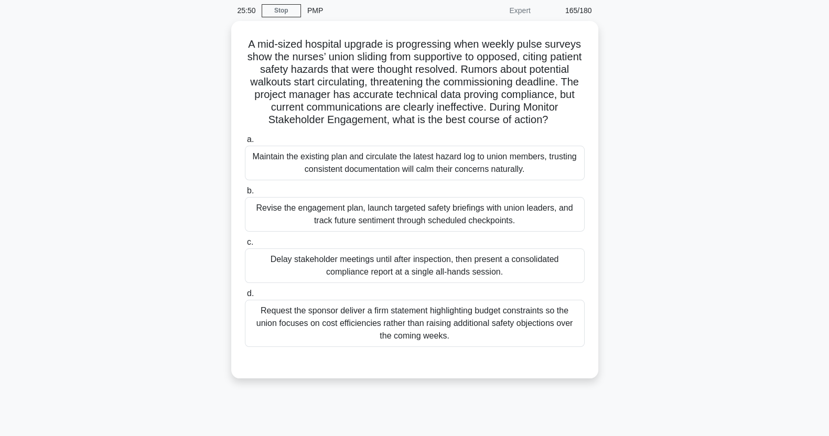
scroll to position [0, 0]
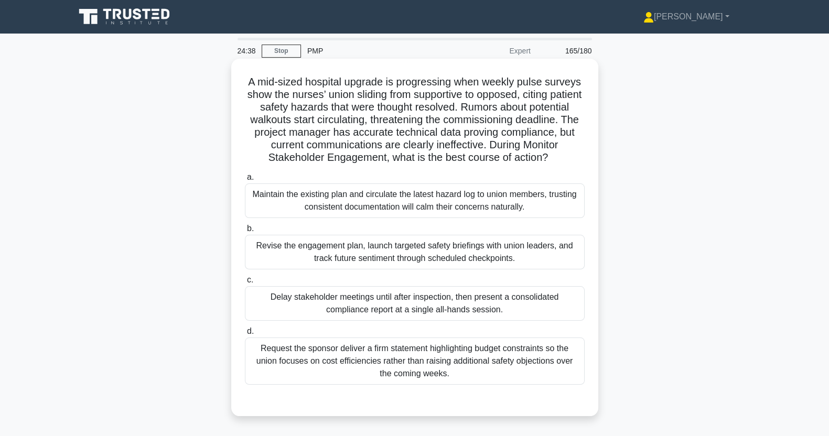
click at [523, 251] on div "Revise the engagement plan, launch targeted safety briefings with union leaders…" at bounding box center [415, 252] width 340 height 35
click at [245, 232] on input "b. Revise the engagement plan, launch targeted safety briefings with union lead…" at bounding box center [245, 228] width 0 height 7
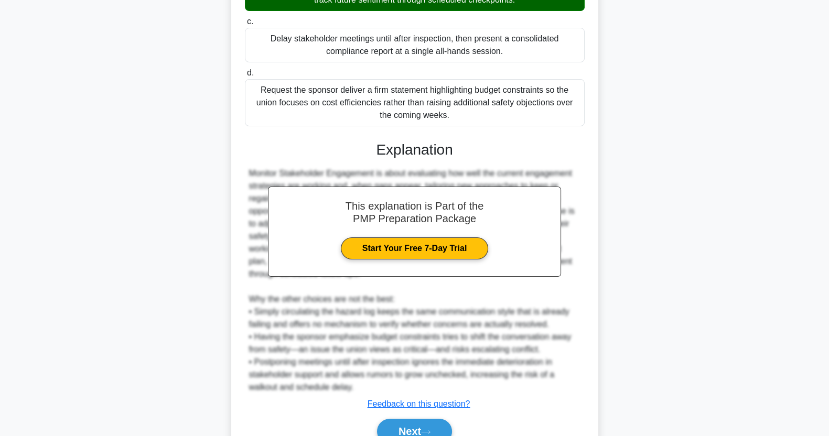
scroll to position [310, 0]
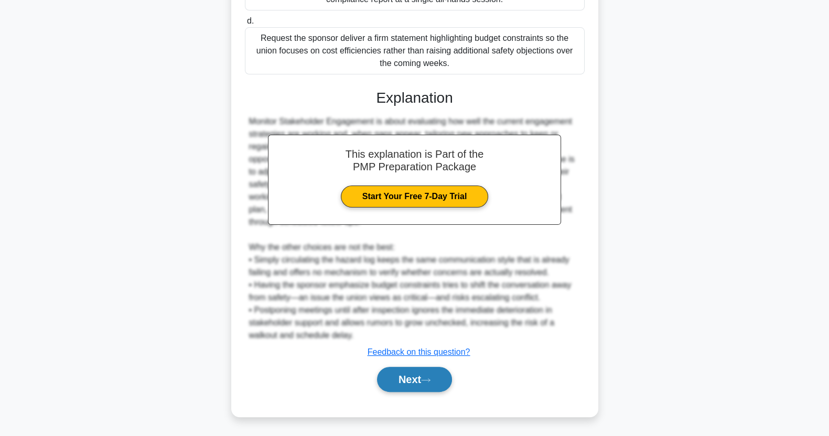
click at [427, 375] on button "Next" at bounding box center [414, 379] width 75 height 25
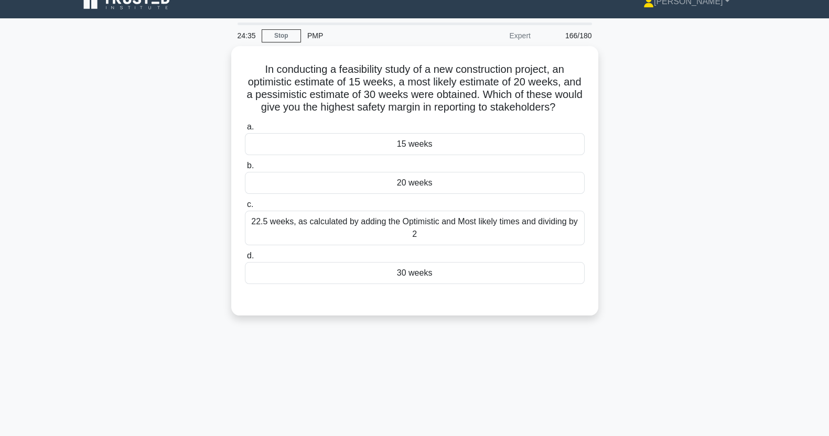
scroll to position [0, 0]
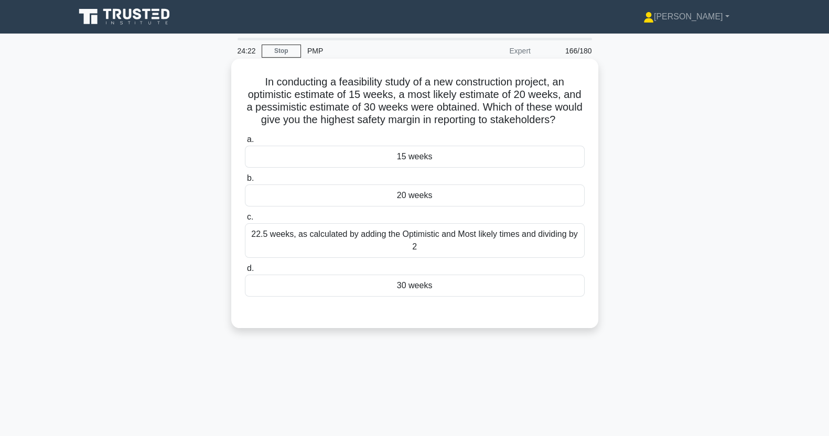
click at [514, 297] on div "30 weeks" at bounding box center [415, 286] width 340 height 22
click at [245, 272] on input "d. 30 weeks" at bounding box center [245, 268] width 0 height 7
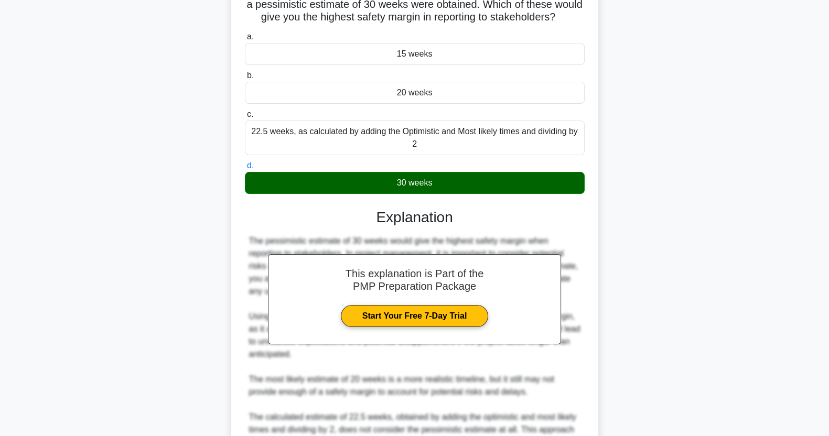
scroll to position [235, 0]
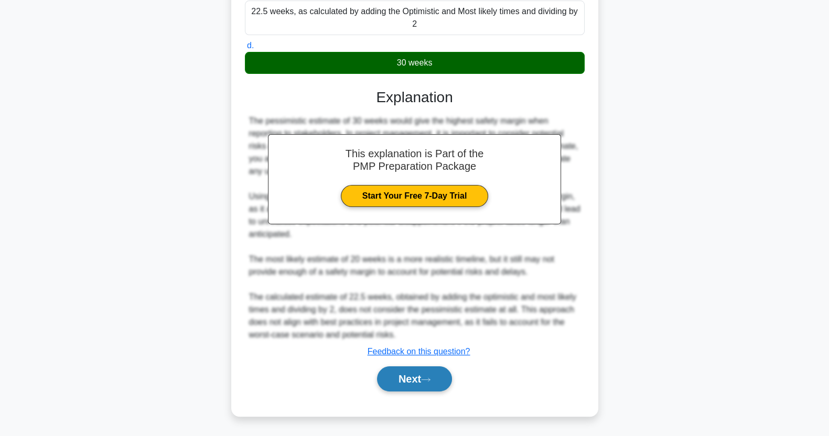
click at [419, 383] on button "Next" at bounding box center [414, 378] width 75 height 25
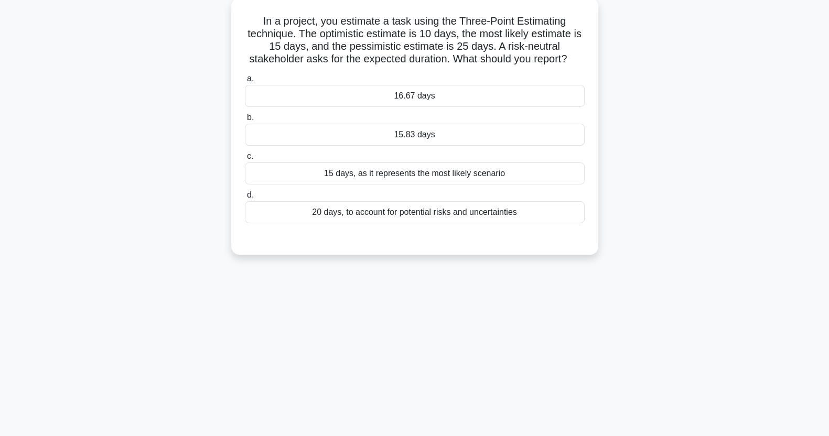
scroll to position [0, 0]
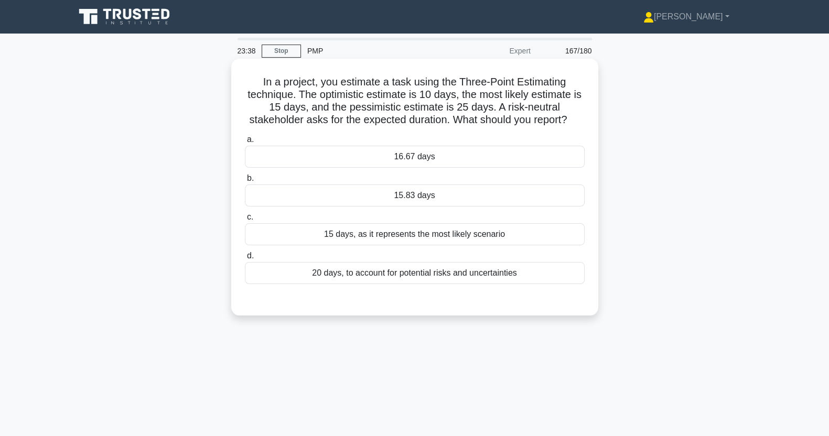
click at [474, 207] on div "15.83 days" at bounding box center [415, 196] width 340 height 22
click at [245, 182] on input "b. 15.83 days" at bounding box center [245, 178] width 0 height 7
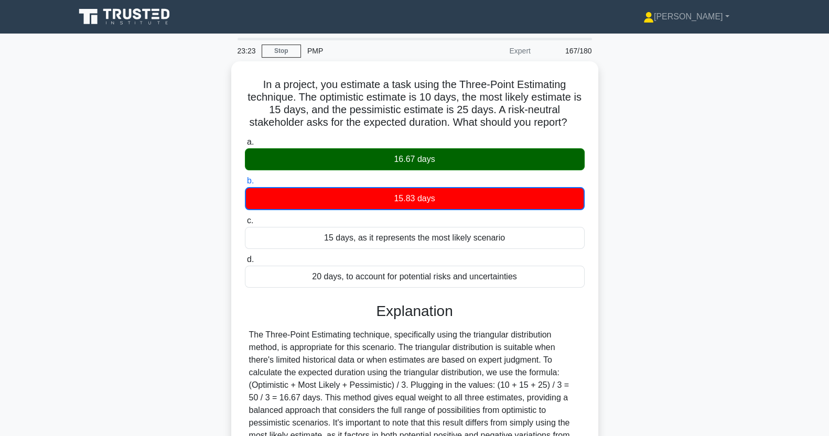
click at [69, 366] on div "In a project, you estimate a task using the Three-Point Estimating technique. T…" at bounding box center [415, 301] width 692 height 481
click at [69, 333] on div "In a project, you estimate a task using the Three-Point Estimating technique. T…" at bounding box center [415, 301] width 692 height 481
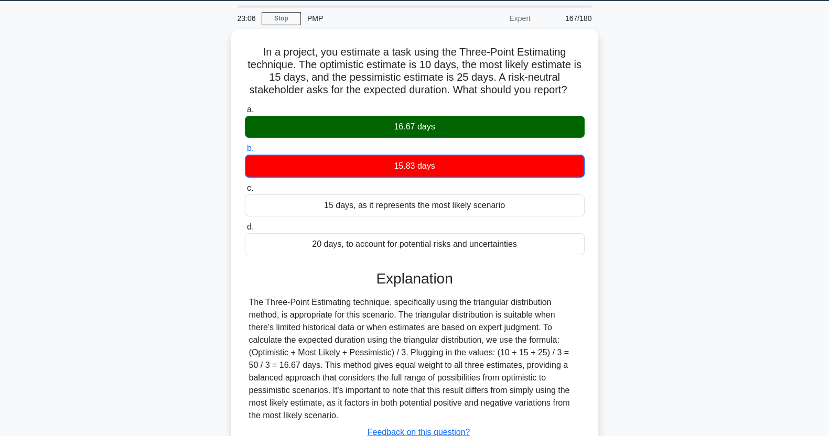
scroll to position [131, 0]
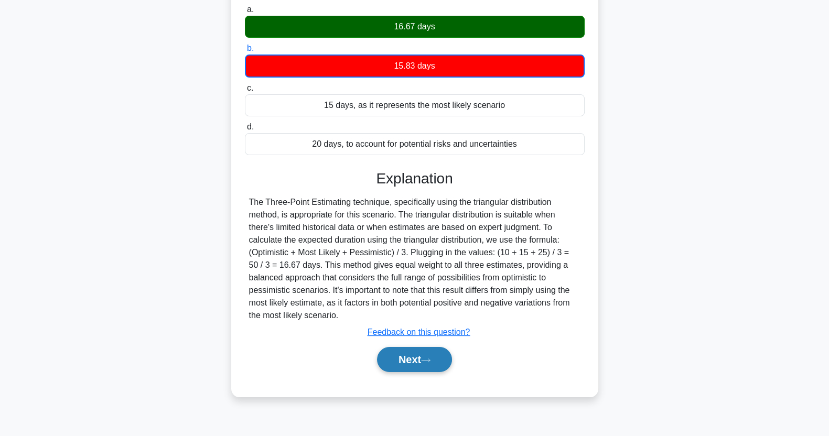
click at [419, 372] on button "Next" at bounding box center [414, 359] width 75 height 25
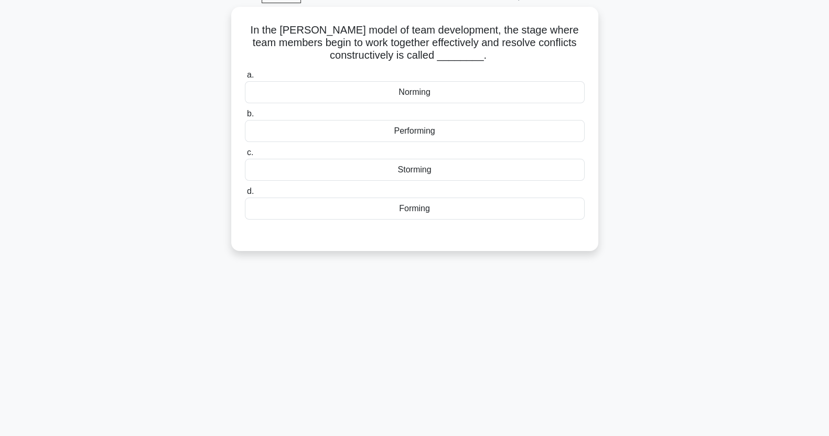
scroll to position [0, 0]
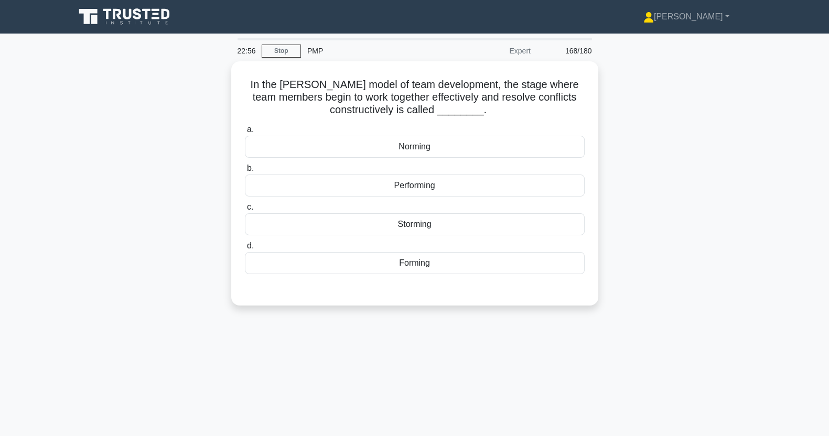
click at [496, 181] on div "Performing" at bounding box center [415, 186] width 340 height 22
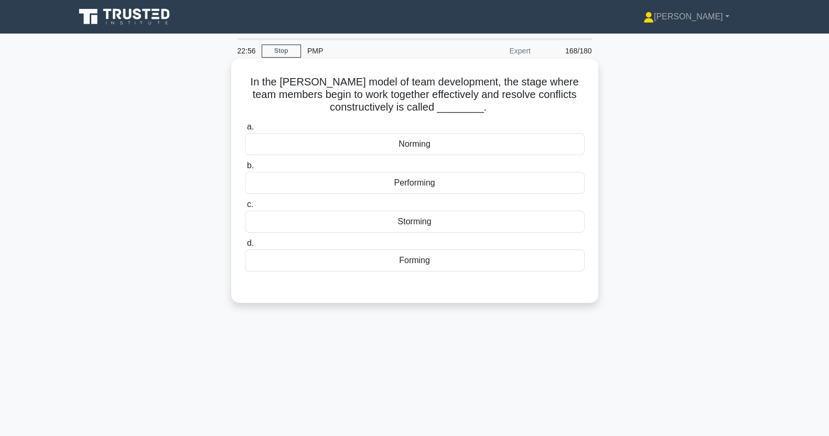
click at [245, 169] on input "b. Performing" at bounding box center [245, 165] width 0 height 7
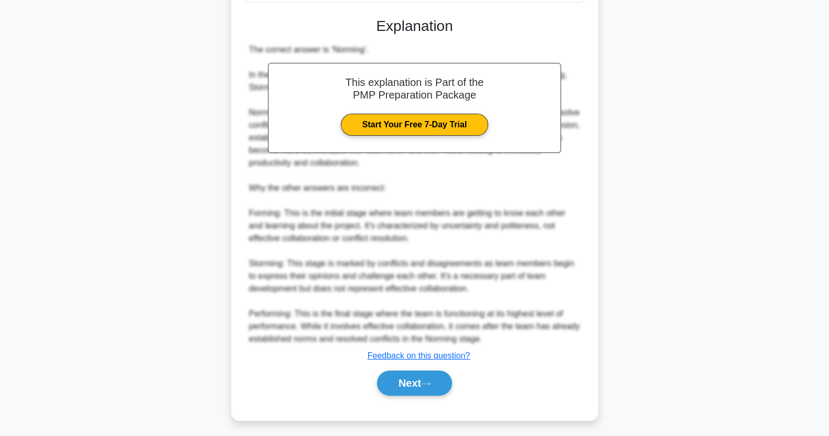
scroll to position [274, 0]
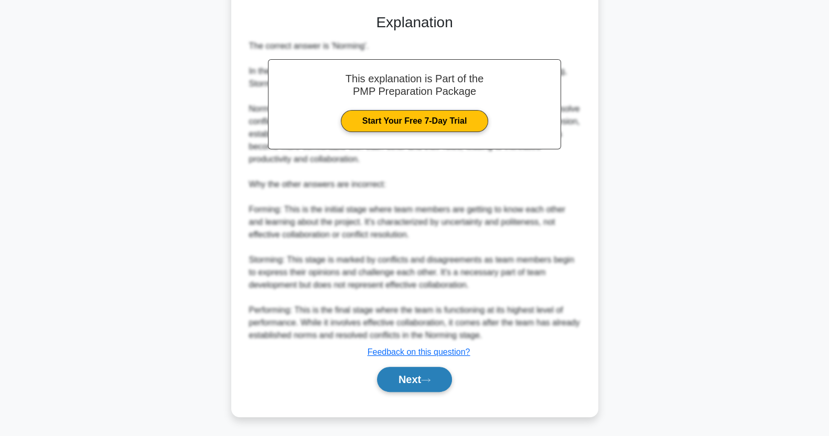
click at [421, 377] on button "Next" at bounding box center [414, 379] width 75 height 25
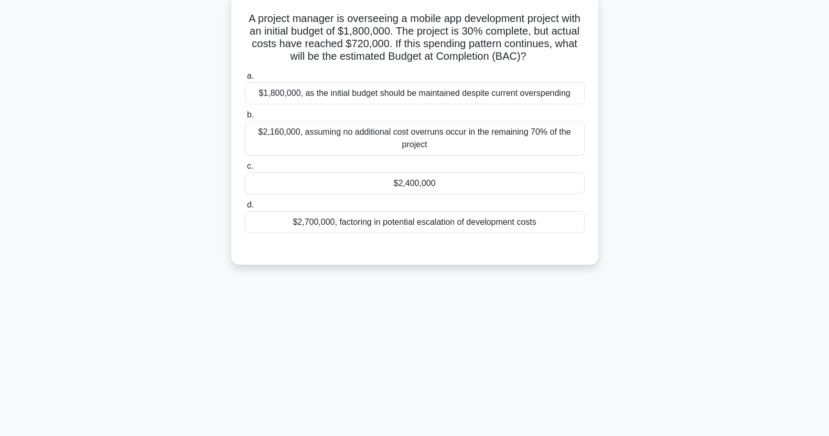
scroll to position [0, 0]
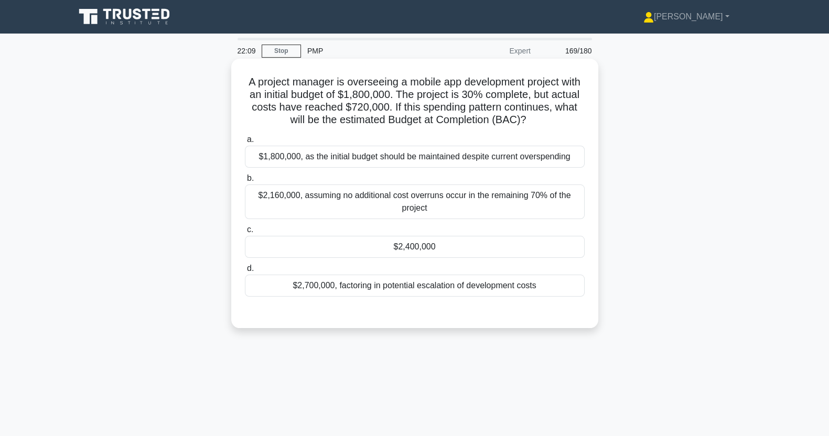
click at [276, 207] on div "$2,160,000, assuming no additional cost overruns occur in the remaining 70% of …" at bounding box center [415, 202] width 340 height 35
click at [245, 182] on input "b. $2,160,000, assuming no additional cost overruns occur in the remaining 70% …" at bounding box center [245, 178] width 0 height 7
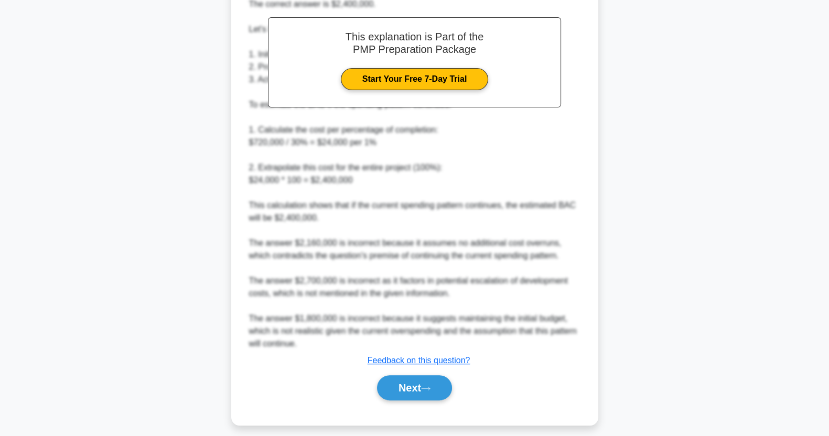
scroll to position [349, 0]
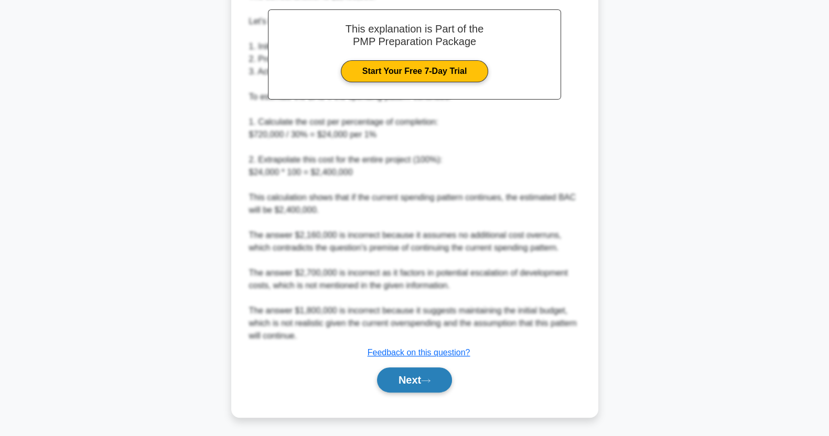
click at [427, 378] on icon at bounding box center [425, 381] width 9 height 6
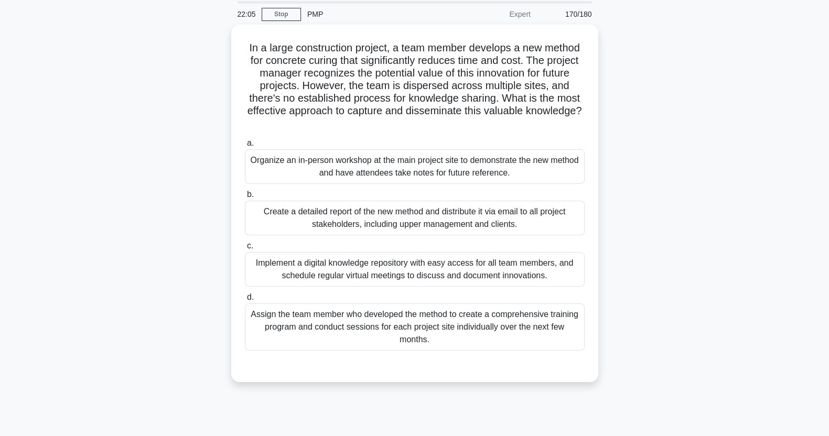
scroll to position [0, 0]
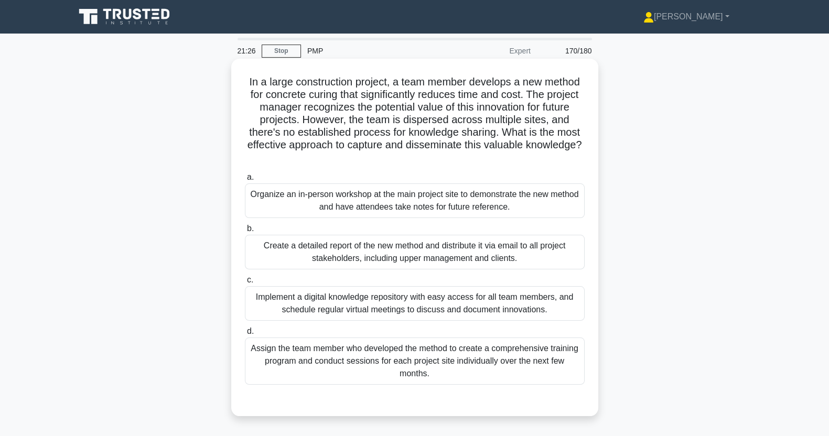
click at [555, 302] on div "Implement a digital knowledge repository with easy access for all team members,…" at bounding box center [415, 303] width 340 height 35
click at [245, 284] on input "c. Implement a digital knowledge repository with easy access for all team membe…" at bounding box center [245, 280] width 0 height 7
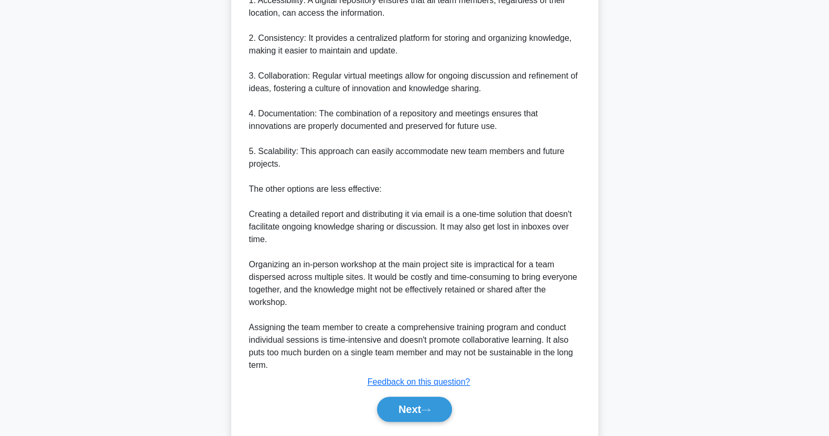
scroll to position [537, 0]
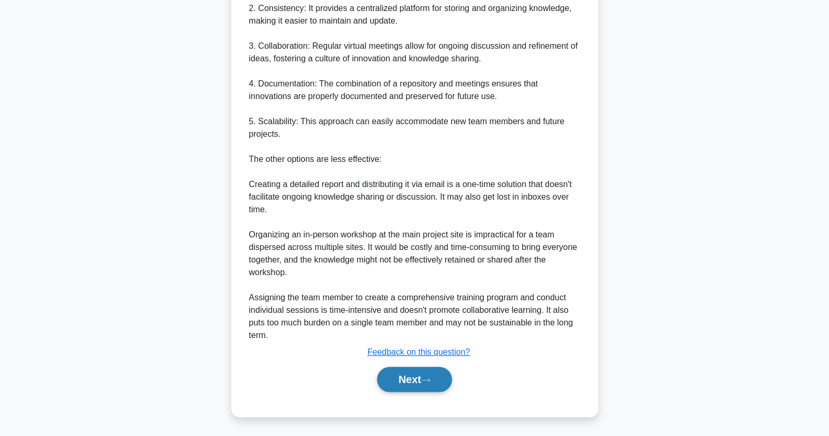
click at [430, 377] on icon at bounding box center [425, 380] width 9 height 6
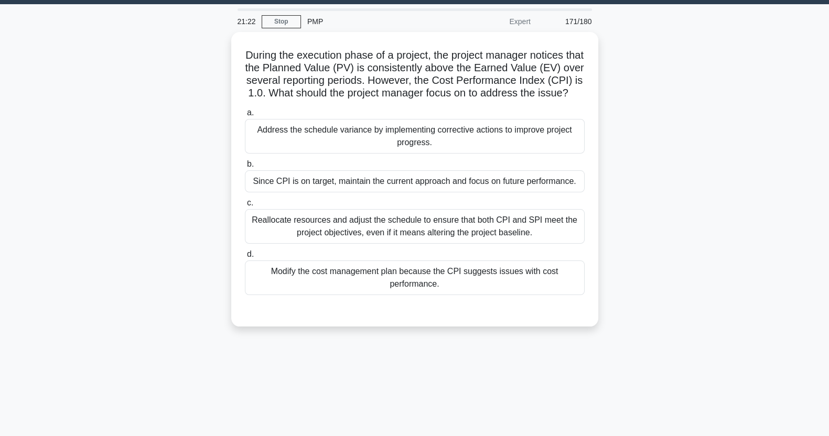
scroll to position [0, 0]
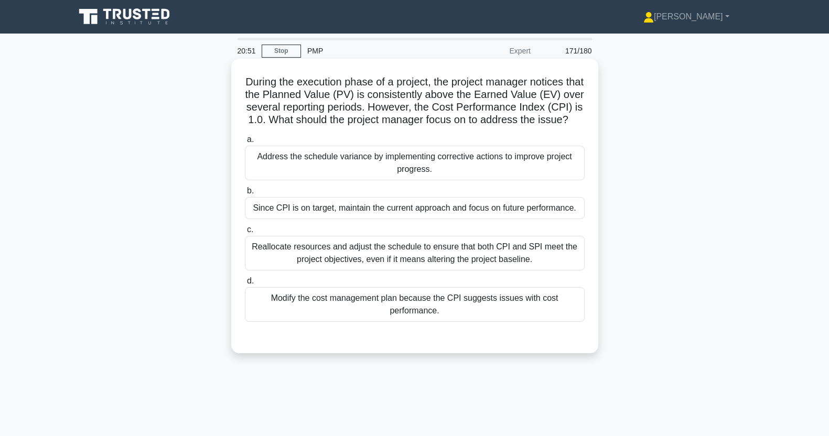
click at [505, 180] on div "Address the schedule variance by implementing corrective actions to improve pro…" at bounding box center [415, 163] width 340 height 35
click at [245, 143] on input "a. Address the schedule variance by implementing corrective actions to improve …" at bounding box center [245, 139] width 0 height 7
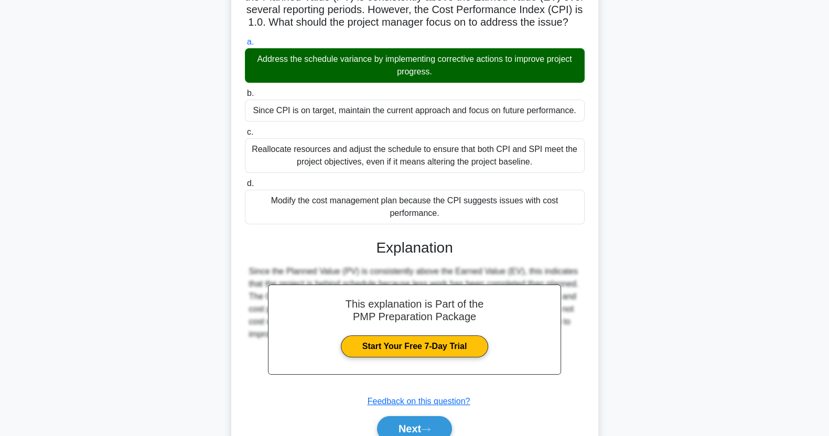
scroll to position [159, 0]
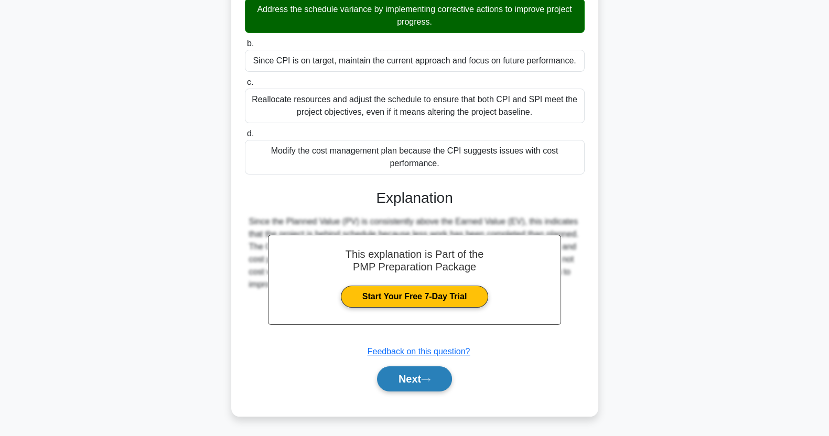
click at [420, 384] on button "Next" at bounding box center [414, 378] width 75 height 25
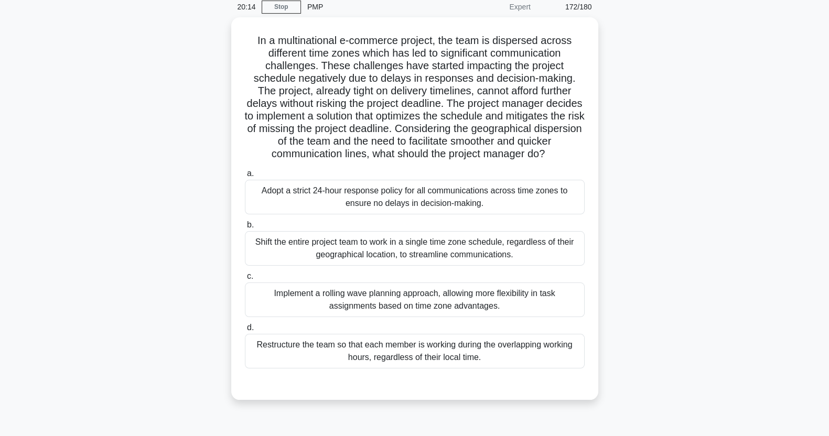
scroll to position [50, 0]
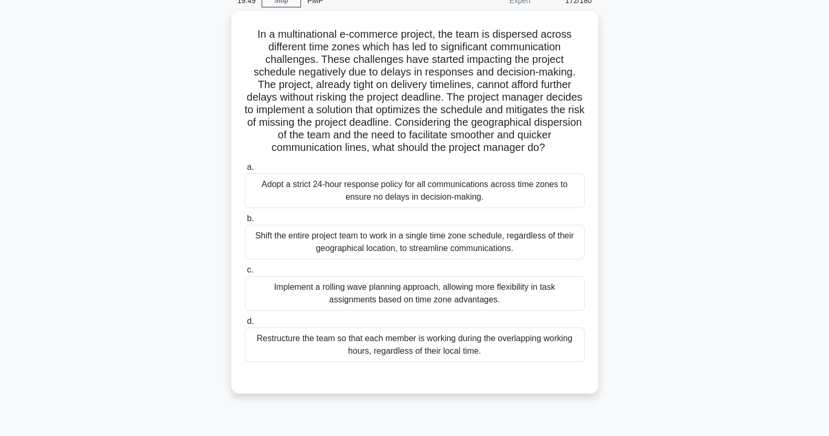
click at [521, 311] on div "Implement a rolling wave planning approach, allowing more flexibility in task a…" at bounding box center [415, 293] width 340 height 35
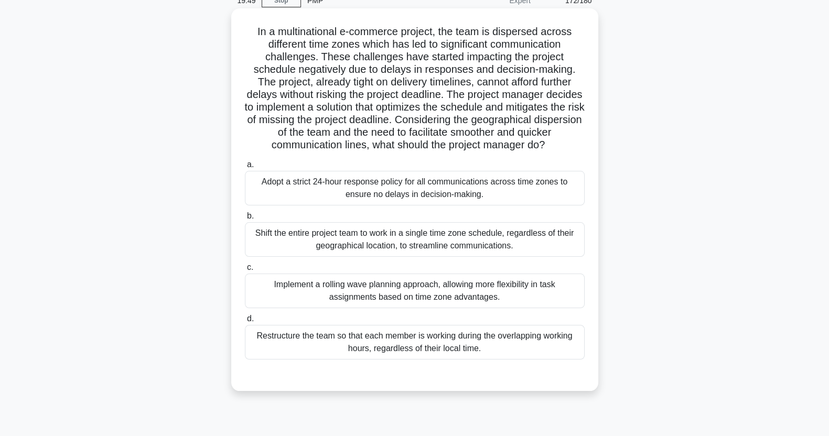
click at [245, 271] on input "c. Implement a rolling wave planning approach, allowing more flexibility in tas…" at bounding box center [245, 267] width 0 height 7
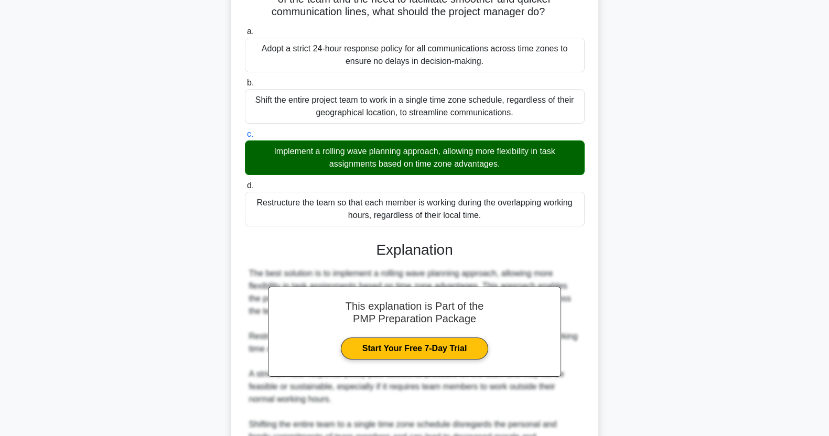
scroll to position [373, 0]
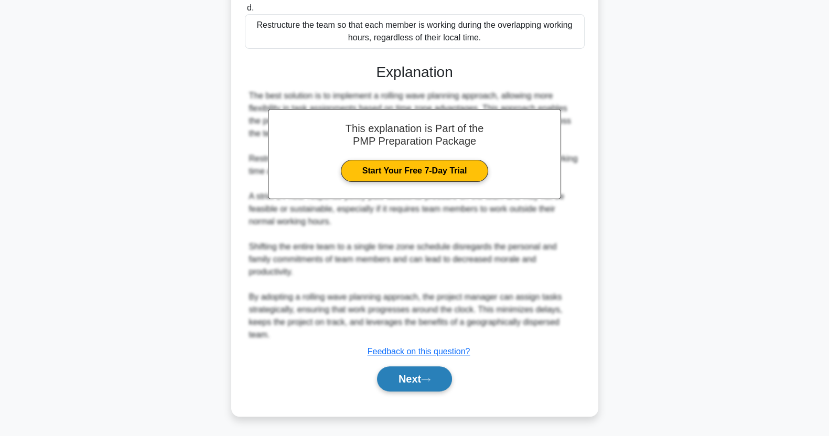
click at [431, 384] on button "Next" at bounding box center [414, 378] width 75 height 25
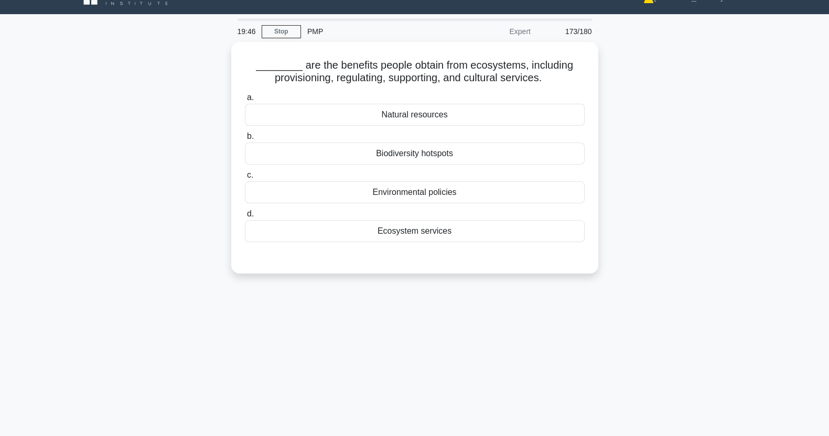
scroll to position [0, 0]
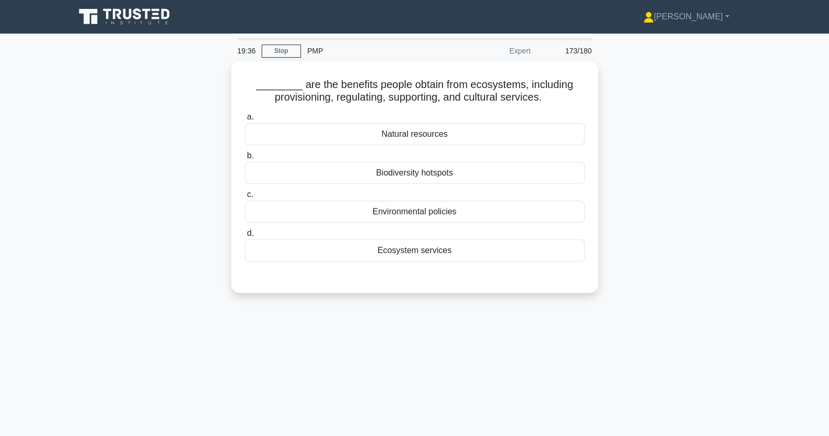
click at [503, 252] on div "Ecosystem services" at bounding box center [415, 251] width 340 height 22
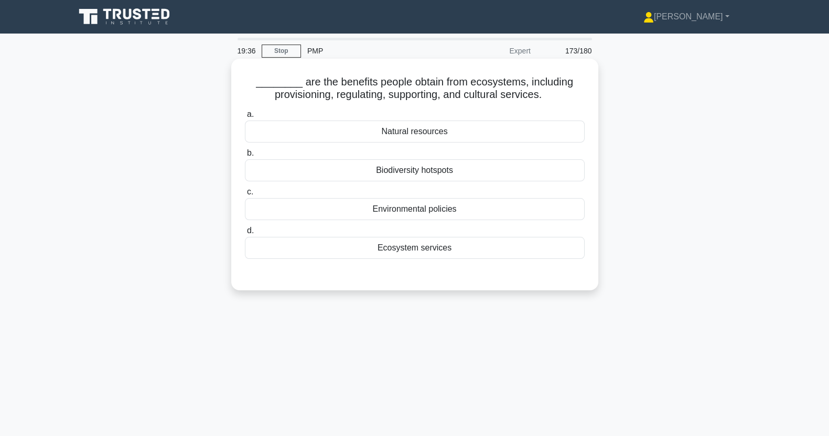
click at [245, 234] on input "d. Ecosystem services" at bounding box center [245, 230] width 0 height 7
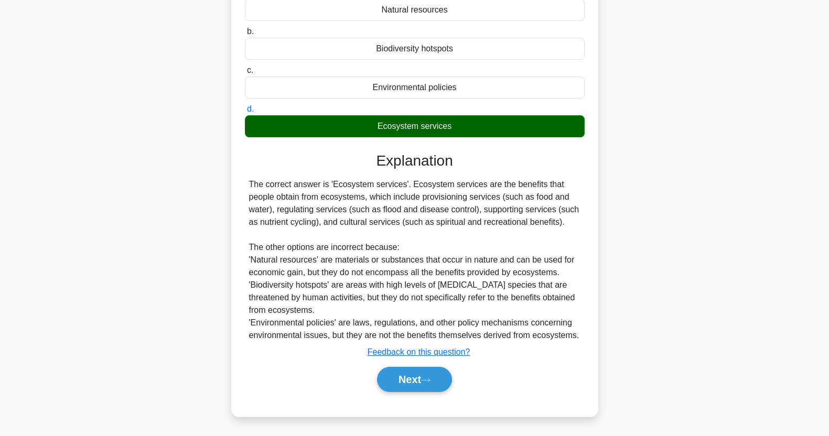
scroll to position [131, 0]
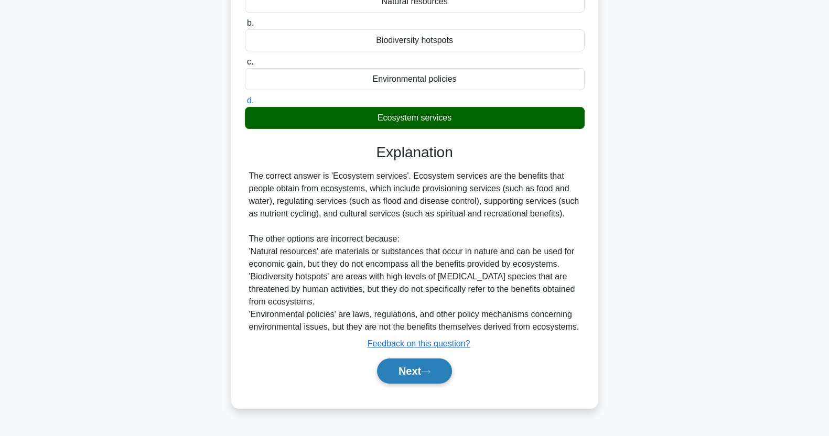
click at [419, 378] on button "Next" at bounding box center [414, 371] width 75 height 25
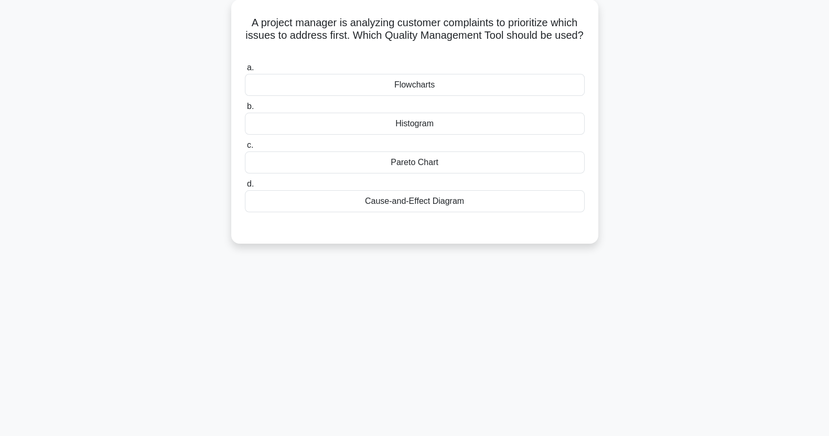
scroll to position [0, 0]
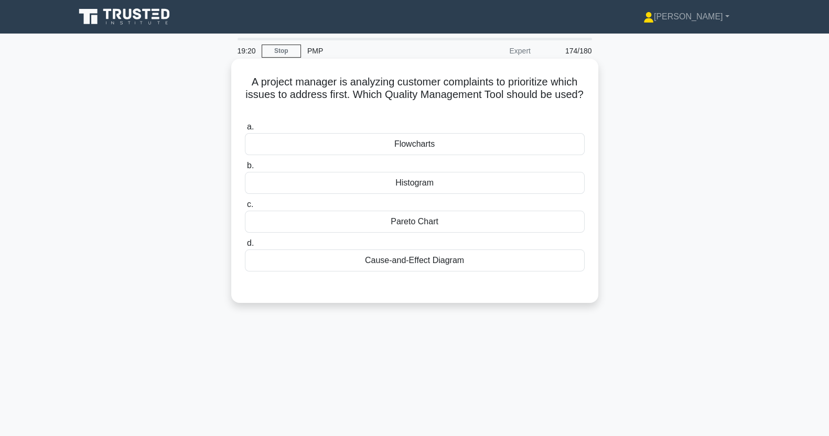
click at [470, 191] on div "Histogram" at bounding box center [415, 183] width 340 height 22
click at [245, 169] on input "b. Histogram" at bounding box center [245, 165] width 0 height 7
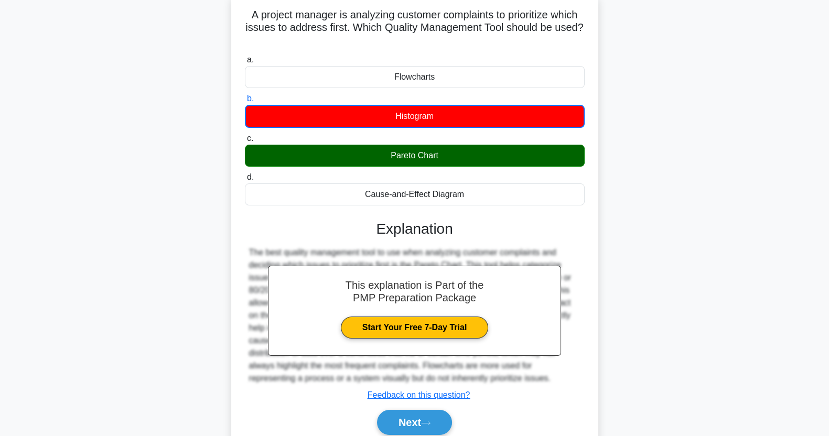
scroll to position [131, 0]
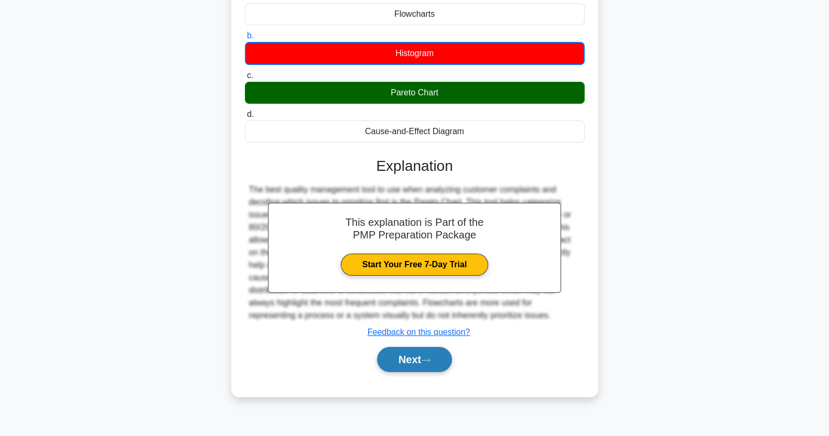
click at [414, 351] on button "Next" at bounding box center [414, 359] width 75 height 25
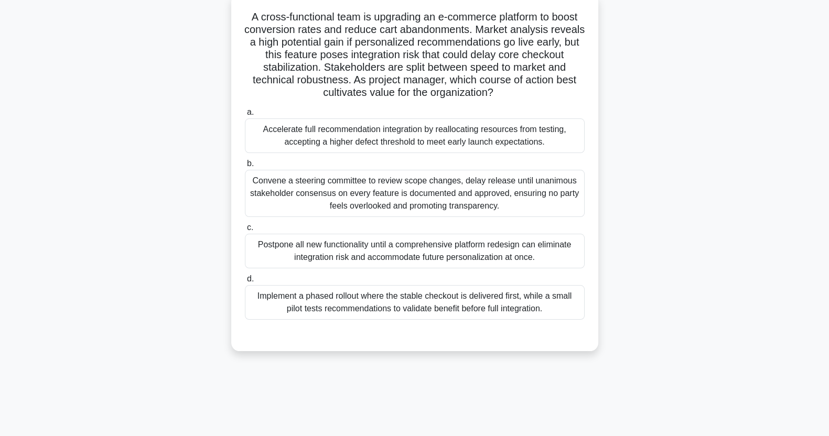
scroll to position [74, 0]
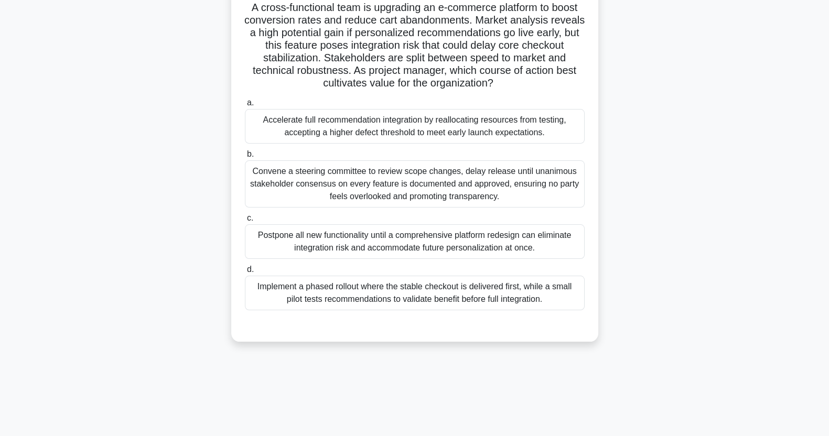
click at [544, 297] on div "Implement a phased rollout where the stable checkout is delivered first, while …" at bounding box center [415, 293] width 340 height 35
click at [245, 273] on input "d. Implement a phased rollout where the stable checkout is delivered first, whi…" at bounding box center [245, 269] width 0 height 7
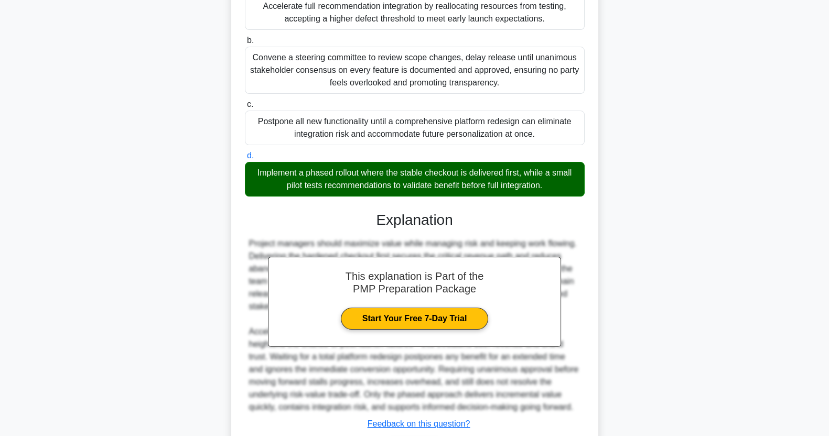
scroll to position [260, 0]
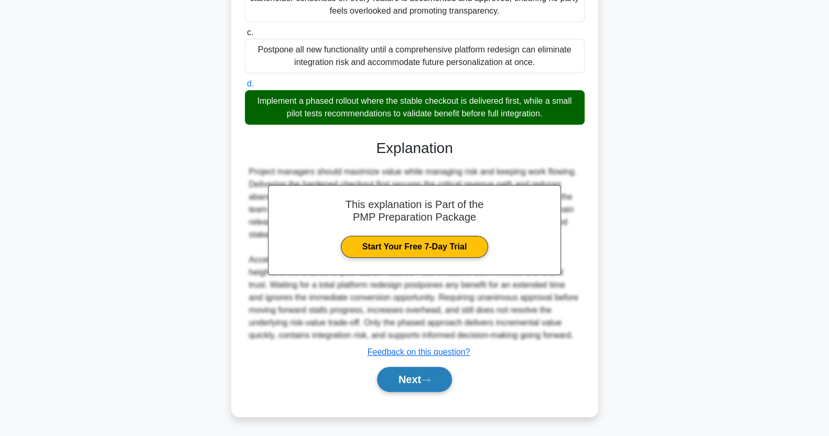
click at [430, 382] on icon at bounding box center [425, 380] width 9 height 6
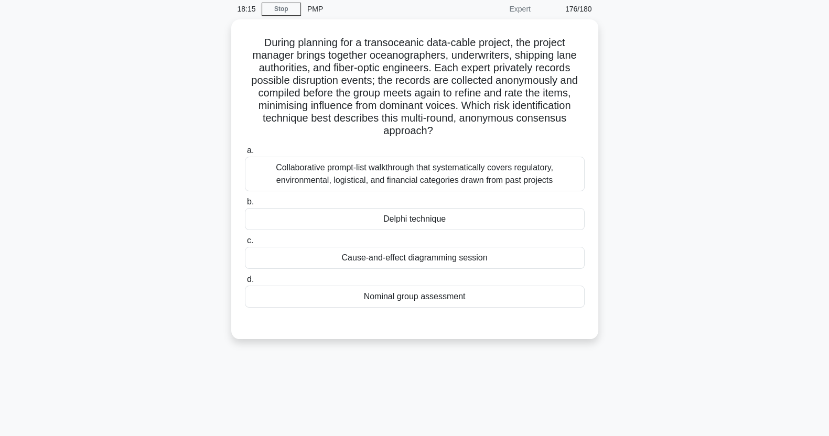
scroll to position [0, 0]
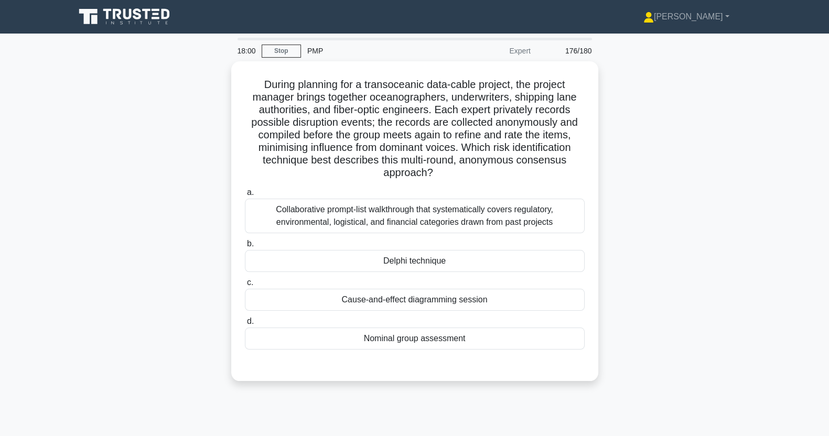
click at [6, 180] on main "18:00 Stop PMP Expert 176/180 a." at bounding box center [414, 300] width 829 height 533
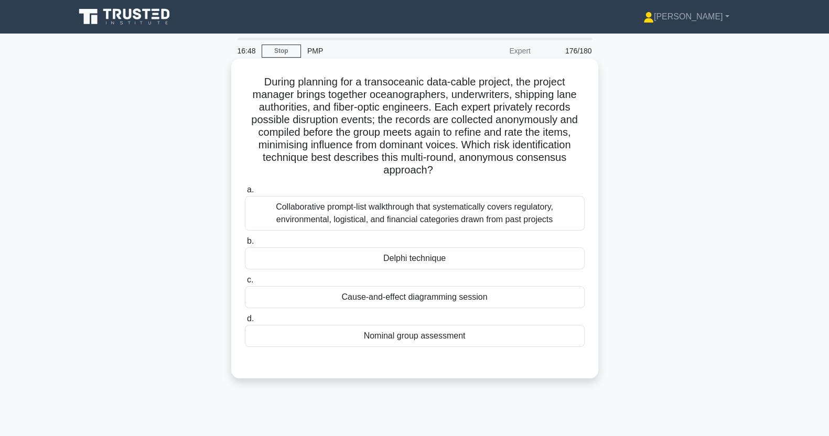
click at [510, 262] on div "Delphi technique" at bounding box center [415, 258] width 340 height 22
click at [245, 245] on input "b. Delphi technique" at bounding box center [245, 241] width 0 height 7
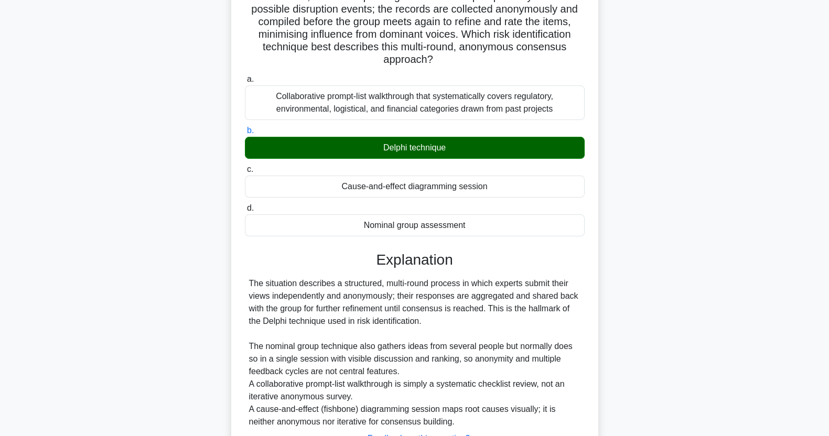
scroll to position [197, 0]
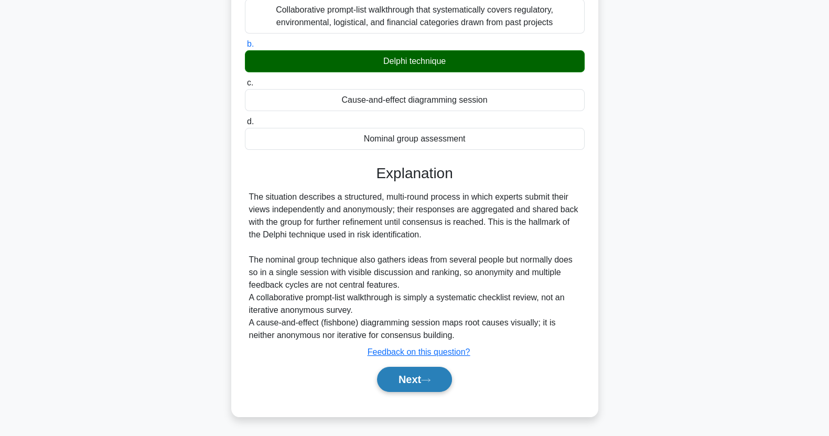
click at [388, 388] on button "Next" at bounding box center [414, 379] width 75 height 25
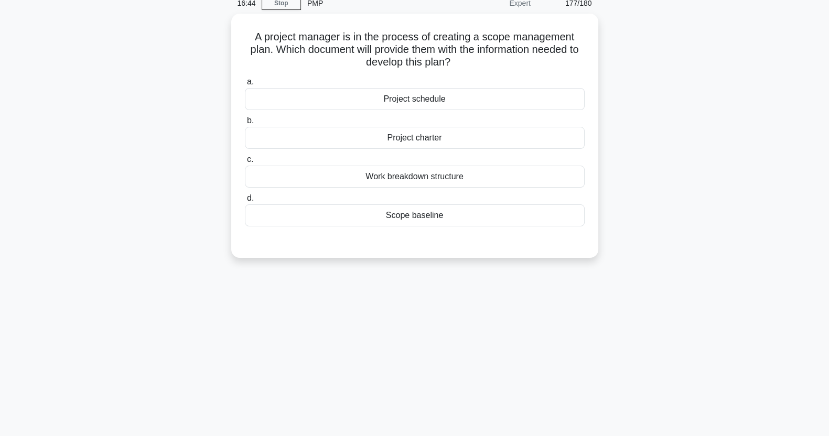
scroll to position [0, 0]
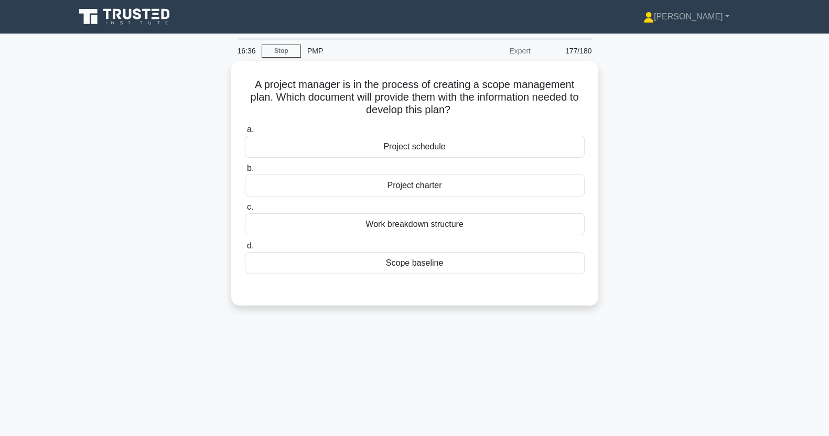
click at [502, 225] on div "Work breakdown structure" at bounding box center [415, 224] width 340 height 22
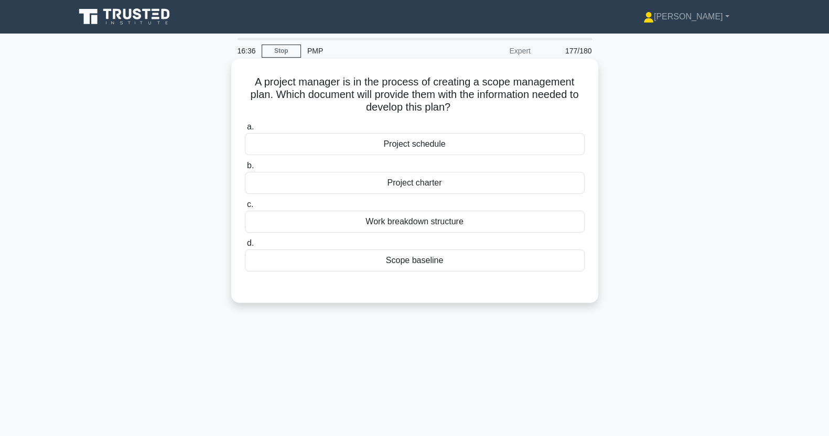
click at [245, 208] on input "c. Work breakdown structure" at bounding box center [245, 204] width 0 height 7
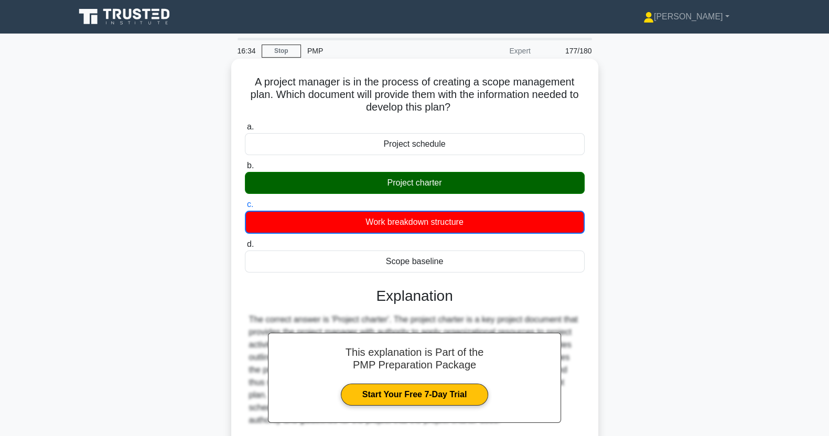
scroll to position [131, 0]
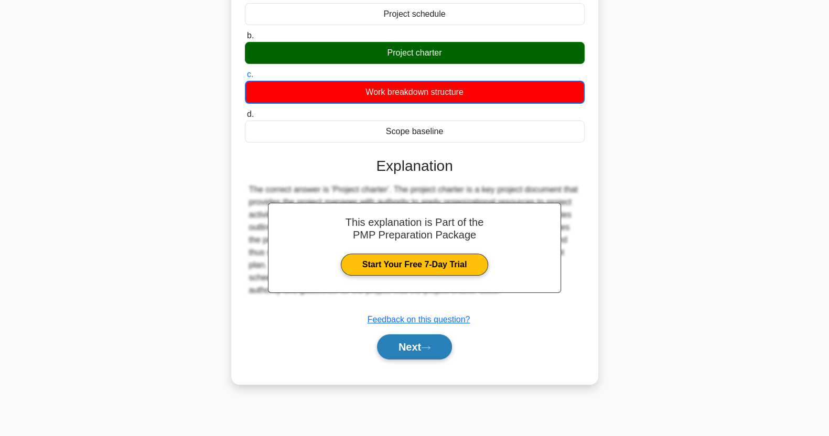
click at [425, 347] on icon at bounding box center [425, 348] width 9 height 6
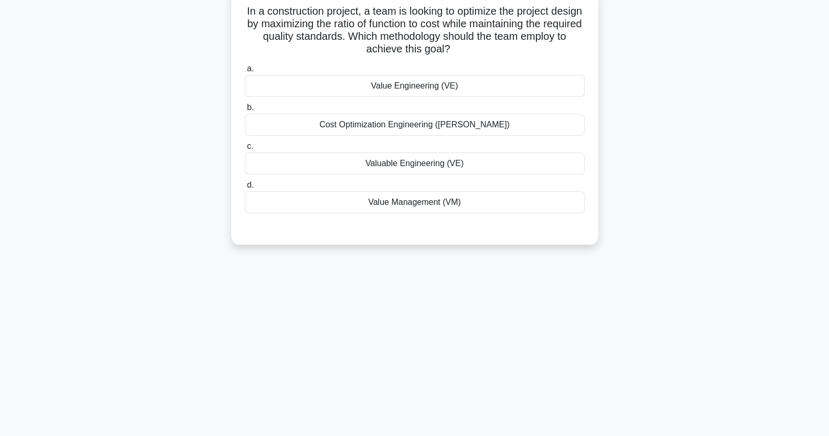
scroll to position [0, 0]
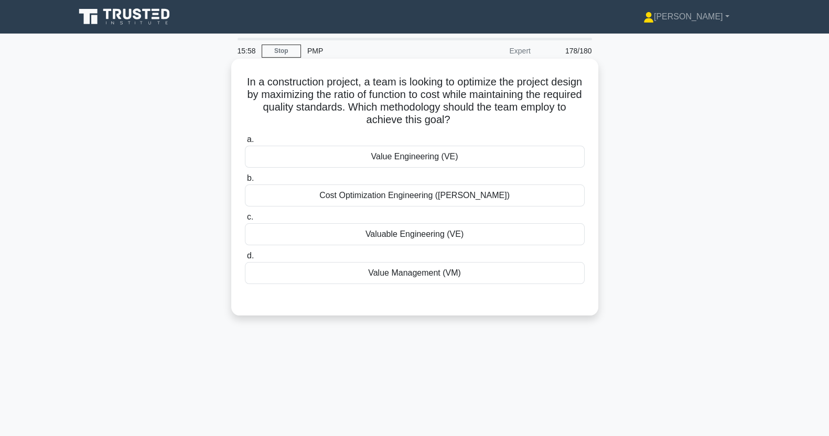
click at [523, 156] on div "Value Engineering (VE)" at bounding box center [415, 157] width 340 height 22
click at [245, 143] on input "a. Value Engineering (VE)" at bounding box center [245, 139] width 0 height 7
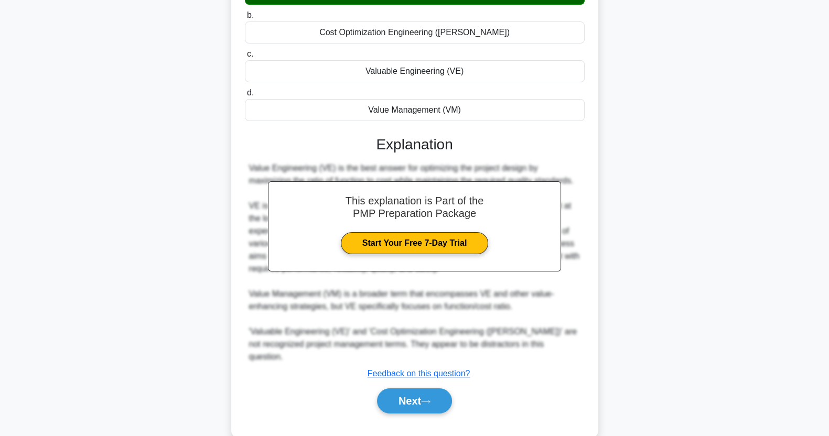
scroll to position [172, 0]
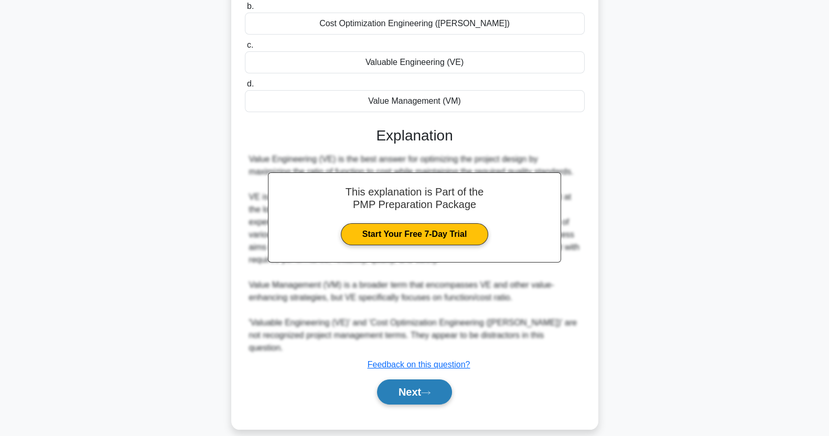
click at [410, 380] on button "Next" at bounding box center [414, 392] width 75 height 25
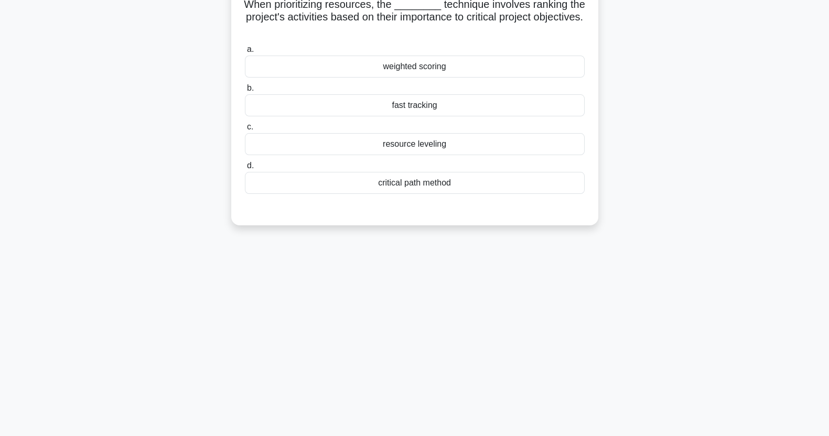
scroll to position [0, 0]
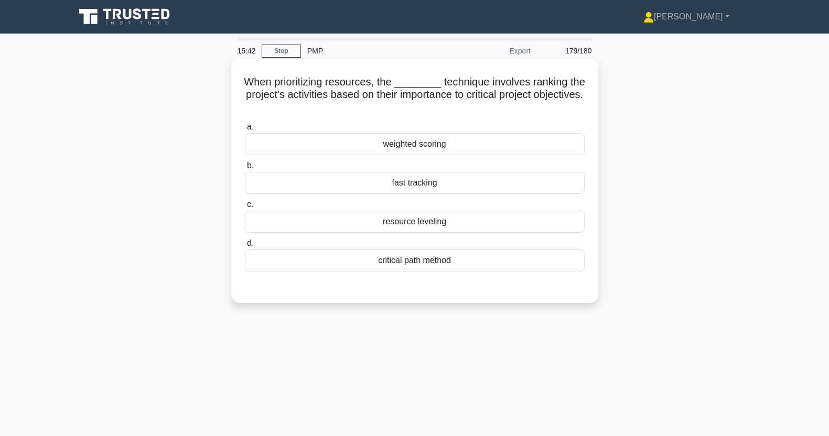
click at [497, 146] on div "weighted scoring" at bounding box center [415, 144] width 340 height 22
click at [245, 131] on input "a. weighted scoring" at bounding box center [245, 127] width 0 height 7
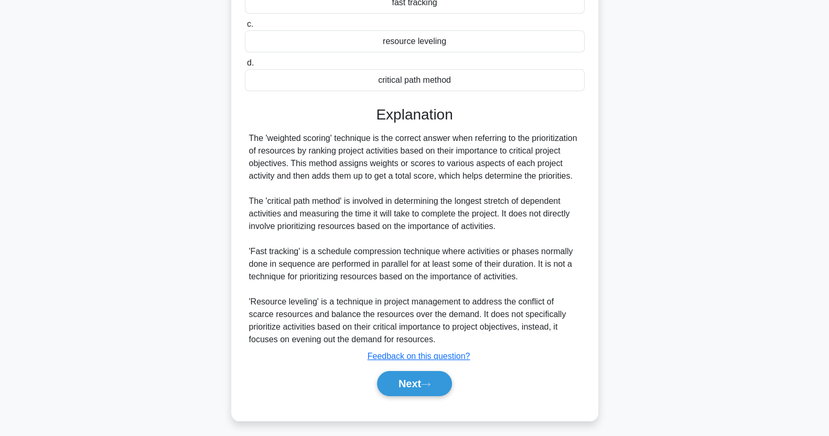
scroll to position [185, 0]
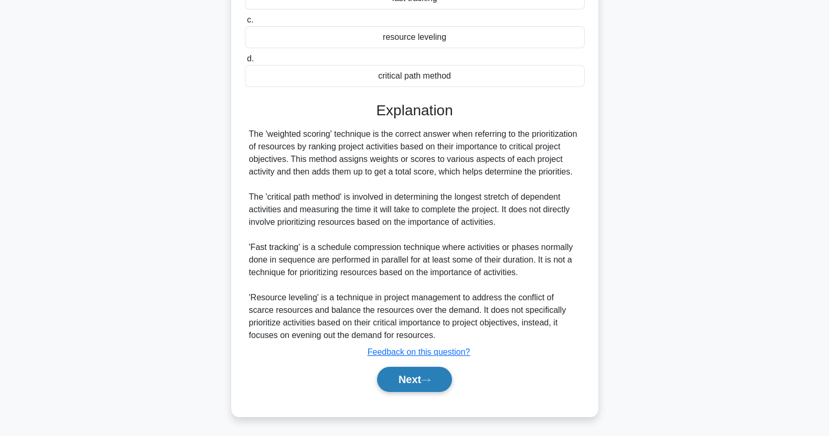
click at [430, 380] on icon at bounding box center [425, 379] width 8 height 3
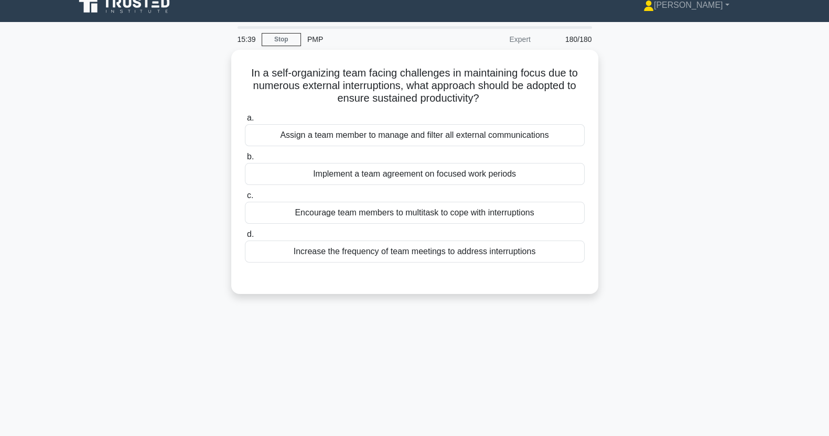
scroll to position [0, 0]
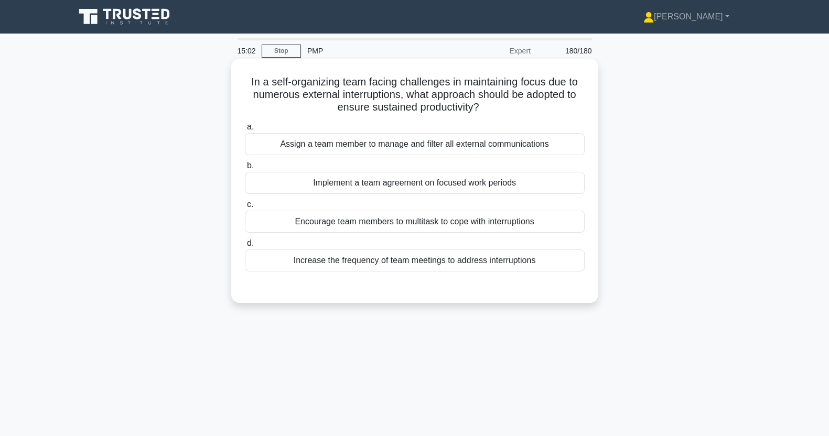
click at [291, 183] on div "Implement a team agreement on focused work periods" at bounding box center [415, 183] width 340 height 22
click at [245, 169] on input "b. Implement a team agreement on focused work periods" at bounding box center [245, 165] width 0 height 7
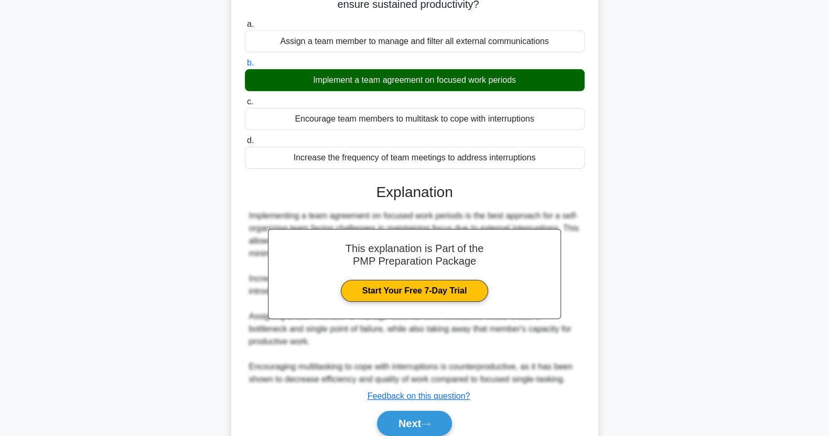
scroll to position [147, 0]
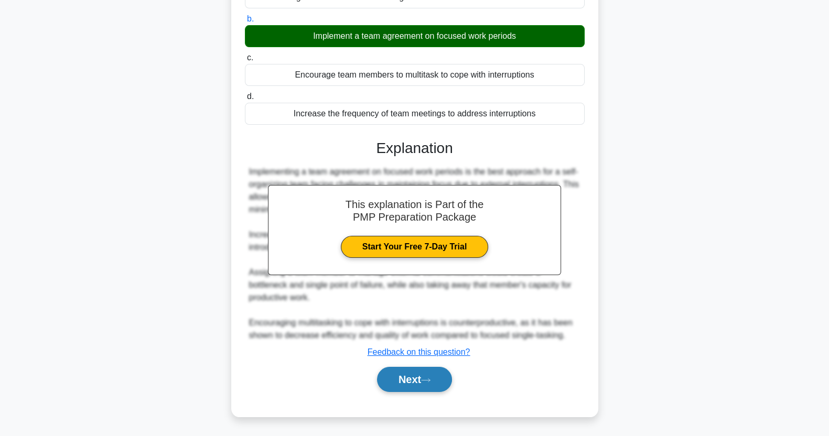
click at [423, 380] on button "Next" at bounding box center [414, 379] width 75 height 25
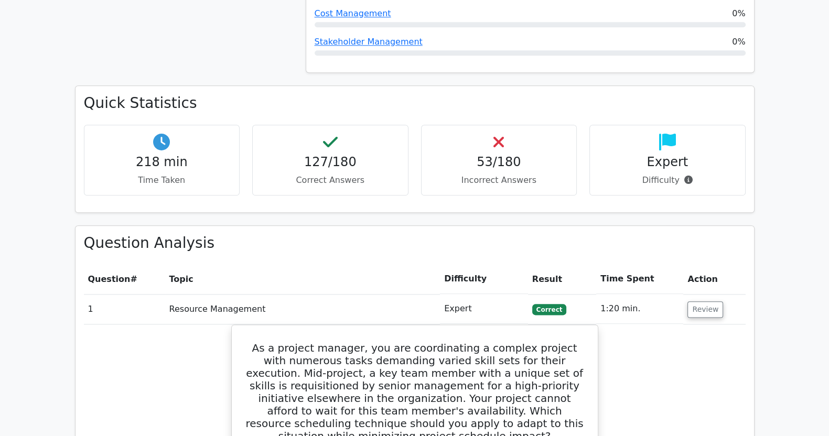
scroll to position [1564, 0]
